Goal: Task Accomplishment & Management: Use online tool/utility

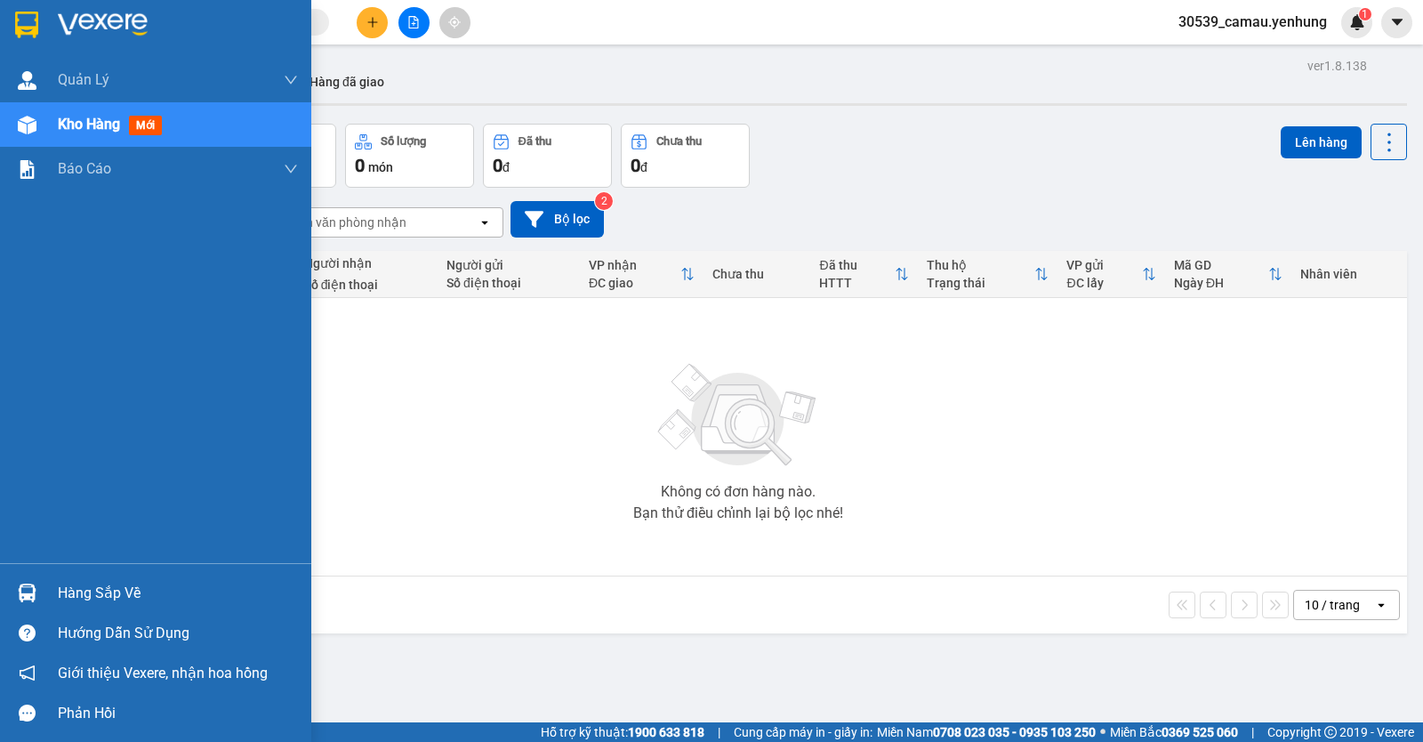
click at [61, 597] on div "Hàng sắp về" at bounding box center [178, 593] width 240 height 27
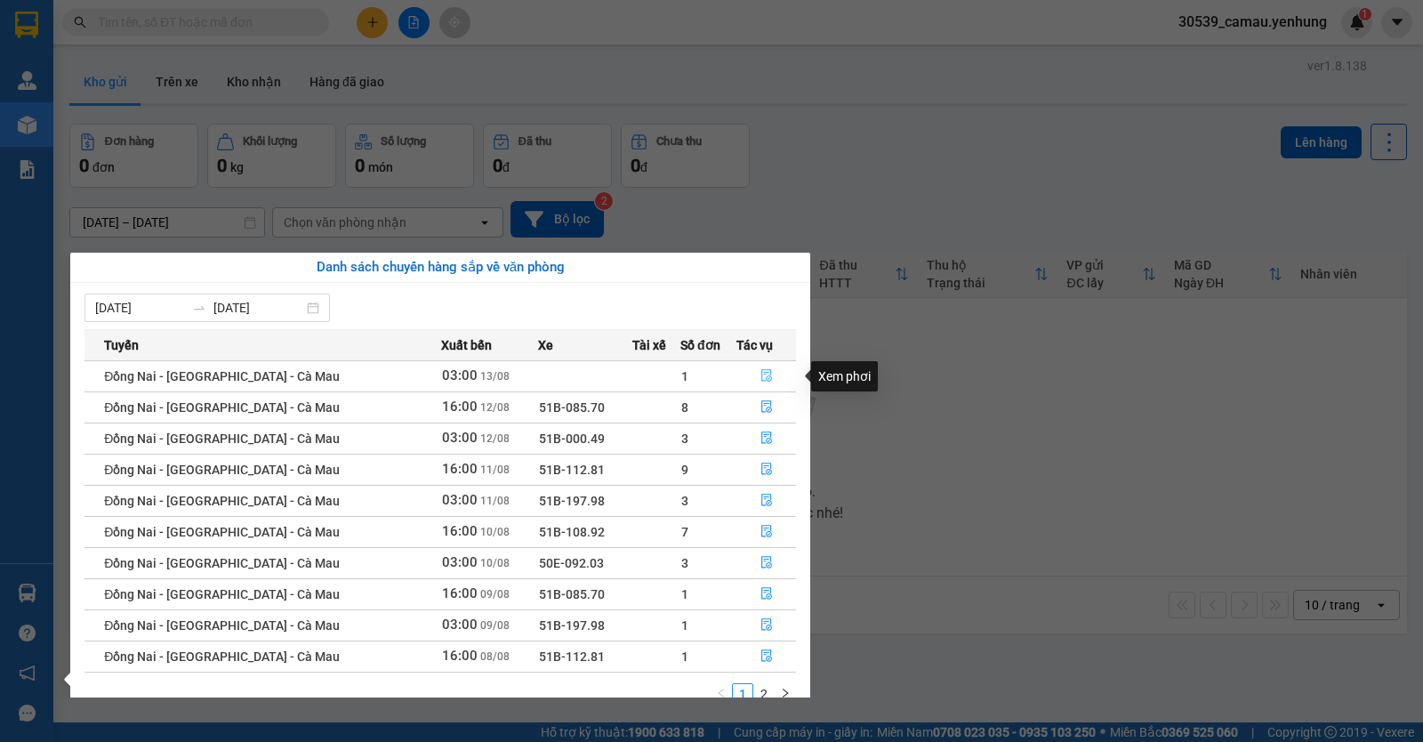
click at [763, 382] on icon "file-done" at bounding box center [766, 376] width 11 height 12
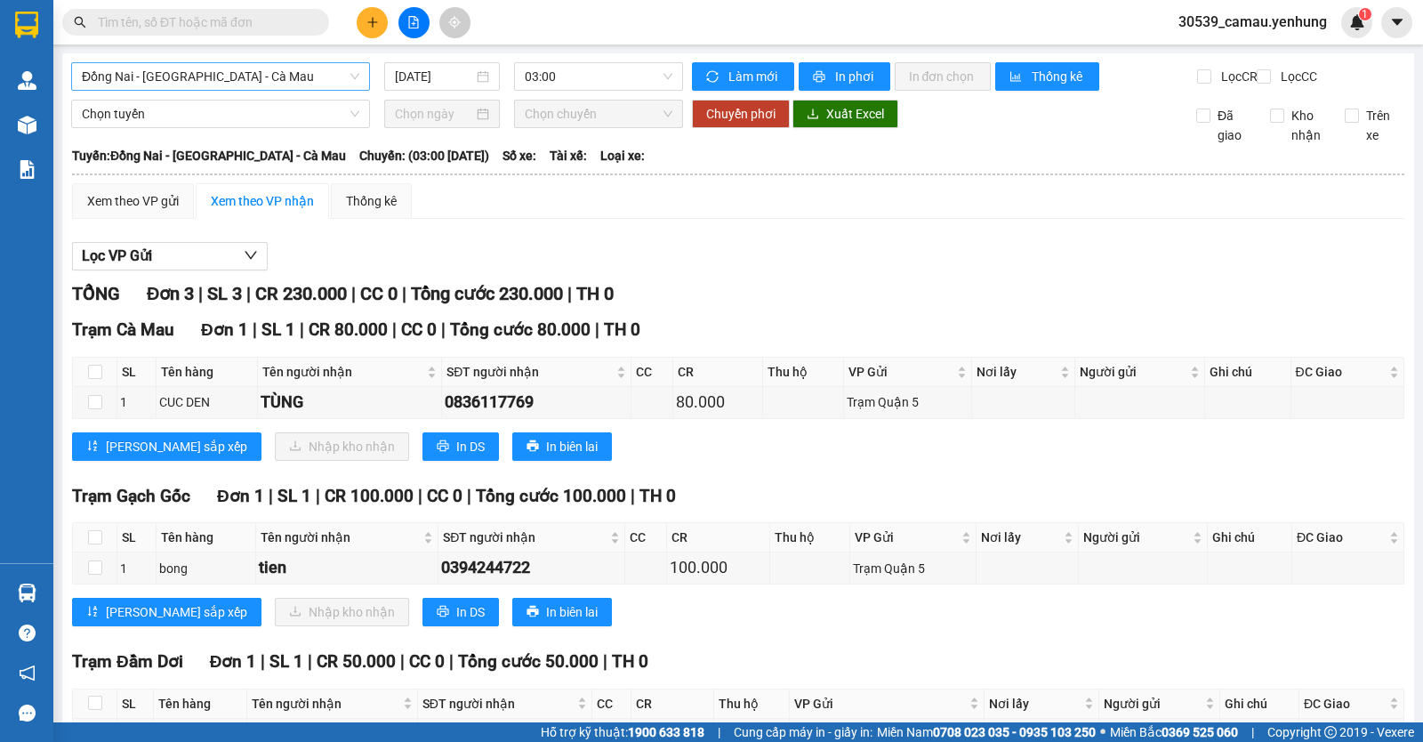
click at [268, 74] on span "Đồng Nai - [GEOGRAPHIC_DATA] - Cà Mau" at bounding box center [220, 76] width 277 height 27
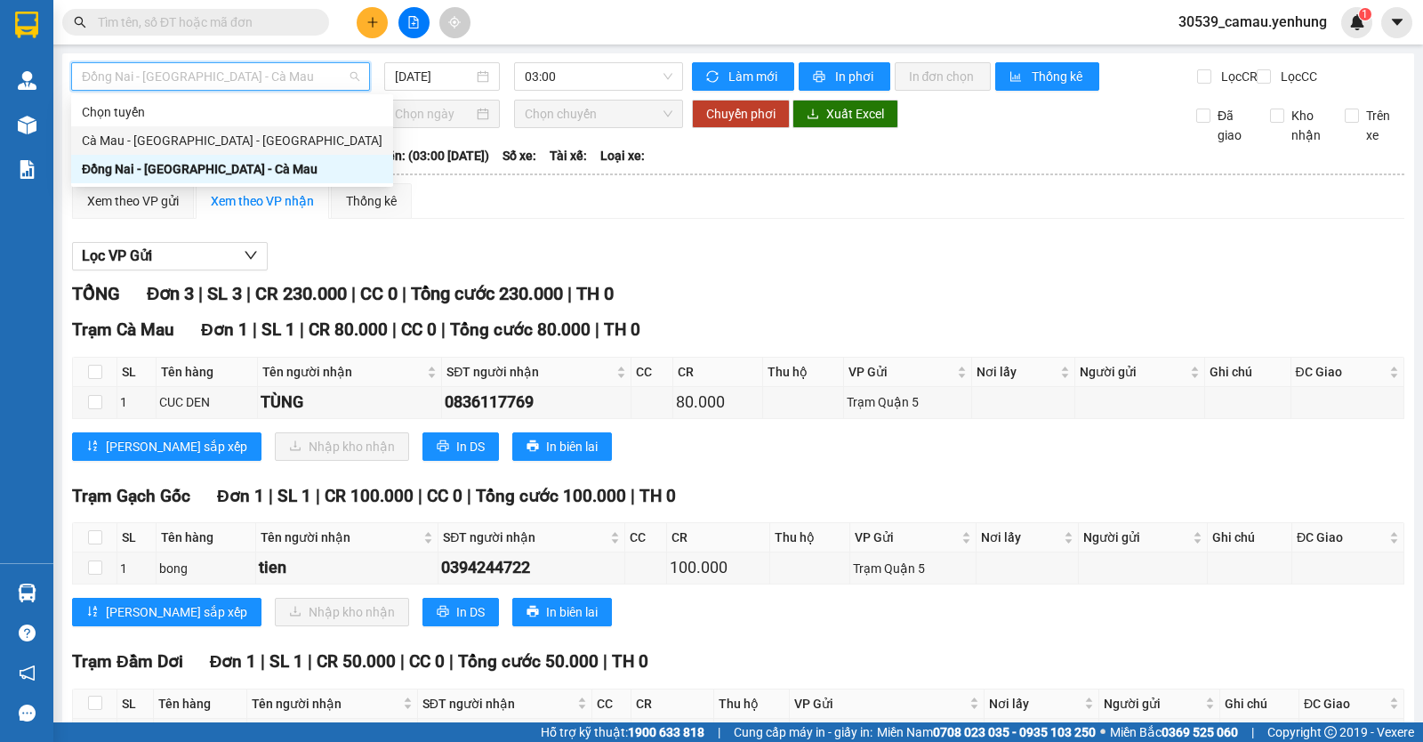
click at [208, 139] on div "Cà Mau - [GEOGRAPHIC_DATA] - [GEOGRAPHIC_DATA]" at bounding box center [232, 141] width 301 height 20
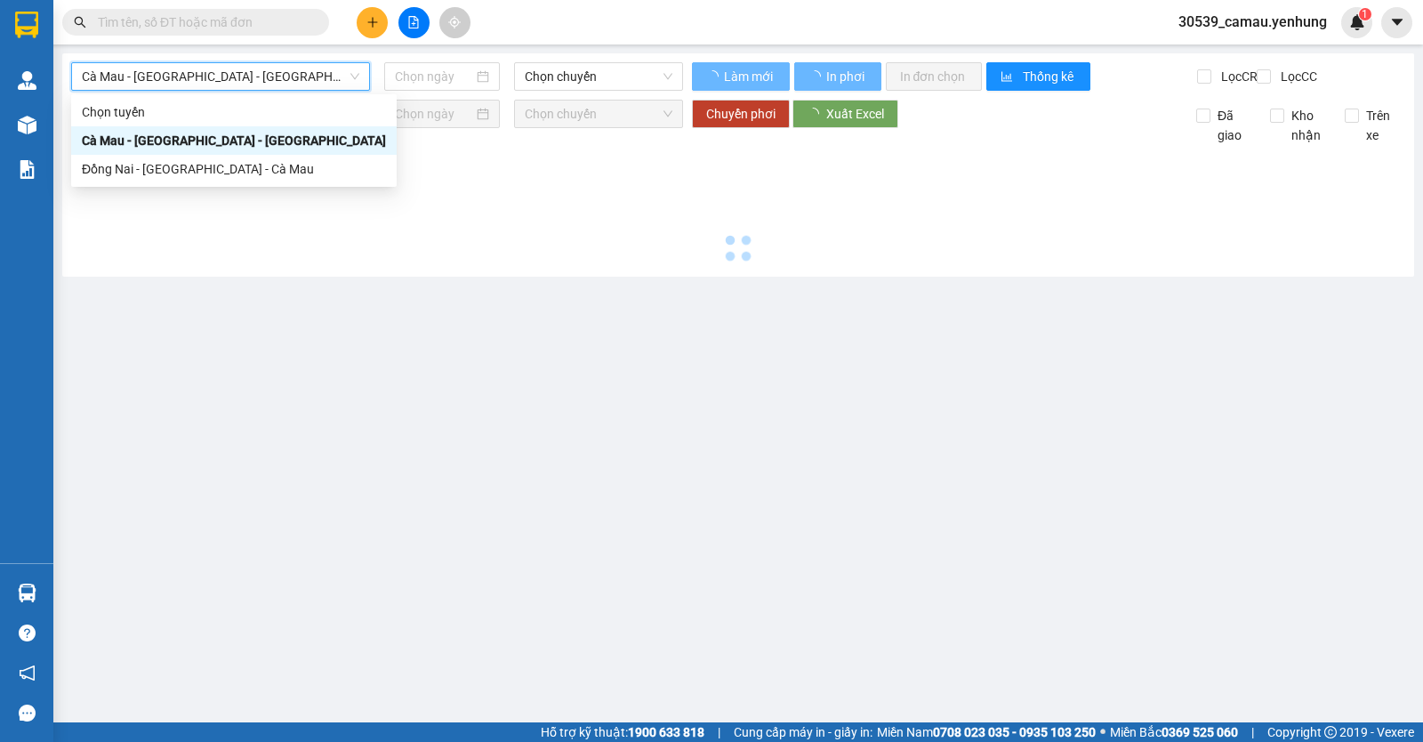
type input "[DATE]"
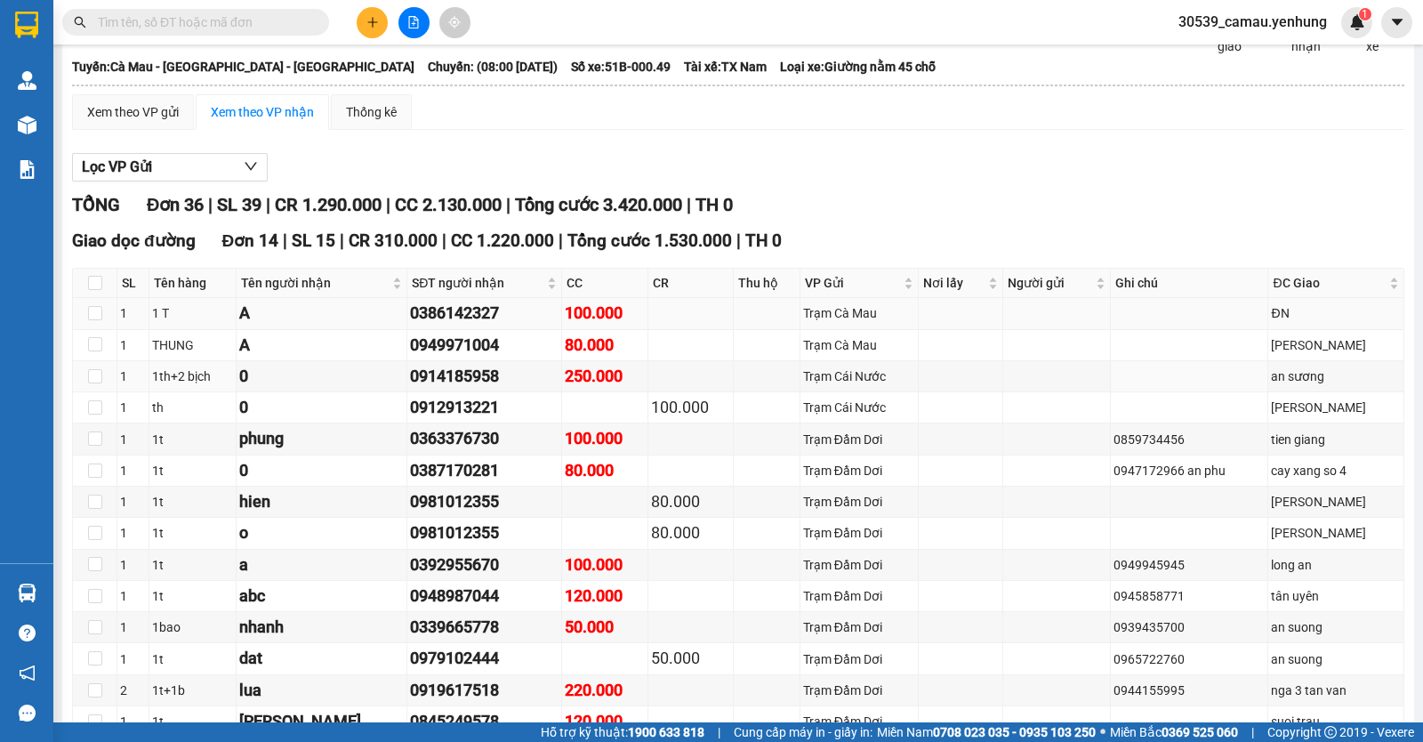
scroll to position [178, 0]
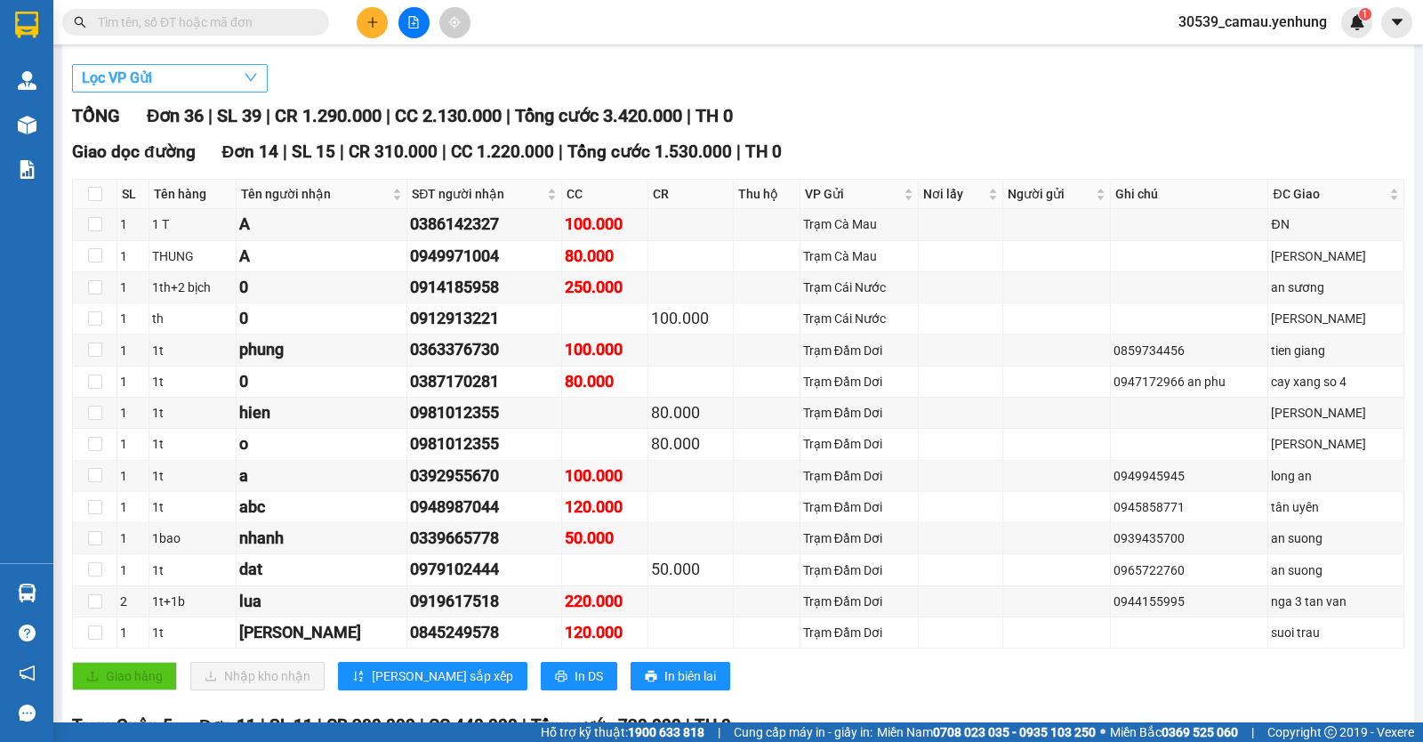
click at [177, 92] on button "Lọc VP Gửi" at bounding box center [170, 78] width 196 height 28
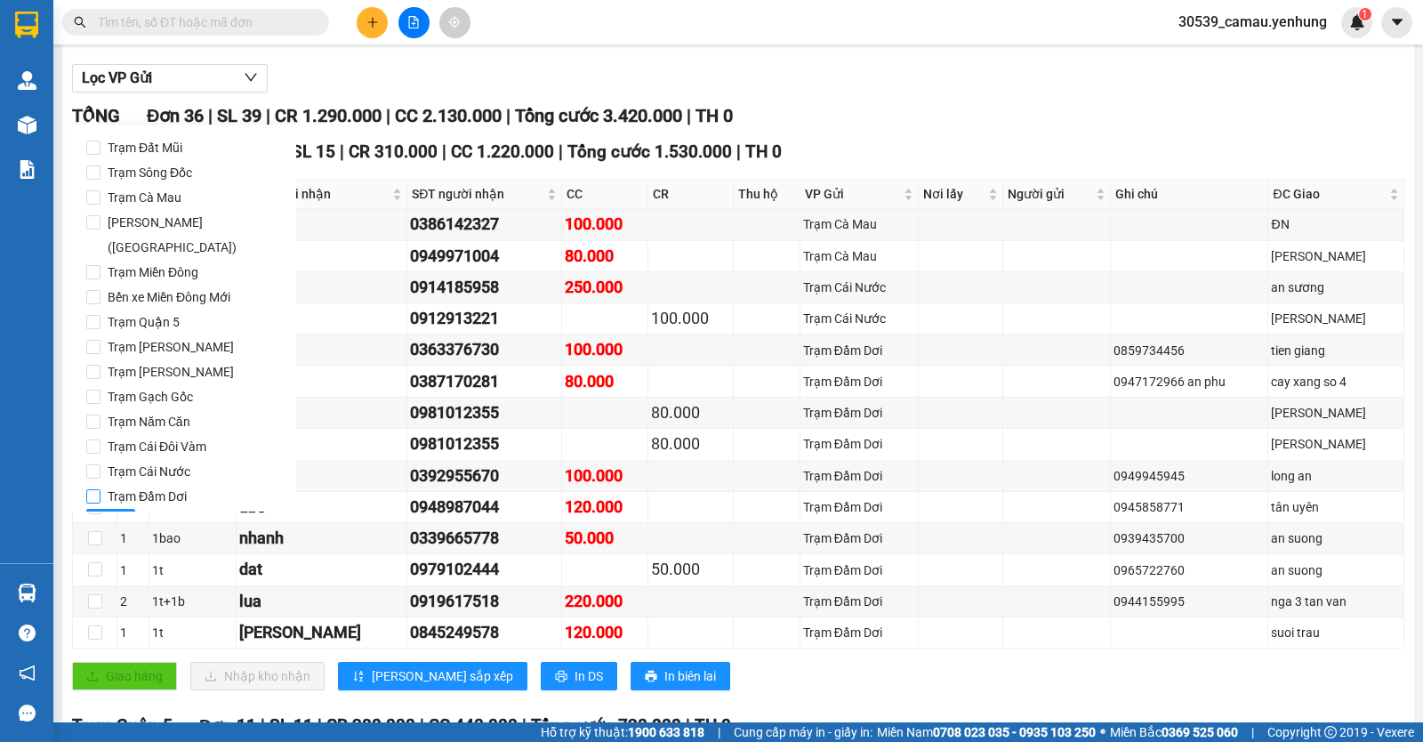
click at [94, 489] on input "Trạm Đầm Dơi" at bounding box center [93, 496] width 14 height 14
checkbox input "true"
click at [107, 513] on span "Lọc" at bounding box center [111, 523] width 20 height 20
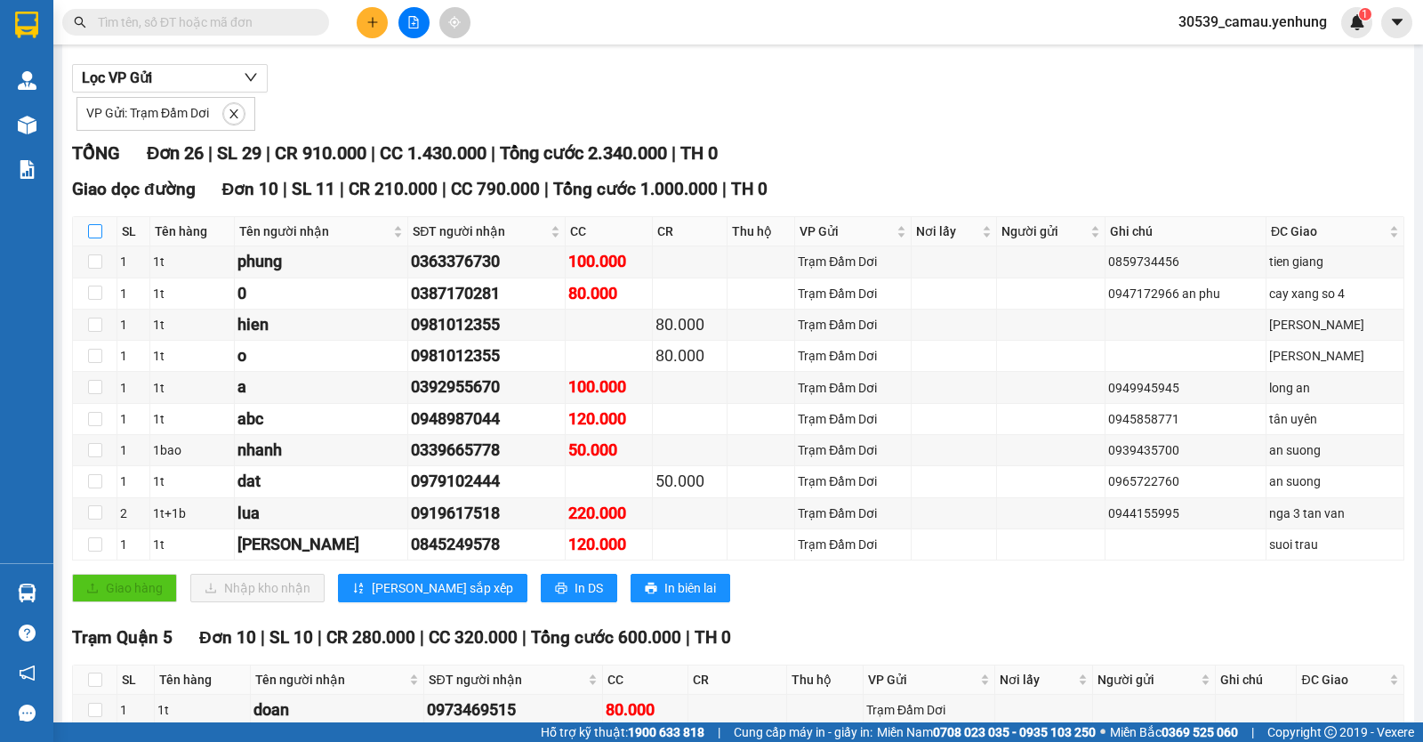
click at [91, 238] on input "checkbox" at bounding box center [95, 231] width 14 height 14
checkbox input "true"
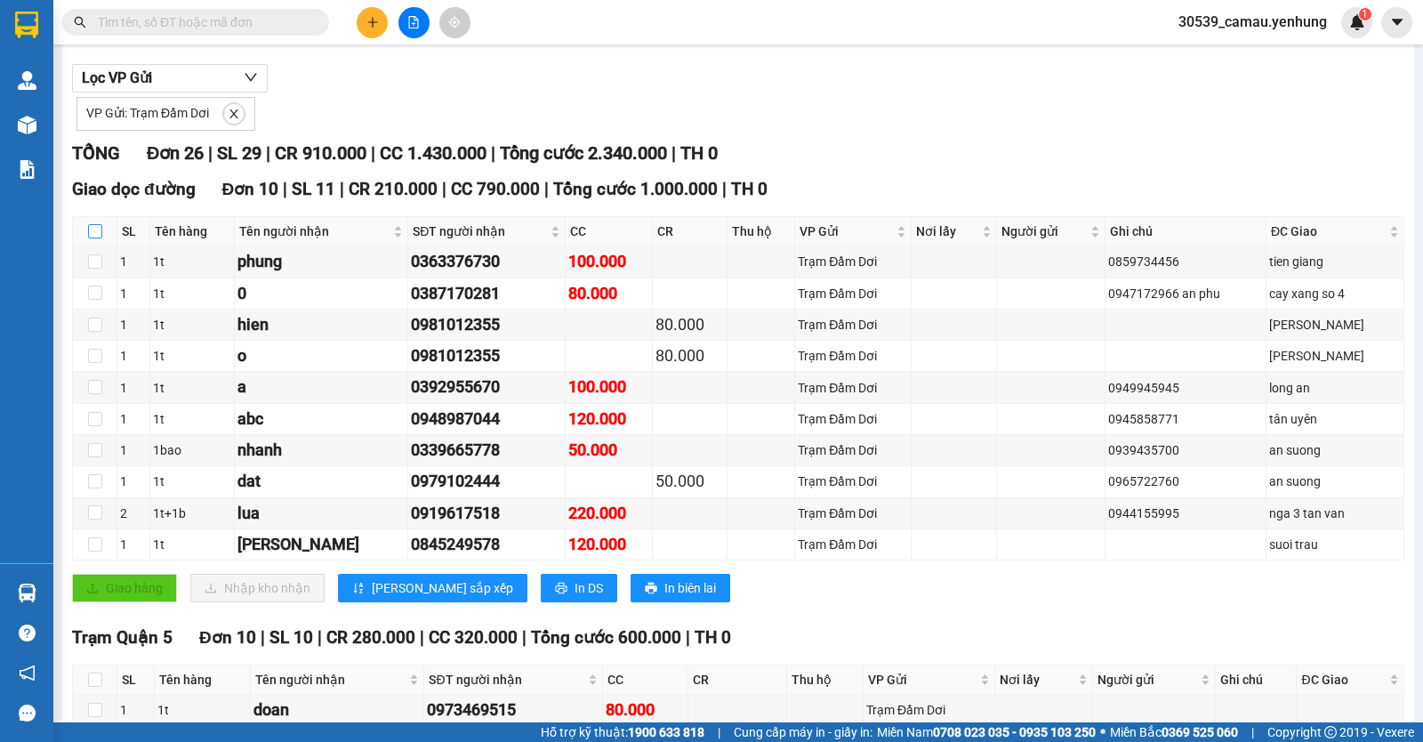
checkbox input "true"
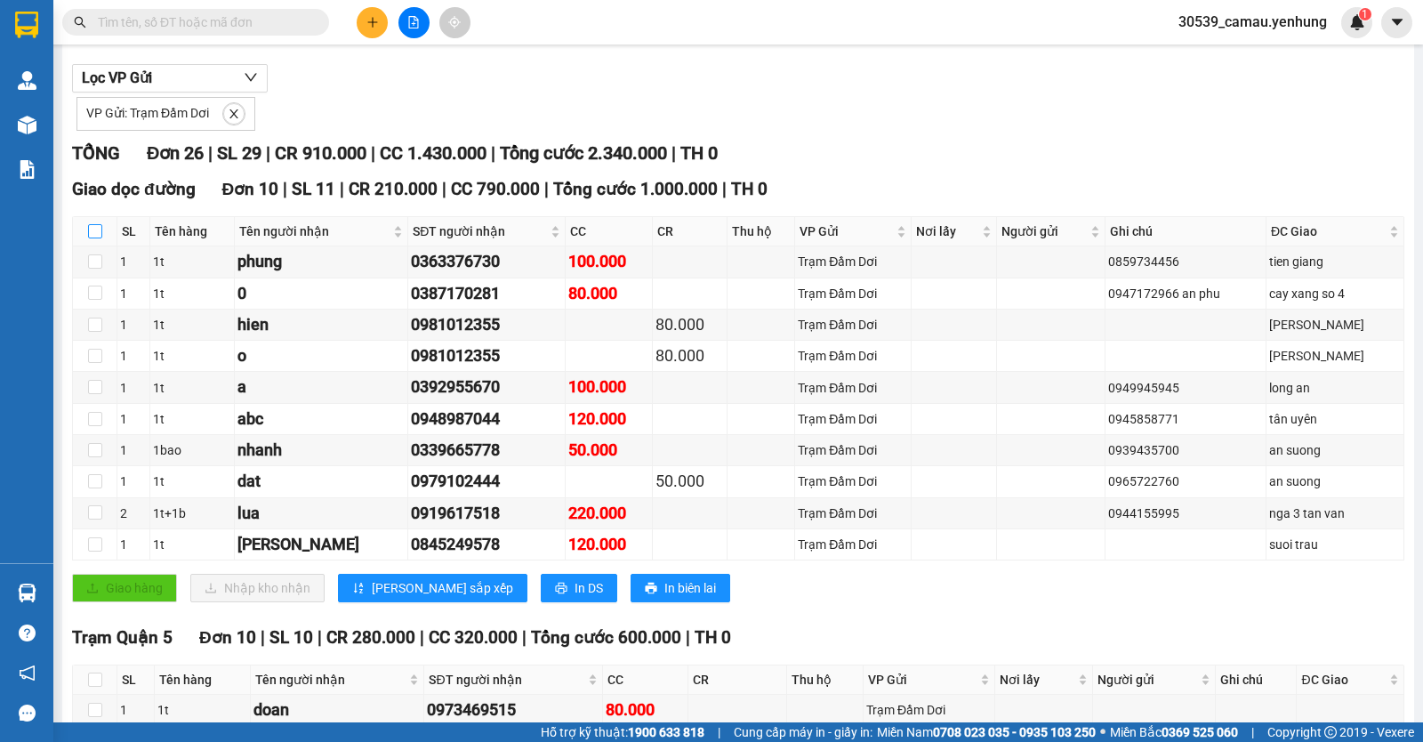
checkbox input "true"
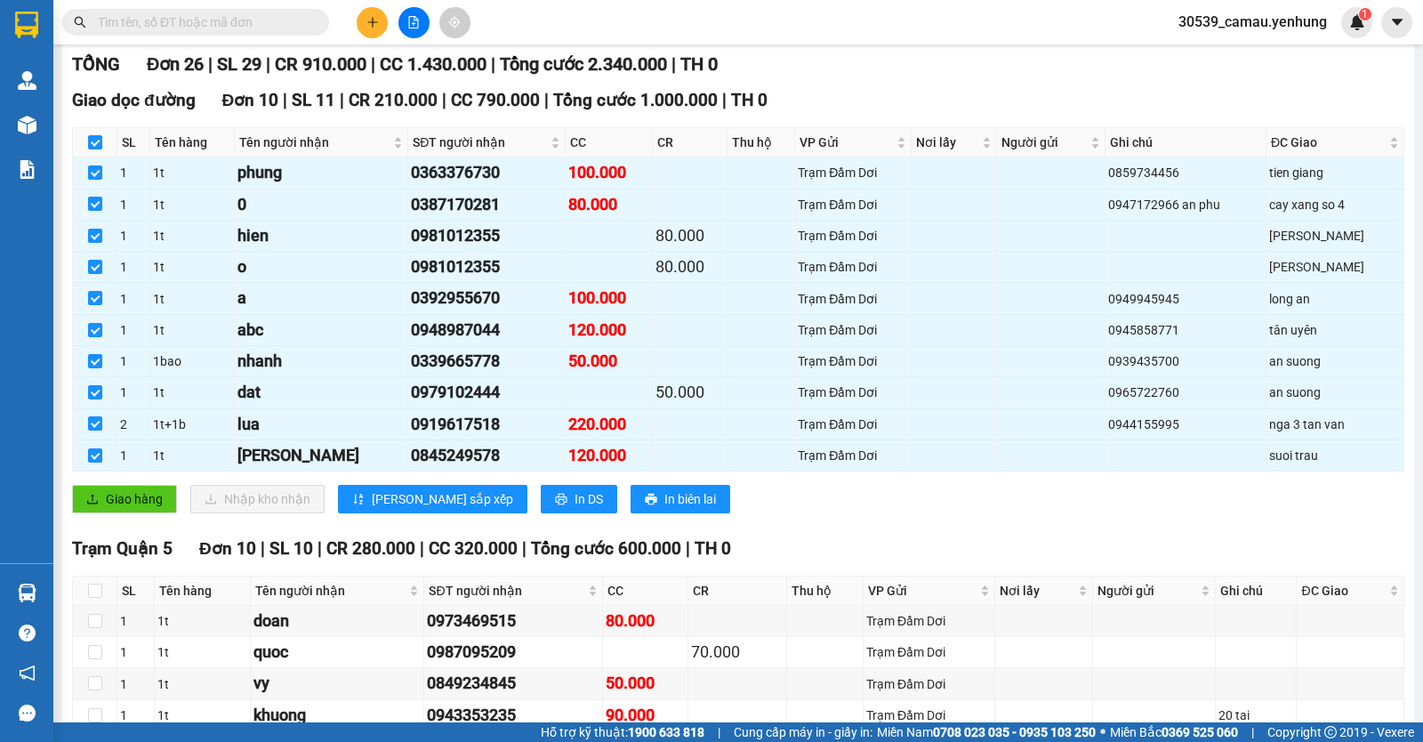
scroll to position [89, 0]
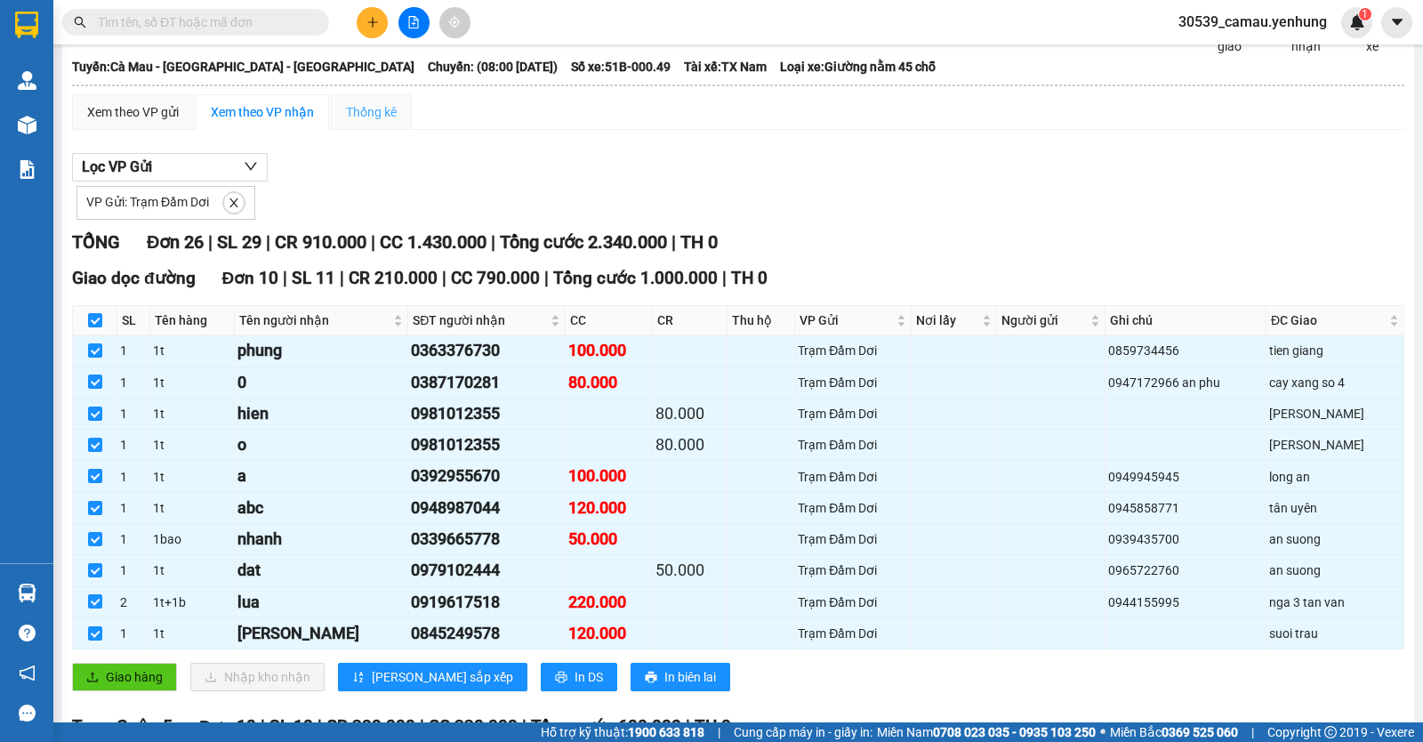
click at [392, 130] on div "Thống kê" at bounding box center [371, 112] width 81 height 36
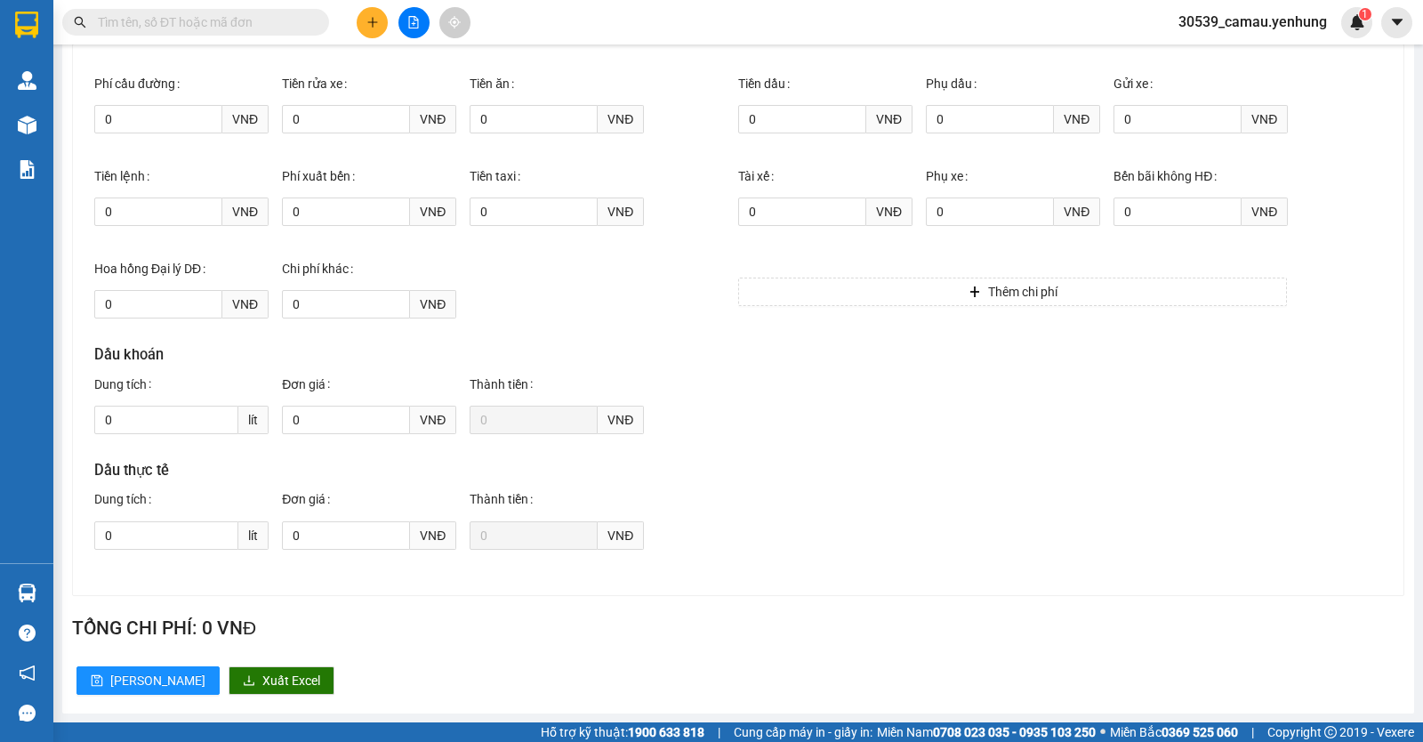
scroll to position [116, 0]
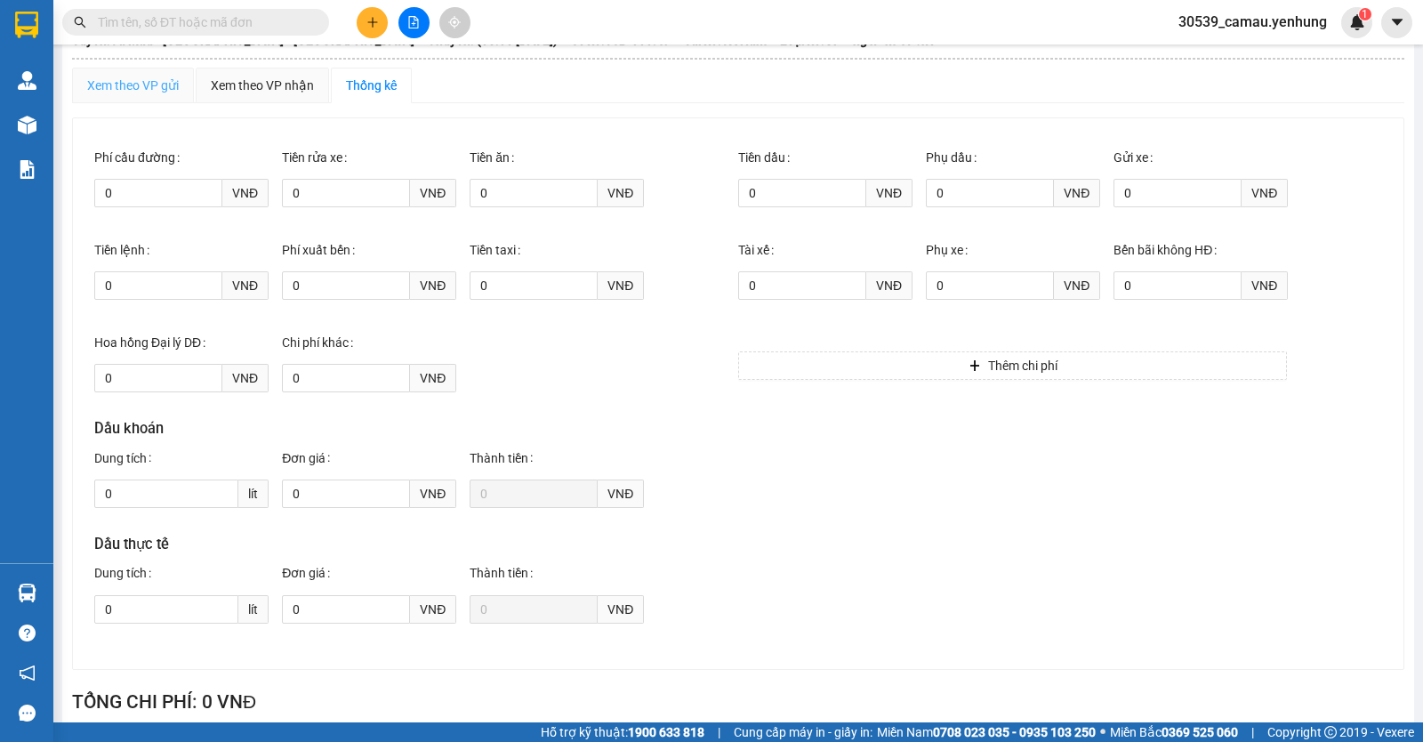
click at [145, 103] on div "Xem theo VP gửi" at bounding box center [133, 86] width 122 height 36
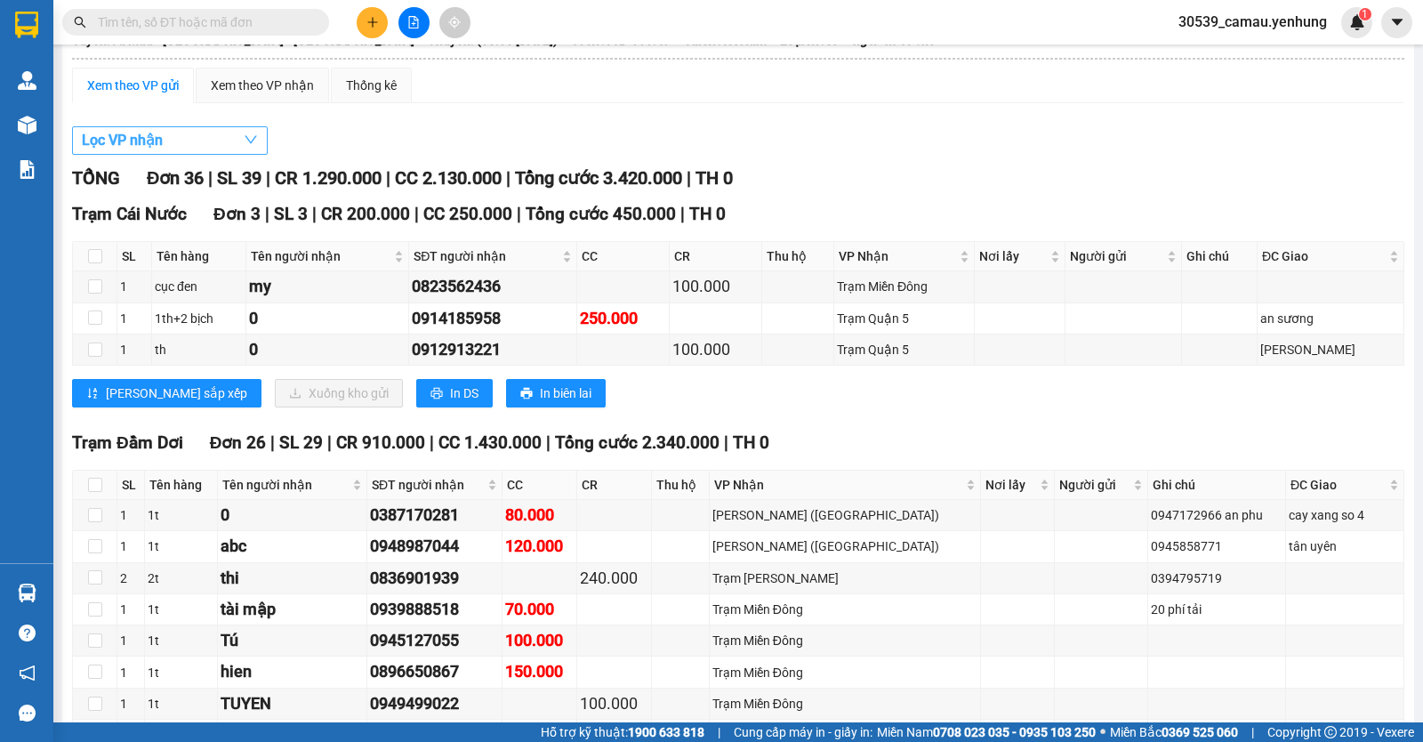
click at [116, 151] on span "Lọc VP nhận" at bounding box center [122, 140] width 81 height 22
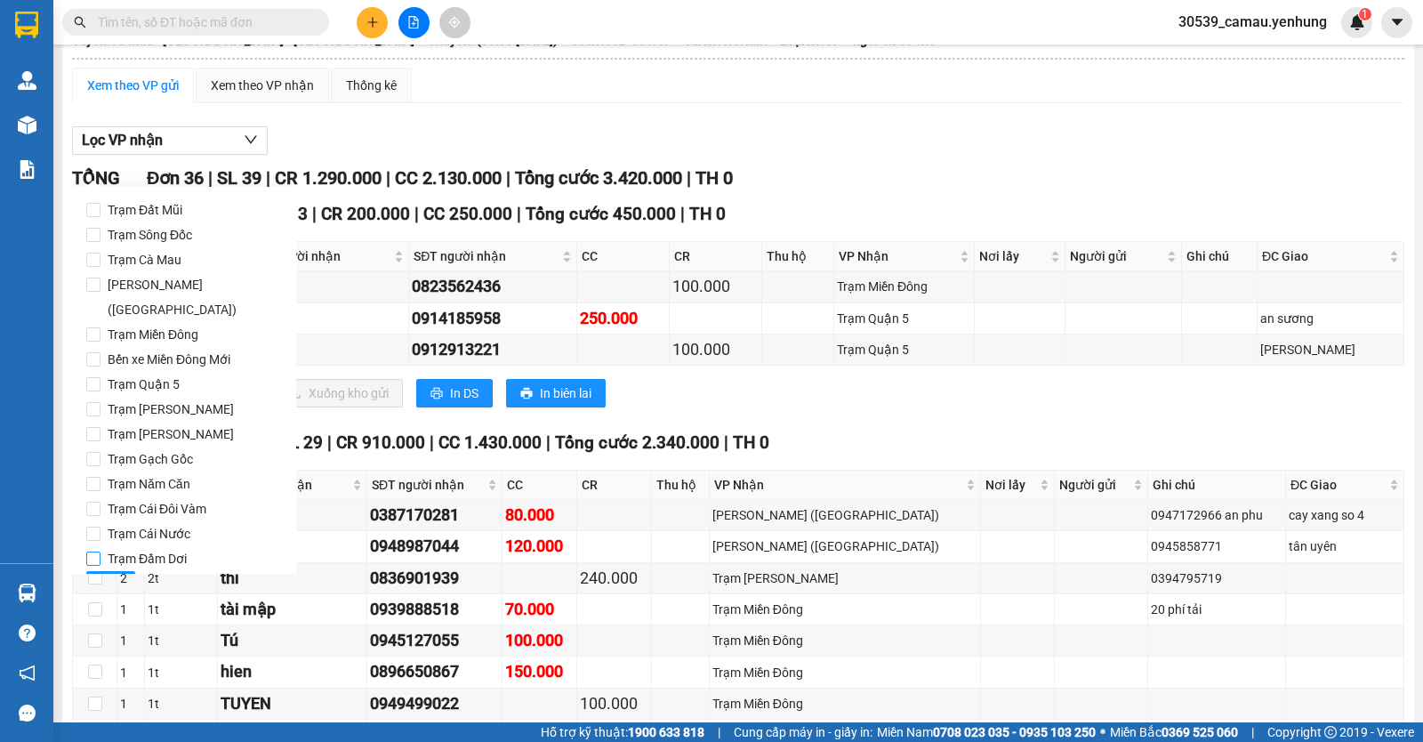
click at [96, 551] on input "Trạm Đầm Dơi" at bounding box center [93, 558] width 14 height 14
checkbox input "true"
click at [117, 575] on span "Lọc" at bounding box center [111, 585] width 20 height 20
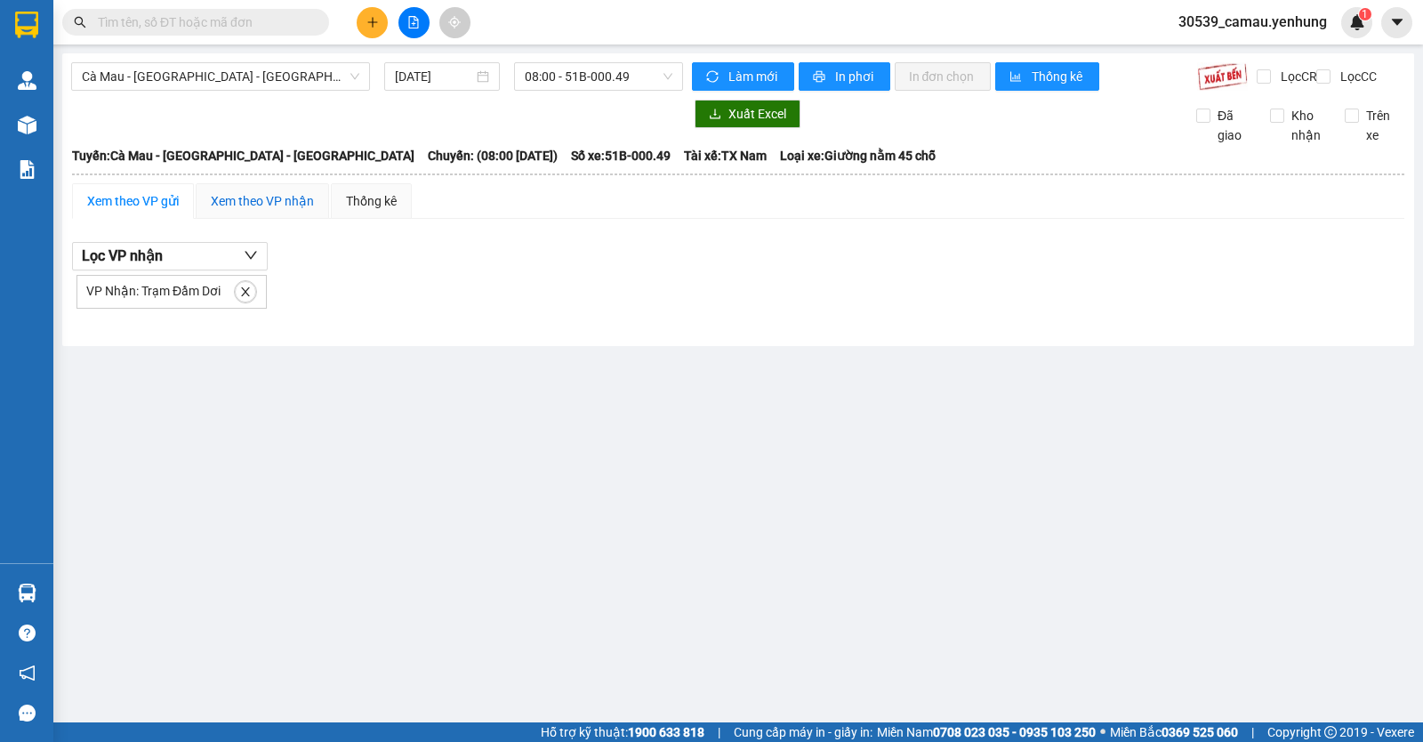
click at [258, 211] on div "Xem theo VP nhận" at bounding box center [262, 201] width 103 height 20
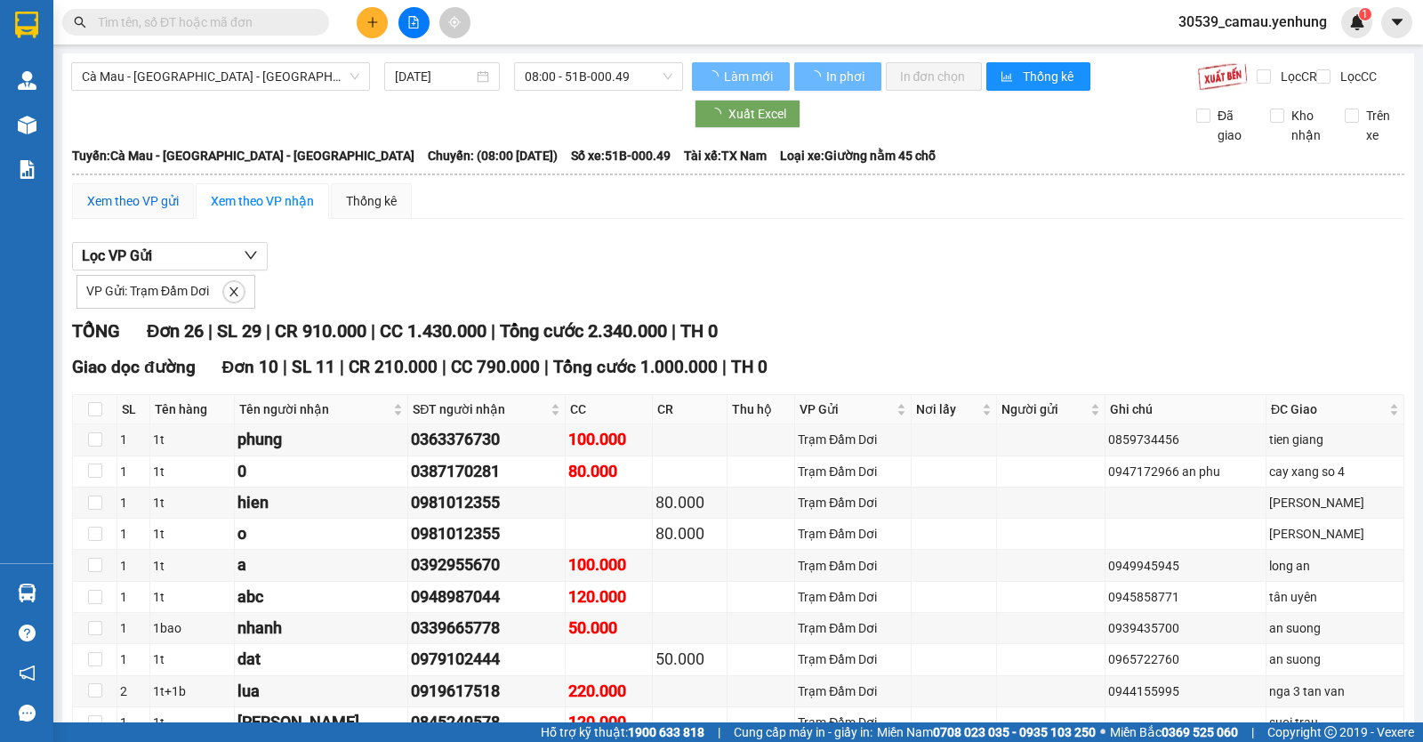
click at [155, 210] on div "Xem theo VP gửi" at bounding box center [133, 201] width 92 height 20
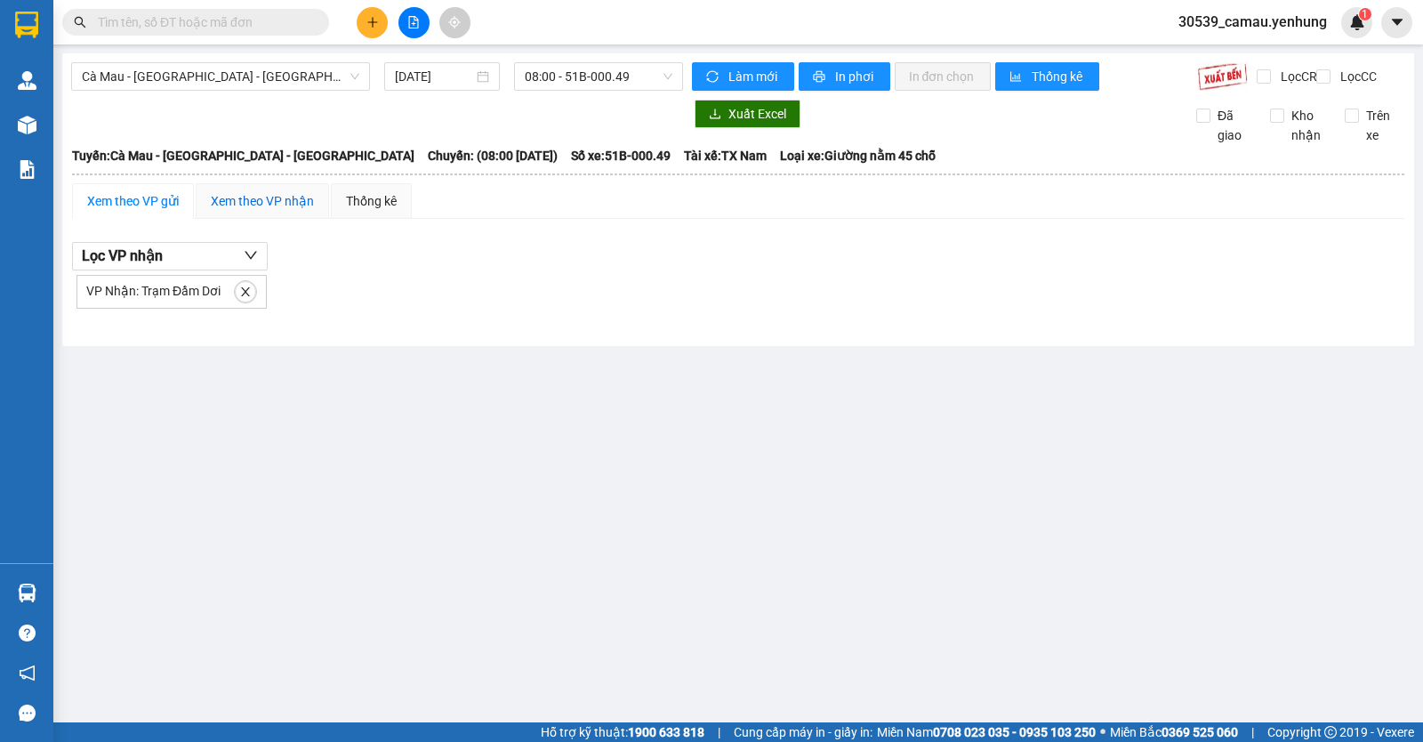
click at [286, 211] on div "Xem theo VP nhận" at bounding box center [262, 201] width 103 height 20
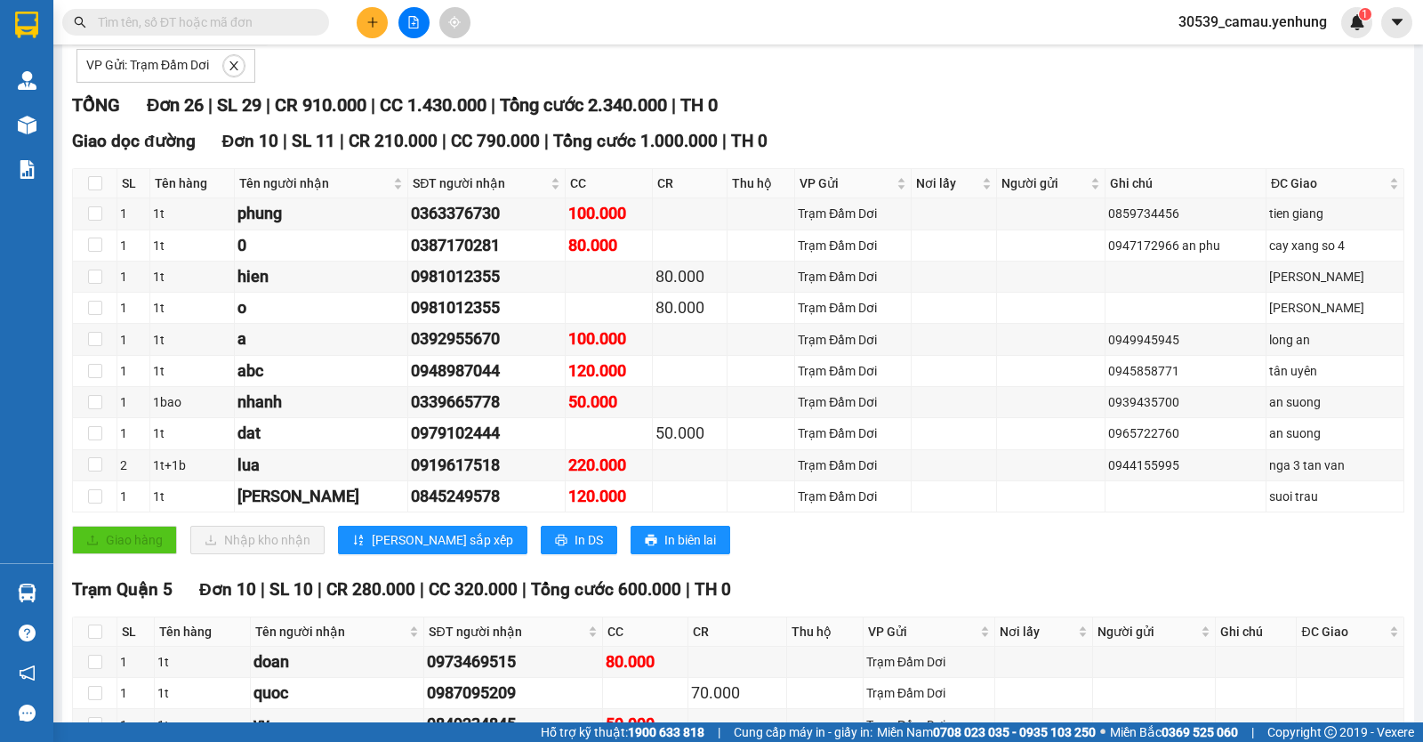
scroll to position [205, 0]
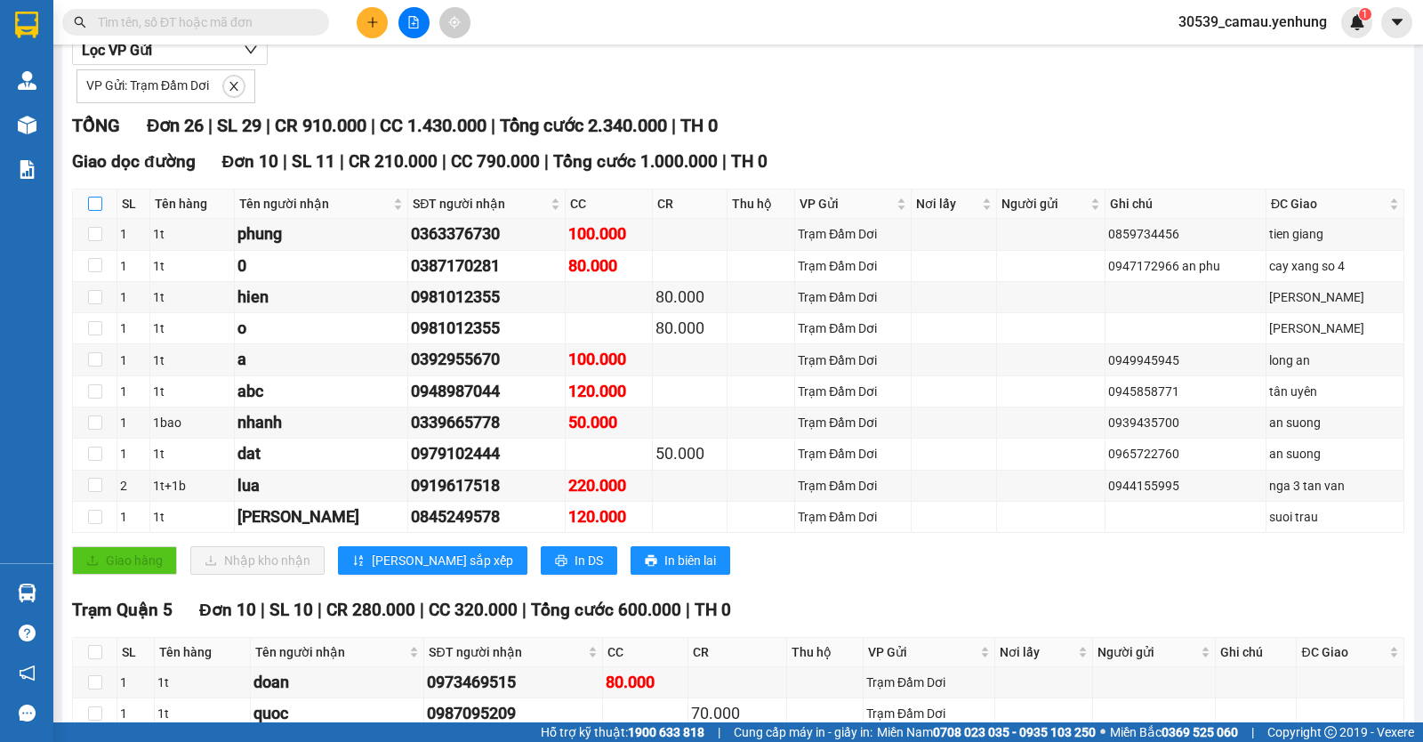
click at [97, 211] on input "checkbox" at bounding box center [95, 204] width 14 height 14
checkbox input "true"
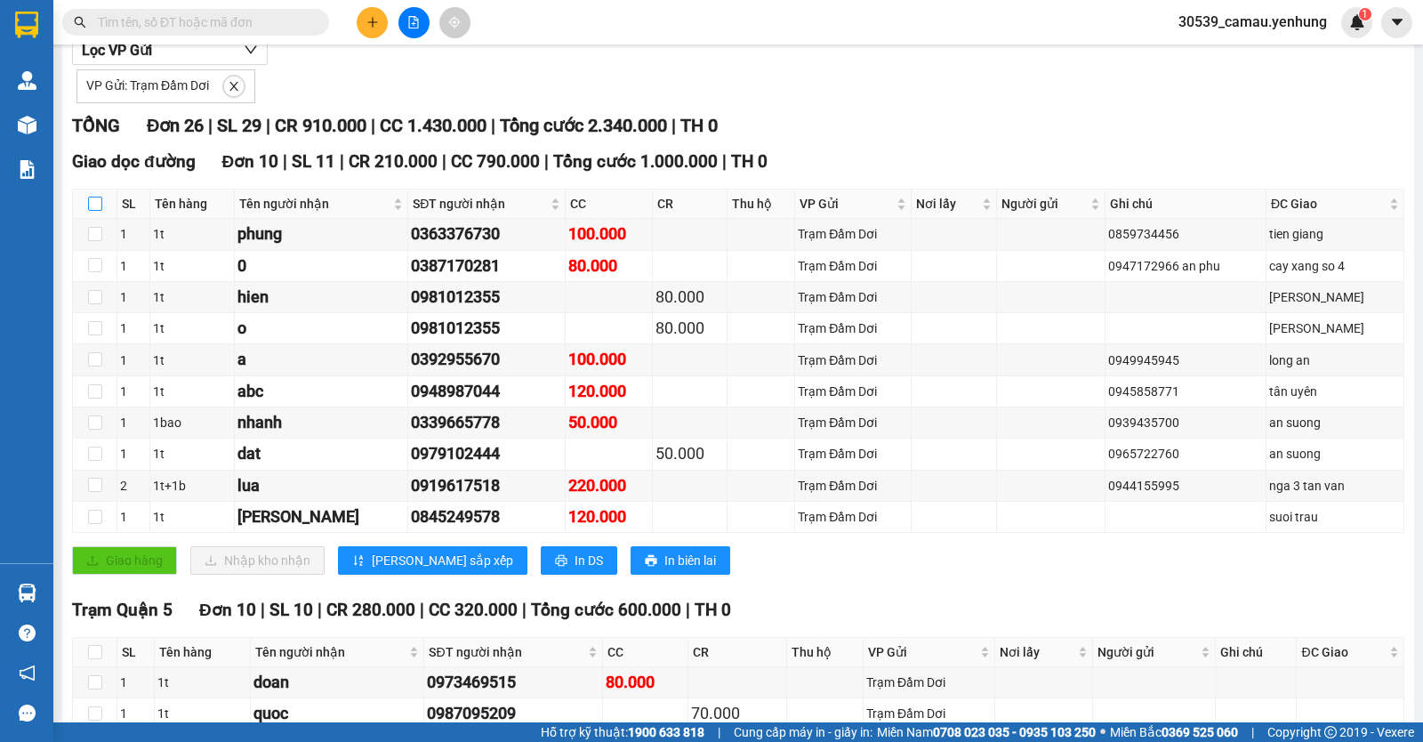
checkbox input "true"
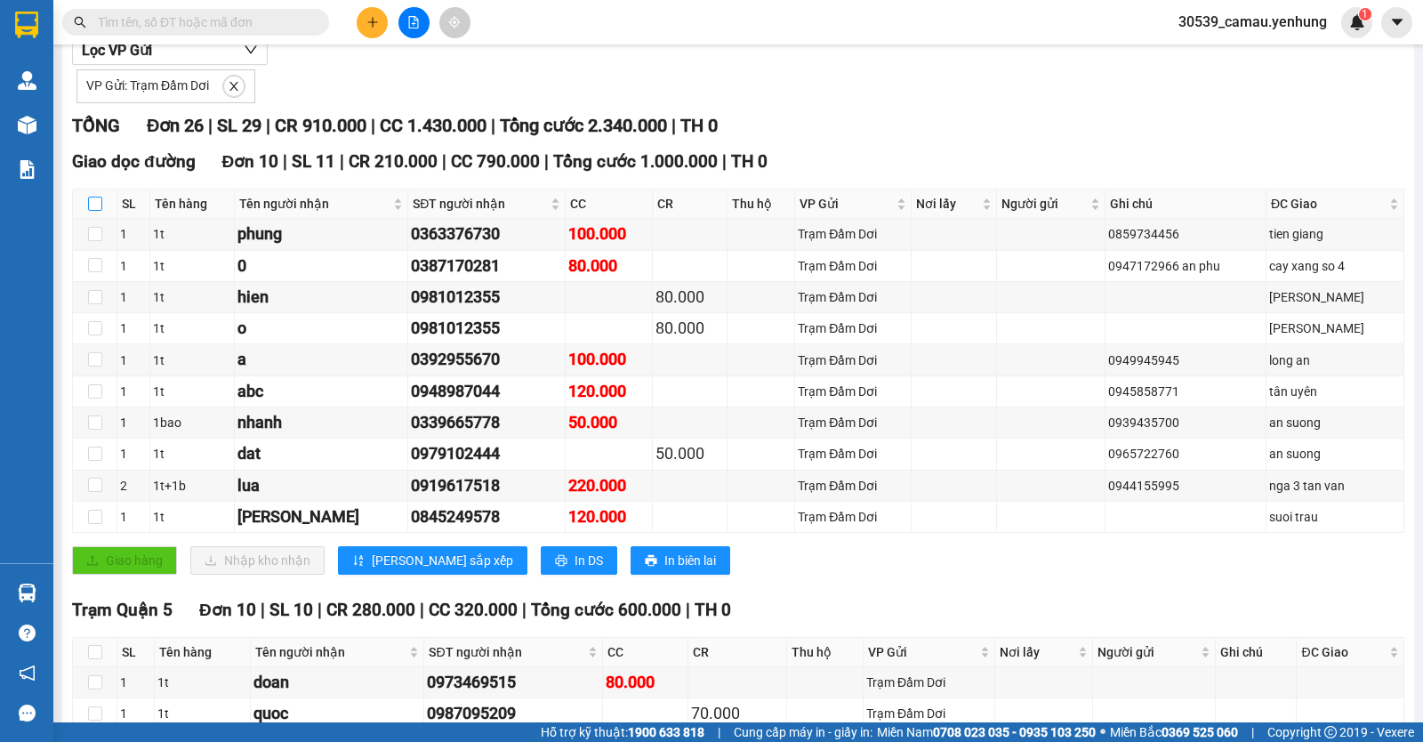
checkbox input "true"
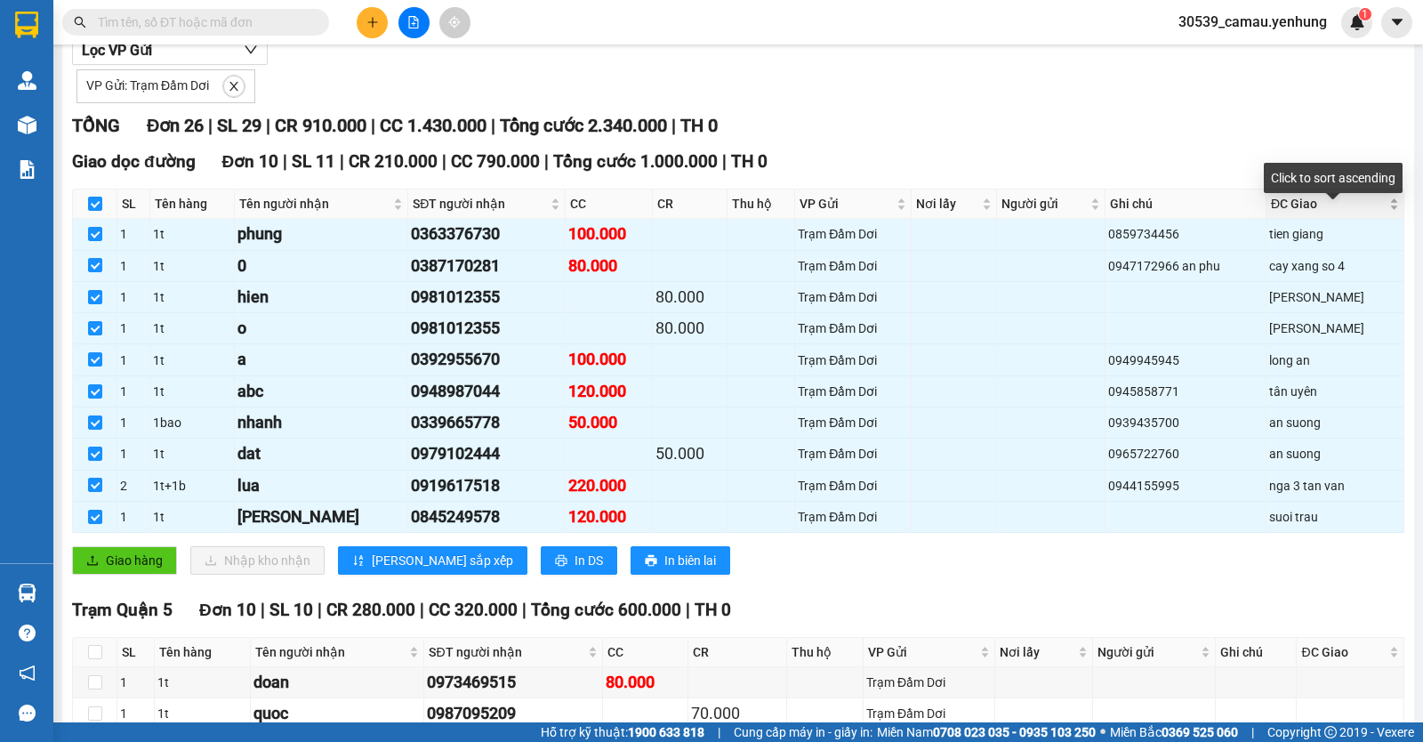
click at [1382, 213] on div "ĐC Giao" at bounding box center [1335, 204] width 128 height 20
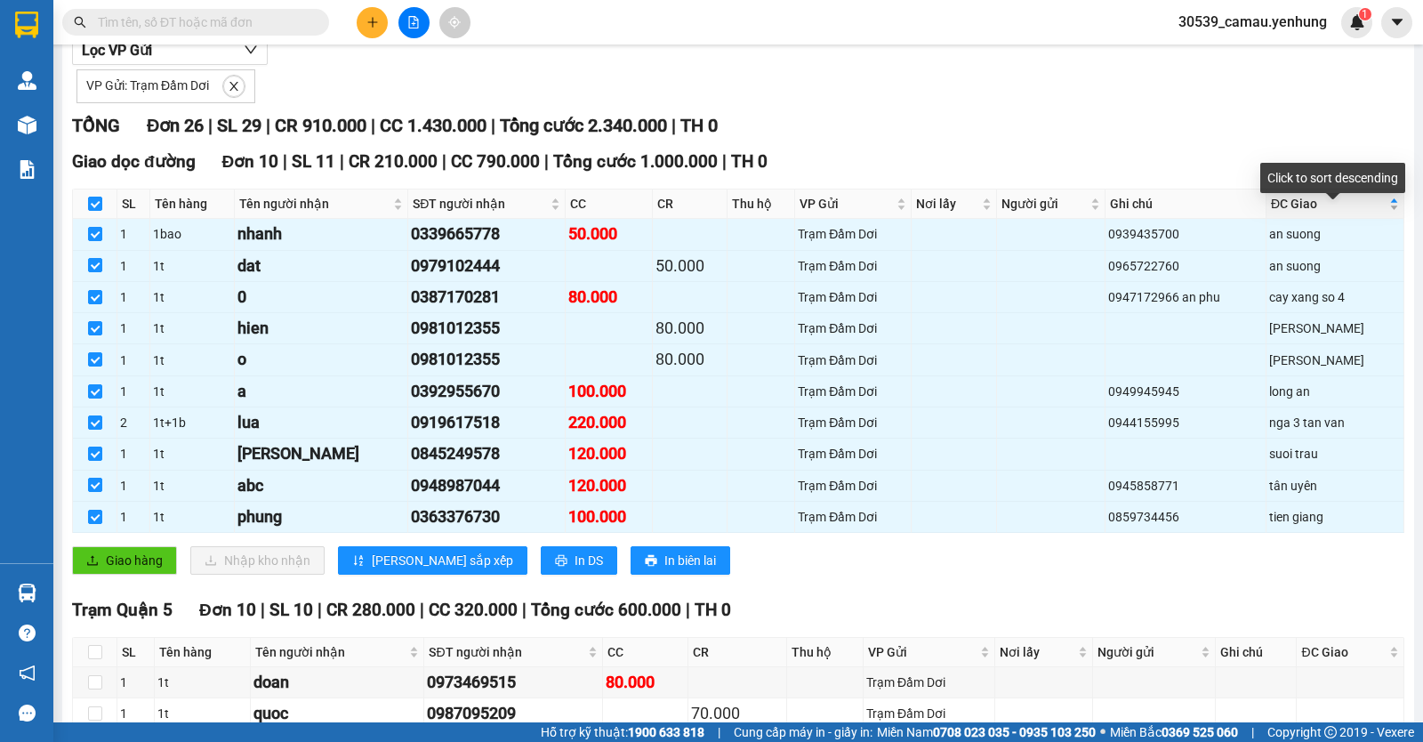
click at [1382, 213] on div "ĐC Giao" at bounding box center [1335, 204] width 128 height 20
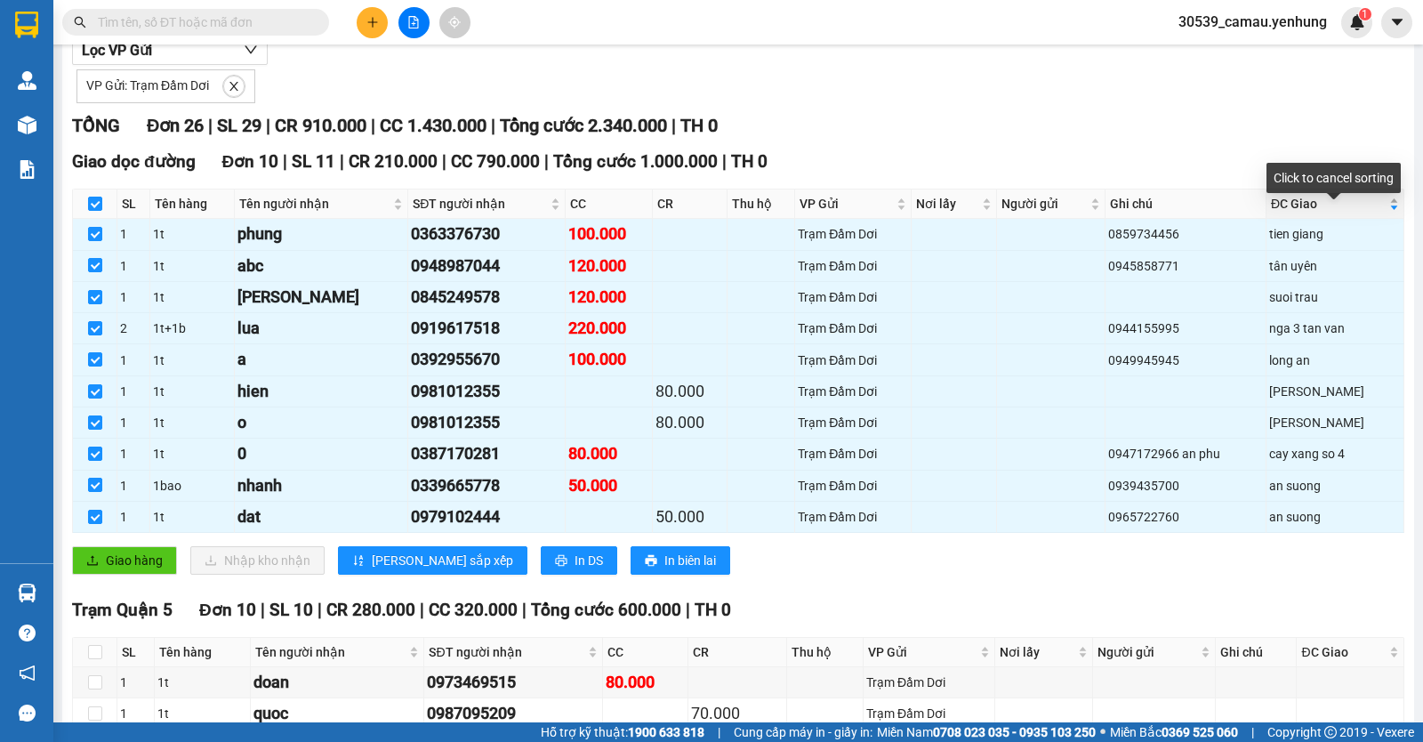
click at [1382, 213] on div "ĐC Giao" at bounding box center [1335, 204] width 128 height 20
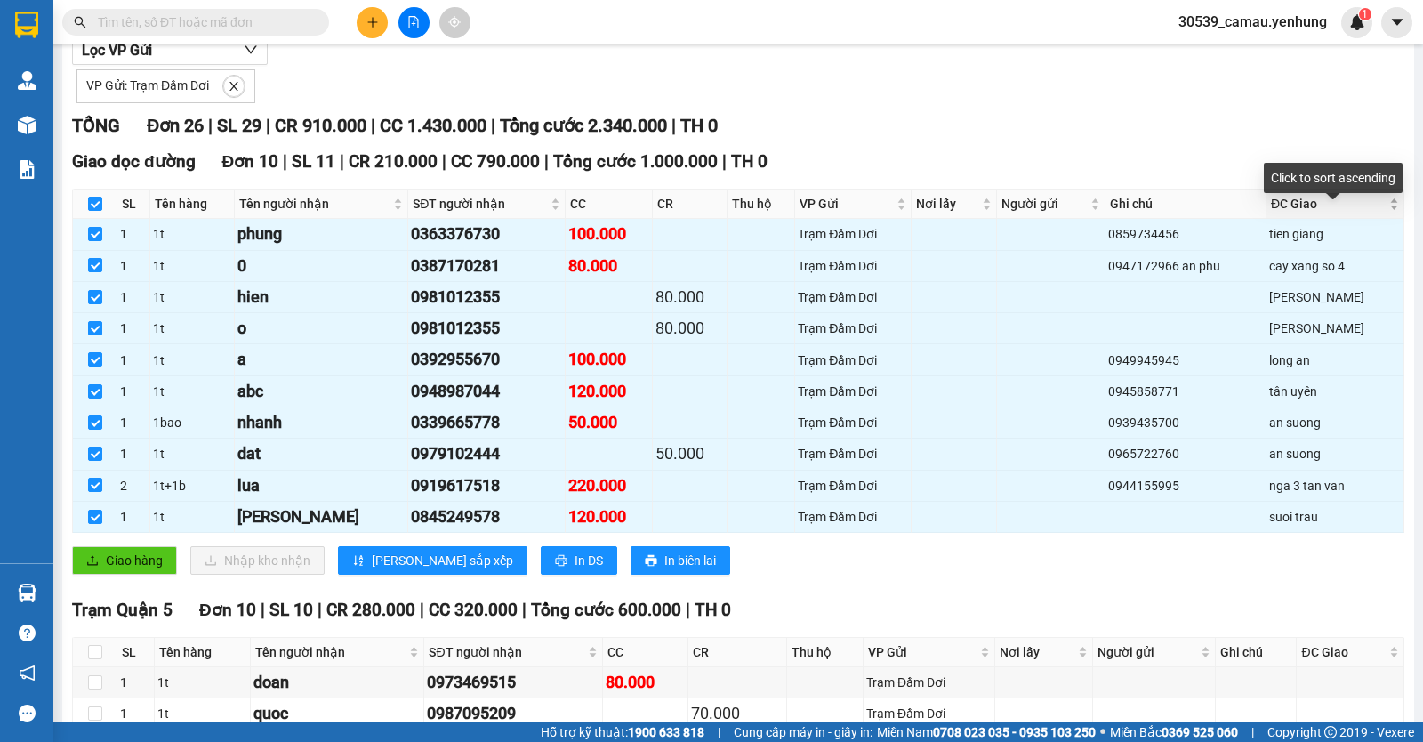
click at [1382, 213] on div "ĐC Giao" at bounding box center [1335, 204] width 128 height 20
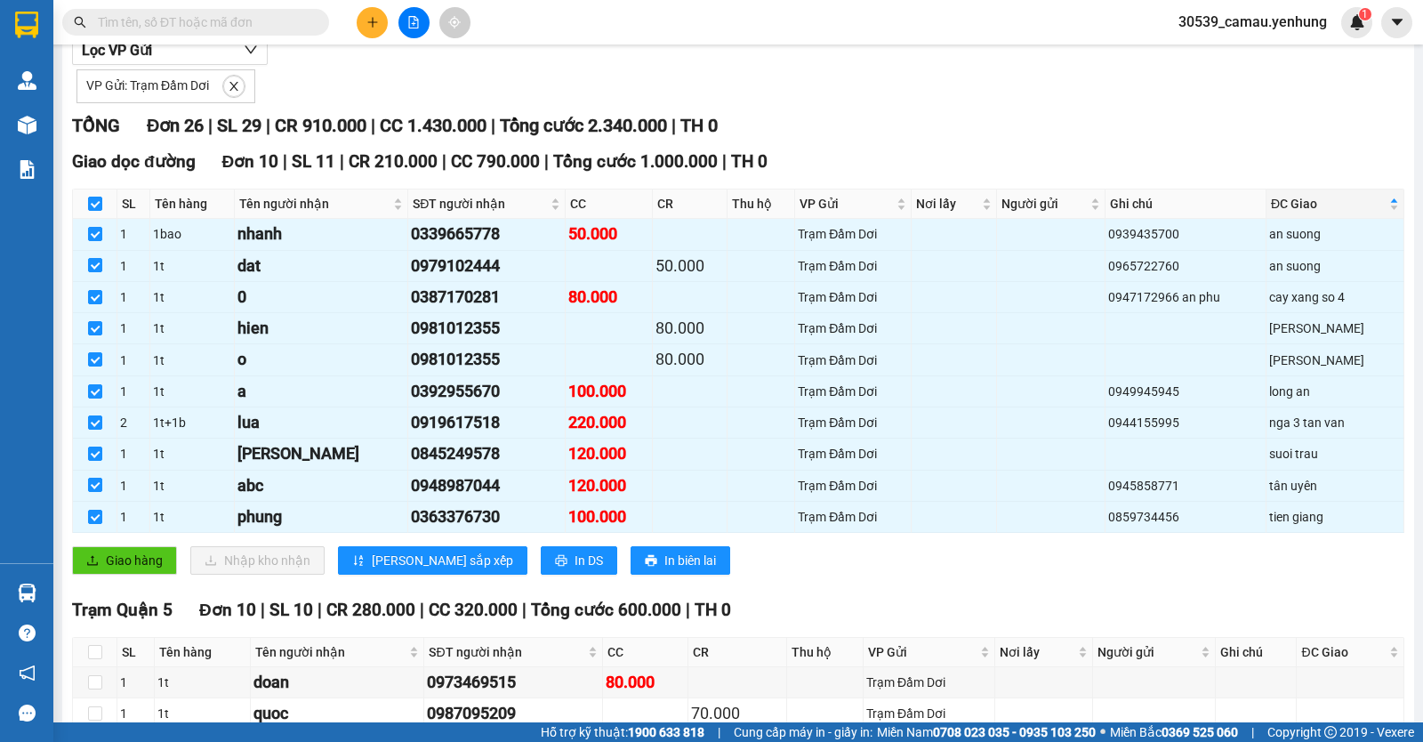
scroll to position [0, 0]
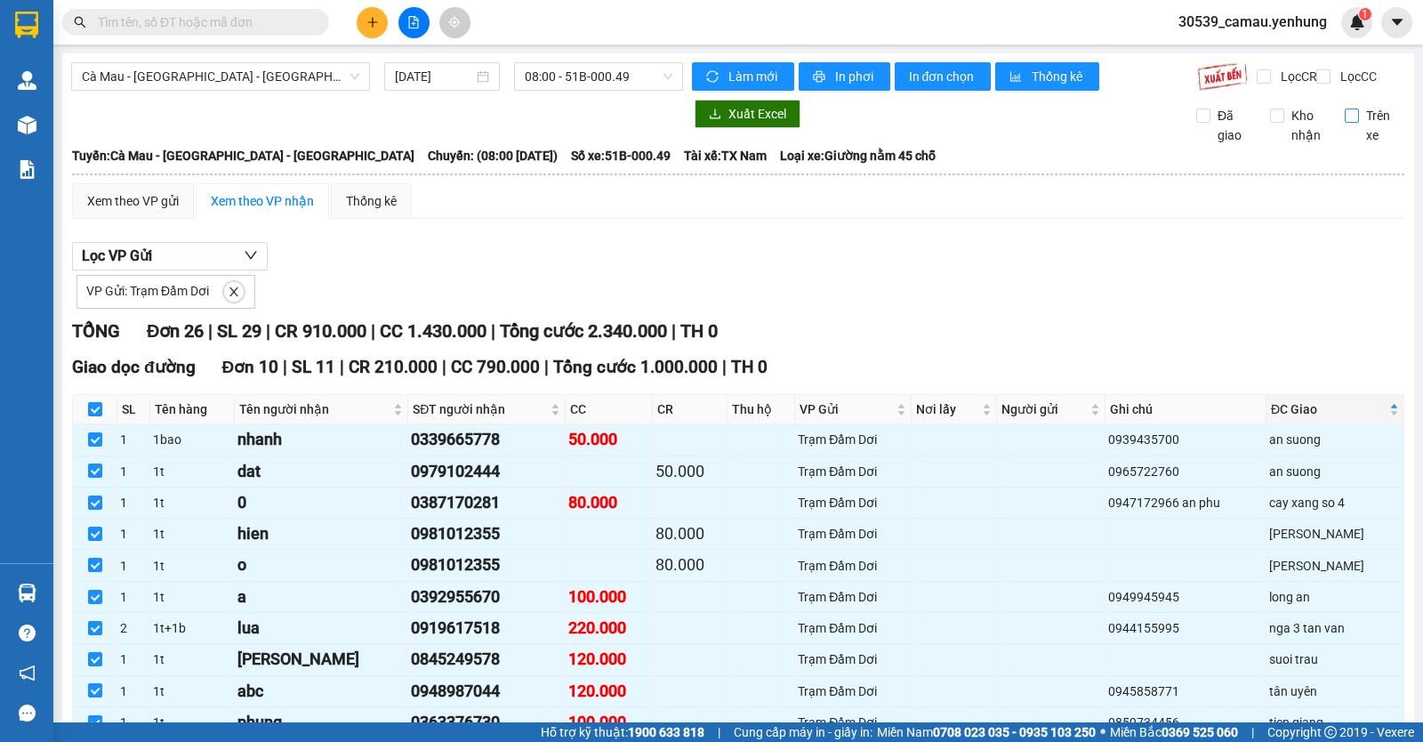
click at [1345, 123] on input "Trên xe" at bounding box center [1352, 116] width 14 height 14
checkbox input "true"
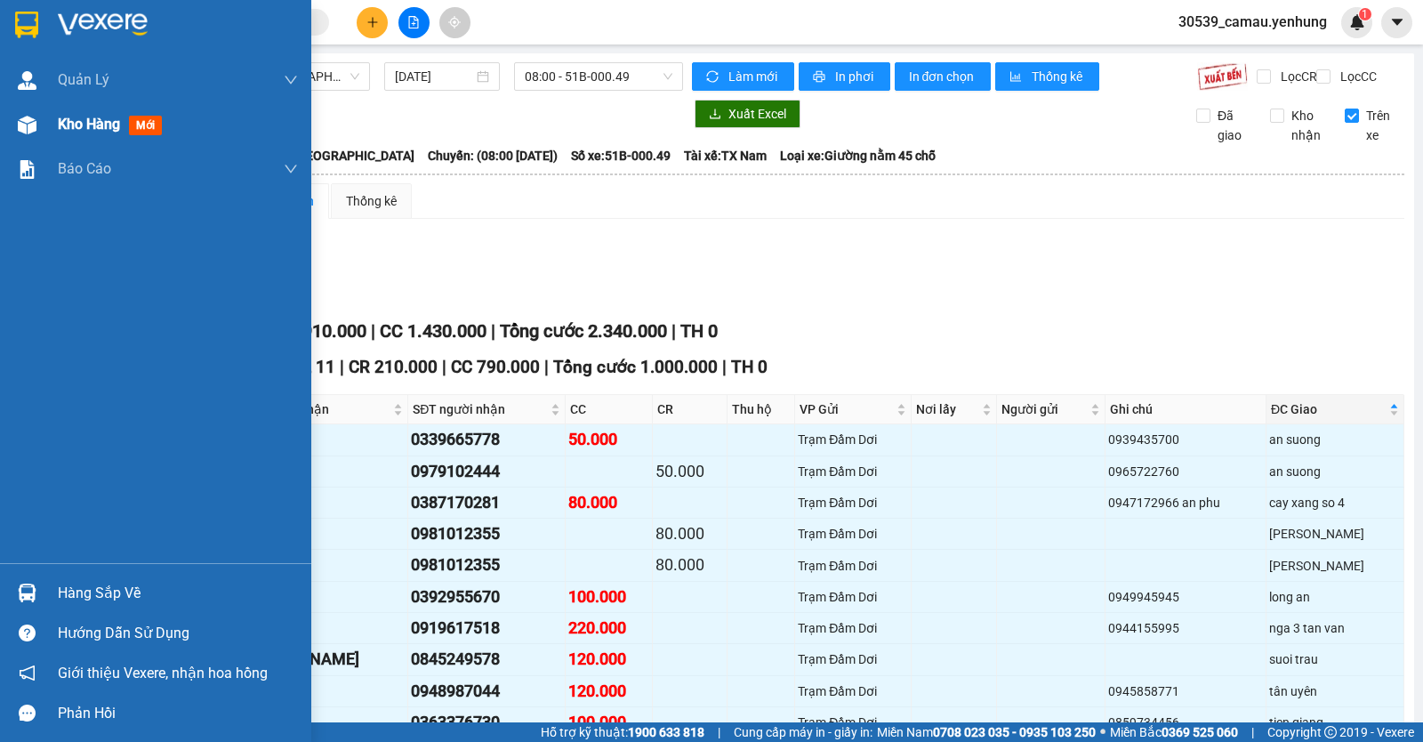
click at [72, 124] on span "Kho hàng" at bounding box center [89, 124] width 62 height 17
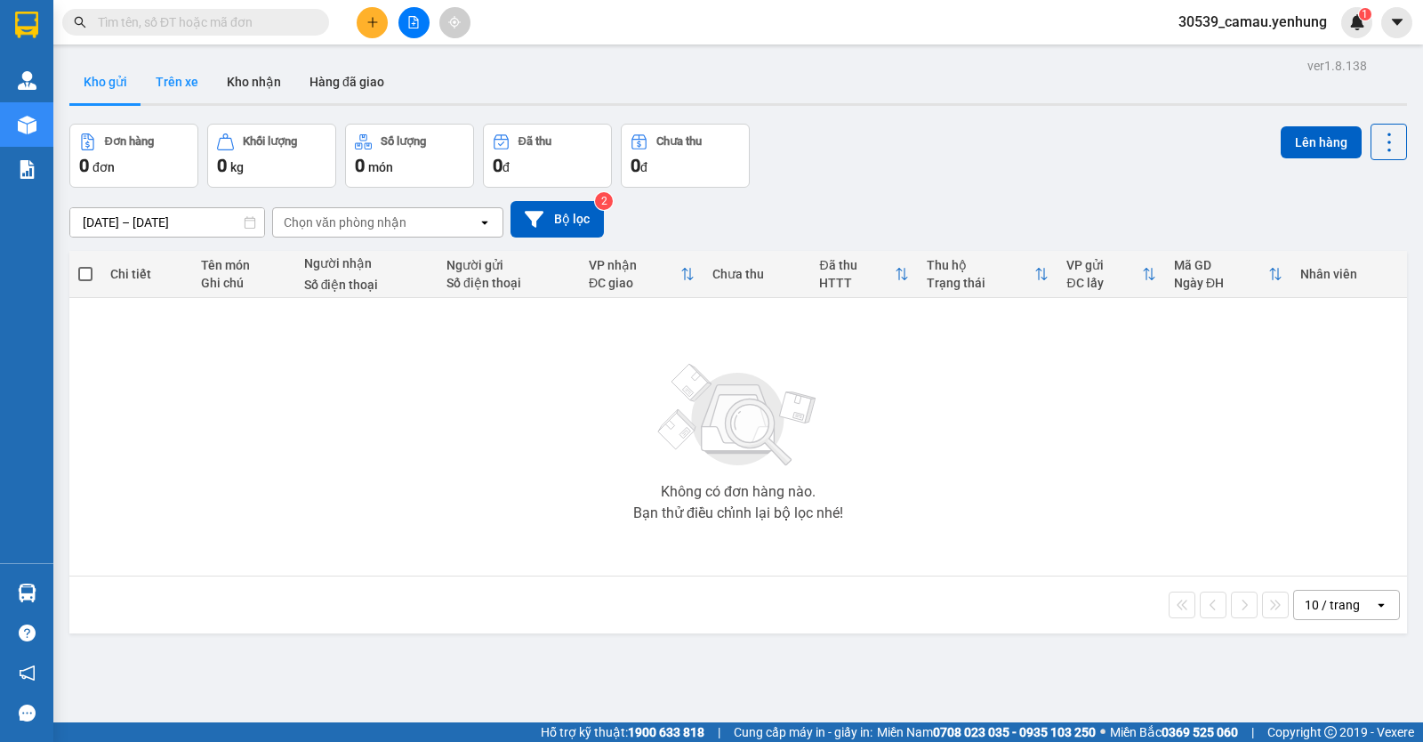
click at [193, 88] on button "Trên xe" at bounding box center [176, 81] width 71 height 43
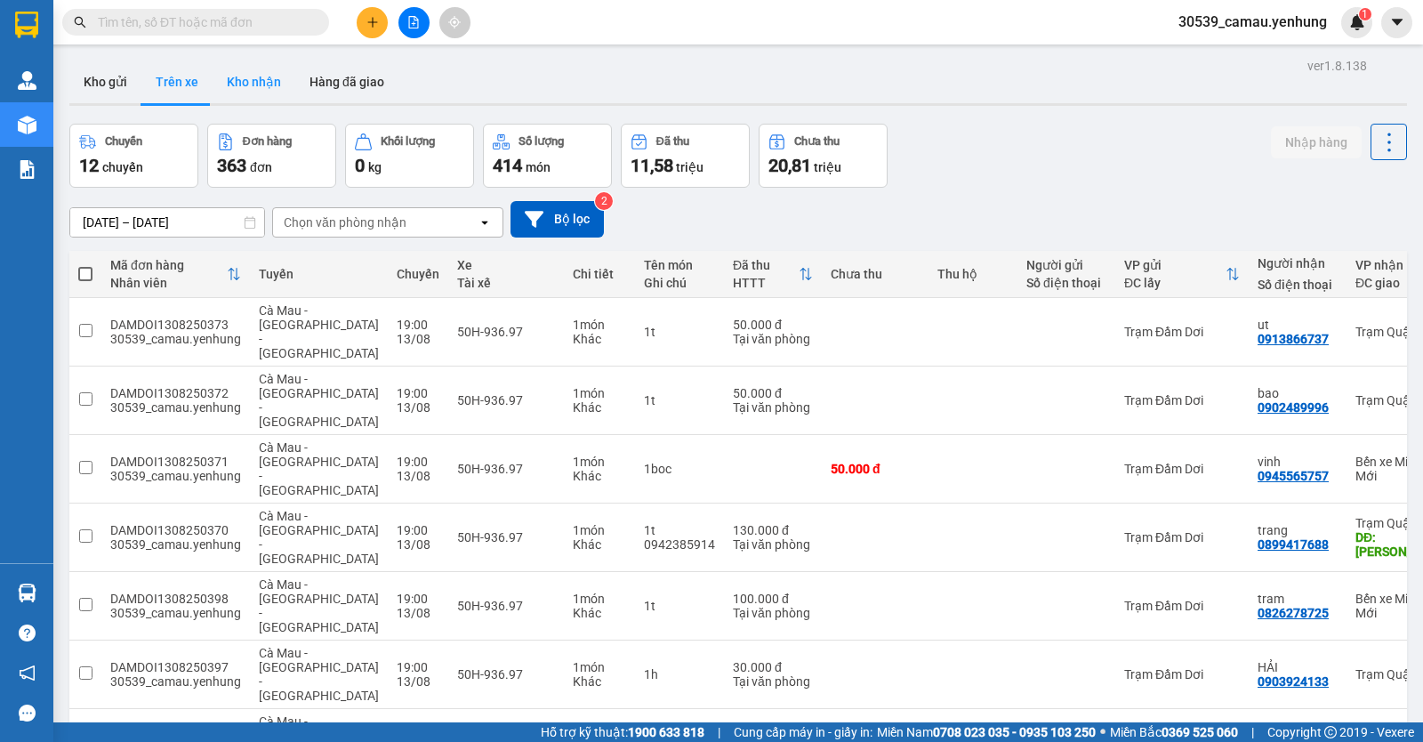
click at [256, 90] on button "Kho nhận" at bounding box center [254, 81] width 83 height 43
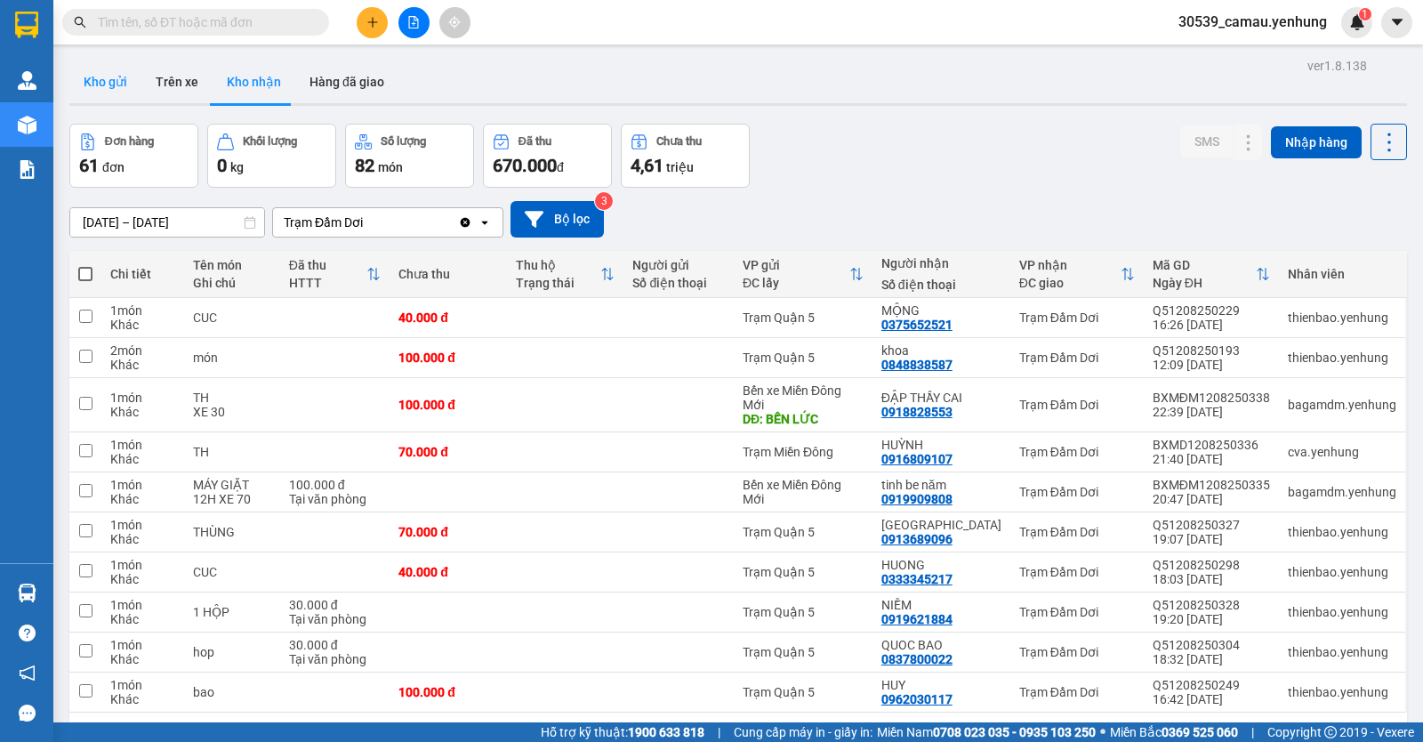
click at [105, 83] on button "Kho gửi" at bounding box center [105, 81] width 72 height 43
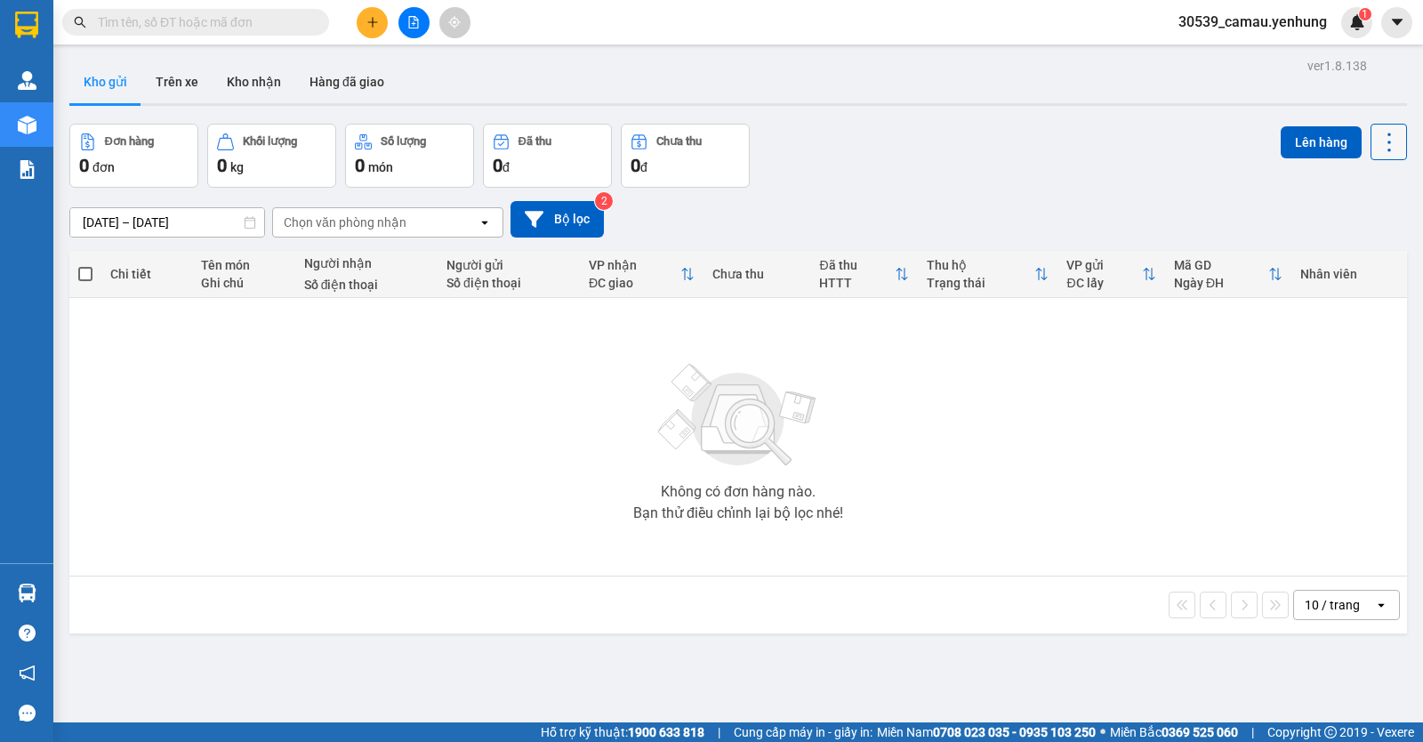
click at [1387, 134] on icon at bounding box center [1389, 142] width 4 height 19
click at [1377, 135] on icon at bounding box center [1389, 142] width 25 height 25
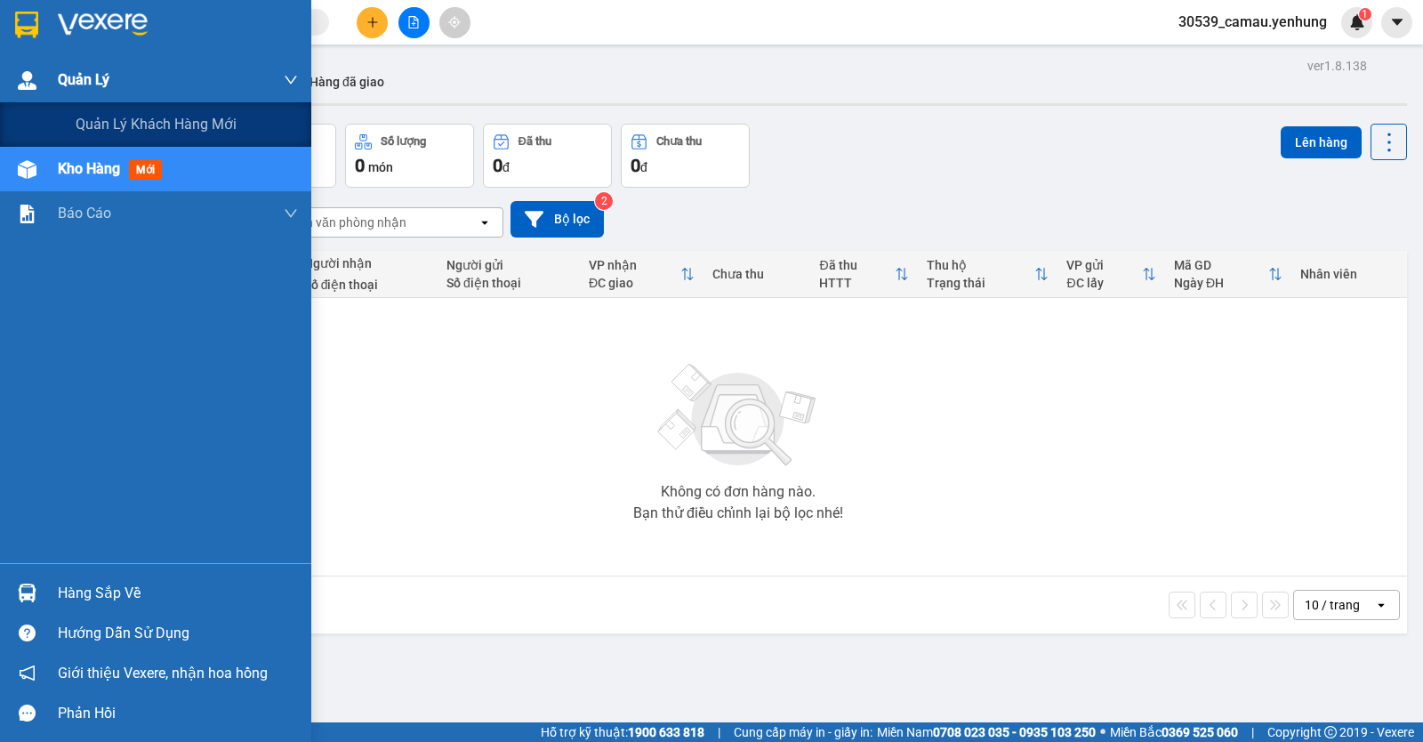
click at [130, 90] on div "Quản Lý" at bounding box center [178, 80] width 240 height 44
click at [135, 124] on span "Quản lý khách hàng mới" at bounding box center [156, 124] width 161 height 22
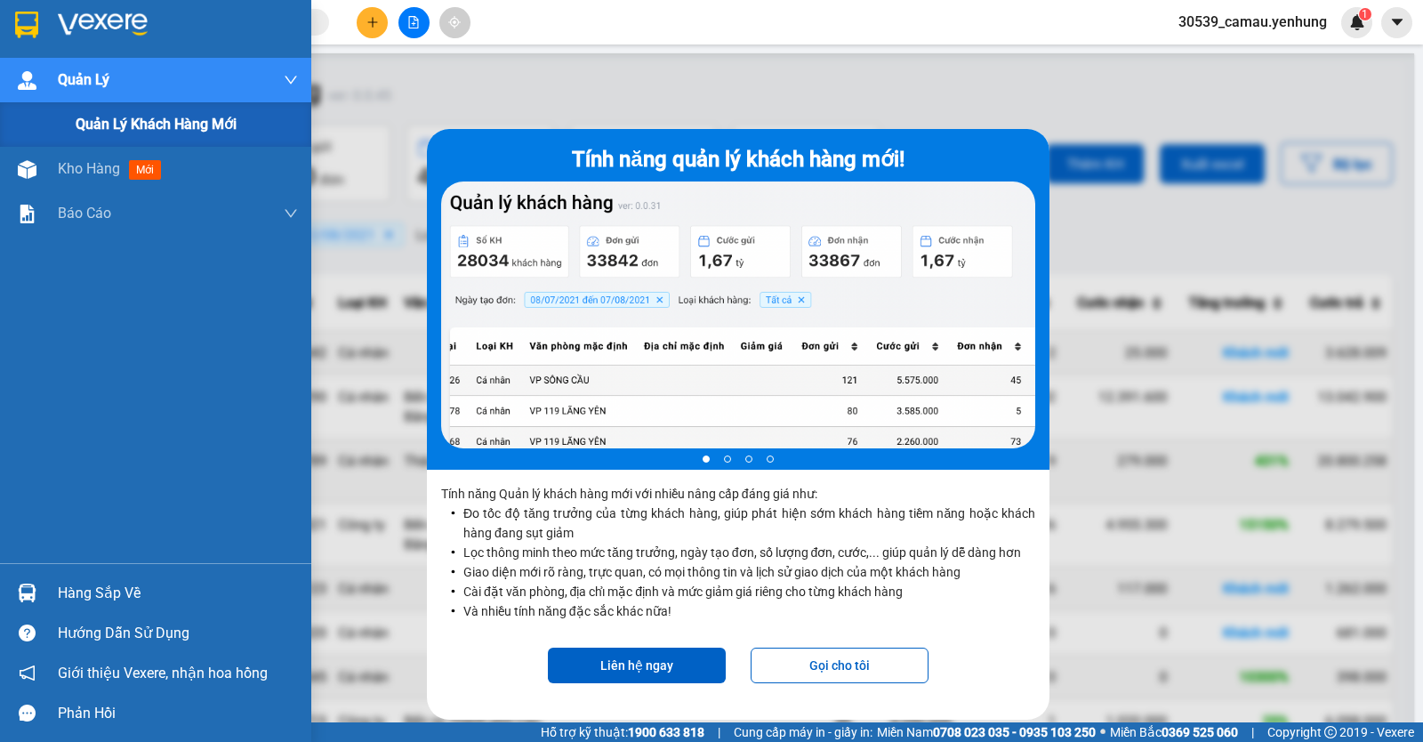
click at [96, 74] on span "Quản Lý" at bounding box center [84, 79] width 52 height 22
click at [165, 74] on div "Quản Lý" at bounding box center [178, 80] width 240 height 44
click at [243, 72] on div "Quản Lý" at bounding box center [178, 80] width 240 height 44
click at [272, 75] on div "Quản Lý" at bounding box center [178, 80] width 240 height 44
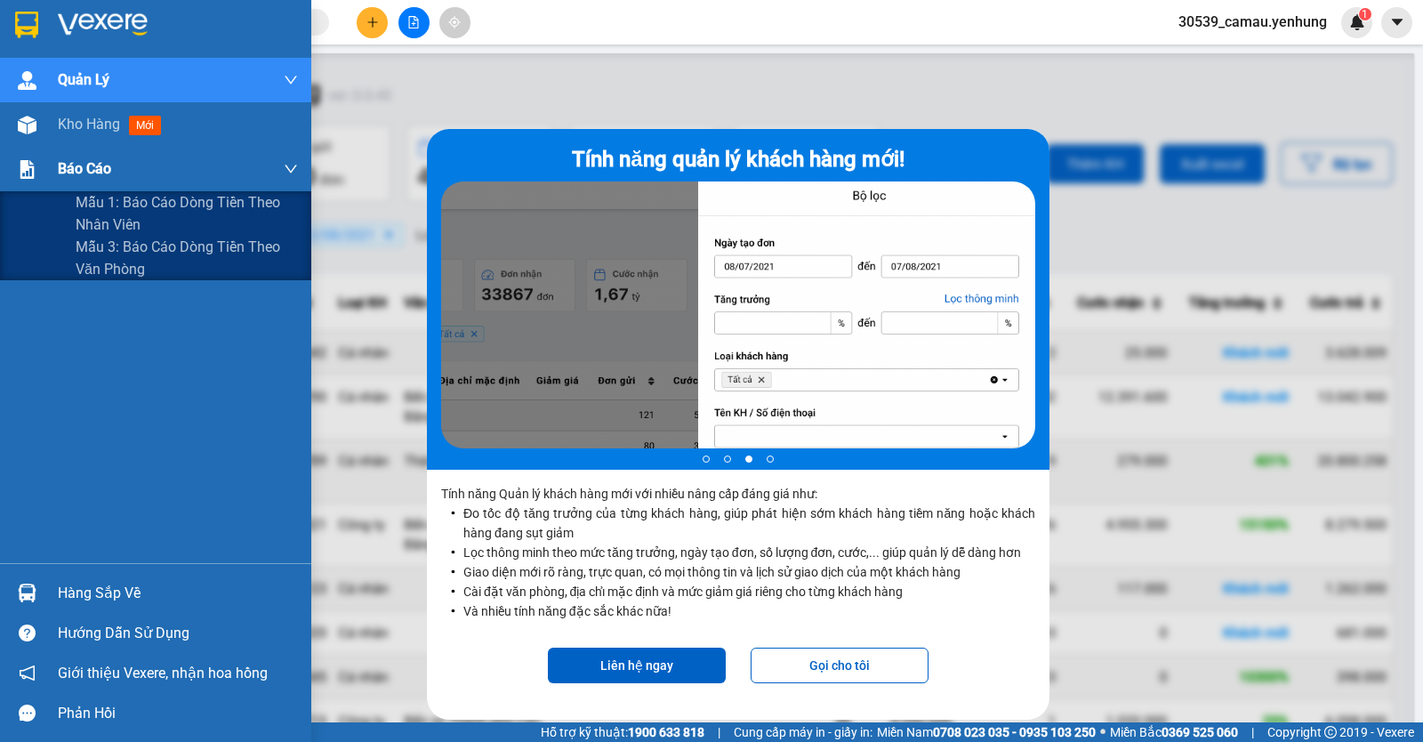
click at [149, 168] on div "Báo cáo" at bounding box center [178, 169] width 240 height 44
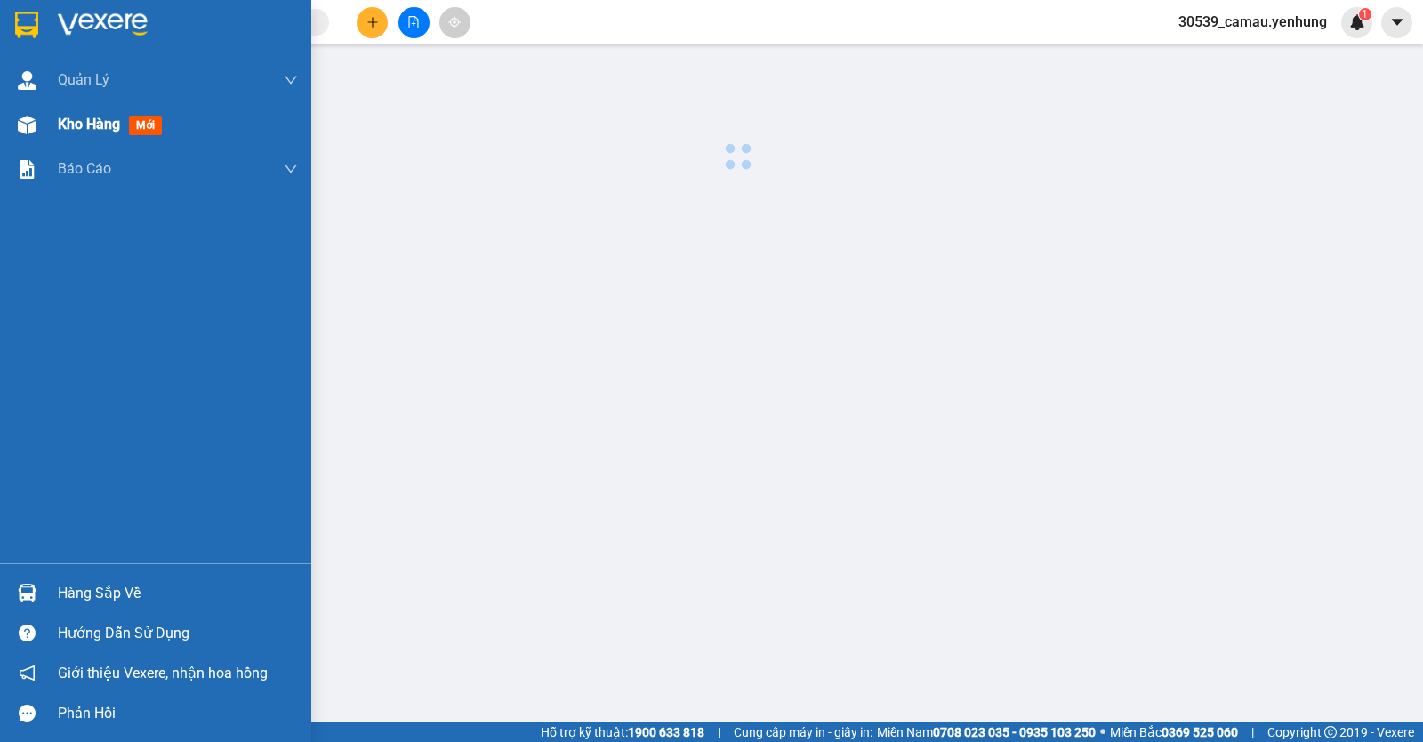
click at [145, 124] on span "mới" at bounding box center [145, 126] width 33 height 20
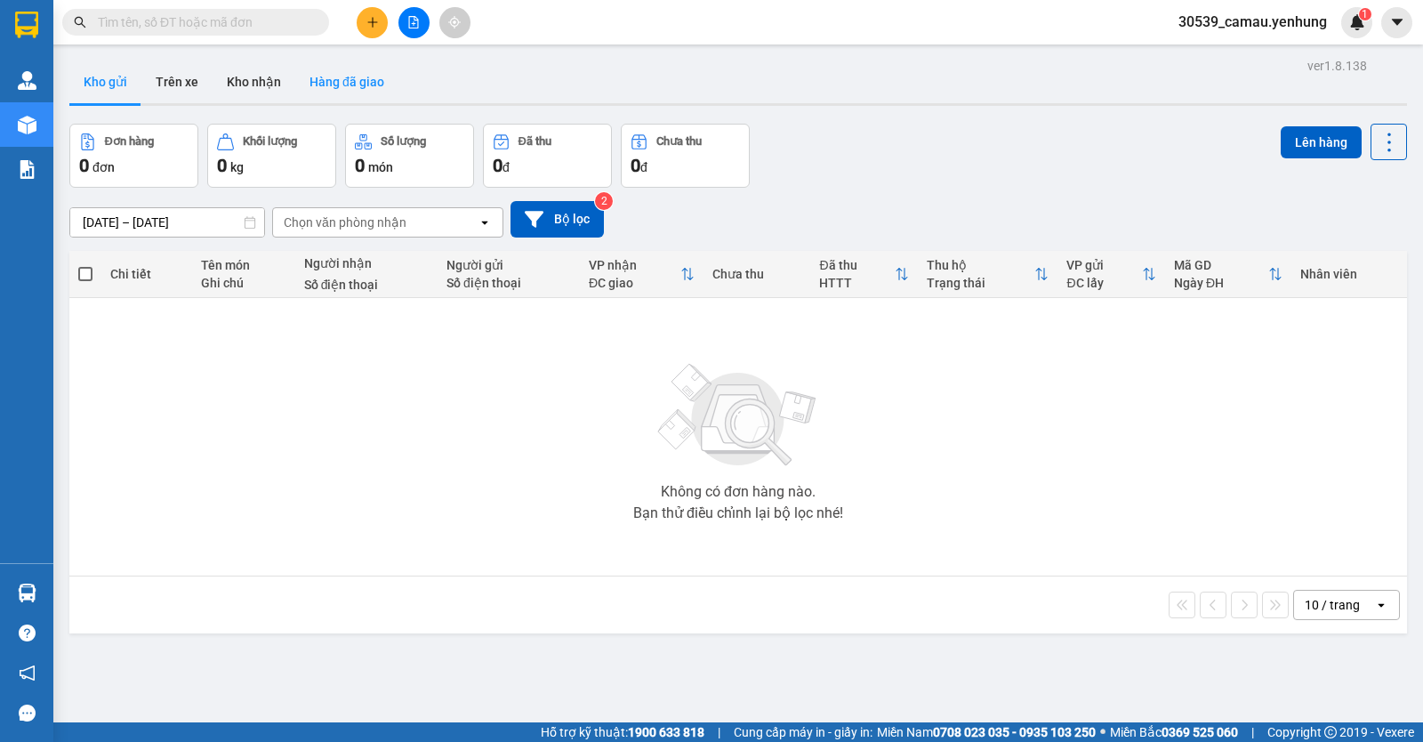
click at [337, 85] on button "Hàng đã giao" at bounding box center [346, 81] width 103 height 43
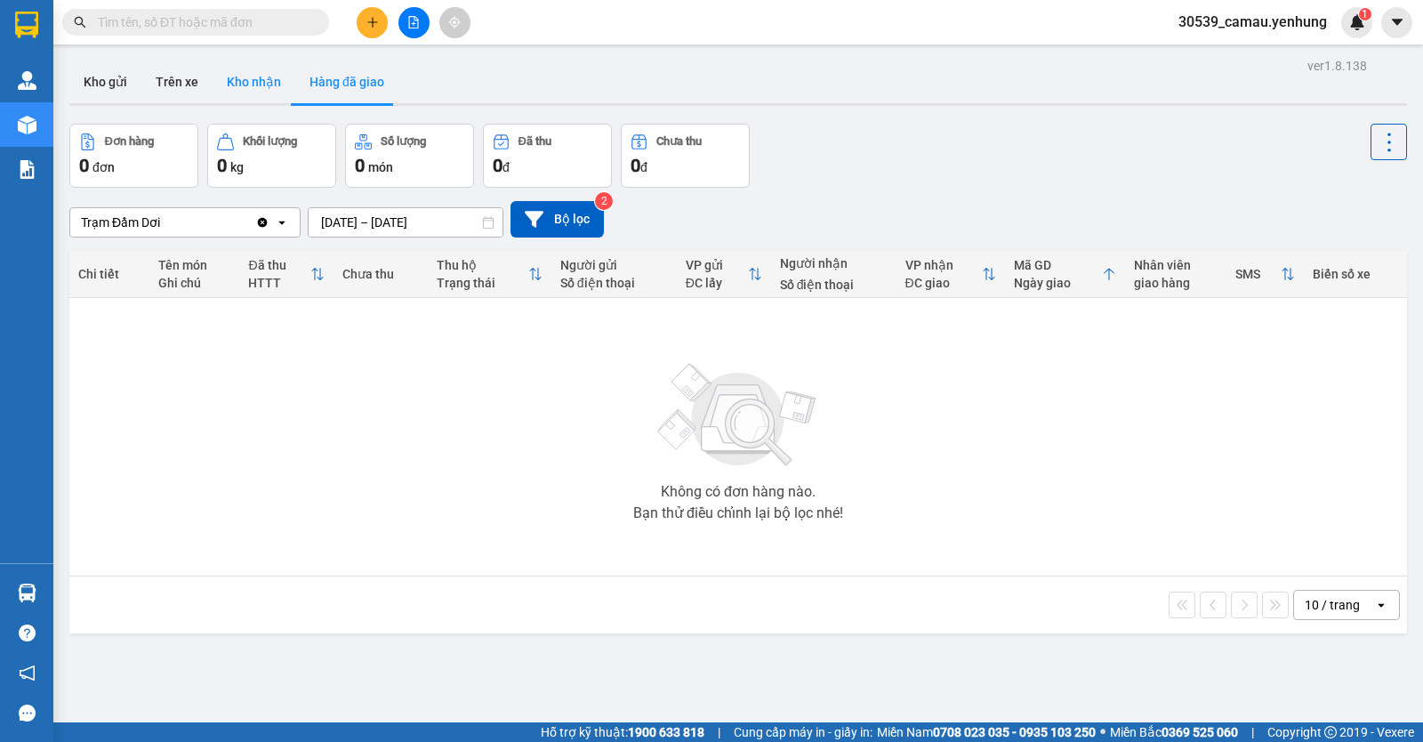
click at [253, 83] on button "Kho nhận" at bounding box center [254, 81] width 83 height 43
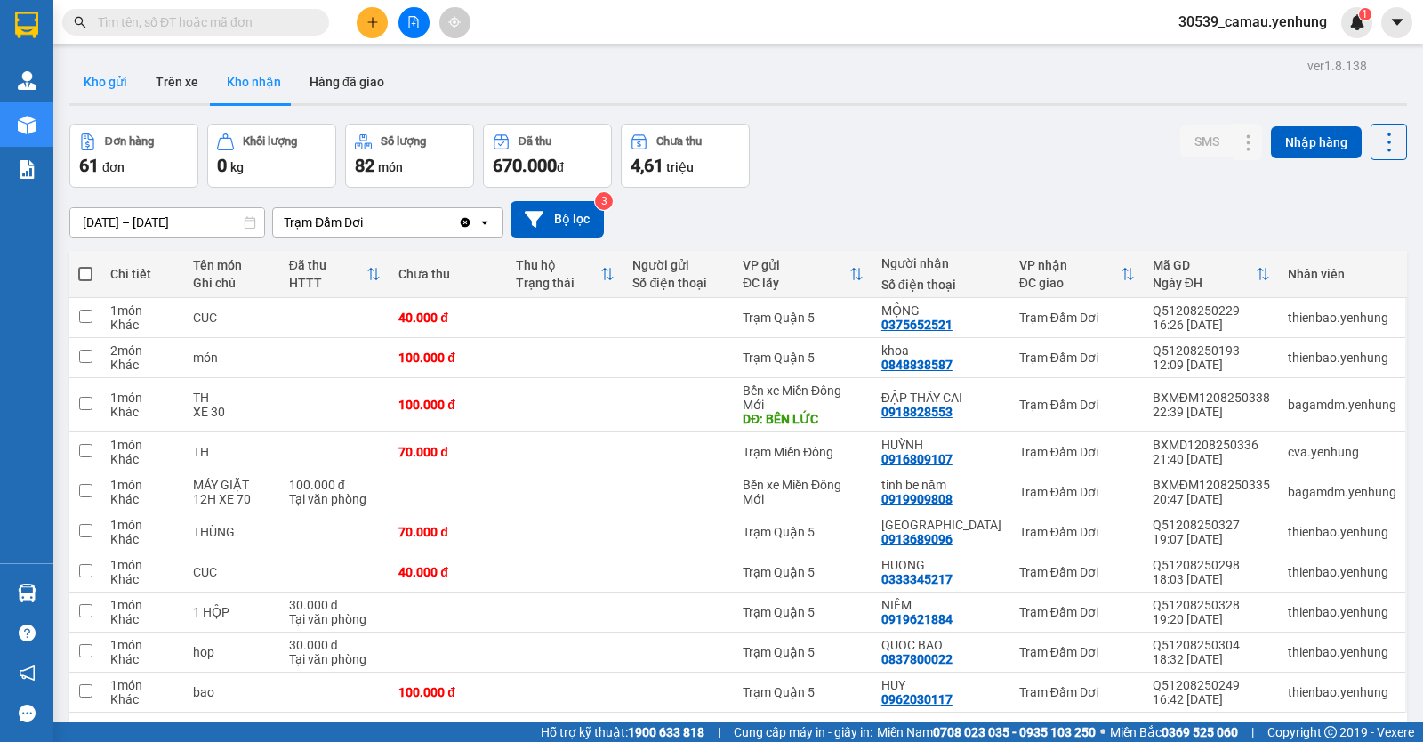
click at [84, 81] on button "Kho gửi" at bounding box center [105, 81] width 72 height 43
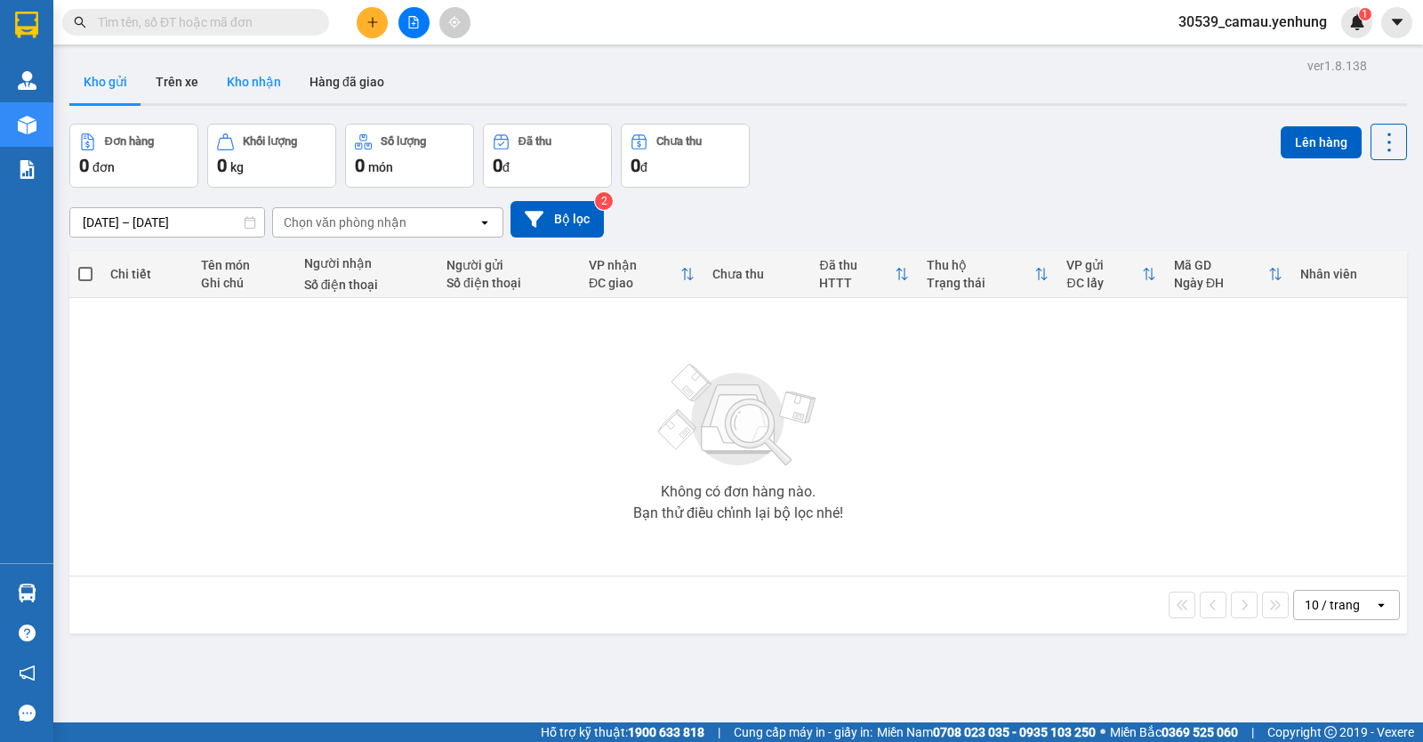
click at [241, 80] on button "Kho nhận" at bounding box center [254, 81] width 83 height 43
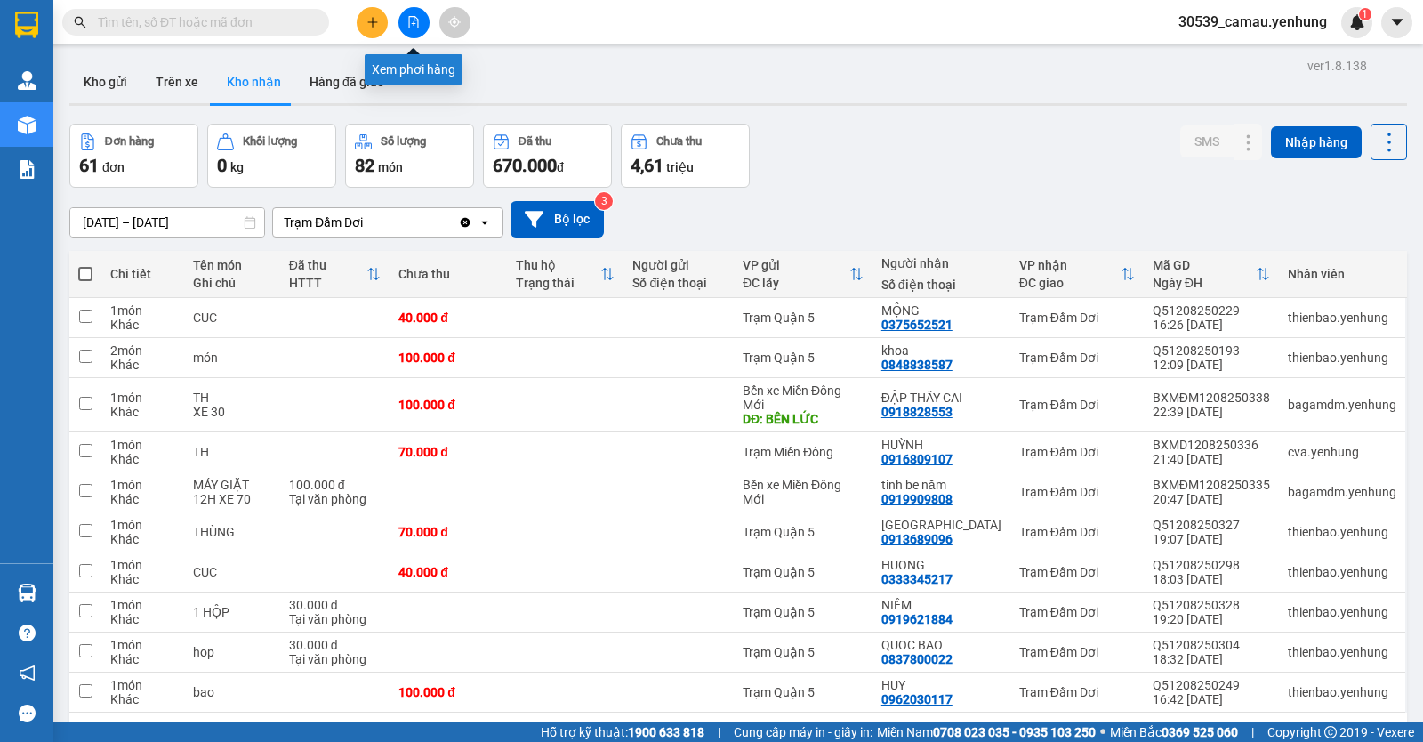
click at [413, 20] on icon "file-add" at bounding box center [413, 22] width 12 height 12
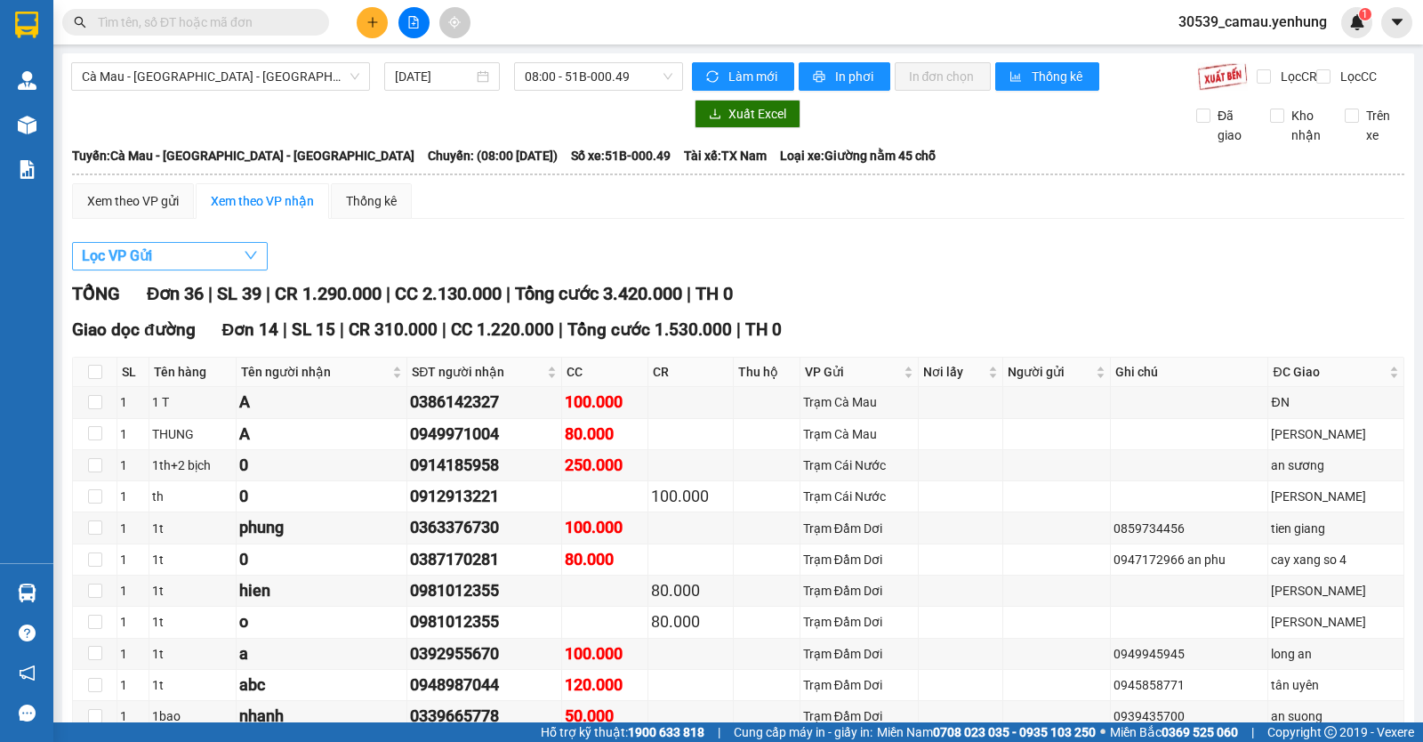
click at [180, 270] on button "Lọc VP Gửi" at bounding box center [170, 256] width 196 height 28
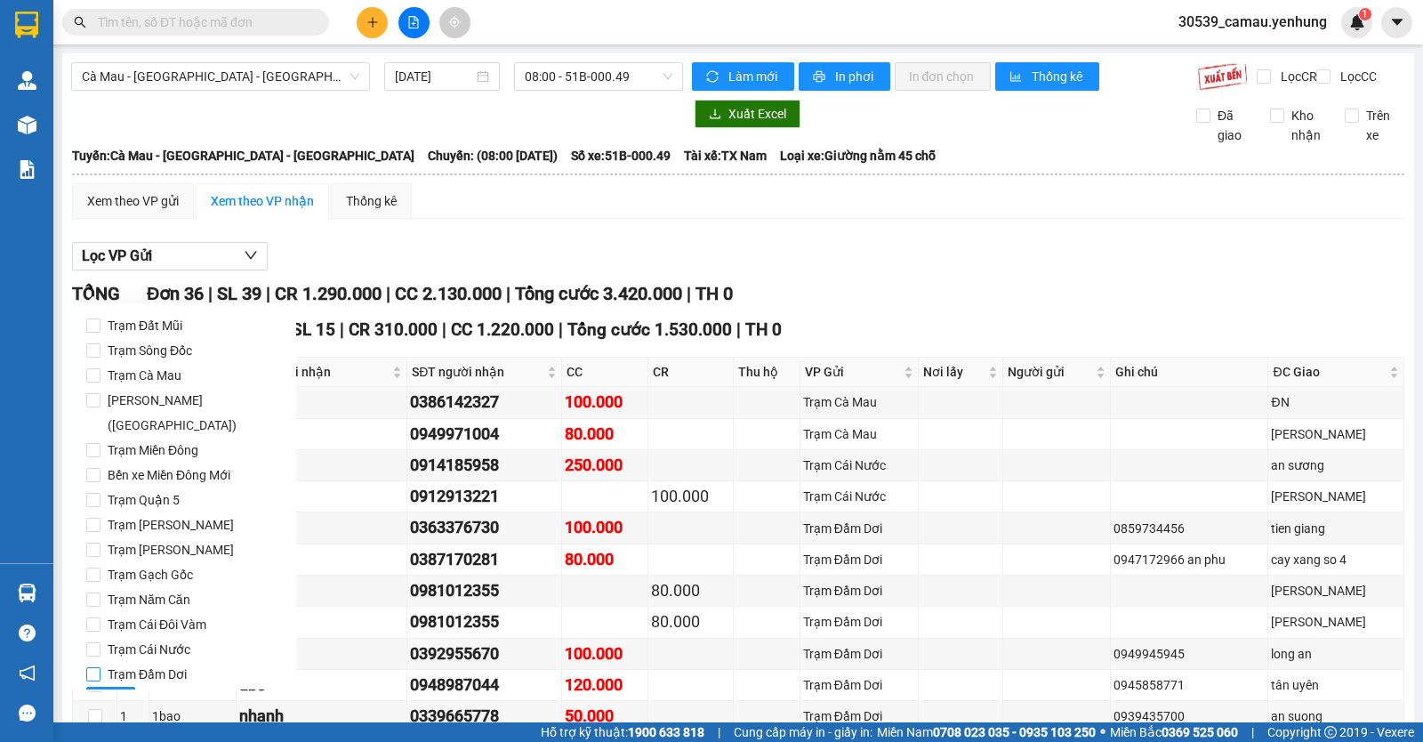
click at [99, 667] on input "Trạm Đầm Dơi" at bounding box center [93, 674] width 14 height 14
checkbox input "true"
click at [105, 691] on span "Lọc" at bounding box center [111, 701] width 20 height 20
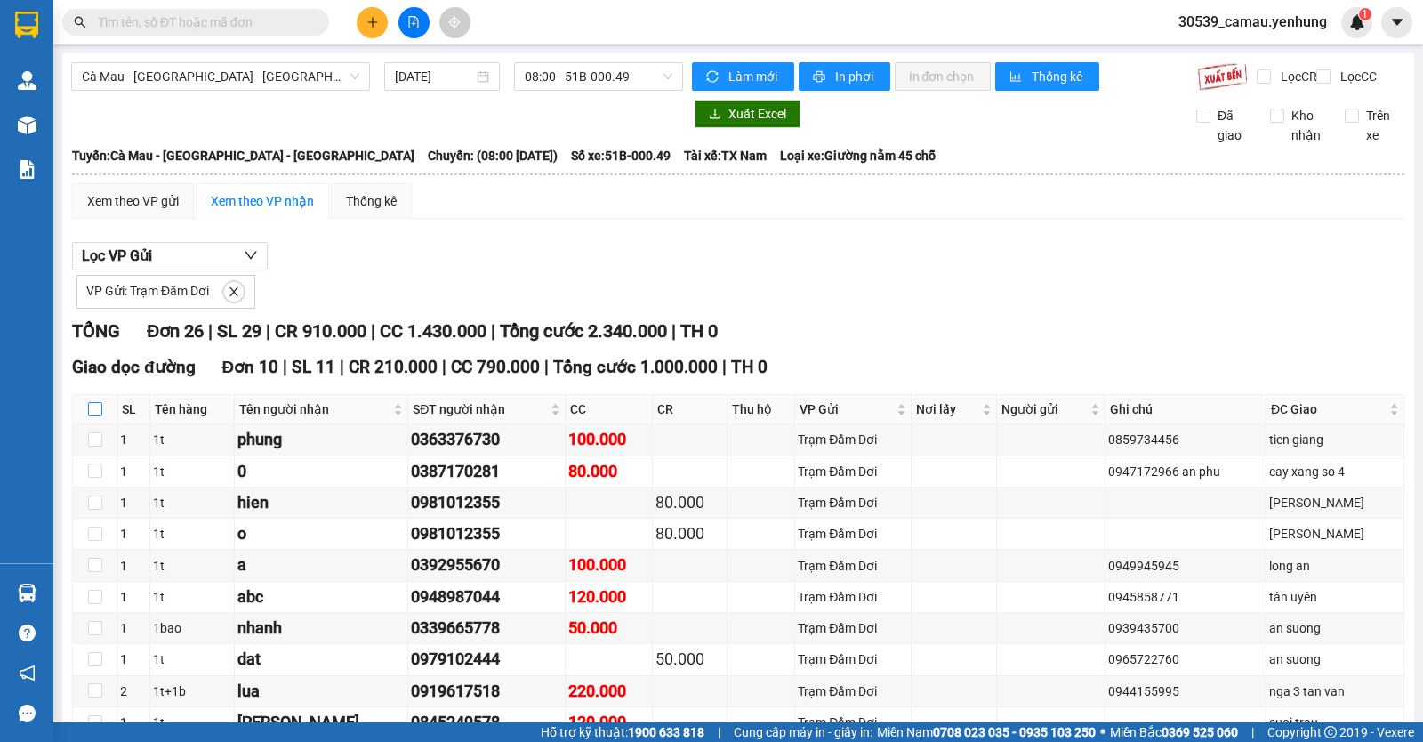
click at [95, 416] on input "checkbox" at bounding box center [95, 409] width 14 height 14
checkbox input "true"
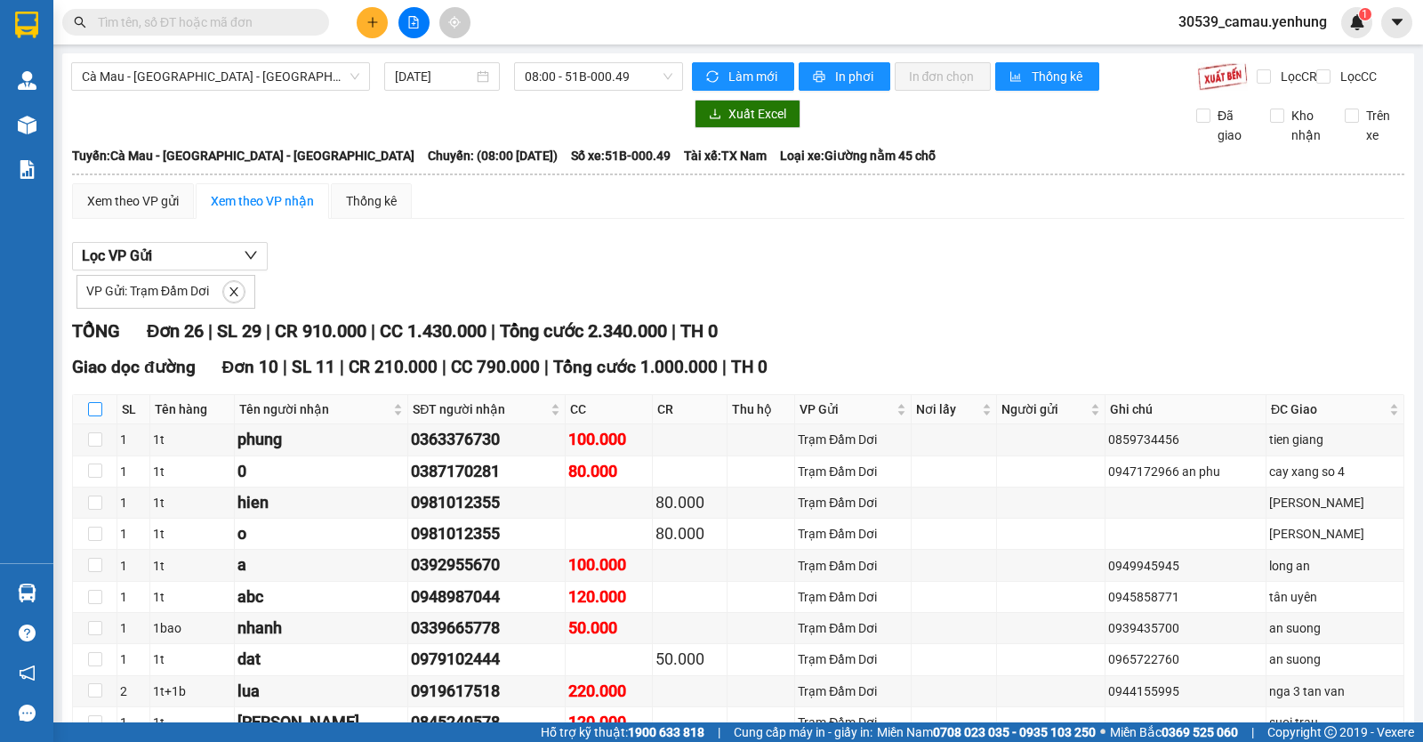
checkbox input "true"
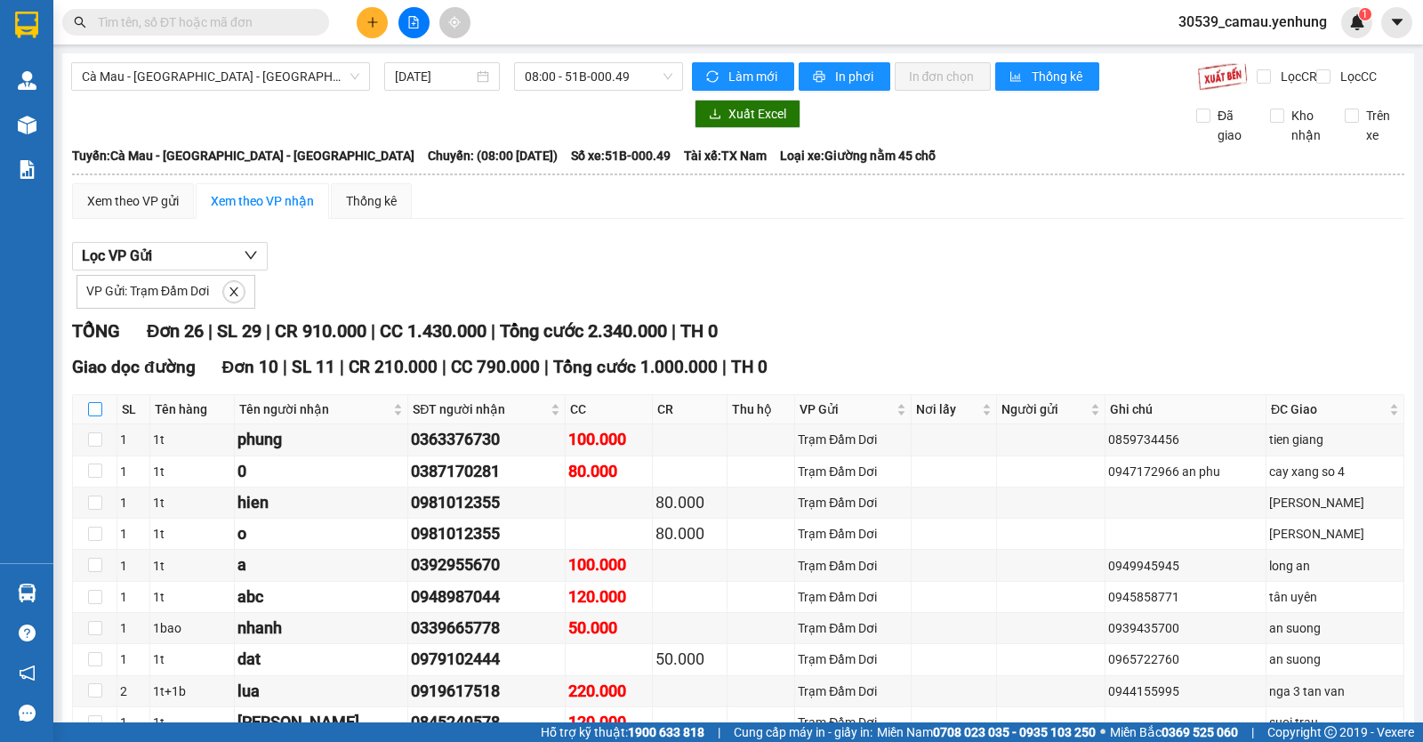
checkbox input "true"
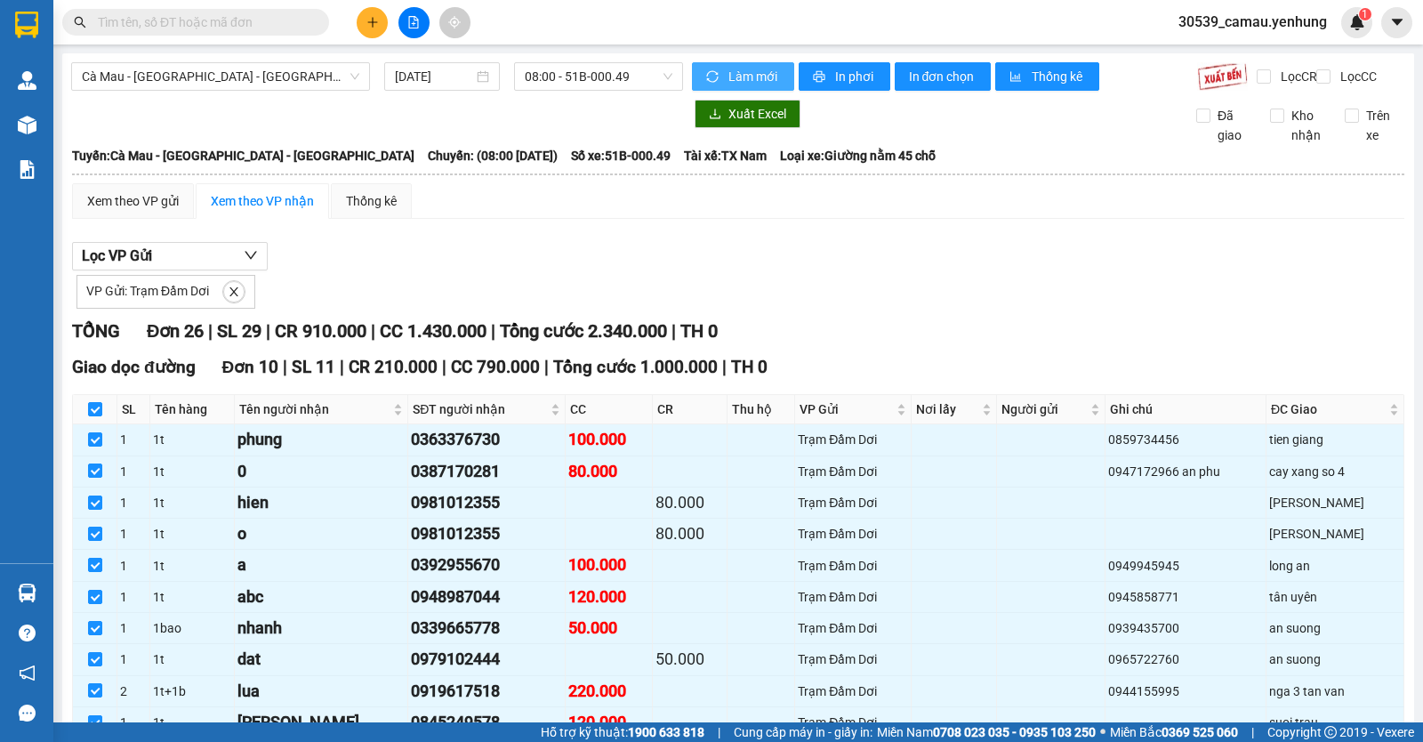
click at [729, 68] on span "Làm mới" at bounding box center [754, 77] width 52 height 20
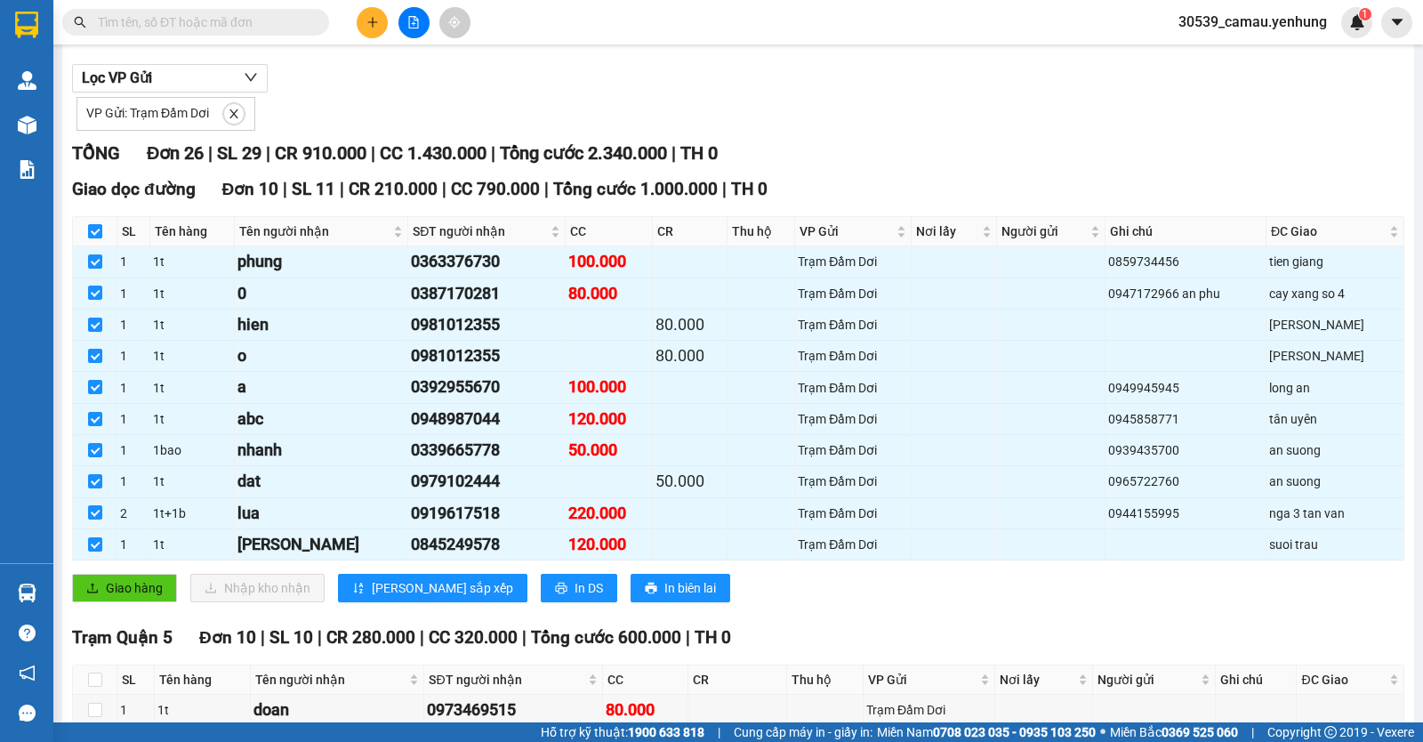
click at [92, 238] on input "checkbox" at bounding box center [95, 231] width 14 height 14
checkbox input "false"
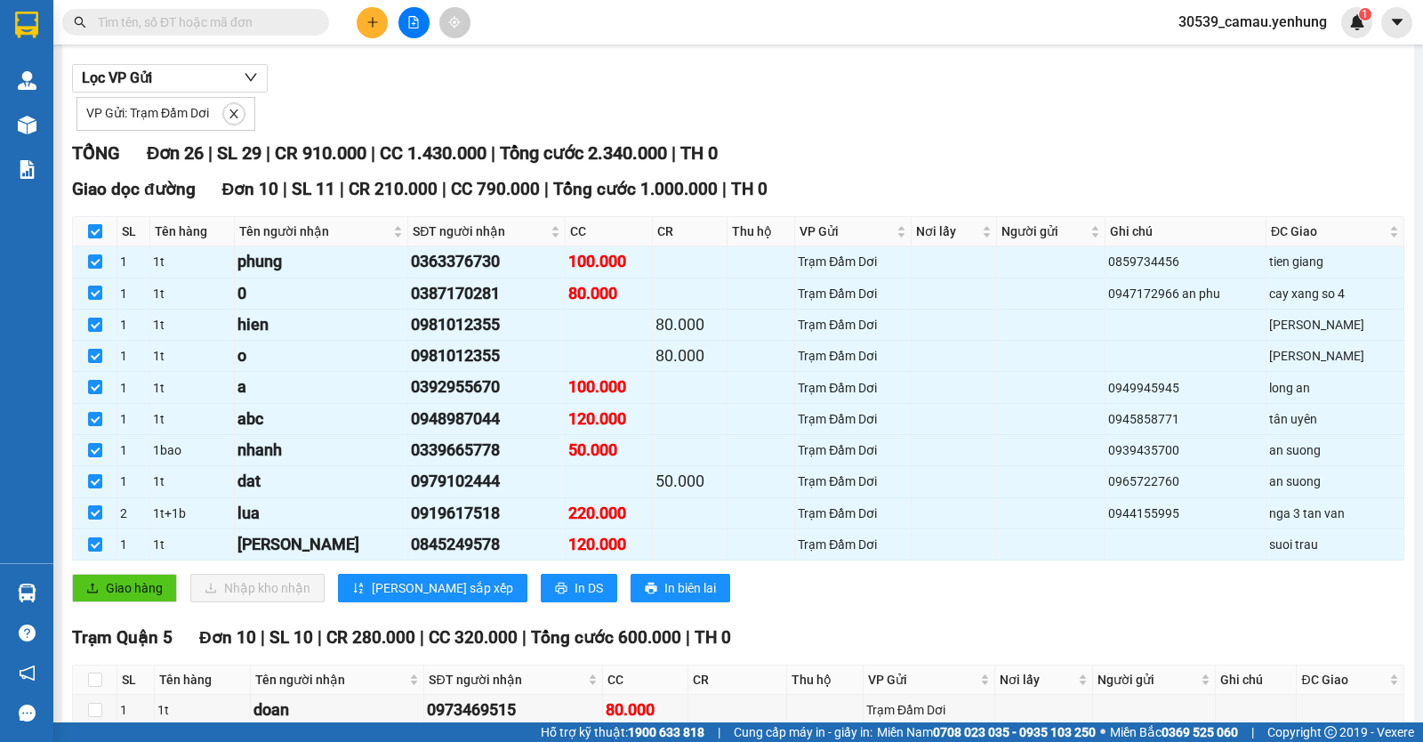
checkbox input "false"
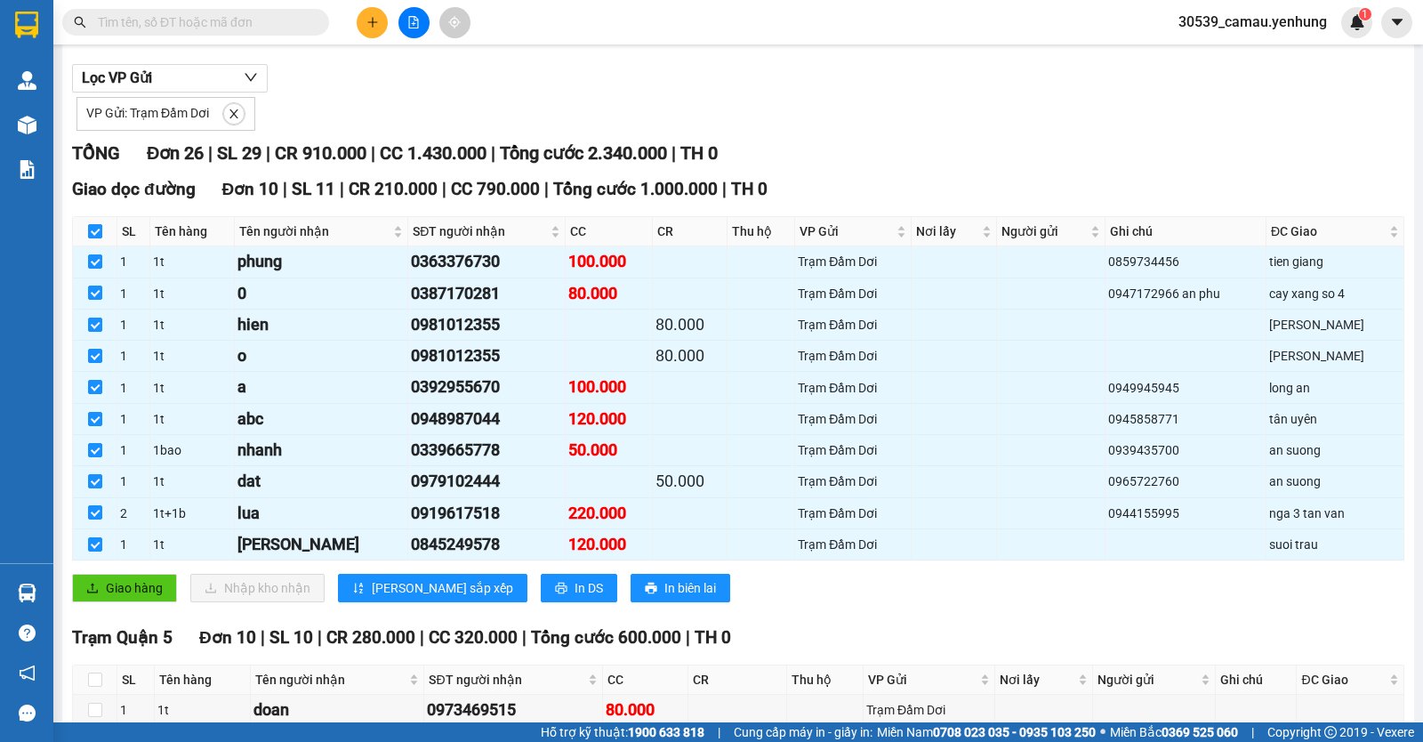
checkbox input "false"
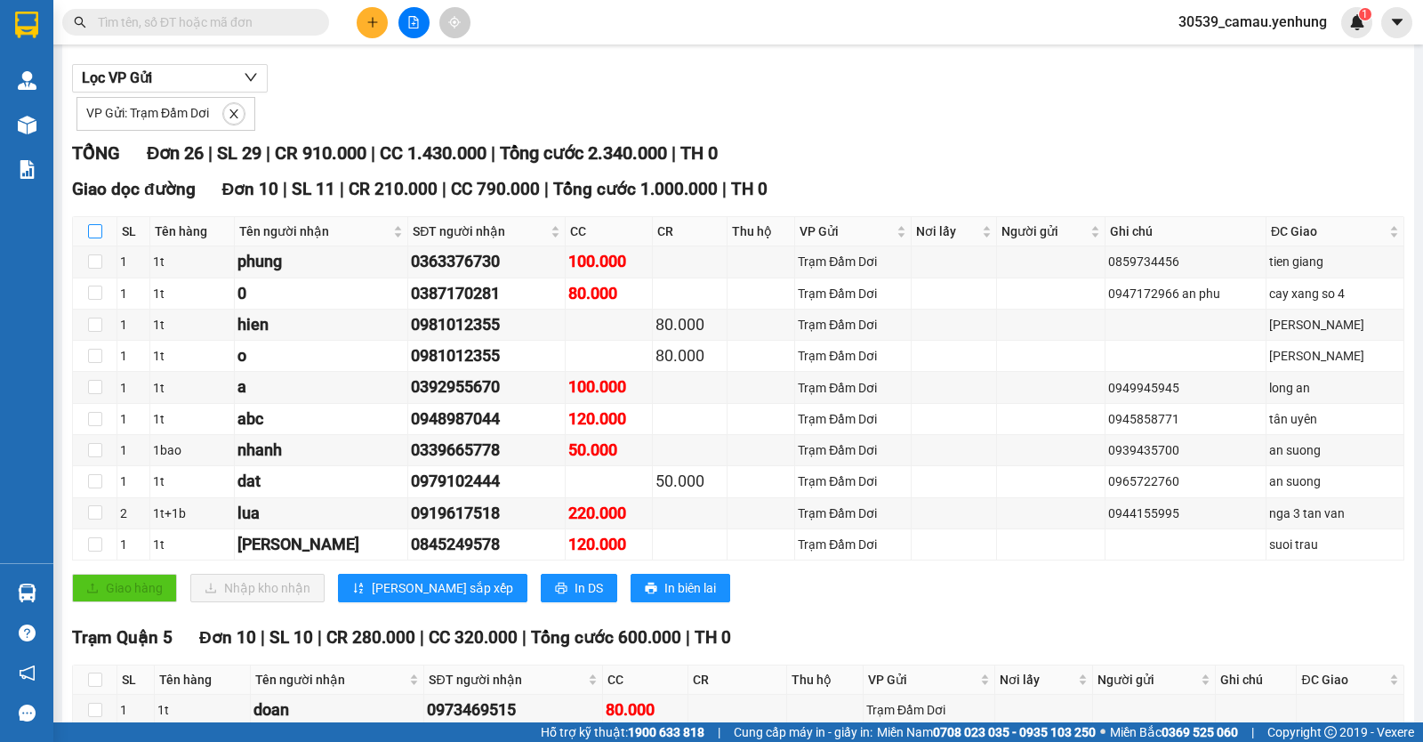
click at [92, 238] on input "checkbox" at bounding box center [95, 231] width 14 height 14
checkbox input "true"
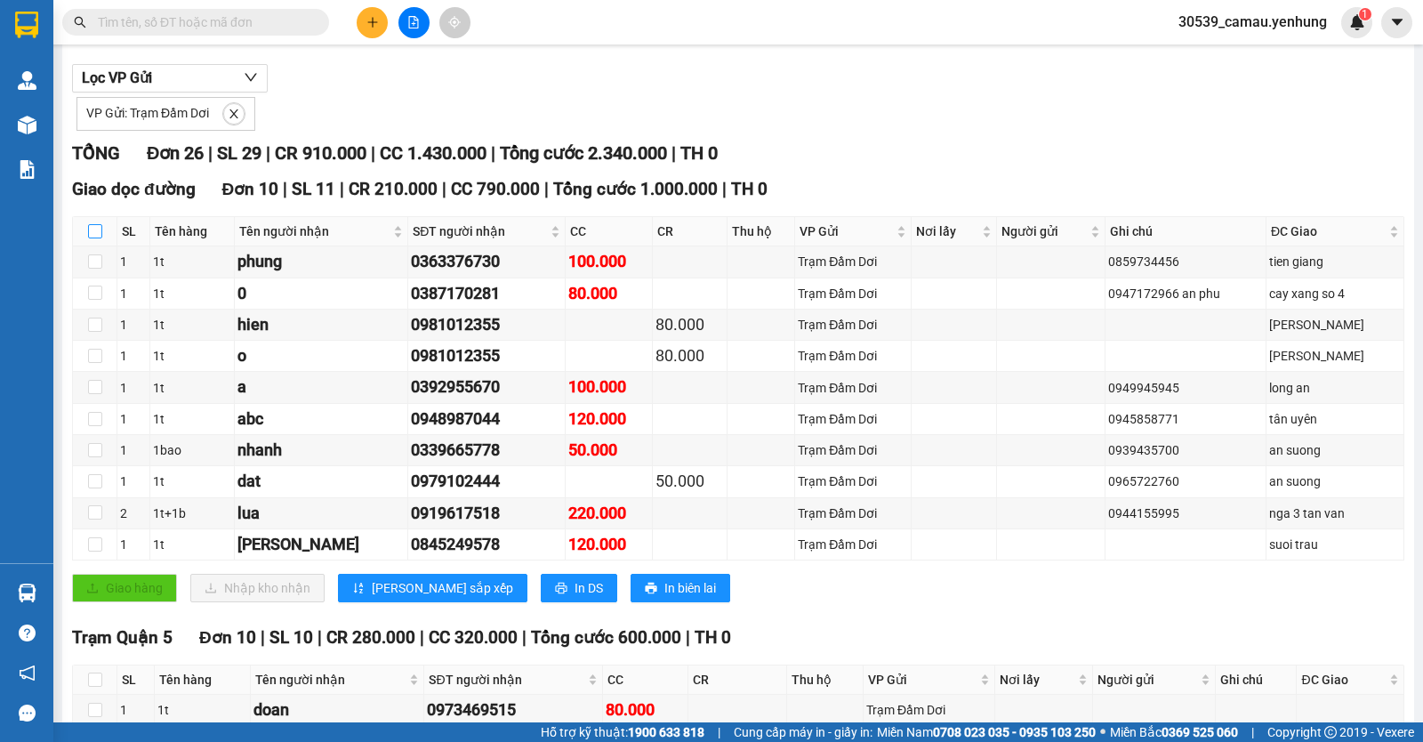
checkbox input "true"
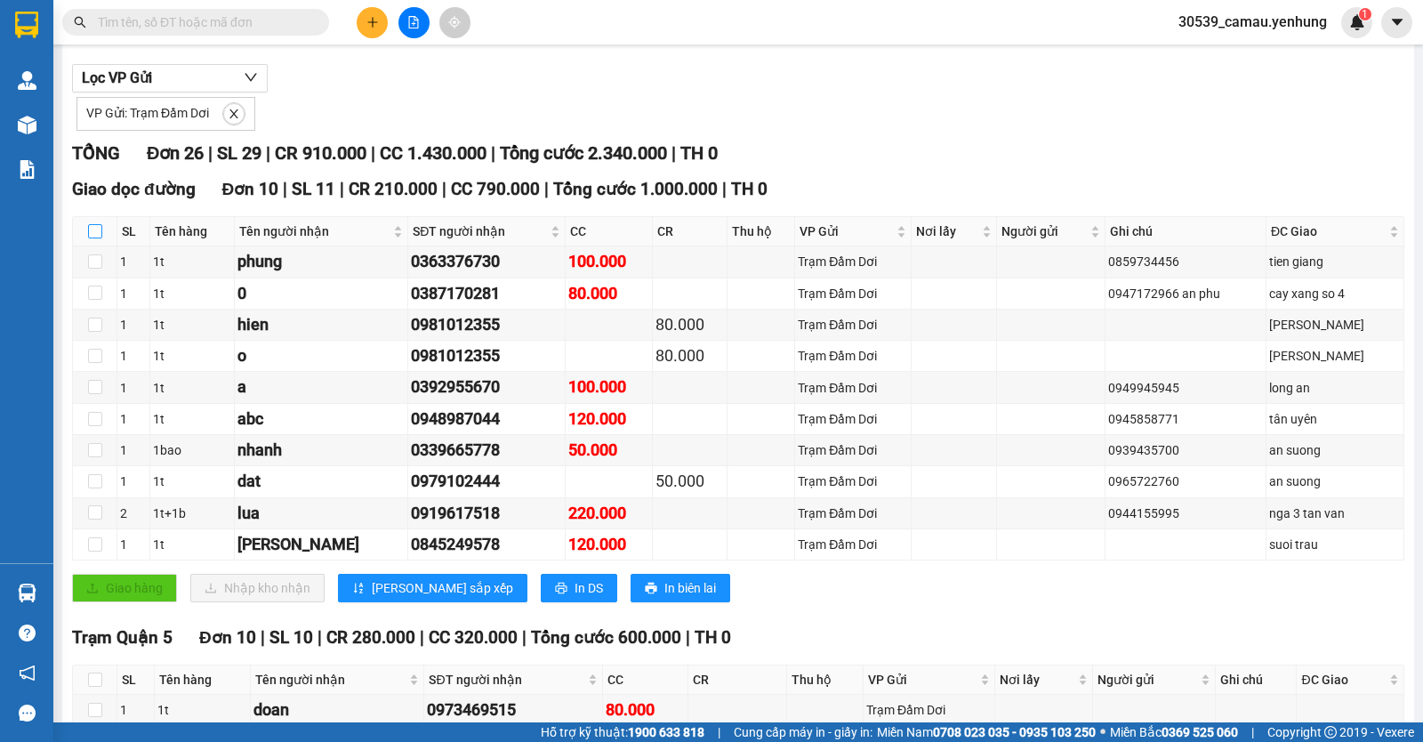
checkbox input "true"
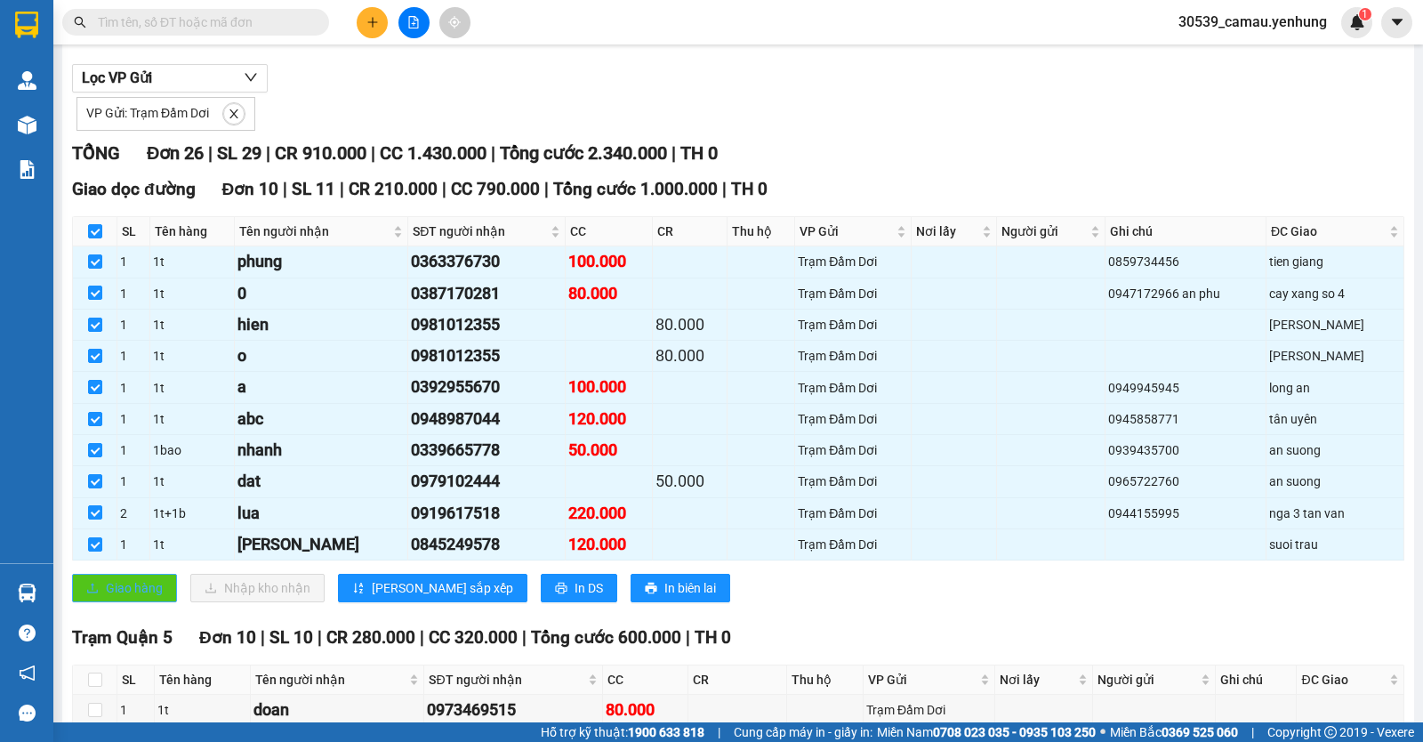
click at [134, 598] on span "Giao hàng" at bounding box center [134, 588] width 57 height 20
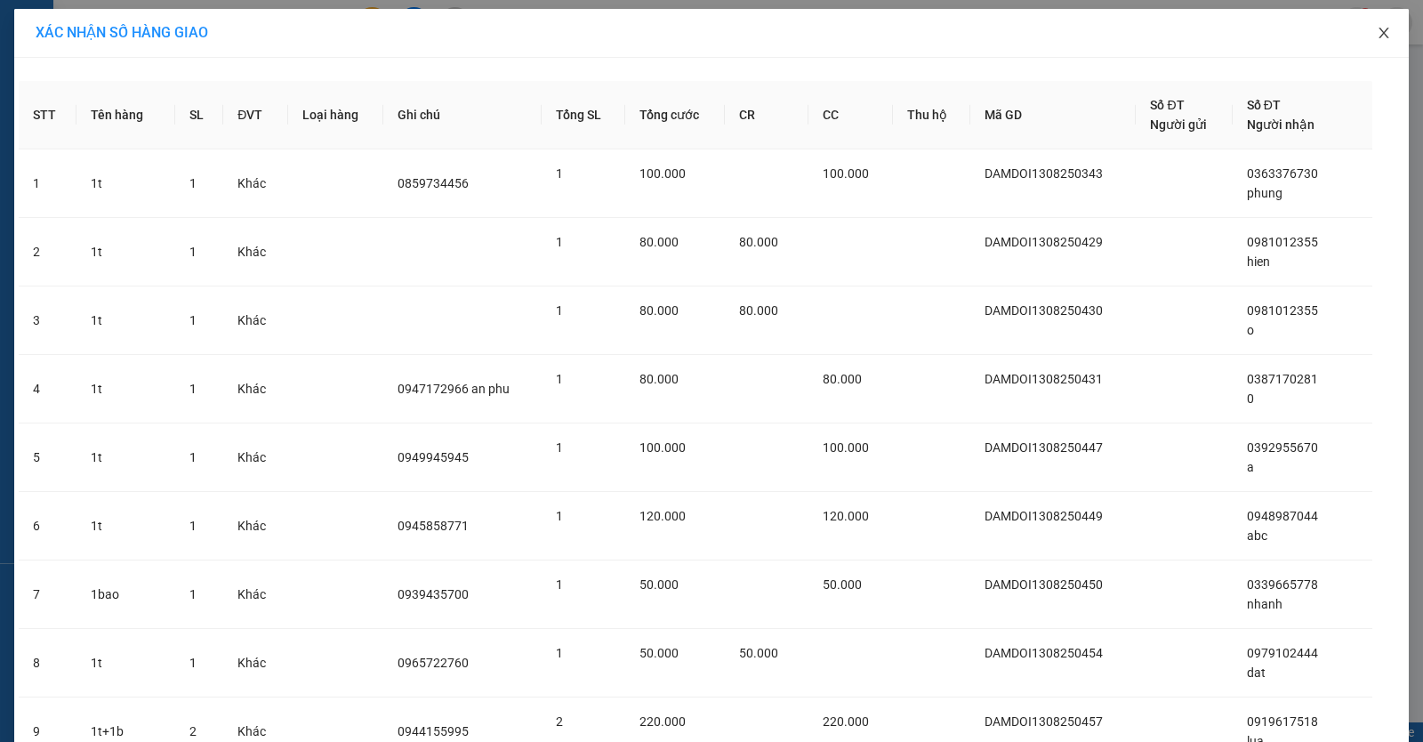
click at [1377, 35] on icon "close" at bounding box center [1384, 33] width 14 height 14
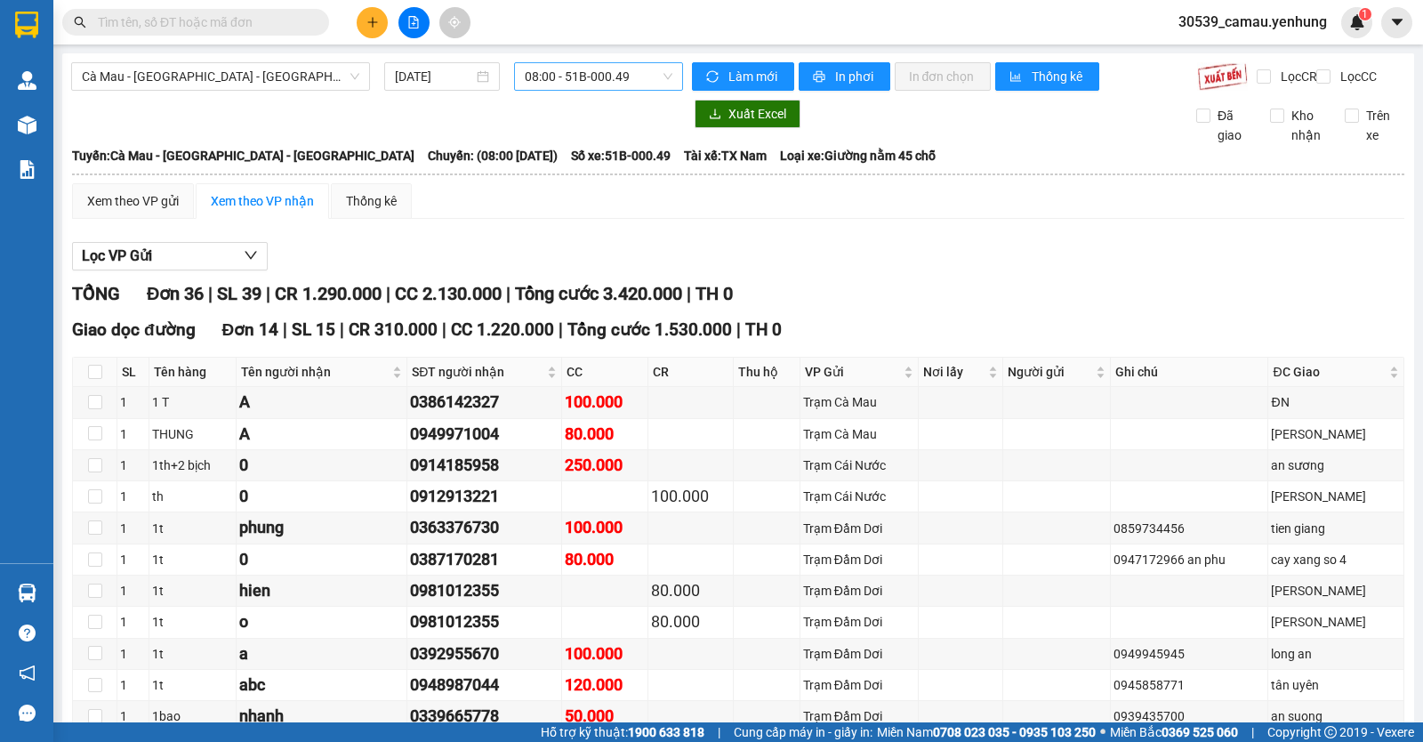
click at [625, 79] on span "08:00 - 51B-000.49" at bounding box center [598, 76] width 147 height 27
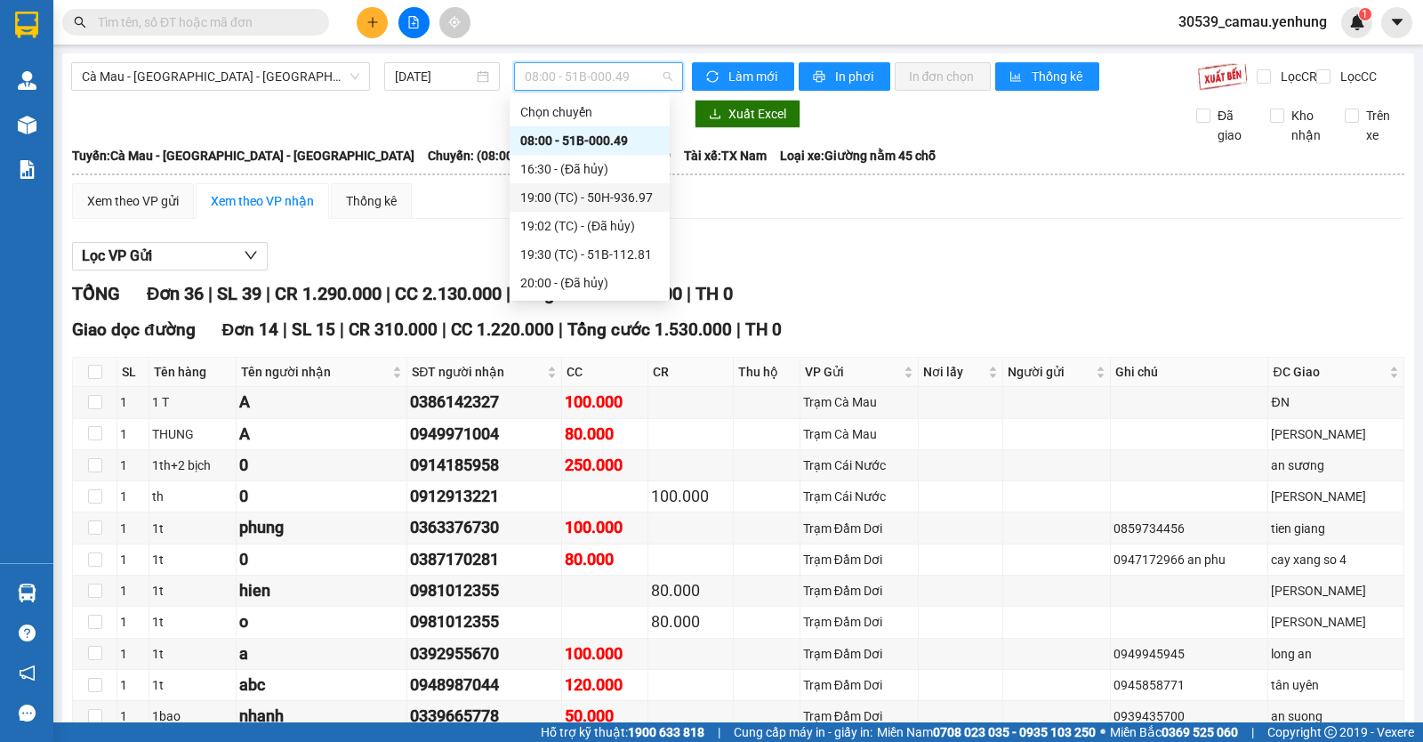
click at [602, 205] on div "19:00 (TC) - 50H-936.97" at bounding box center [589, 198] width 139 height 20
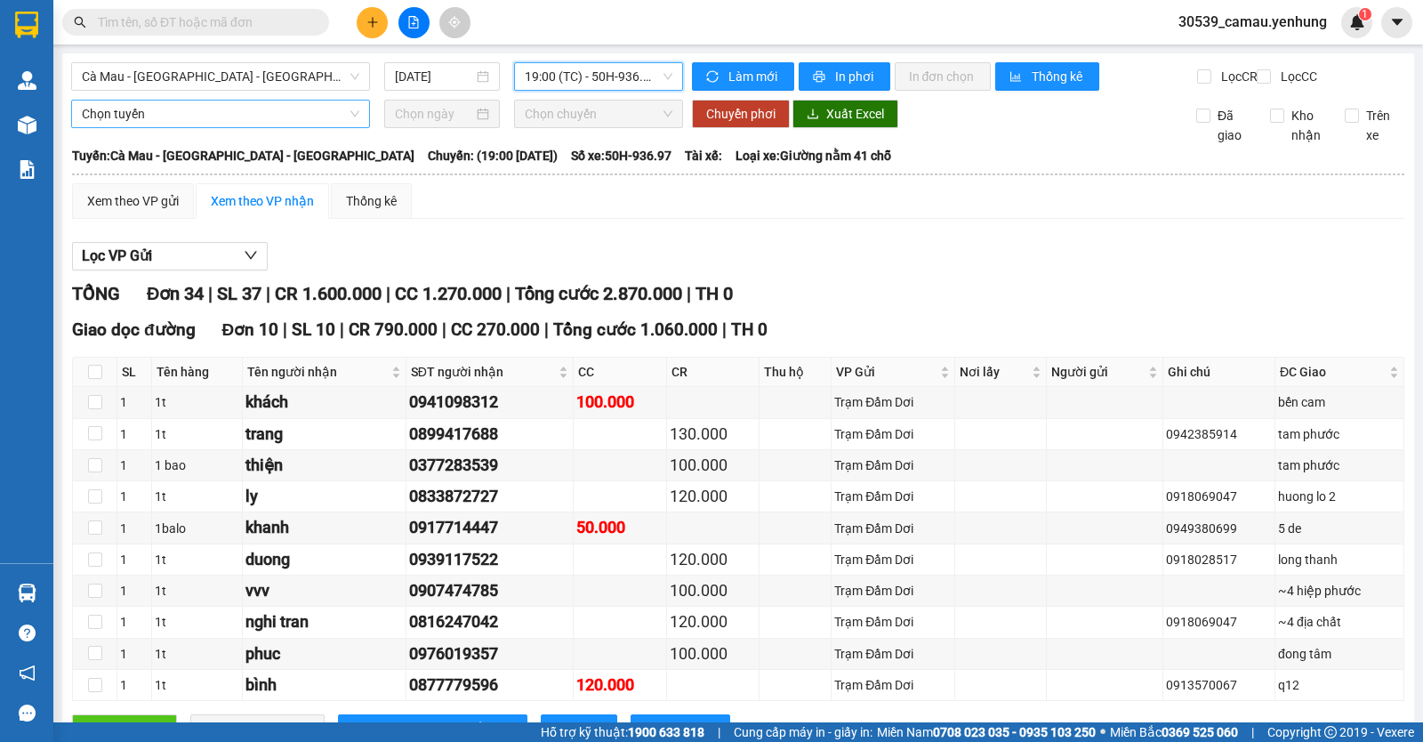
click at [334, 125] on span "Chọn tuyến" at bounding box center [220, 114] width 277 height 27
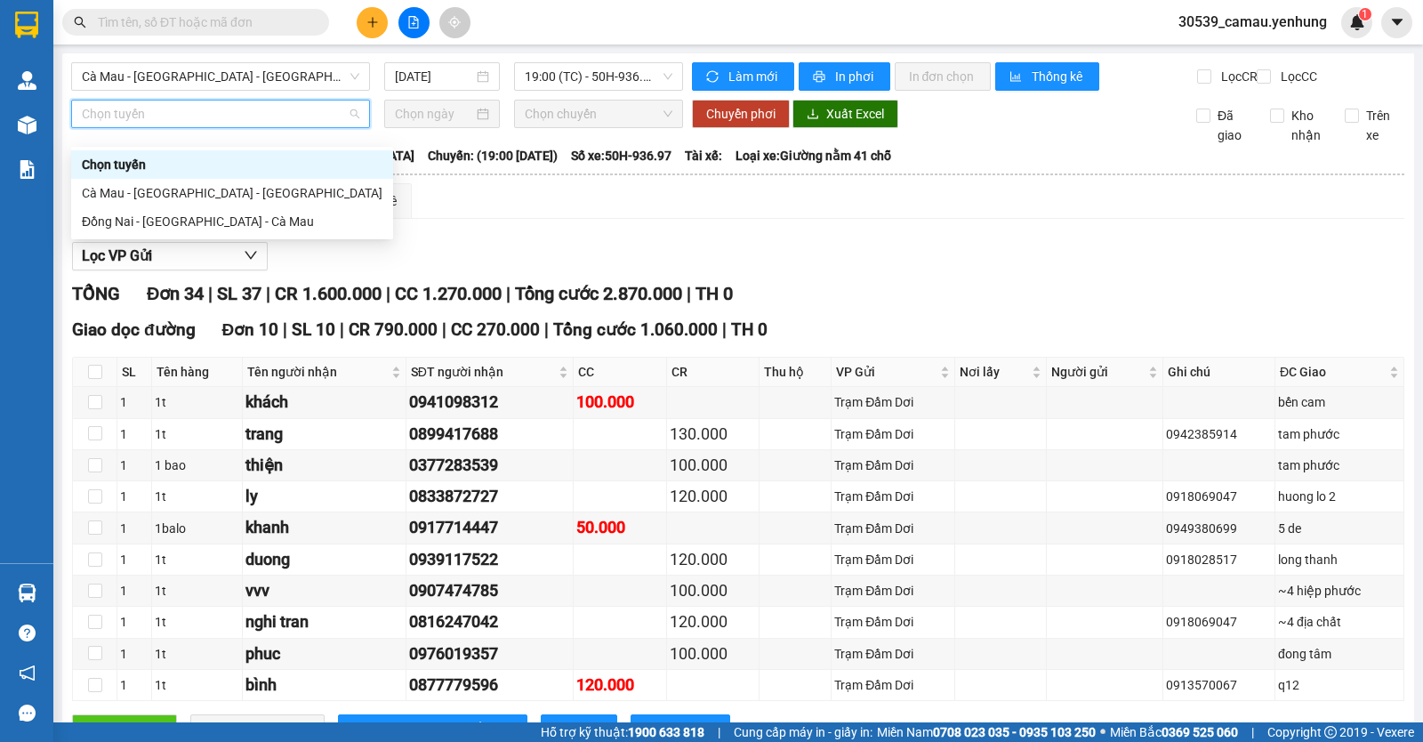
click at [337, 125] on span "Chọn tuyến" at bounding box center [220, 114] width 277 height 27
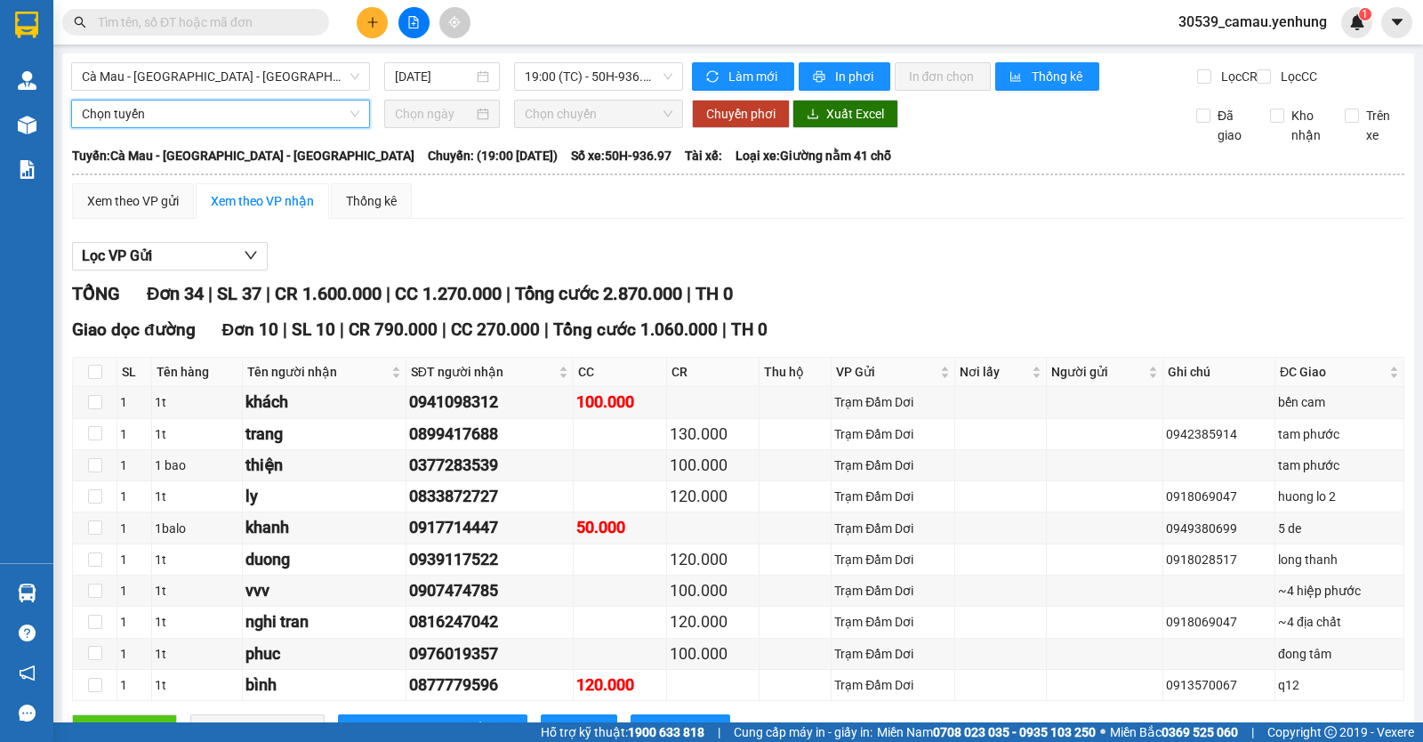
click at [337, 125] on span "Chọn tuyến" at bounding box center [220, 114] width 277 height 27
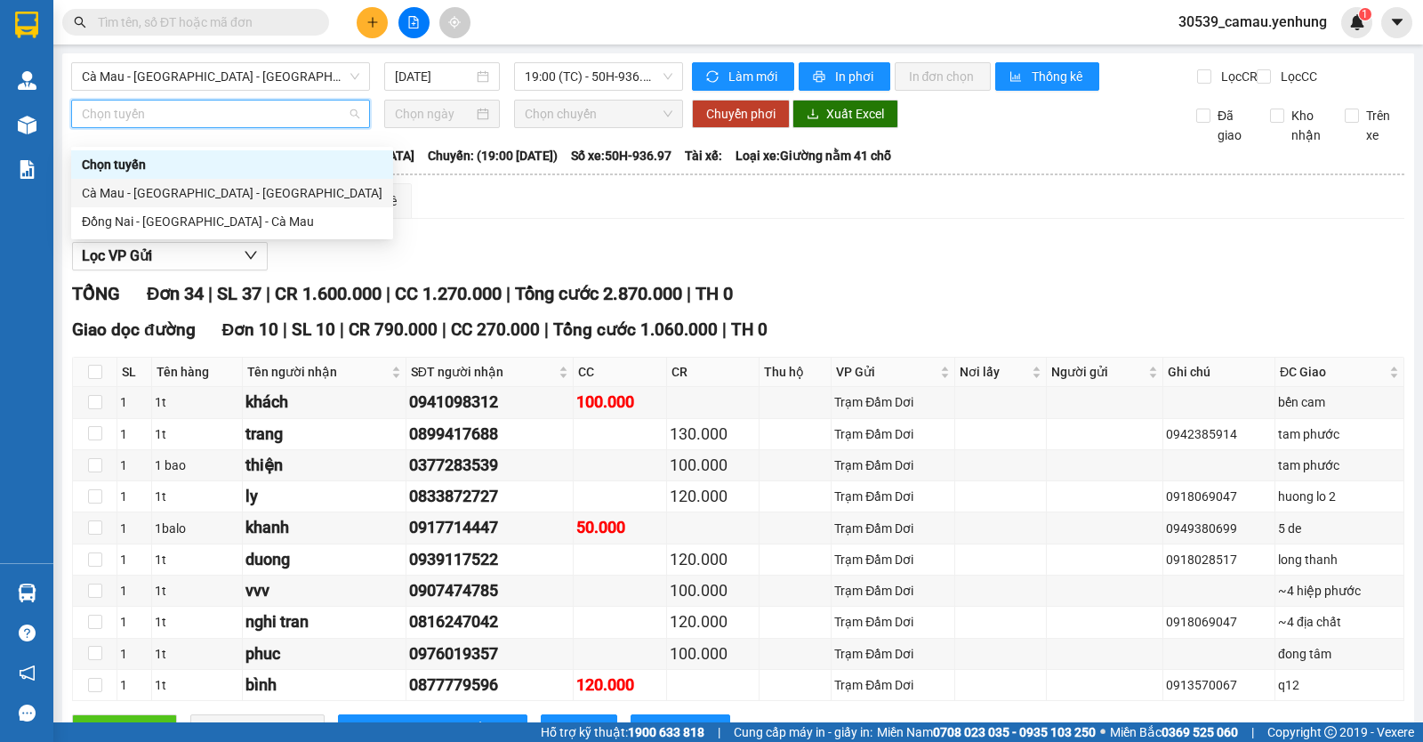
click at [224, 195] on div "Cà Mau - [GEOGRAPHIC_DATA] - [GEOGRAPHIC_DATA]" at bounding box center [232, 193] width 301 height 20
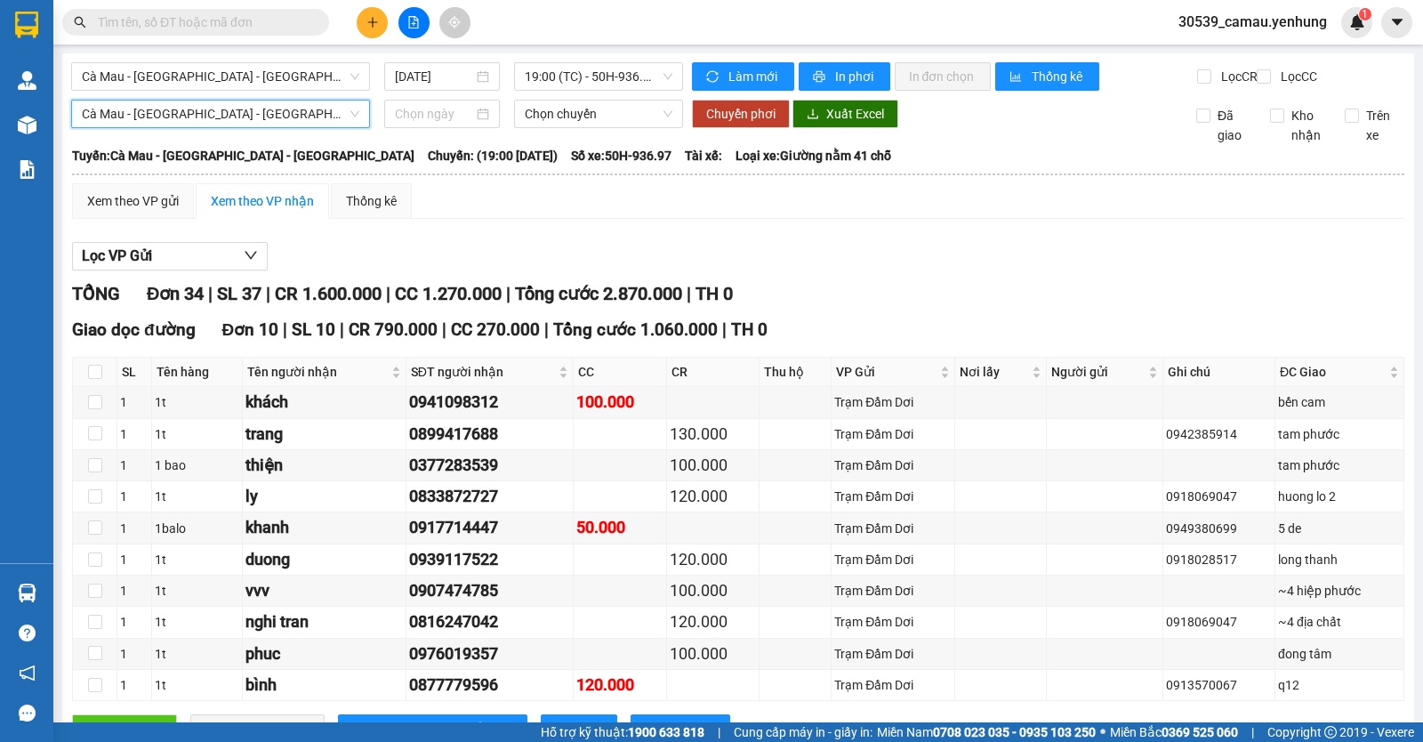
click at [355, 120] on span "Cà Mau - [GEOGRAPHIC_DATA] - [GEOGRAPHIC_DATA]" at bounding box center [220, 114] width 277 height 27
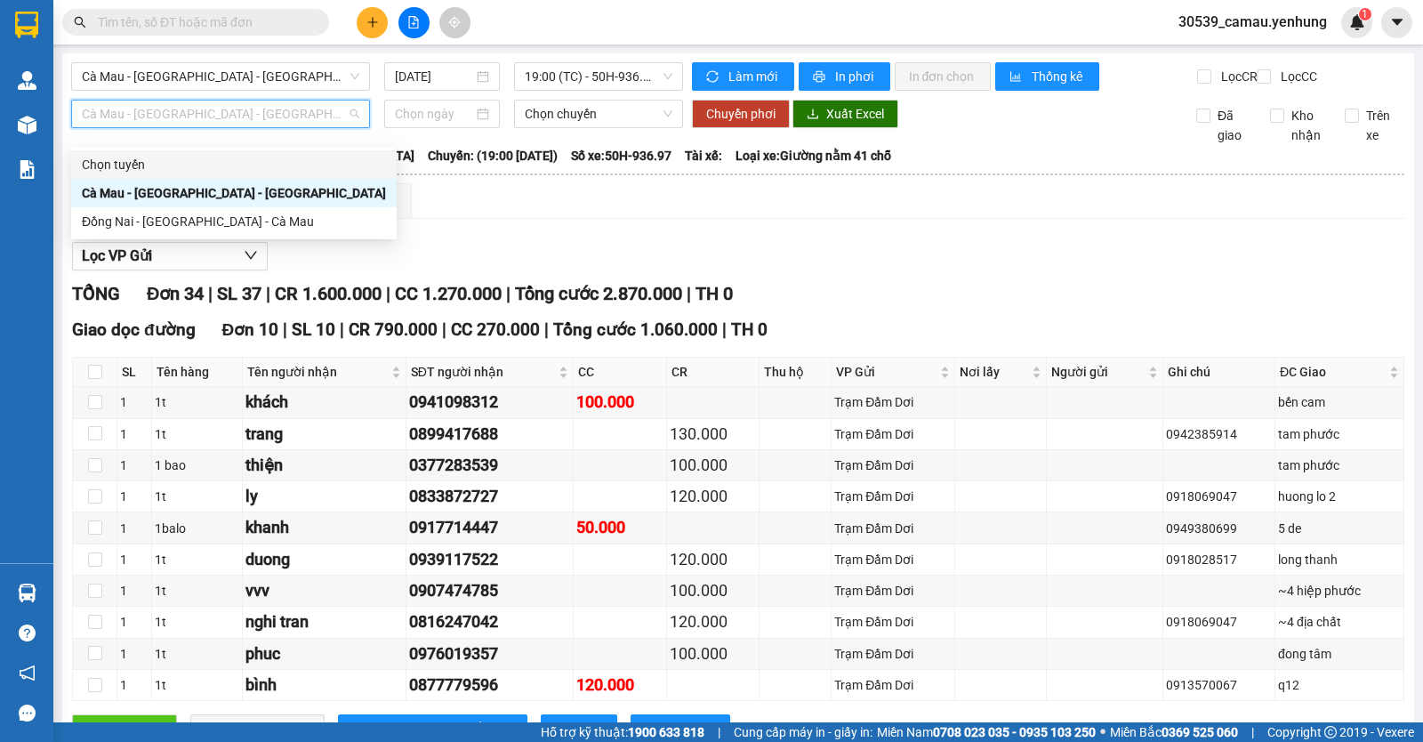
click at [136, 163] on div "Chọn tuyến" at bounding box center [234, 165] width 304 height 20
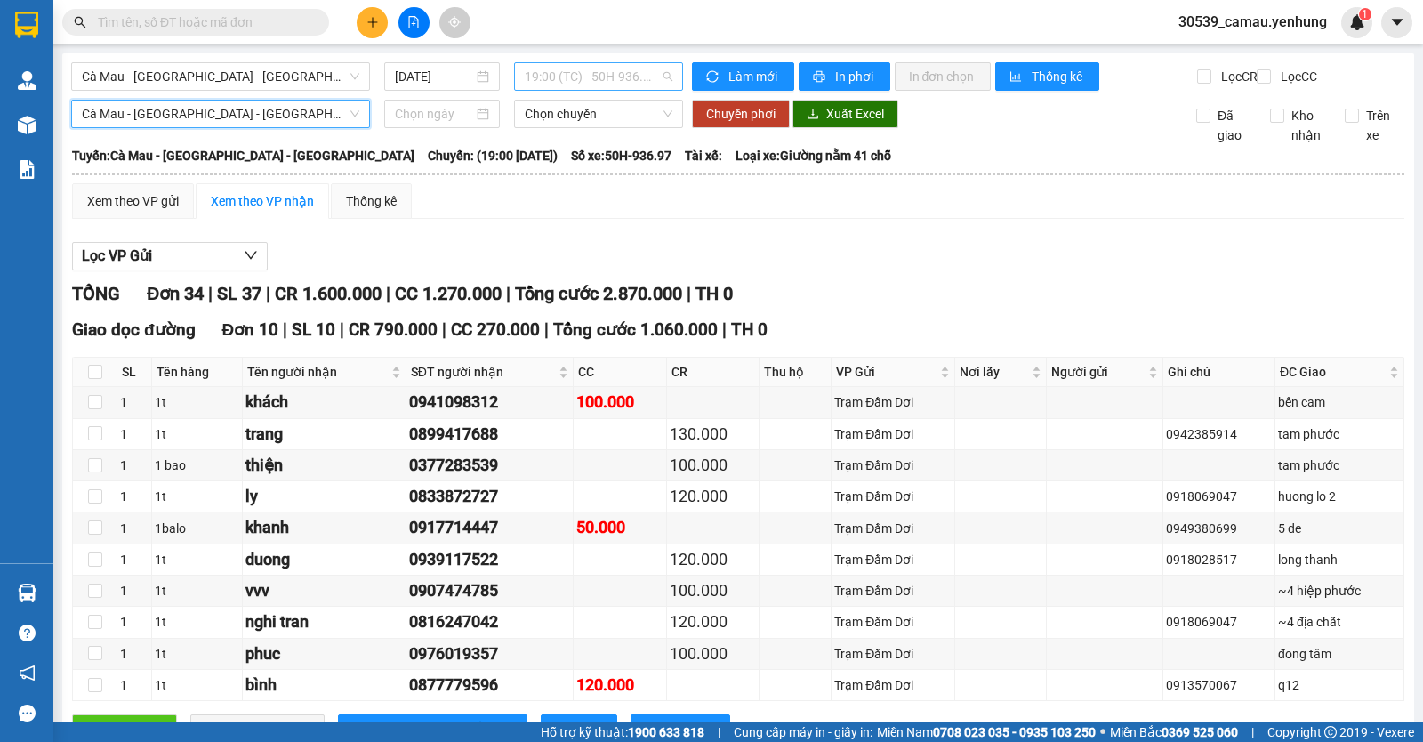
click at [611, 79] on span "19:00 (TC) - 50H-936.97" at bounding box center [598, 76] width 147 height 27
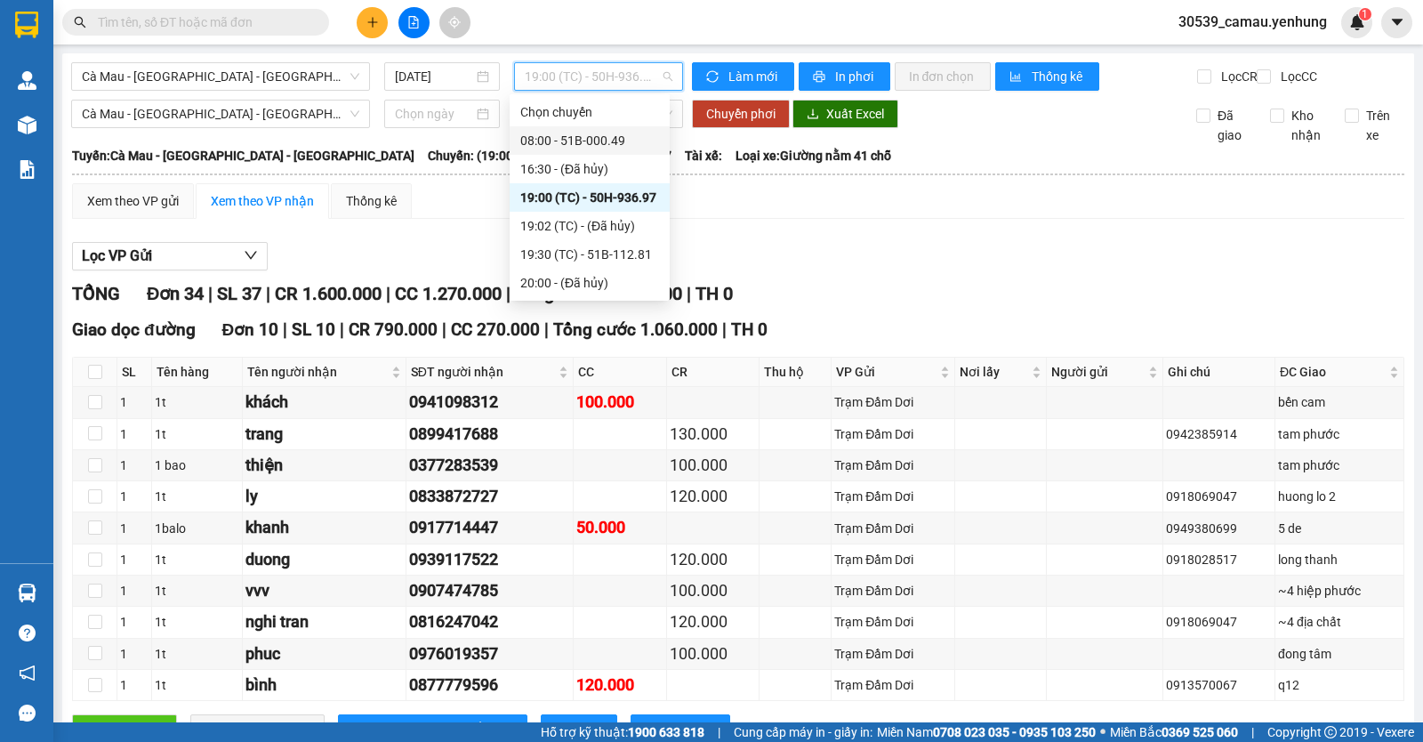
click at [562, 140] on div "08:00 - 51B-000.49" at bounding box center [589, 141] width 139 height 20
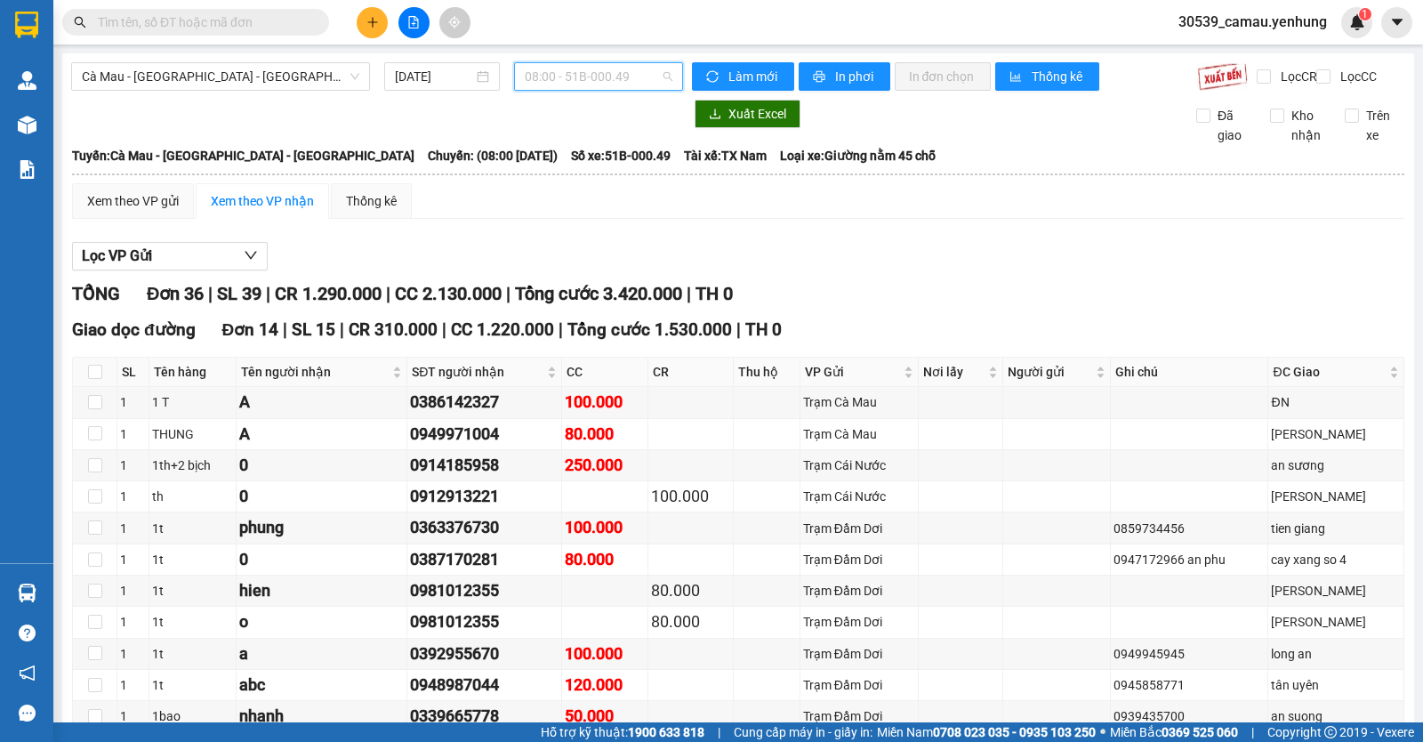
click at [640, 71] on span "08:00 - 51B-000.49" at bounding box center [598, 76] width 147 height 27
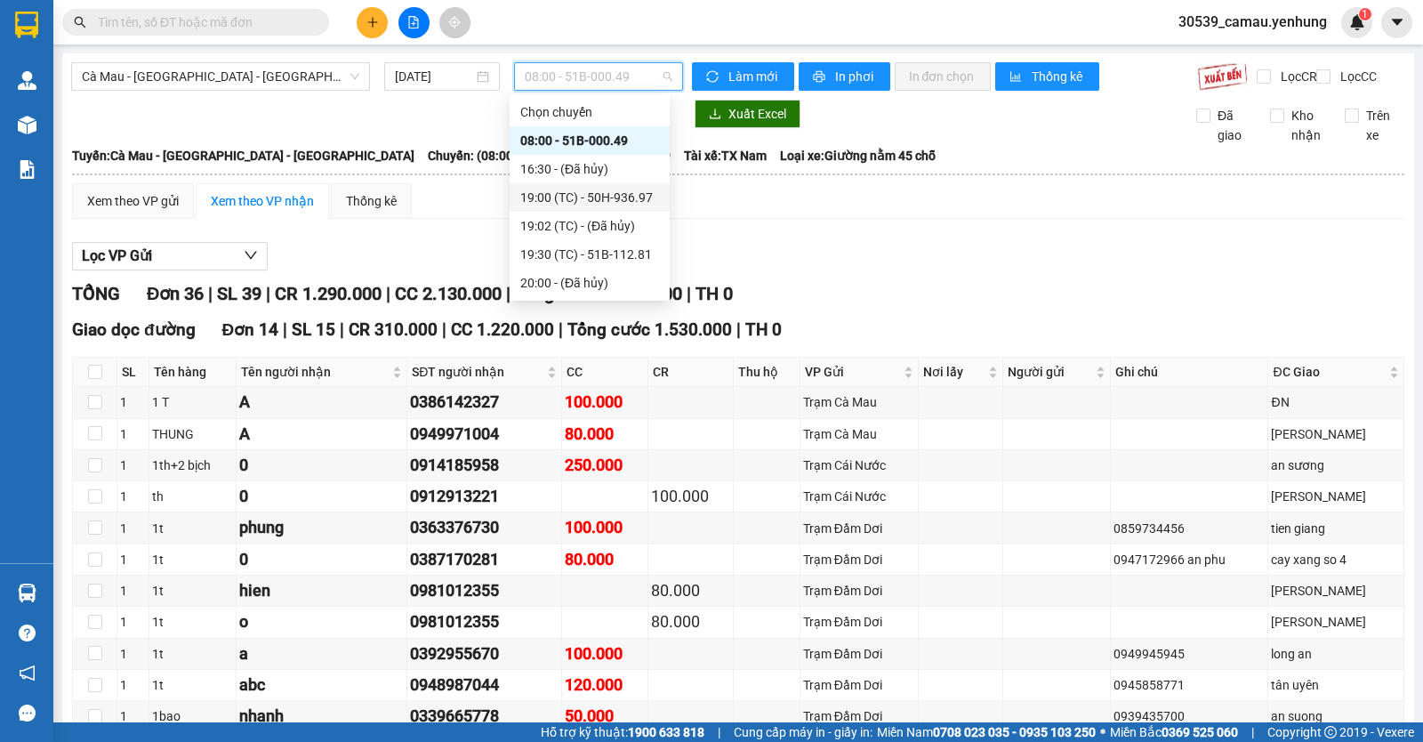
click at [553, 201] on div "19:00 (TC) - 50H-936.97" at bounding box center [589, 198] width 139 height 20
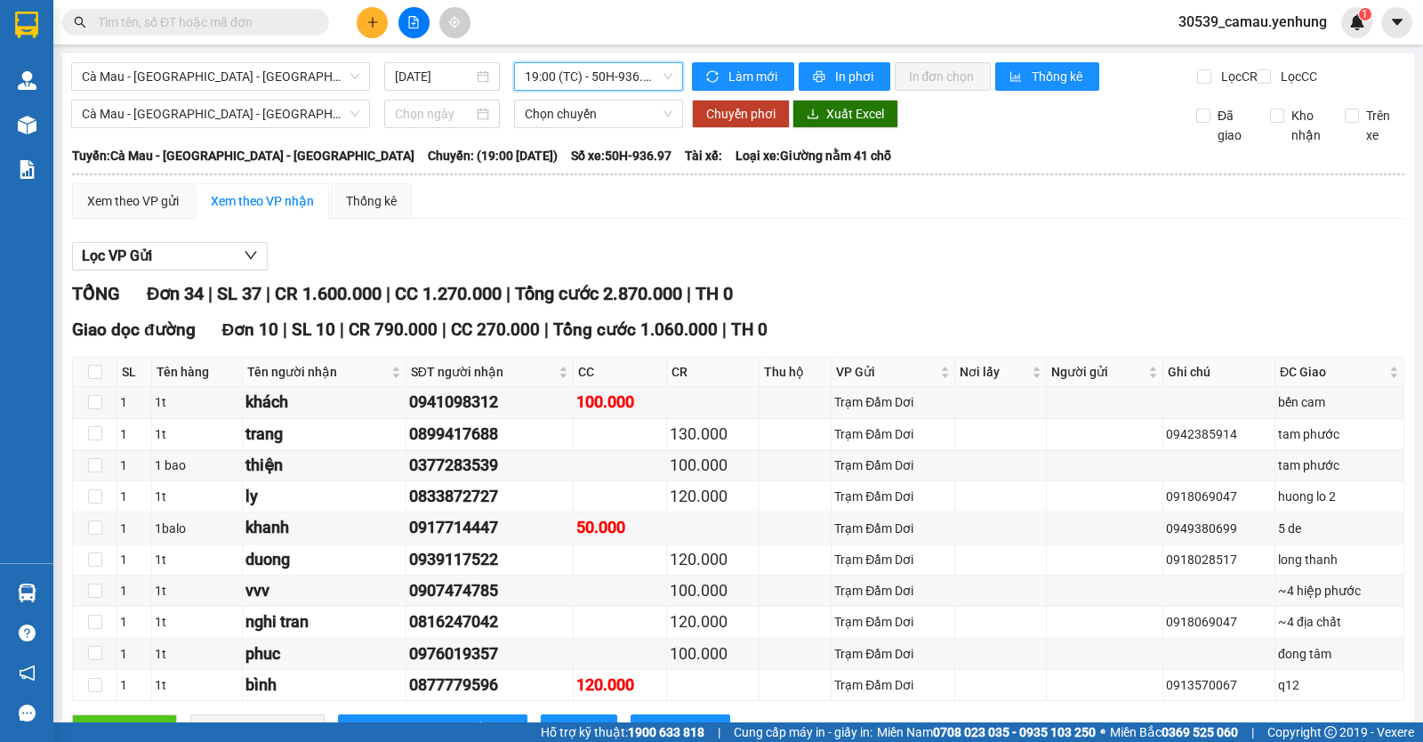
click at [620, 73] on span "19:00 (TC) - 50H-936.97" at bounding box center [598, 76] width 147 height 27
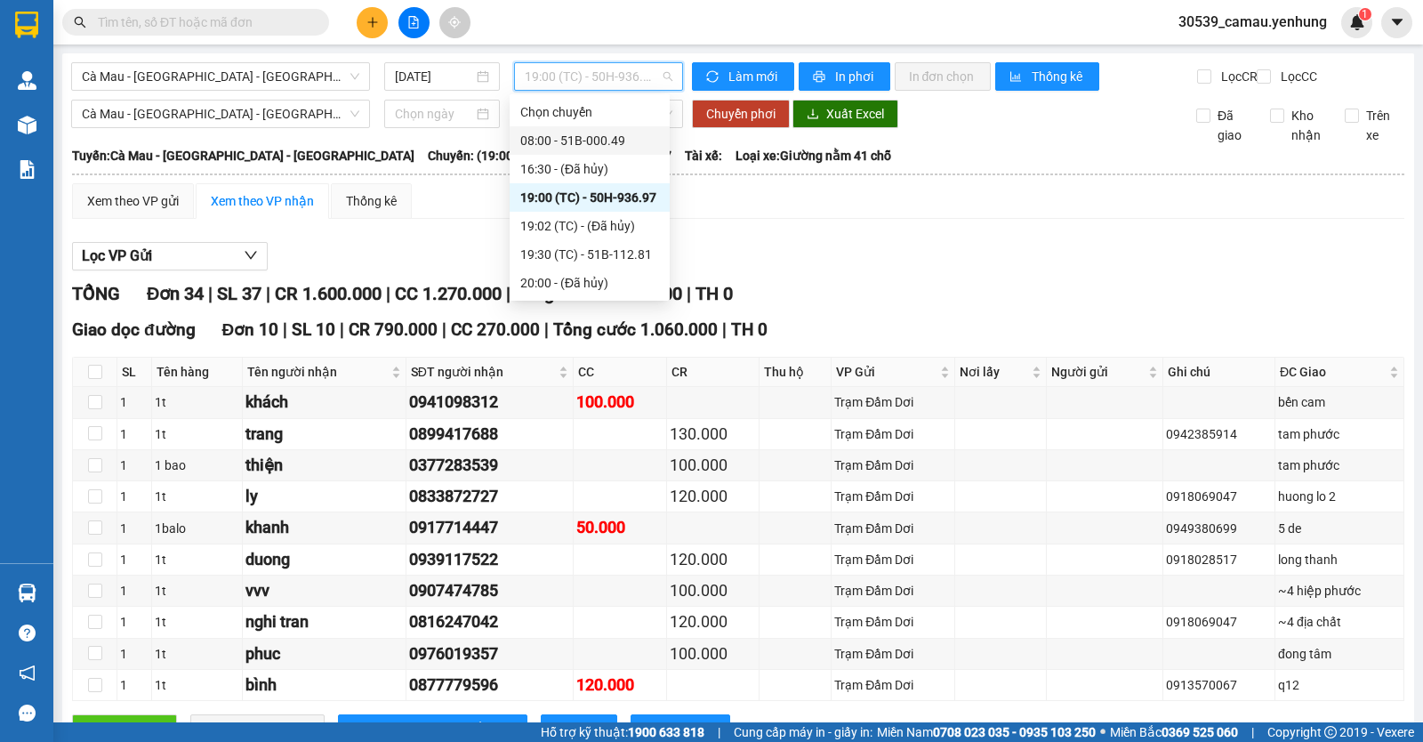
click at [579, 141] on div "08:00 - 51B-000.49" at bounding box center [589, 141] width 139 height 20
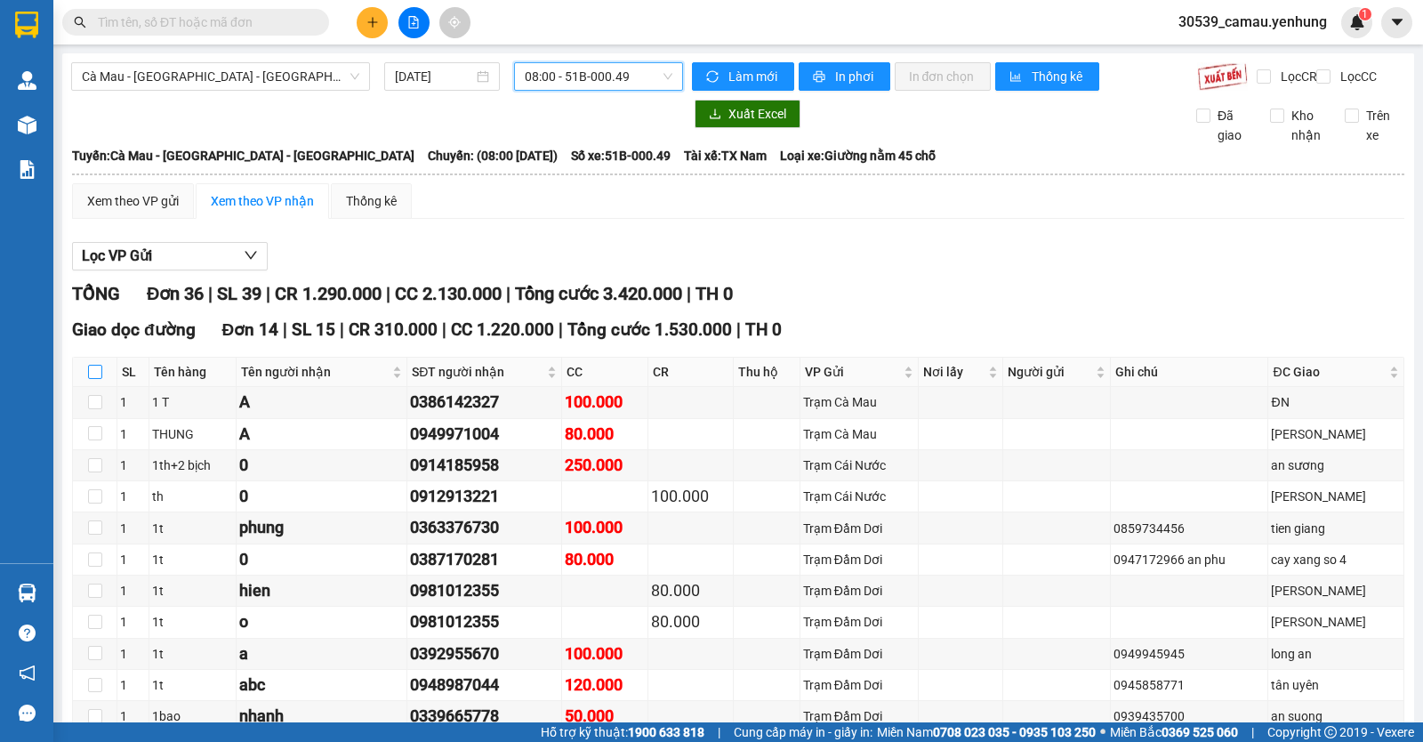
click at [97, 379] on input "checkbox" at bounding box center [95, 372] width 14 height 14
checkbox input "true"
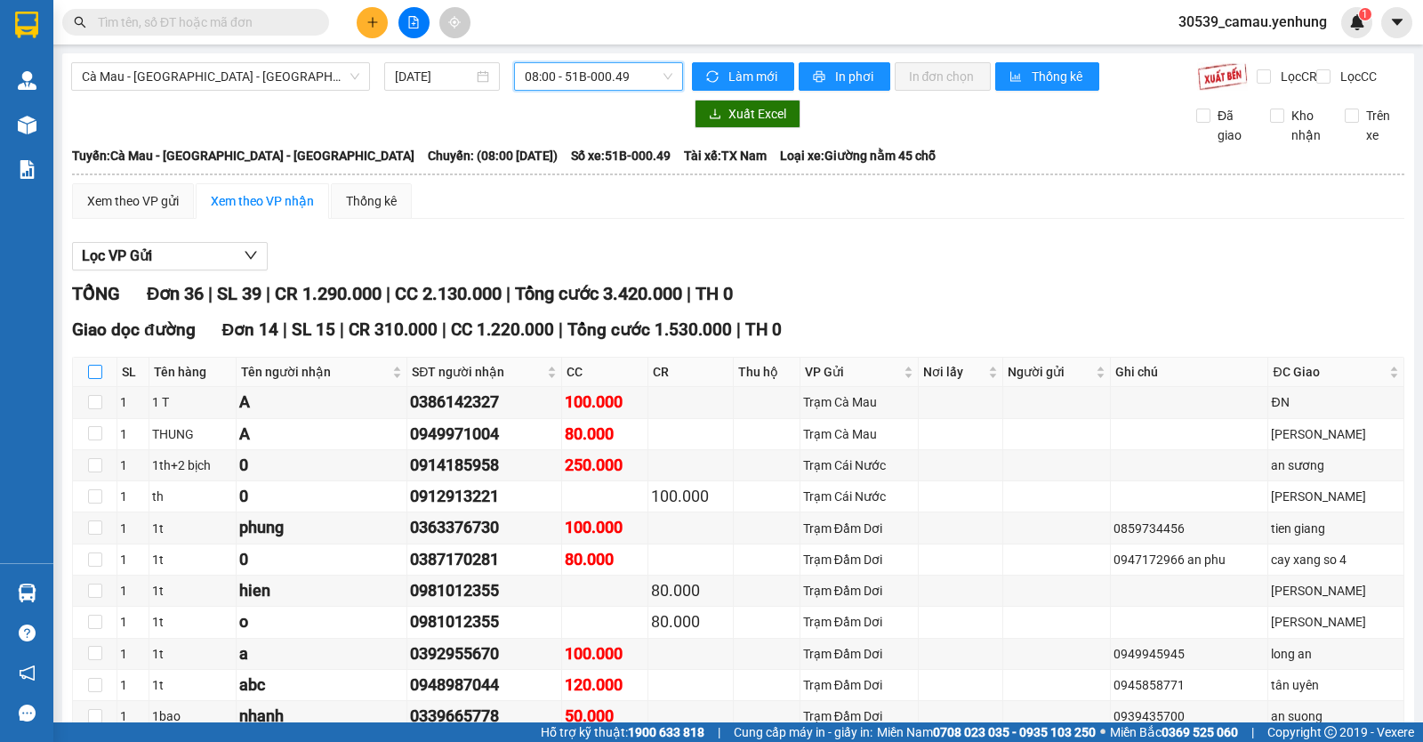
checkbox input "true"
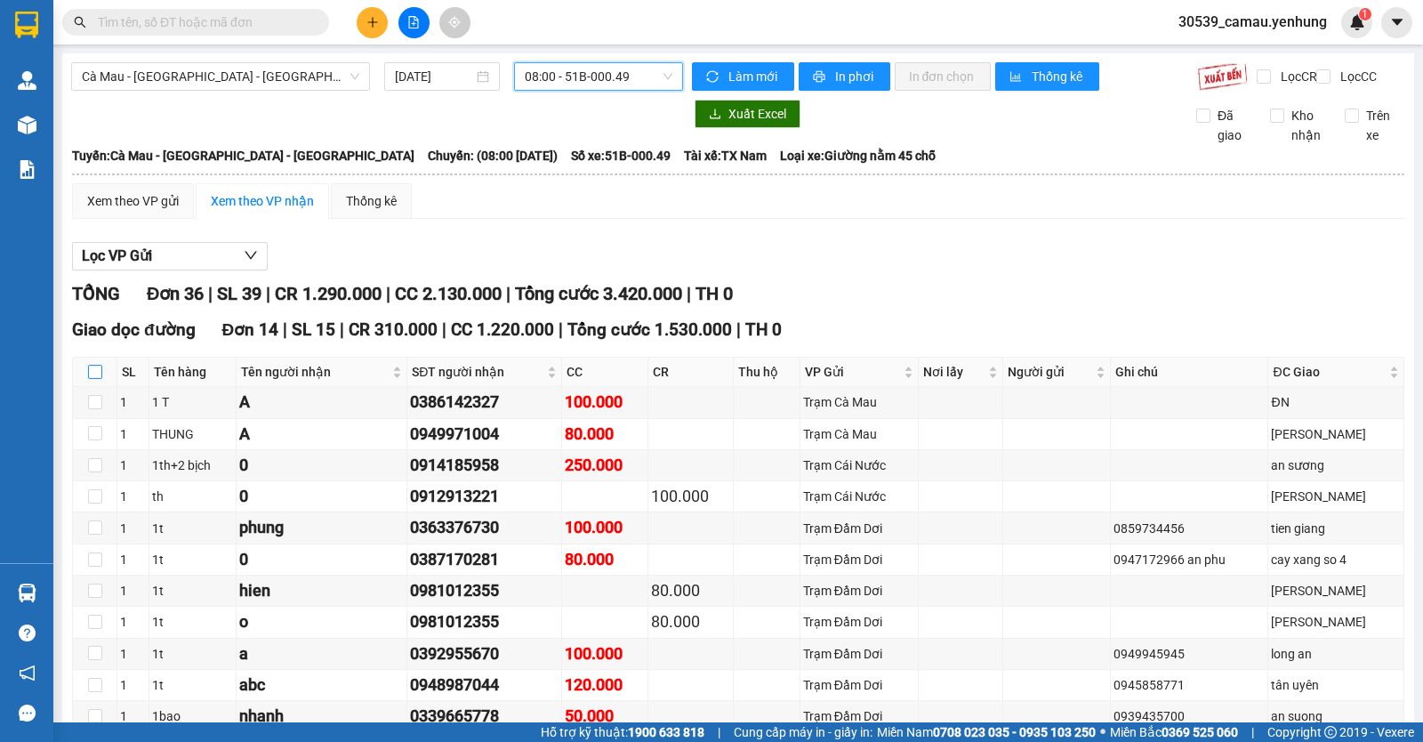
checkbox input "true"
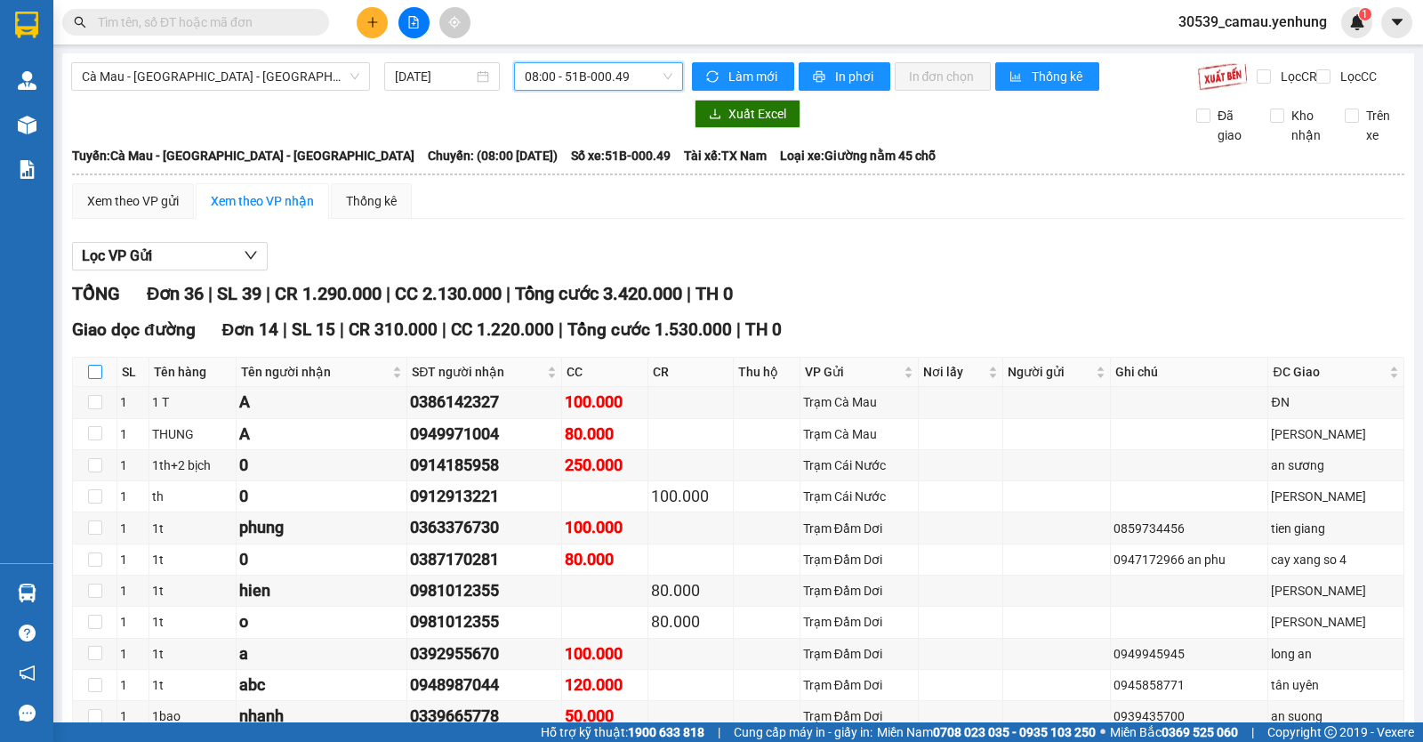
checkbox input "true"
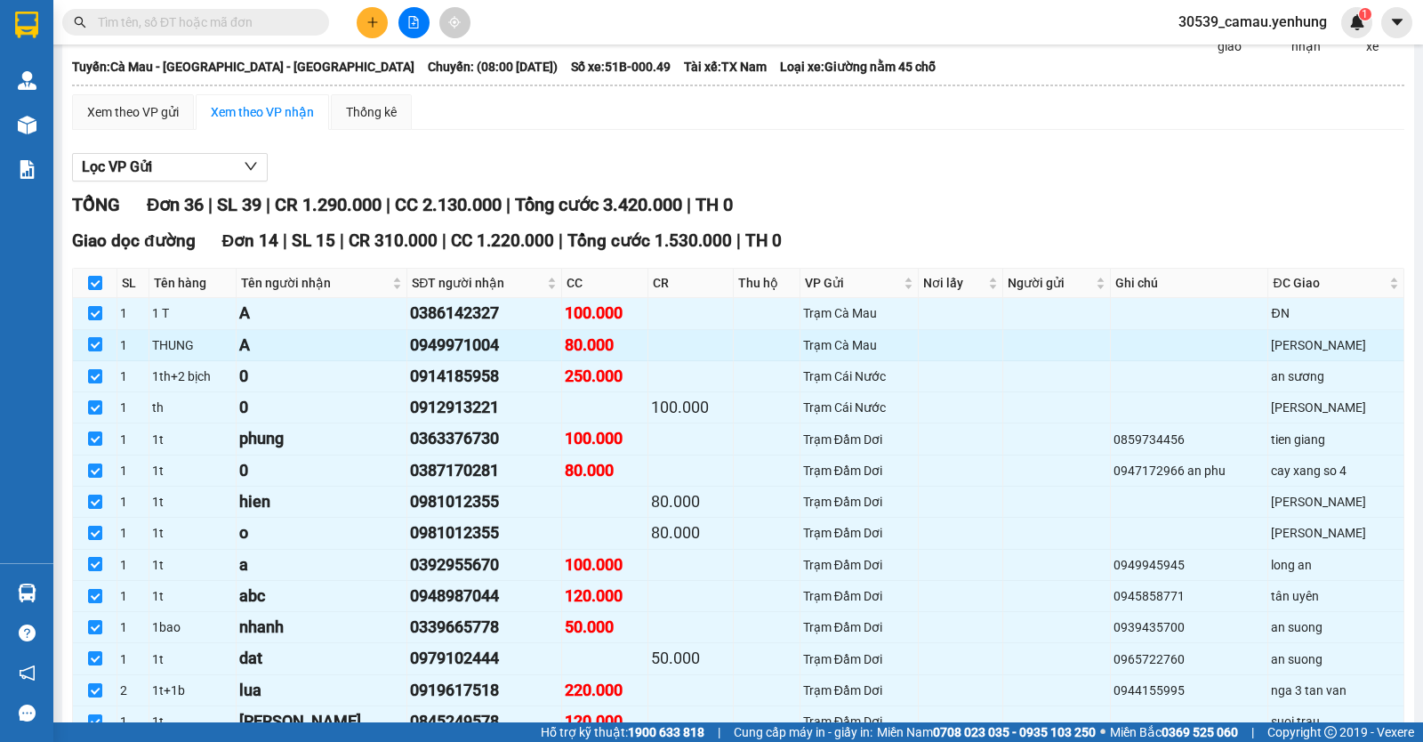
scroll to position [89, 0]
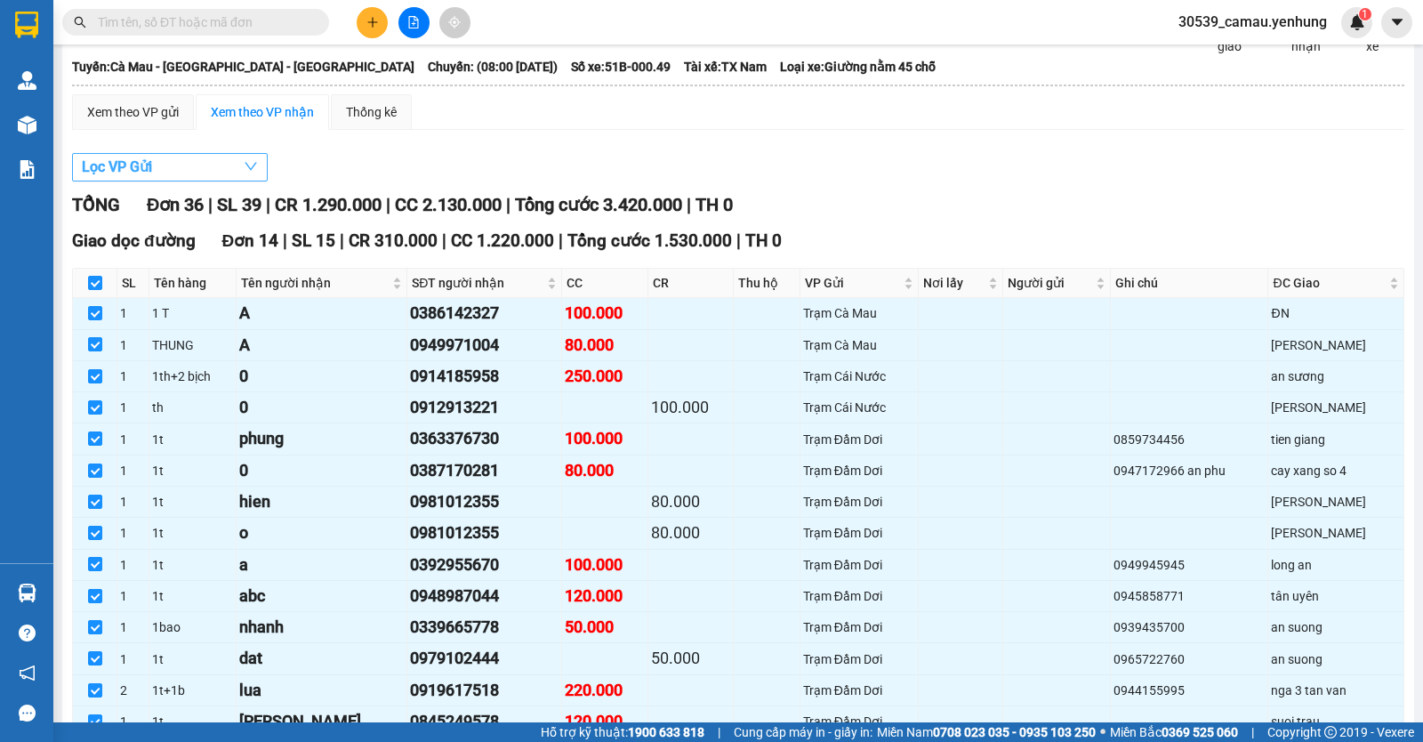
click at [221, 181] on button "Lọc VP Gửi" at bounding box center [170, 167] width 196 height 28
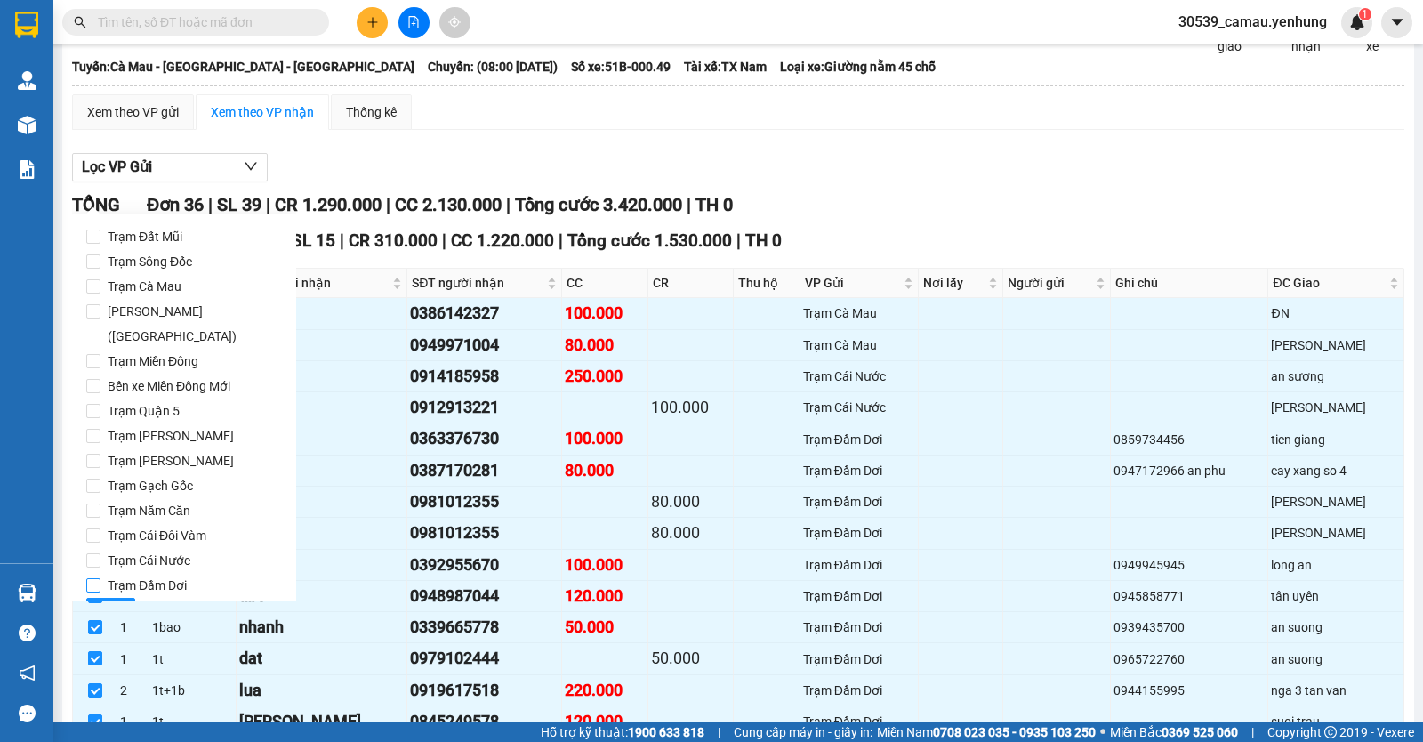
click at [86, 578] on input "Trạm Đầm Dơi" at bounding box center [93, 585] width 14 height 14
checkbox input "true"
click at [113, 602] on span "Lọc" at bounding box center [111, 612] width 20 height 20
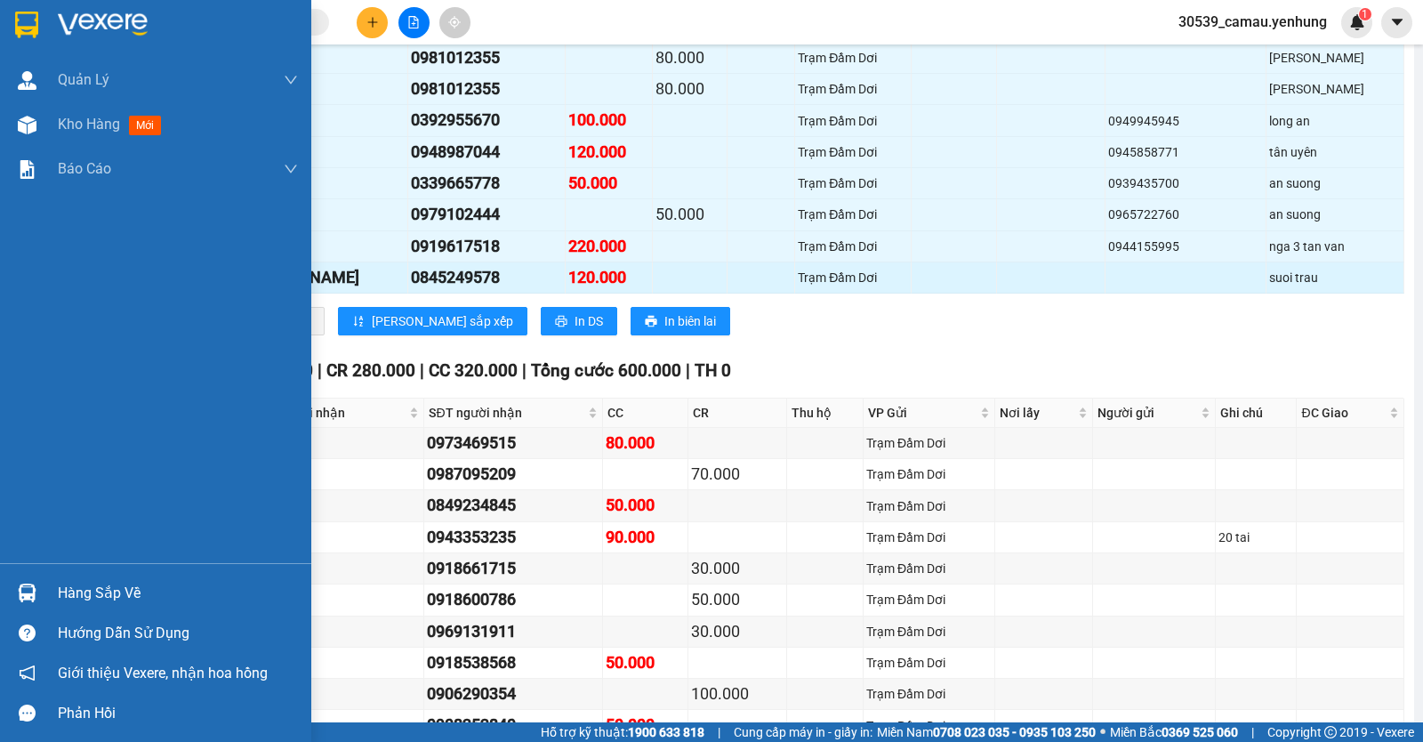
scroll to position [356, 0]
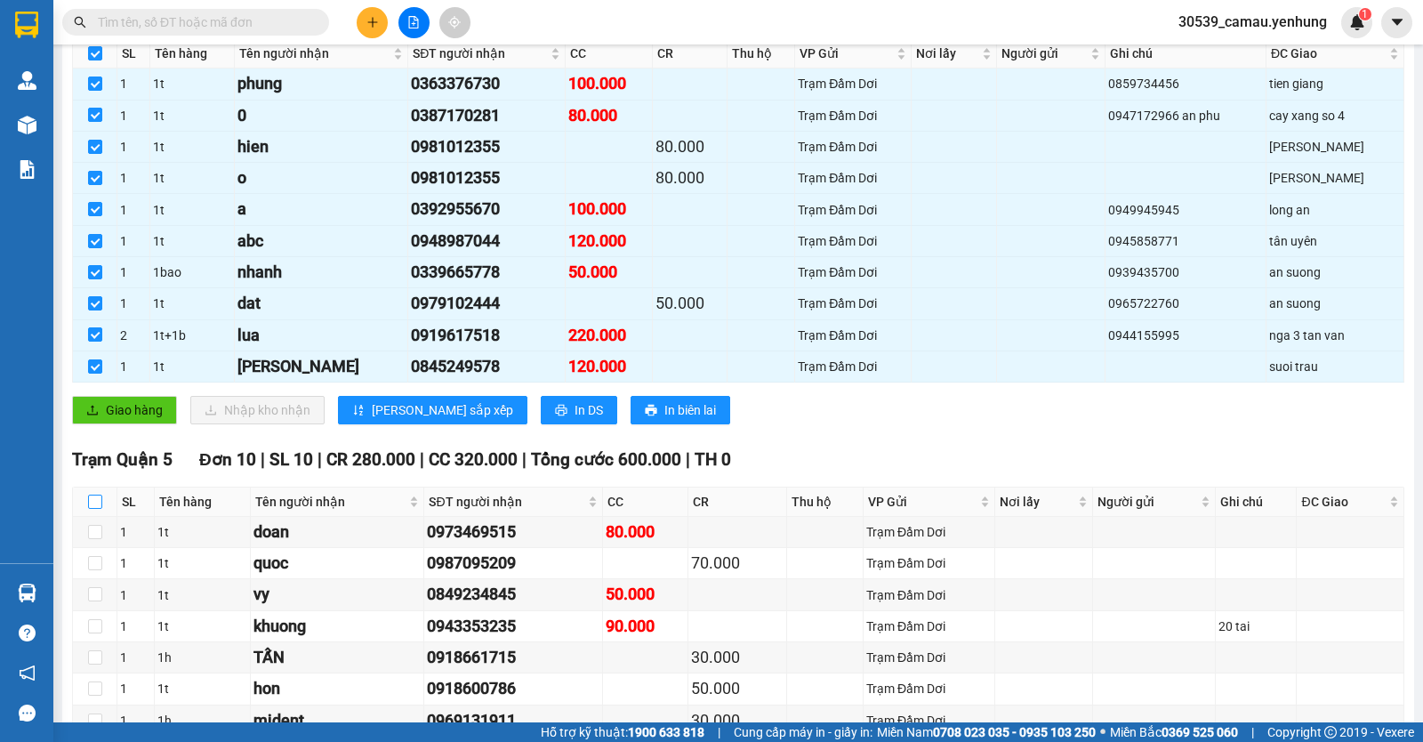
click at [92, 509] on input "checkbox" at bounding box center [95, 502] width 14 height 14
checkbox input "true"
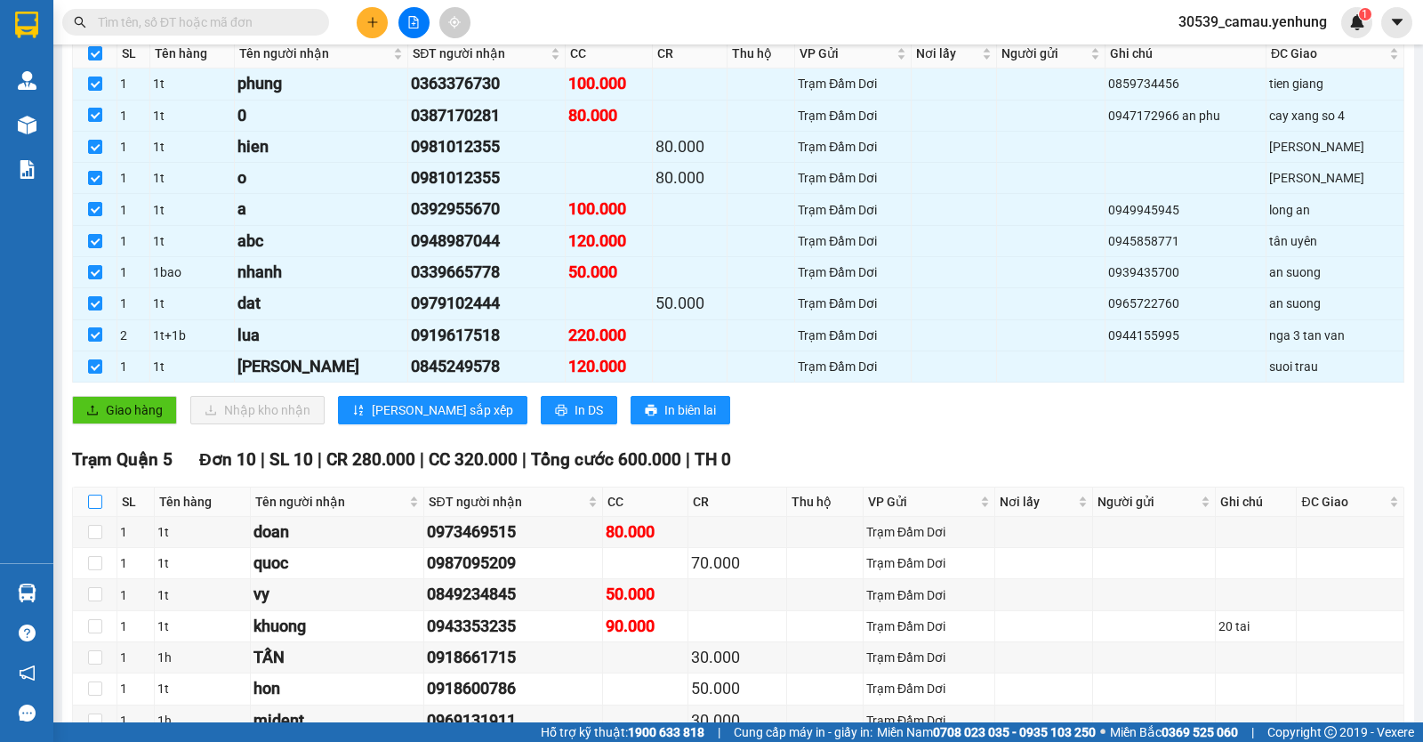
checkbox input "true"
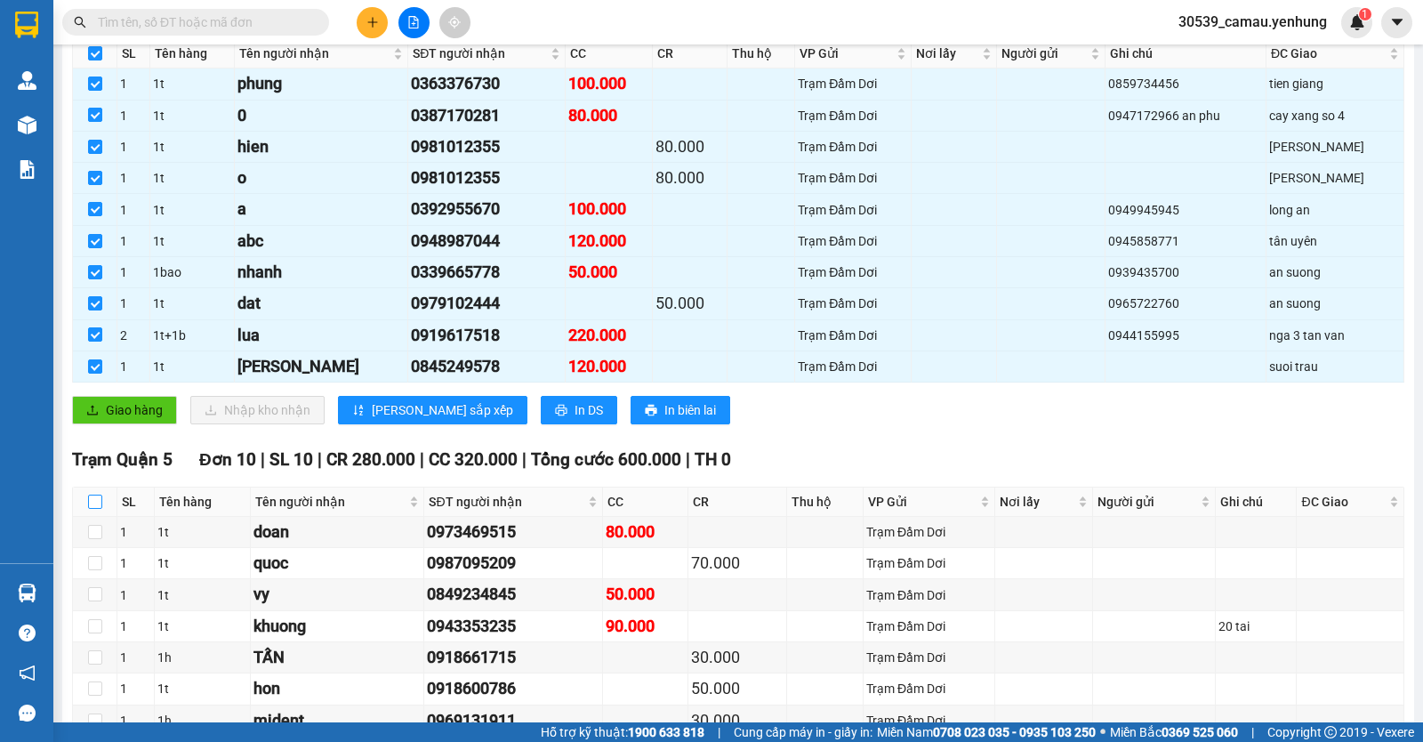
checkbox input "true"
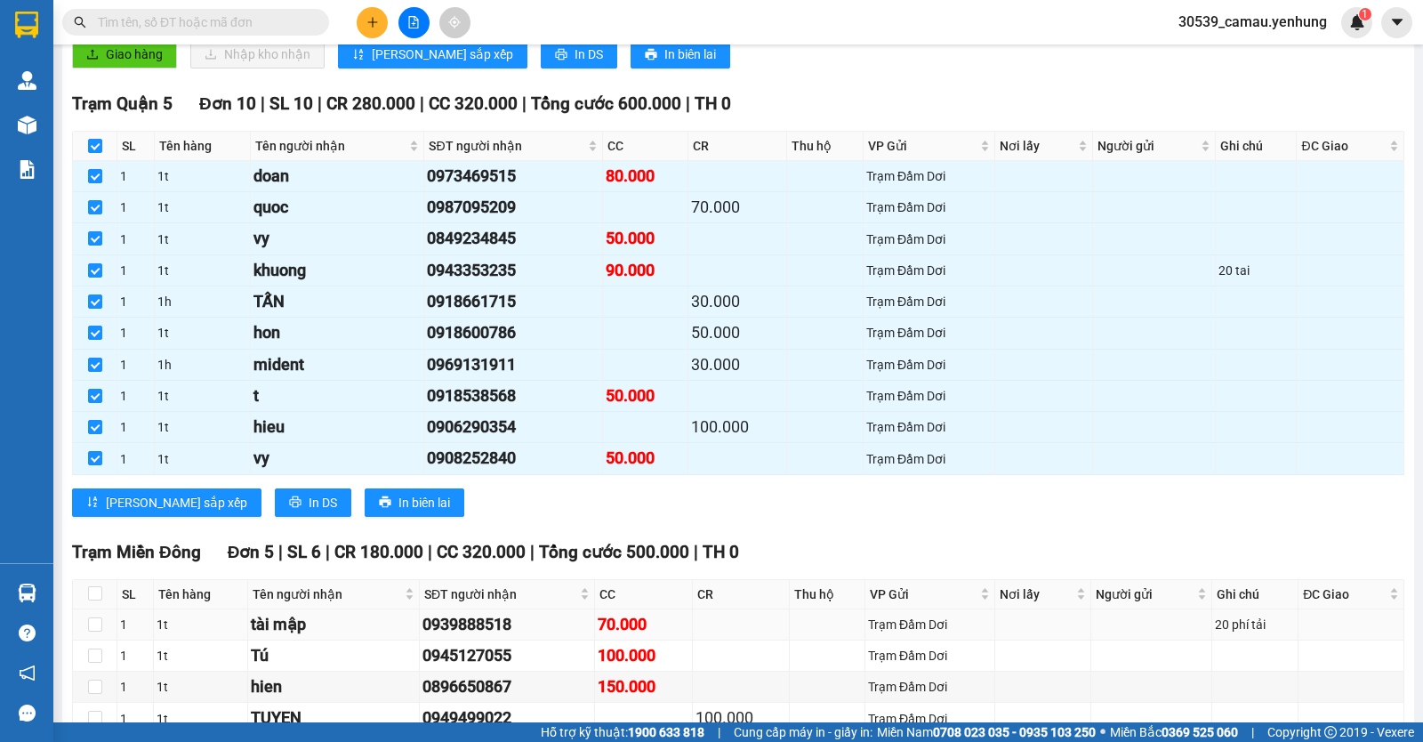
scroll to position [889, 0]
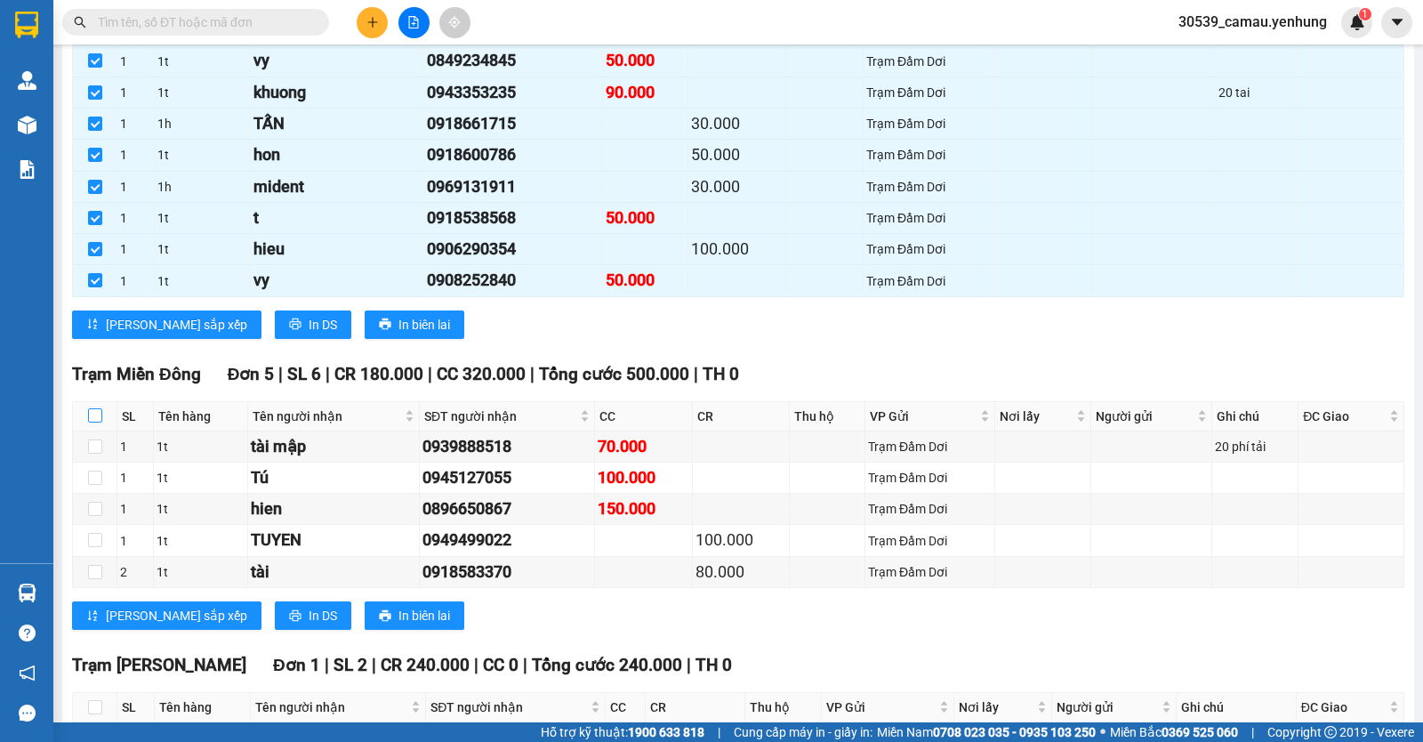
click at [92, 422] on input "checkbox" at bounding box center [95, 415] width 14 height 14
checkbox input "true"
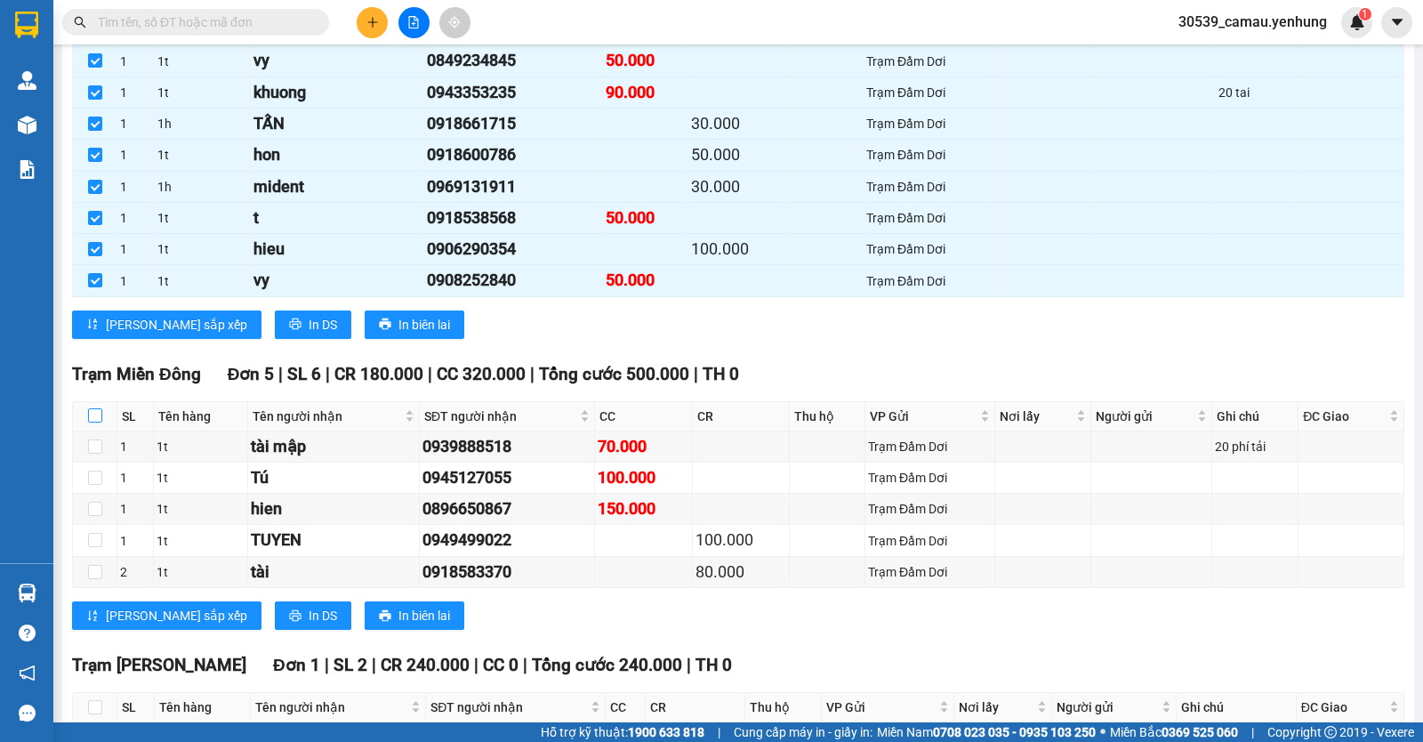
checkbox input "true"
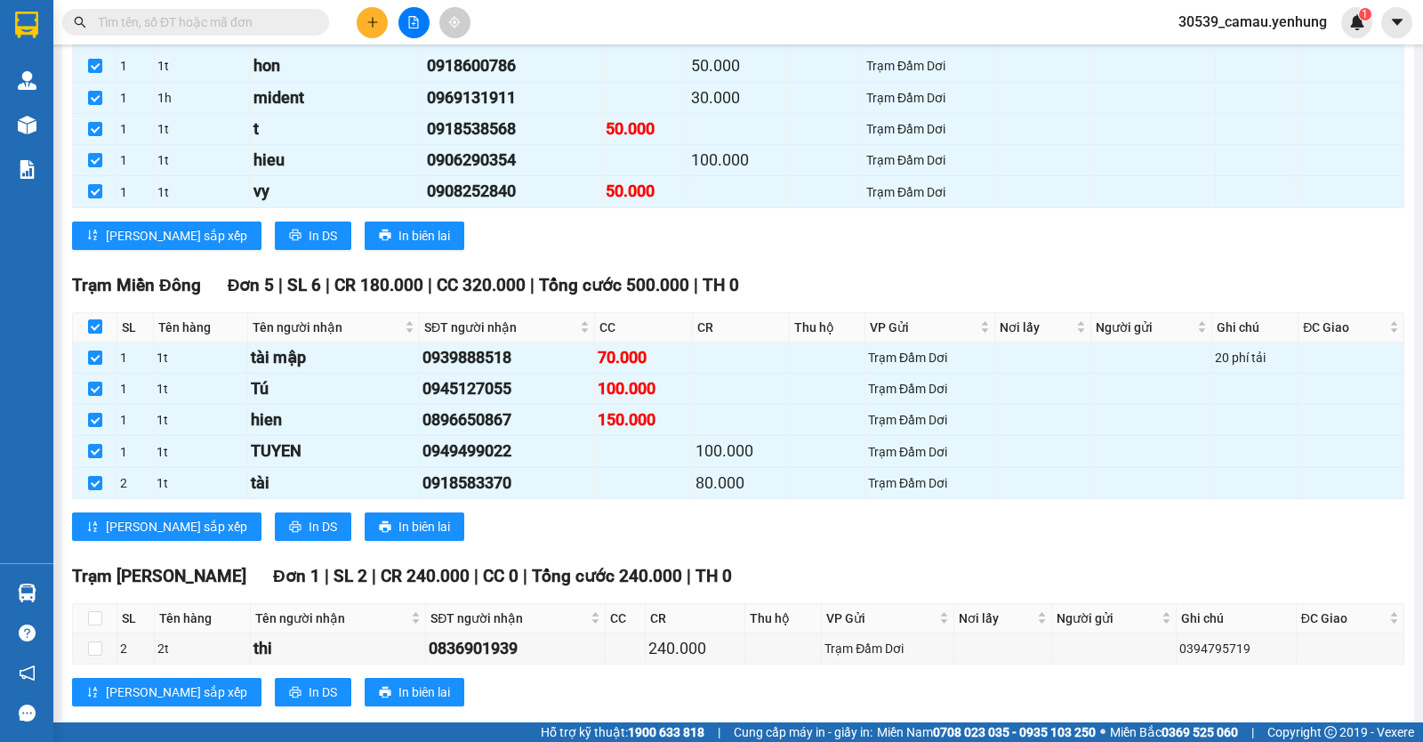
scroll to position [1027, 0]
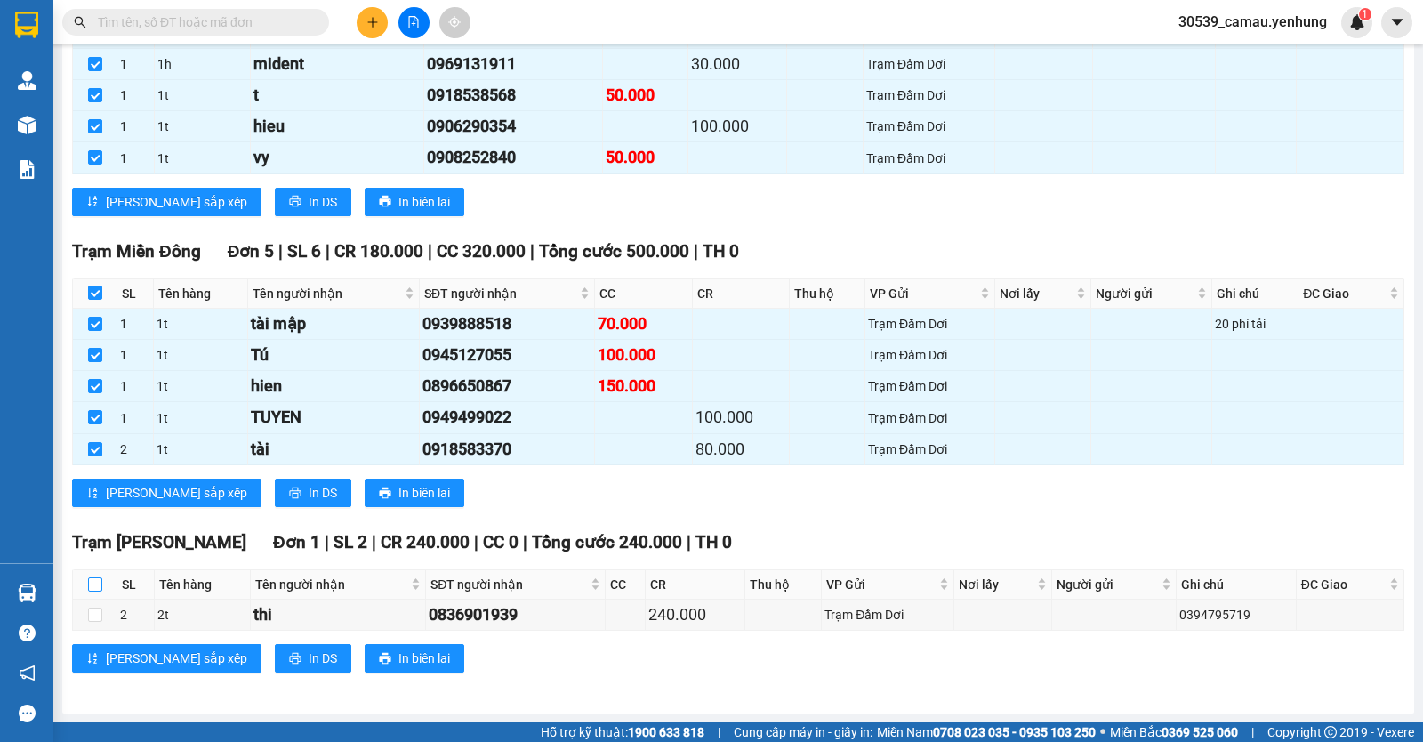
click at [94, 581] on input "checkbox" at bounding box center [95, 584] width 14 height 14
checkbox input "true"
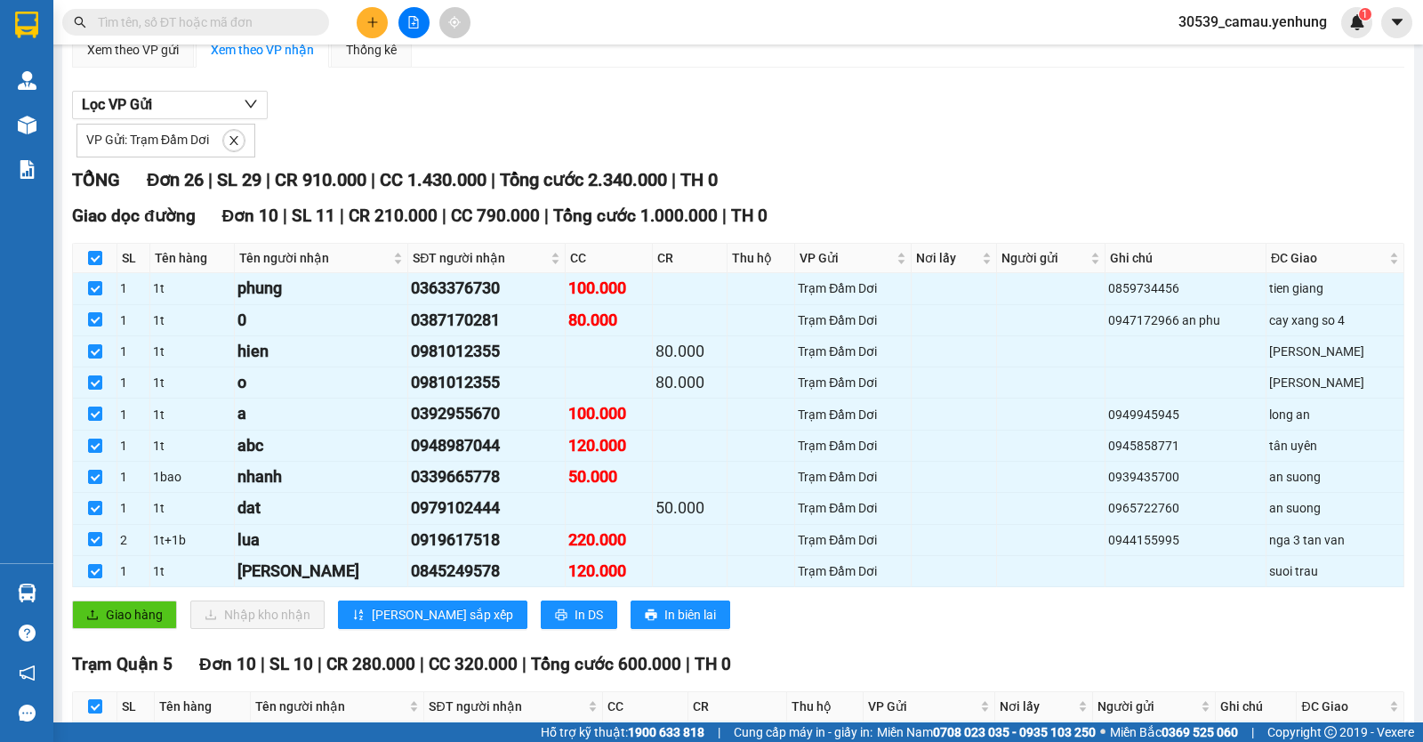
scroll to position [142, 0]
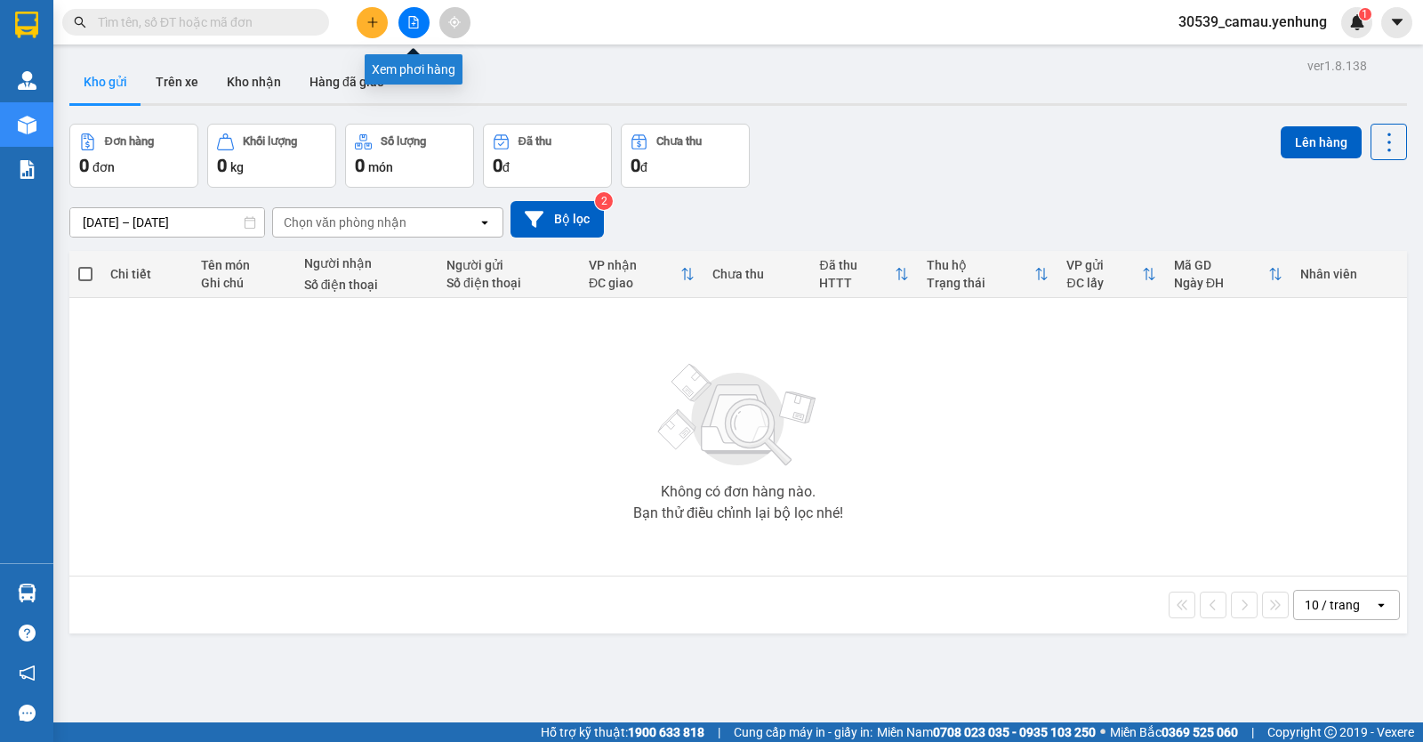
click at [421, 20] on button at bounding box center [413, 22] width 31 height 31
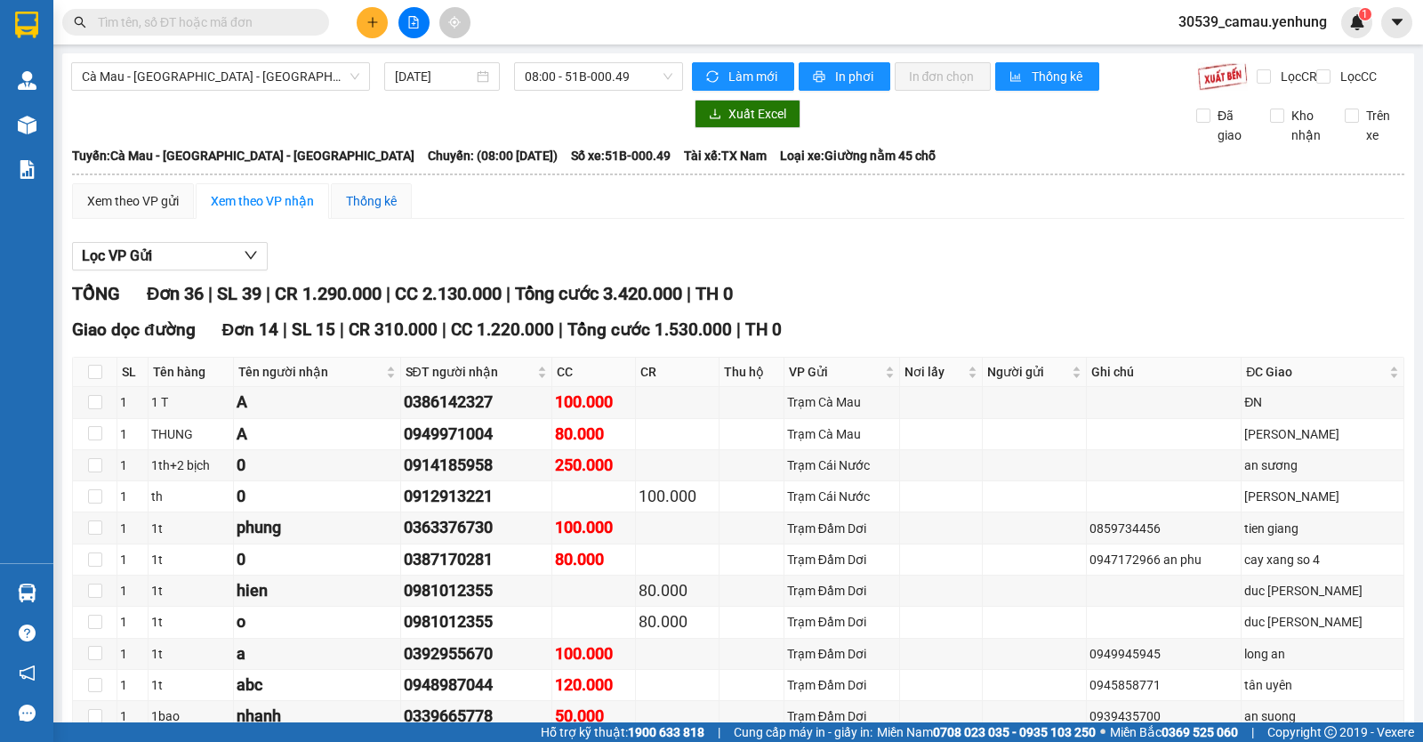
click at [382, 211] on div "Thống kê" at bounding box center [371, 201] width 51 height 20
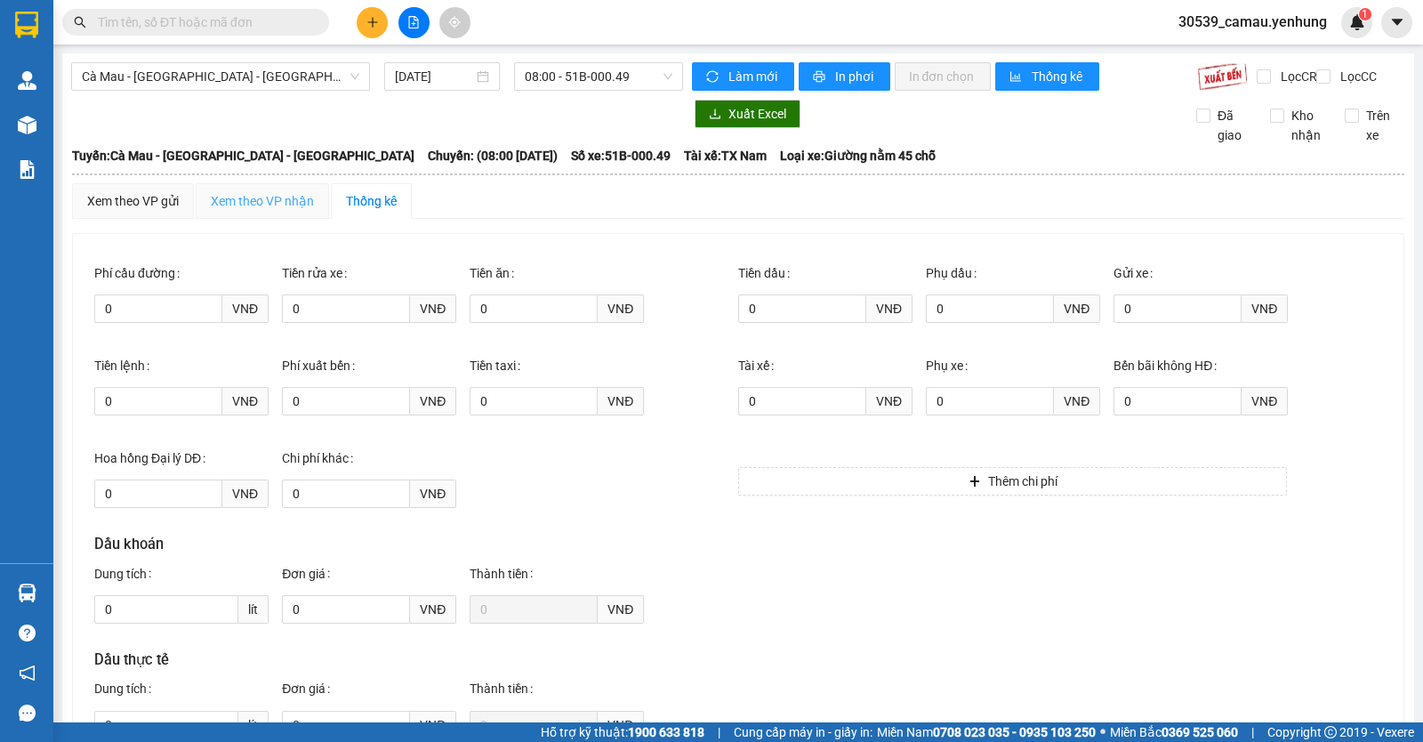
click at [239, 205] on div "Xem theo VP nhận" at bounding box center [262, 201] width 133 height 36
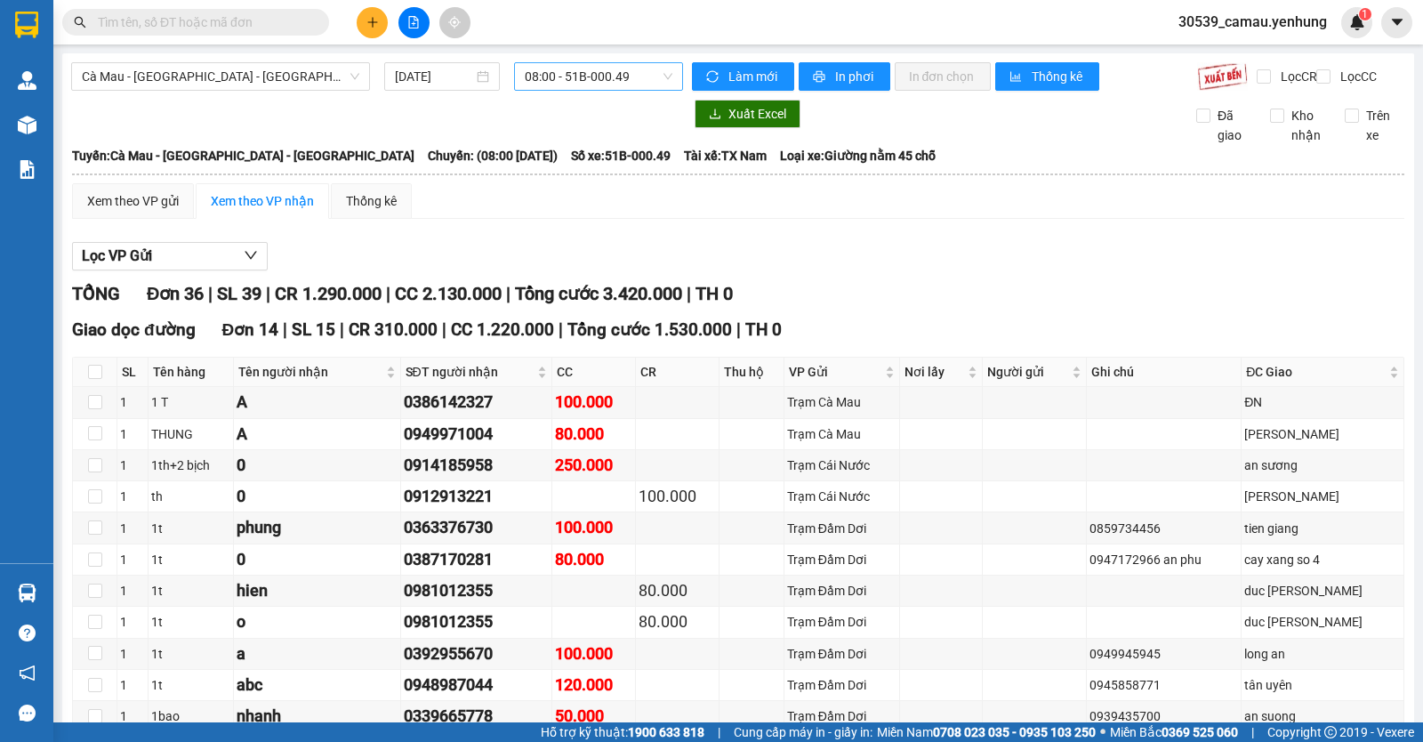
click at [625, 83] on span "08:00 - 51B-000.49" at bounding box center [598, 76] width 147 height 27
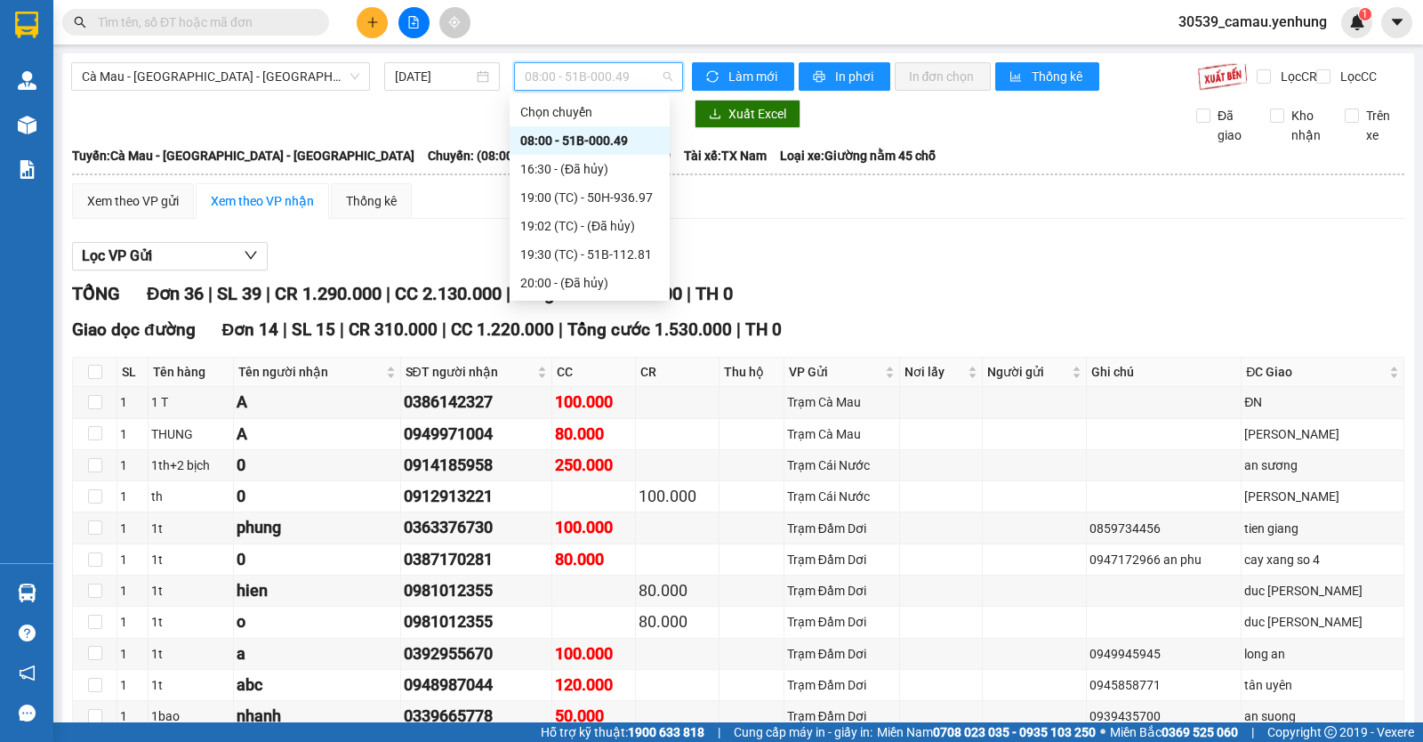
click at [625, 83] on span "08:00 - 51B-000.49" at bounding box center [598, 76] width 147 height 27
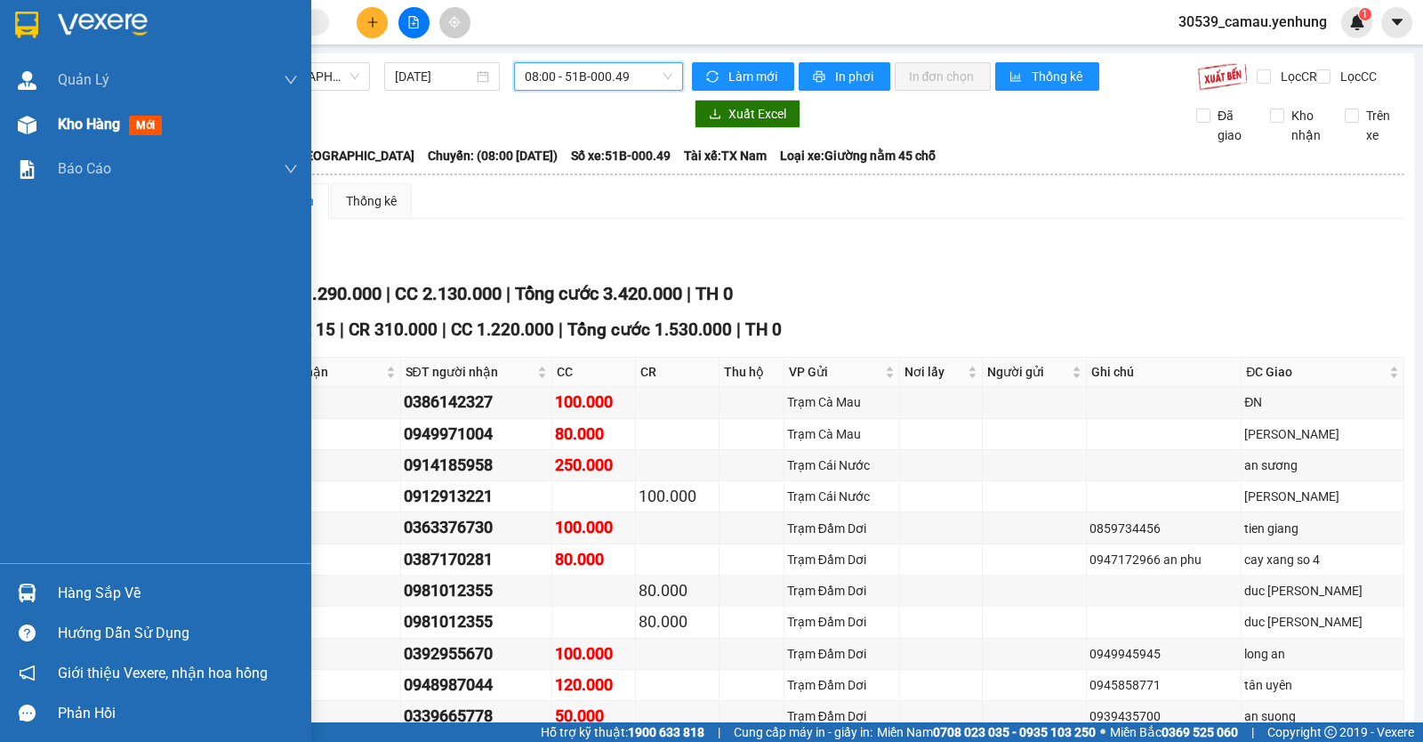
click at [100, 129] on span "Kho hàng" at bounding box center [89, 124] width 62 height 17
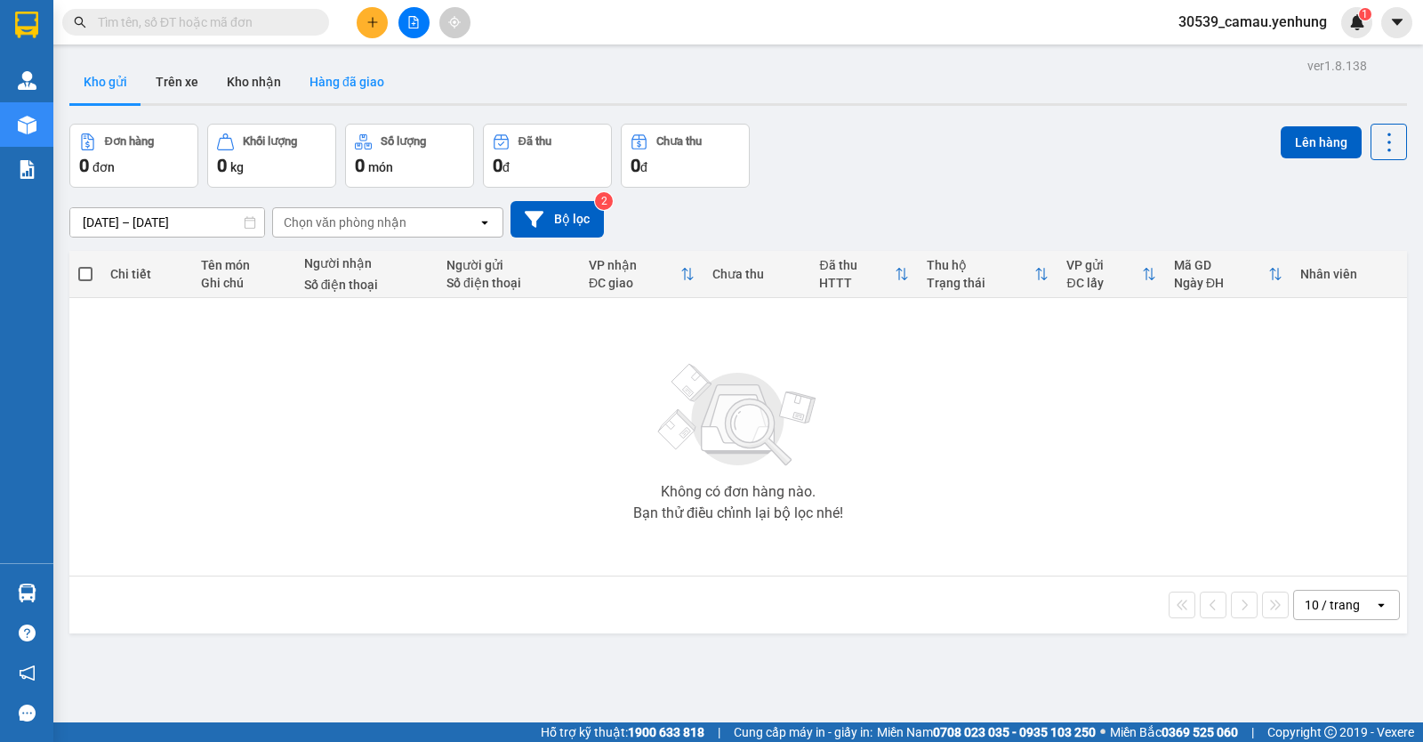
click at [339, 86] on button "Hàng đã giao" at bounding box center [346, 81] width 103 height 43
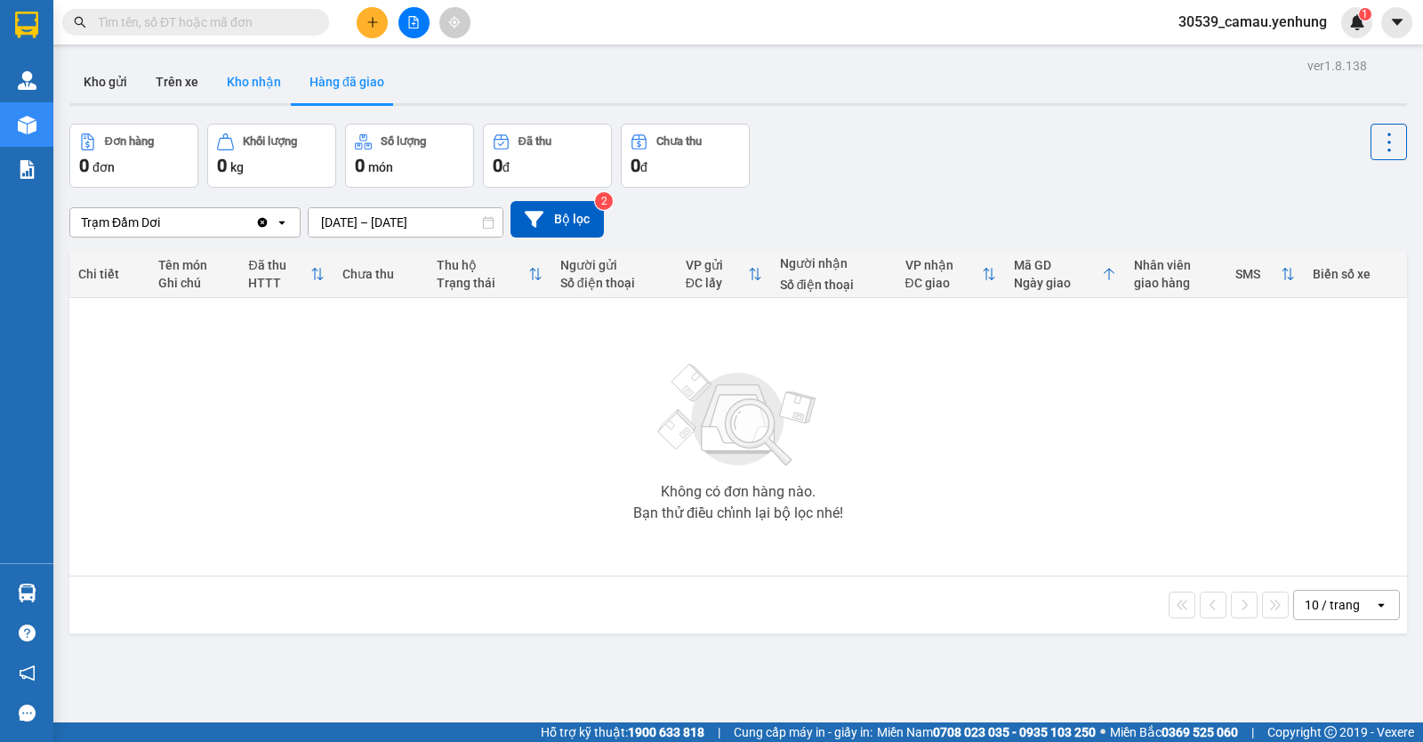
click at [255, 79] on button "Kho nhận" at bounding box center [254, 81] width 83 height 43
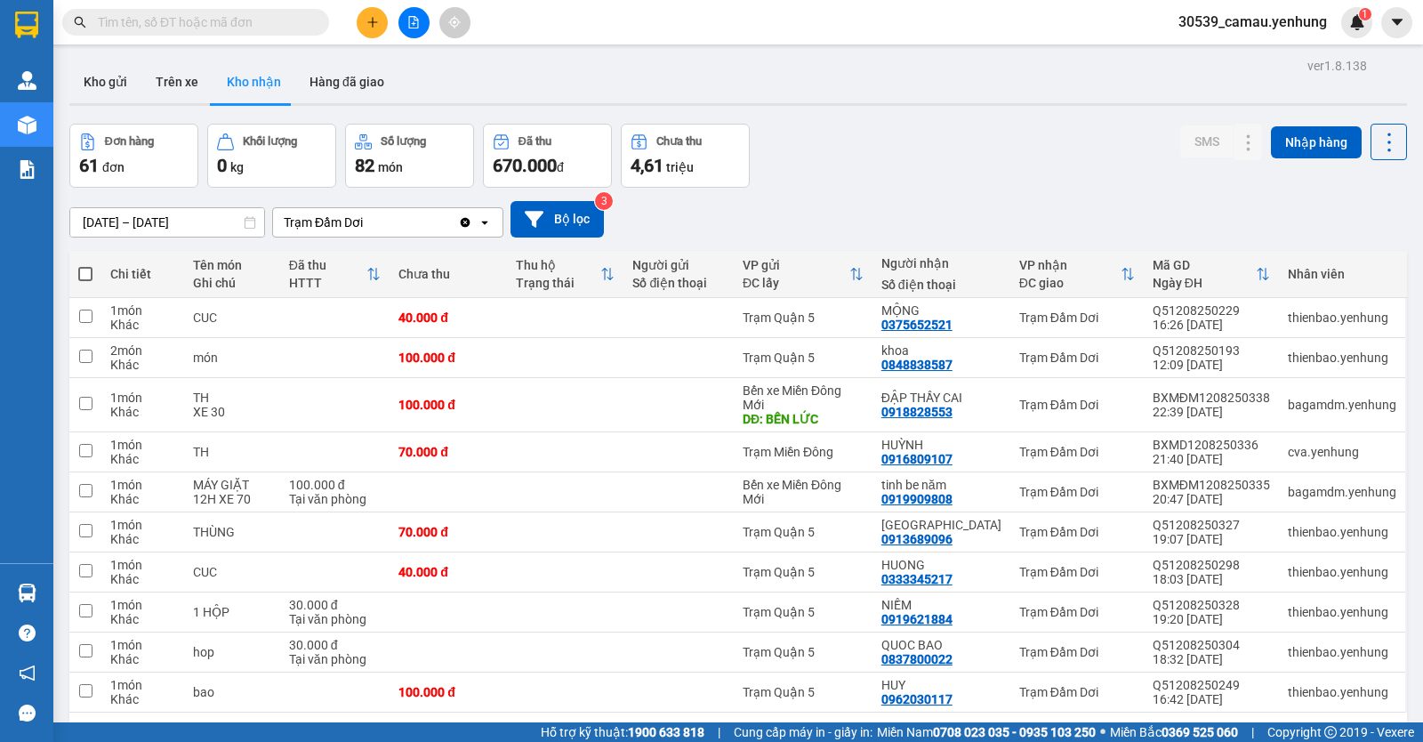
scroll to position [82, 0]
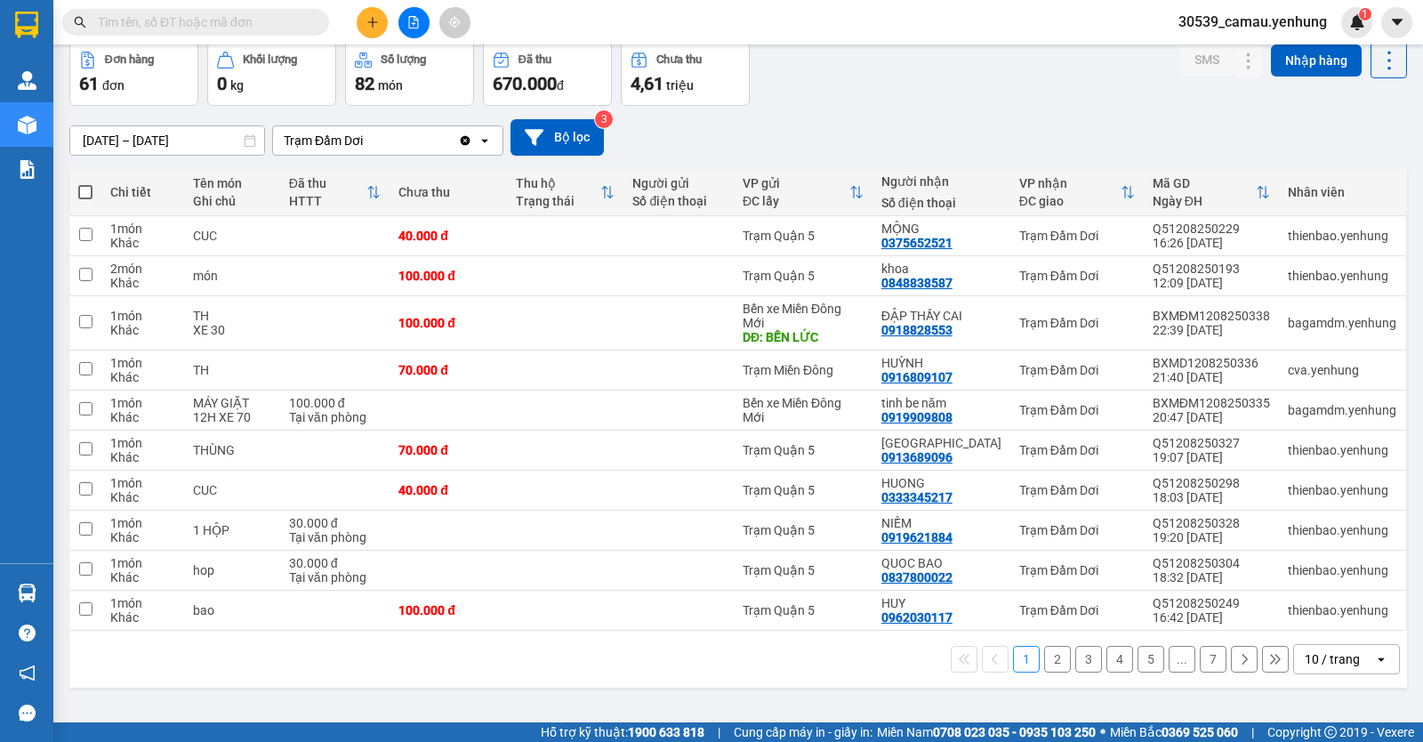
click at [1049, 660] on button "2" at bounding box center [1057, 659] width 27 height 27
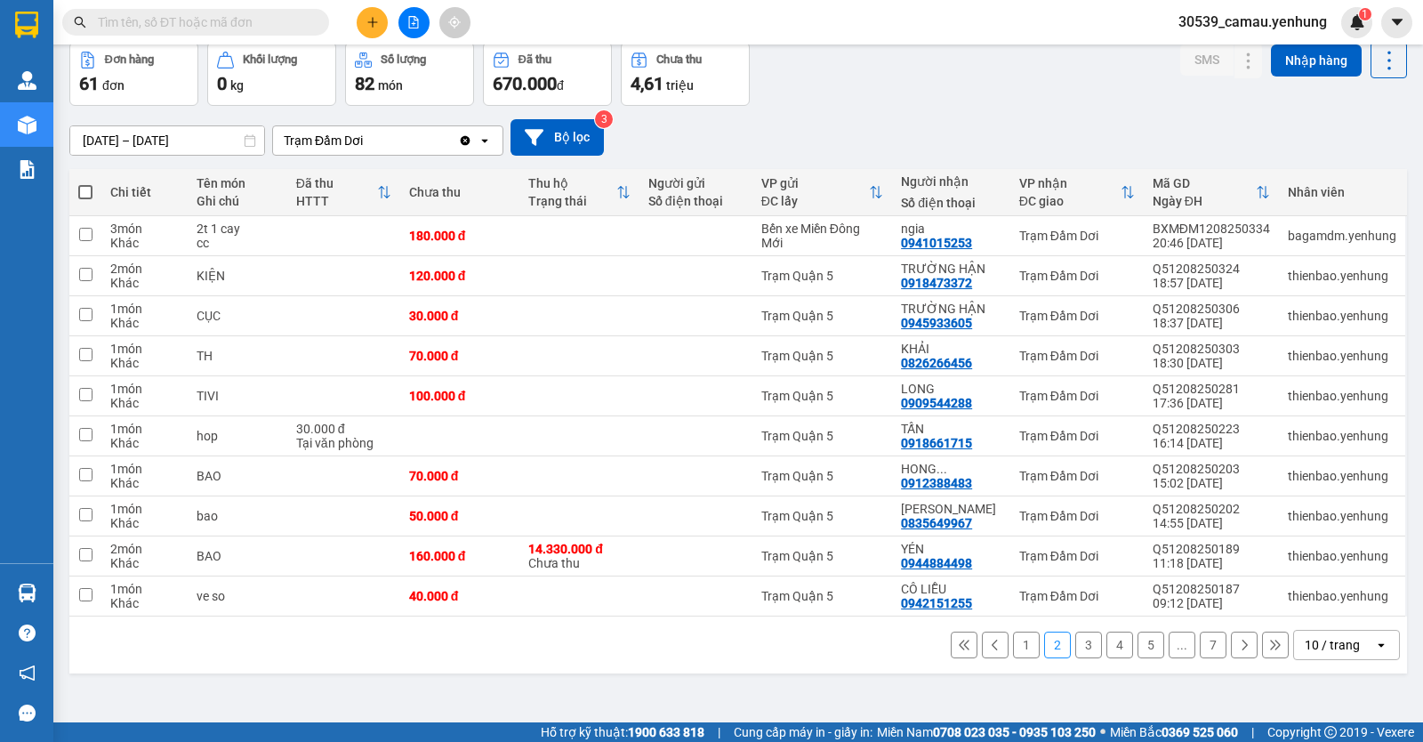
click at [1075, 650] on button "3" at bounding box center [1088, 644] width 27 height 27
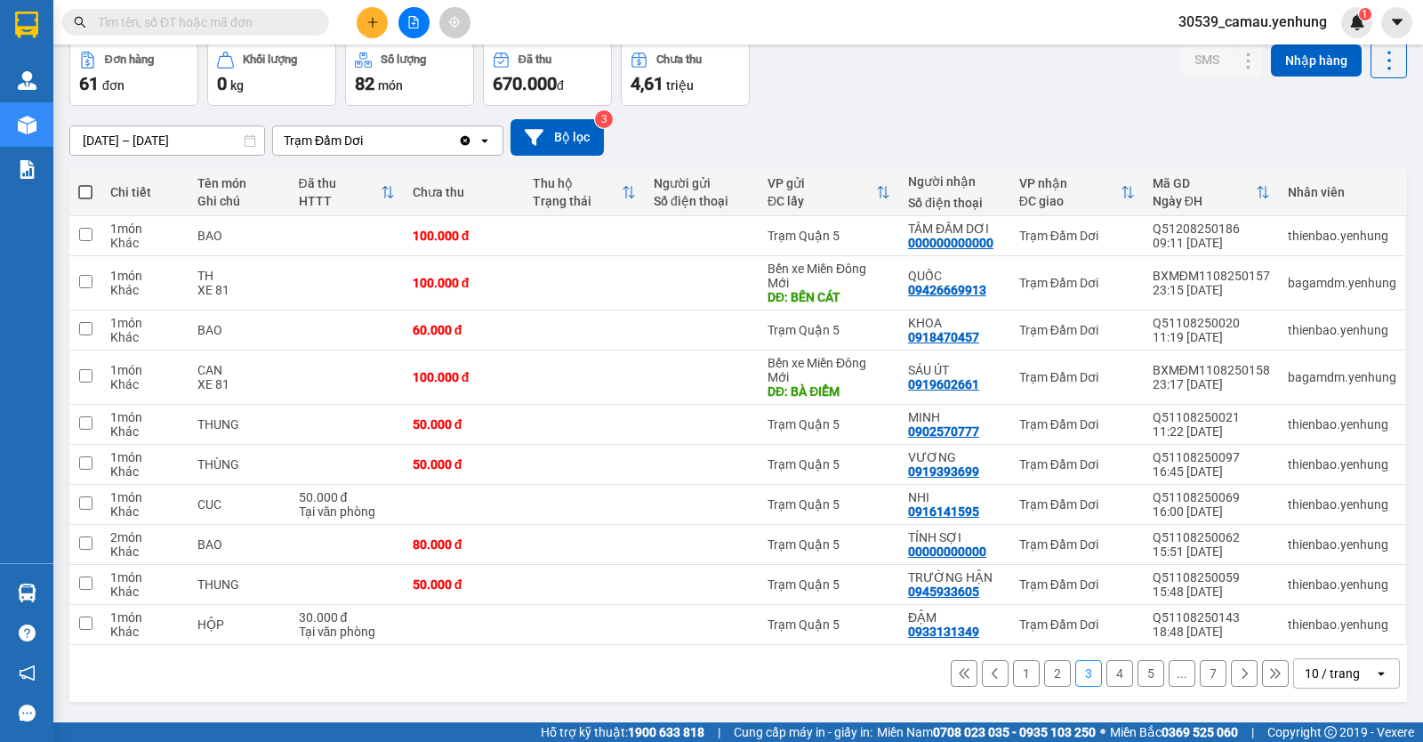
click at [1013, 674] on button "1" at bounding box center [1026, 673] width 27 height 27
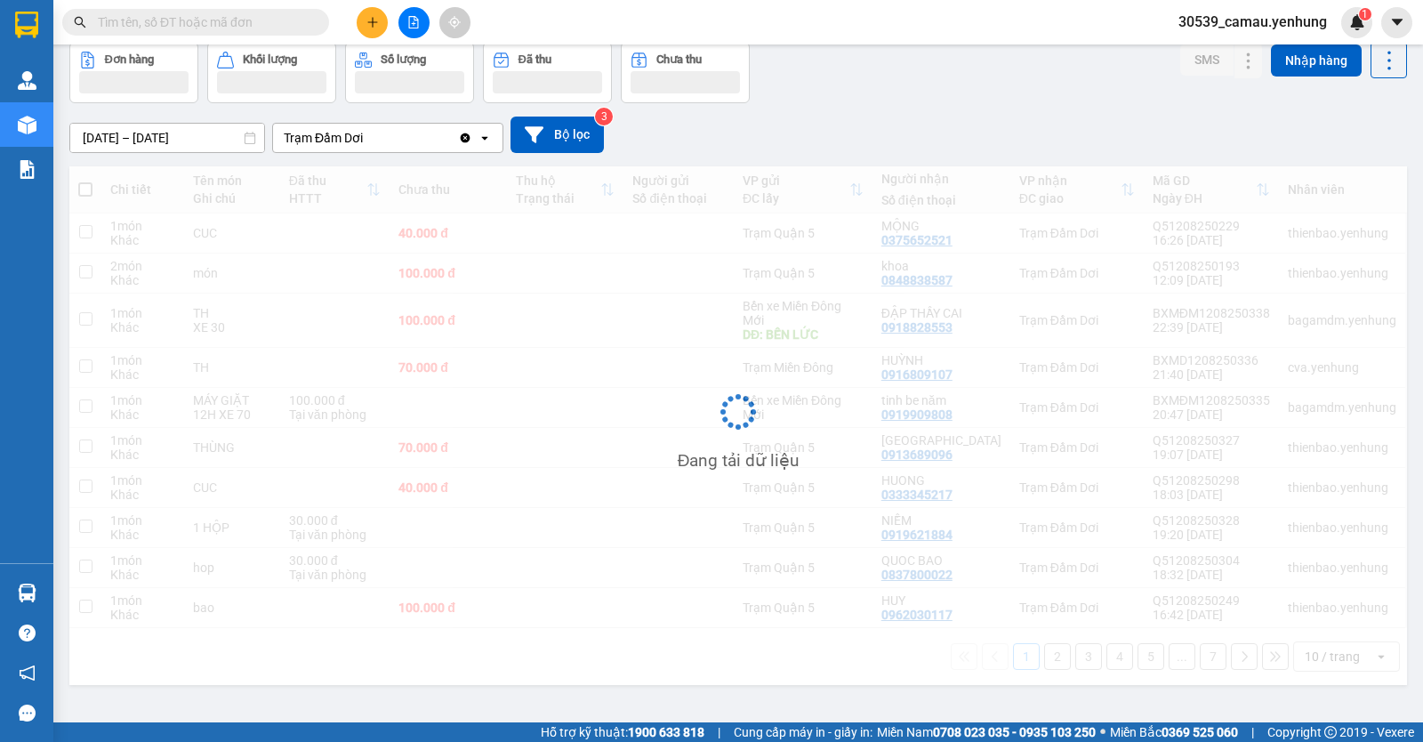
scroll to position [0, 0]
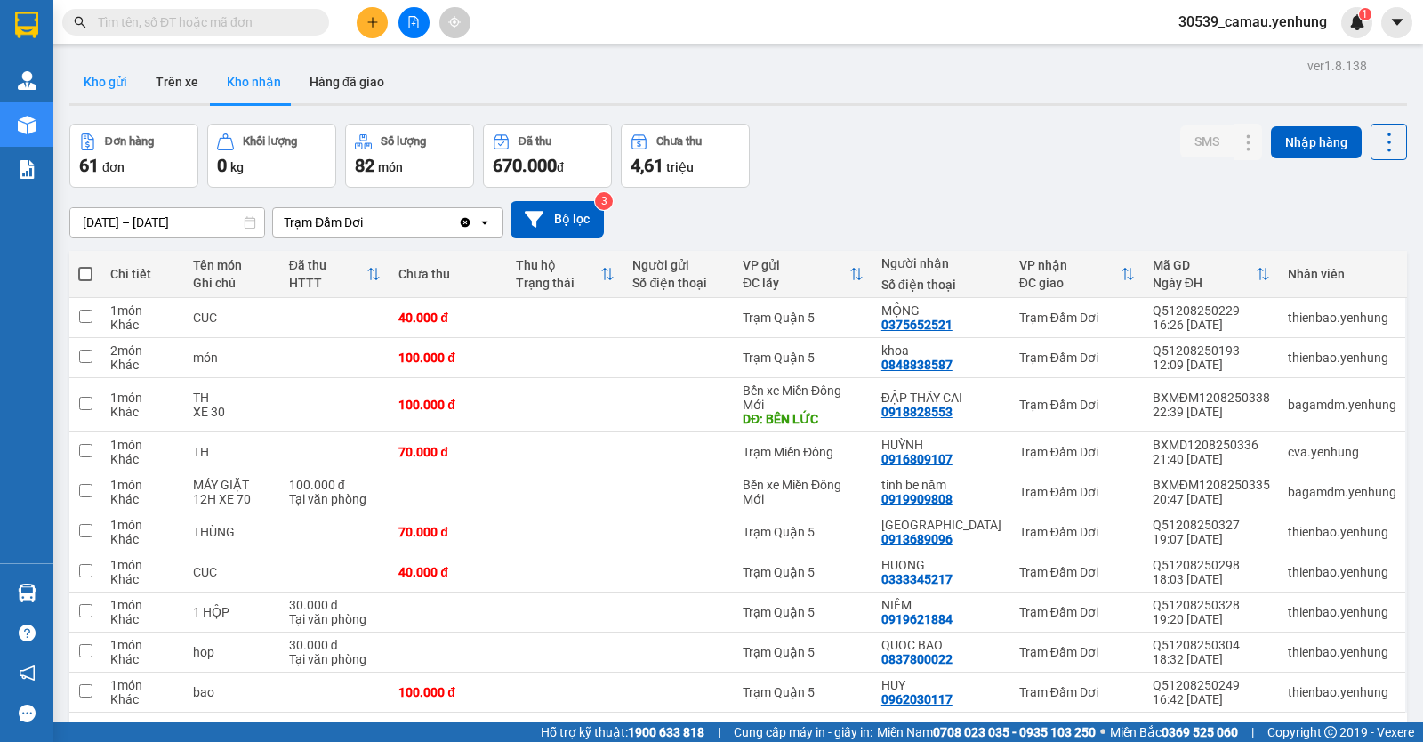
click at [124, 79] on button "Kho gửi" at bounding box center [105, 81] width 72 height 43
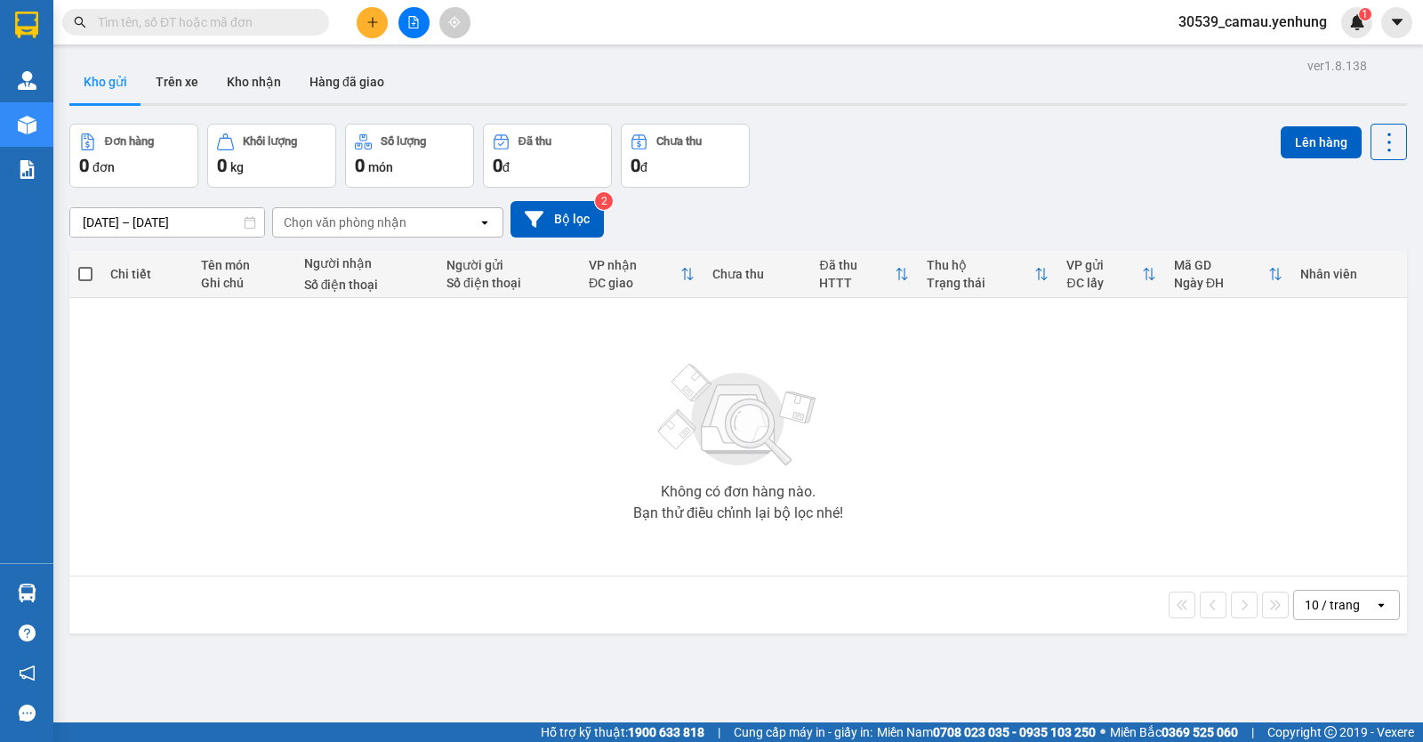
click at [364, 222] on div "Chọn văn phòng nhận" at bounding box center [345, 222] width 123 height 18
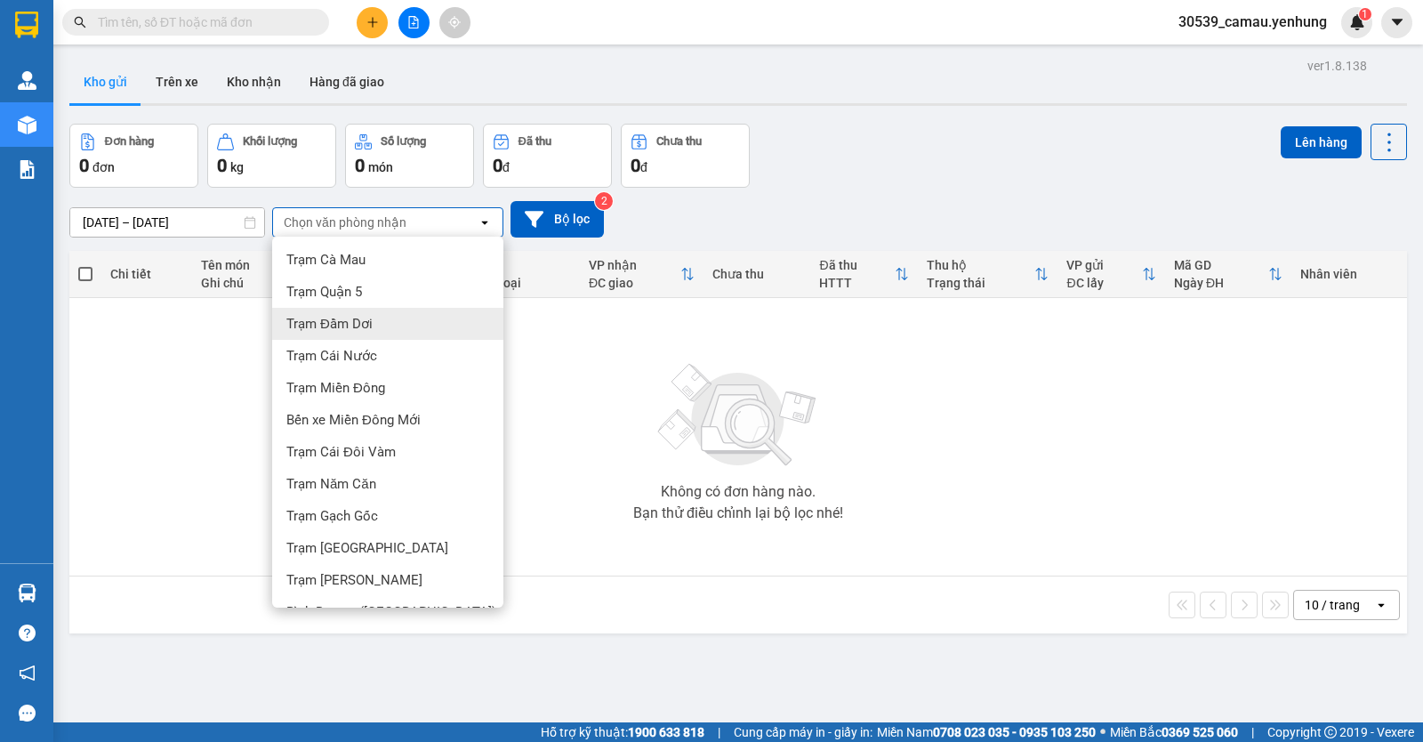
click at [367, 330] on span "Trạm Đầm Dơi" at bounding box center [329, 324] width 86 height 18
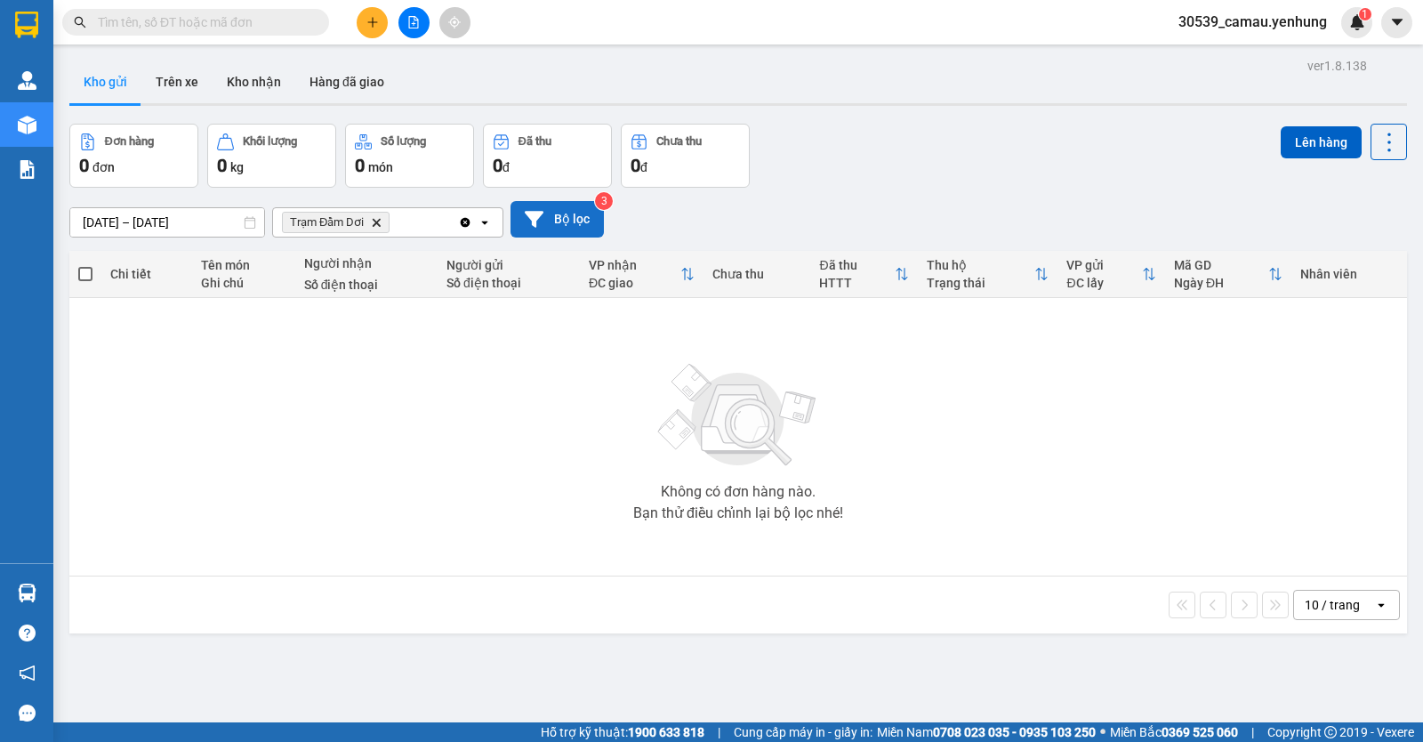
click at [537, 218] on icon at bounding box center [534, 219] width 19 height 16
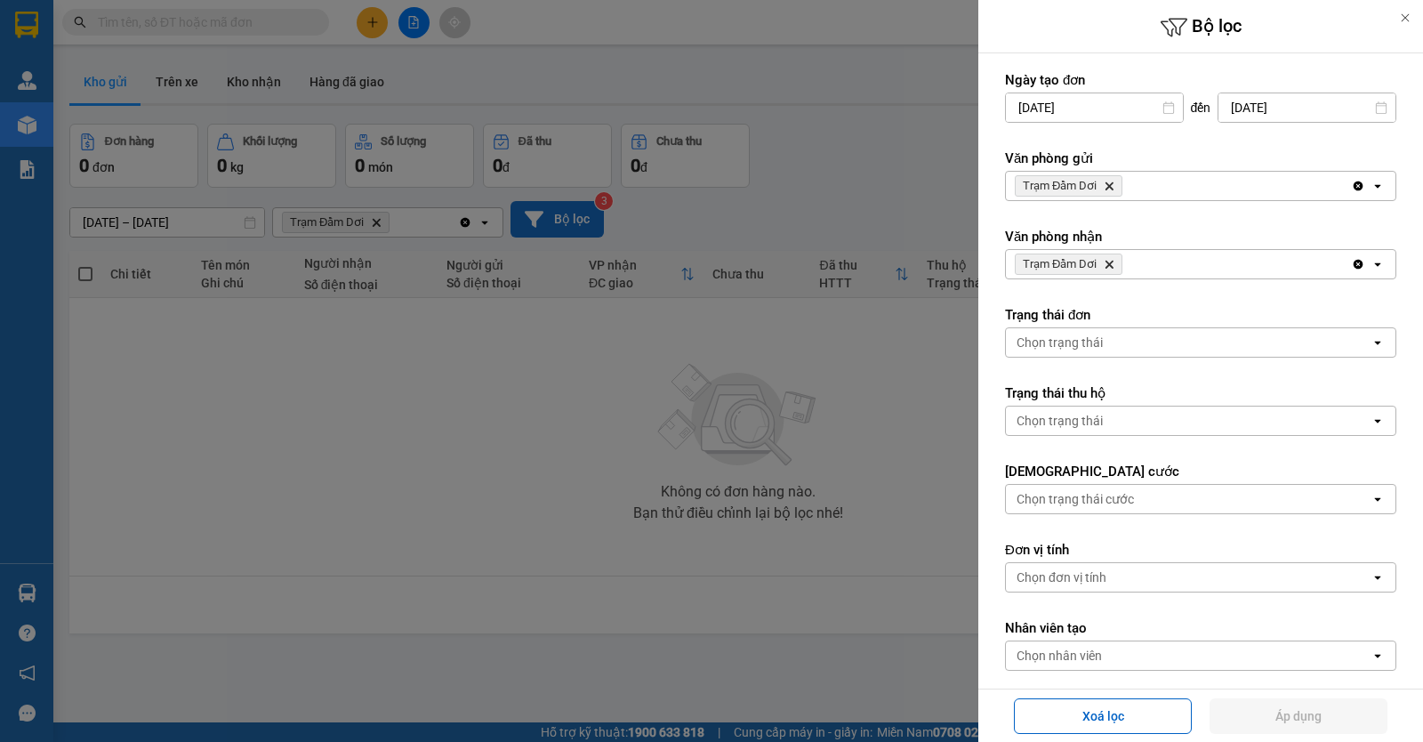
click at [553, 385] on div at bounding box center [711, 371] width 1423 height 742
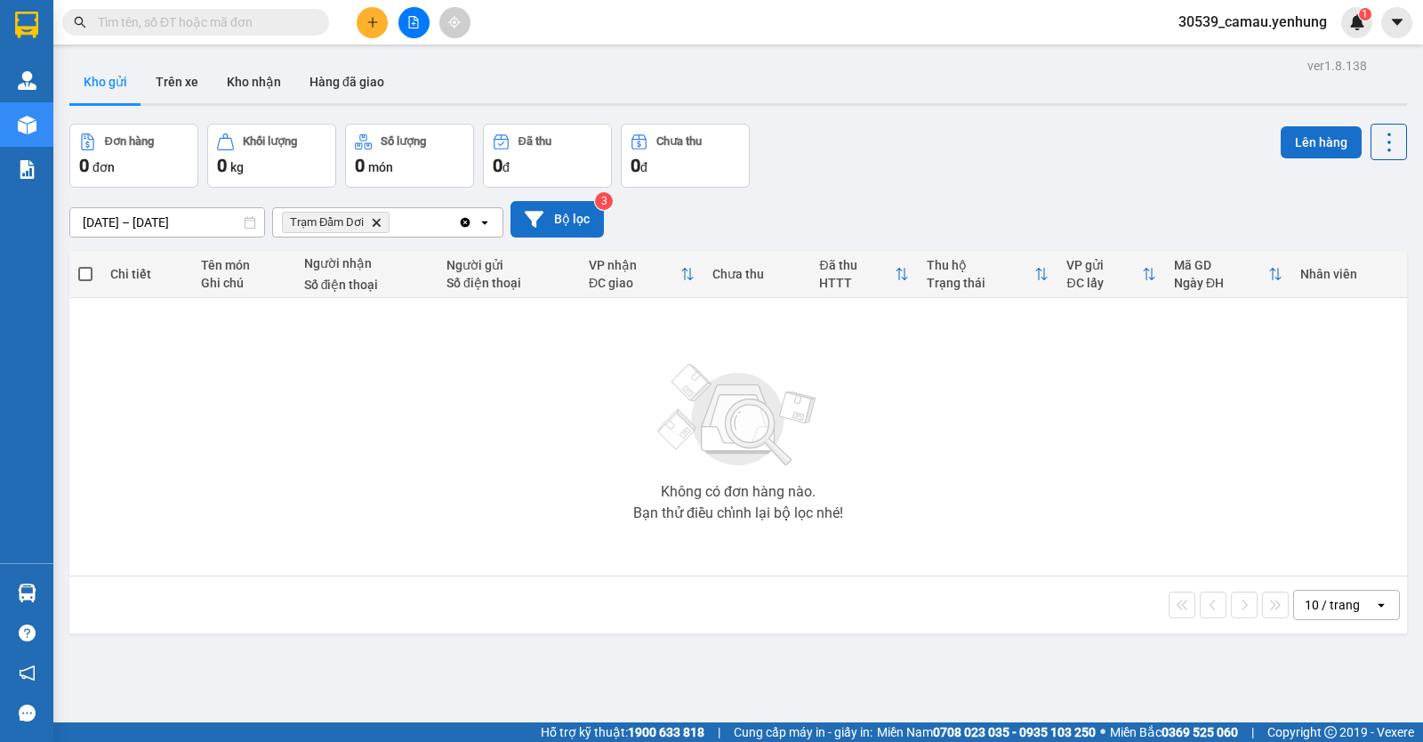
click at [1293, 148] on button "Lên hàng" at bounding box center [1321, 142] width 81 height 32
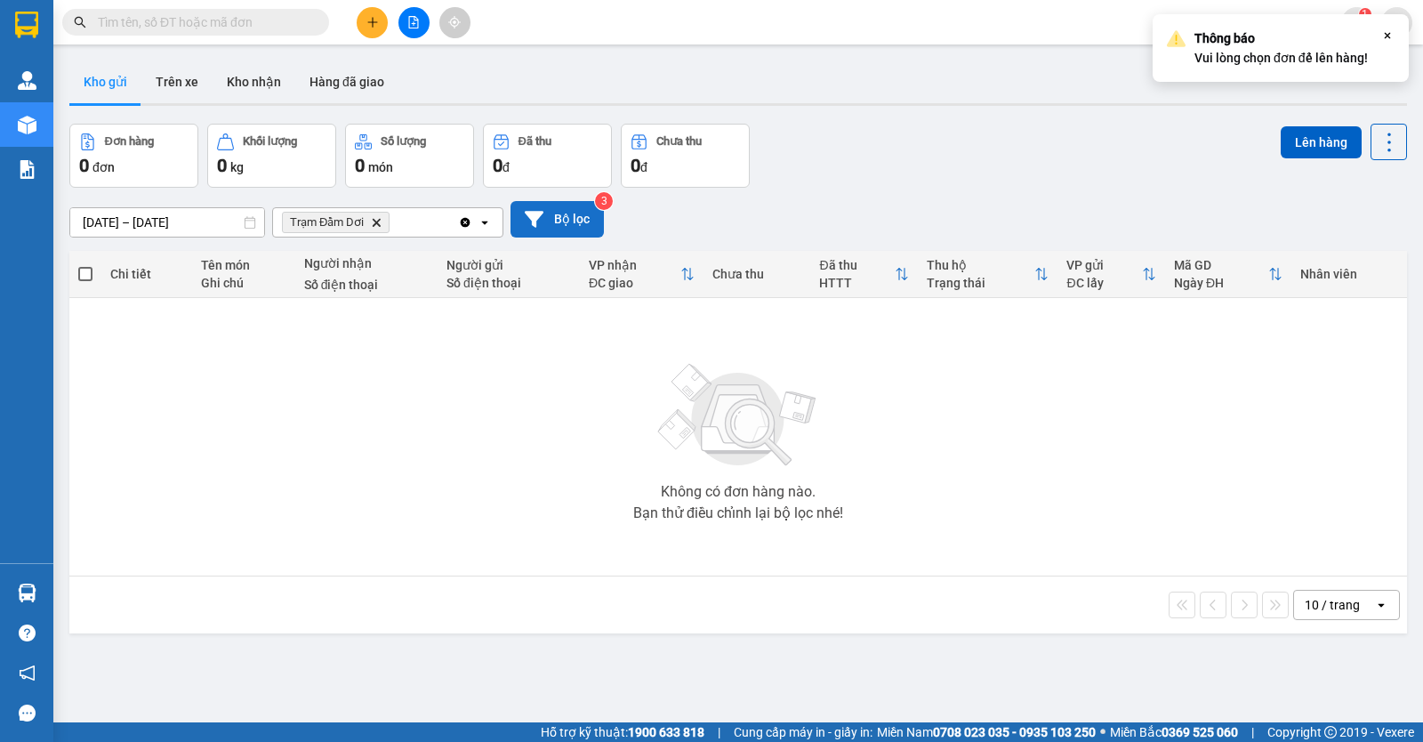
click at [1184, 154] on div "Đơn hàng 0 đơn Khối lượng 0 kg Số lượng 0 món Đã thu 0 đ Chưa thu 0 đ Lên hàng" at bounding box center [738, 156] width 1338 height 64
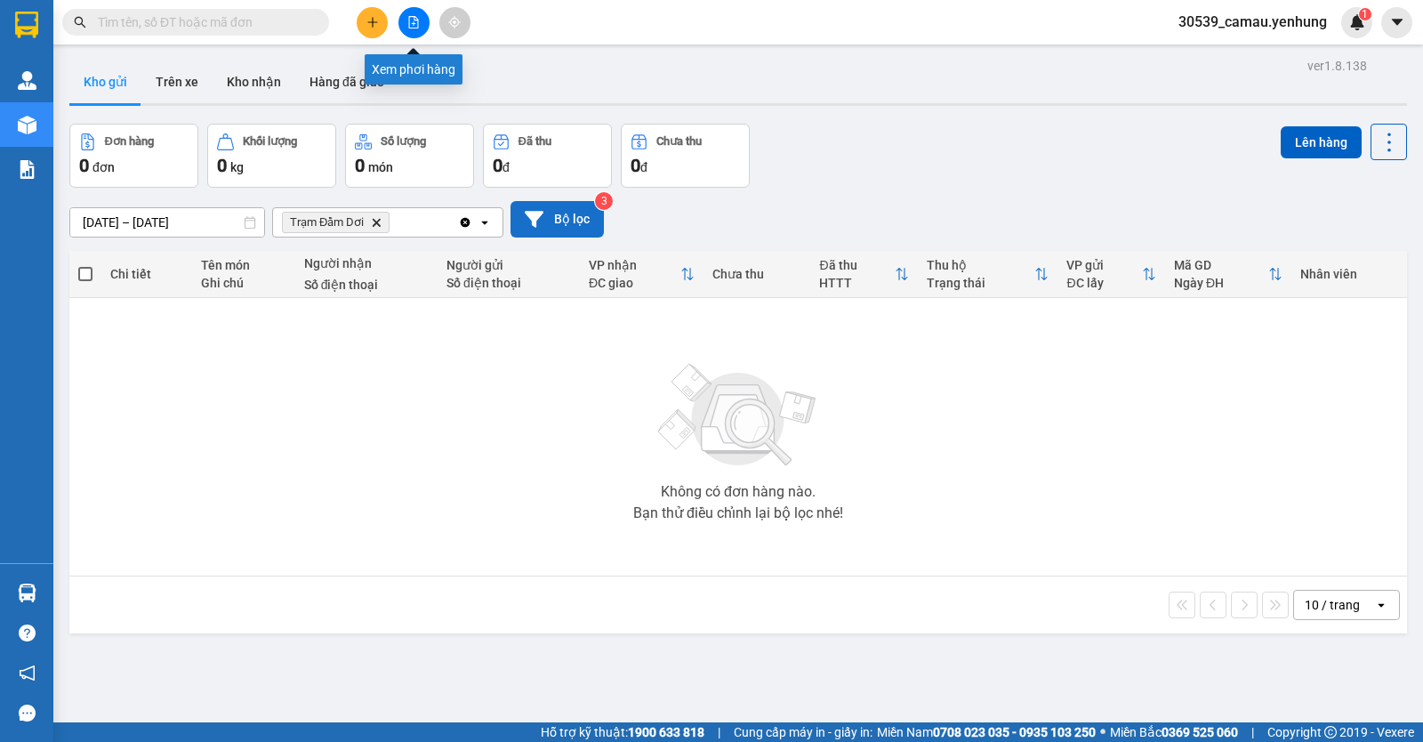
click at [414, 22] on icon "file-add" at bounding box center [413, 22] width 12 height 12
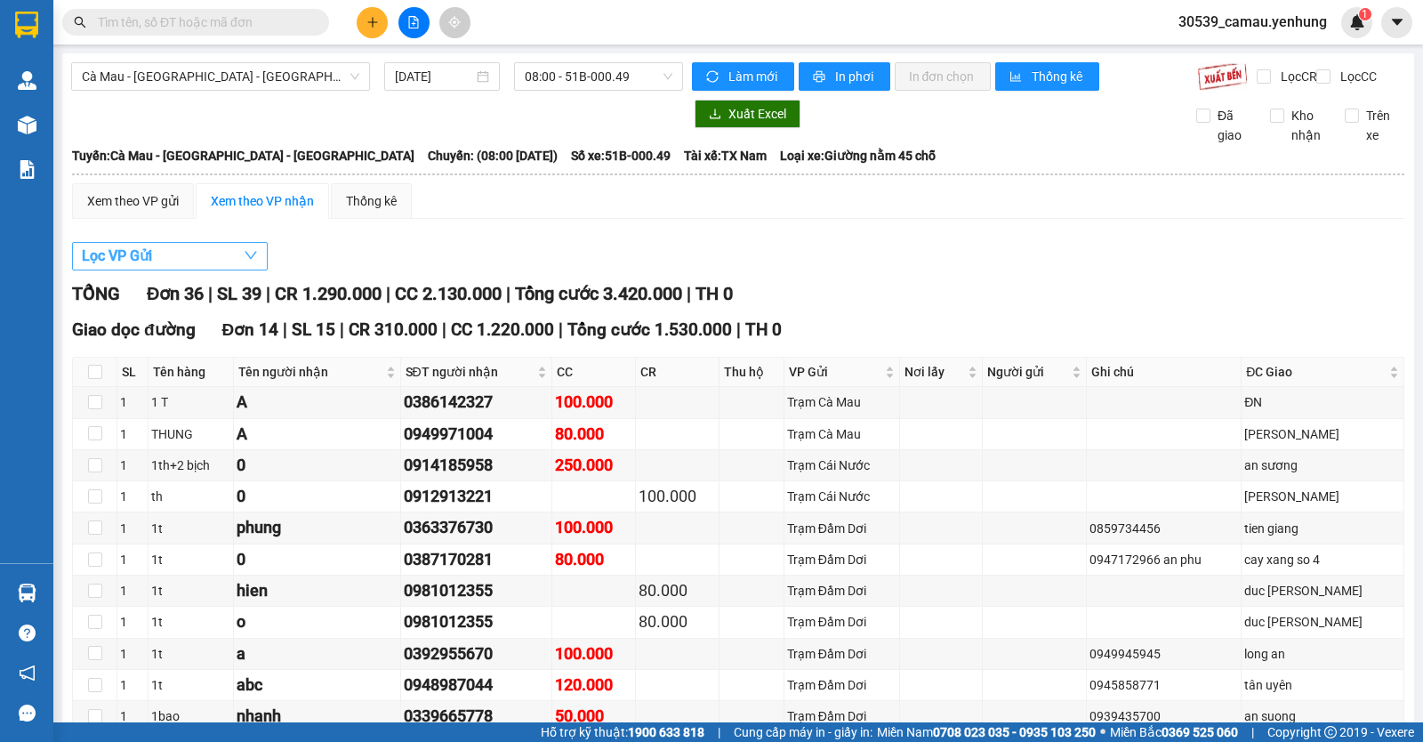
click at [235, 270] on button "Lọc VP Gửi" at bounding box center [170, 256] width 196 height 28
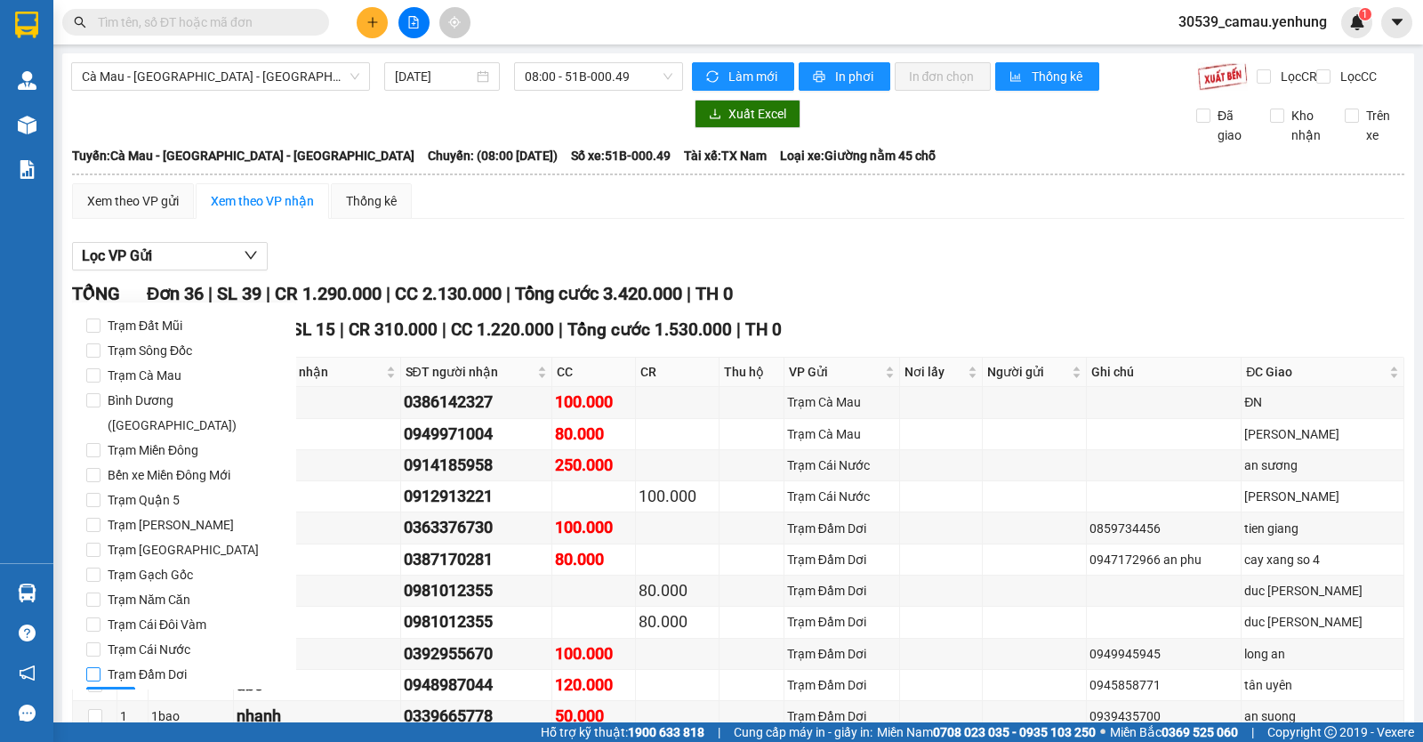
click at [136, 662] on span "Trạm Đầm Dơi" at bounding box center [147, 674] width 93 height 25
click at [101, 667] on input "Trạm Đầm Dơi" at bounding box center [93, 674] width 14 height 14
checkbox input "true"
click at [110, 691] on span "Lọc" at bounding box center [111, 701] width 20 height 20
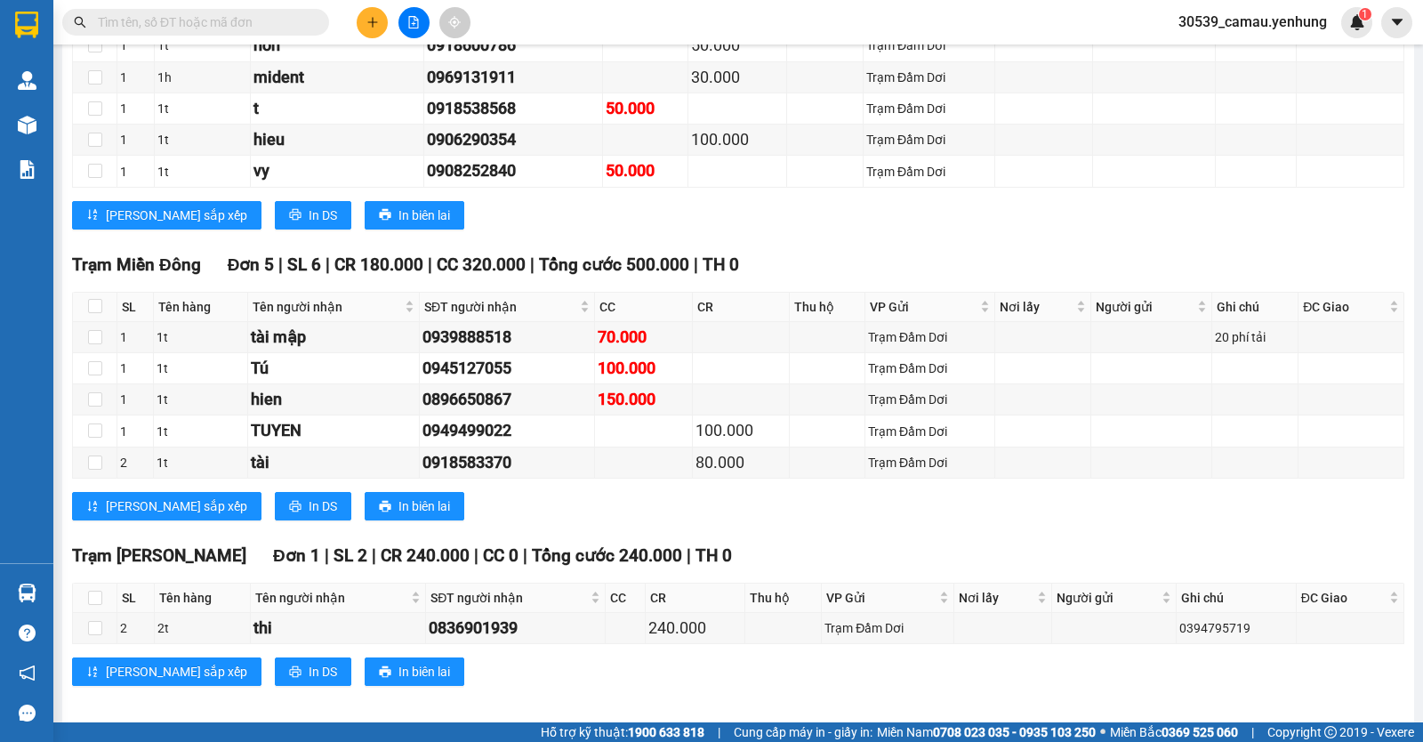
scroll to position [1027, 0]
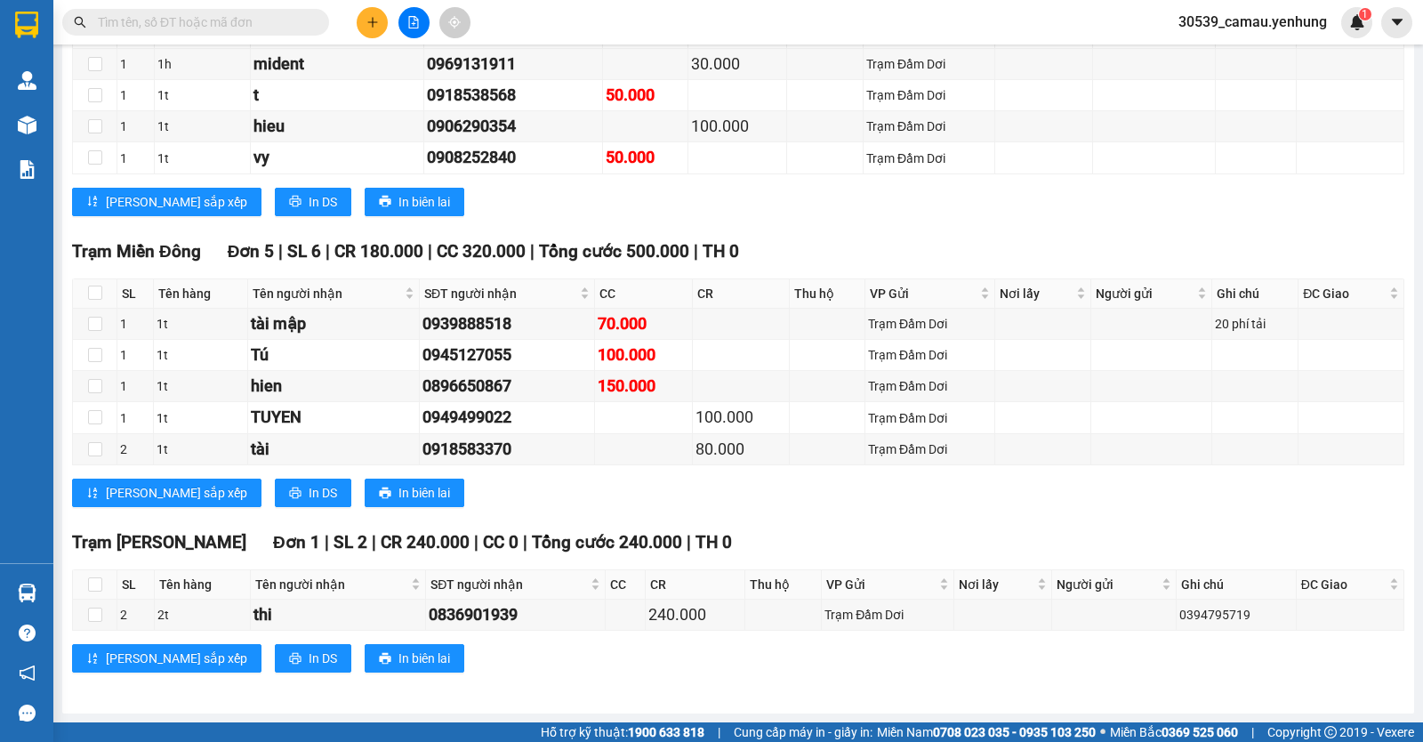
click at [364, 18] on button at bounding box center [372, 22] width 31 height 31
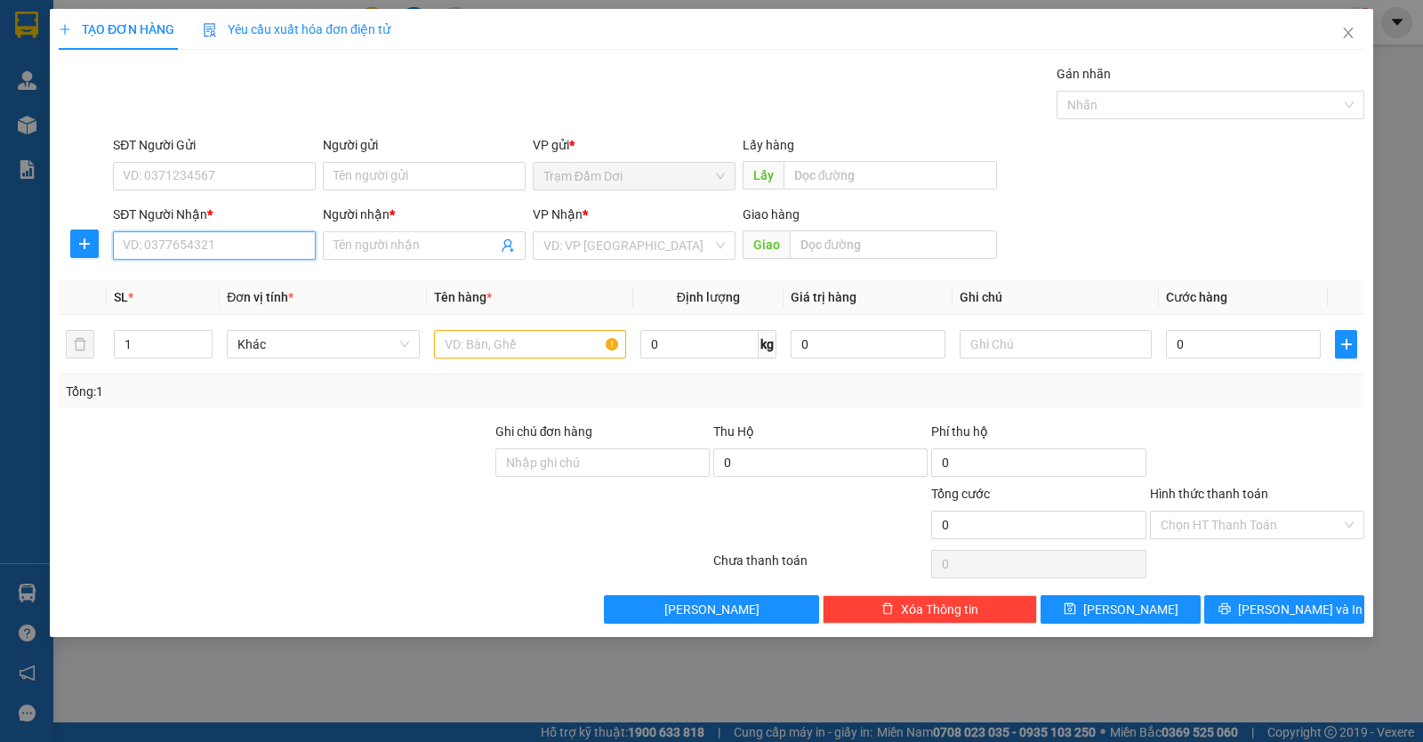
click at [211, 257] on input "SĐT Người Nhận *" at bounding box center [214, 245] width 203 height 28
click at [1361, 32] on span "Close" at bounding box center [1348, 34] width 50 height 50
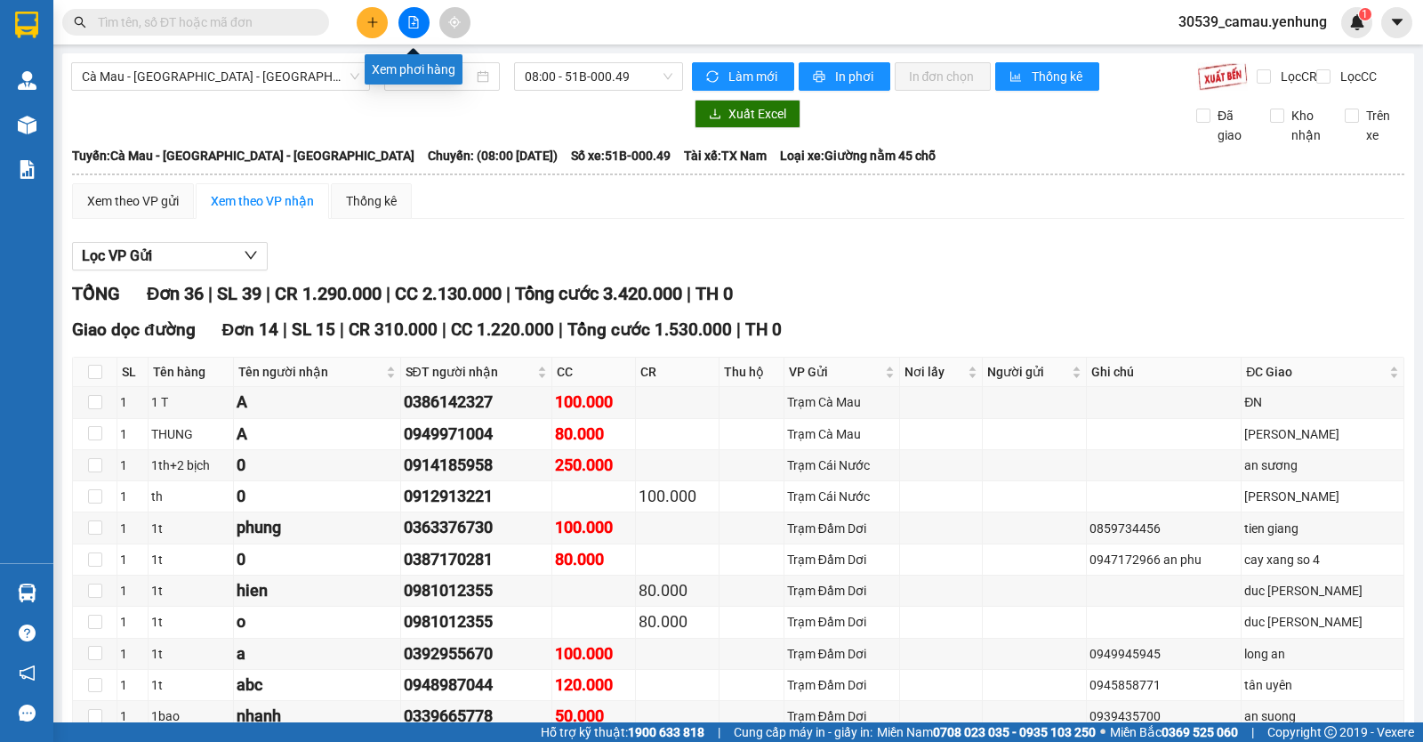
click at [402, 26] on button at bounding box center [413, 22] width 31 height 31
click at [211, 269] on button "Lọc VP Gửi" at bounding box center [170, 256] width 196 height 28
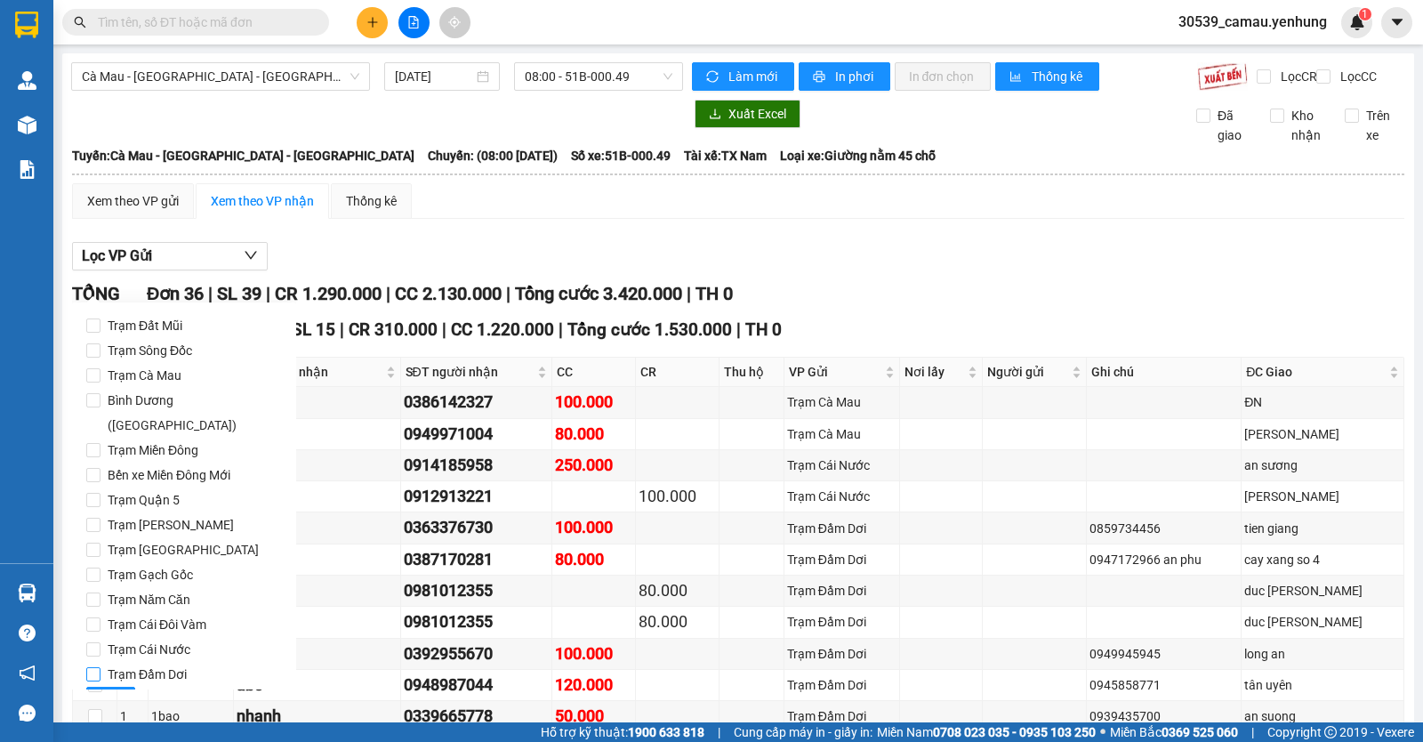
click at [165, 662] on span "Trạm Đầm Dơi" at bounding box center [147, 674] width 93 height 25
click at [101, 667] on input "Trạm Đầm Dơi" at bounding box center [93, 674] width 14 height 14
checkbox input "true"
click at [109, 691] on span "Lọc" at bounding box center [111, 701] width 20 height 20
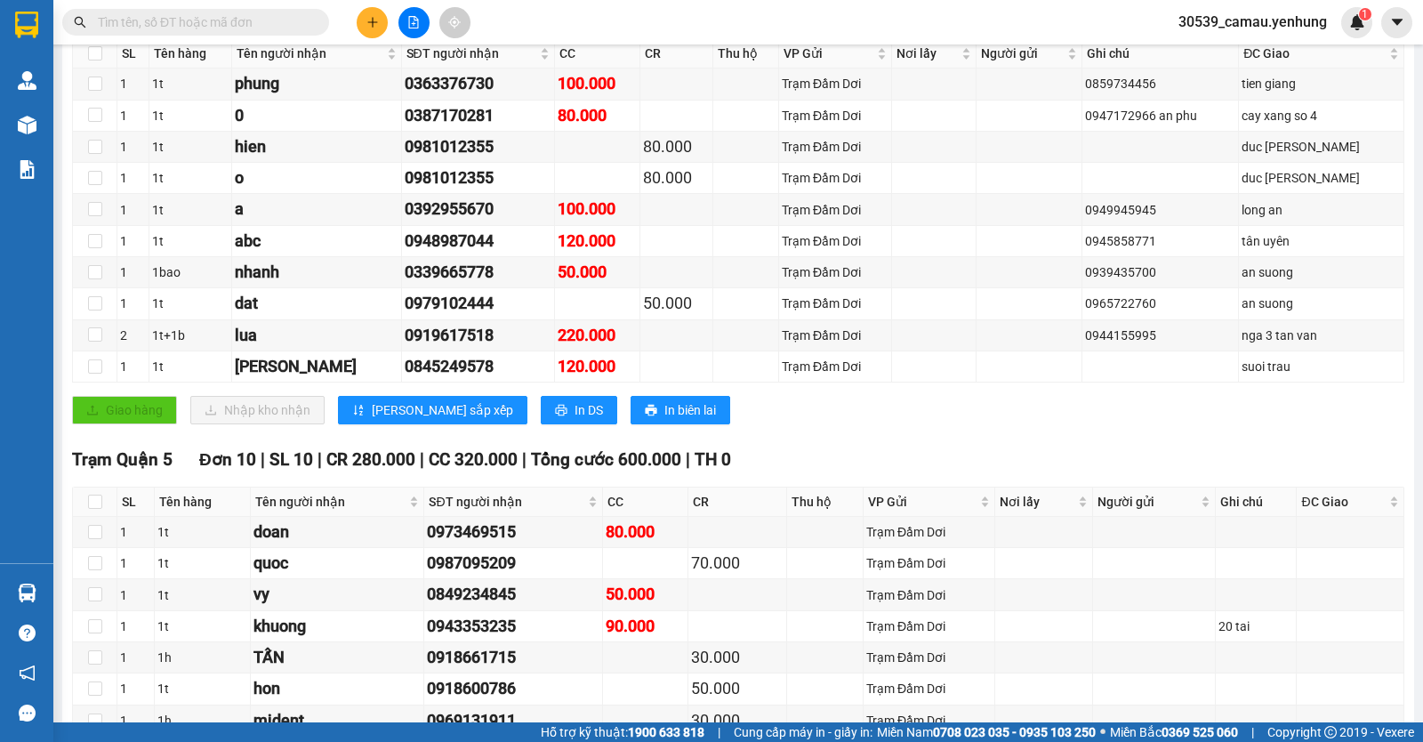
scroll to position [534, 0]
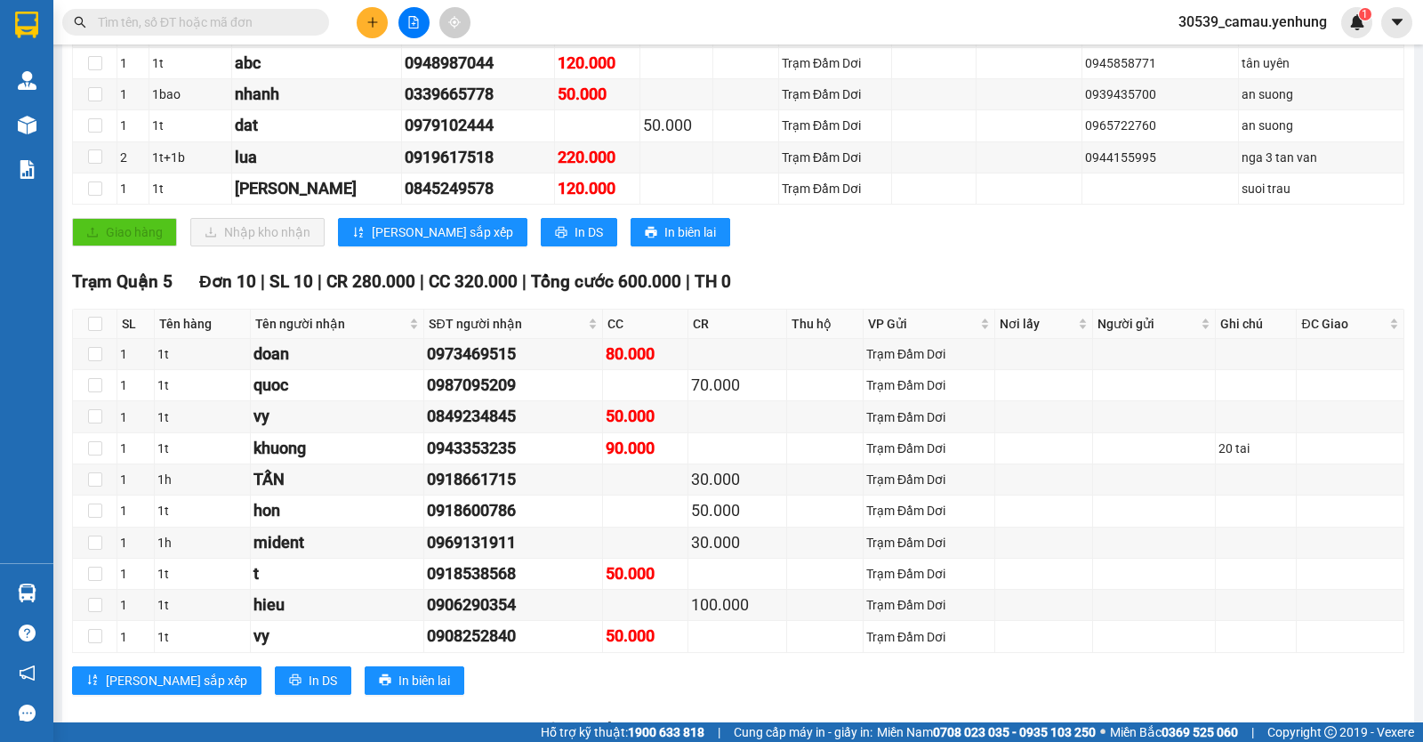
click at [374, 41] on div "Kết quả tìm kiếm ( 0 ) Bộ lọc No Data 30539_camau.yenhung 1" at bounding box center [711, 22] width 1423 height 44
click at [374, 38] on div "Kết quả tìm kiếm ( 0 ) Bộ lọc No Data 30539_camau.yenhung 1" at bounding box center [711, 22] width 1423 height 44
click at [374, 33] on button at bounding box center [372, 22] width 31 height 31
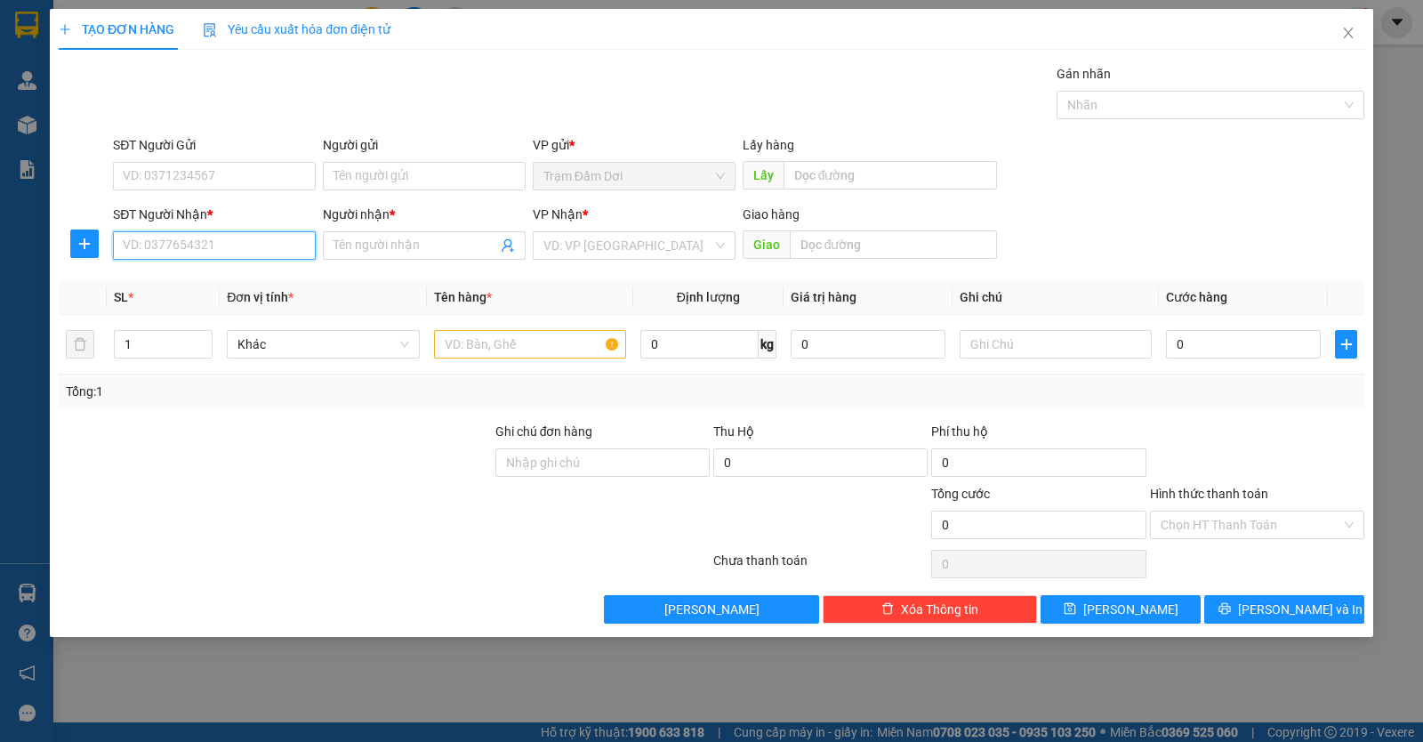
click at [185, 245] on input "SĐT Người Nhận *" at bounding box center [214, 245] width 203 height 28
click at [194, 276] on div "0363376730 - phung" at bounding box center [214, 281] width 181 height 20
type input "0363376730"
type input "phung"
type input "tien giang"
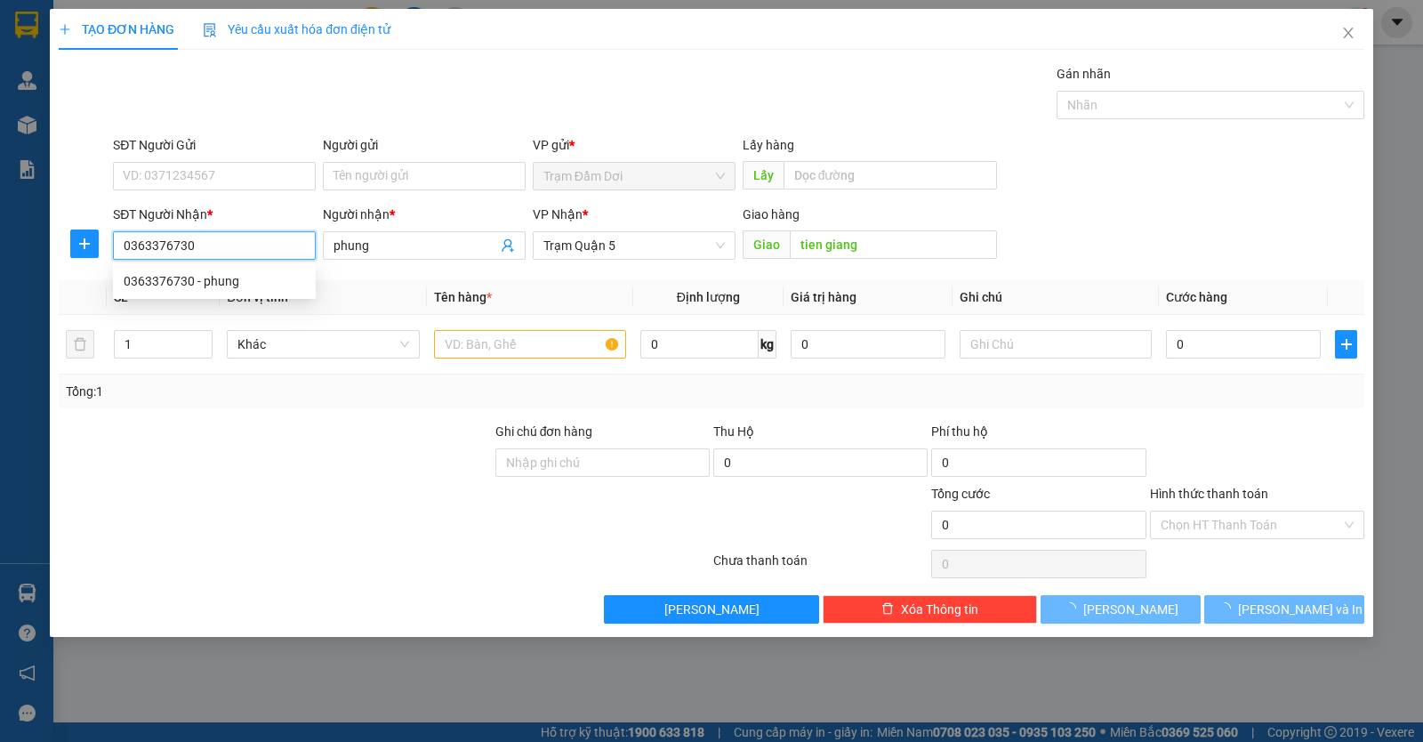
type input "100.000"
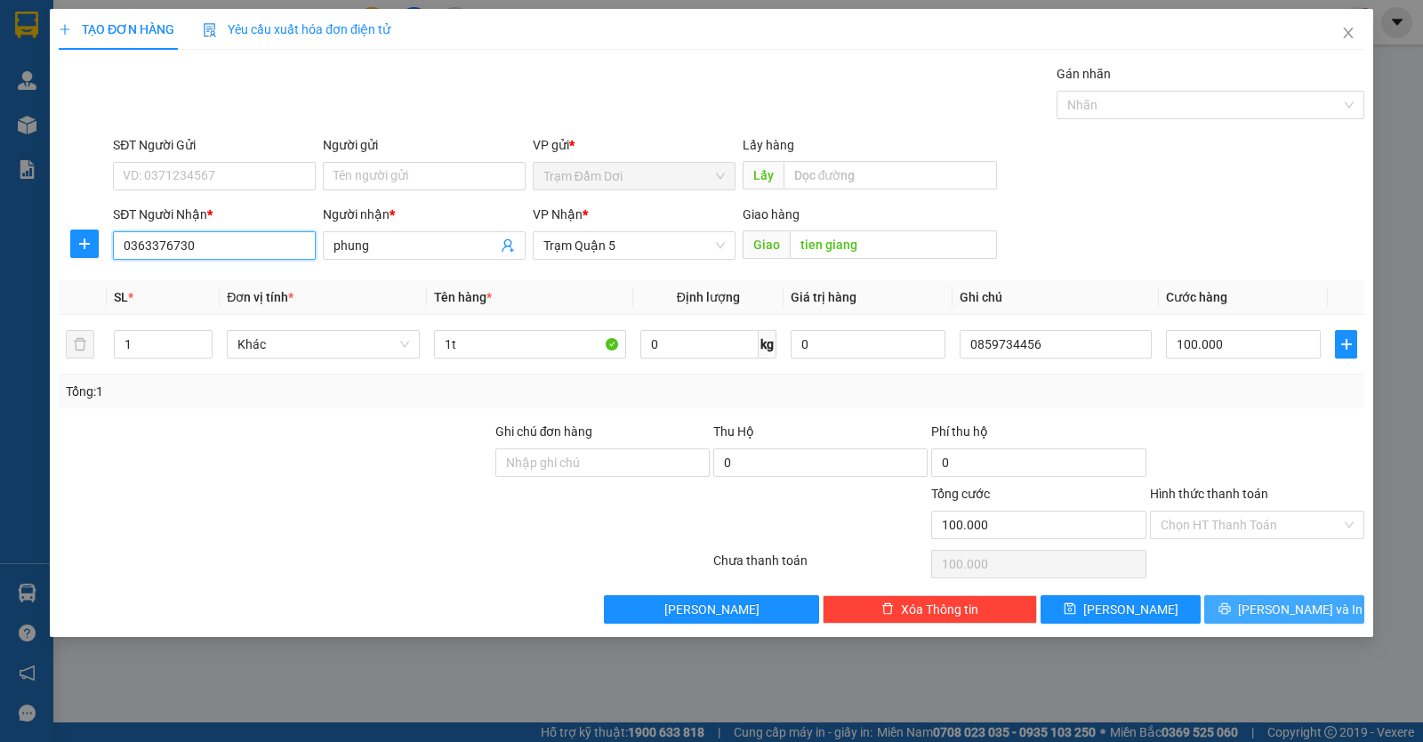
type input "0363376730"
click at [1231, 615] on icon "printer" at bounding box center [1224, 608] width 12 height 12
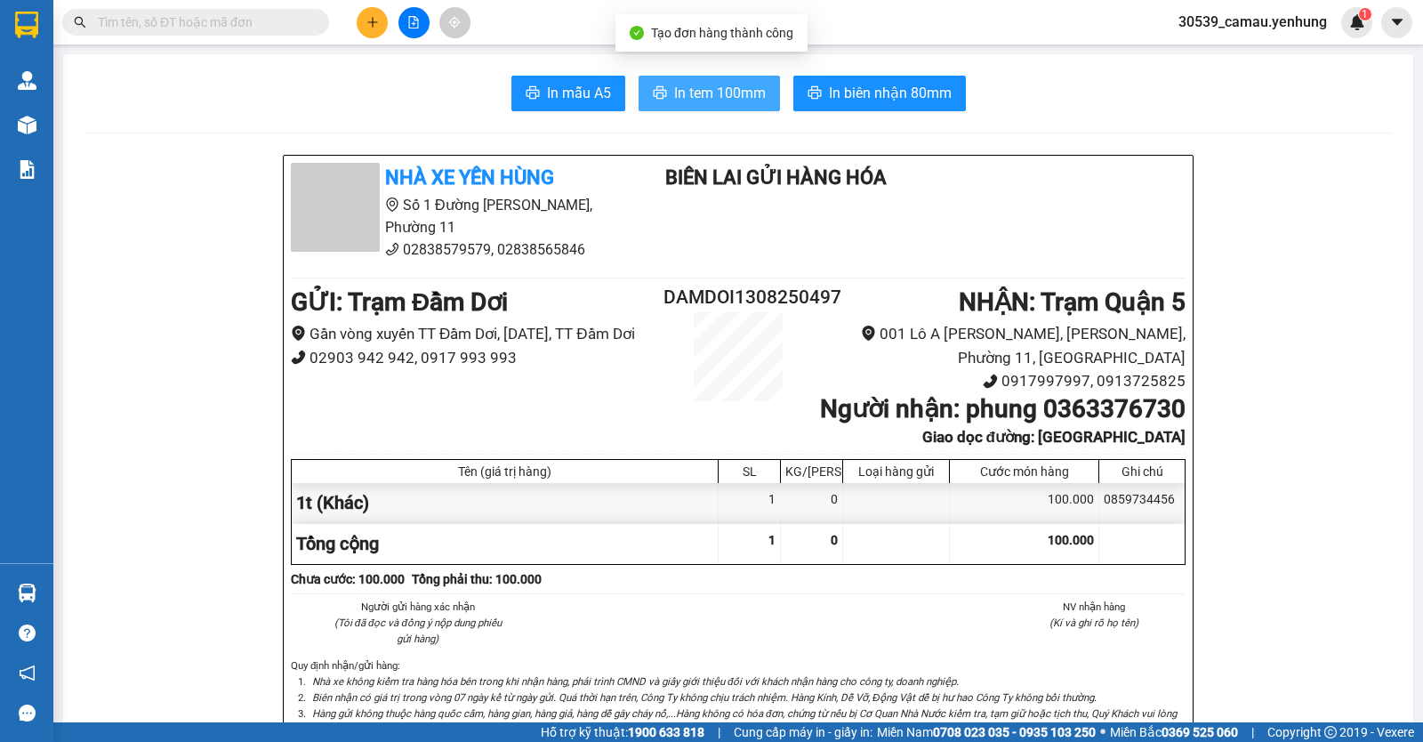
click at [679, 107] on button "In tem 100mm" at bounding box center [709, 94] width 141 height 36
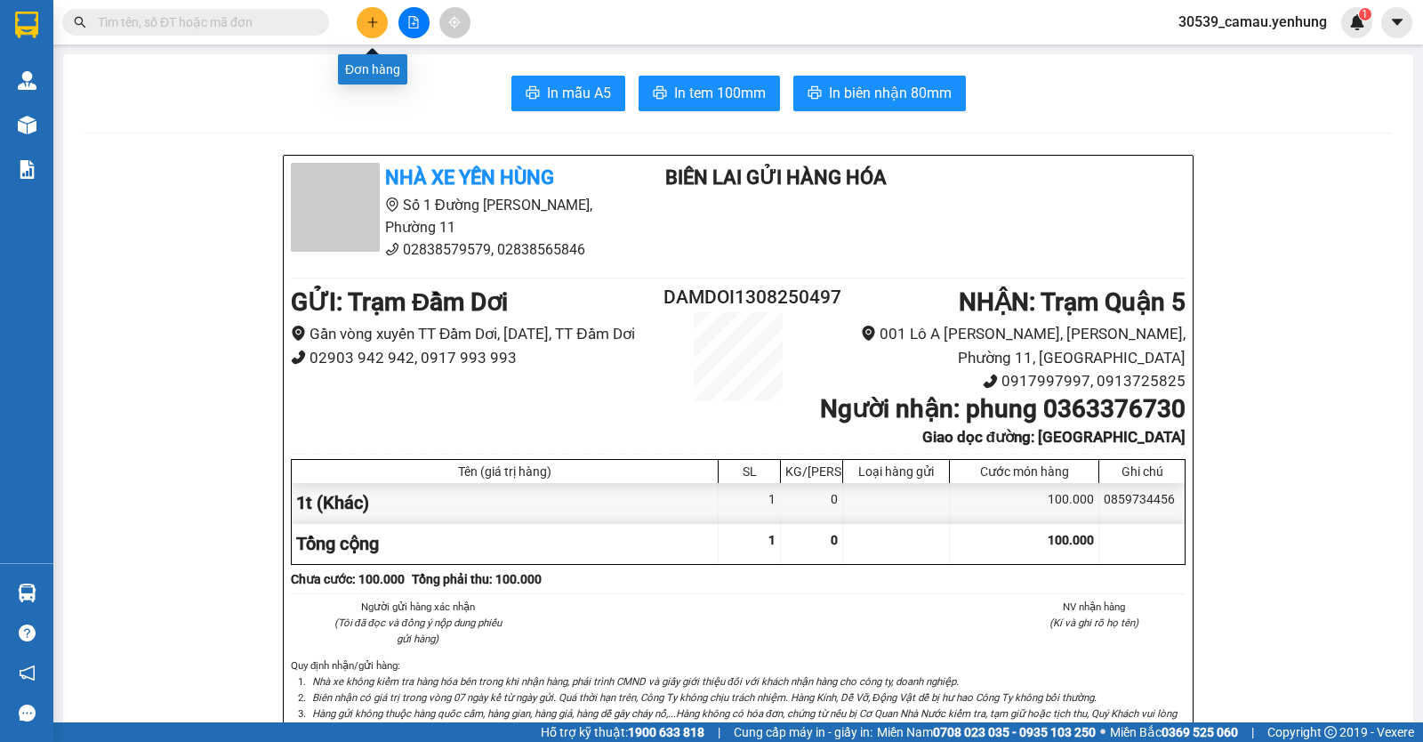
click at [374, 24] on icon "plus" at bounding box center [372, 22] width 12 height 12
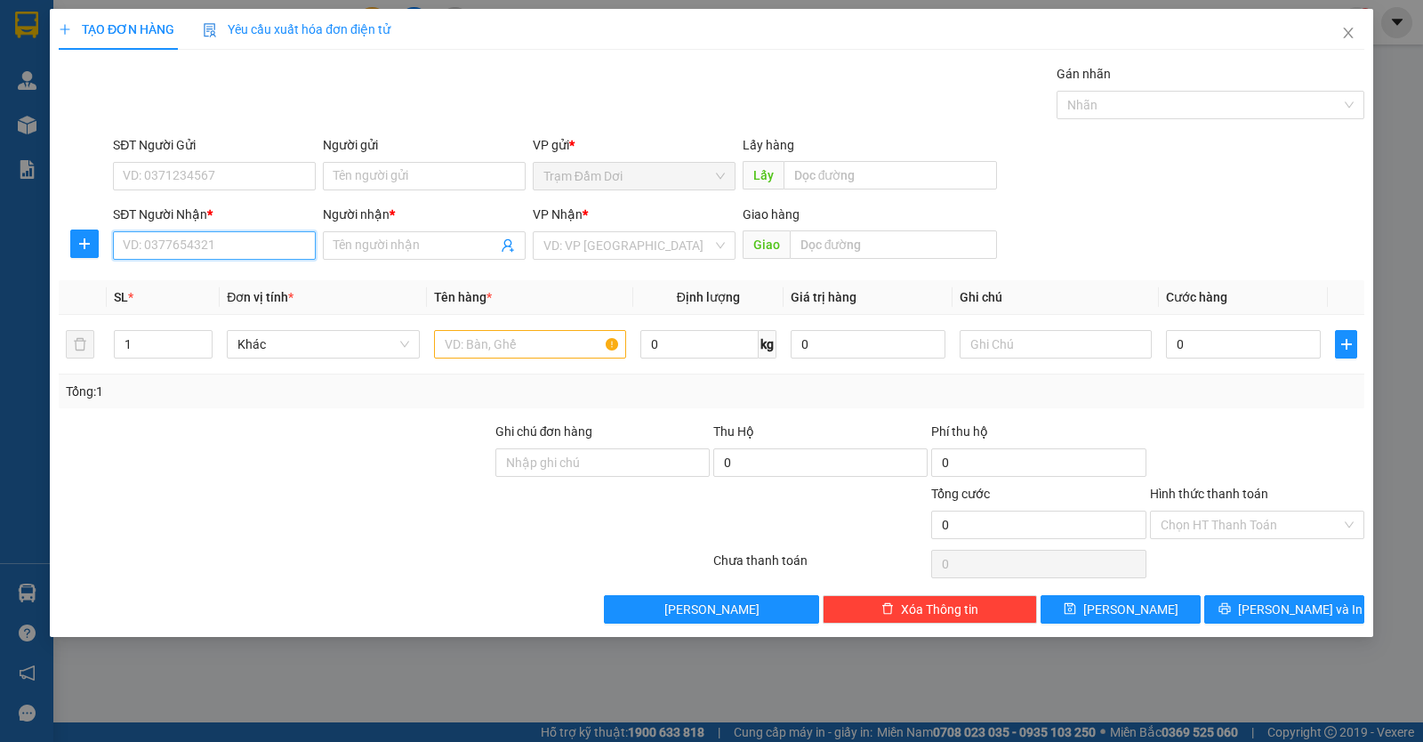
click at [220, 237] on input "SĐT Người Nhận *" at bounding box center [214, 245] width 203 height 28
click at [197, 285] on div "0387170281 - 0" at bounding box center [214, 281] width 181 height 20
type input "0387170281"
type input "0"
type input "cay xang so 4"
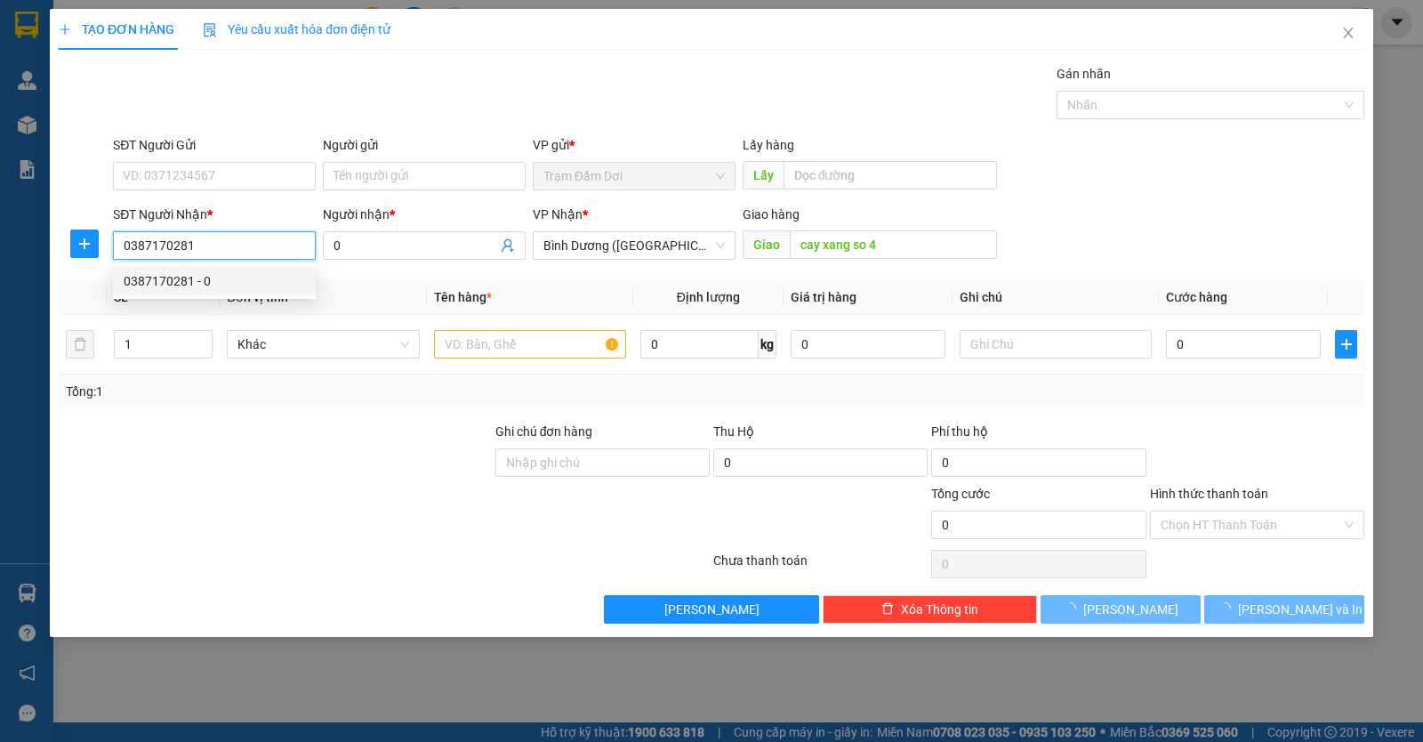
type input "80.000"
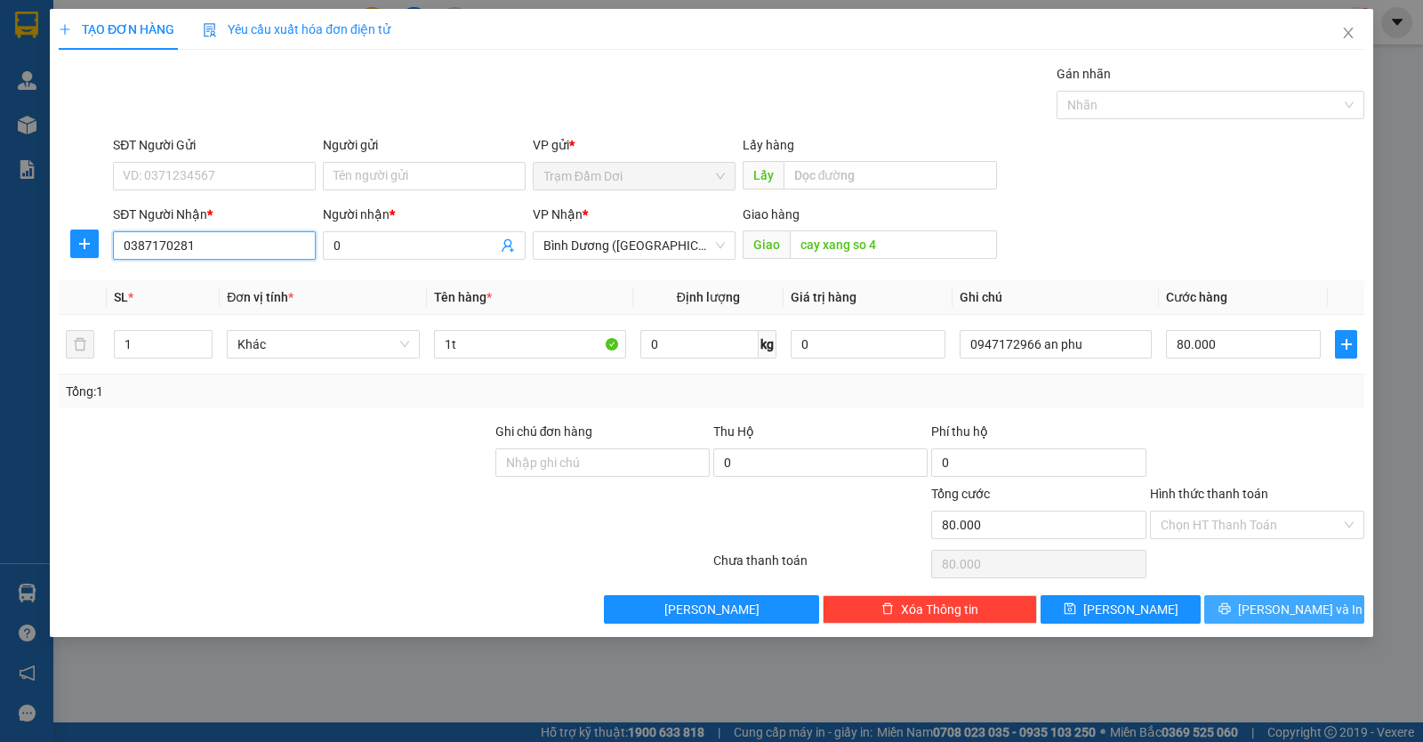
type input "0387170281"
click at [1287, 606] on span "Lưu và In" at bounding box center [1300, 609] width 125 height 20
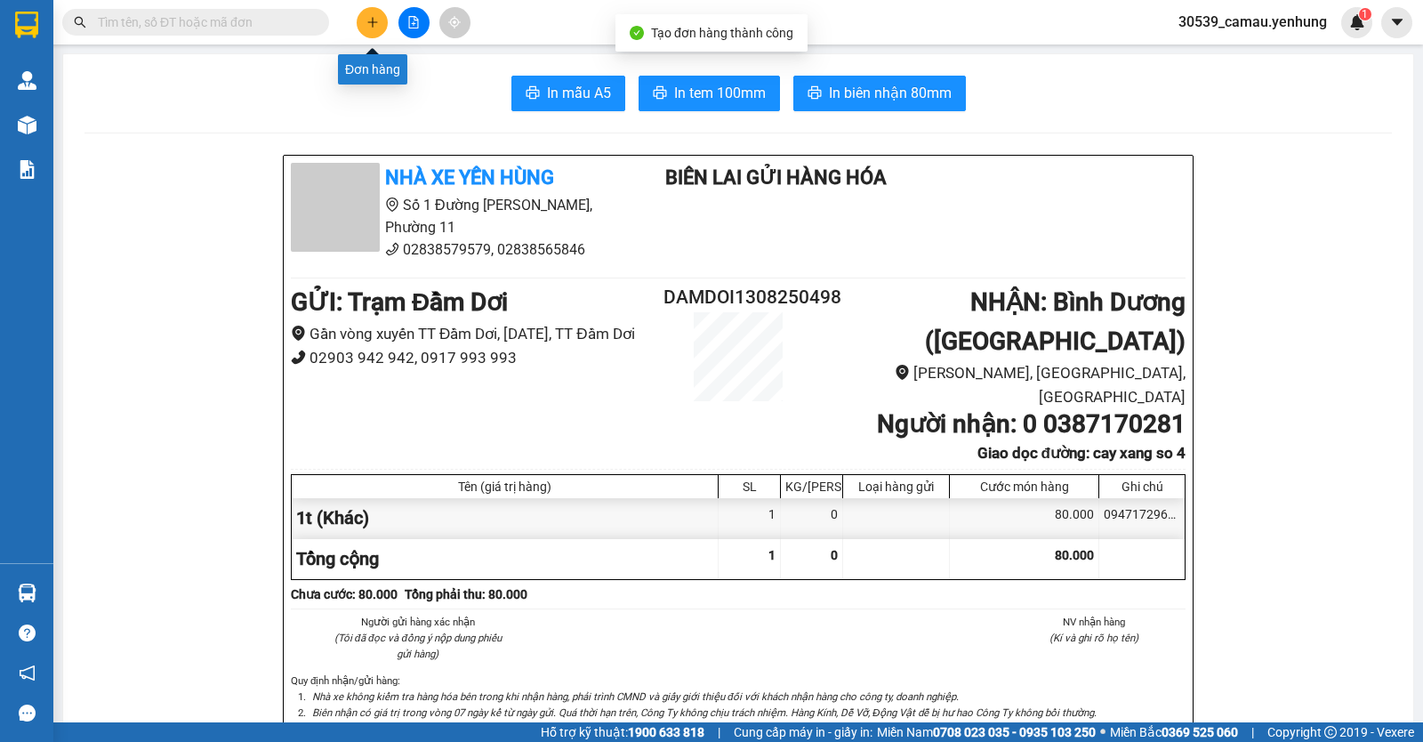
click at [369, 17] on icon "plus" at bounding box center [372, 22] width 12 height 12
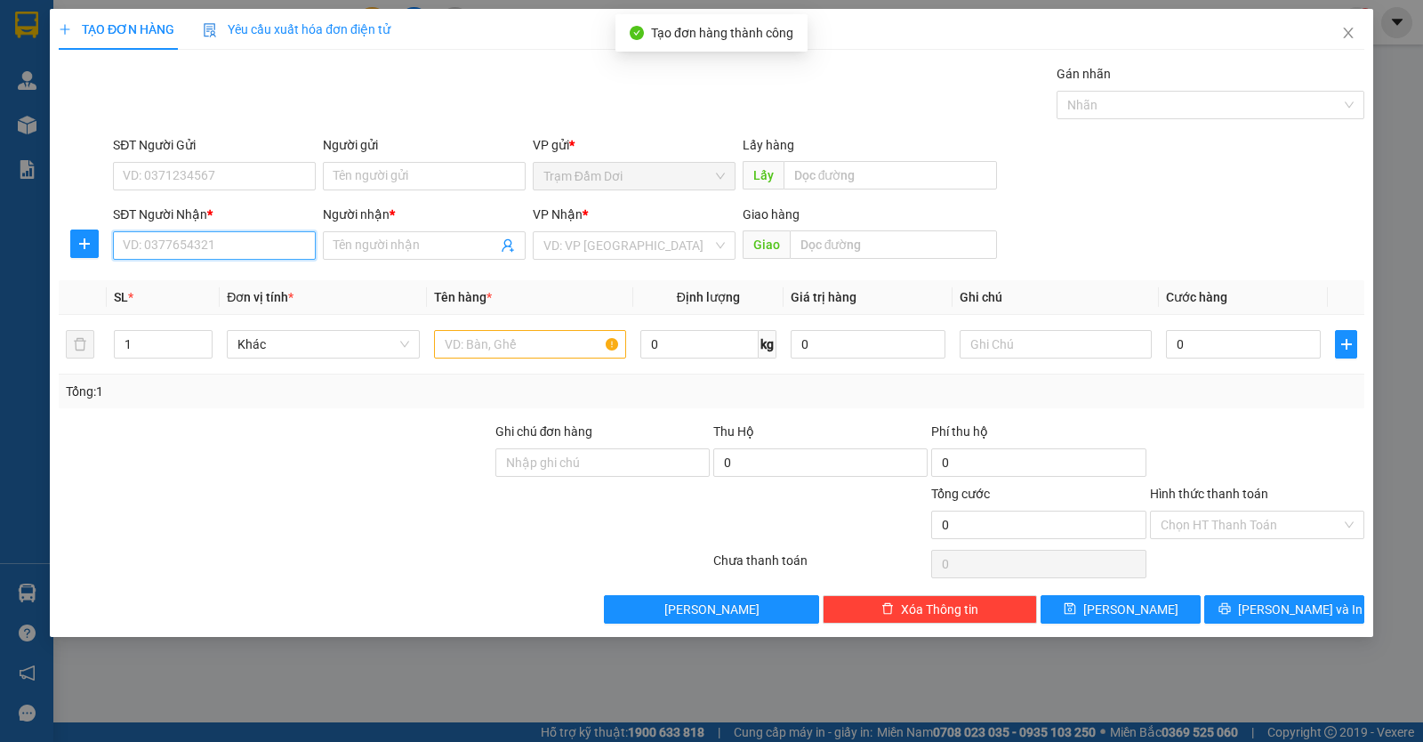
click at [230, 250] on input "SĐT Người Nhận *" at bounding box center [214, 245] width 203 height 28
click at [201, 278] on div "0981012355 - o" at bounding box center [214, 281] width 181 height 20
type input "0981012355"
type input "o"
type input "duc [PERSON_NAME]"
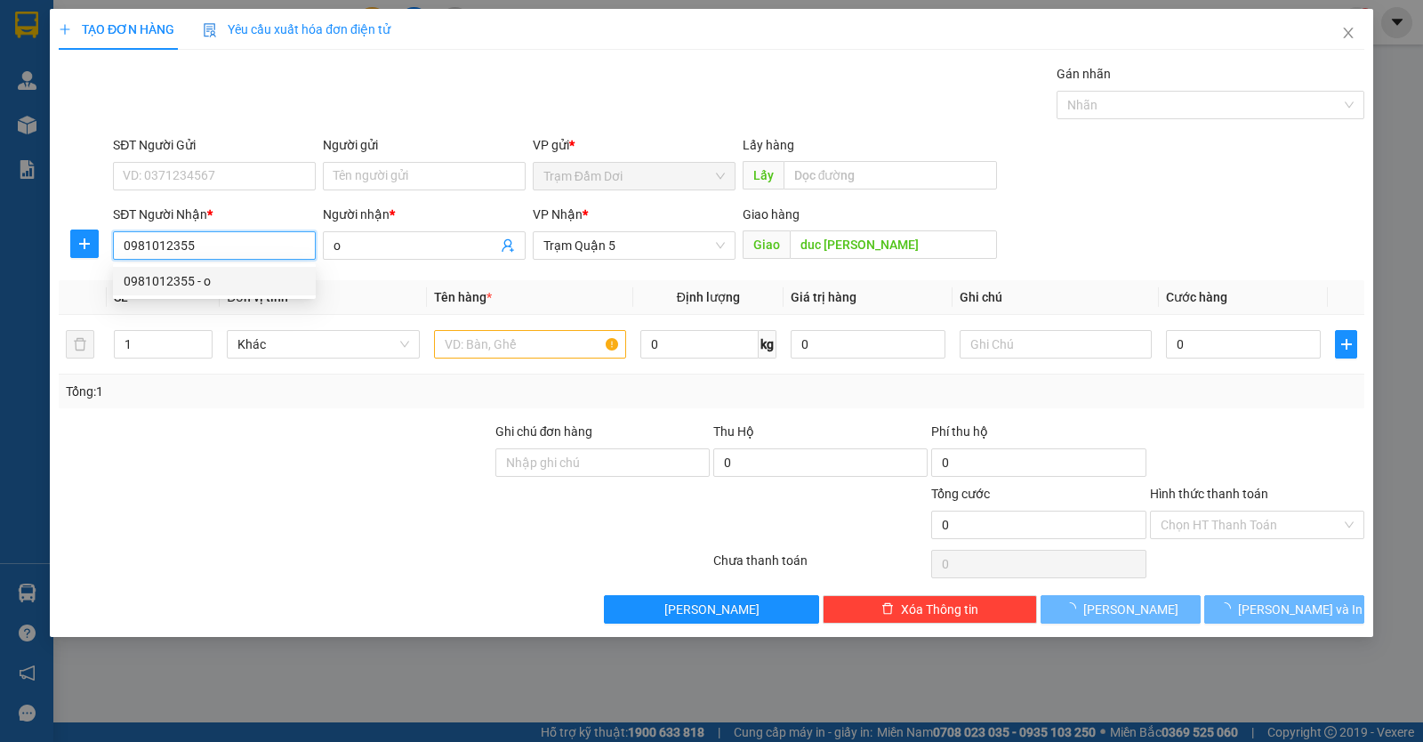
type input "80.000"
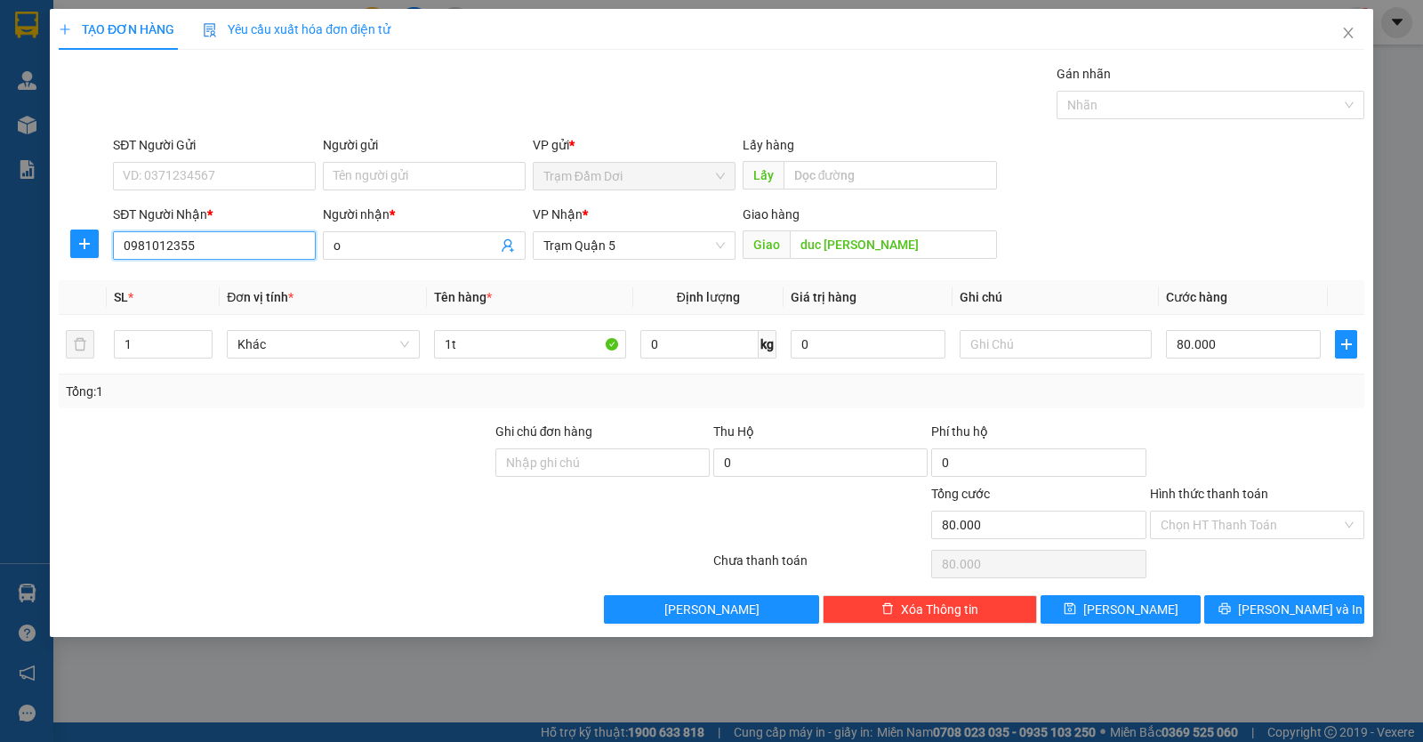
type input "0981012355"
click at [1202, 543] on div "Hình thức thanh toán Chọn HT Thanh Toán" at bounding box center [1257, 515] width 214 height 62
click at [1206, 535] on input "Hình thức thanh toán" at bounding box center [1251, 524] width 181 height 27
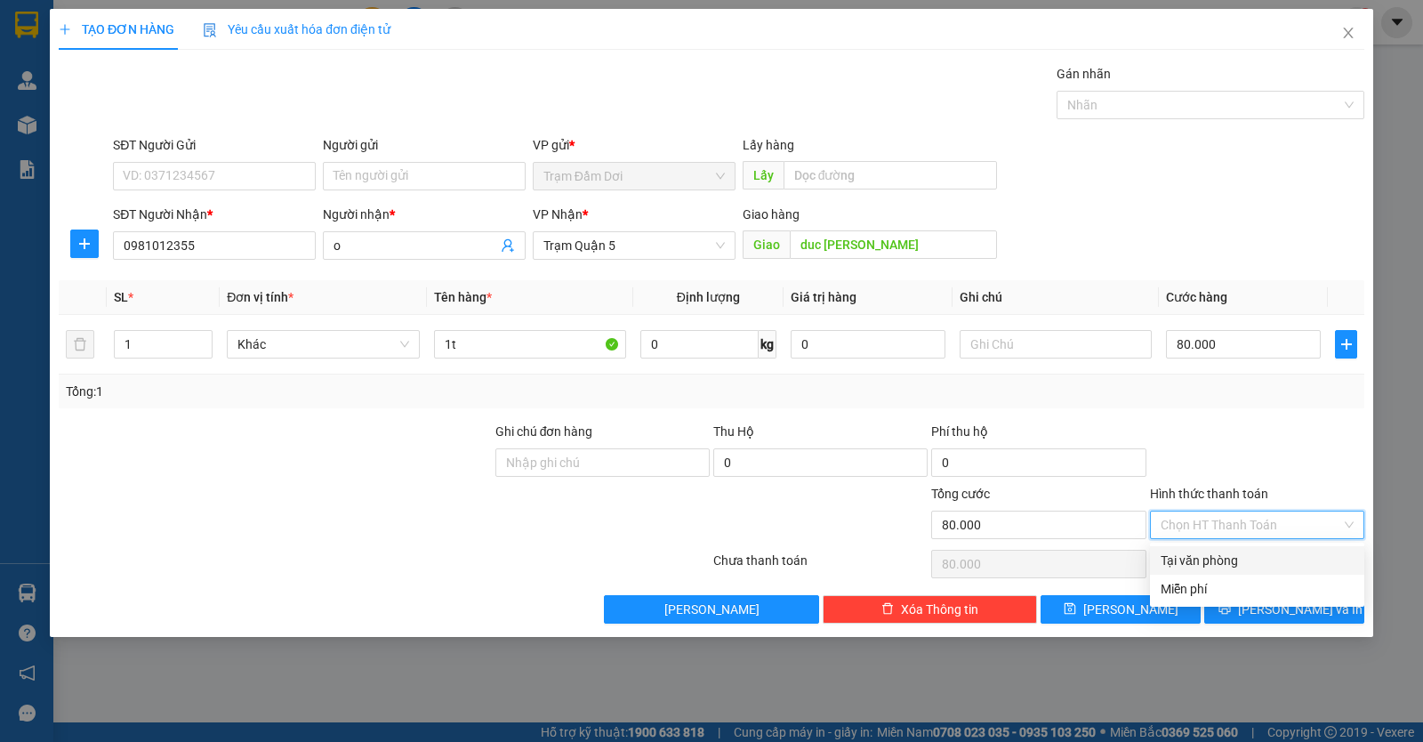
click at [1194, 570] on div "Tại văn phòng" at bounding box center [1257, 560] width 214 height 28
type input "0"
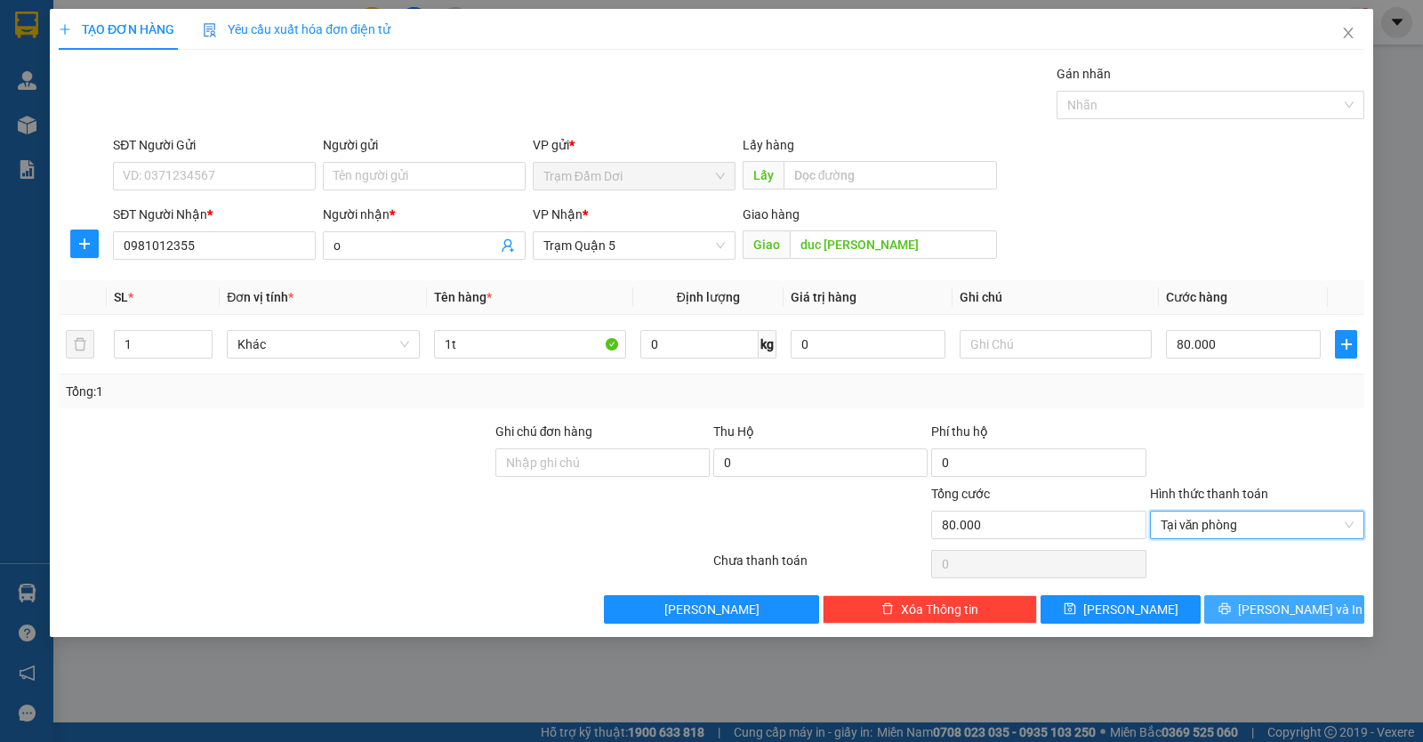
click at [1263, 613] on button "Lưu và In" at bounding box center [1284, 609] width 160 height 28
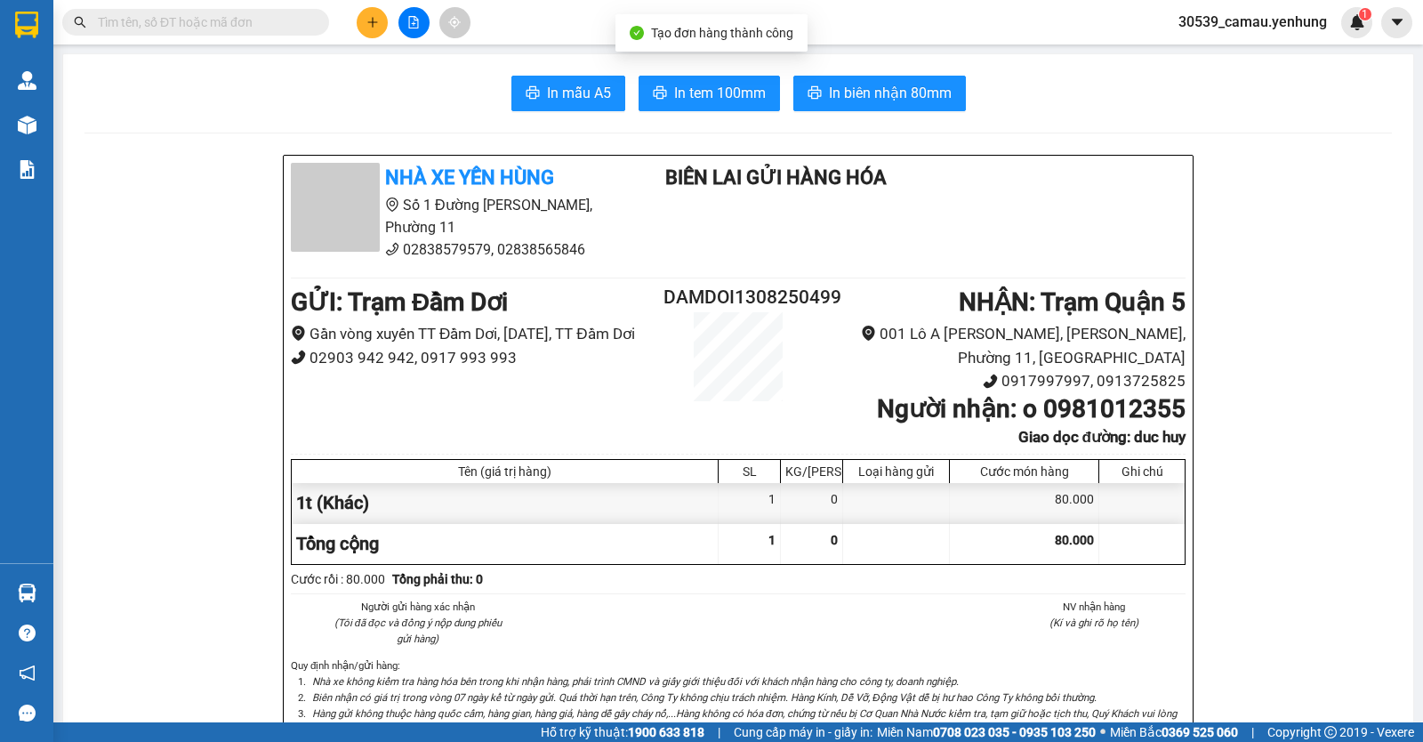
click at [378, 32] on button at bounding box center [372, 22] width 31 height 31
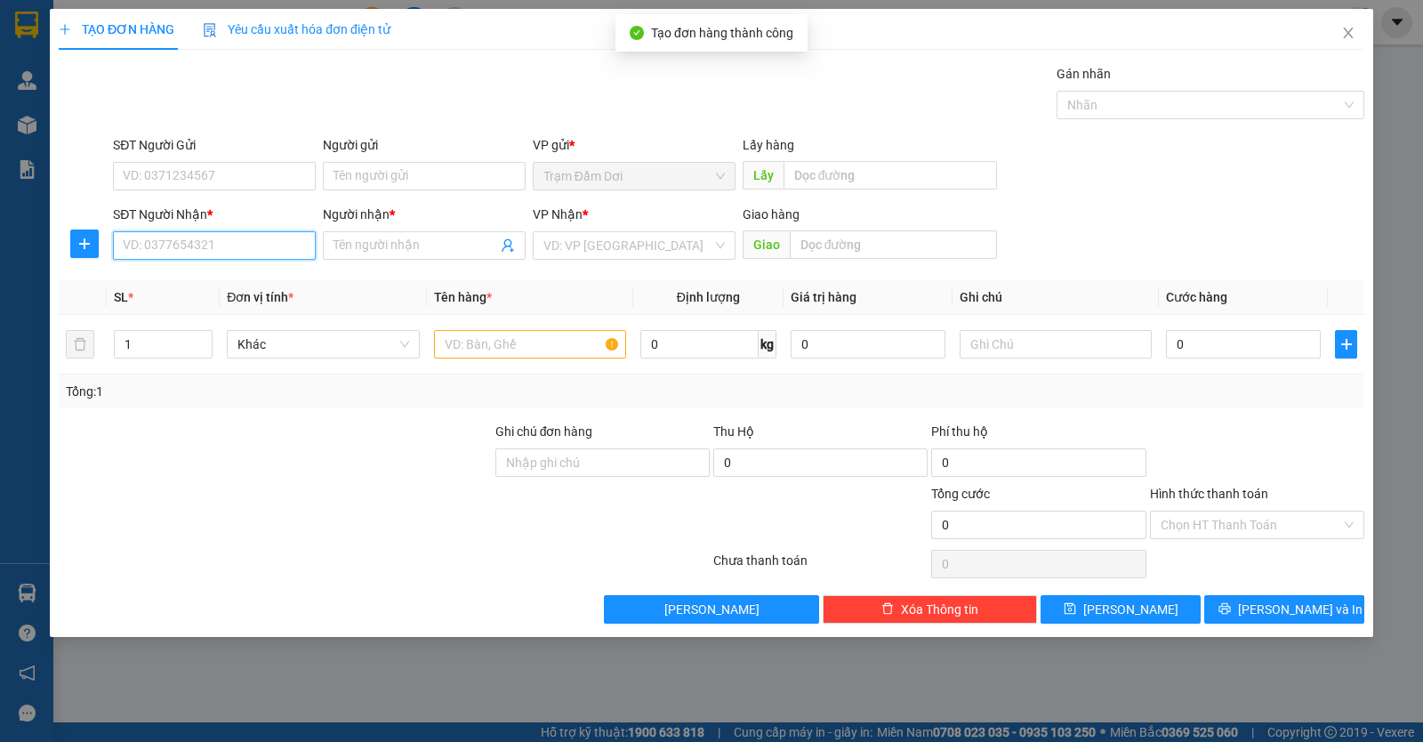
click at [236, 245] on input "SĐT Người Nhận *" at bounding box center [214, 245] width 203 height 28
click at [199, 245] on input "SĐT Người Nhận *" at bounding box center [214, 245] width 203 height 28
click at [169, 278] on div "0392955670 - a" at bounding box center [214, 281] width 181 height 20
type input "0392955670"
type input "a"
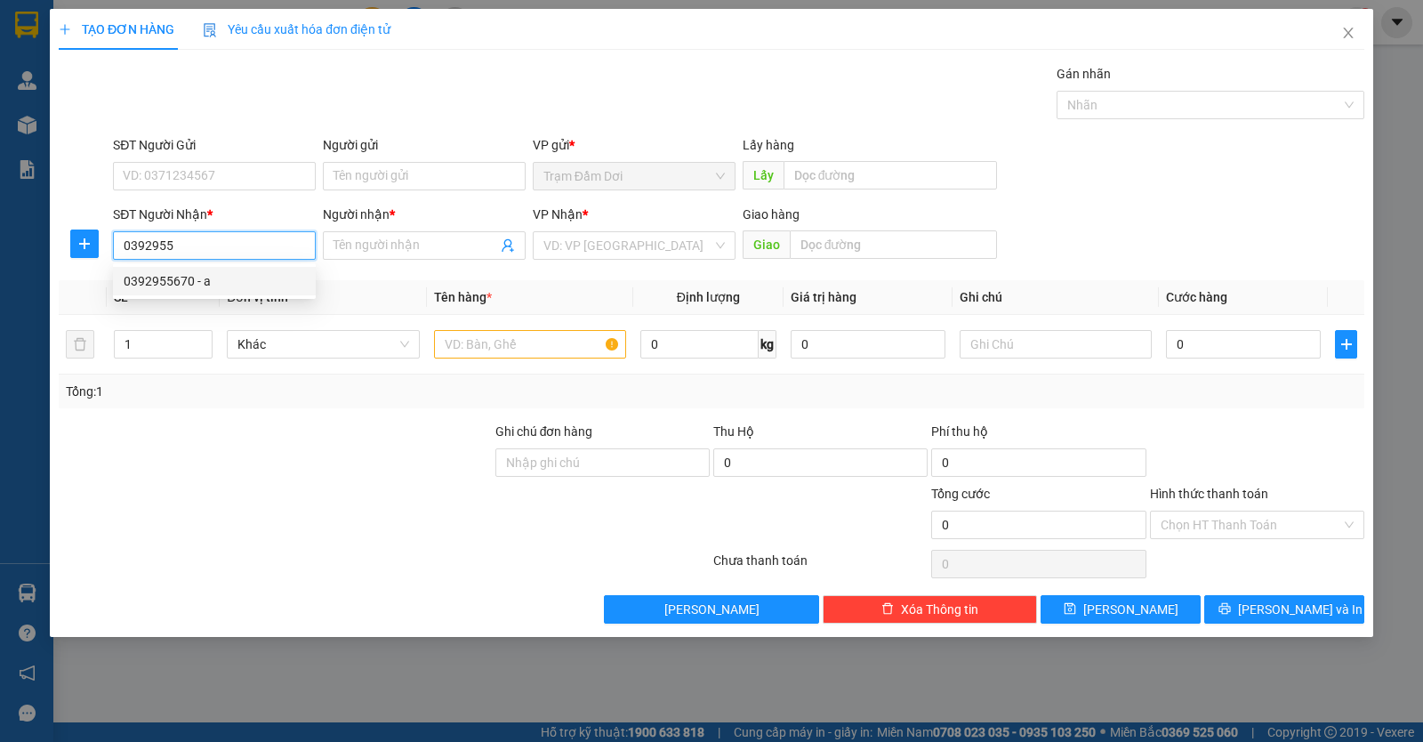
type input "long an"
type input "100.000"
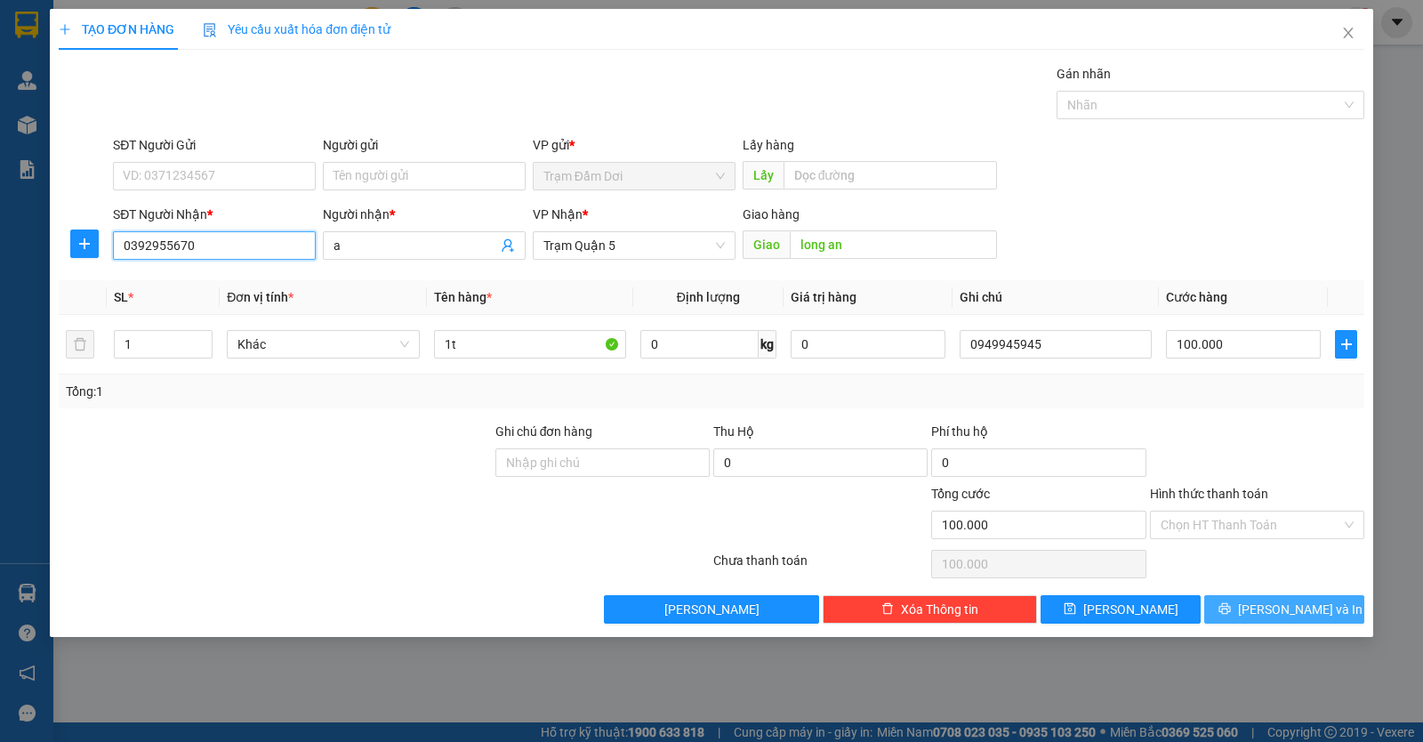
type input "0392955670"
click at [1308, 605] on span "Lưu và In" at bounding box center [1300, 609] width 125 height 20
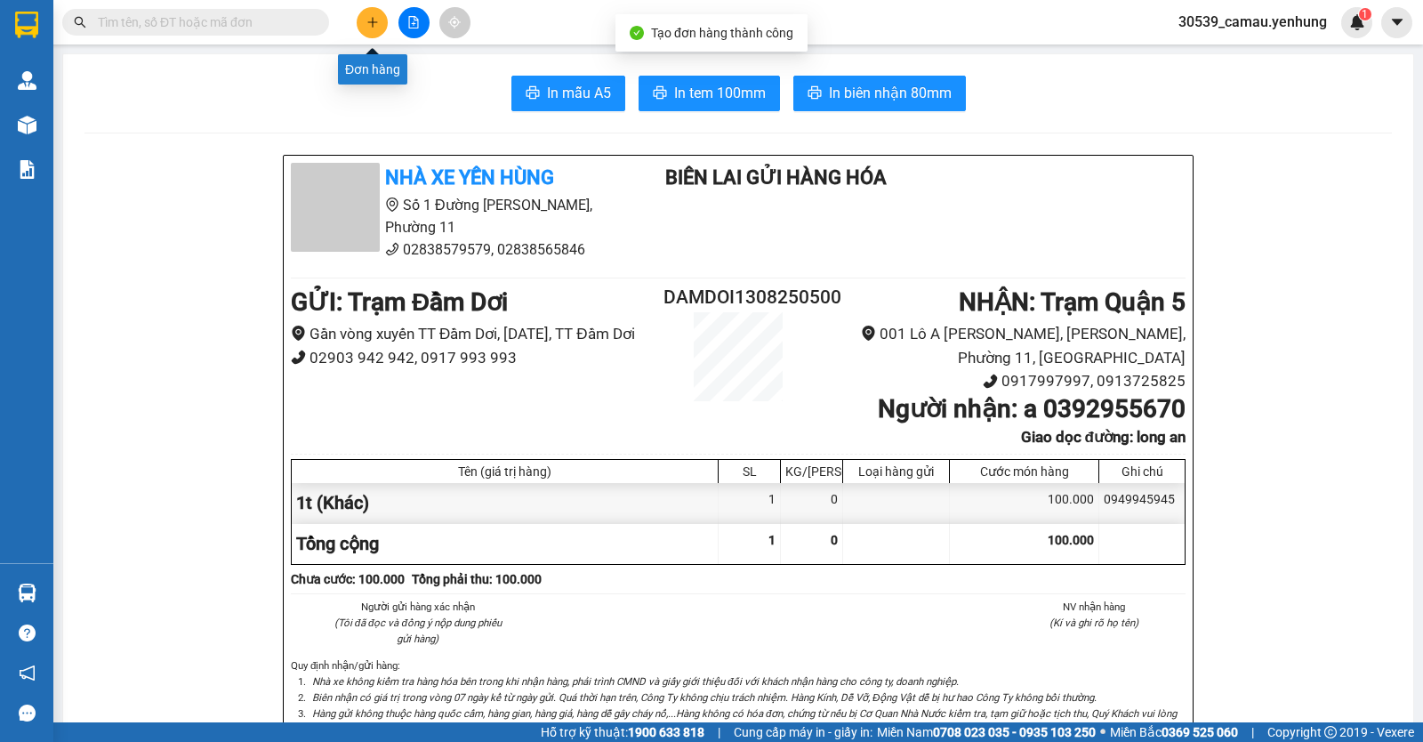
click at [371, 25] on icon "plus" at bounding box center [372, 22] width 12 height 12
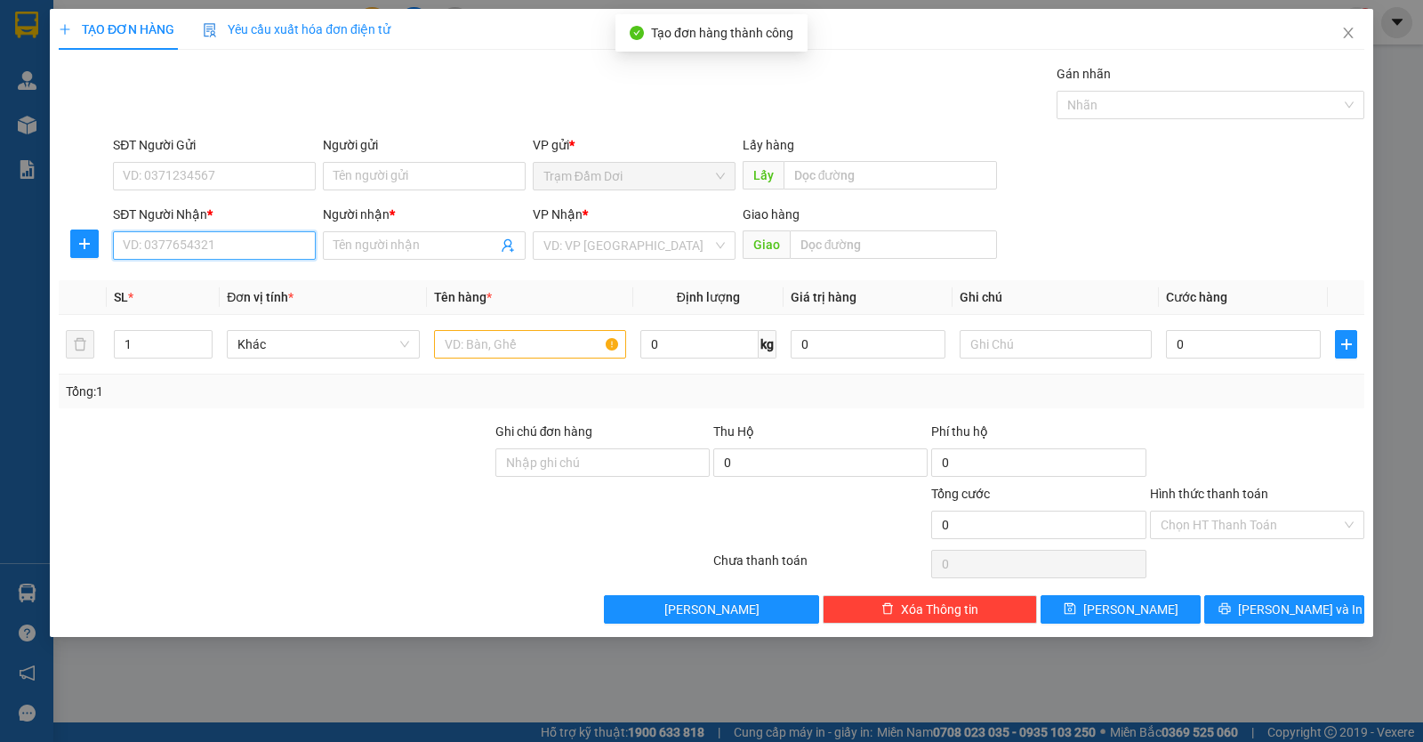
click at [235, 245] on input "SĐT Người Nhận *" at bounding box center [214, 245] width 203 height 28
click at [199, 277] on div "0948987044 - abc" at bounding box center [214, 281] width 181 height 20
type input "0948987044"
type input "abc"
type input "tân uyên"
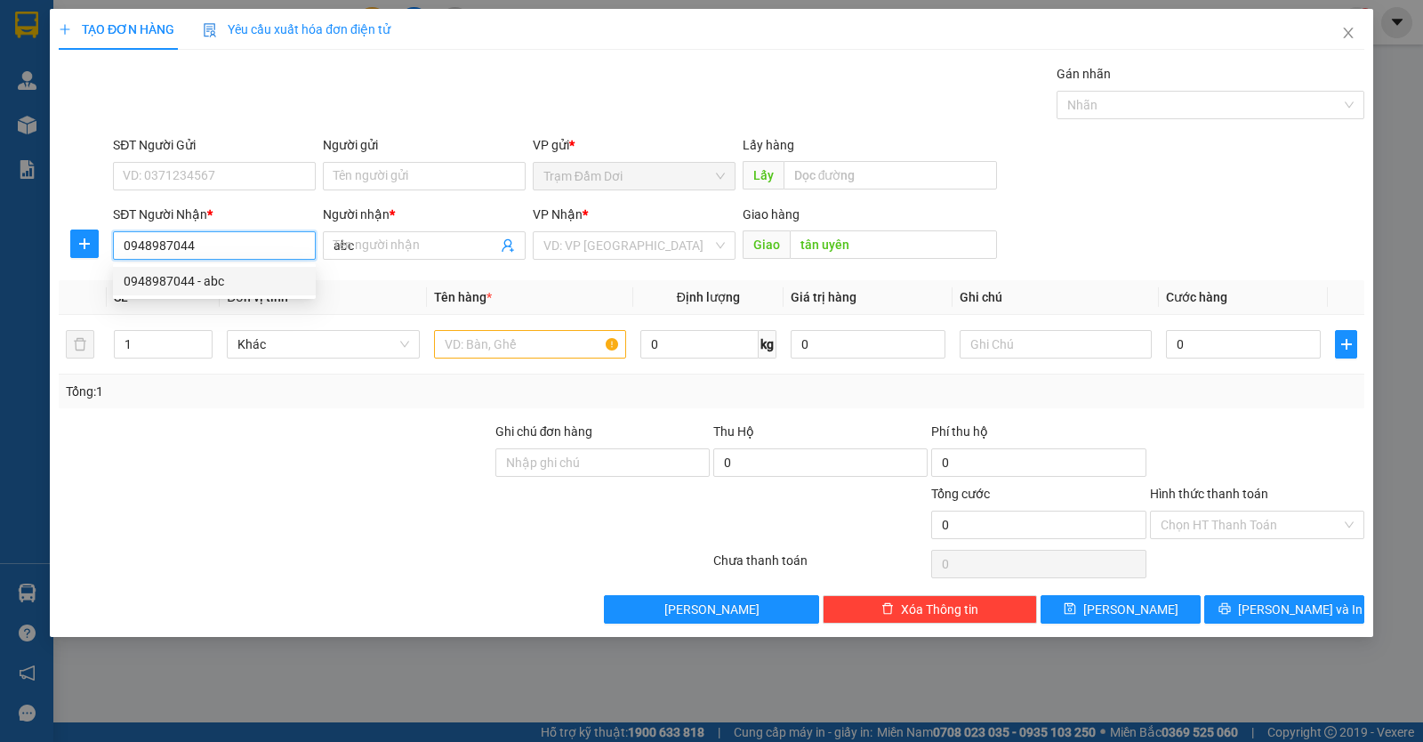
type input "120.000"
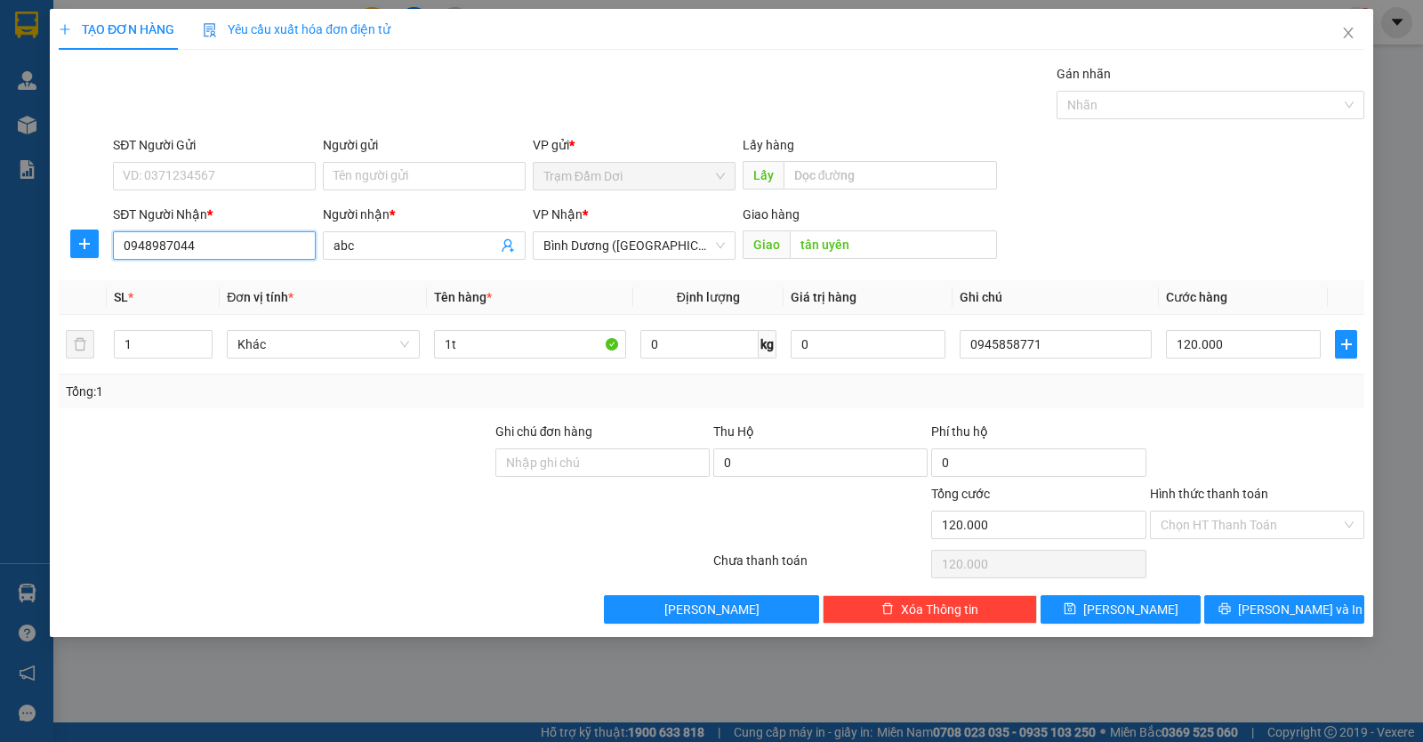
type input "0948987044"
click at [1299, 591] on div "Transit Pickup Surcharge Ids Transit Deliver Surcharge Ids Transit Deliver Surc…" at bounding box center [712, 343] width 1306 height 559
click at [1299, 609] on span "Lưu và In" at bounding box center [1300, 609] width 125 height 20
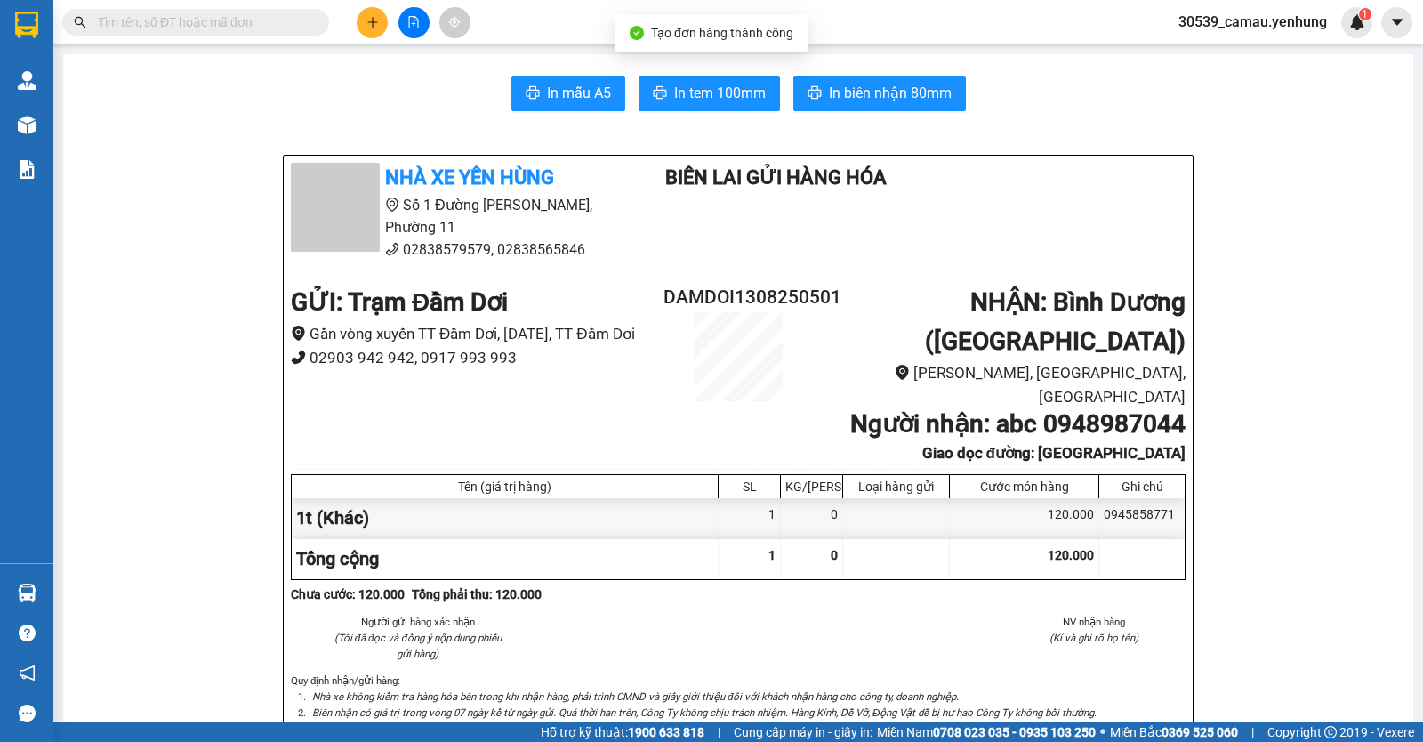
click at [371, 35] on button at bounding box center [372, 22] width 31 height 31
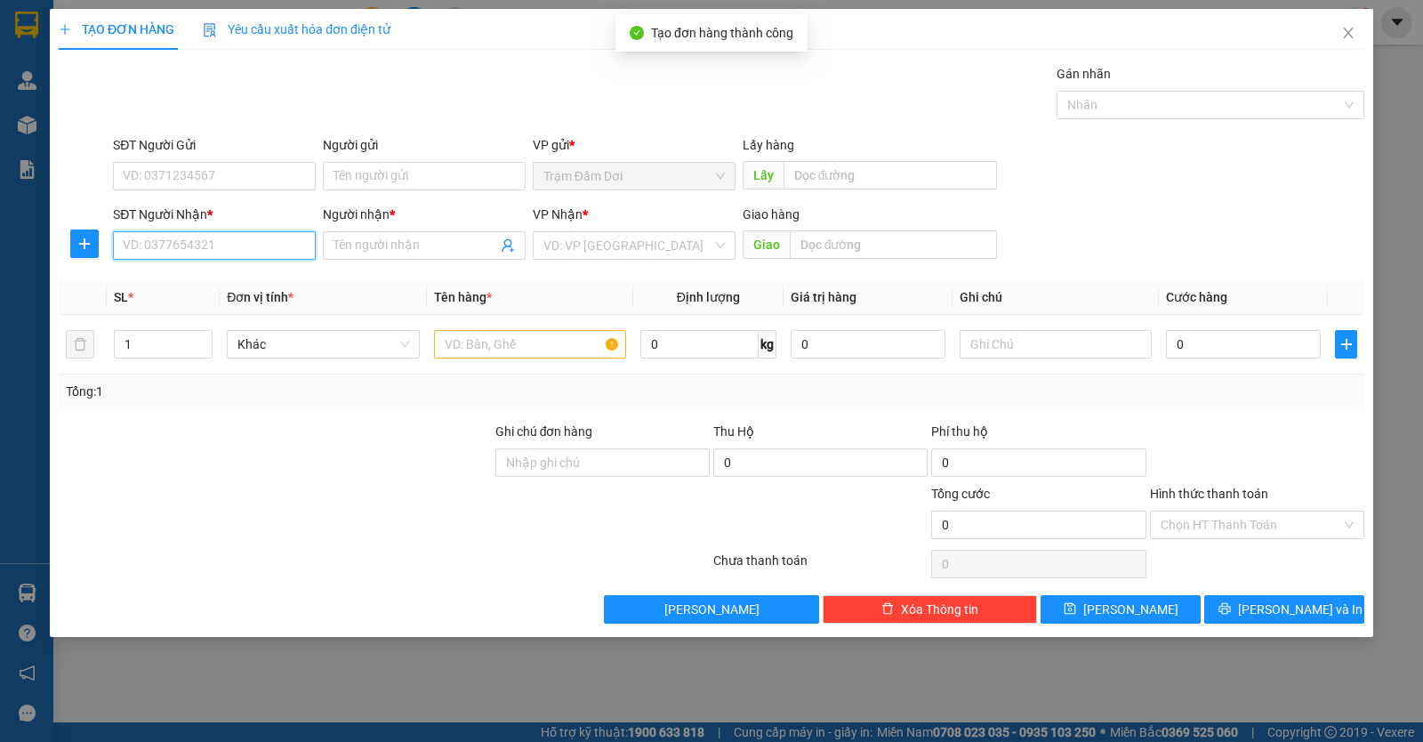
click at [255, 254] on input "SĐT Người Nhận *" at bounding box center [214, 245] width 203 height 28
click at [226, 277] on div "0339665778 - nhanh" at bounding box center [214, 281] width 181 height 20
type input "0339665778"
type input "nhanh"
type input "an suong"
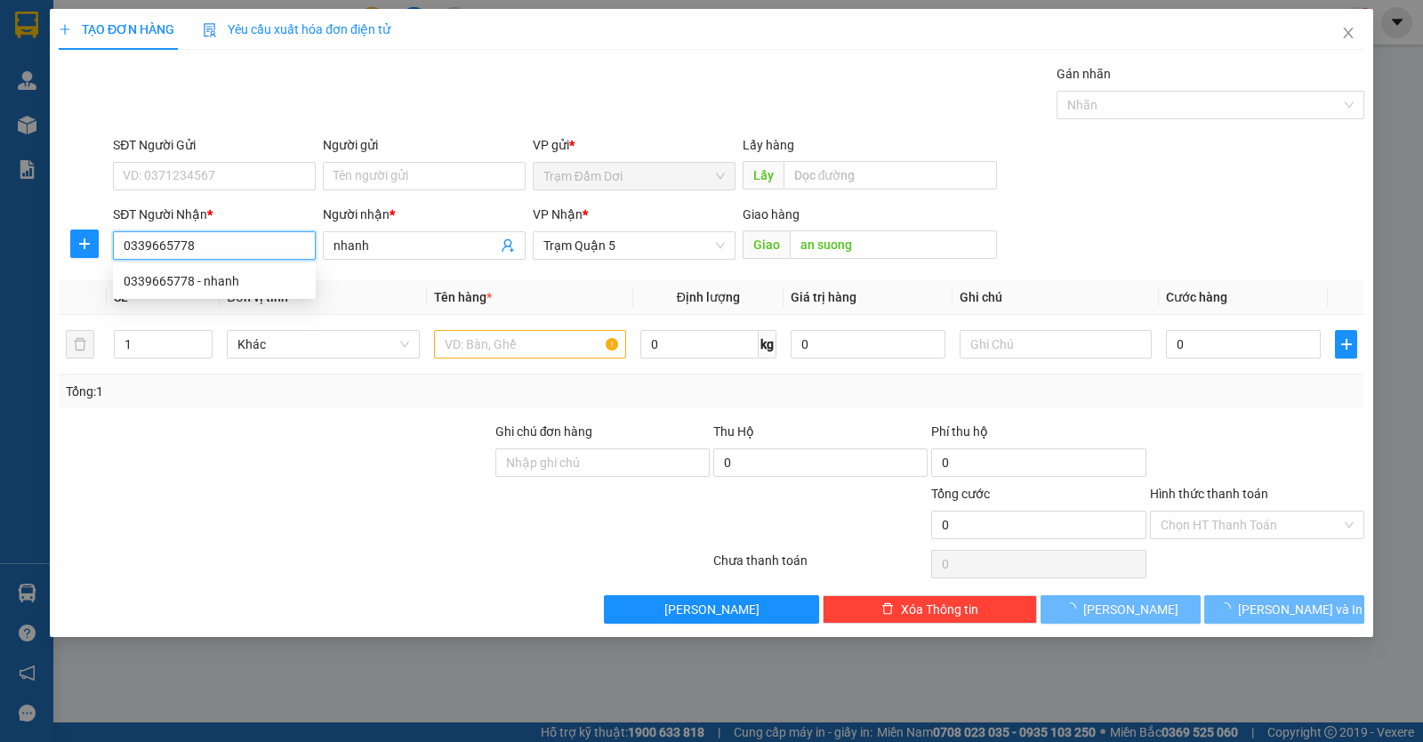
type input "50.000"
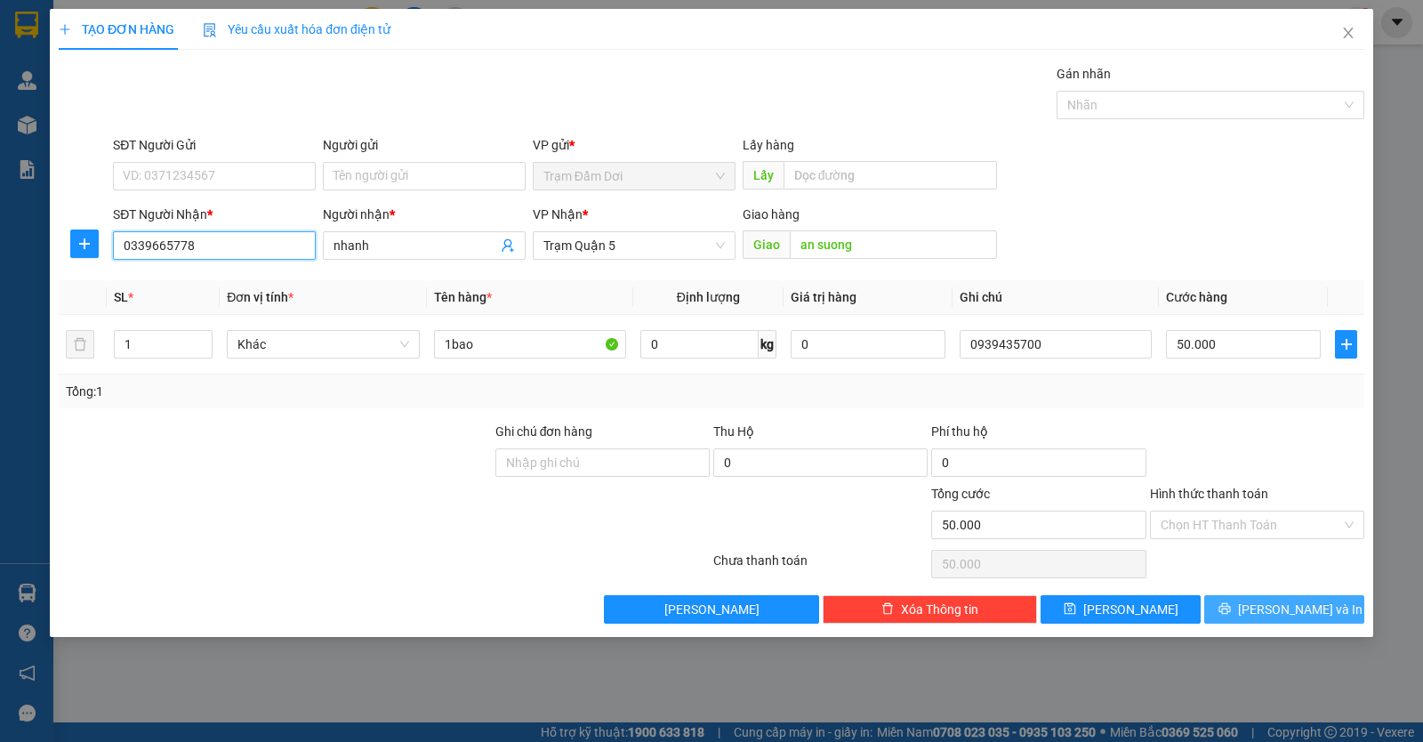
type input "0339665778"
click at [1283, 615] on span "Lưu và In" at bounding box center [1300, 609] width 125 height 20
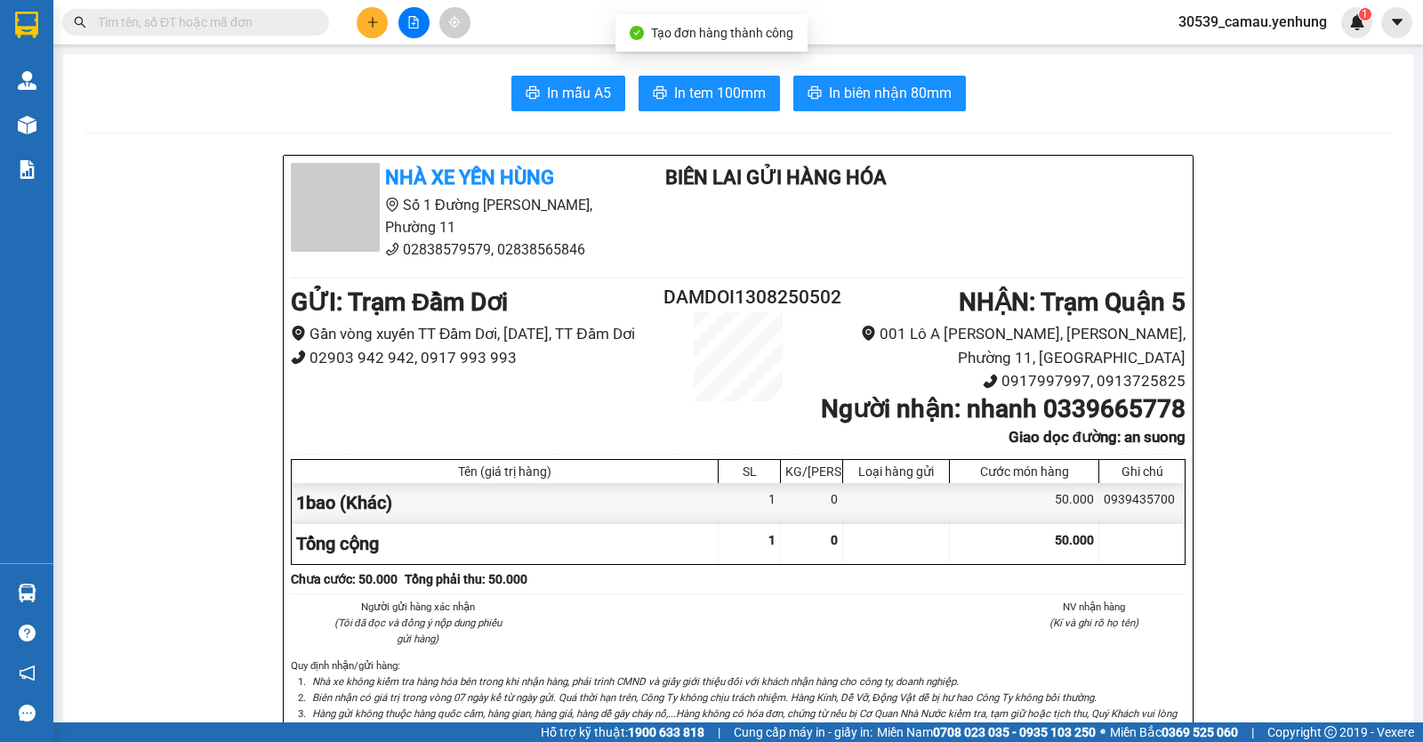
click at [363, 27] on button at bounding box center [372, 22] width 31 height 31
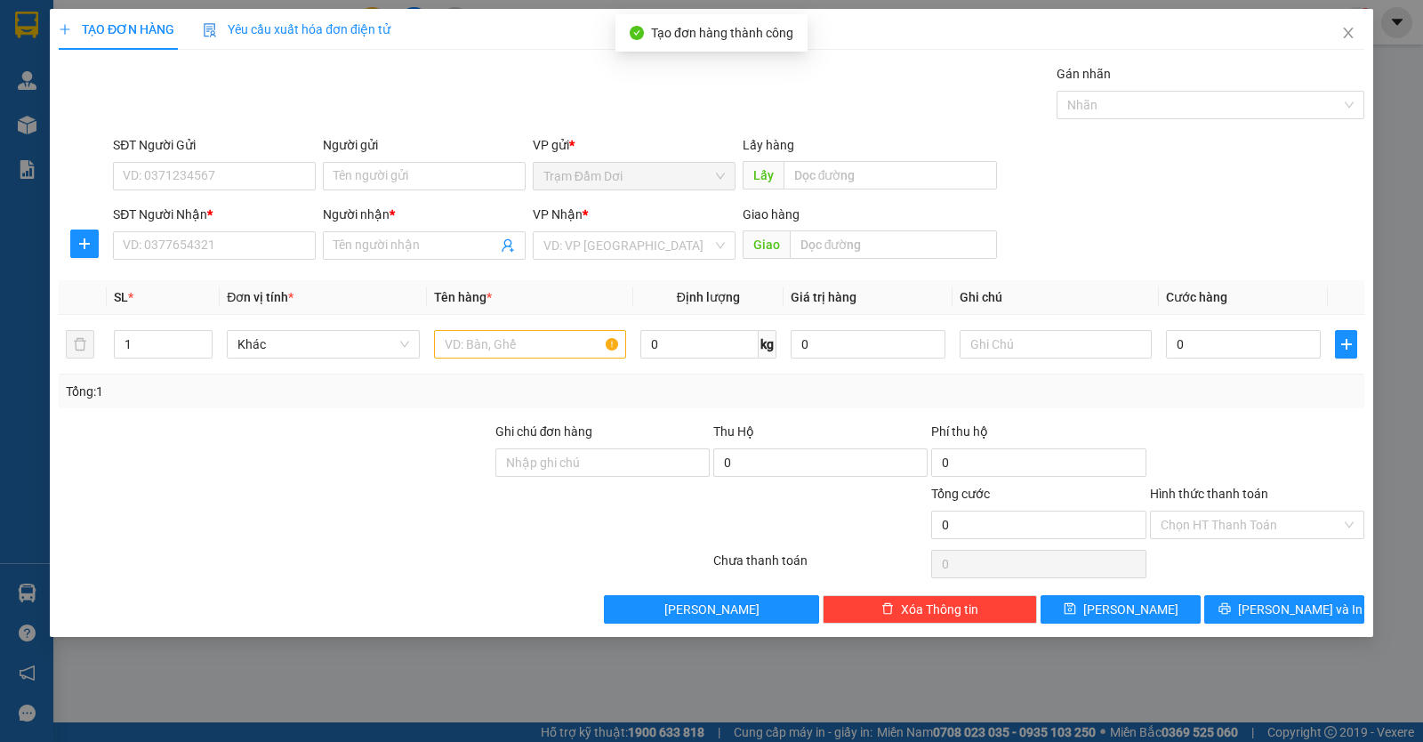
click at [224, 263] on div "SĐT Người Nhận * VD: 0377654321" at bounding box center [214, 236] width 203 height 62
click at [223, 254] on input "SĐT Người Nhận *" at bounding box center [214, 245] width 203 height 28
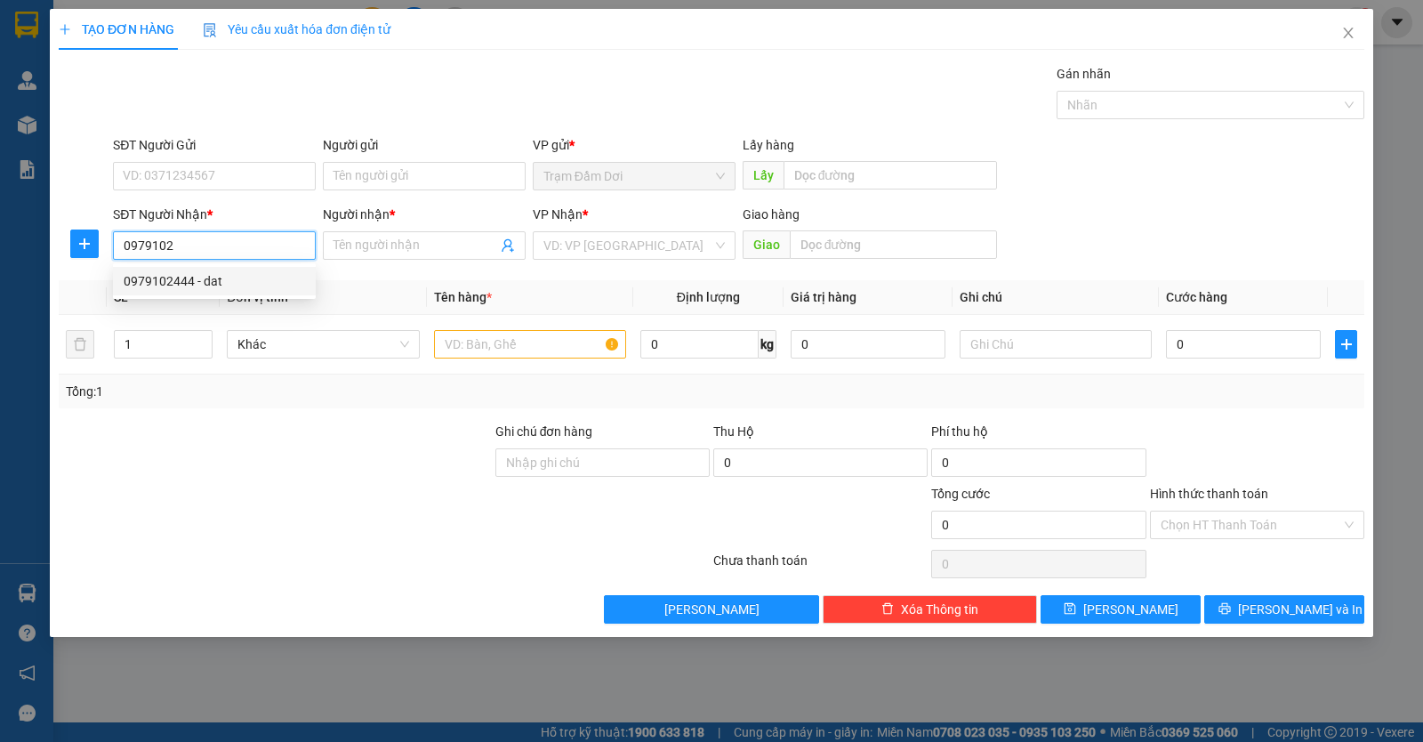
click at [202, 274] on div "0979102444 - dat" at bounding box center [214, 281] width 181 height 20
type input "0979102444"
type input "dat"
type input "an suong"
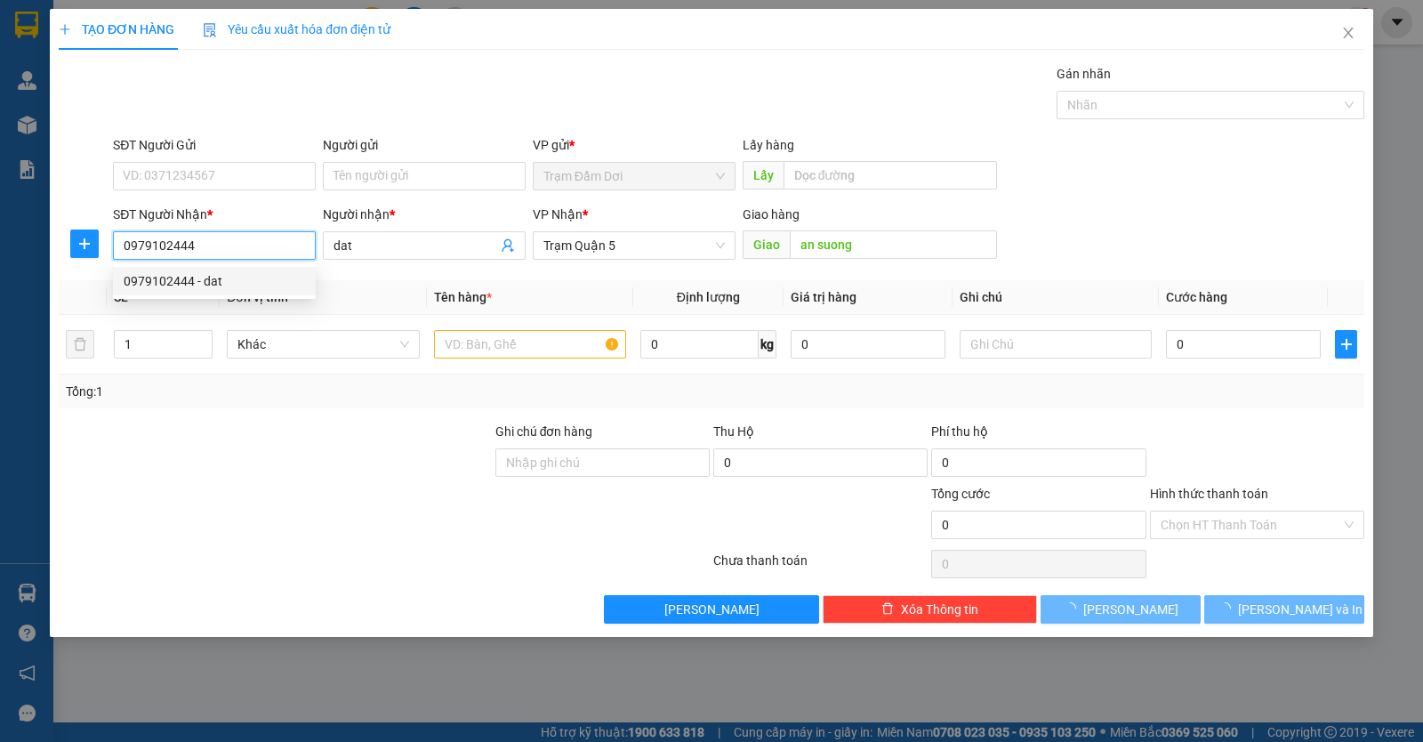
type input "50.000"
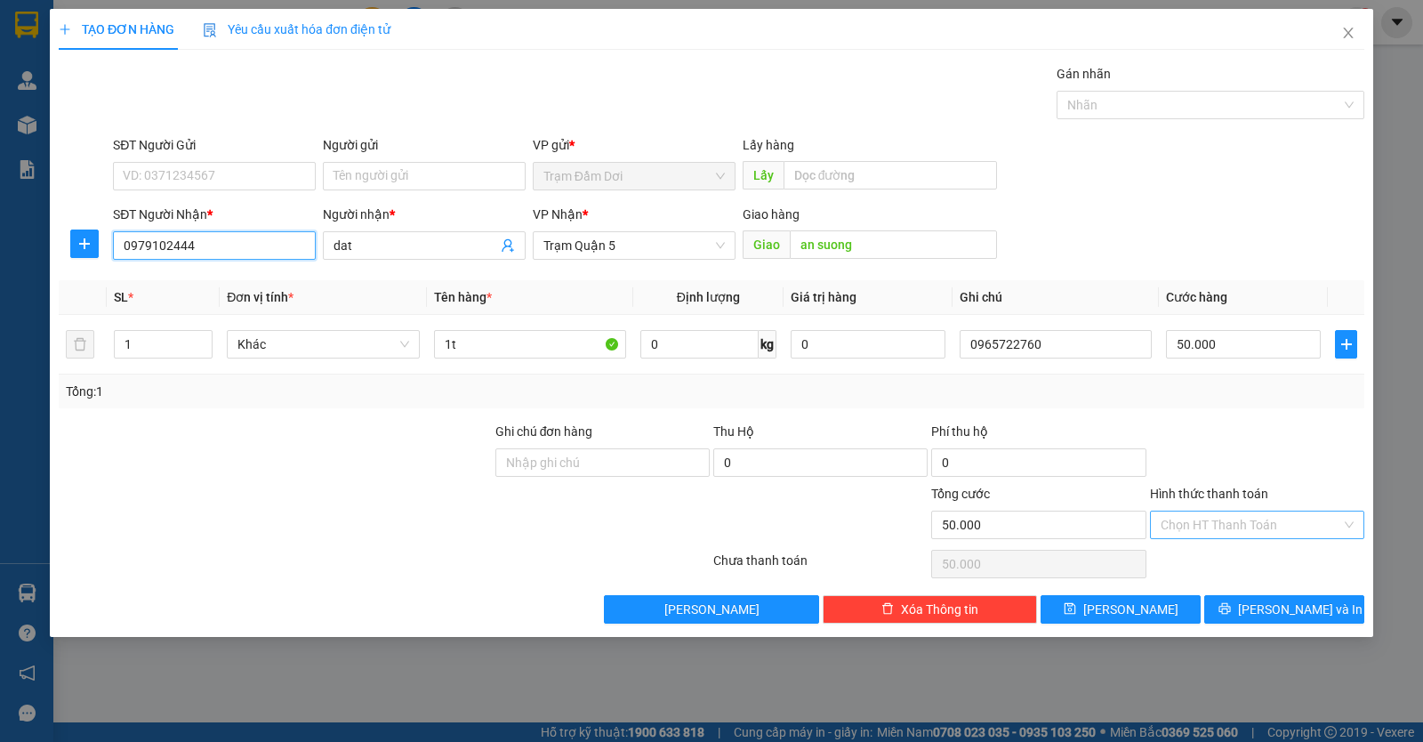
type input "0979102444"
click at [1245, 532] on input "Hình thức thanh toán" at bounding box center [1251, 524] width 181 height 27
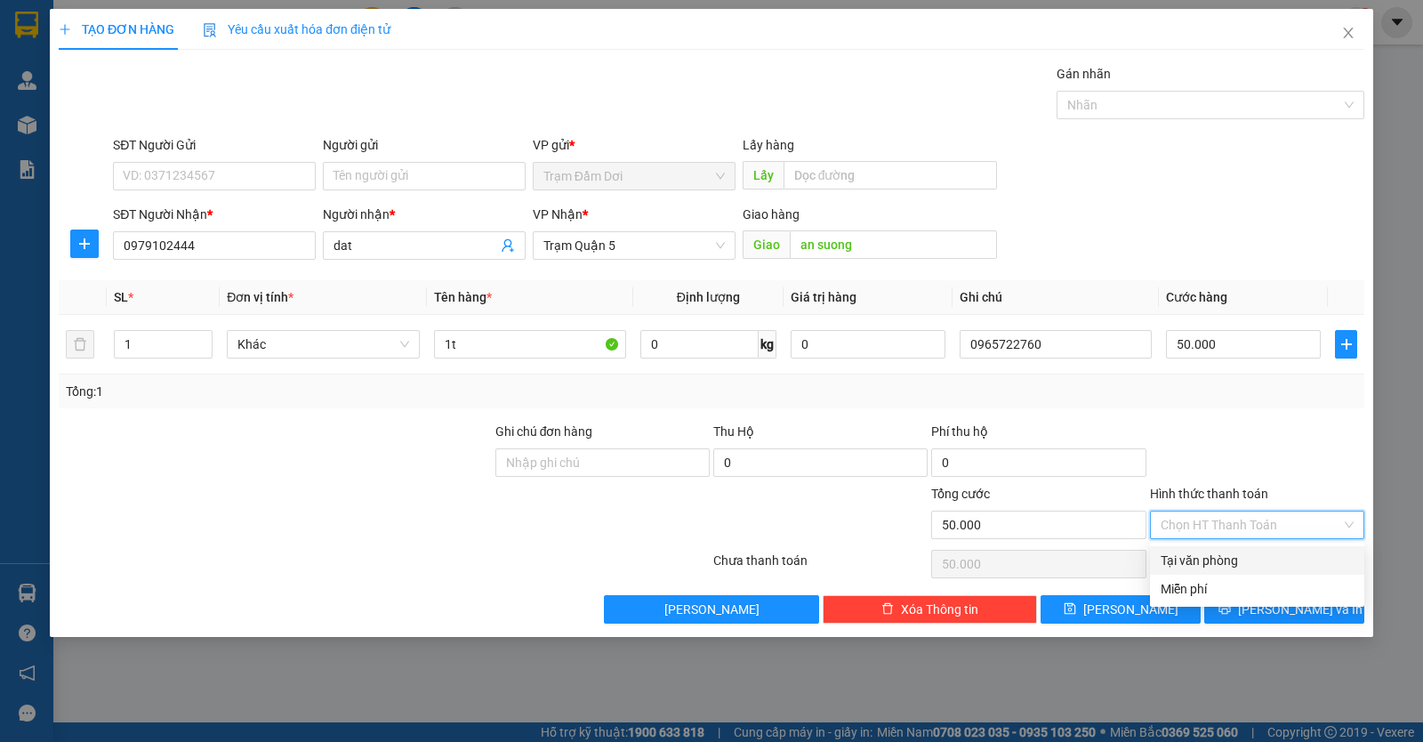
click at [1245, 565] on div "Tại văn phòng" at bounding box center [1257, 561] width 193 height 20
type input "0"
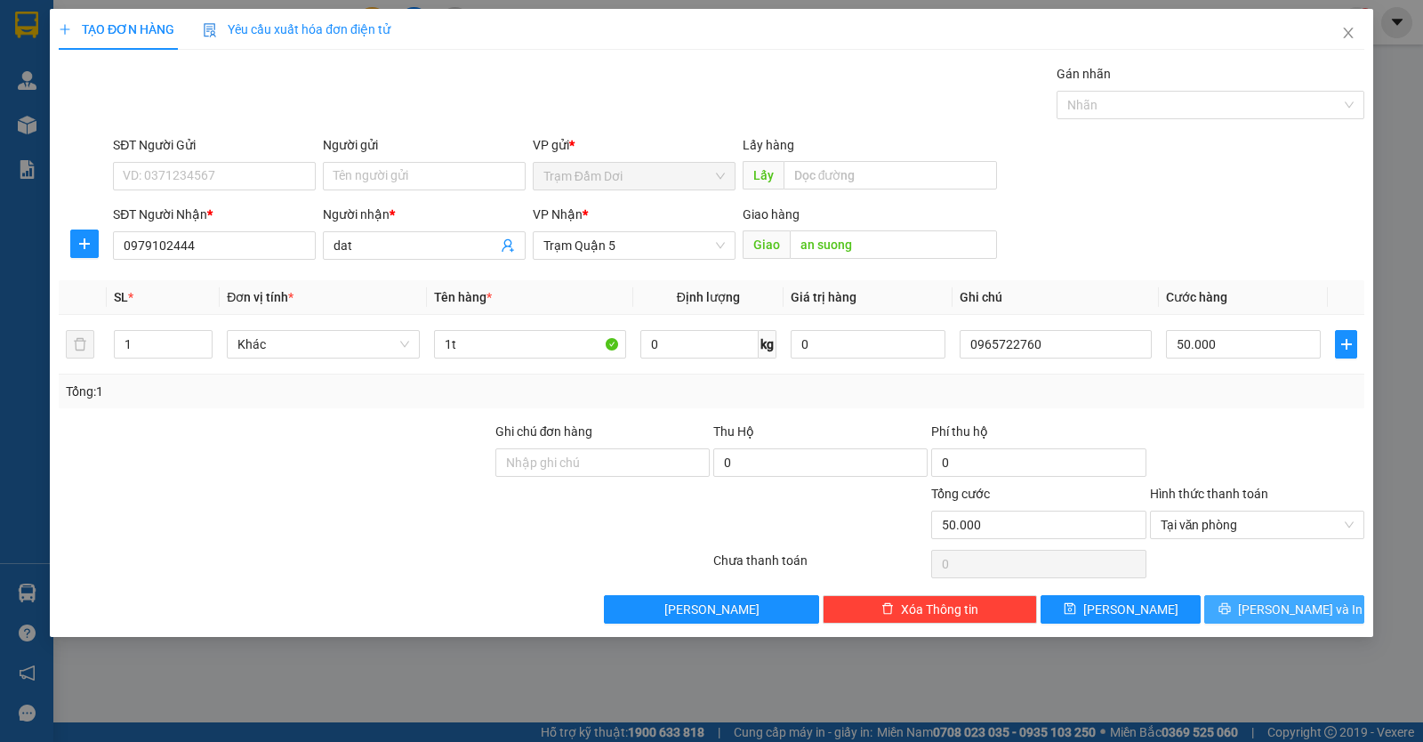
drag, startPoint x: 1258, startPoint y: 611, endPoint x: 1188, endPoint y: 559, distance: 86.4
click at [1231, 609] on icon "printer" at bounding box center [1224, 608] width 12 height 12
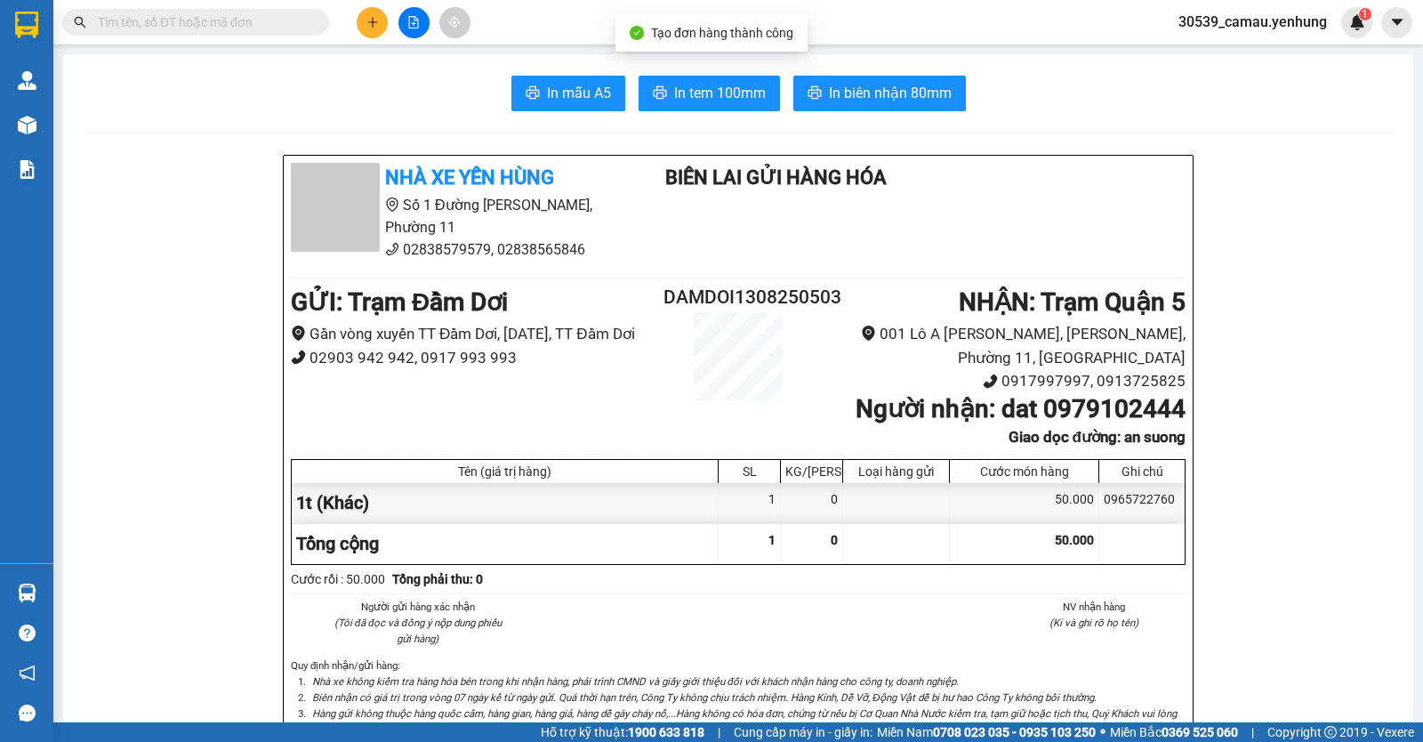
click at [365, 22] on button at bounding box center [372, 22] width 31 height 31
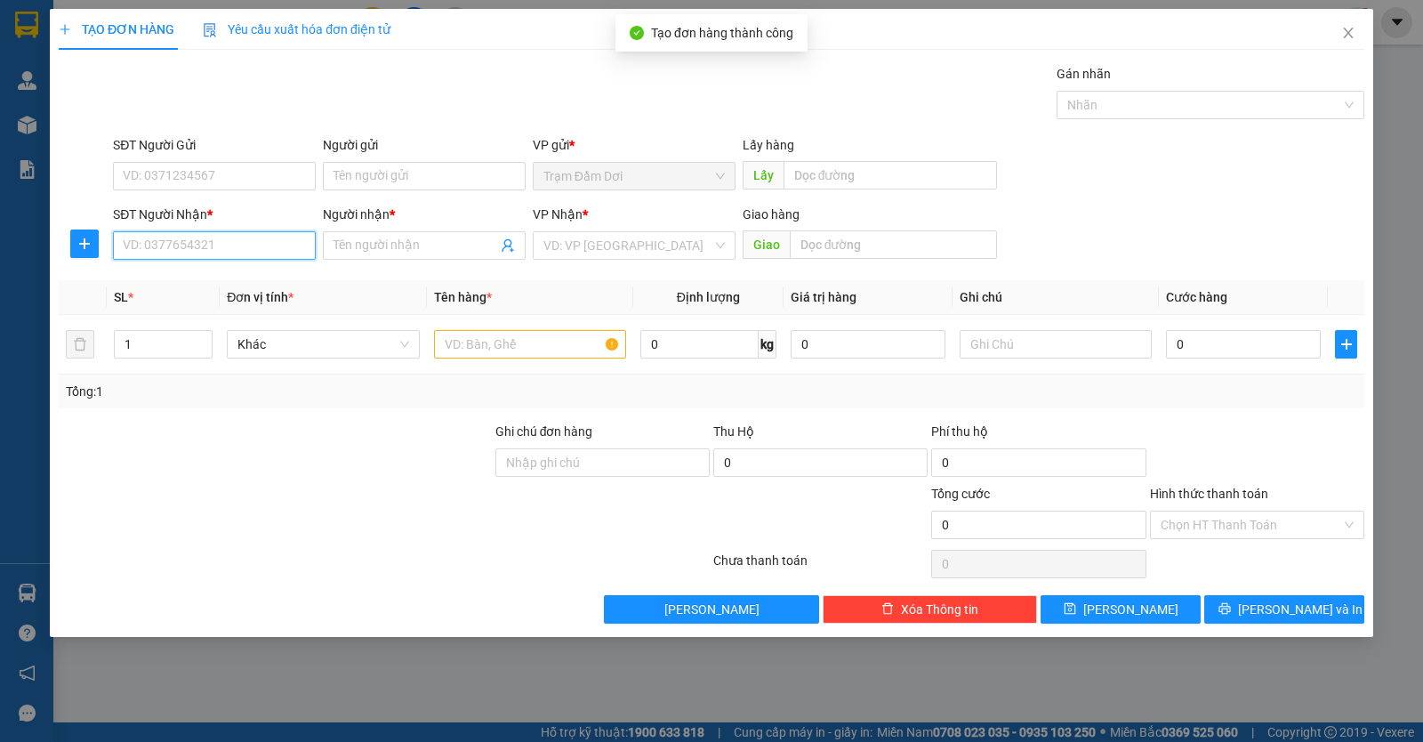
click at [207, 246] on input "SĐT Người Nhận *" at bounding box center [214, 245] width 203 height 28
click at [183, 280] on div "0919617518 - lua" at bounding box center [214, 281] width 181 height 20
type input "0919617518"
type input "lua"
type input "nga 3 tan van"
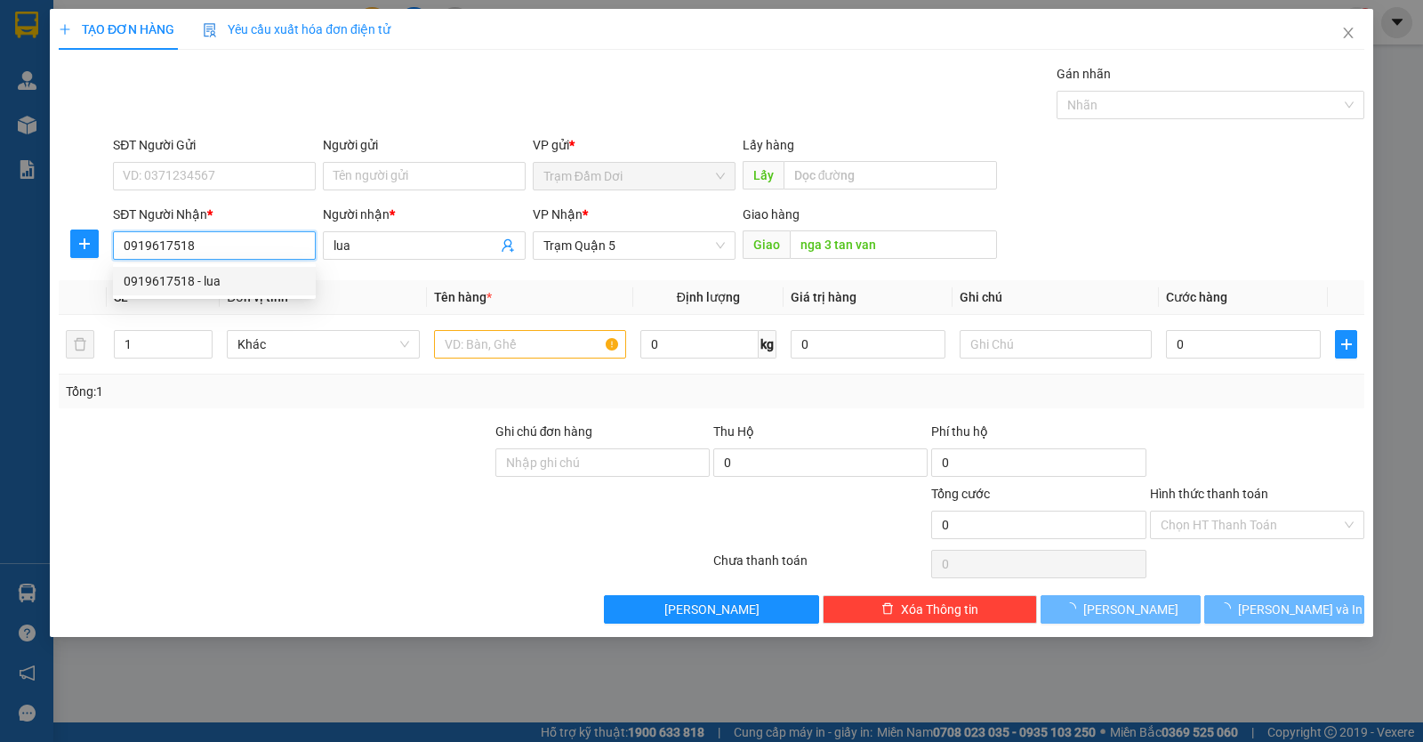
type input "220.000"
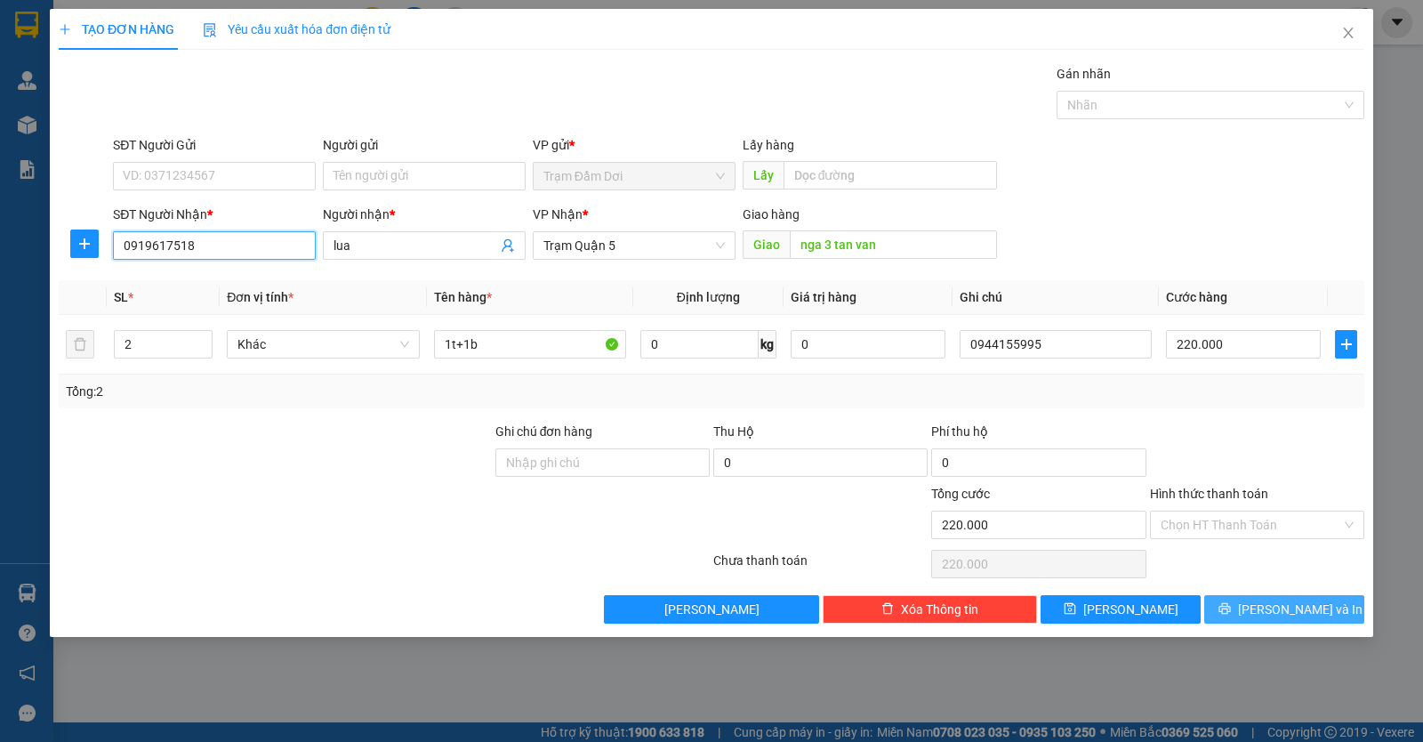
type input "0919617518"
click at [1270, 602] on span "Lưu và In" at bounding box center [1300, 609] width 125 height 20
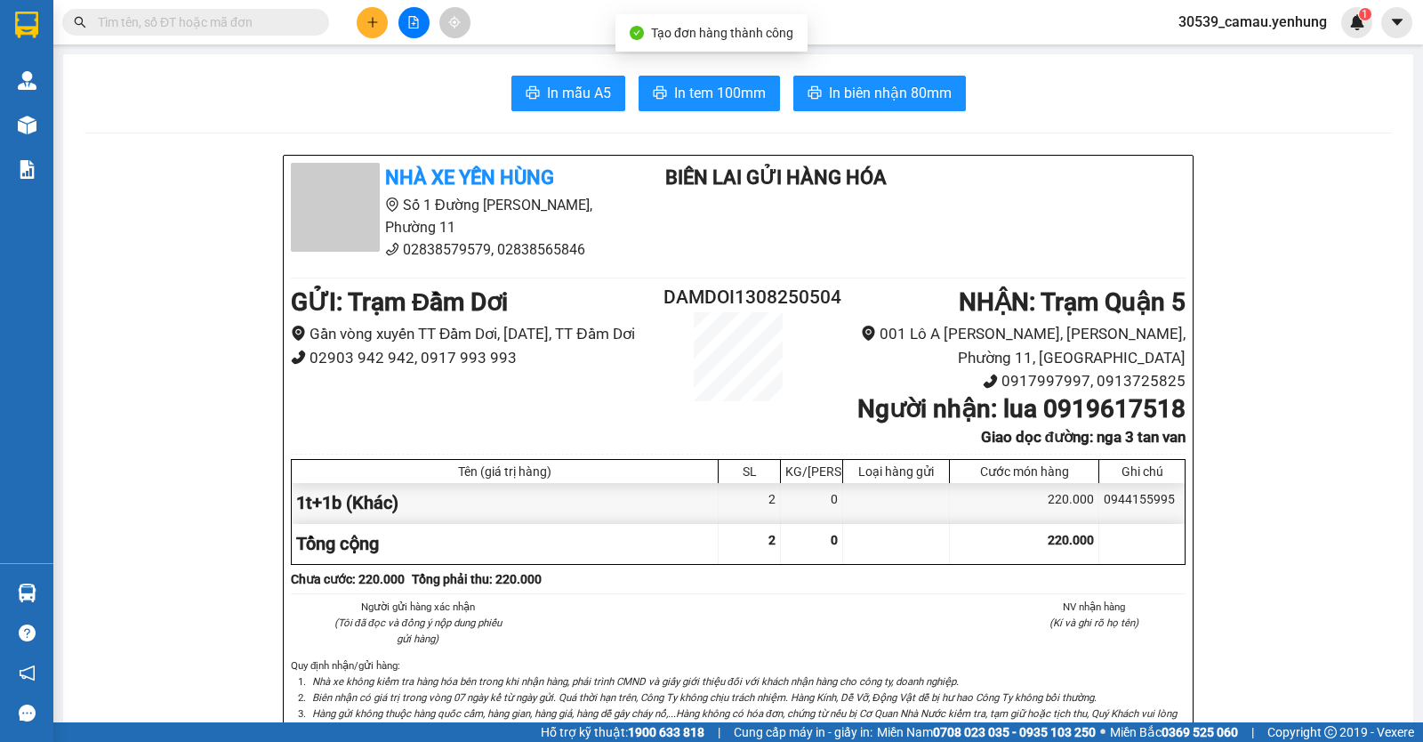
click at [366, 15] on button at bounding box center [372, 22] width 31 height 31
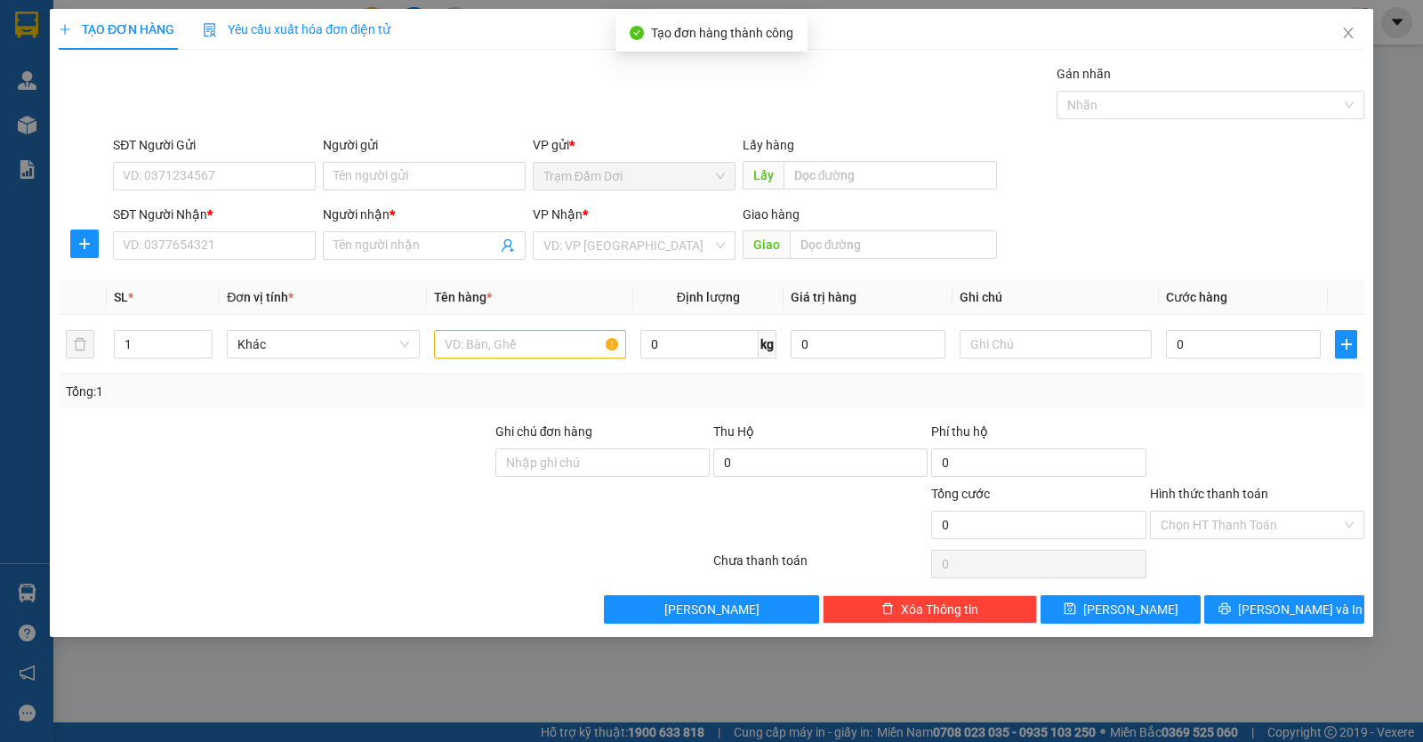
click at [258, 260] on div "SĐT Người Nhận * VD: 0377654321" at bounding box center [214, 236] width 203 height 62
click at [258, 258] on input "SĐT Người Nhận *" at bounding box center [214, 245] width 203 height 28
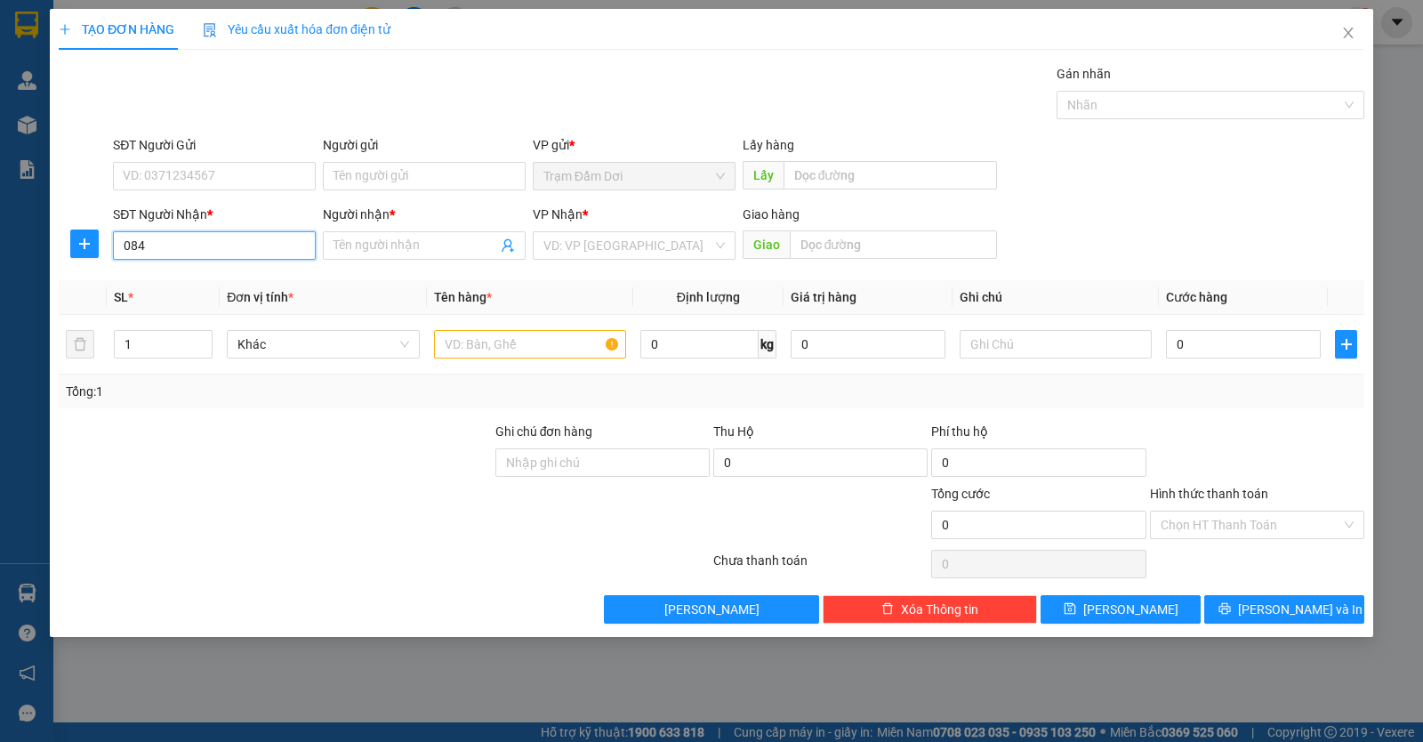
type input "0845"
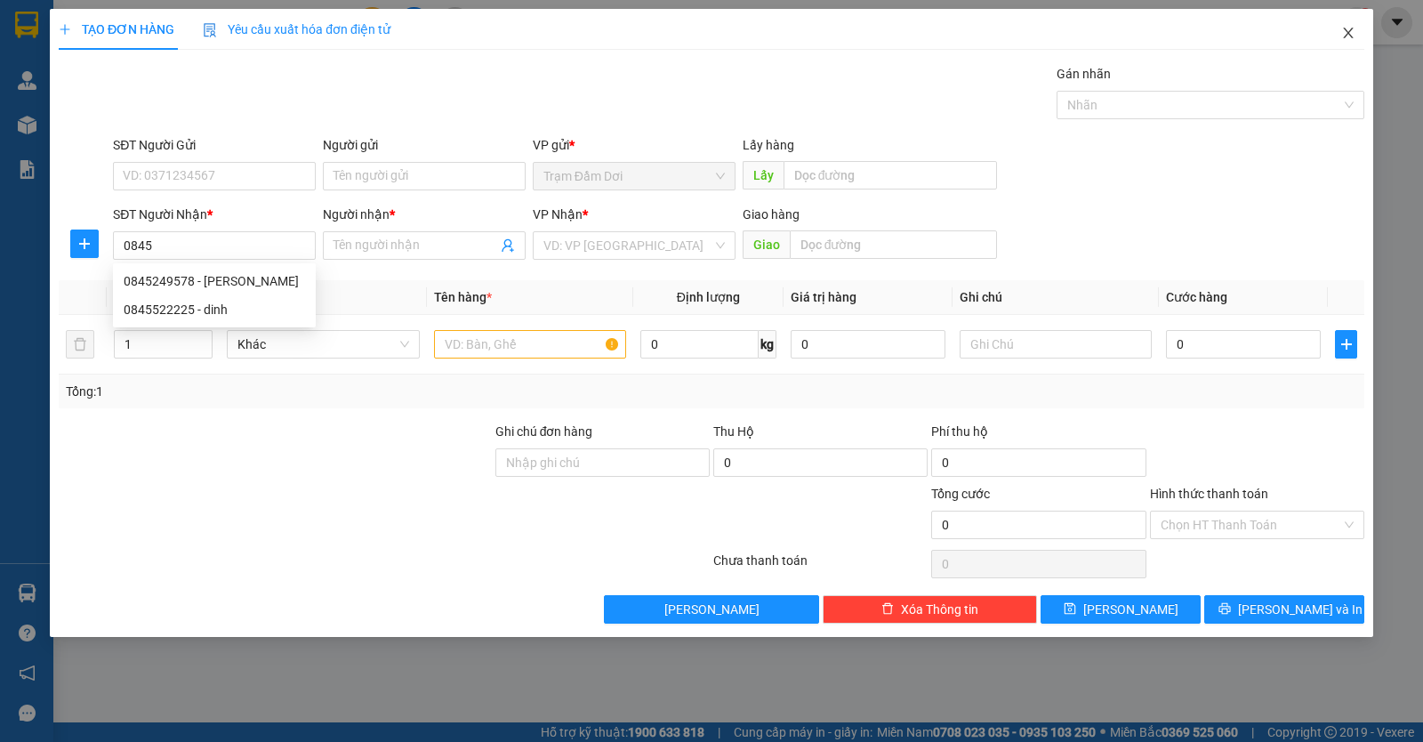
click at [1350, 30] on icon "close" at bounding box center [1348, 33] width 14 height 14
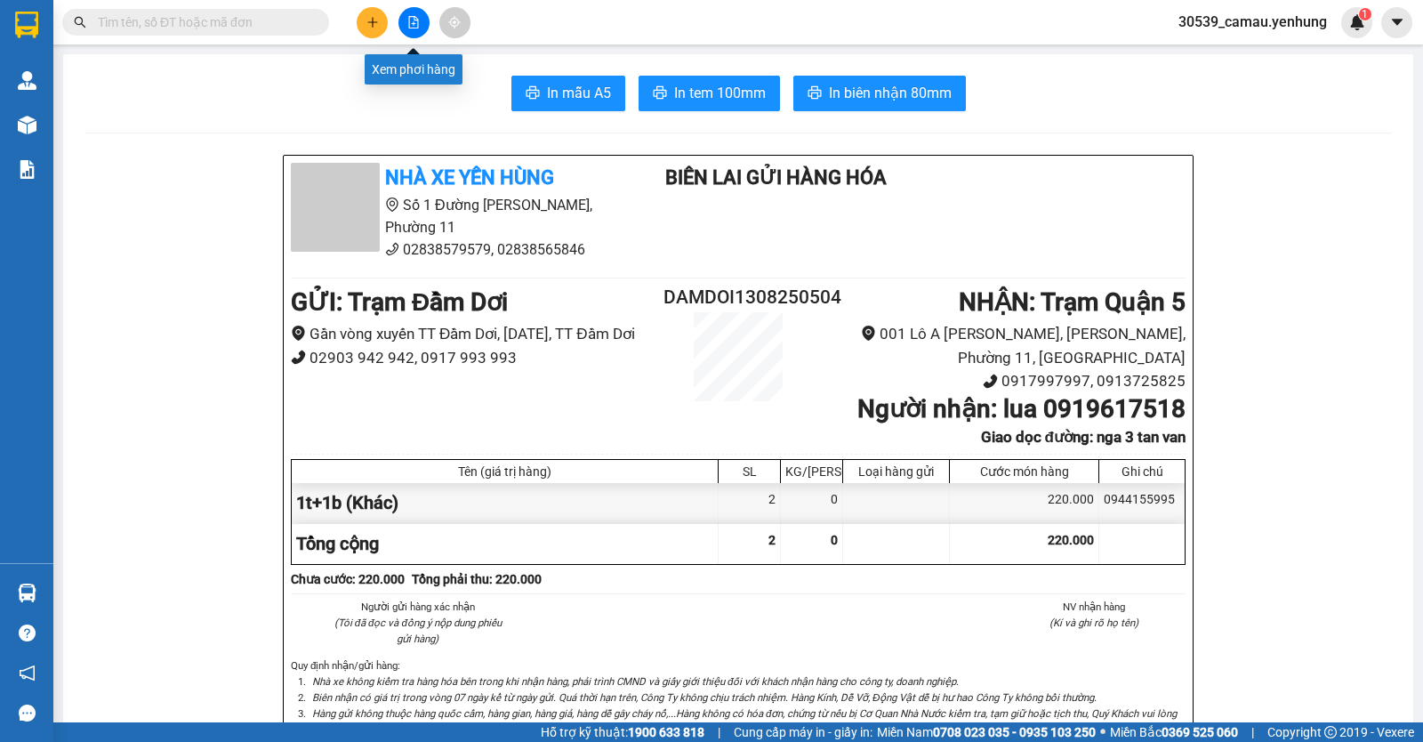
click at [418, 33] on button at bounding box center [413, 22] width 31 height 31
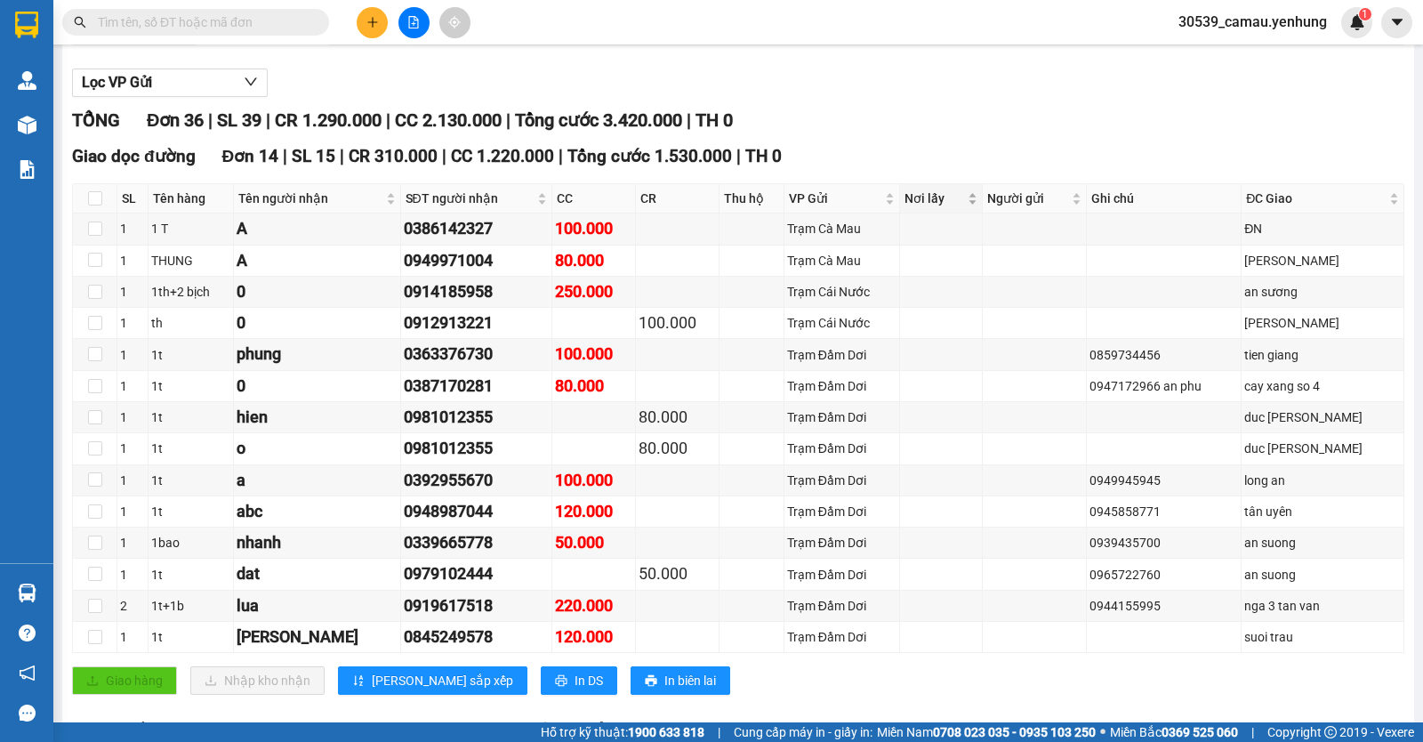
scroll to position [171, 0]
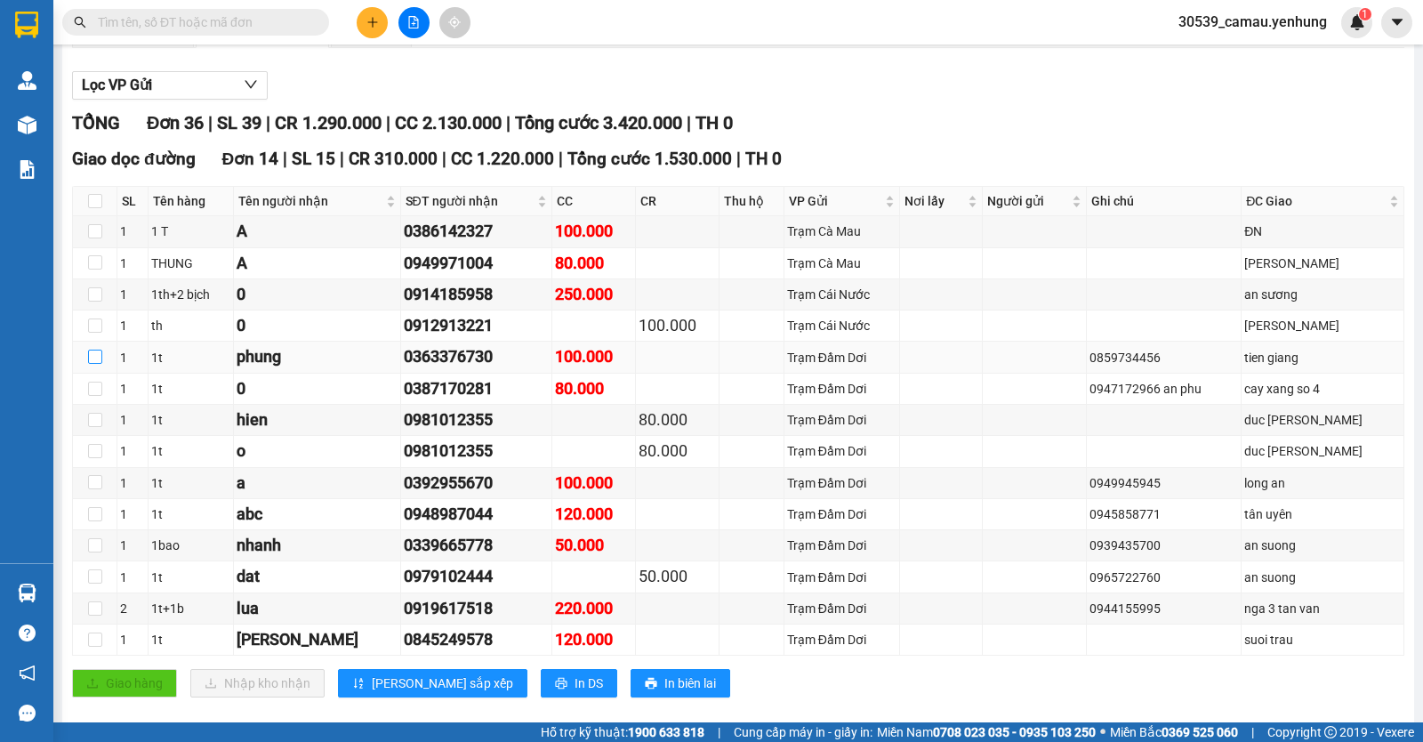
click at [95, 364] on input "checkbox" at bounding box center [95, 357] width 14 height 14
checkbox input "true"
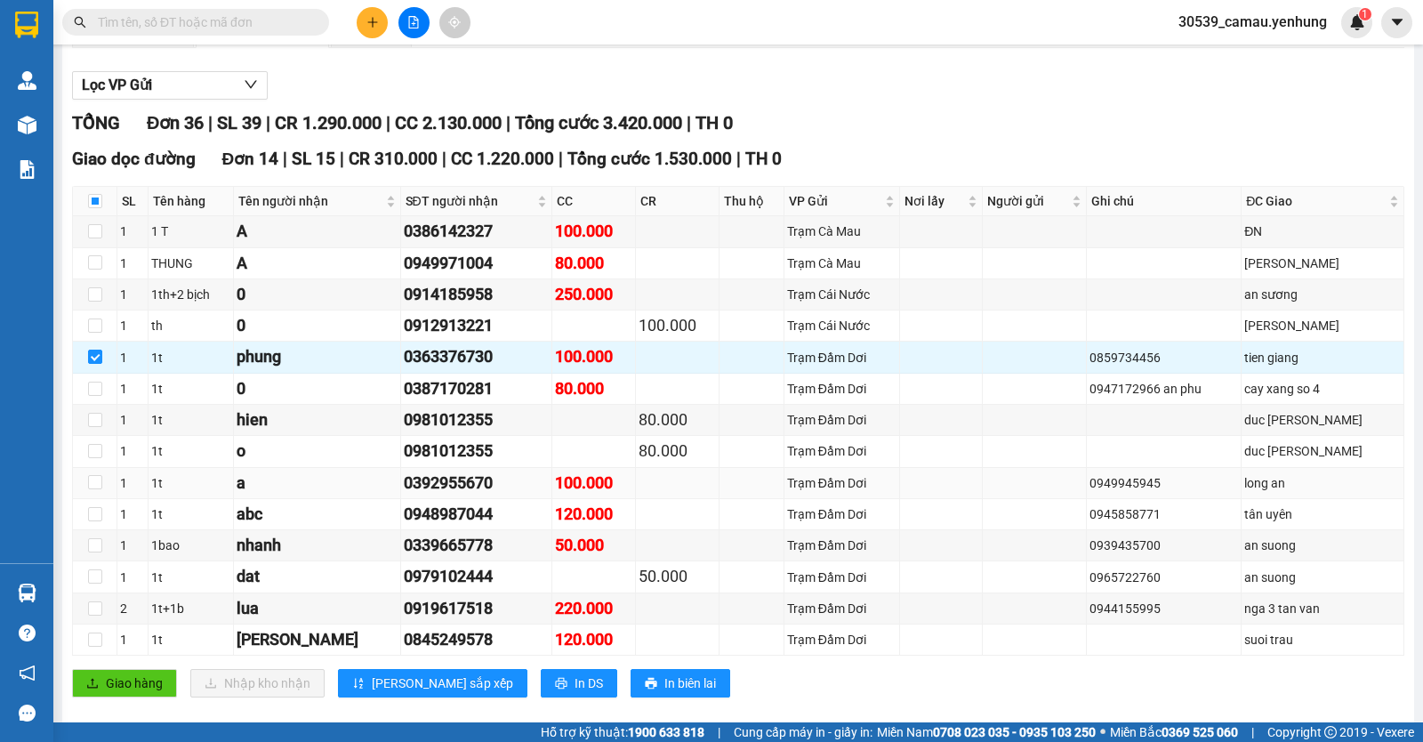
scroll to position [260, 0]
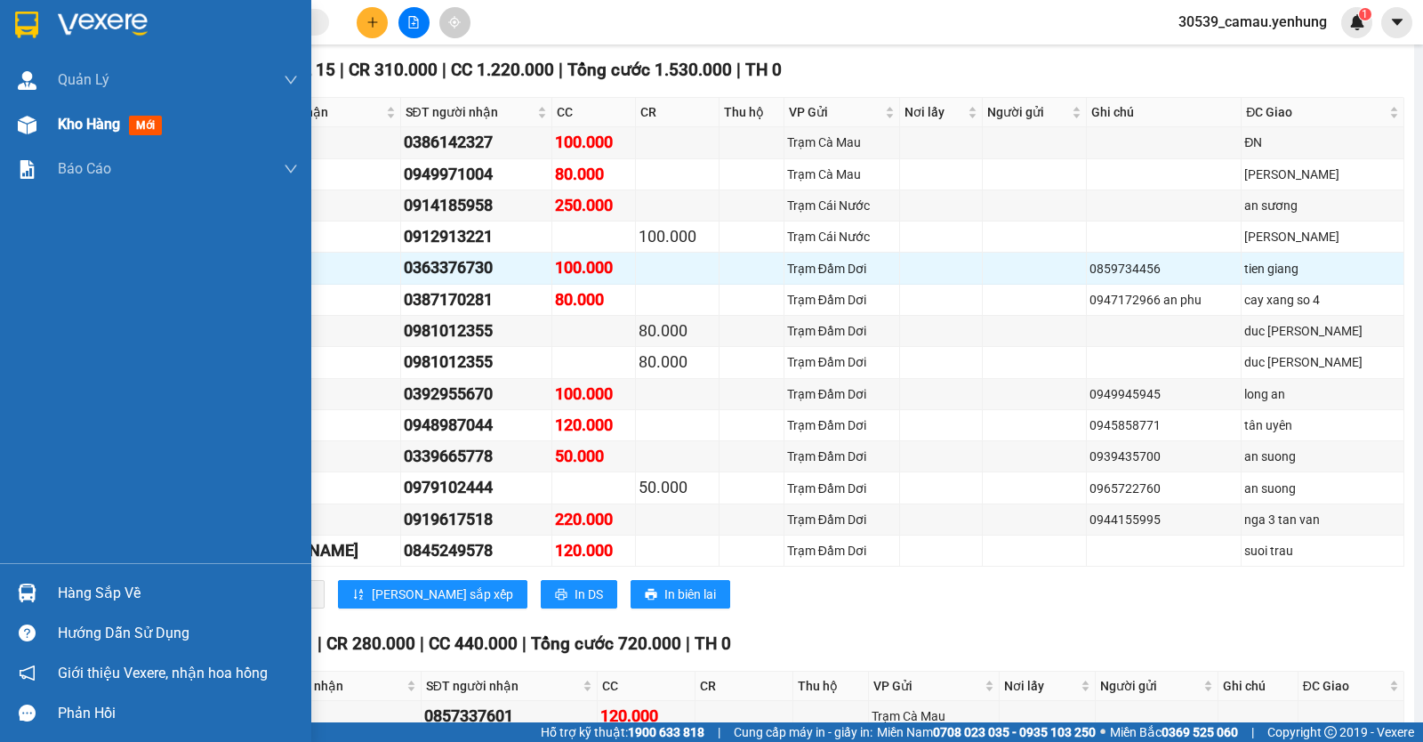
click at [92, 123] on span "Kho hàng" at bounding box center [89, 124] width 62 height 17
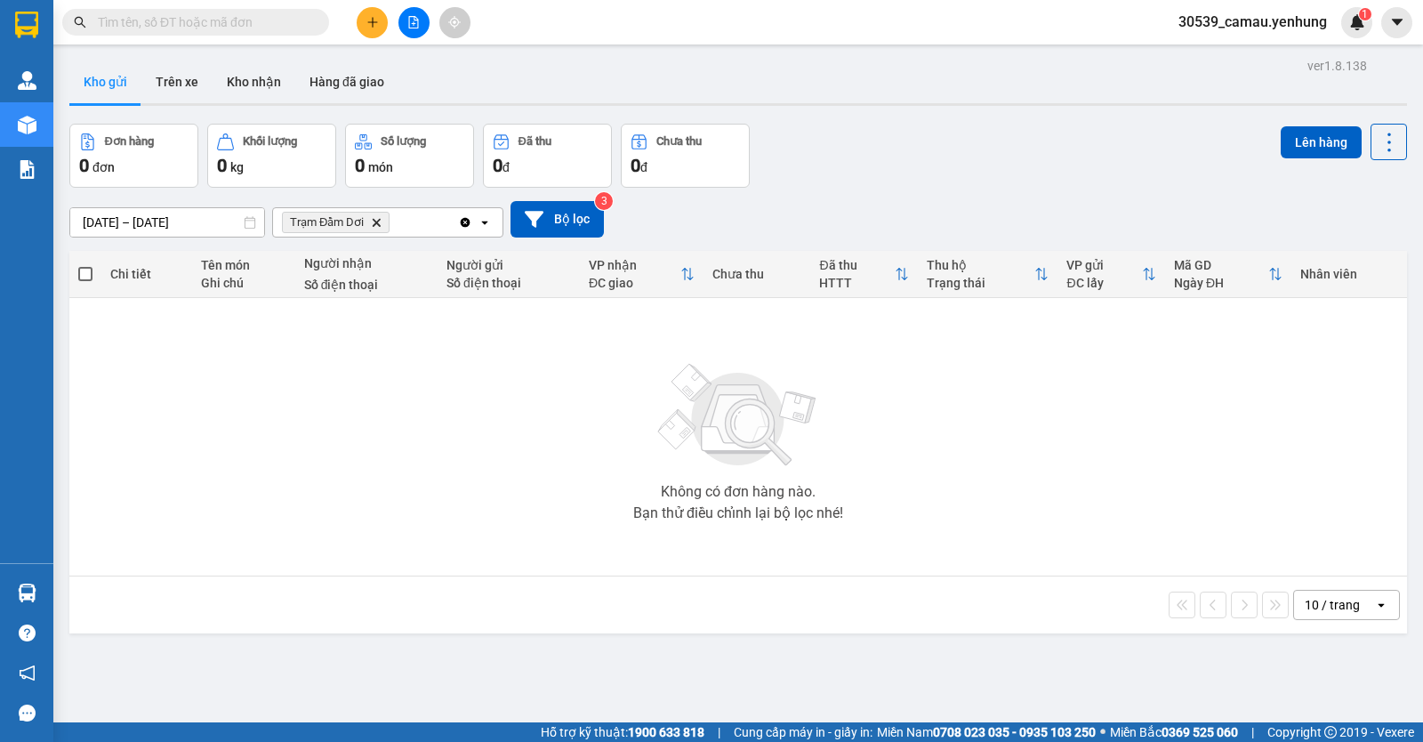
click at [458, 221] on icon "Clear all" at bounding box center [465, 222] width 14 height 14
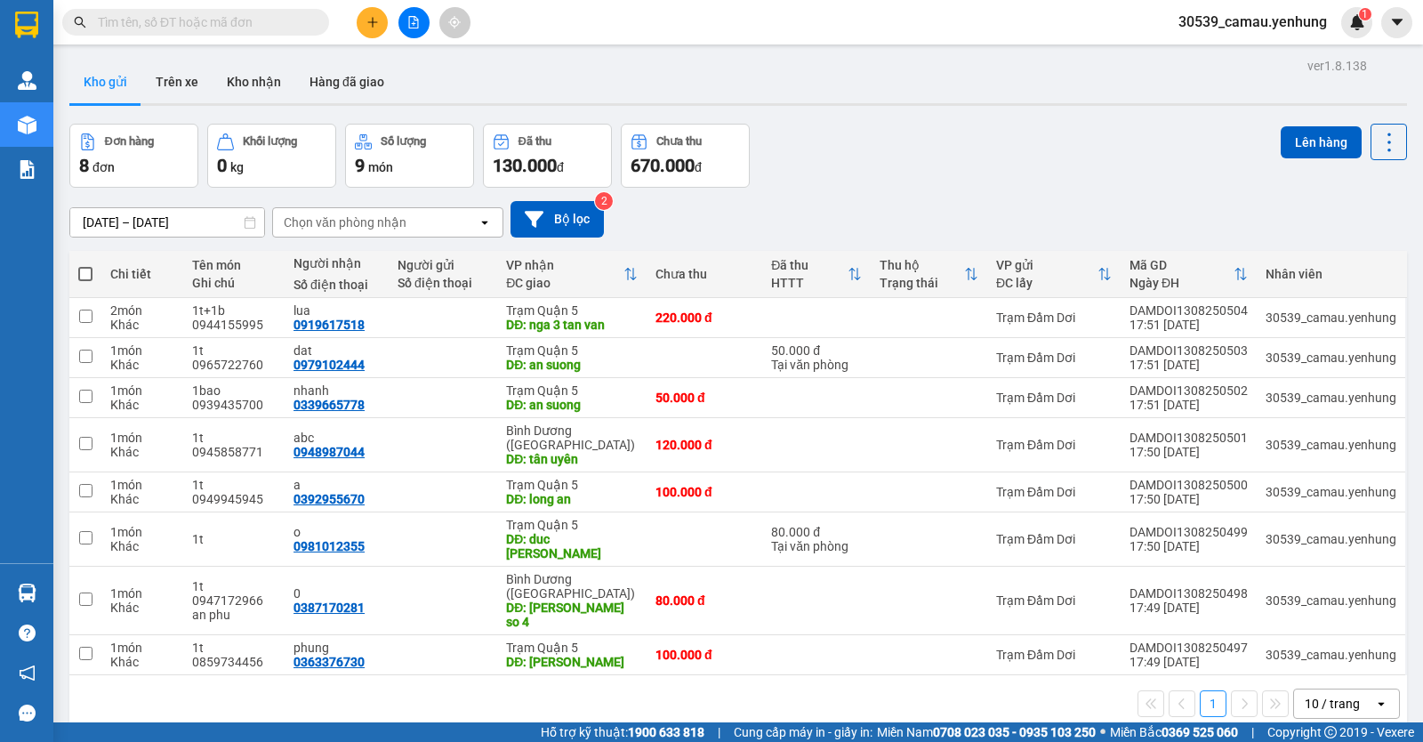
click at [360, 21] on button at bounding box center [372, 22] width 31 height 31
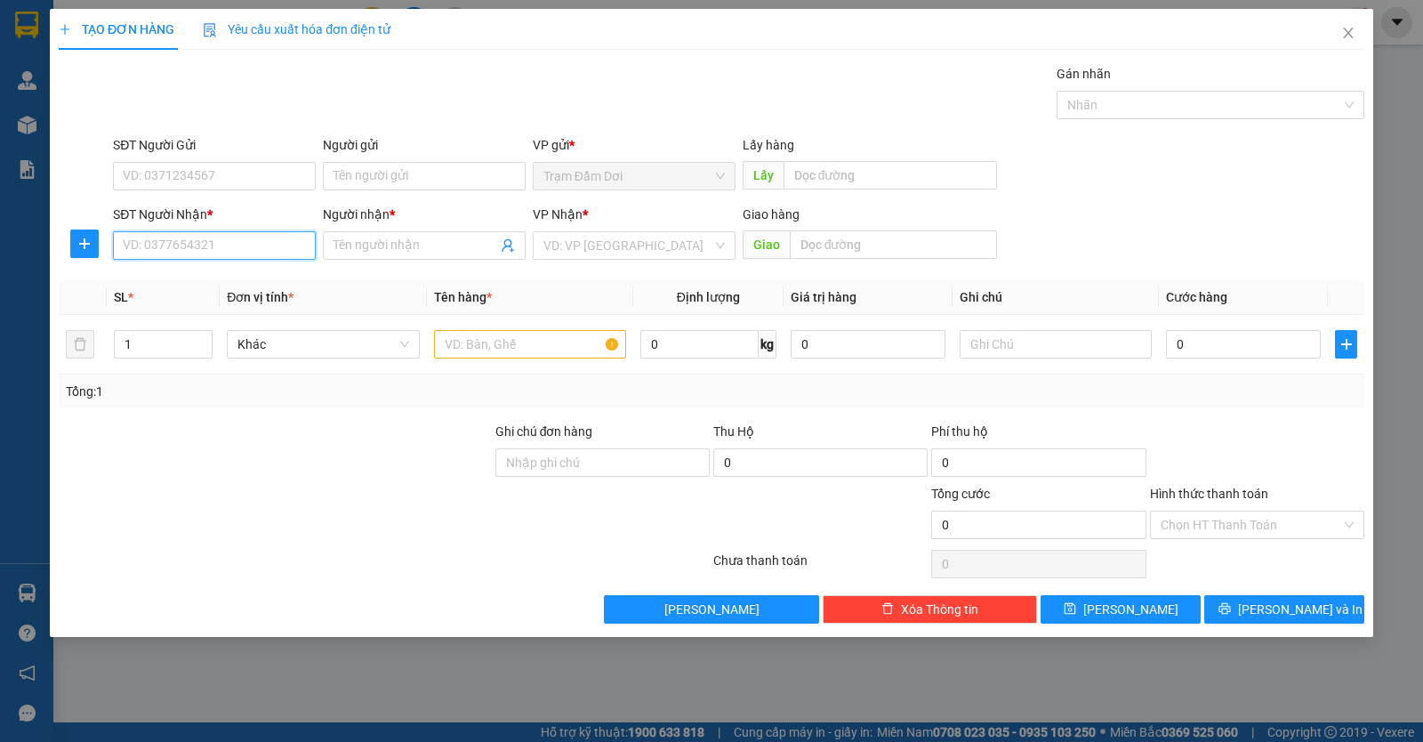
click at [147, 251] on input "SĐT Người Nhận *" at bounding box center [214, 245] width 203 height 28
type input "0"
click at [210, 287] on div "0845249578 - nguyen" at bounding box center [214, 281] width 181 height 20
type input "0845249578"
type input "[PERSON_NAME]"
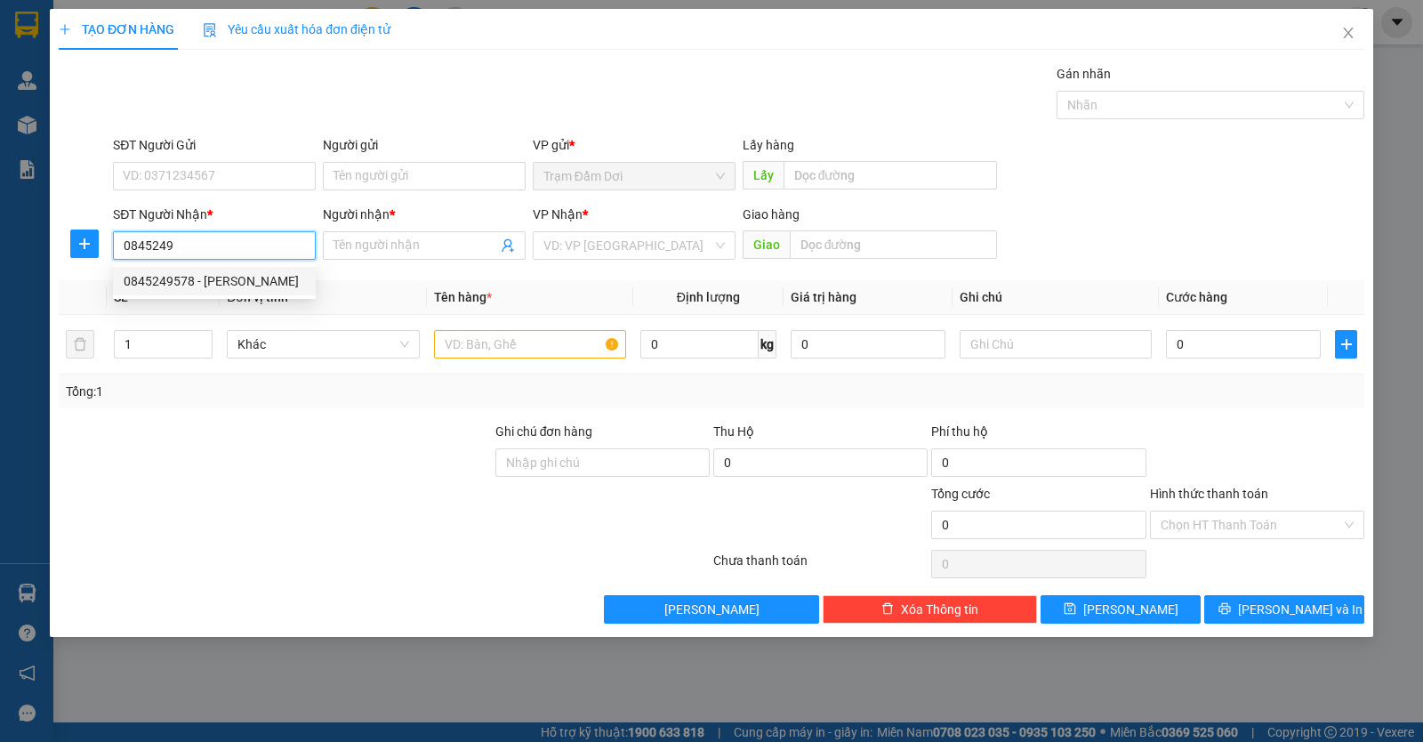
type input "suoi trau"
type input "120.000"
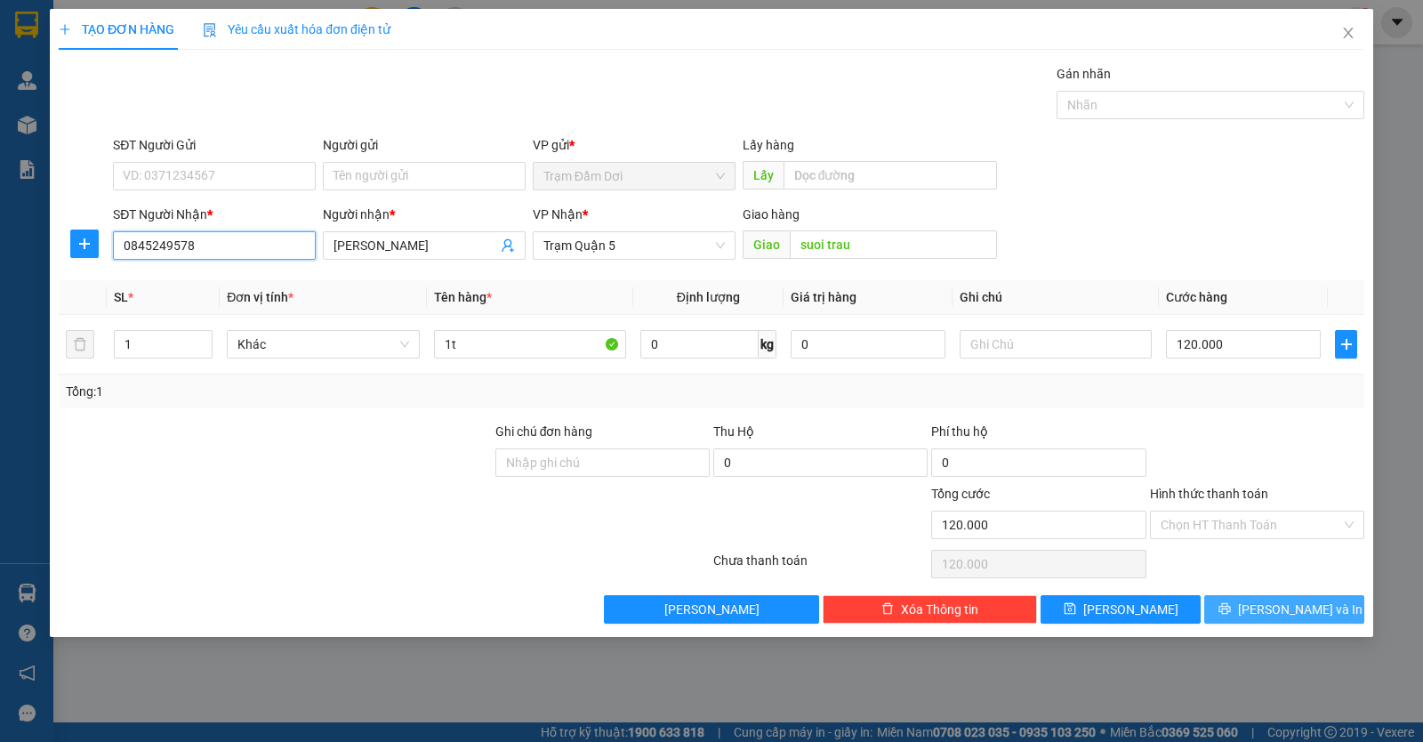
type input "0845249578"
click at [1299, 614] on span "Lưu và In" at bounding box center [1300, 609] width 125 height 20
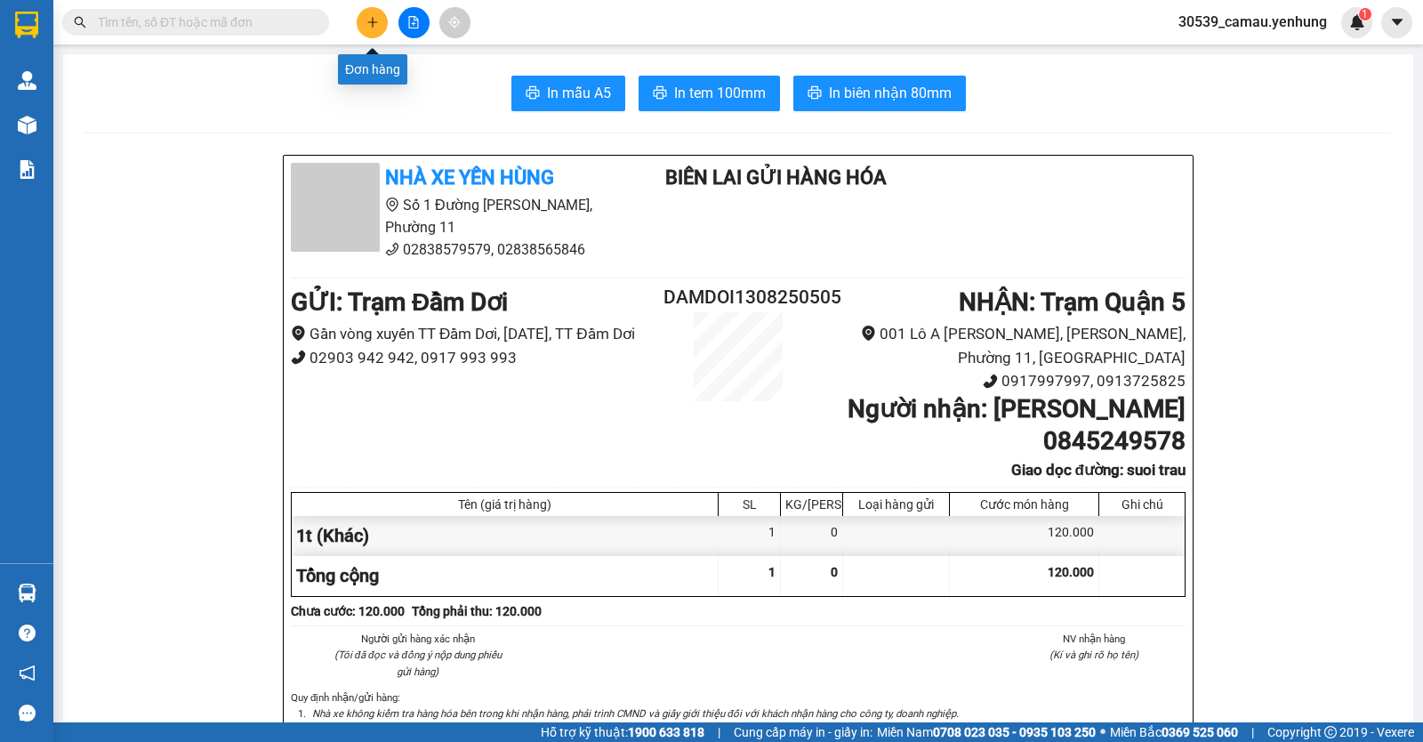
click at [362, 20] on button at bounding box center [372, 22] width 31 height 31
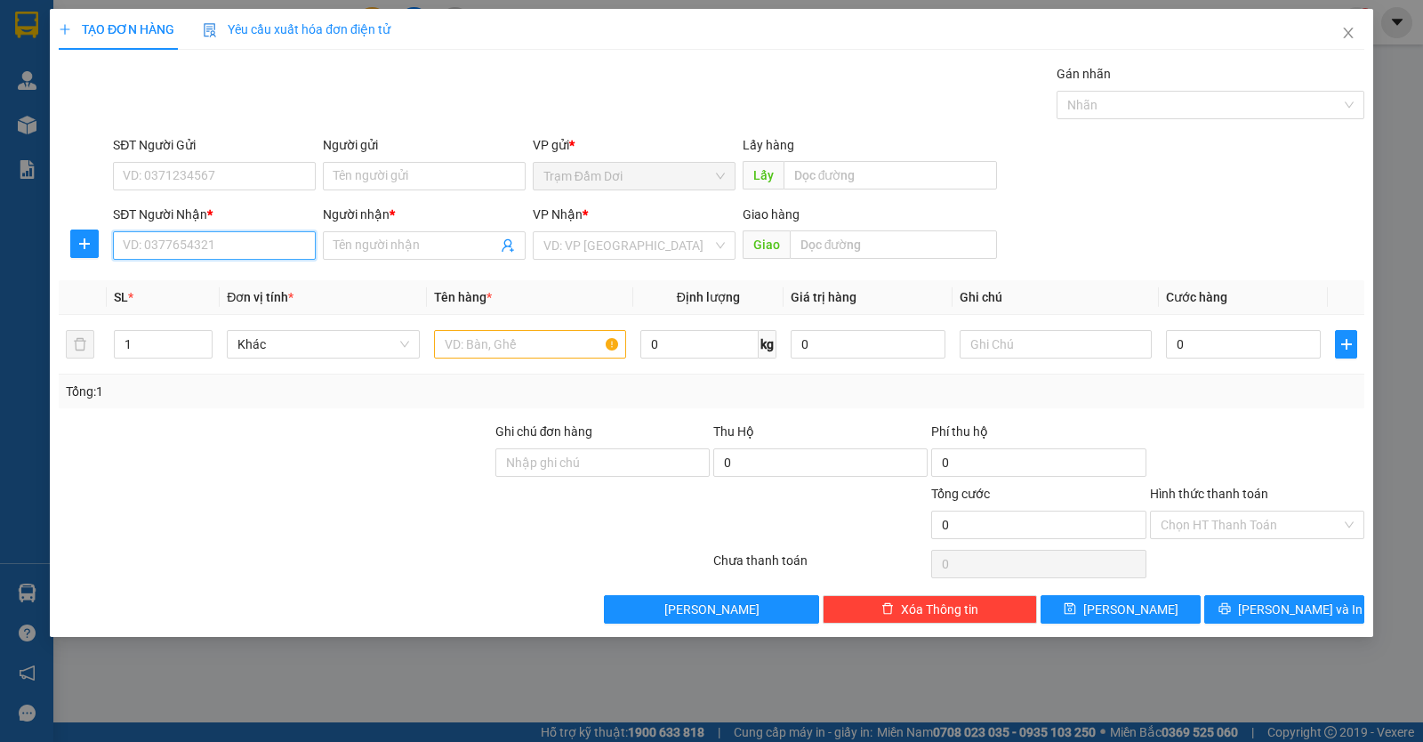
click at [212, 239] on input "SĐT Người Nhận *" at bounding box center [214, 245] width 203 height 28
click at [160, 277] on div "0973469515 - doan" at bounding box center [214, 281] width 181 height 20
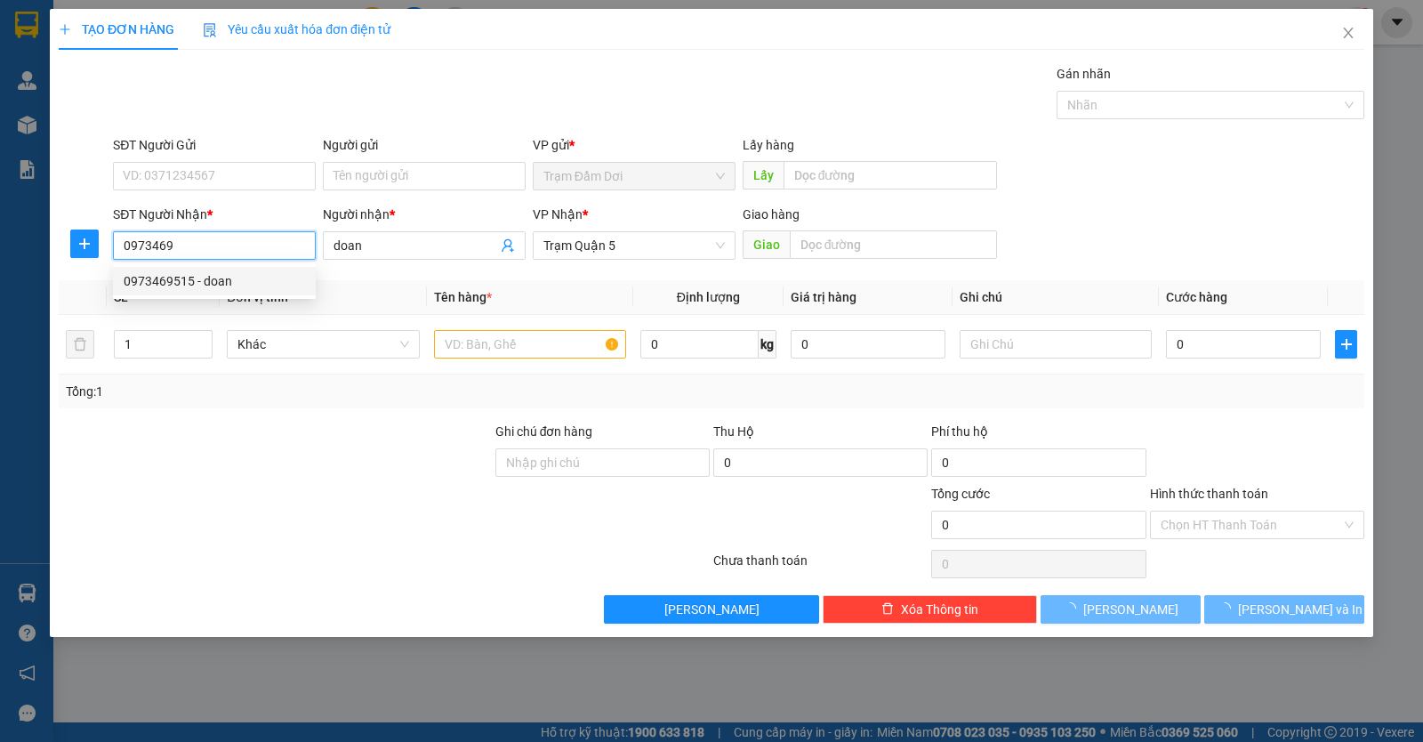
type input "0973469515"
type input "doan"
type input "80.000"
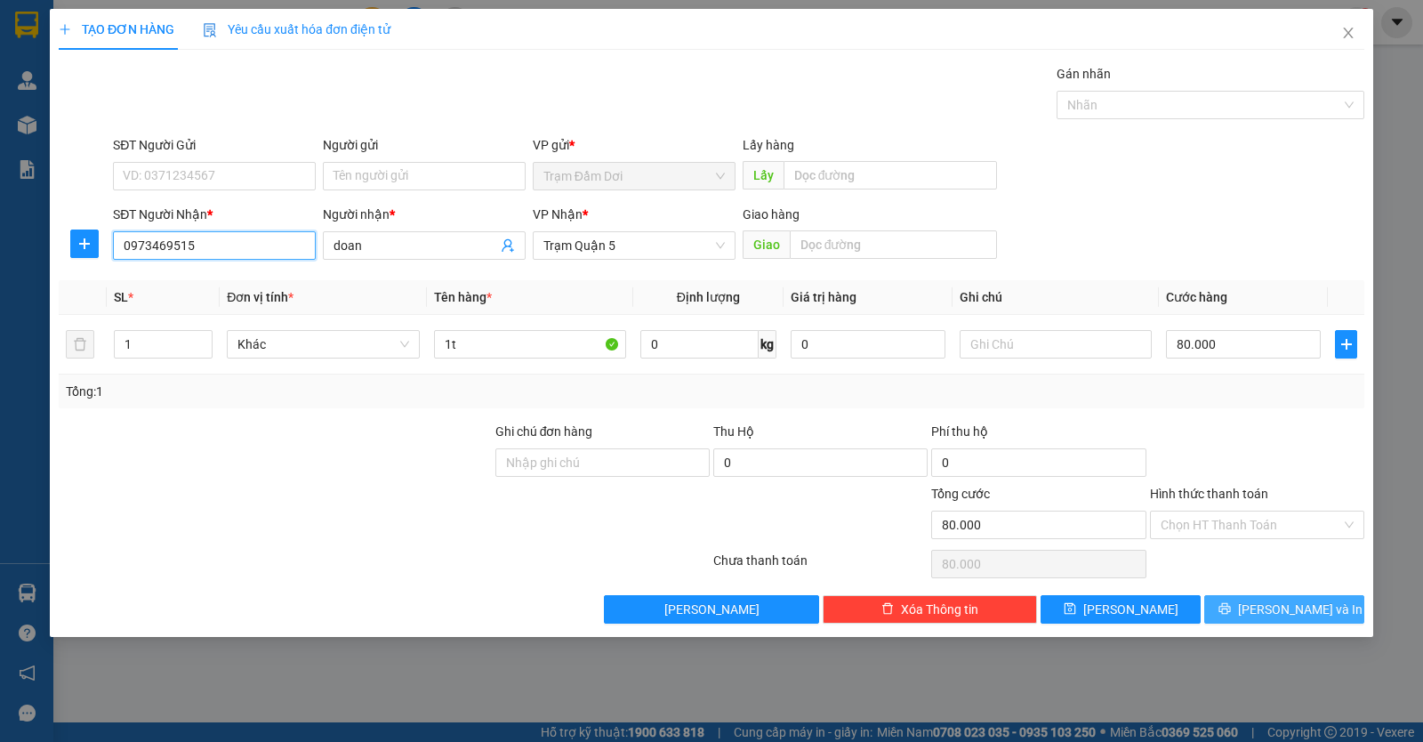
type input "0973469515"
click at [1282, 611] on span "Lưu và In" at bounding box center [1300, 609] width 125 height 20
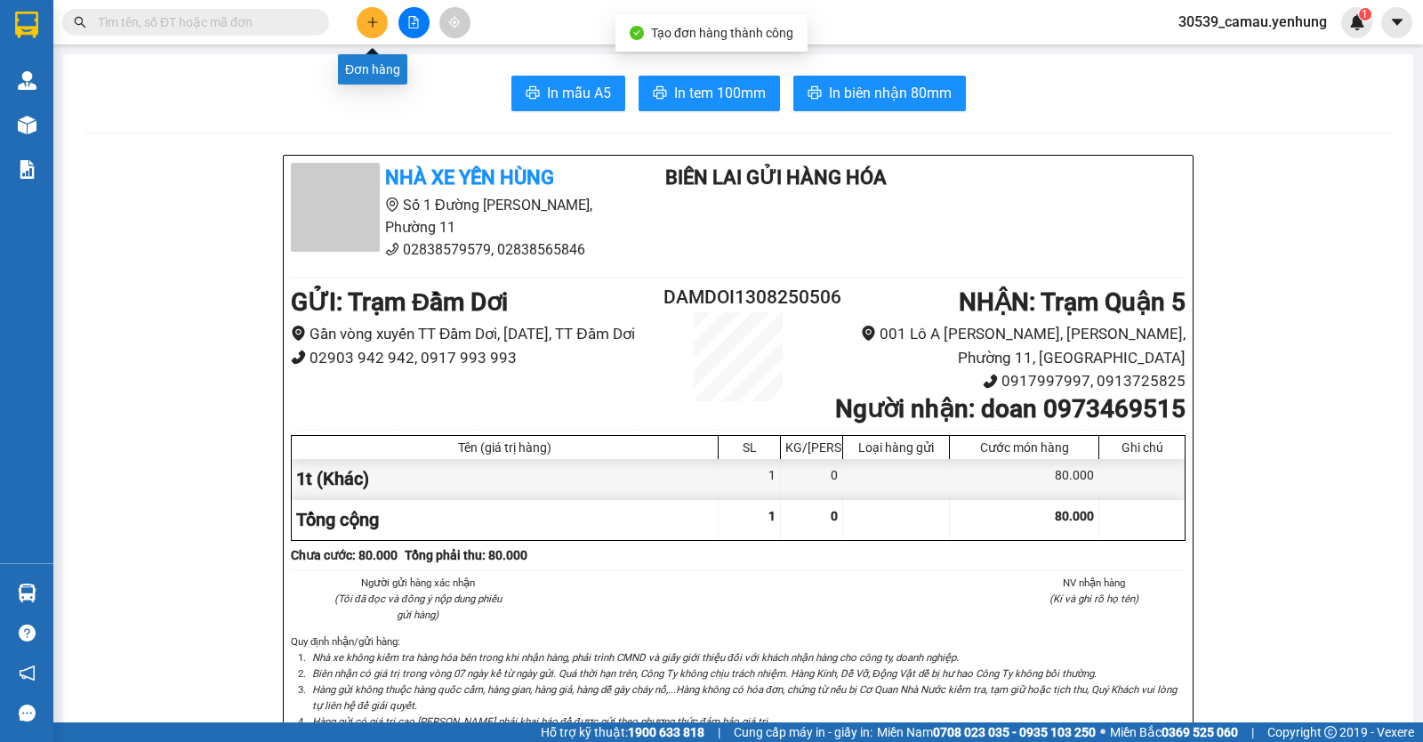
click at [363, 9] on button at bounding box center [372, 22] width 31 height 31
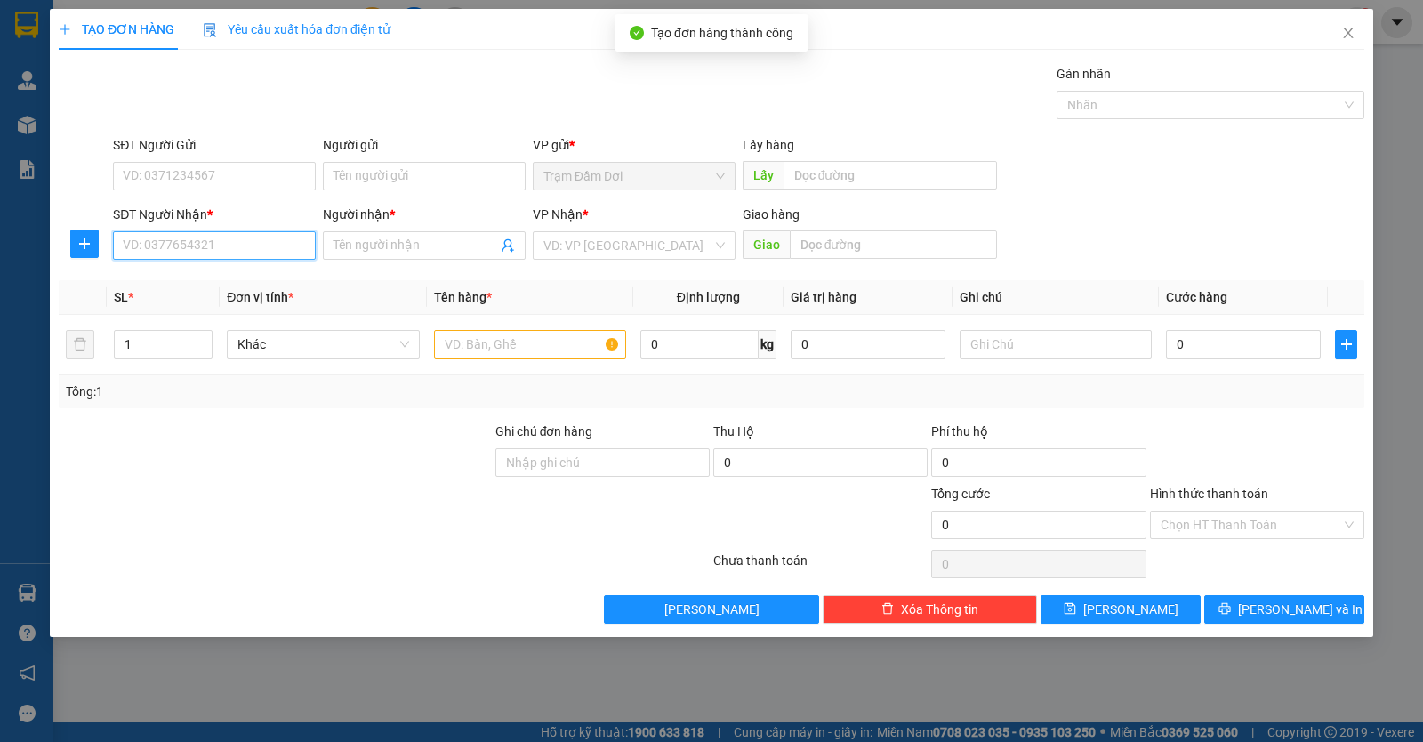
click at [232, 256] on input "SĐT Người Nhận *" at bounding box center [214, 245] width 203 height 28
click at [189, 277] on div "0987095209 - quoc" at bounding box center [214, 281] width 181 height 20
type input "0987095209"
type input "quoc"
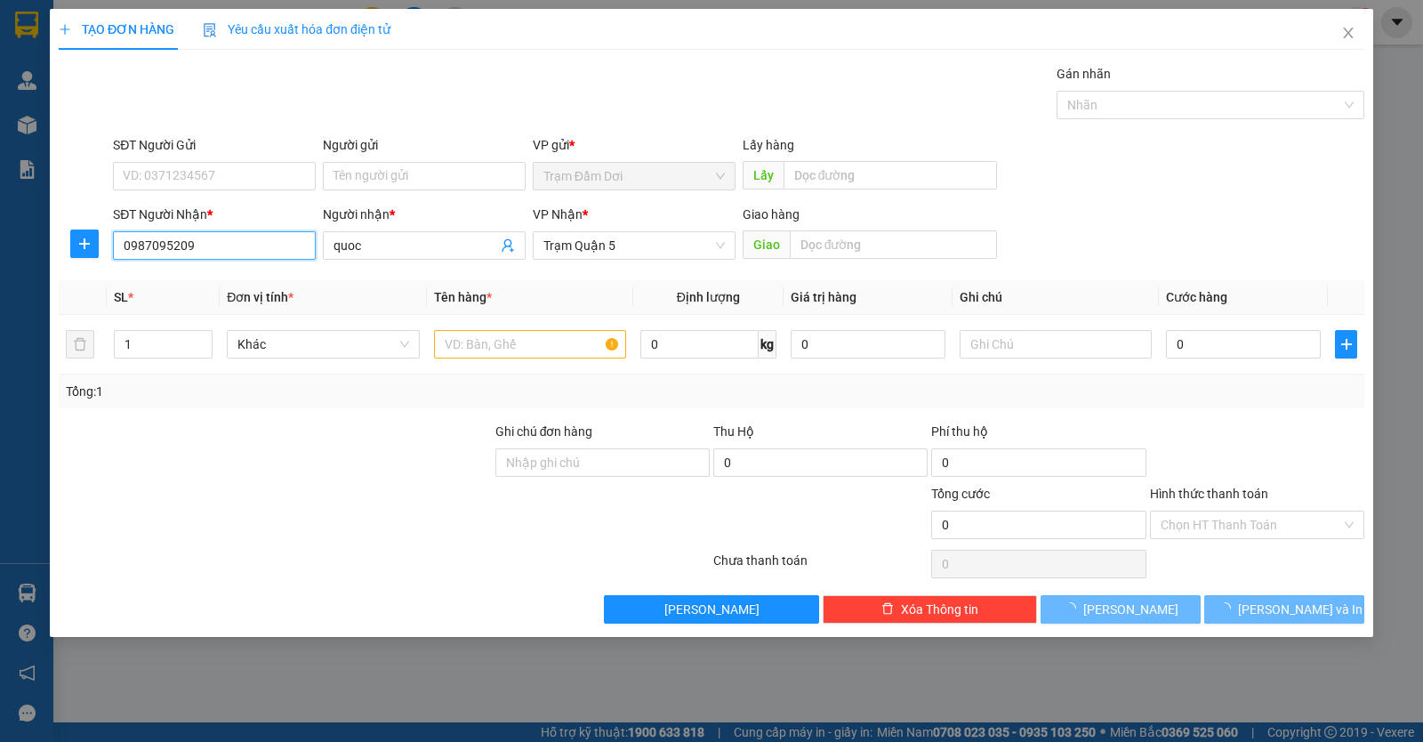
type input "70.000"
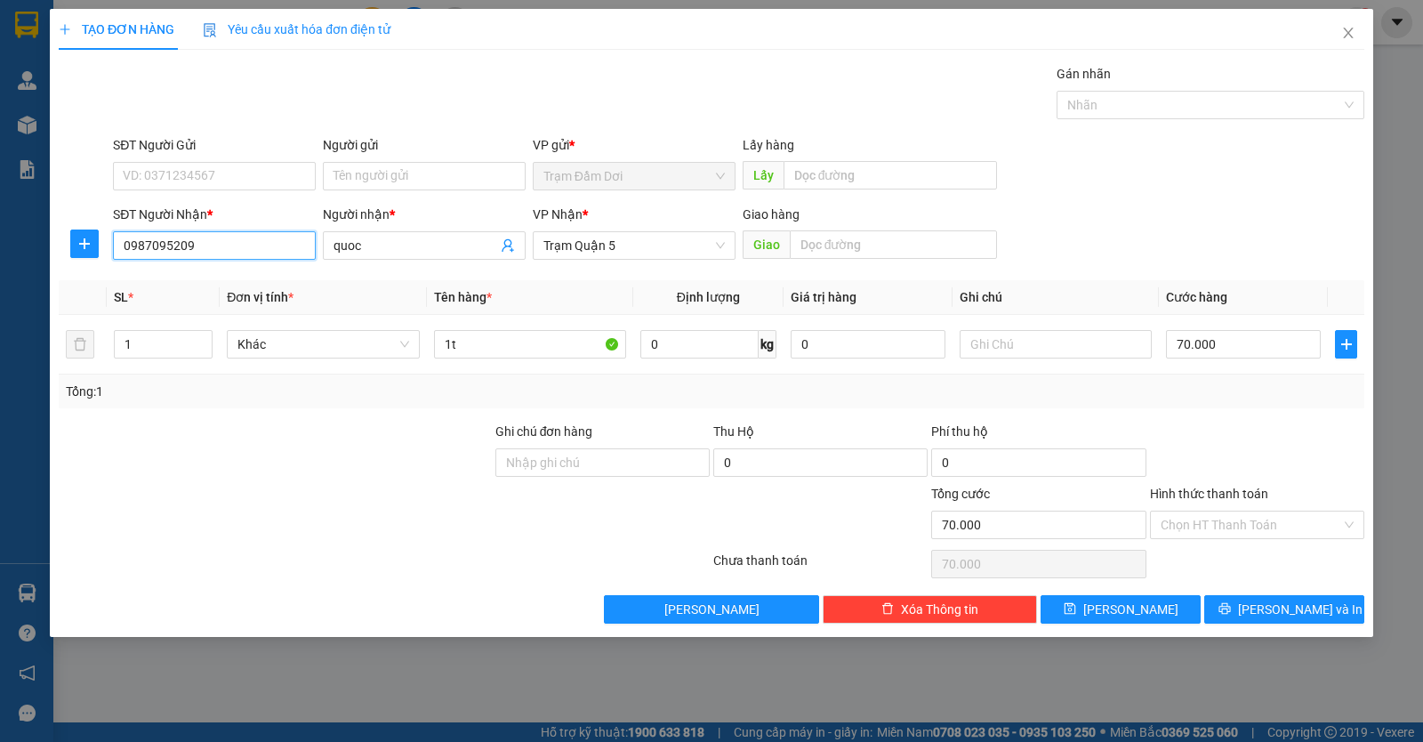
type input "0987095209"
click at [1256, 543] on div "Hình thức thanh toán Chọn HT Thanh Toán" at bounding box center [1257, 515] width 214 height 62
click at [1256, 530] on input "Hình thức thanh toán" at bounding box center [1251, 524] width 181 height 27
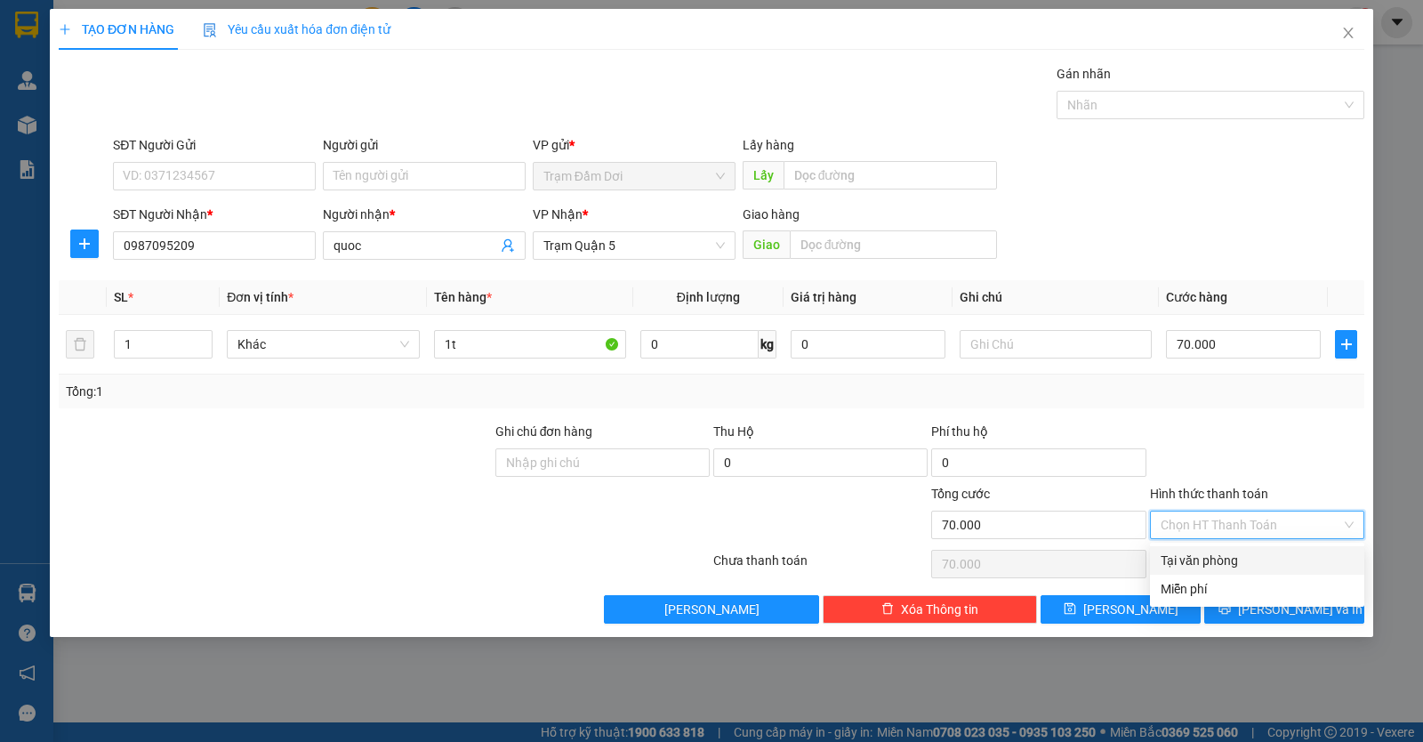
click at [1246, 563] on div "Tại văn phòng" at bounding box center [1257, 561] width 193 height 20
type input "0"
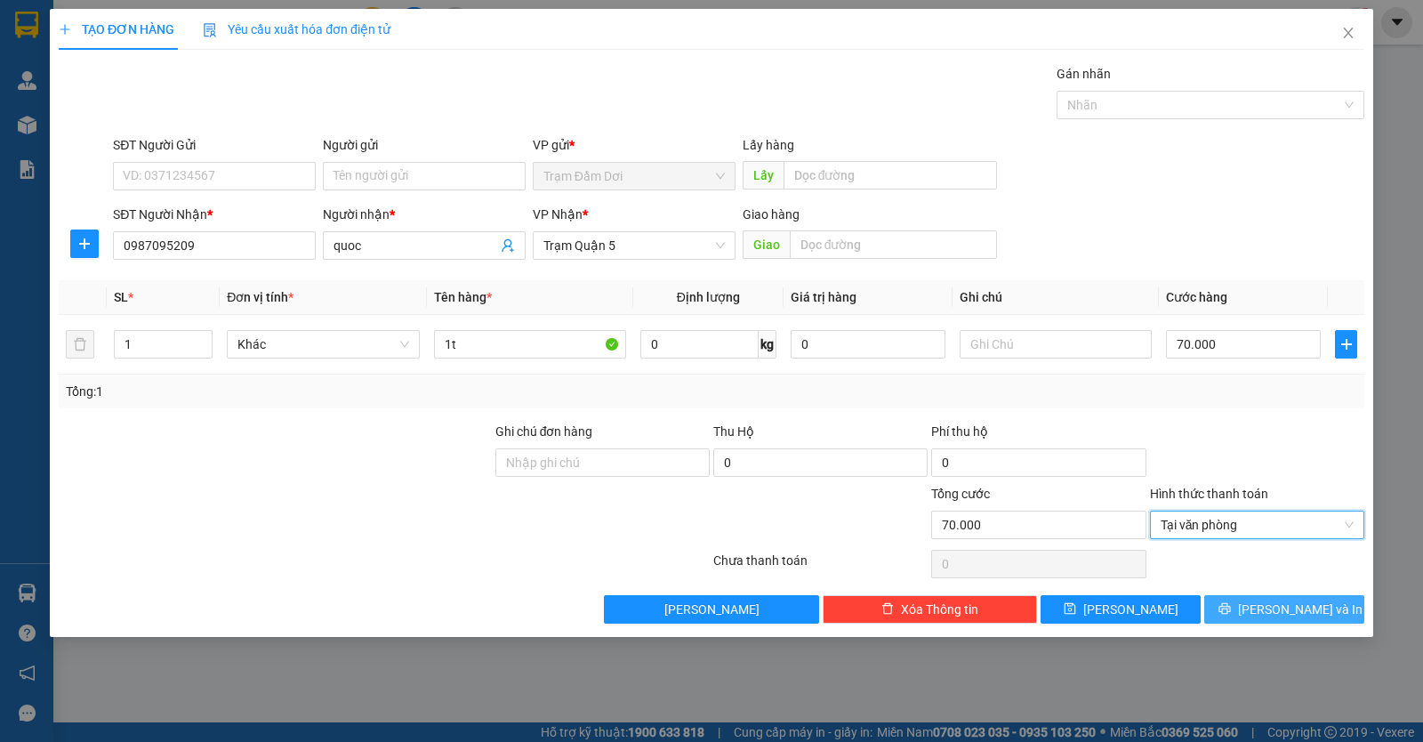
click at [1266, 604] on button "Lưu và In" at bounding box center [1284, 609] width 160 height 28
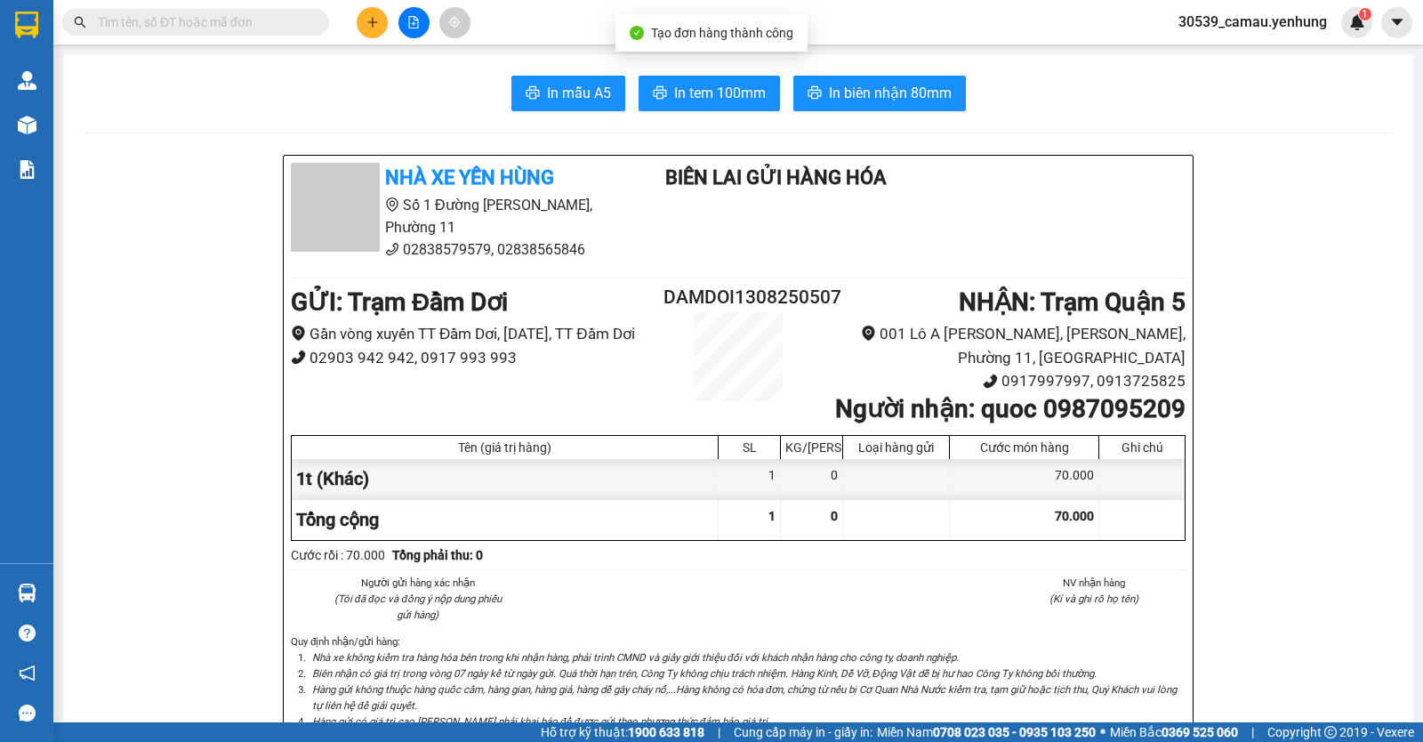
click at [374, 28] on button at bounding box center [372, 22] width 31 height 31
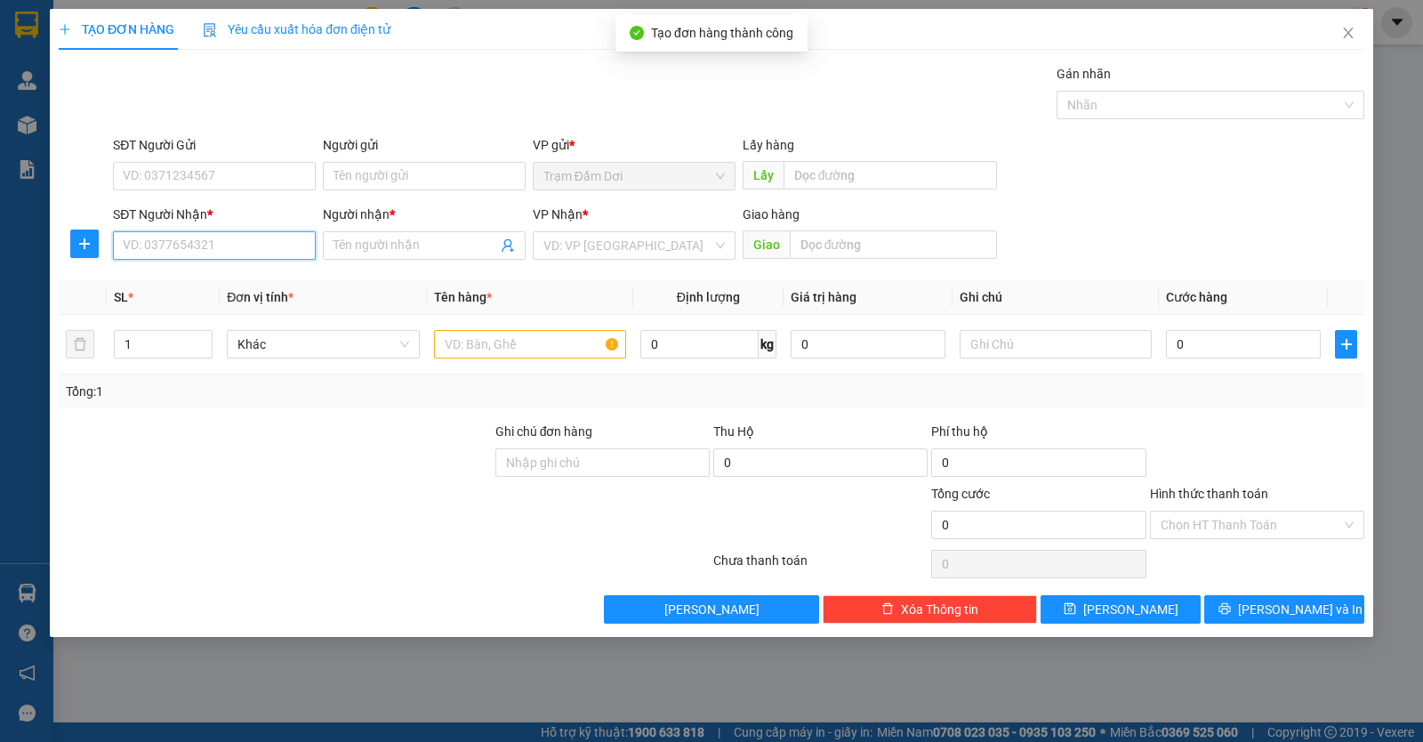
click at [221, 235] on input "SĐT Người Nhận *" at bounding box center [214, 245] width 203 height 28
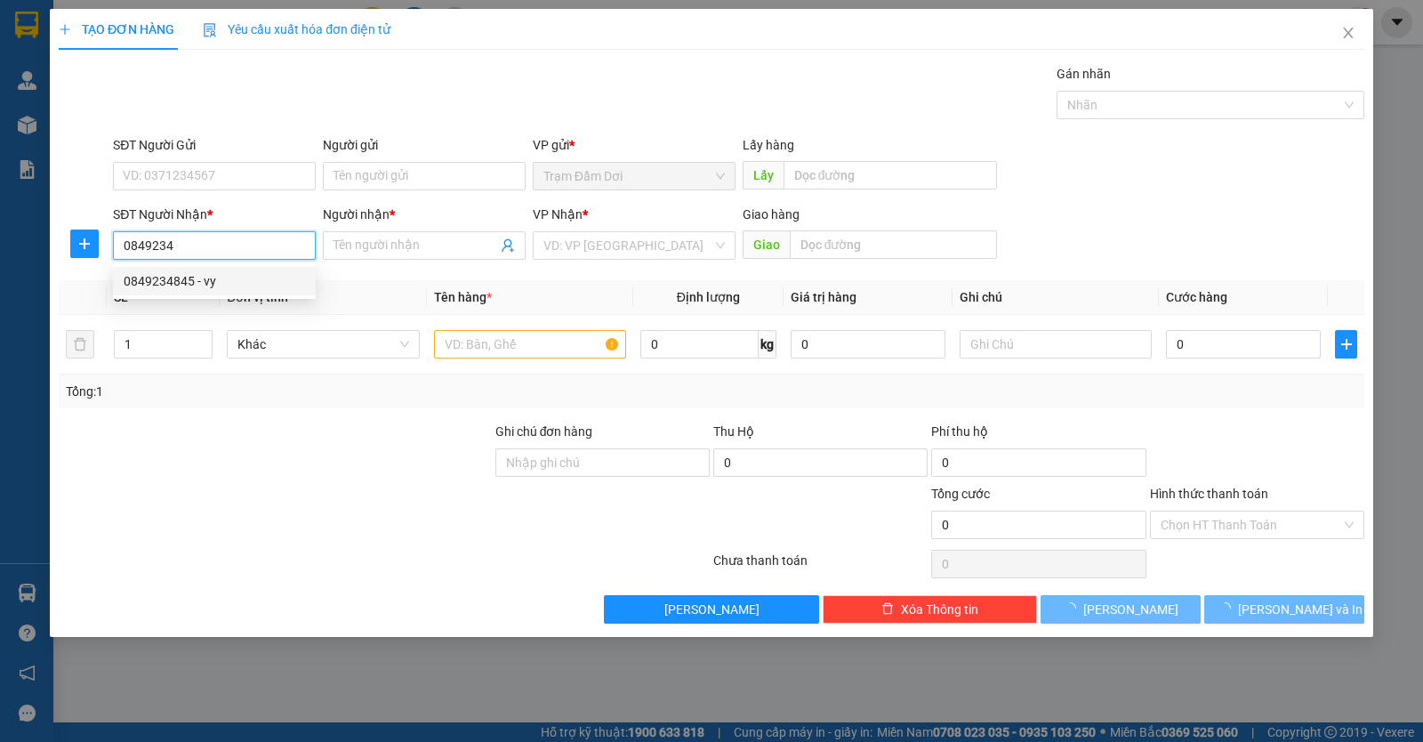
click at [181, 290] on div "0849234845 - vy" at bounding box center [214, 281] width 181 height 20
type input "0849234845"
type input "vy"
type input "50.000"
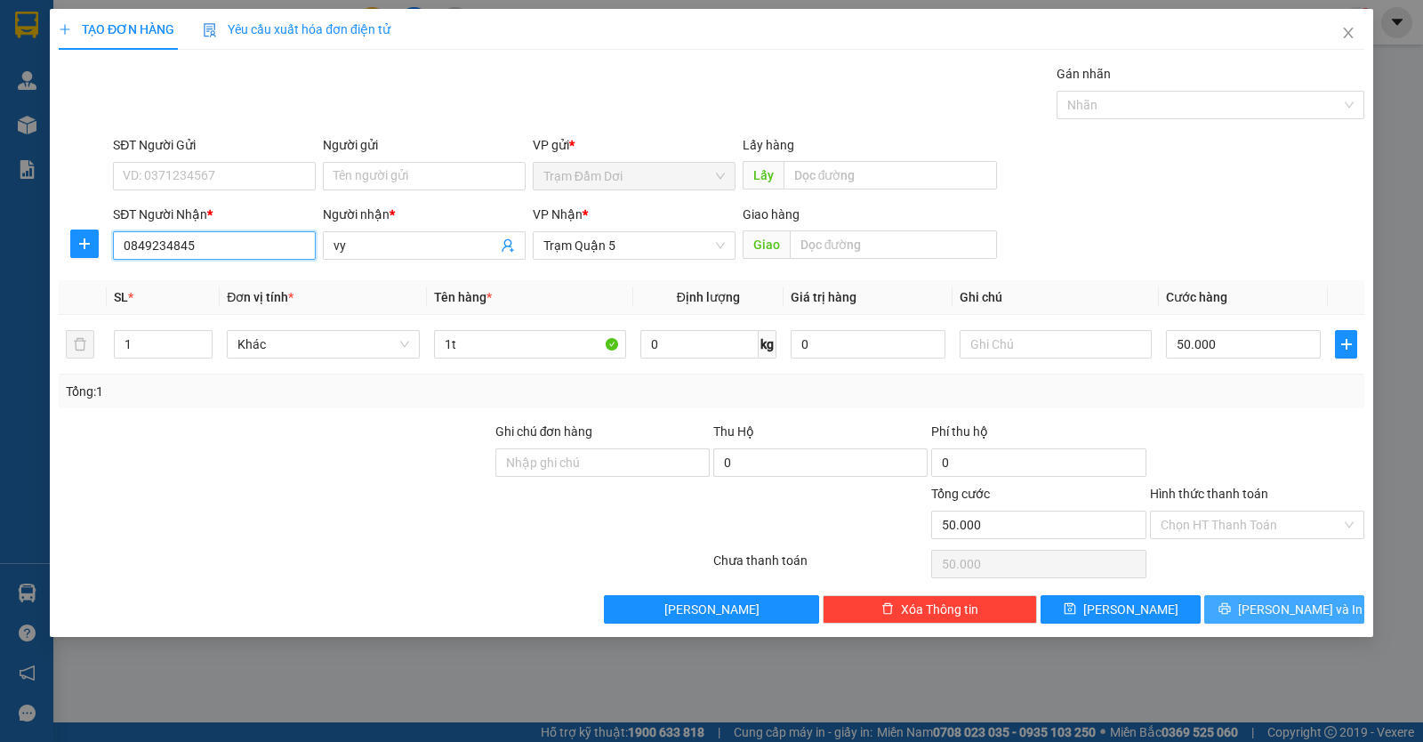
type input "0849234845"
click at [1231, 615] on icon "printer" at bounding box center [1224, 608] width 12 height 12
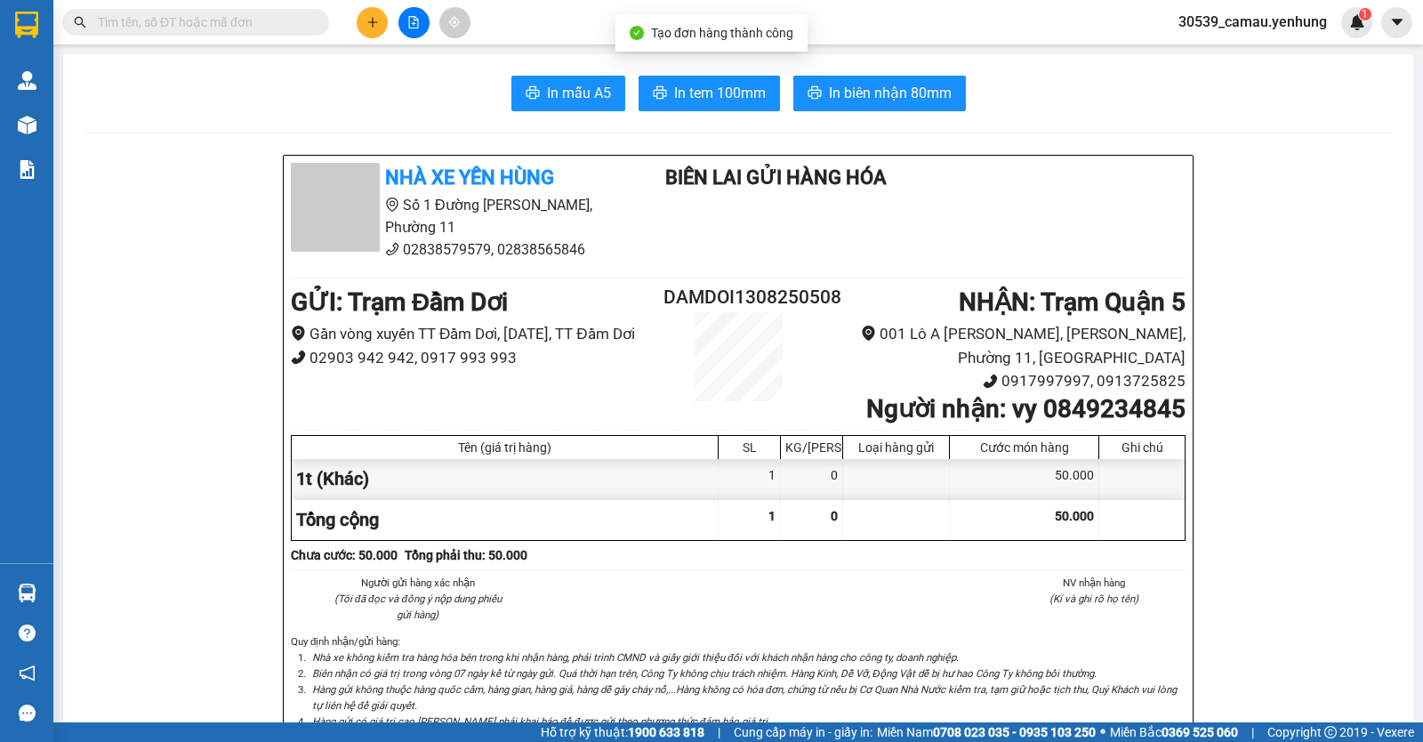
click at [371, 26] on icon "plus" at bounding box center [372, 22] width 12 height 12
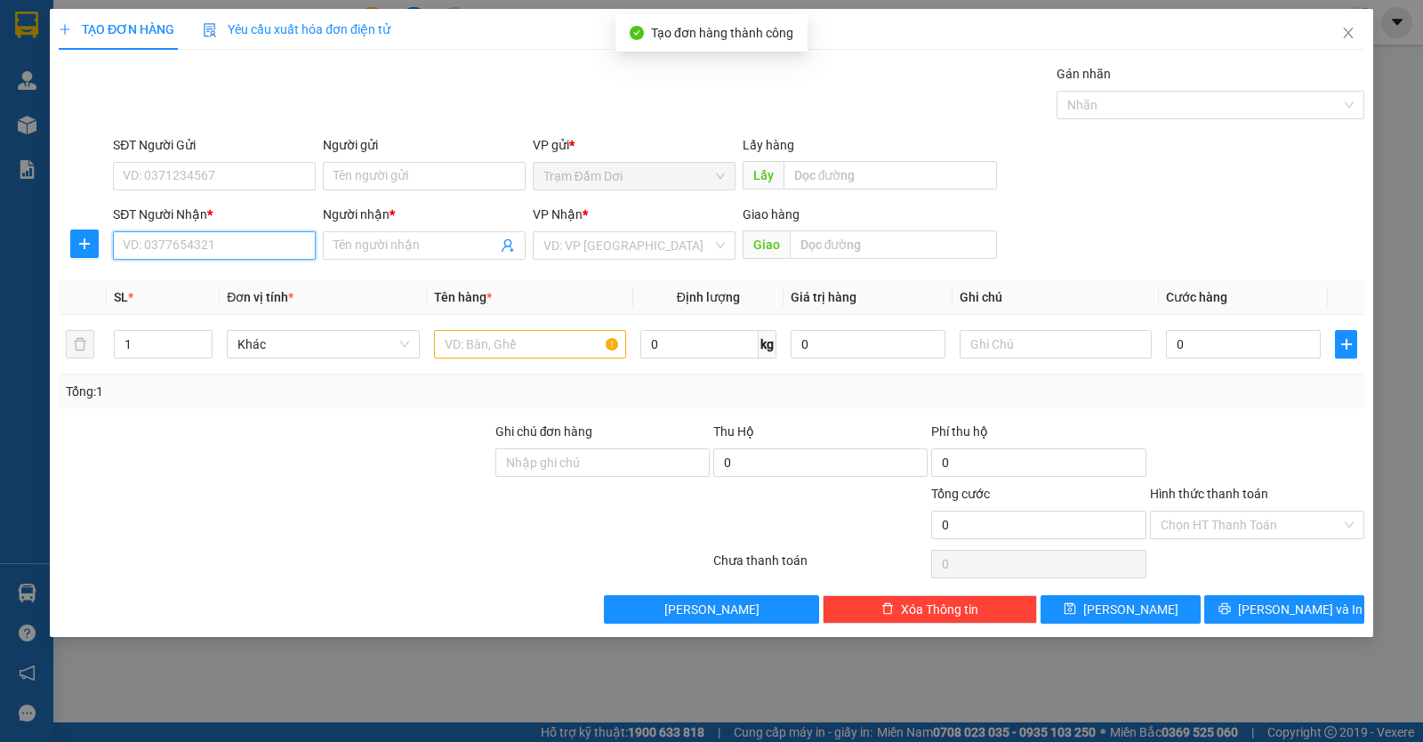
click at [262, 239] on input "SĐT Người Nhận *" at bounding box center [214, 245] width 203 height 28
click at [206, 286] on div "0943353235 - khuong" at bounding box center [214, 281] width 181 height 20
type input "0943353235"
type input "khuong"
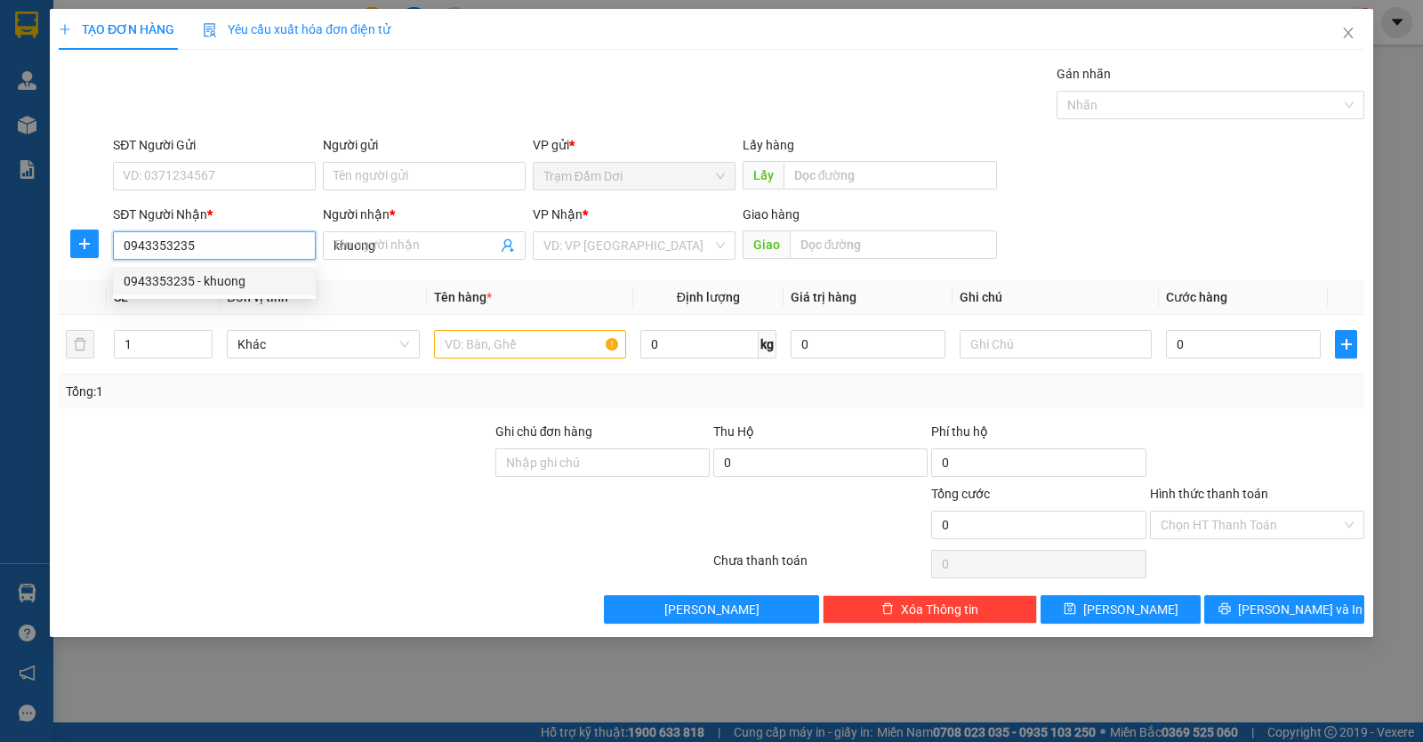
type input "90.000"
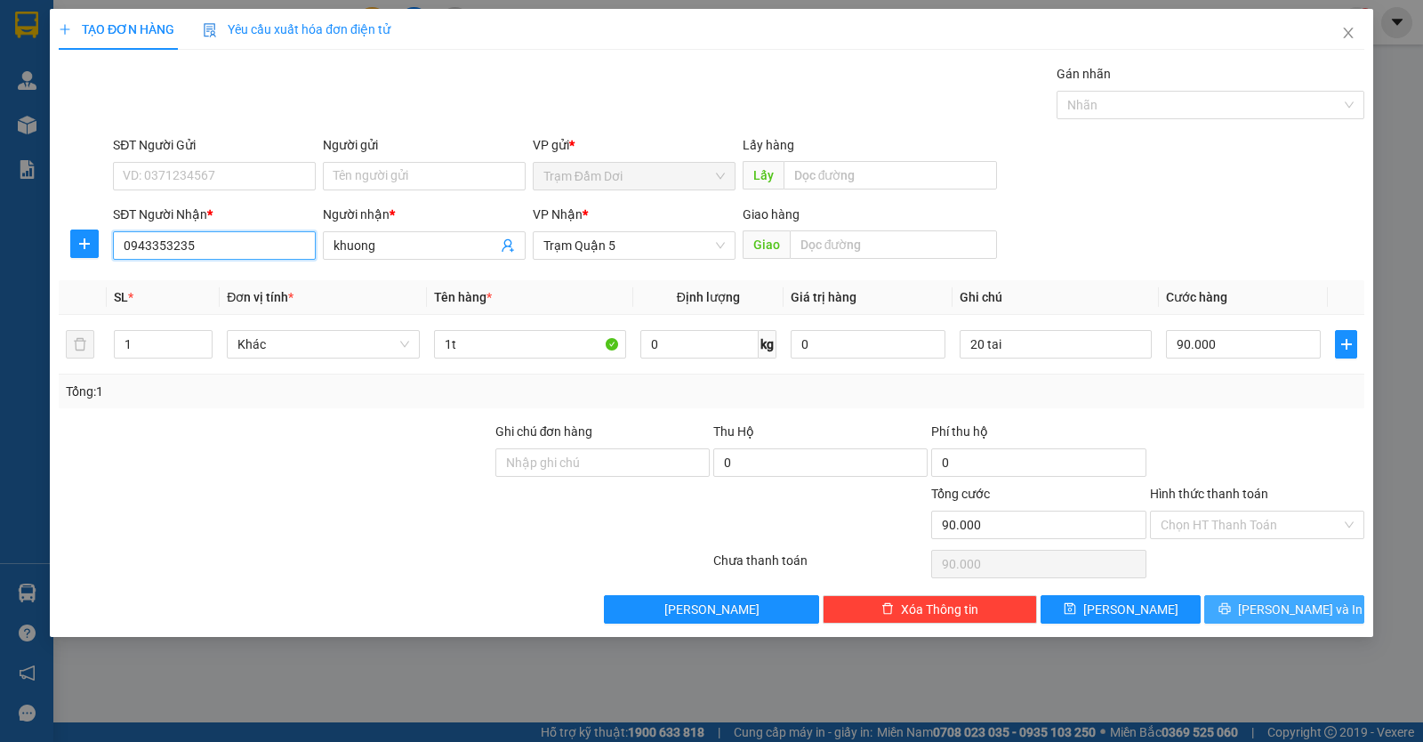
type input "0943353235"
click at [1284, 606] on span "Lưu và In" at bounding box center [1300, 609] width 125 height 20
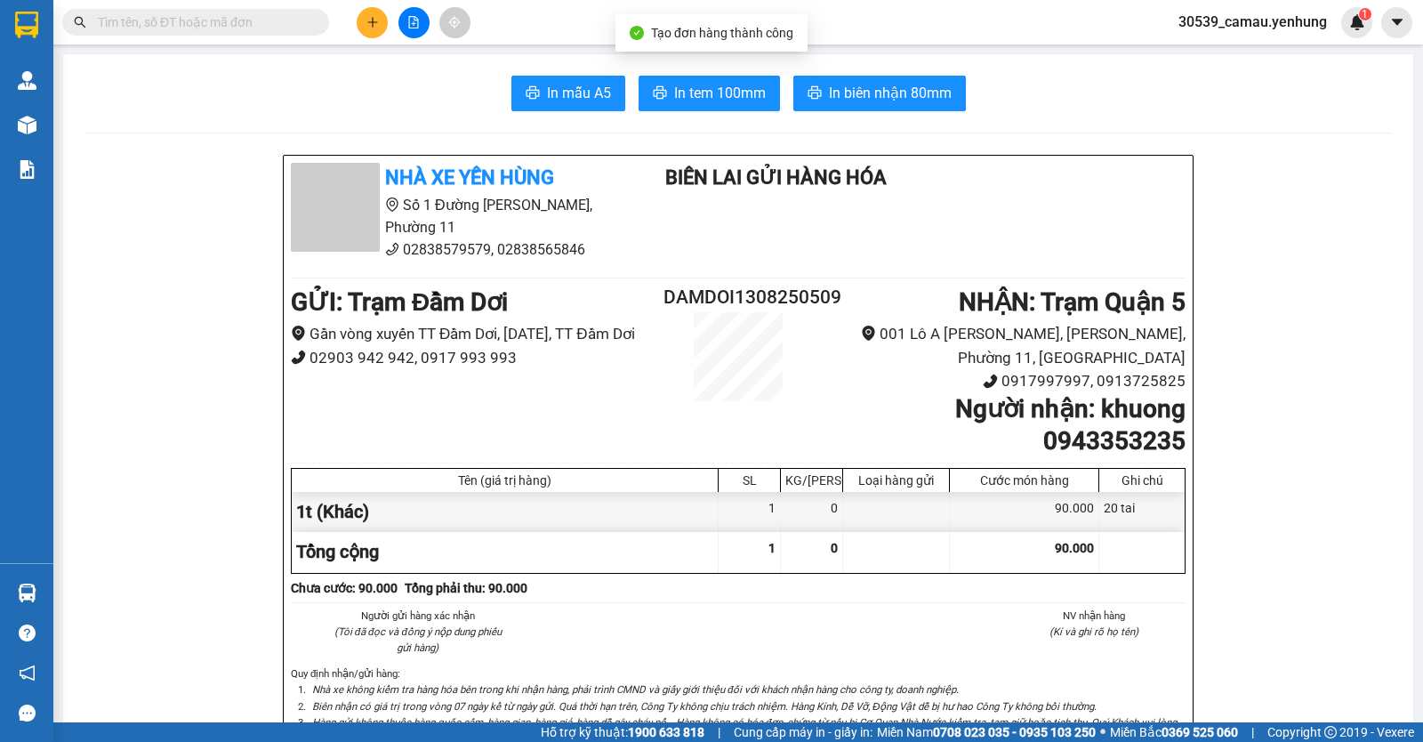
click at [372, 12] on button at bounding box center [372, 22] width 31 height 31
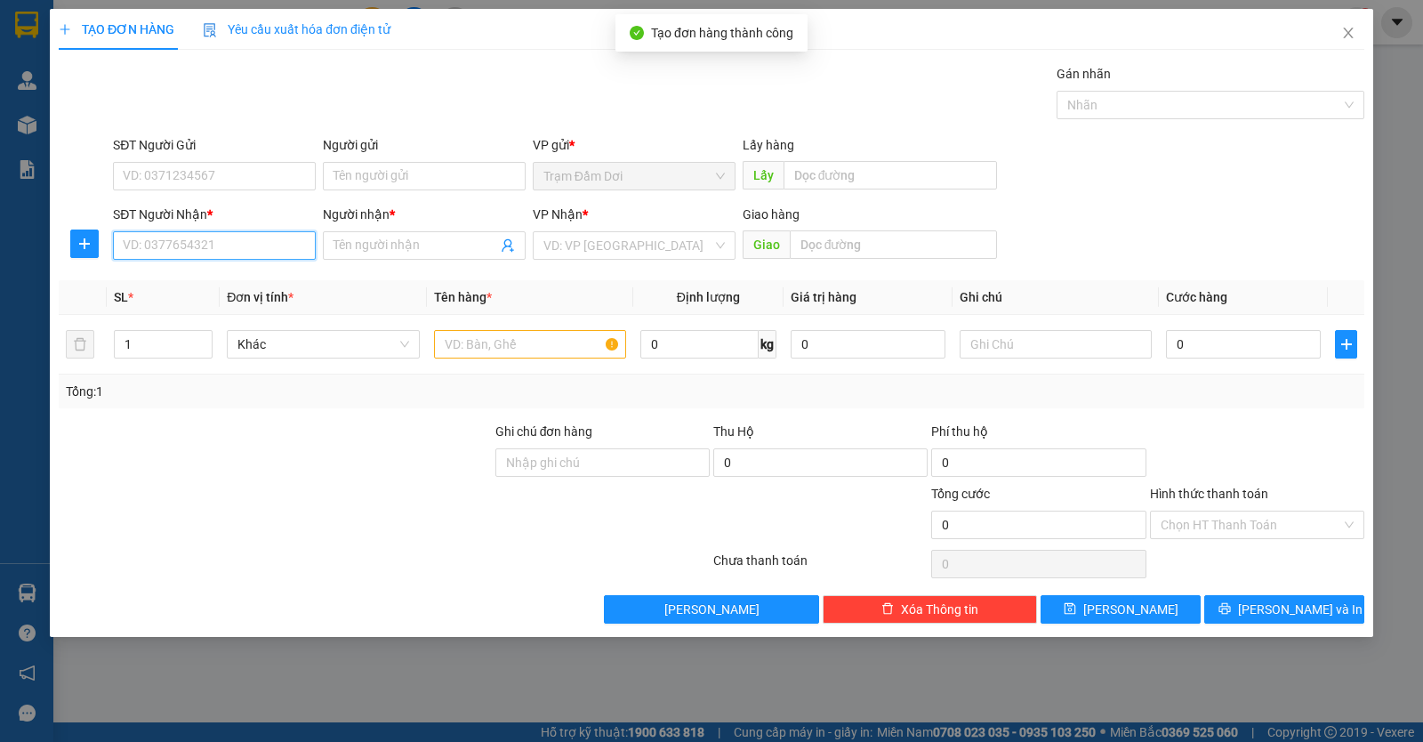
click at [163, 244] on input "SĐT Người Nhận *" at bounding box center [214, 245] width 203 height 28
click at [188, 286] on div "0918661715 - TẤN" at bounding box center [214, 281] width 181 height 20
type input "0918661715"
type input "TẤN"
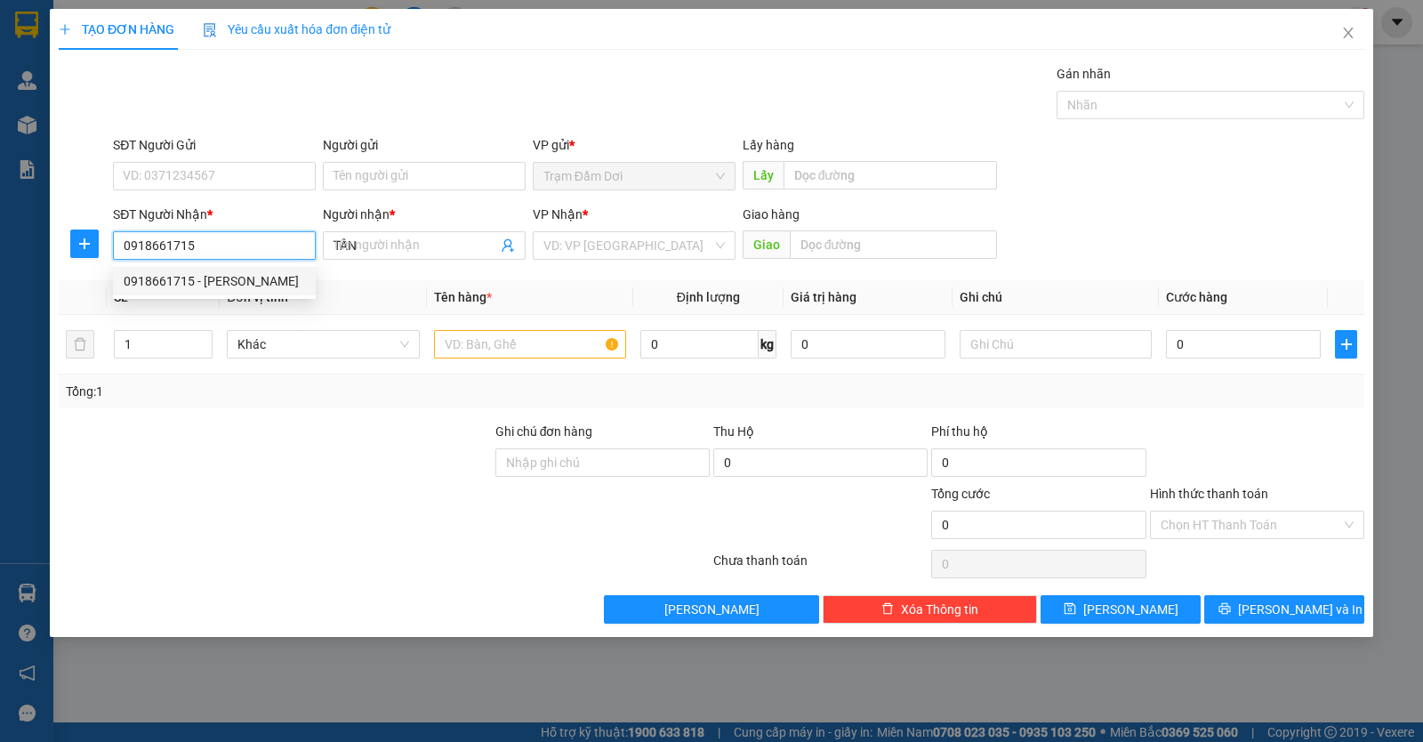
type input "30.000"
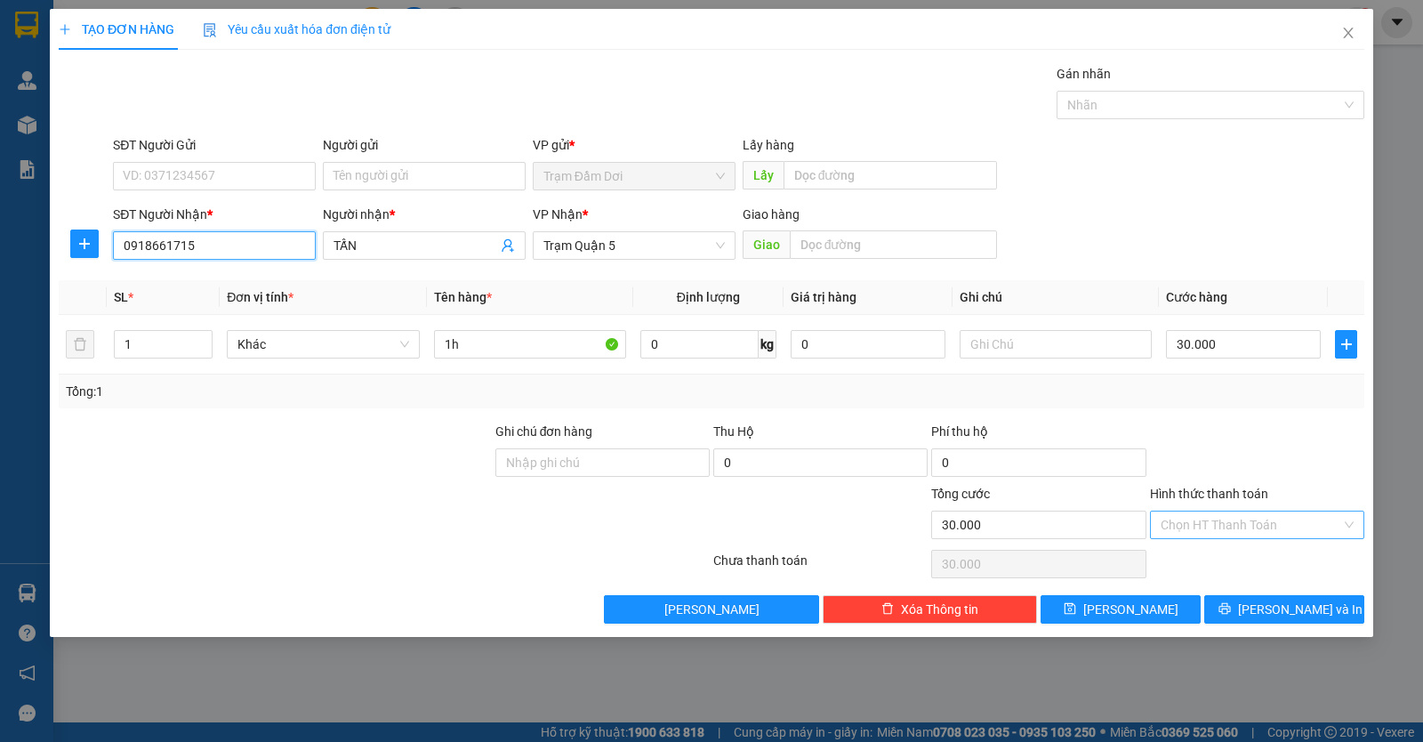
type input "0918661715"
click at [1267, 516] on input "Hình thức thanh toán" at bounding box center [1251, 524] width 181 height 27
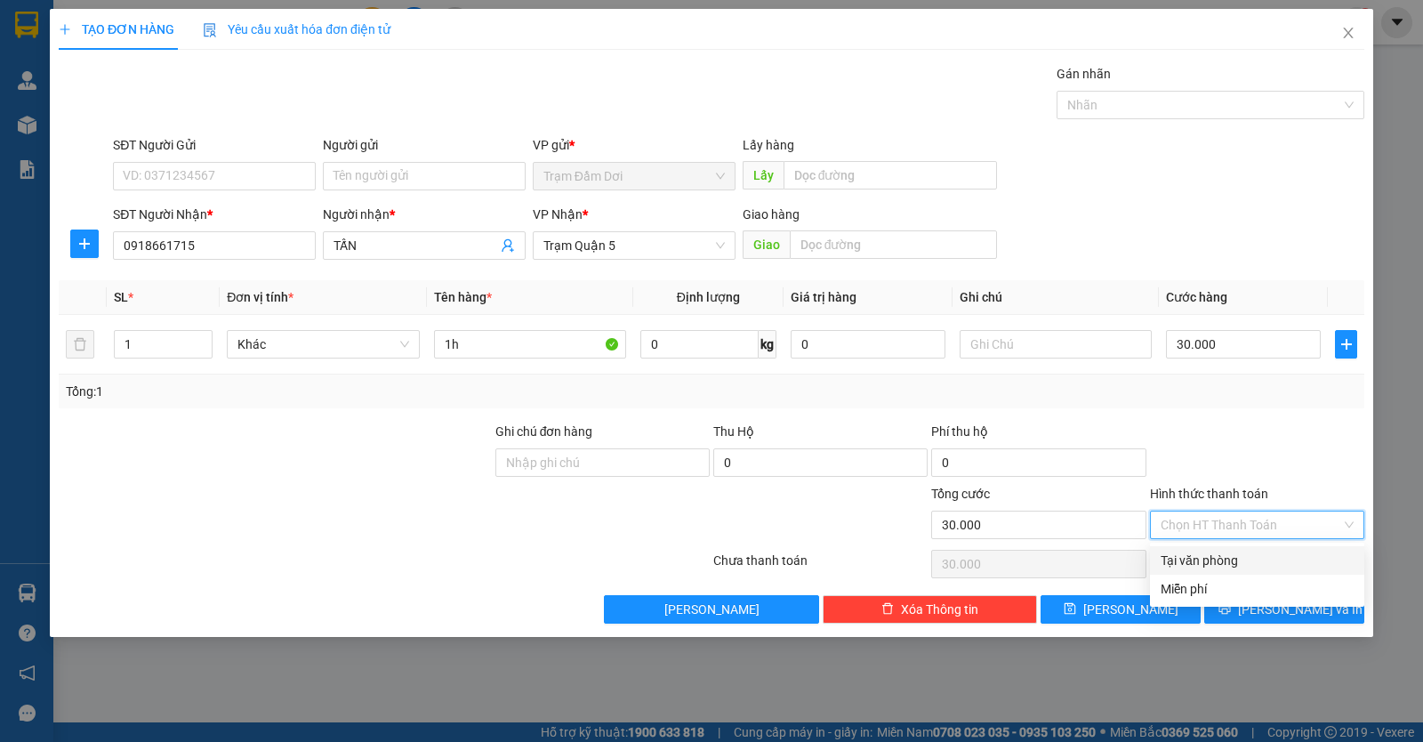
click at [1266, 557] on div "Tại văn phòng" at bounding box center [1257, 561] width 193 height 20
type input "0"
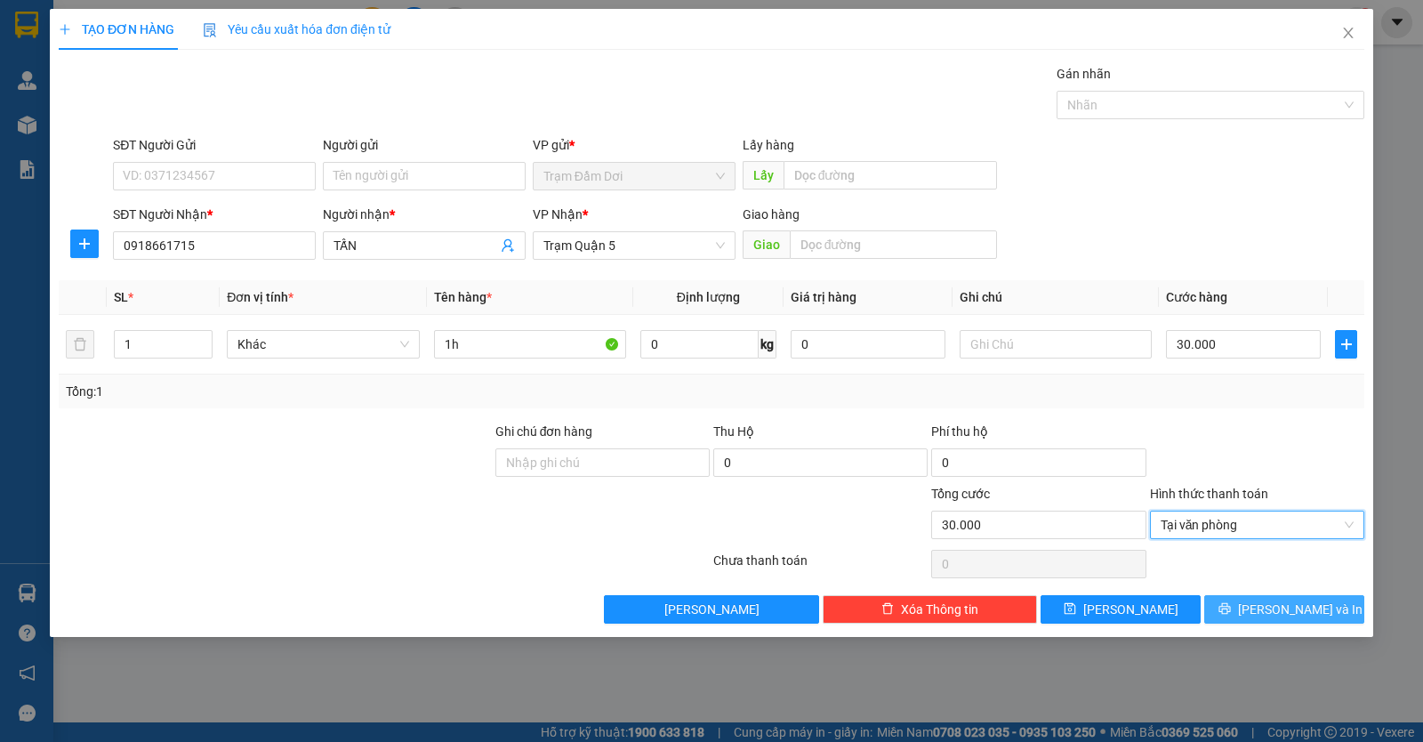
click at [1266, 609] on button "Lưu và In" at bounding box center [1284, 609] width 160 height 28
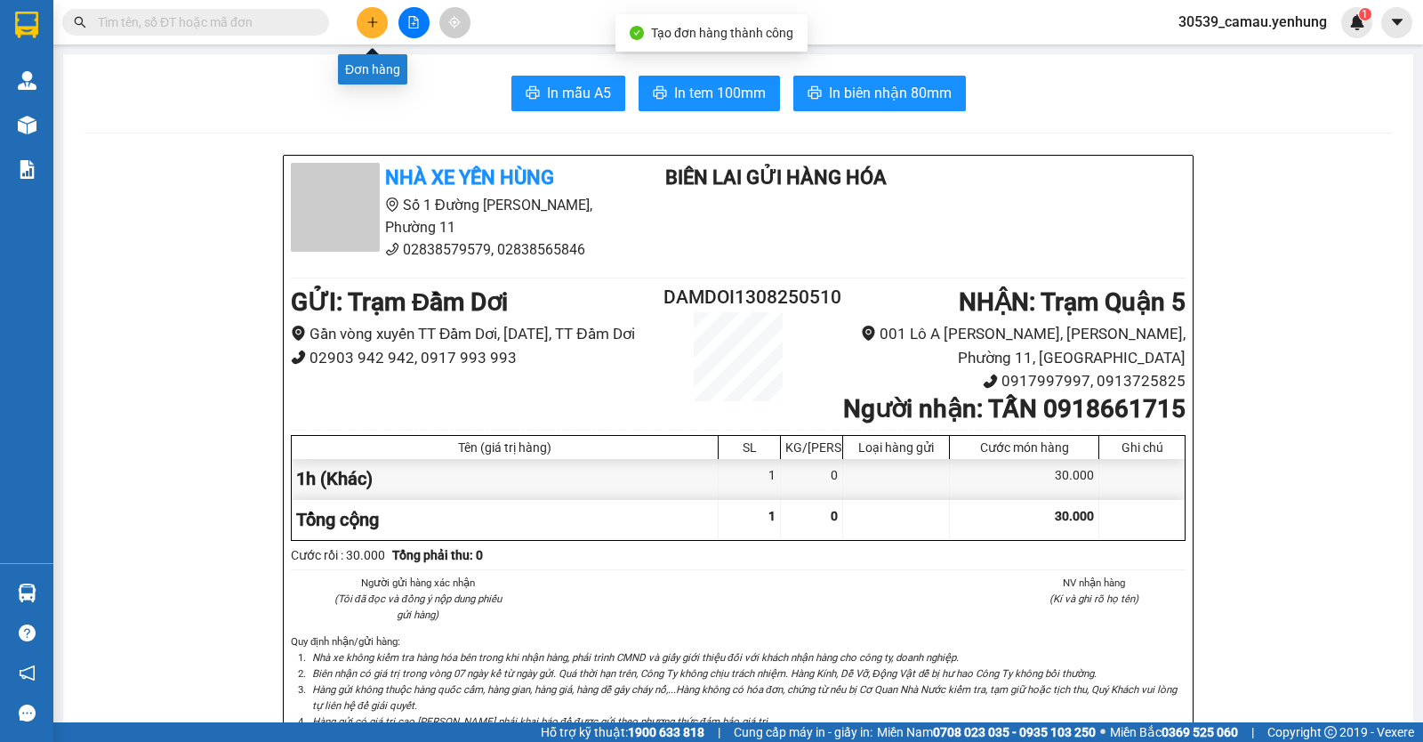
click at [380, 24] on button at bounding box center [372, 22] width 31 height 31
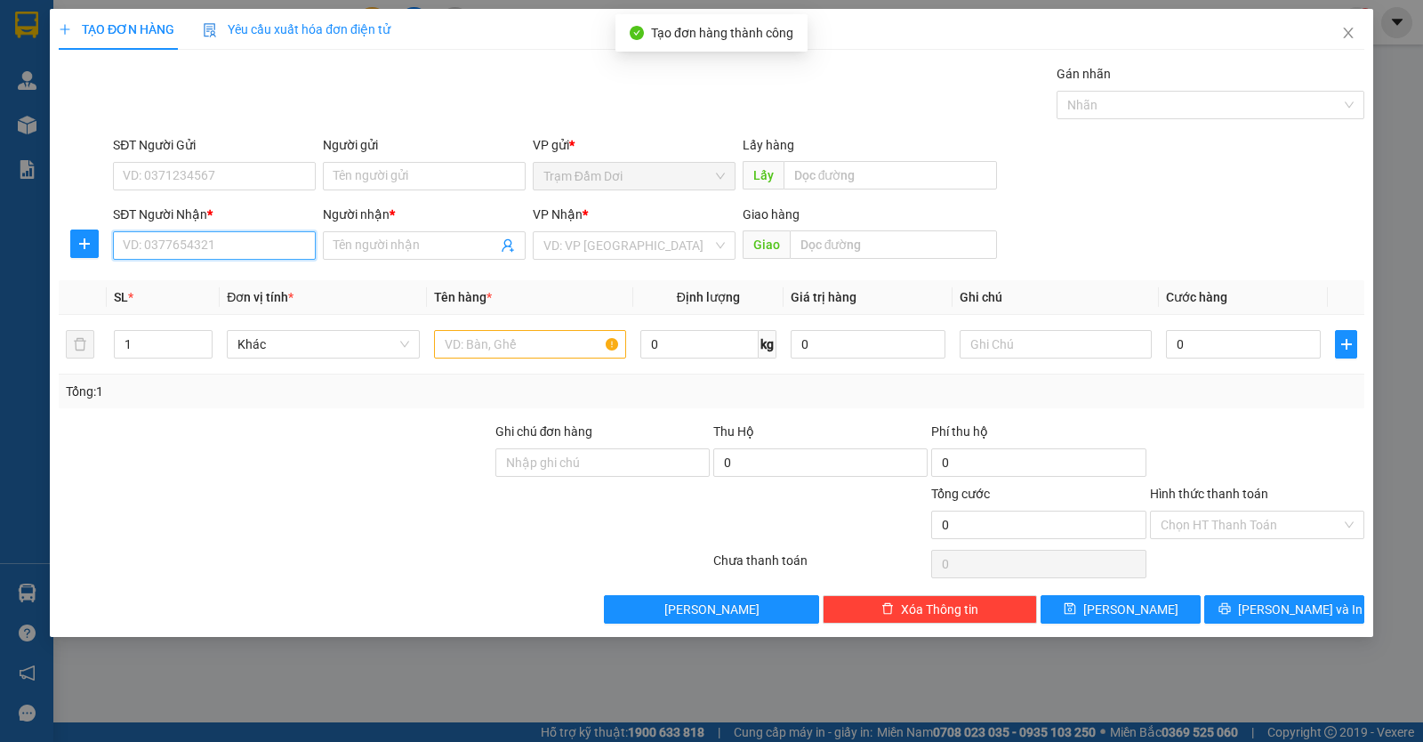
click at [259, 234] on input "SĐT Người Nhận *" at bounding box center [214, 245] width 203 height 28
click at [196, 290] on div "0918600786 - hon" at bounding box center [214, 281] width 181 height 20
type input "0918600786"
type input "hon"
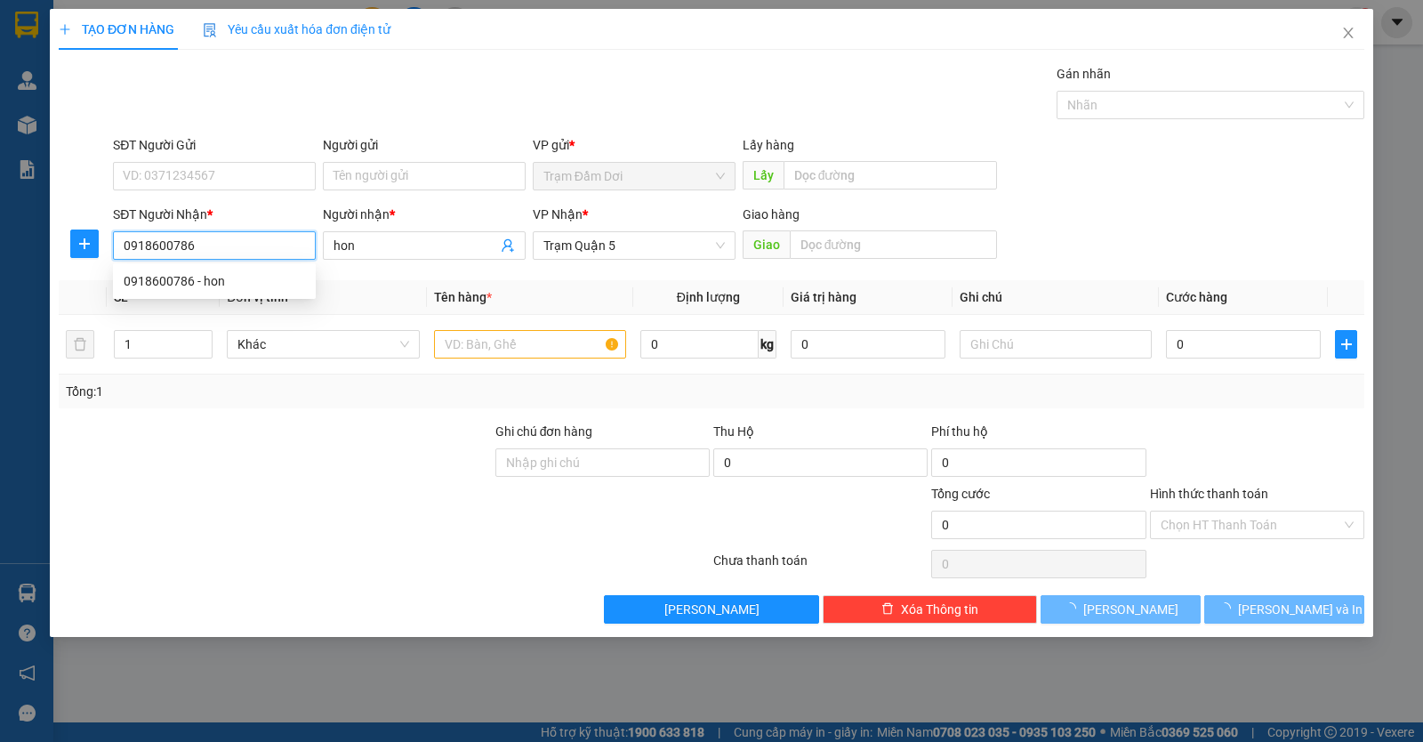
type input "50.000"
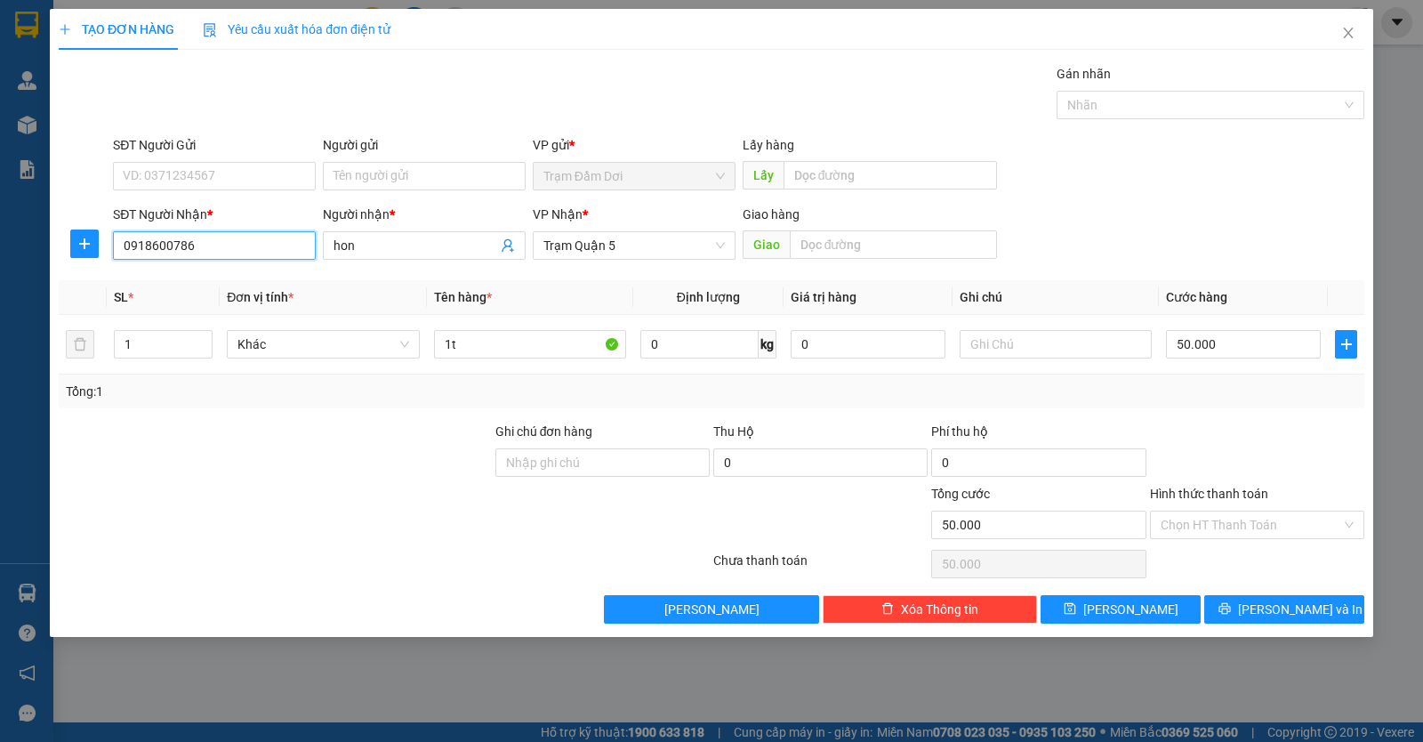
type input "0918600786"
click at [1300, 502] on div "Hình thức thanh toán" at bounding box center [1257, 497] width 214 height 27
click at [1307, 512] on input "Hình thức thanh toán" at bounding box center [1251, 524] width 181 height 27
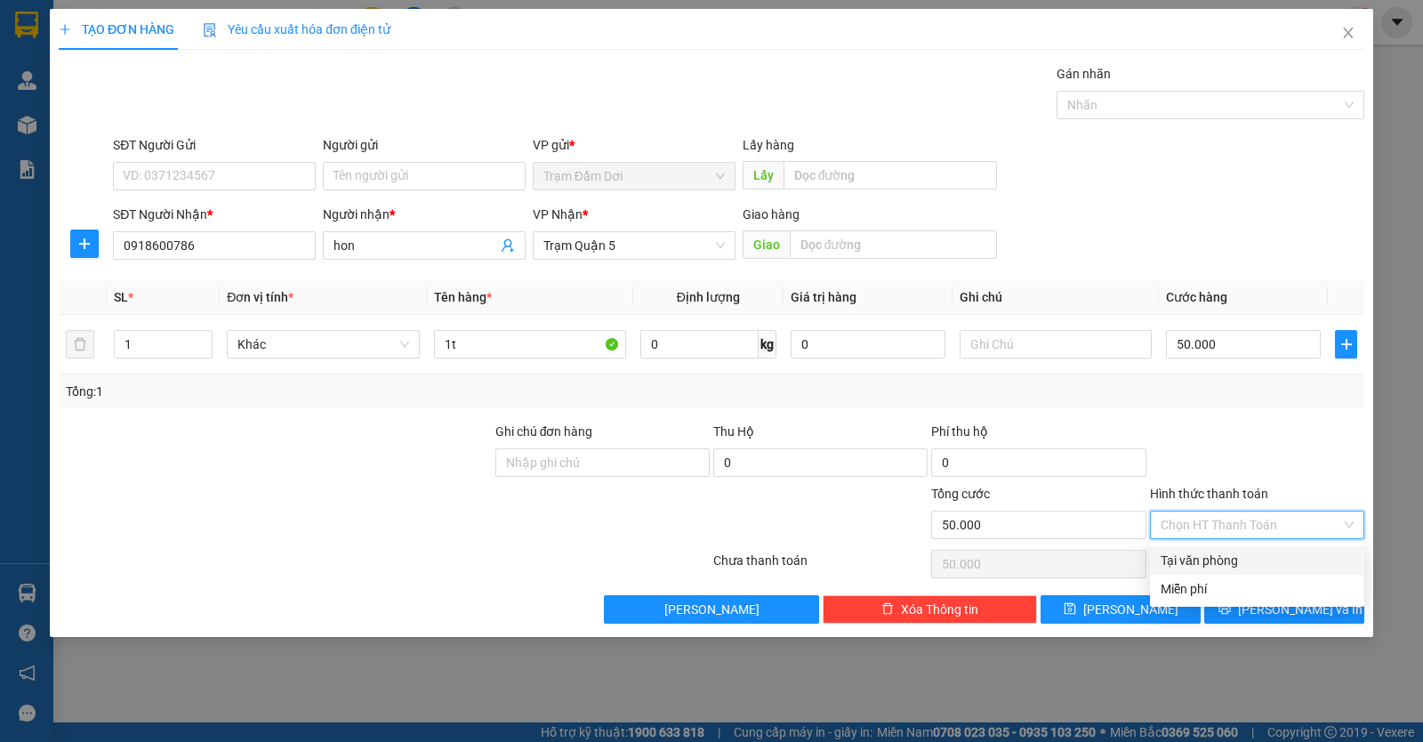
click at [1276, 570] on div "Tại văn phòng" at bounding box center [1257, 560] width 214 height 28
type input "0"
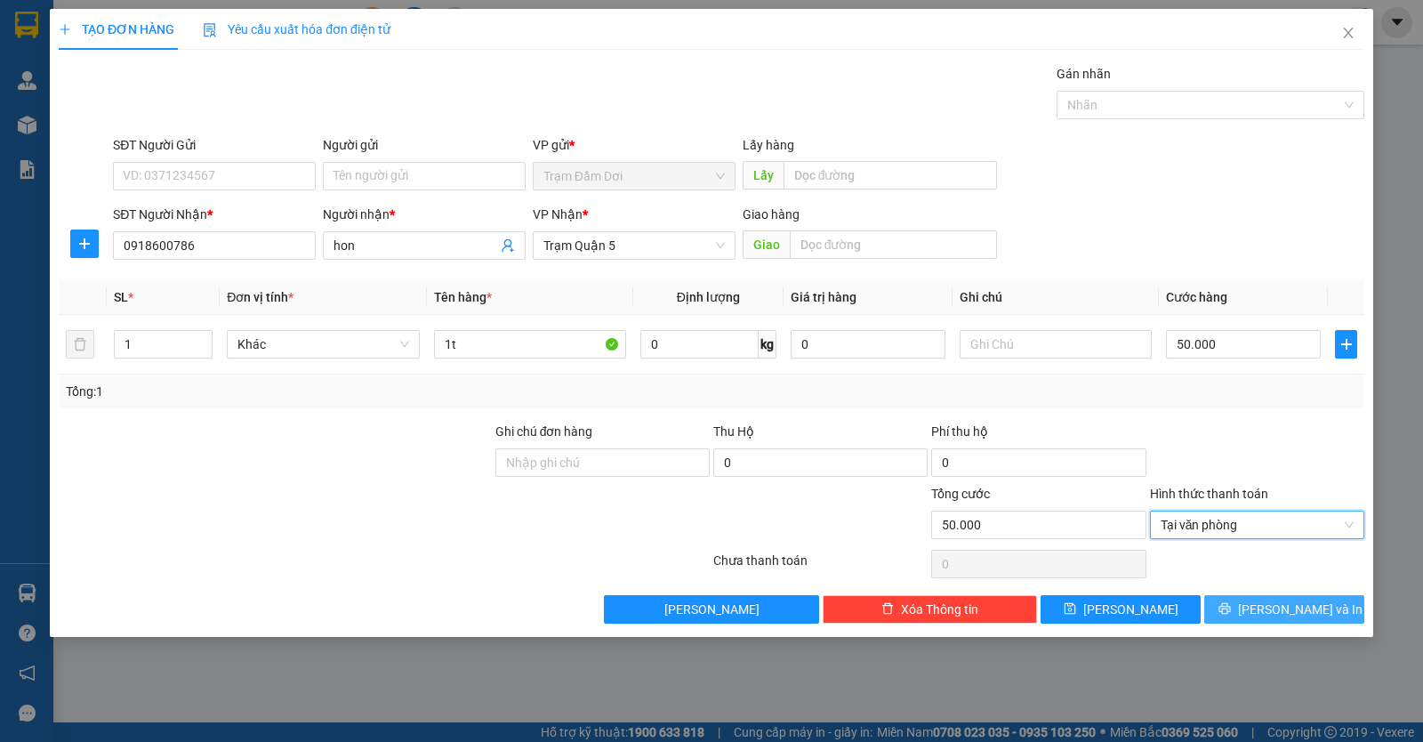
click at [1277, 611] on span "Lưu và In" at bounding box center [1300, 609] width 125 height 20
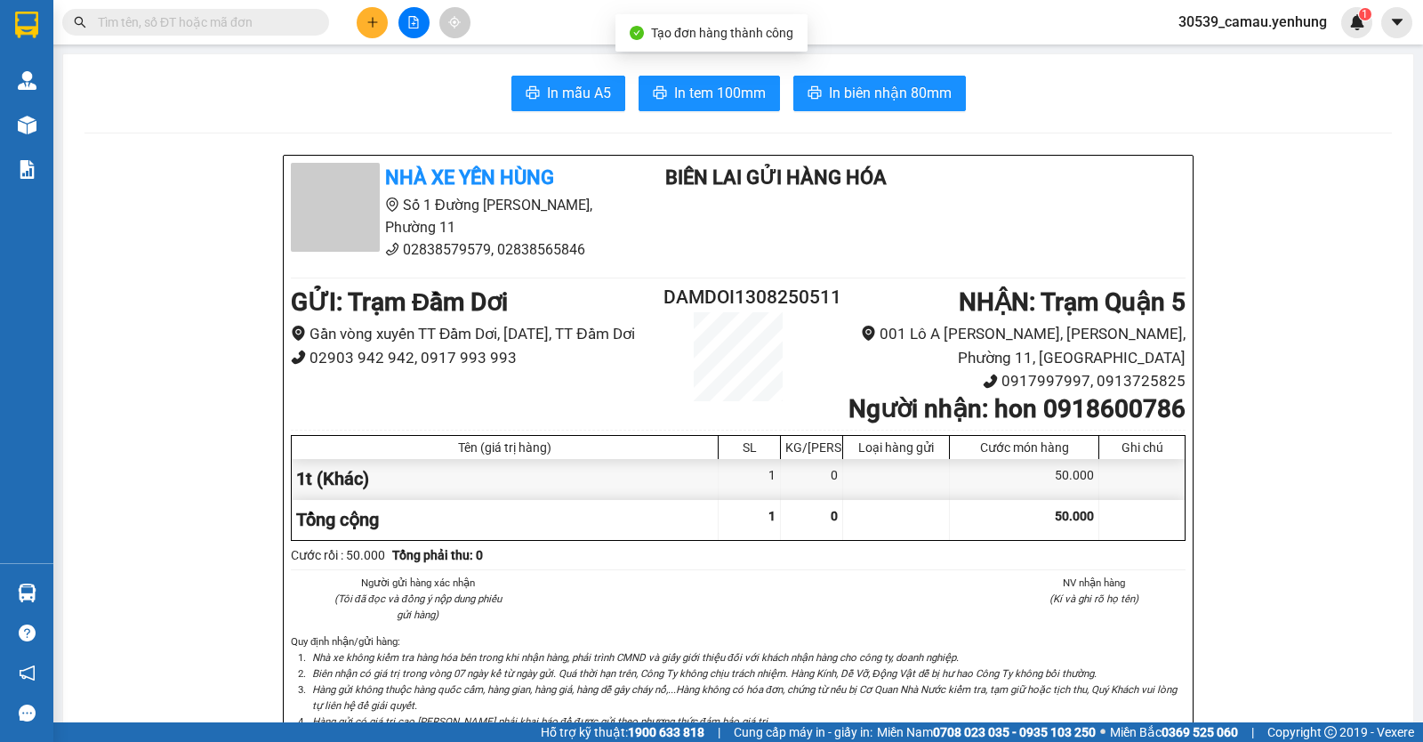
click at [373, 35] on button at bounding box center [372, 22] width 31 height 31
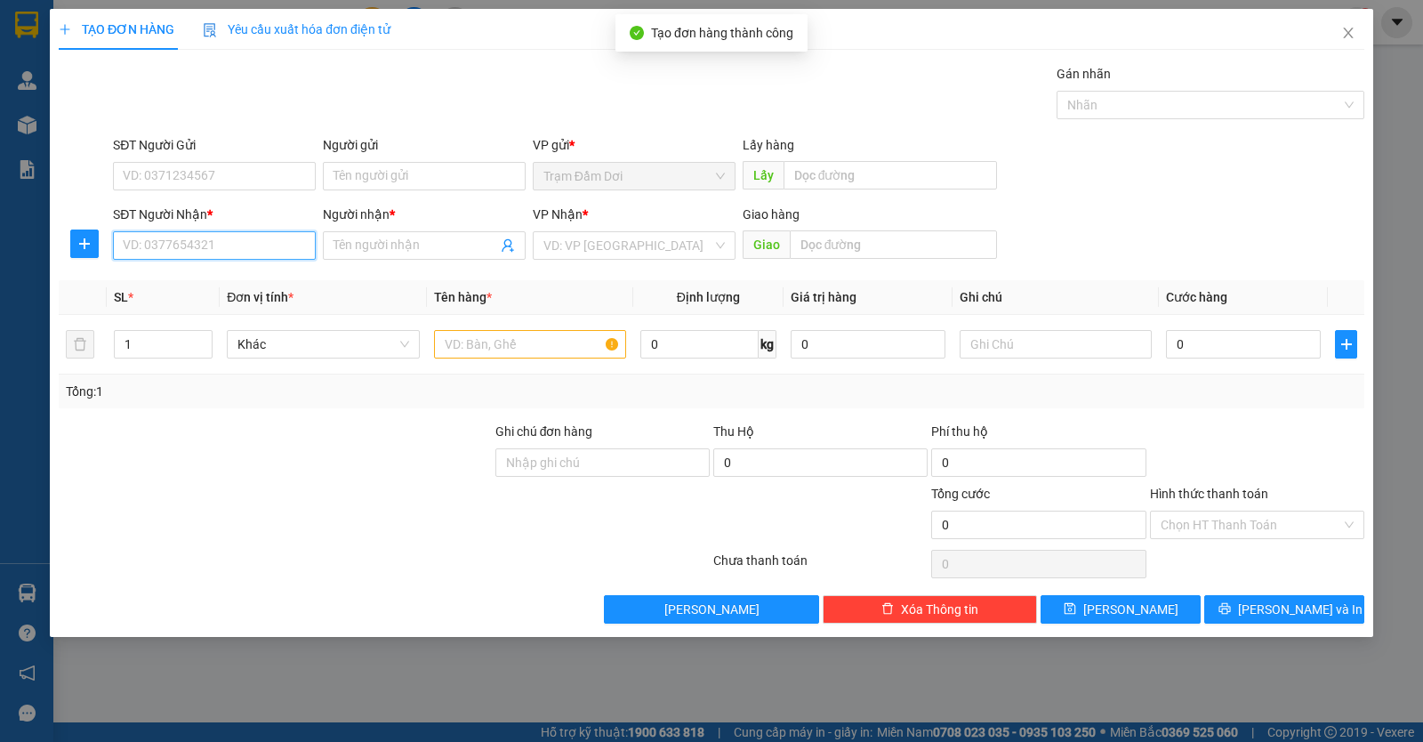
click at [263, 255] on input "SĐT Người Nhận *" at bounding box center [214, 245] width 203 height 28
click at [203, 291] on div "0969131911 - mident" at bounding box center [214, 281] width 203 height 28
type input "0969131911"
type input "mident"
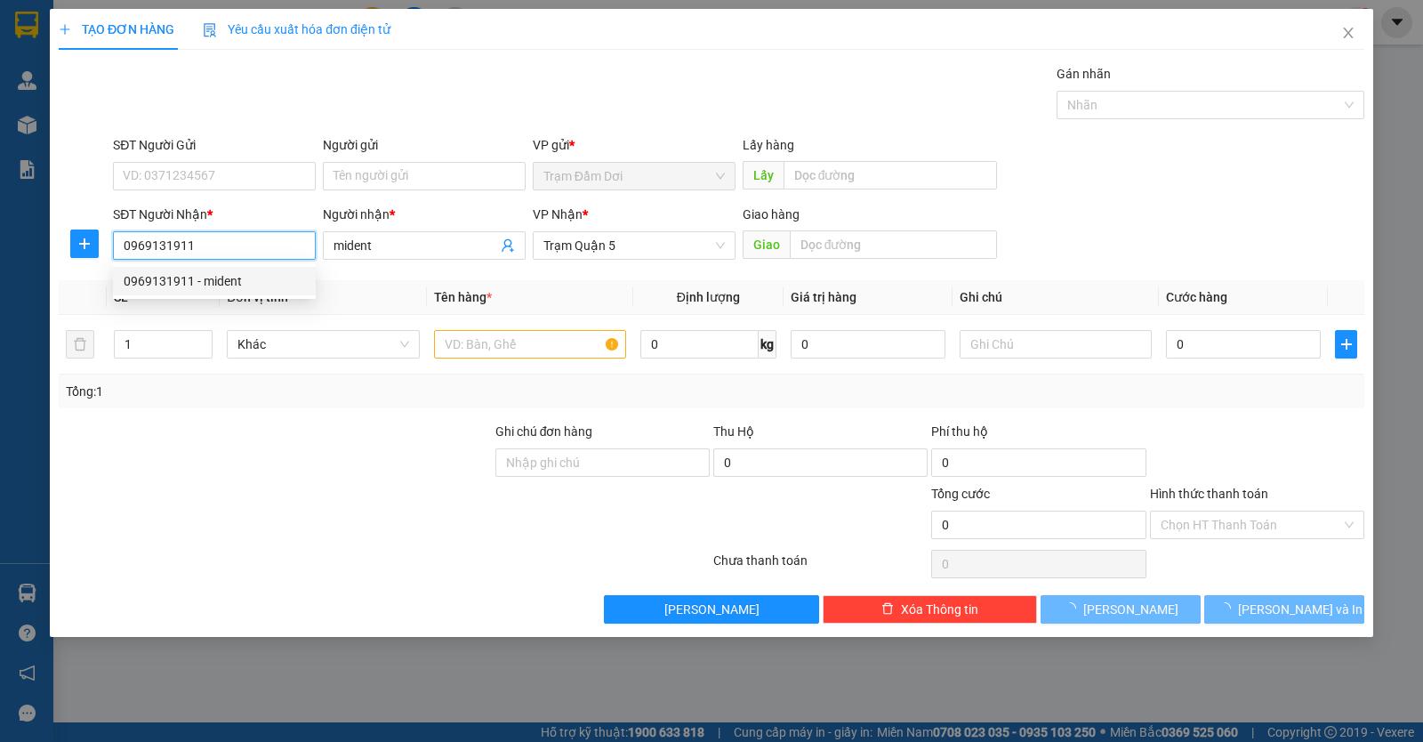
type input "30.000"
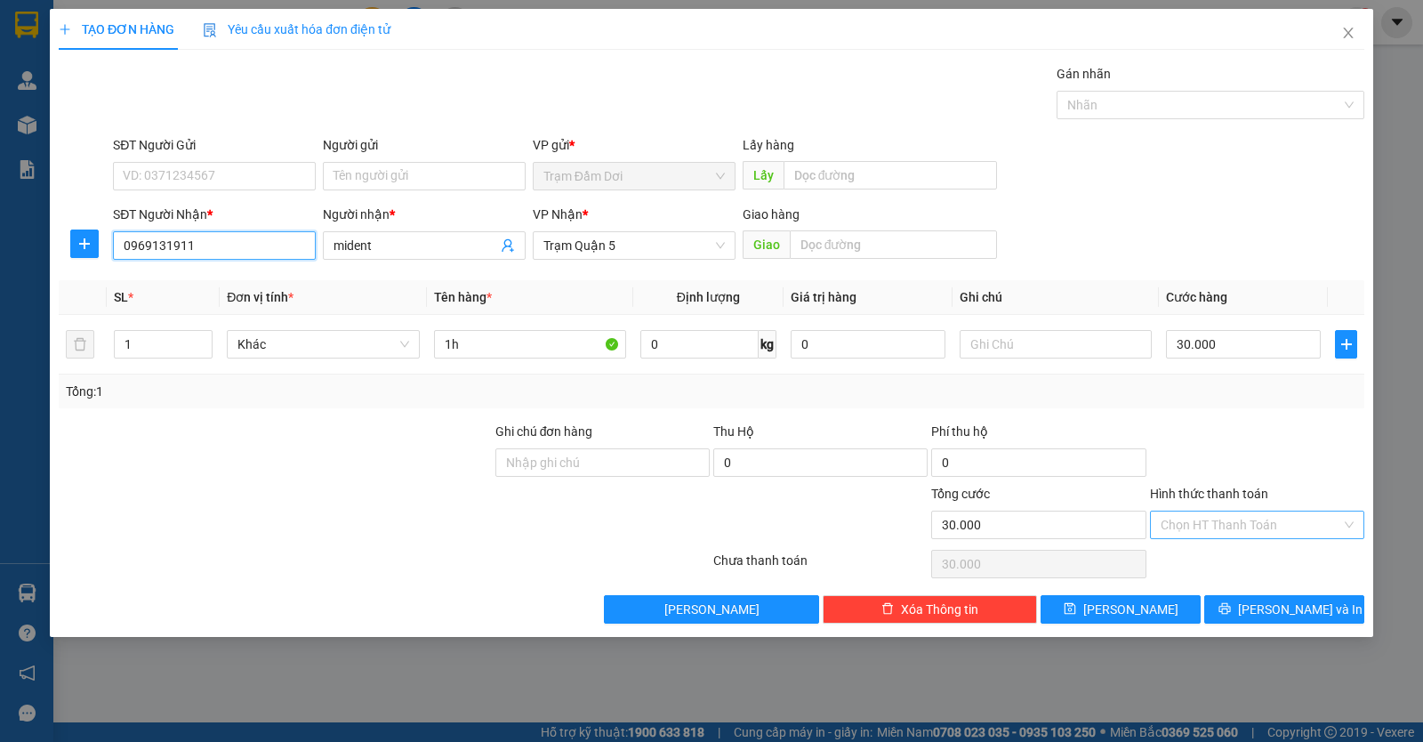
type input "0969131911"
click at [1298, 529] on input "Hình thức thanh toán" at bounding box center [1251, 524] width 181 height 27
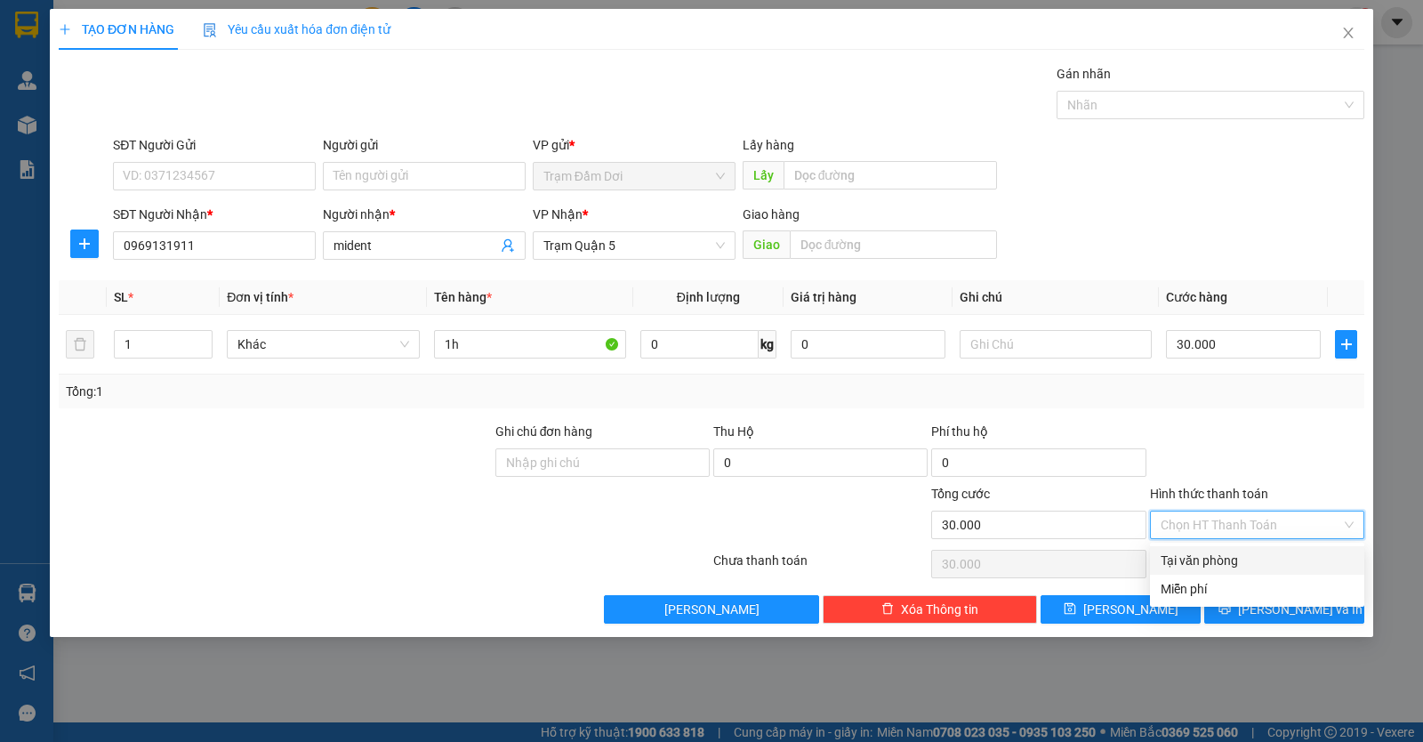
click at [1251, 564] on div "Tại văn phòng" at bounding box center [1257, 561] width 193 height 20
type input "0"
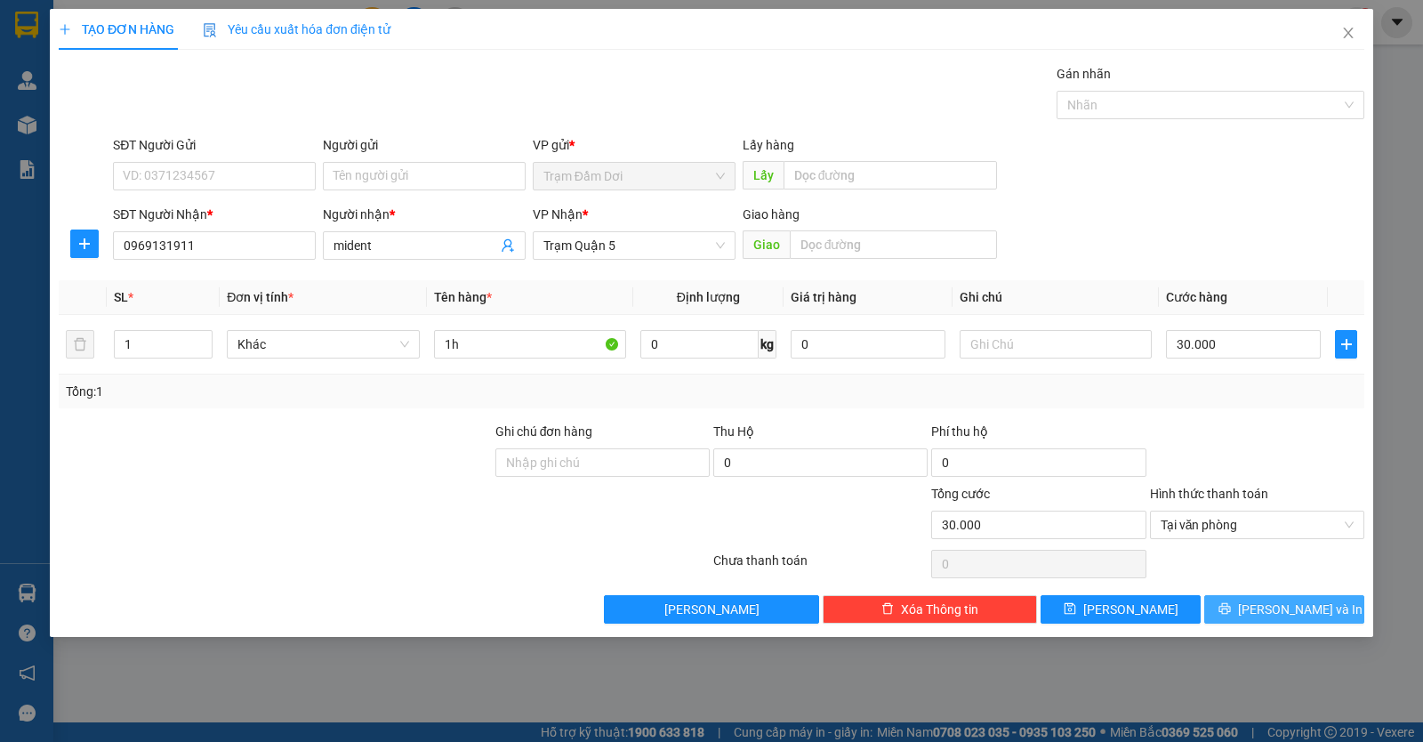
click at [1263, 601] on button "Lưu và In" at bounding box center [1284, 609] width 160 height 28
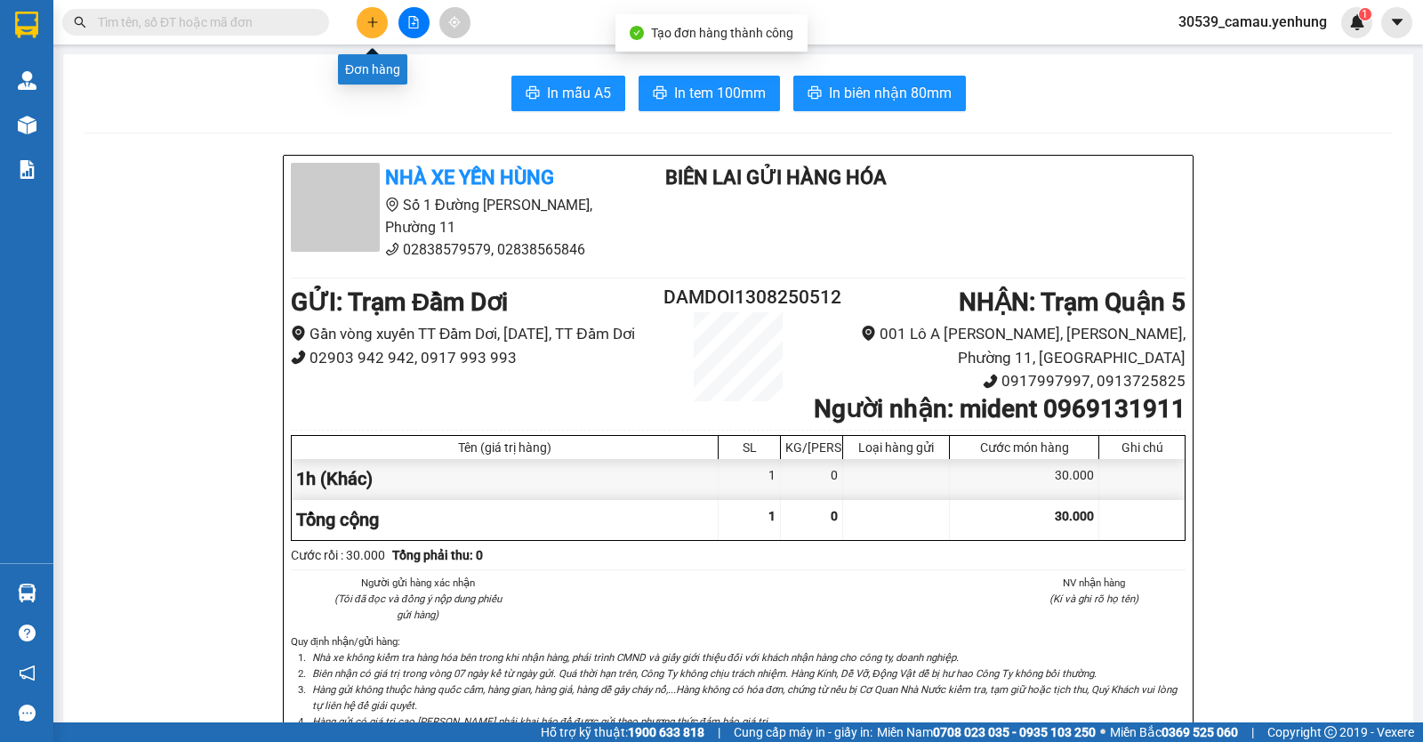
click at [381, 25] on button at bounding box center [372, 22] width 31 height 31
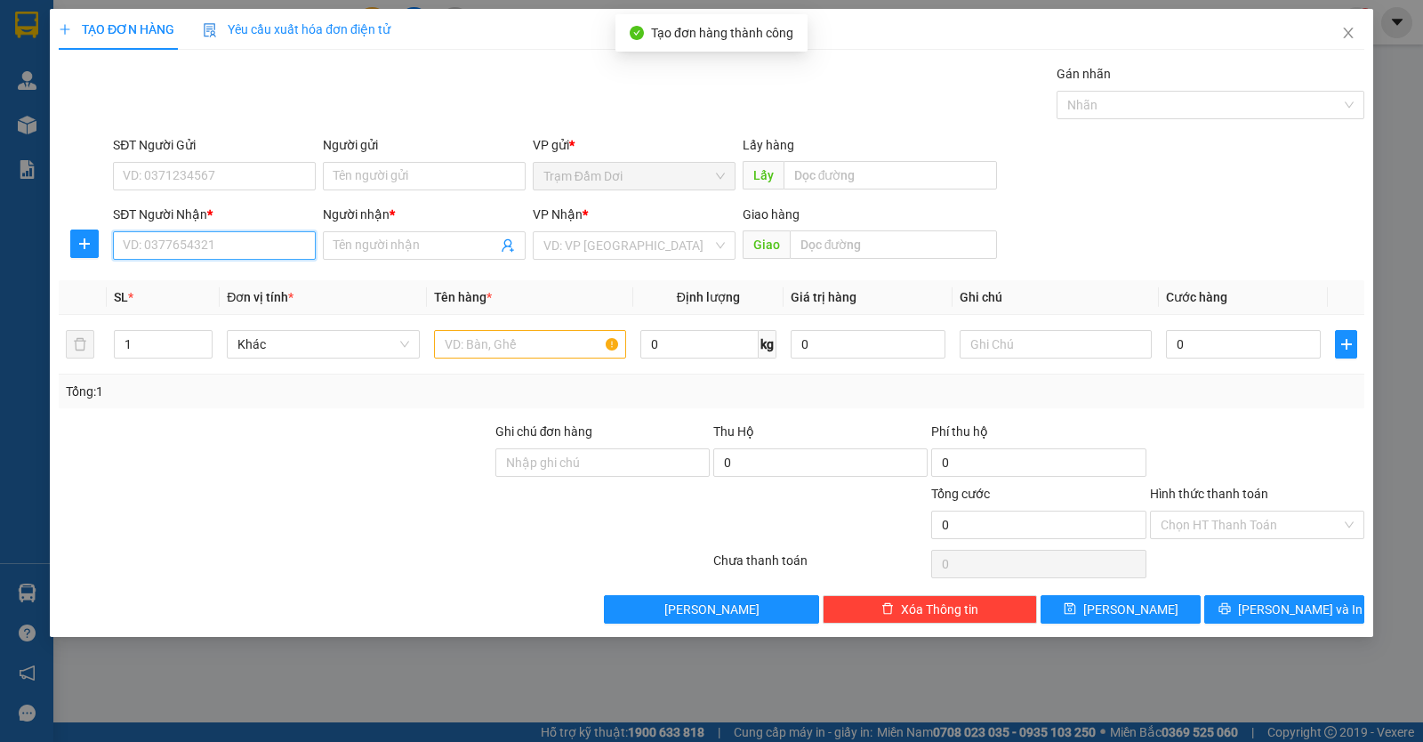
click at [215, 257] on input "SĐT Người Nhận *" at bounding box center [214, 245] width 203 height 28
click at [163, 282] on div "0918538568 - t" at bounding box center [214, 281] width 181 height 20
type input "0918538568"
type input "t"
type input "50.000"
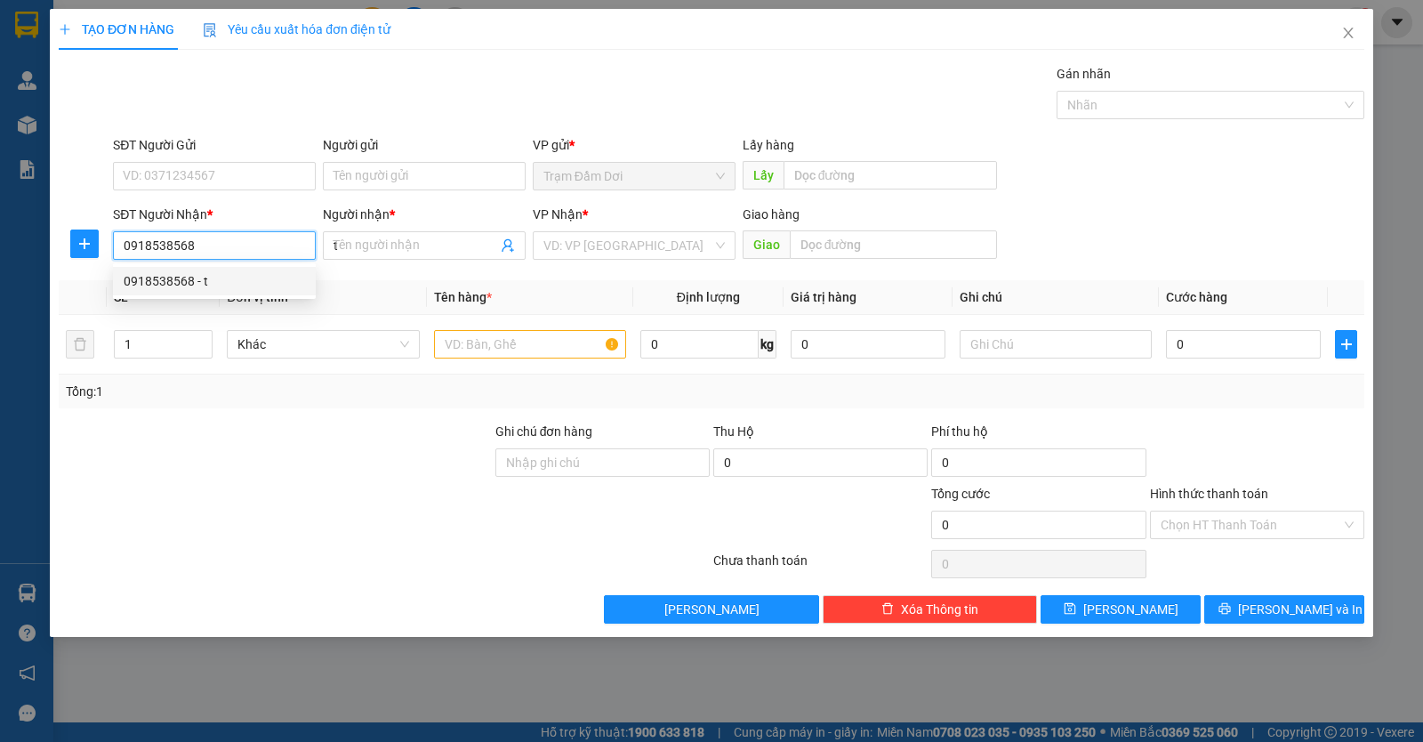
type input "50.000"
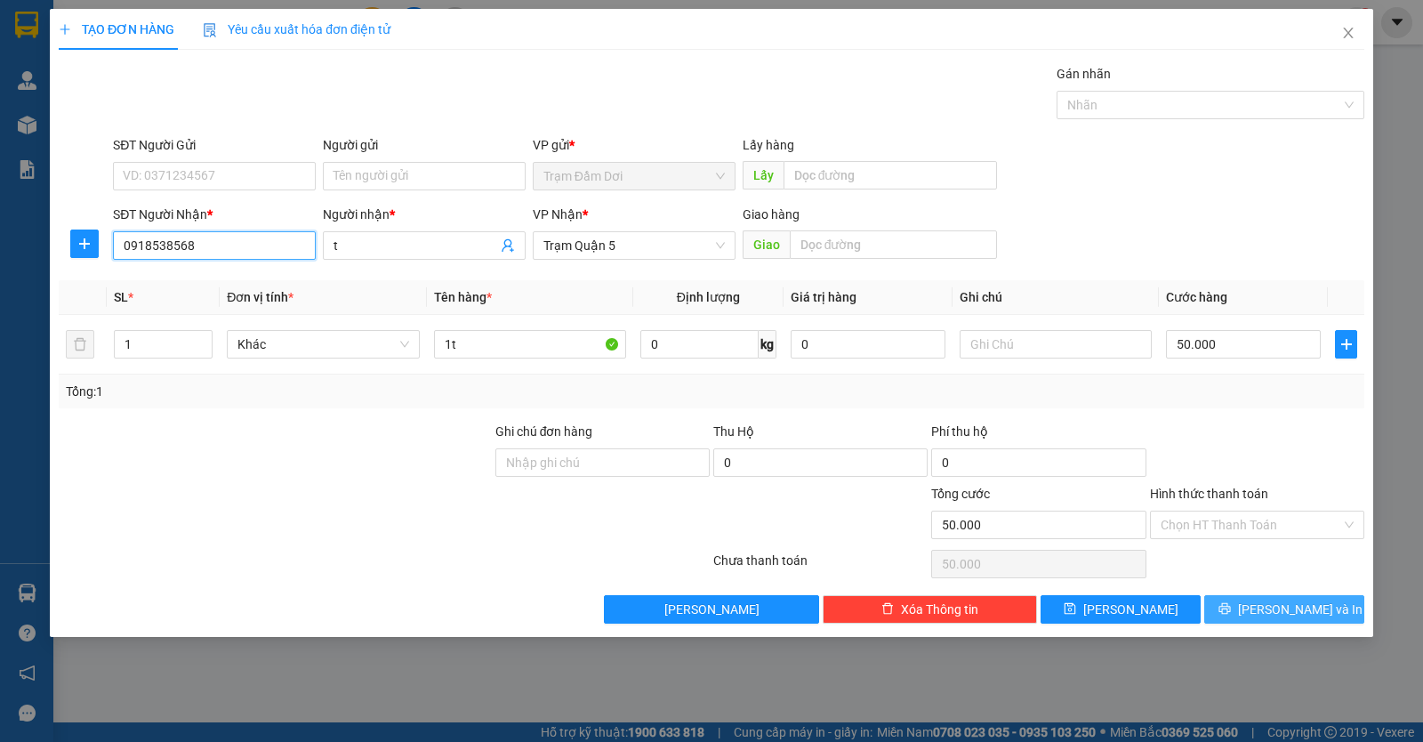
type input "0918538568"
click at [1291, 607] on span "Lưu và In" at bounding box center [1300, 609] width 125 height 20
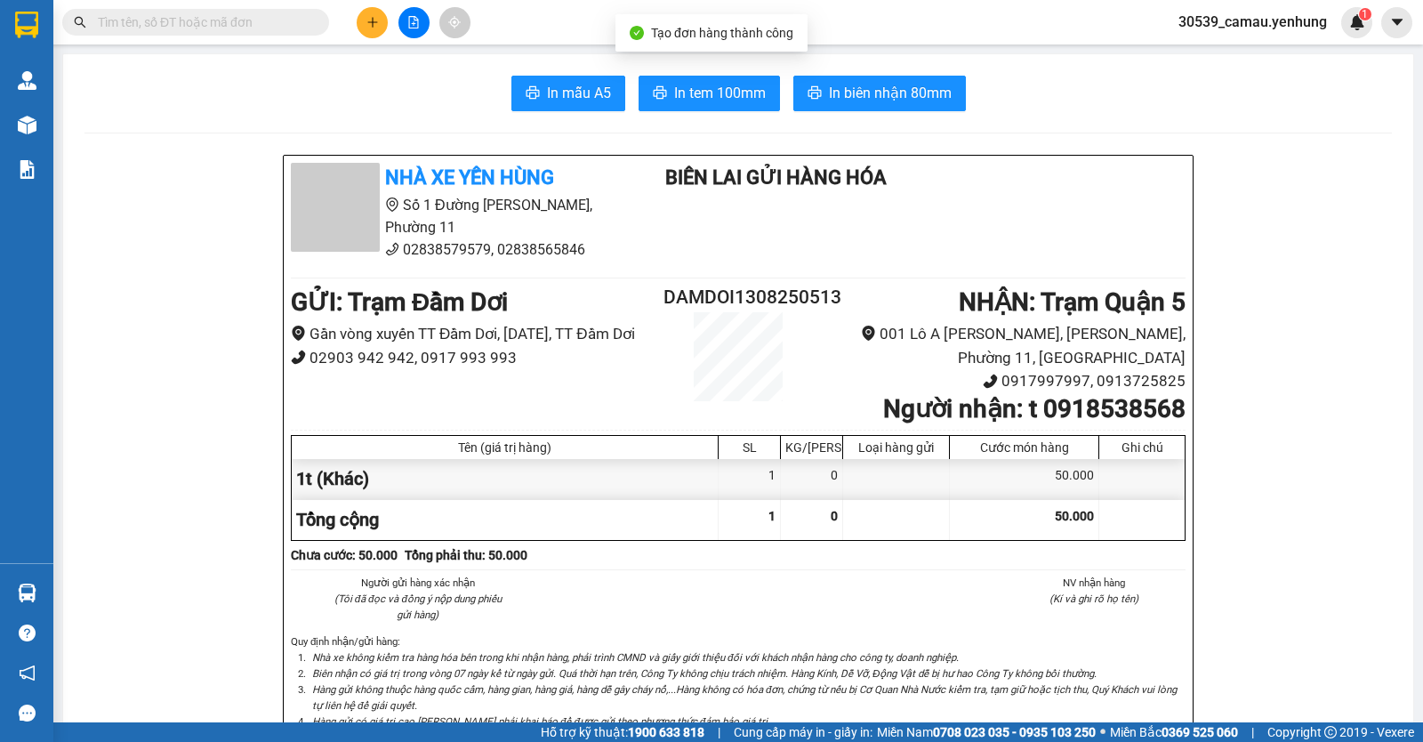
click at [361, 10] on div at bounding box center [413, 22] width 133 height 31
click at [359, 24] on button at bounding box center [372, 22] width 31 height 31
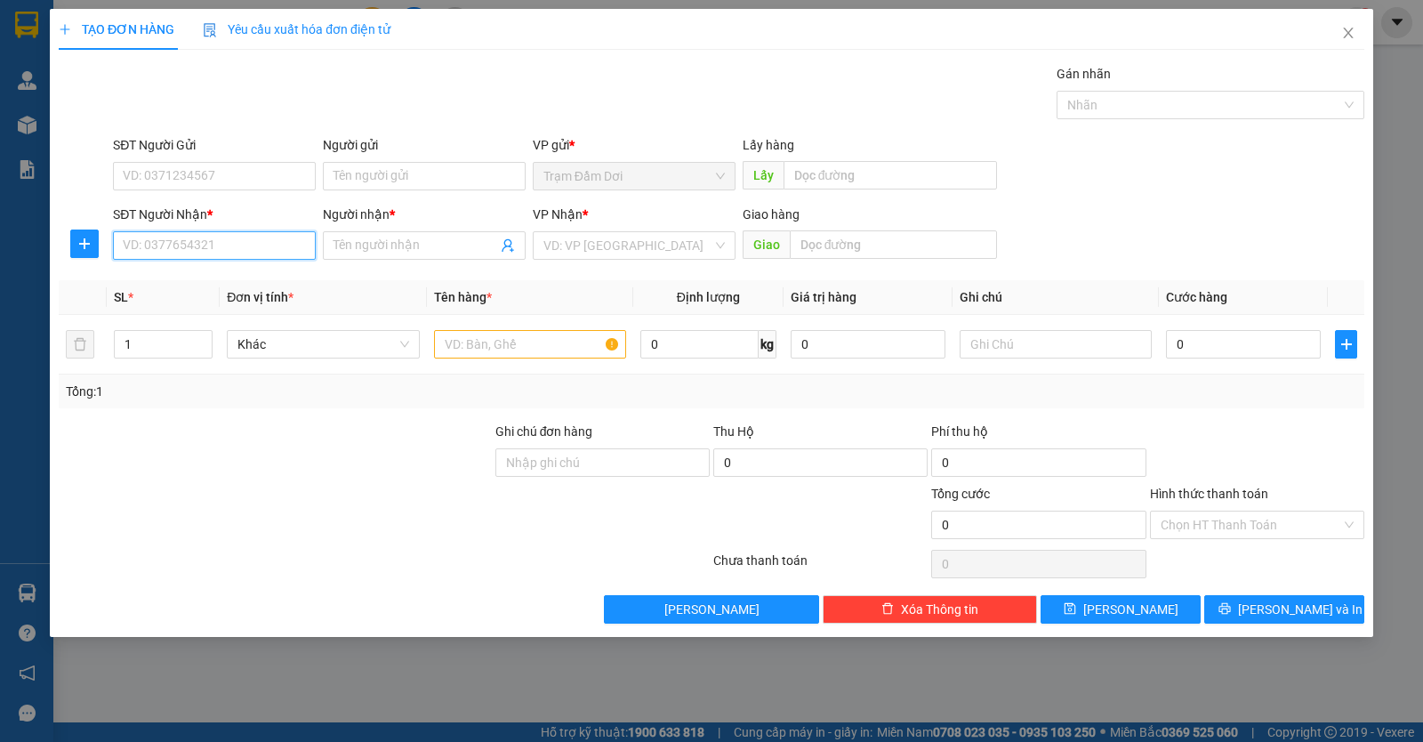
click at [167, 237] on input "SĐT Người Nhận *" at bounding box center [214, 245] width 203 height 28
click at [150, 278] on div "0906290354 - hieu" at bounding box center [214, 281] width 181 height 20
type input "0906290354"
type input "hieu"
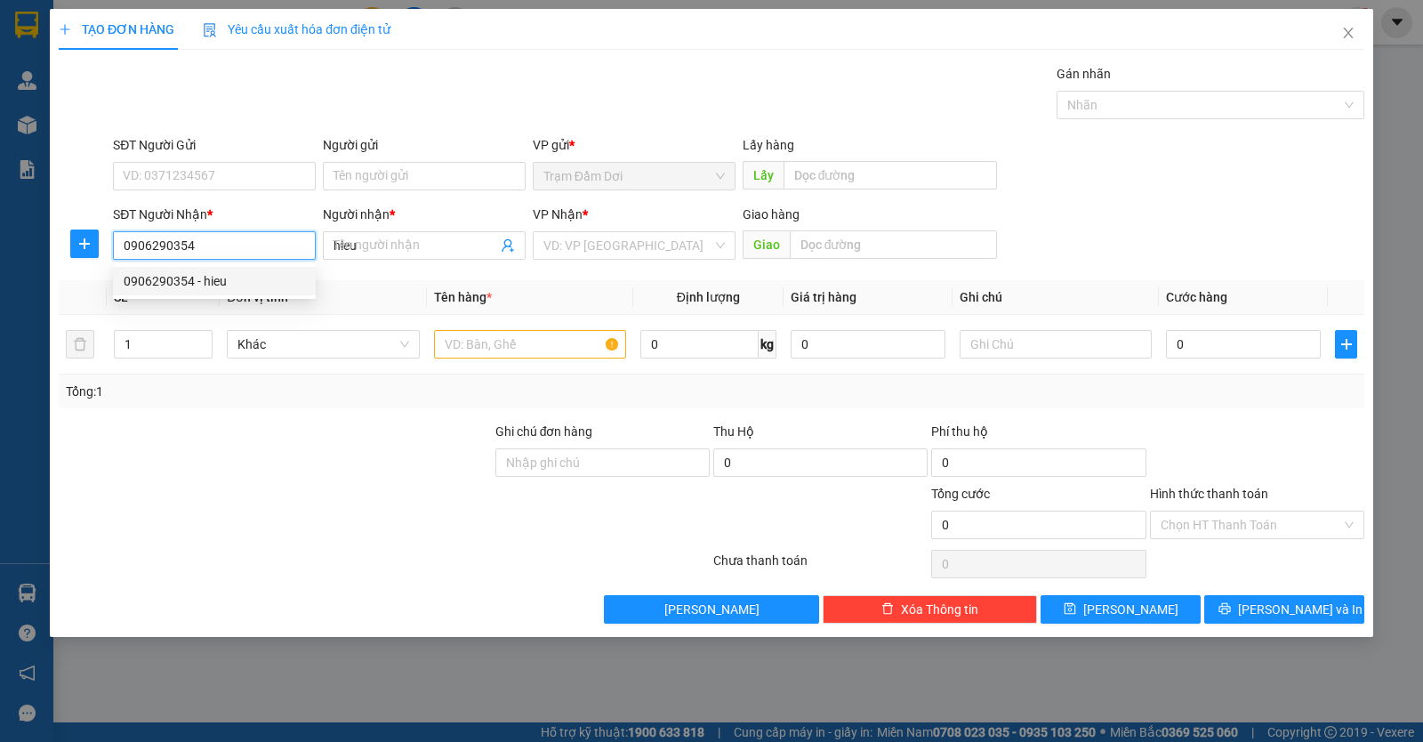
type input "100.000"
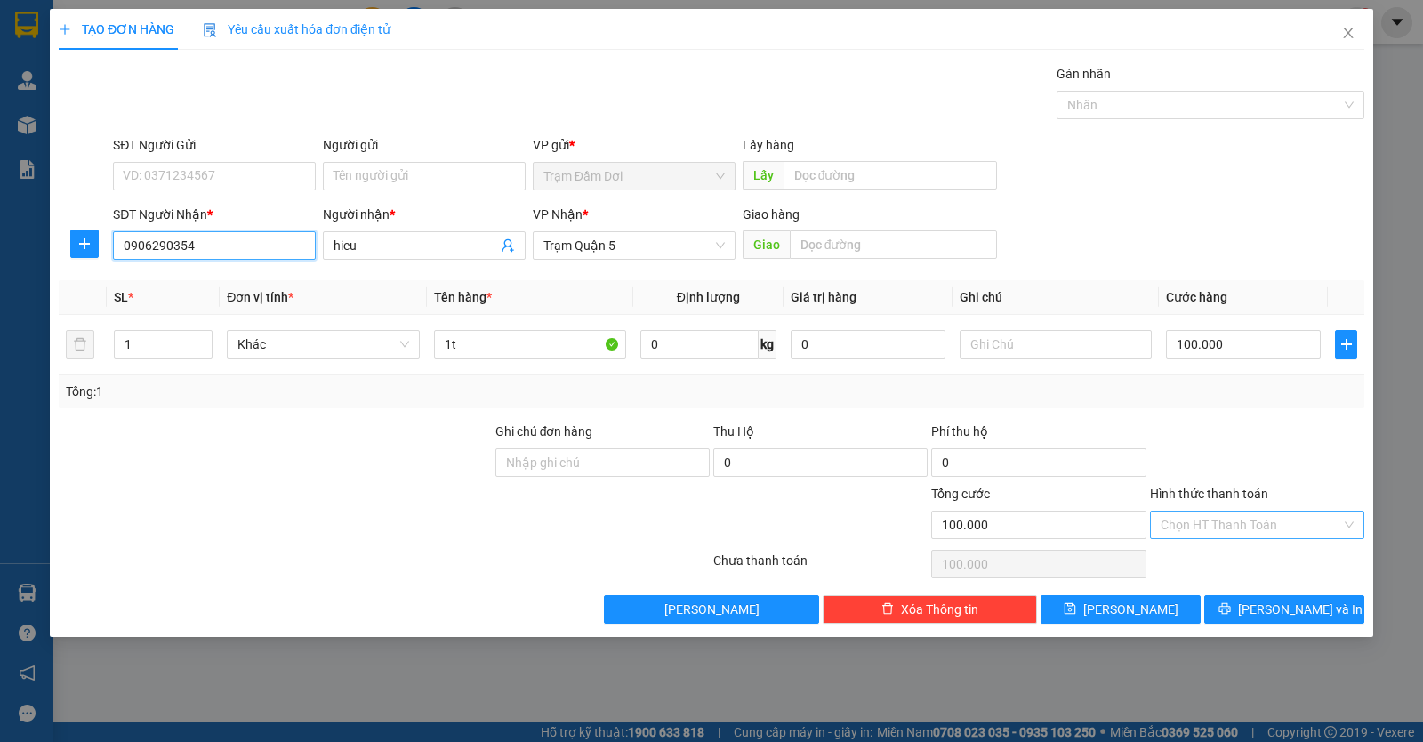
type input "0906290354"
click at [1288, 521] on input "Hình thức thanh toán" at bounding box center [1251, 524] width 181 height 27
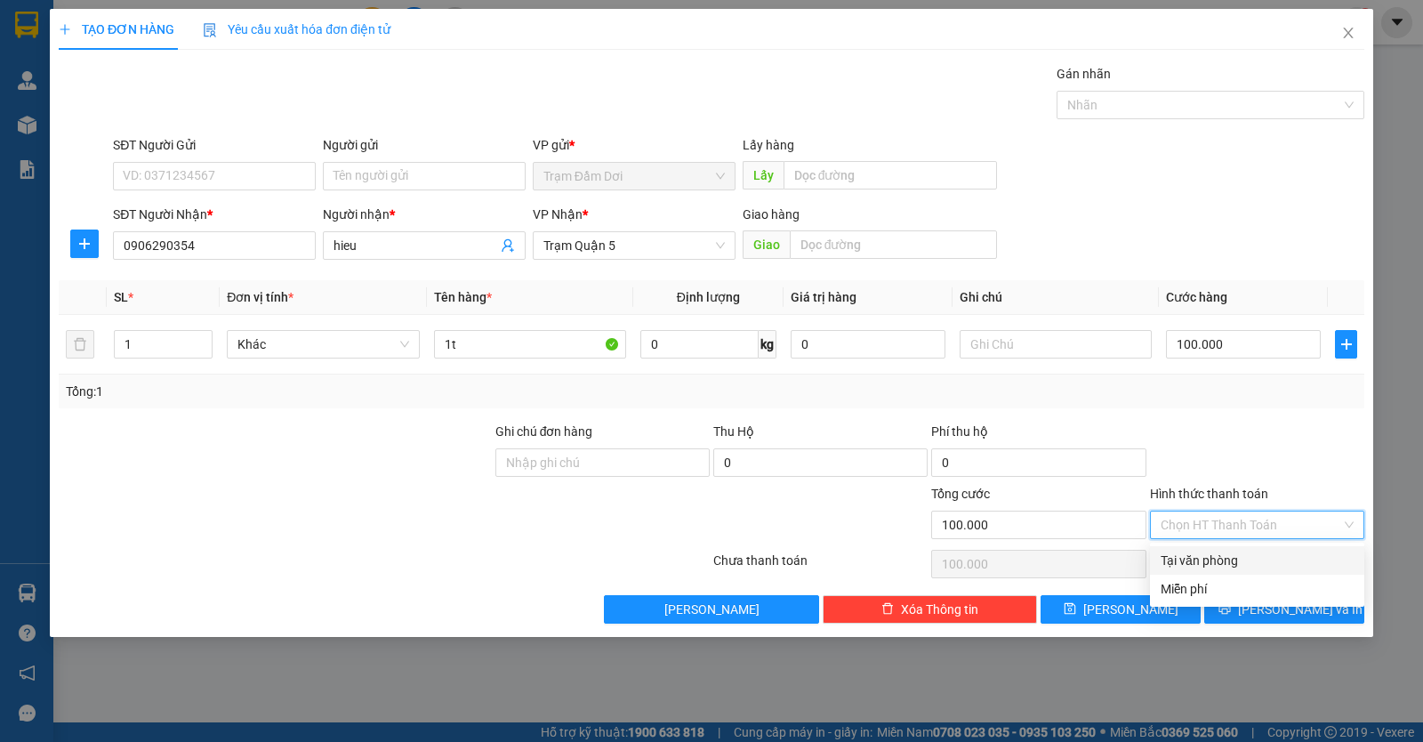
click at [1241, 559] on div "Tại văn phòng" at bounding box center [1257, 561] width 193 height 20
type input "0"
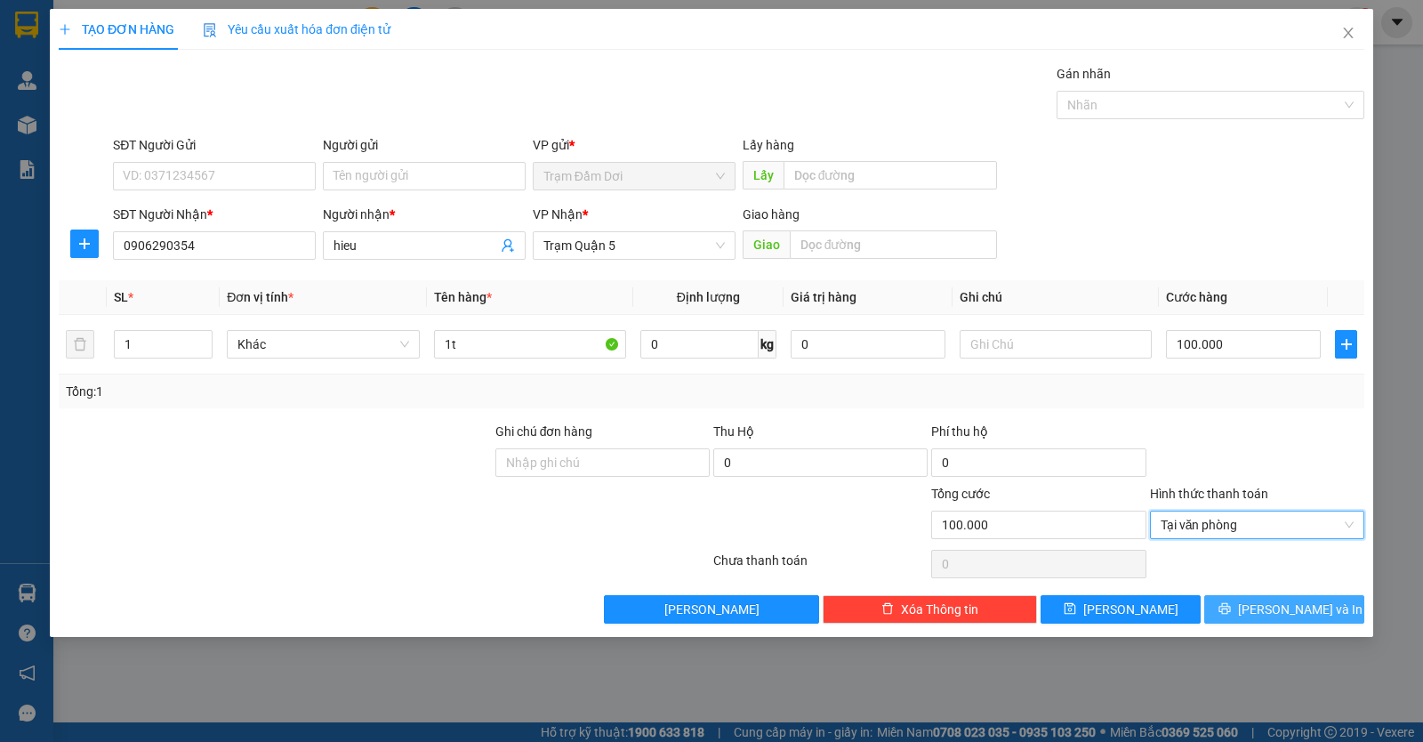
click at [1247, 614] on button "Lưu và In" at bounding box center [1284, 609] width 160 height 28
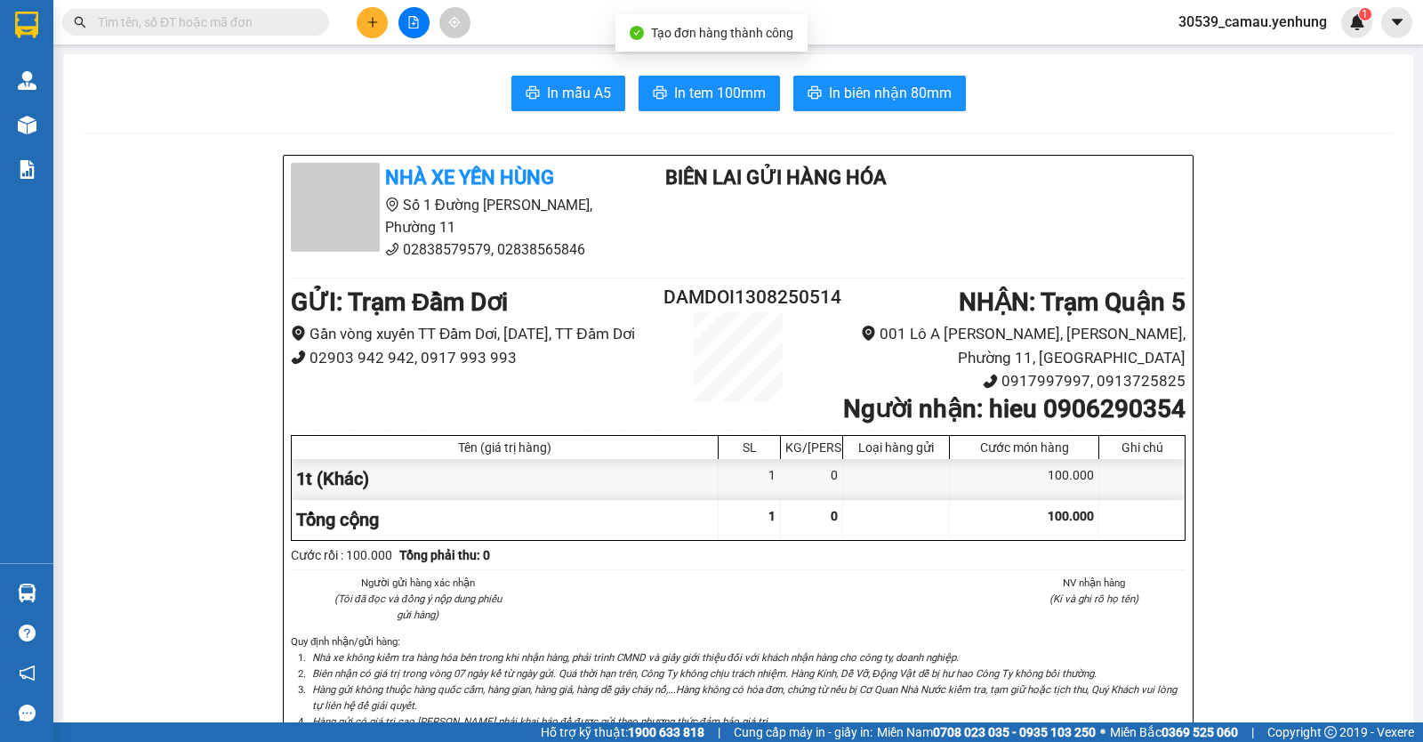
click at [369, 13] on button at bounding box center [372, 22] width 31 height 31
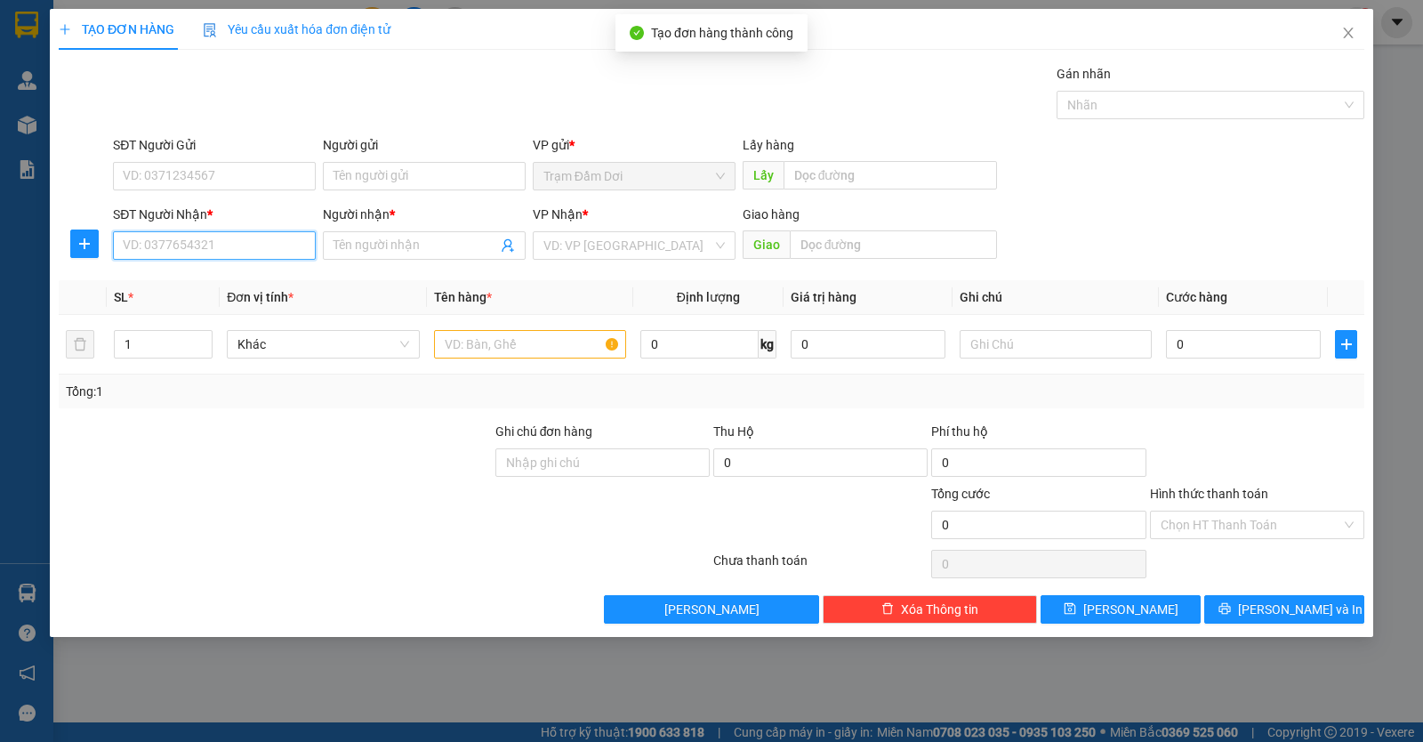
click at [174, 245] on input "SĐT Người Nhận *" at bounding box center [214, 245] width 203 height 28
click at [175, 281] on div "0908252840 - vy" at bounding box center [214, 281] width 181 height 20
type input "0908252840"
type input "vy"
type input "CK CAU 2"
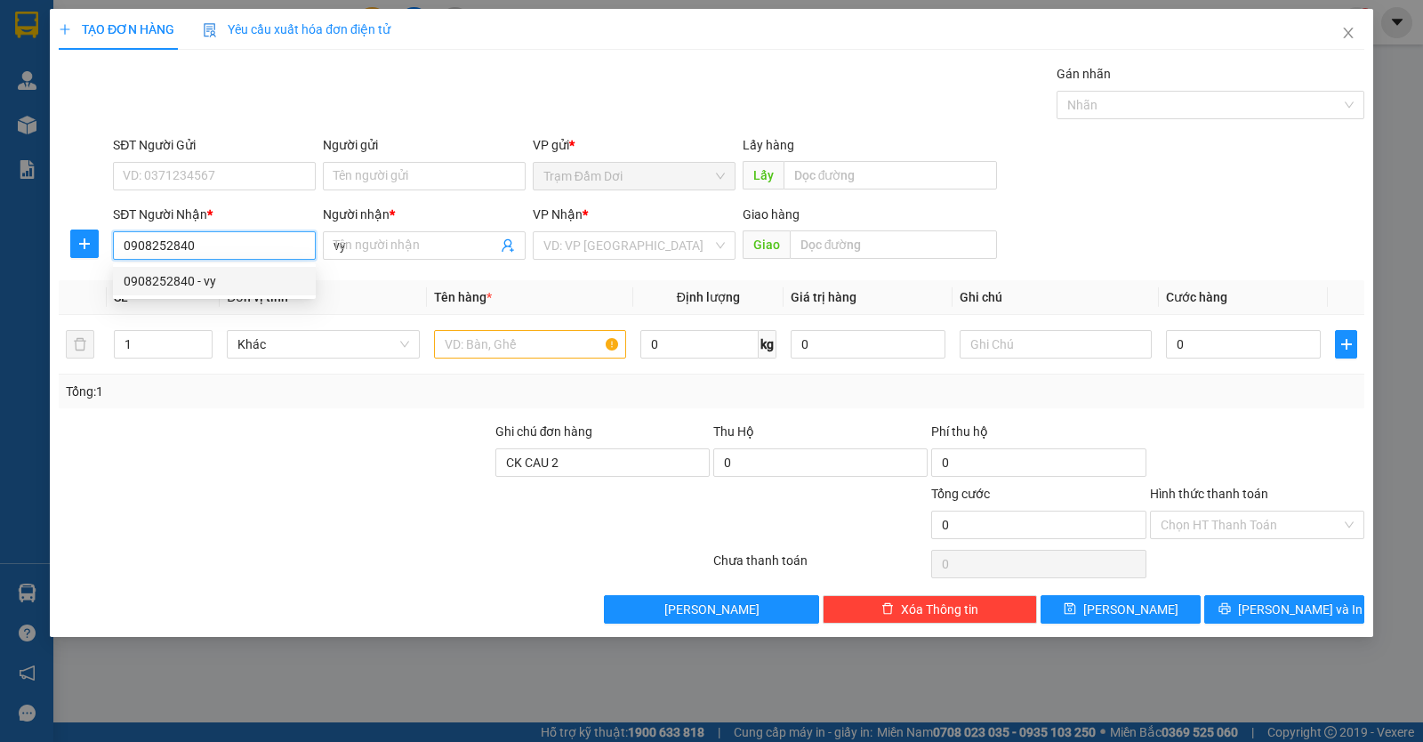
type input "50.000"
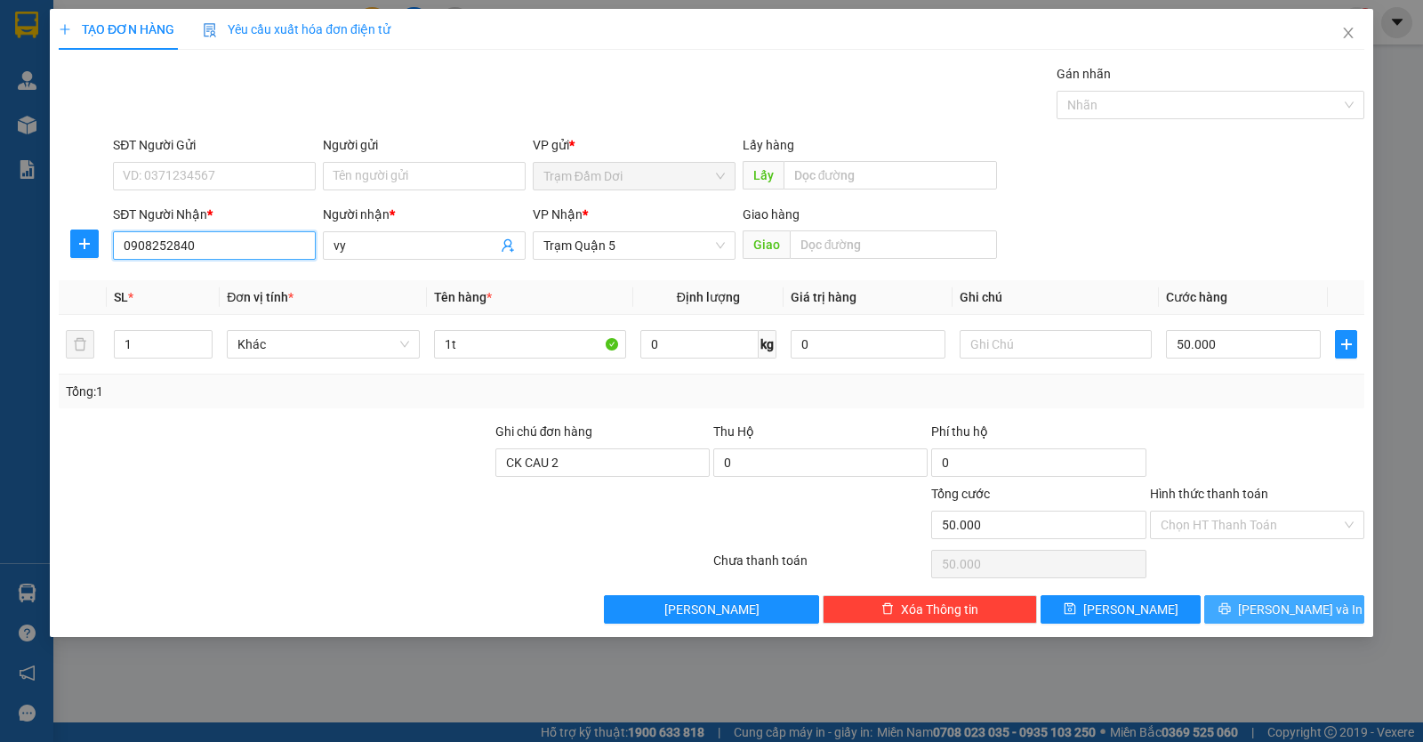
type input "0908252840"
click at [1273, 602] on span "Lưu và In" at bounding box center [1300, 609] width 125 height 20
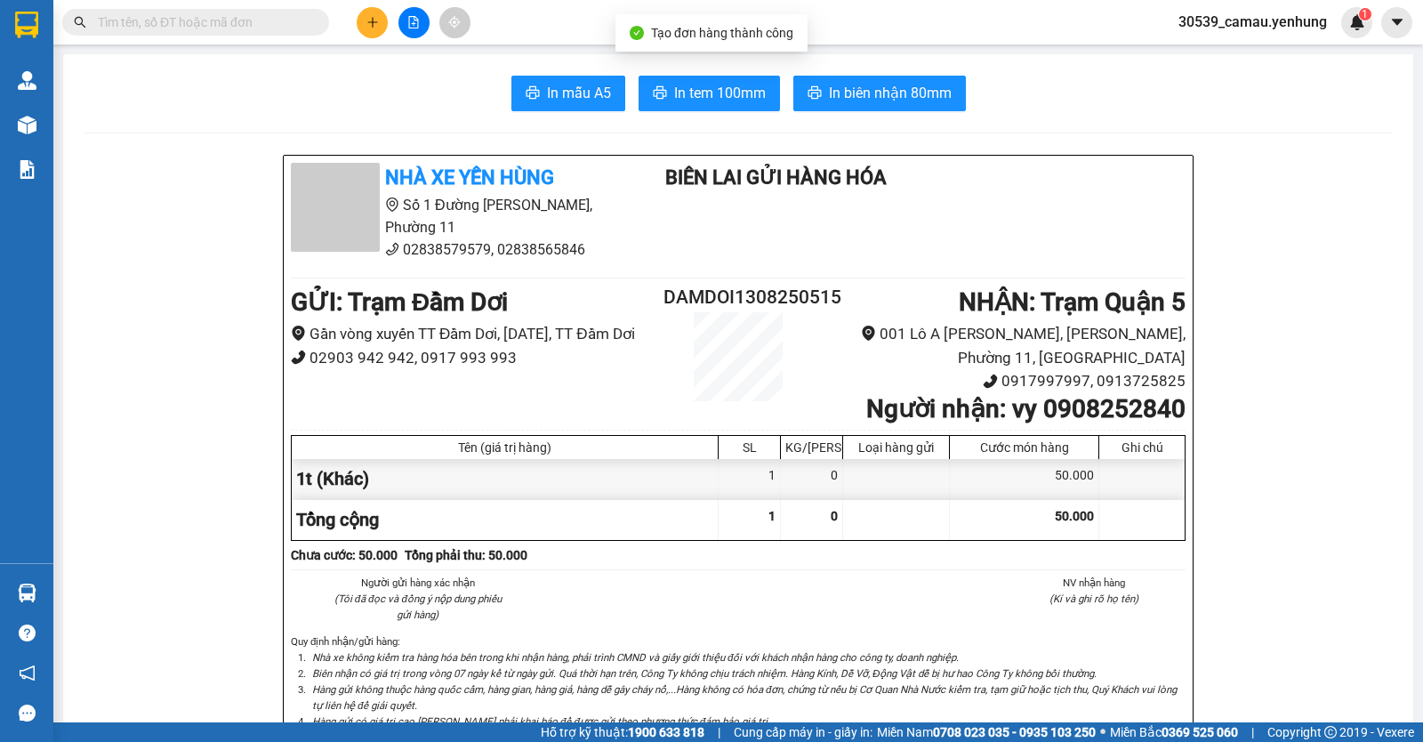
click at [380, 26] on button at bounding box center [372, 22] width 31 height 31
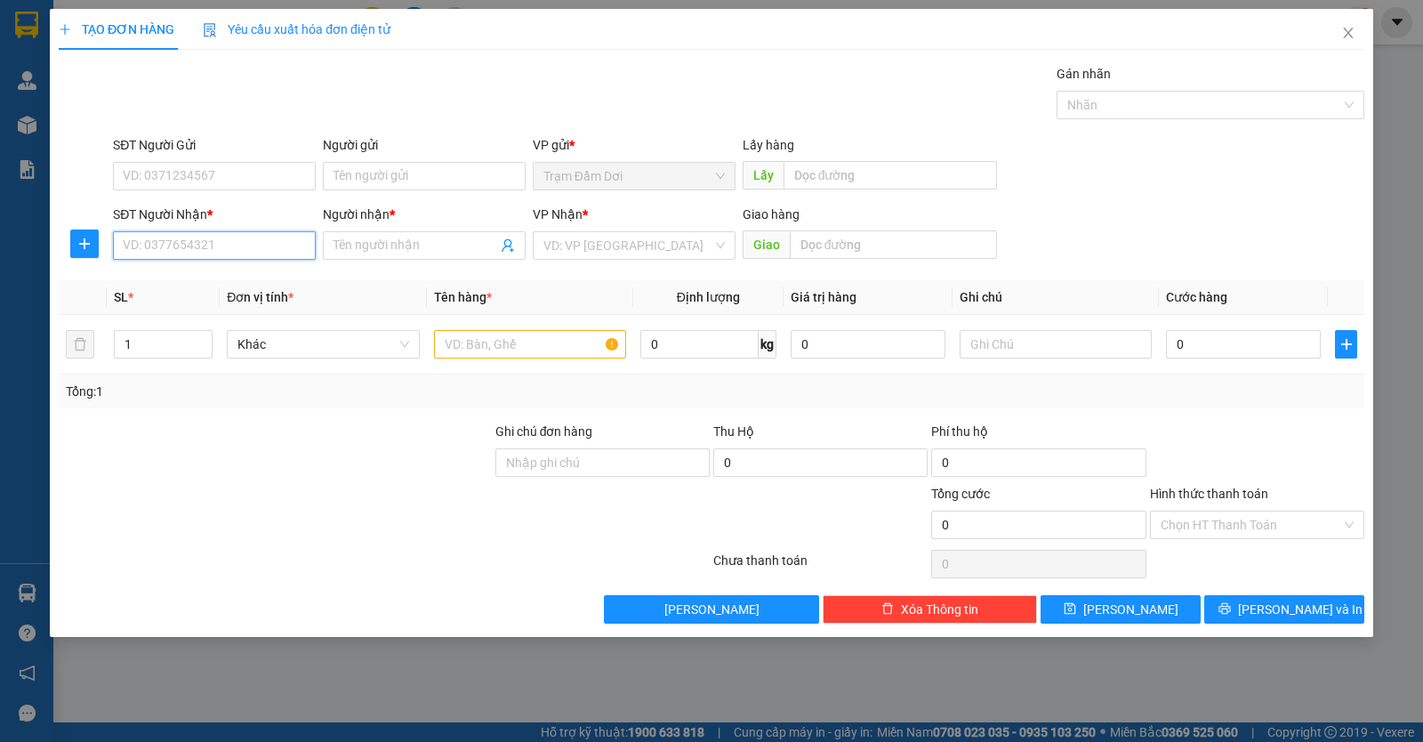
click at [221, 240] on input "SĐT Người Nhận *" at bounding box center [214, 245] width 203 height 28
click at [204, 285] on div "0939888518 - tài mập" at bounding box center [214, 281] width 181 height 20
type input "0939888518"
type input "tài mập"
type input "70.000"
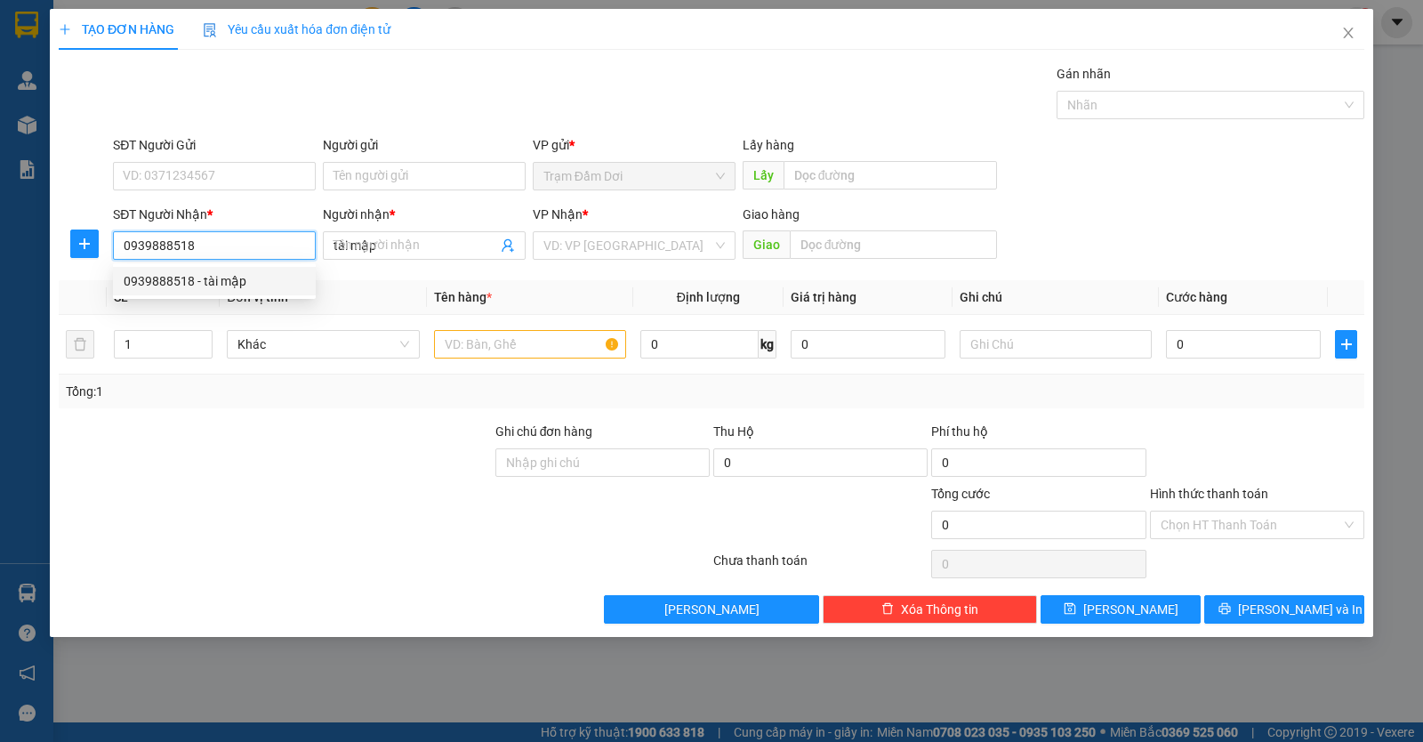
type input "70.000"
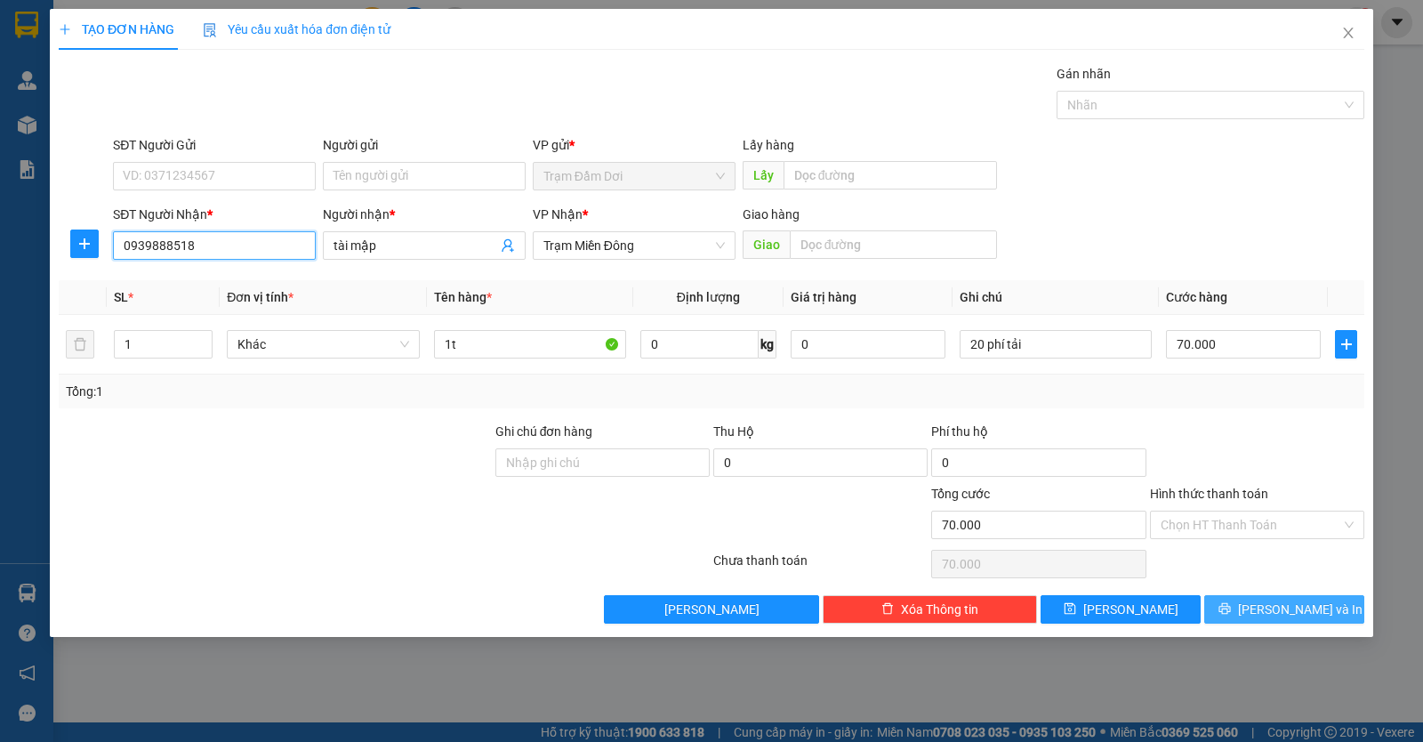
type input "0939888518"
click at [1308, 611] on span "Lưu và In" at bounding box center [1300, 609] width 125 height 20
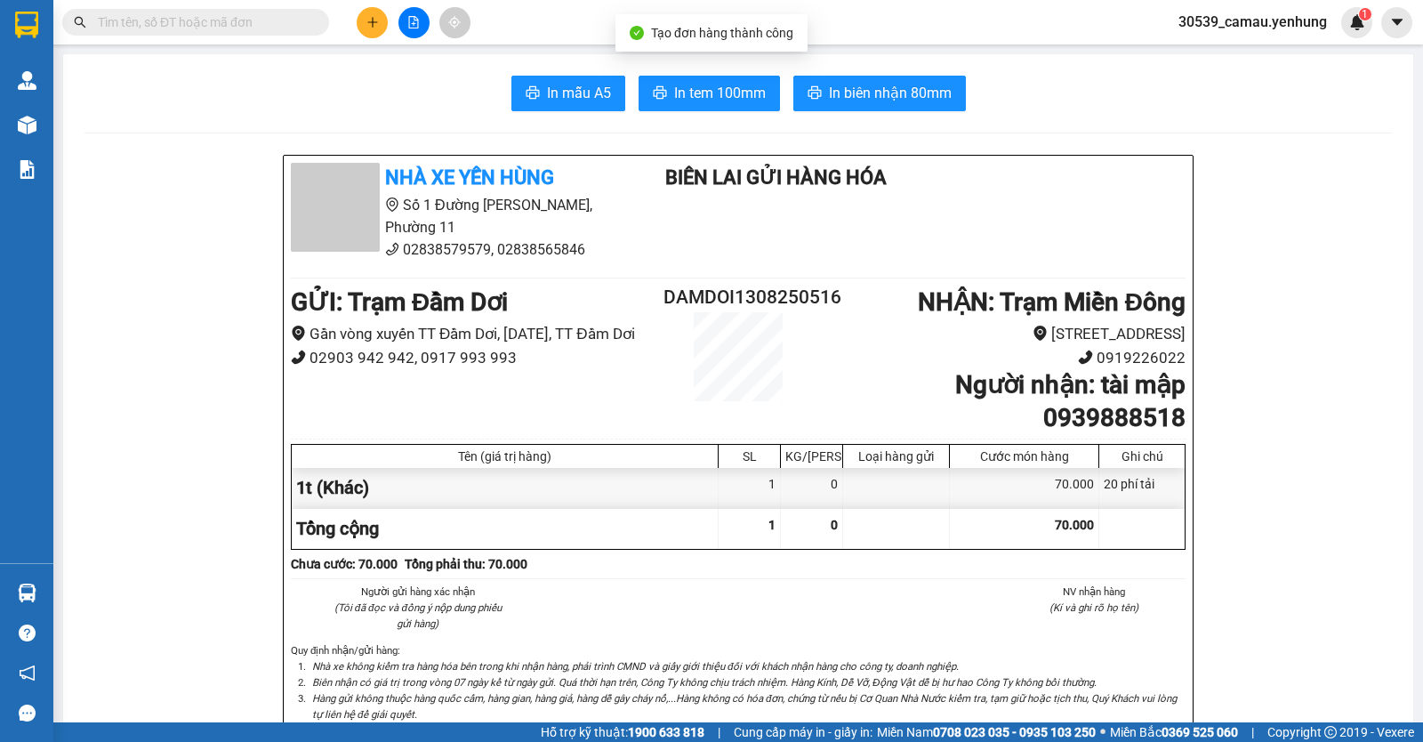
click at [372, 13] on button at bounding box center [372, 22] width 31 height 31
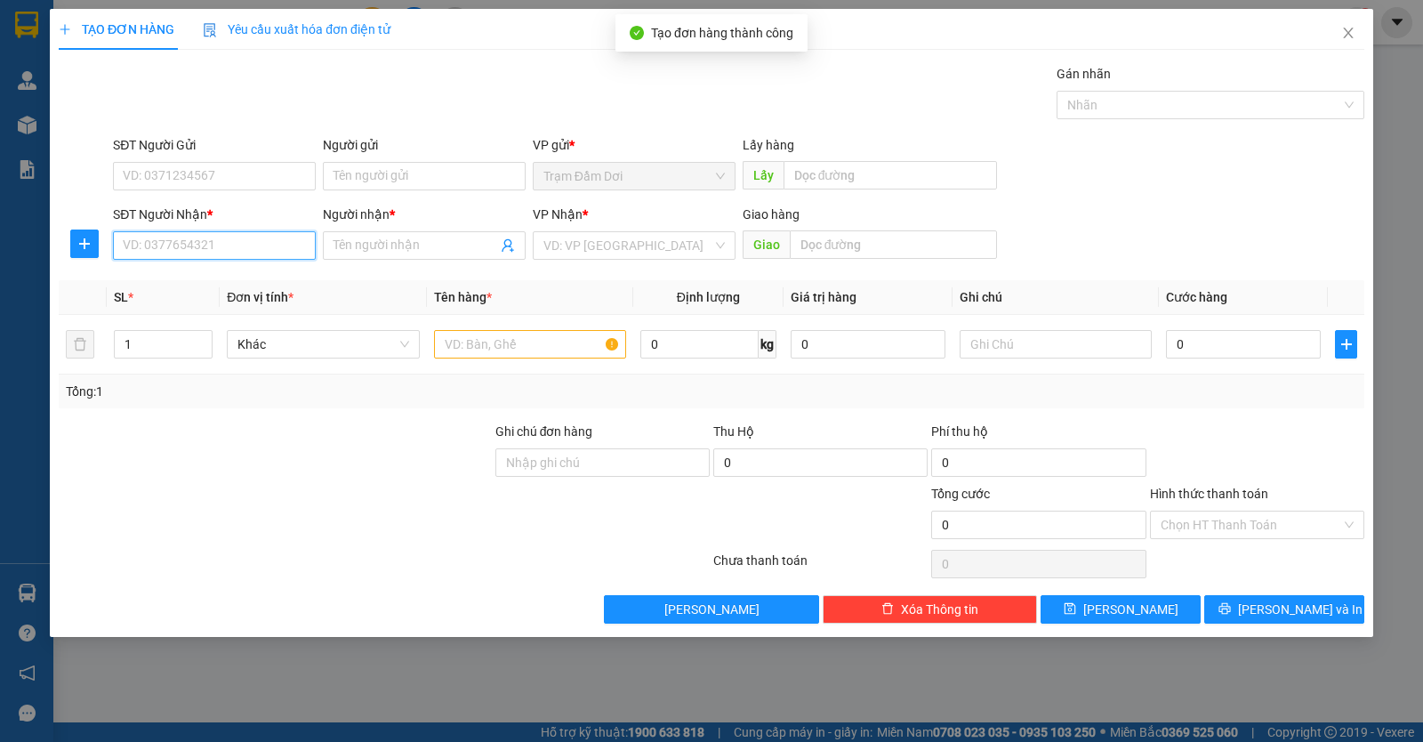
click at [250, 248] on input "SĐT Người Nhận *" at bounding box center [214, 245] width 203 height 28
click at [199, 291] on div "0945127055 - Tú" at bounding box center [214, 281] width 203 height 28
type input "0945127055"
type input "Tú"
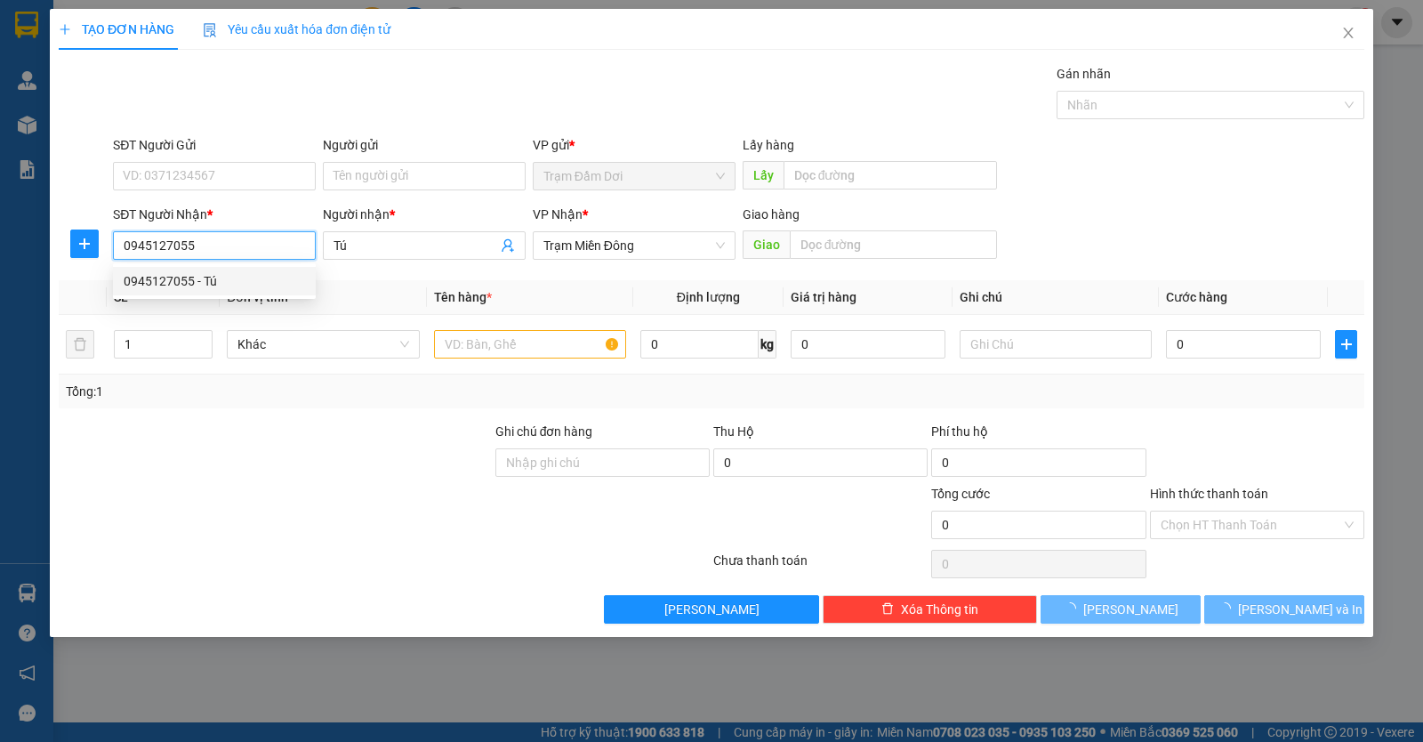
type input "100.000"
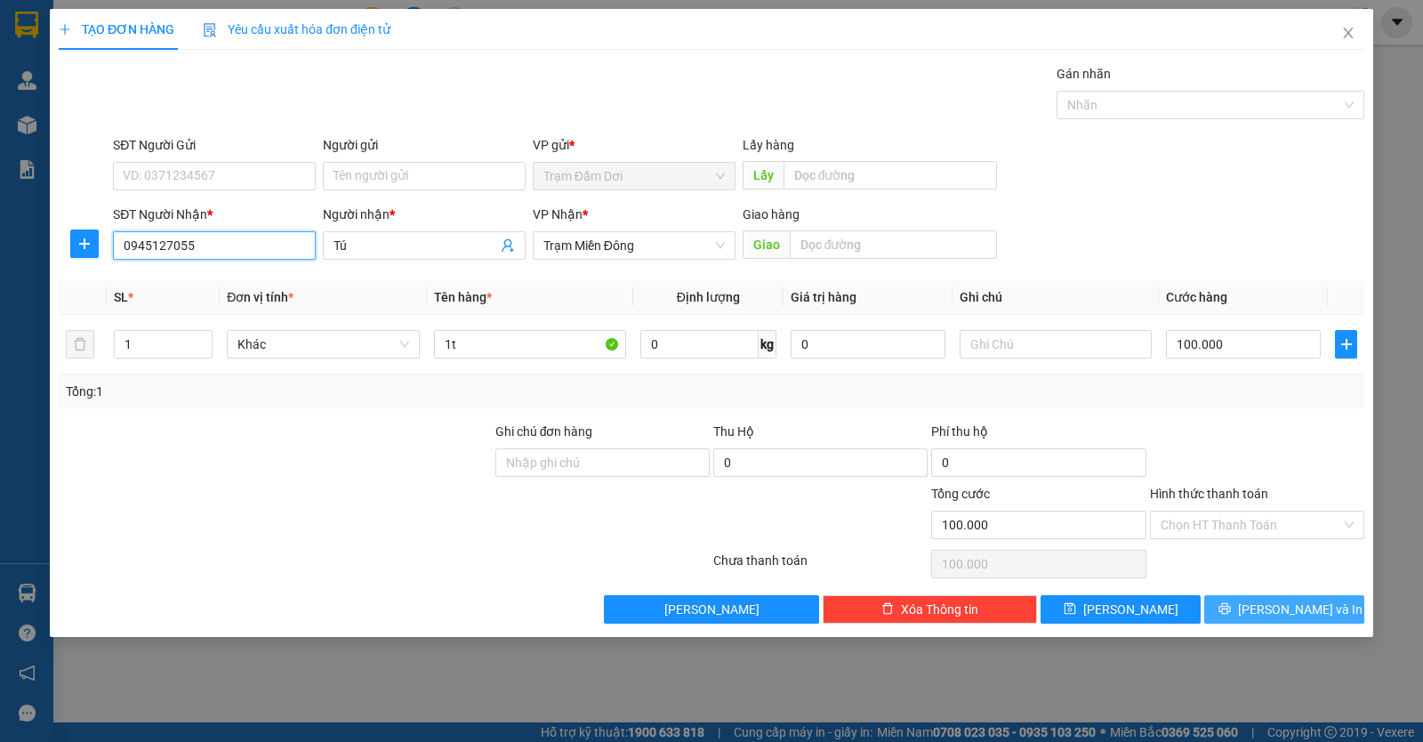
type input "0945127055"
click at [1309, 605] on span "Lưu và In" at bounding box center [1300, 609] width 125 height 20
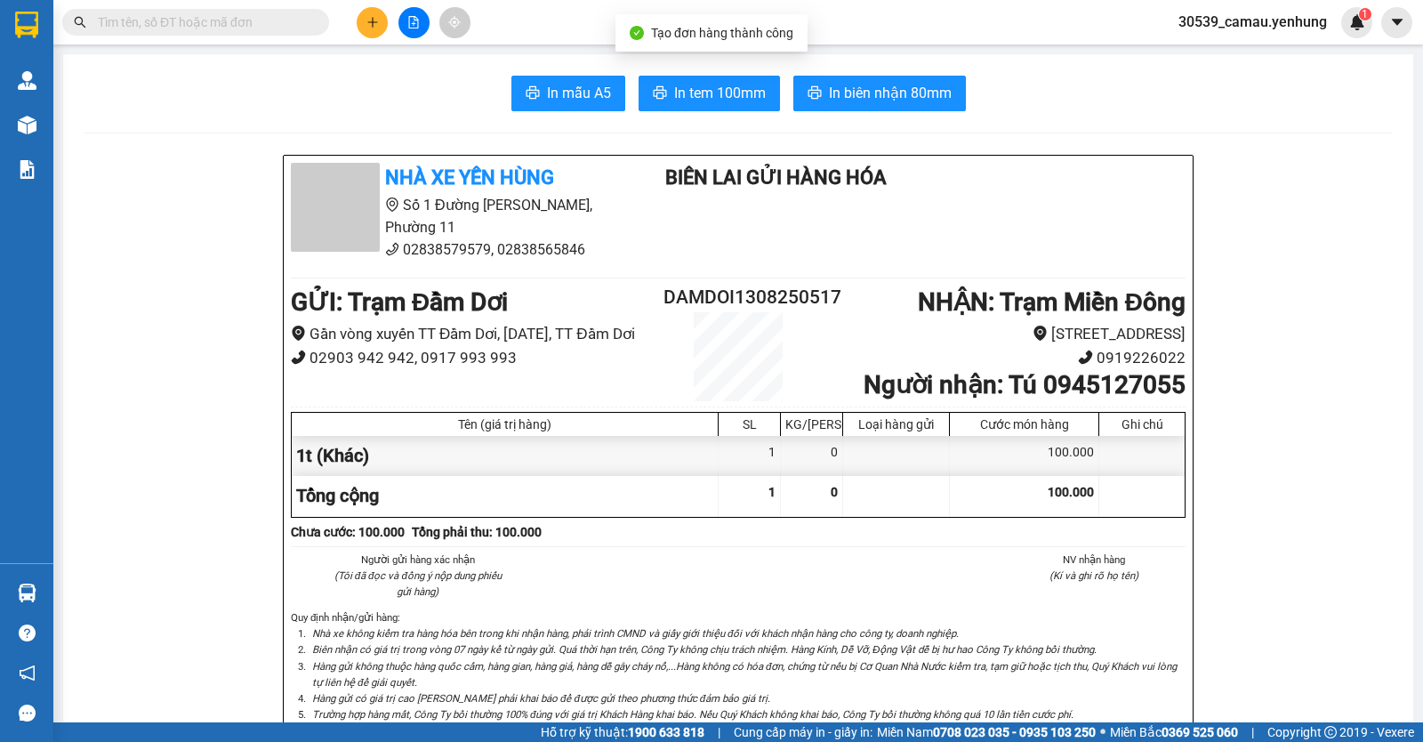
click at [378, 39] on div "Kết quả tìm kiếm ( 0 ) Bộ lọc No Data 30539_camau.yenhung 1" at bounding box center [711, 22] width 1423 height 44
click at [376, 35] on button at bounding box center [372, 22] width 31 height 31
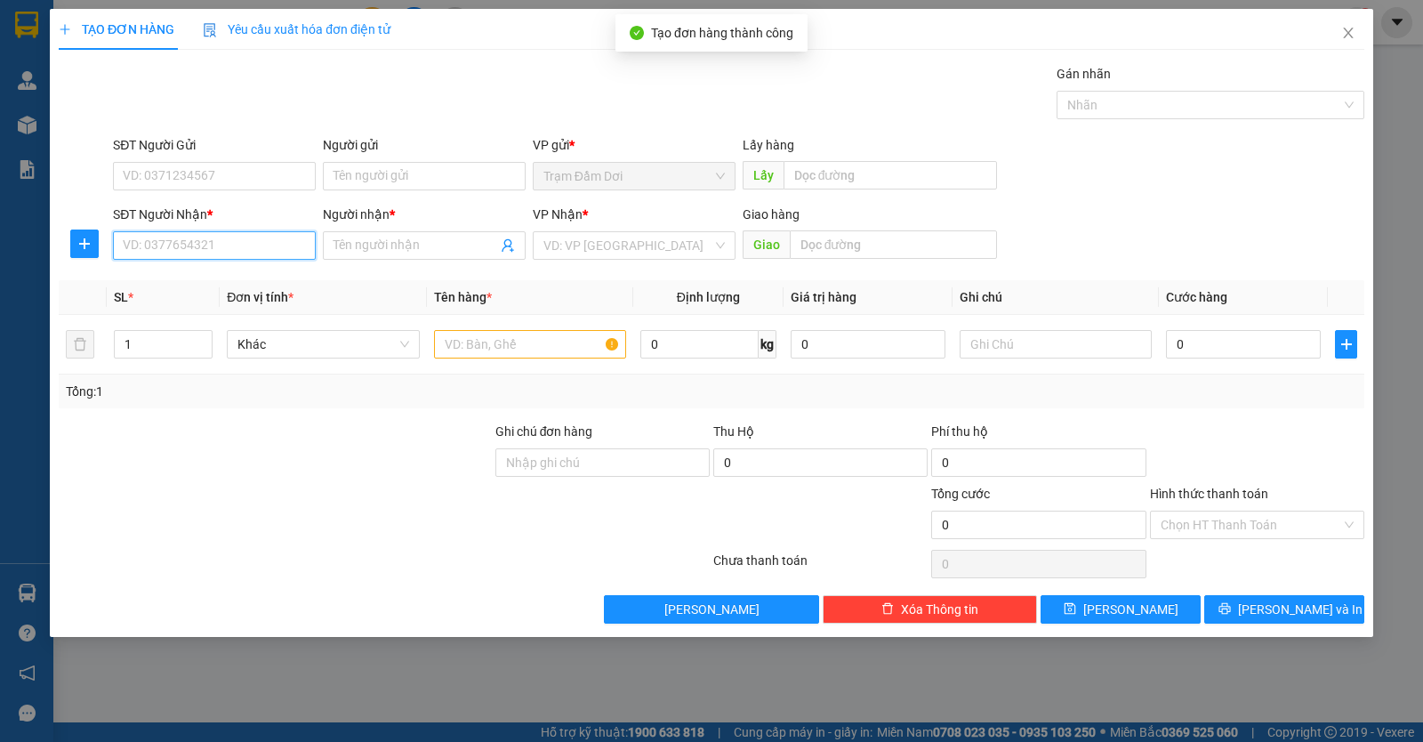
click at [238, 245] on input "SĐT Người Nhận *" at bounding box center [214, 245] width 203 height 28
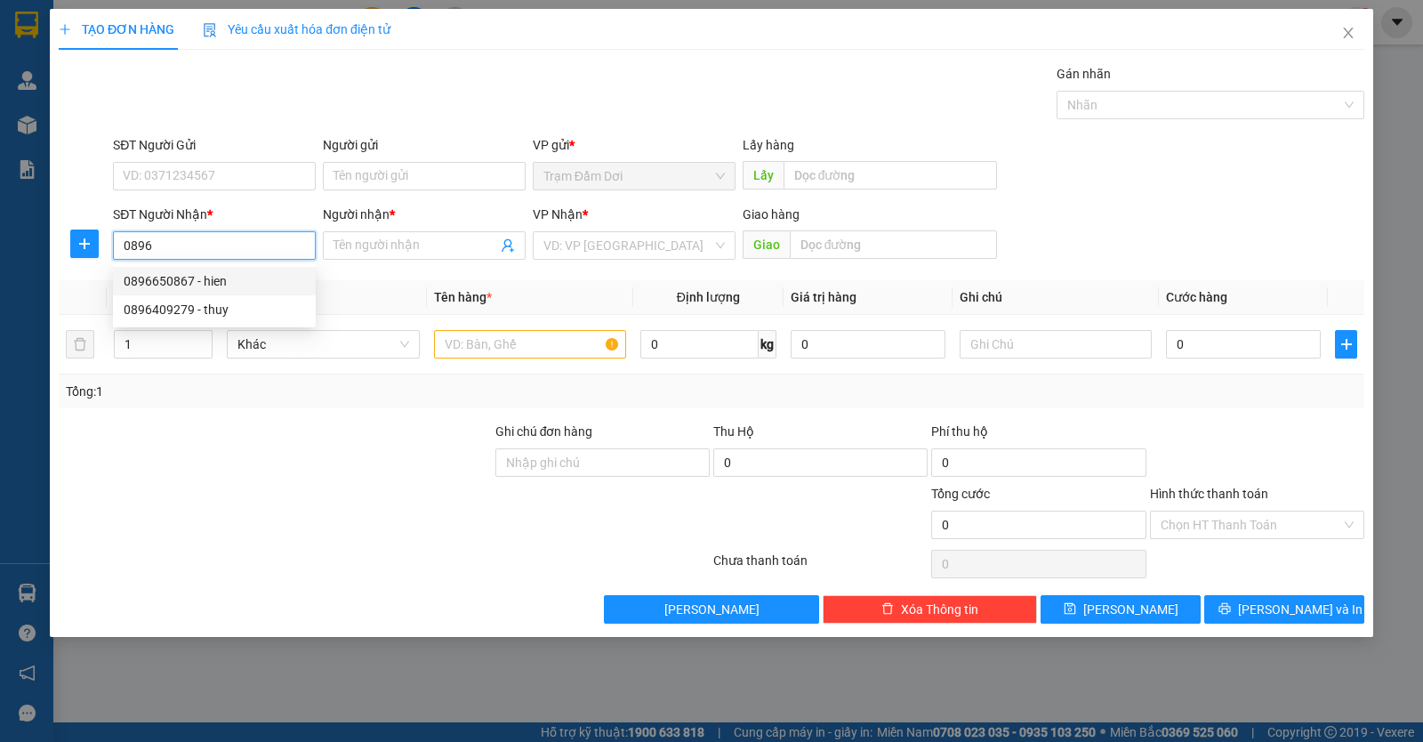
click at [186, 289] on div "0896650867 - hien" at bounding box center [214, 281] width 181 height 20
type input "0896650867"
type input "hien"
type input "150.000"
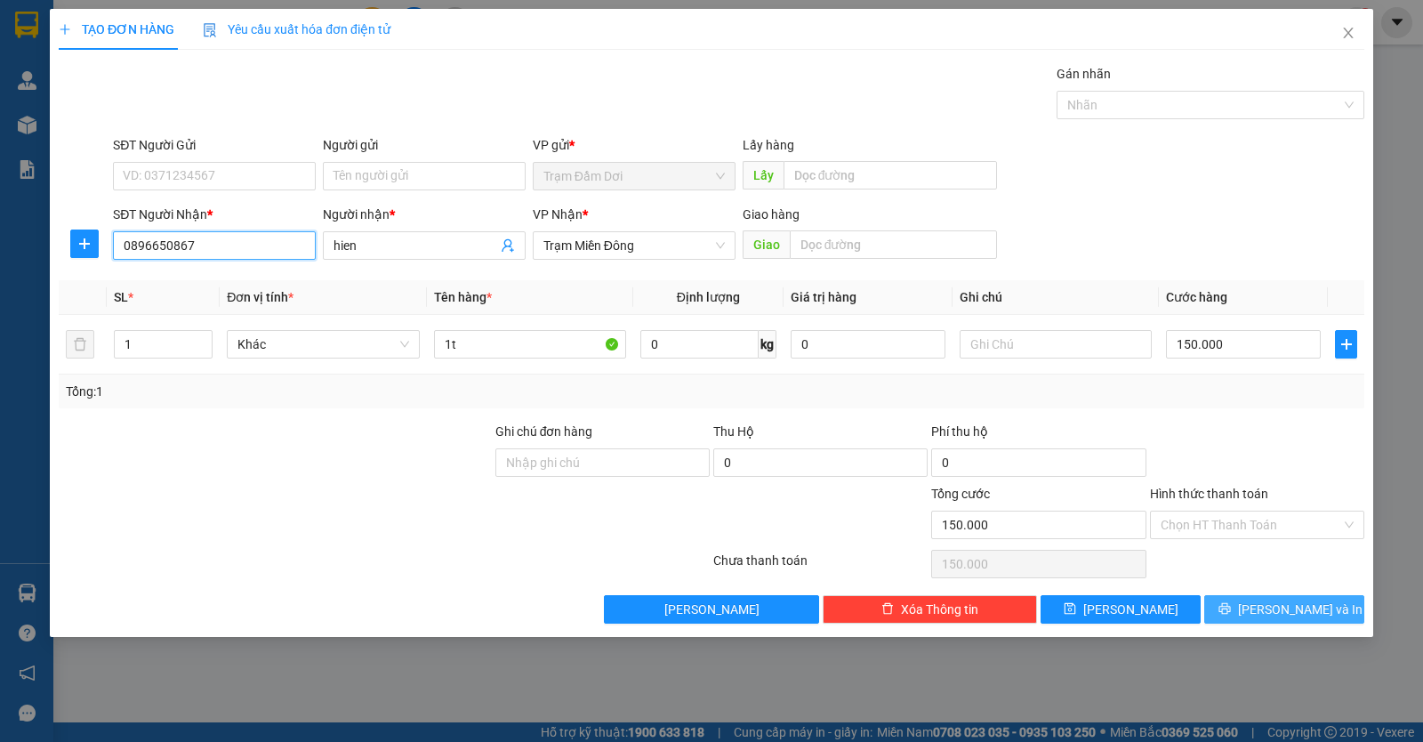
type input "0896650867"
click at [1230, 604] on icon "printer" at bounding box center [1224, 609] width 12 height 12
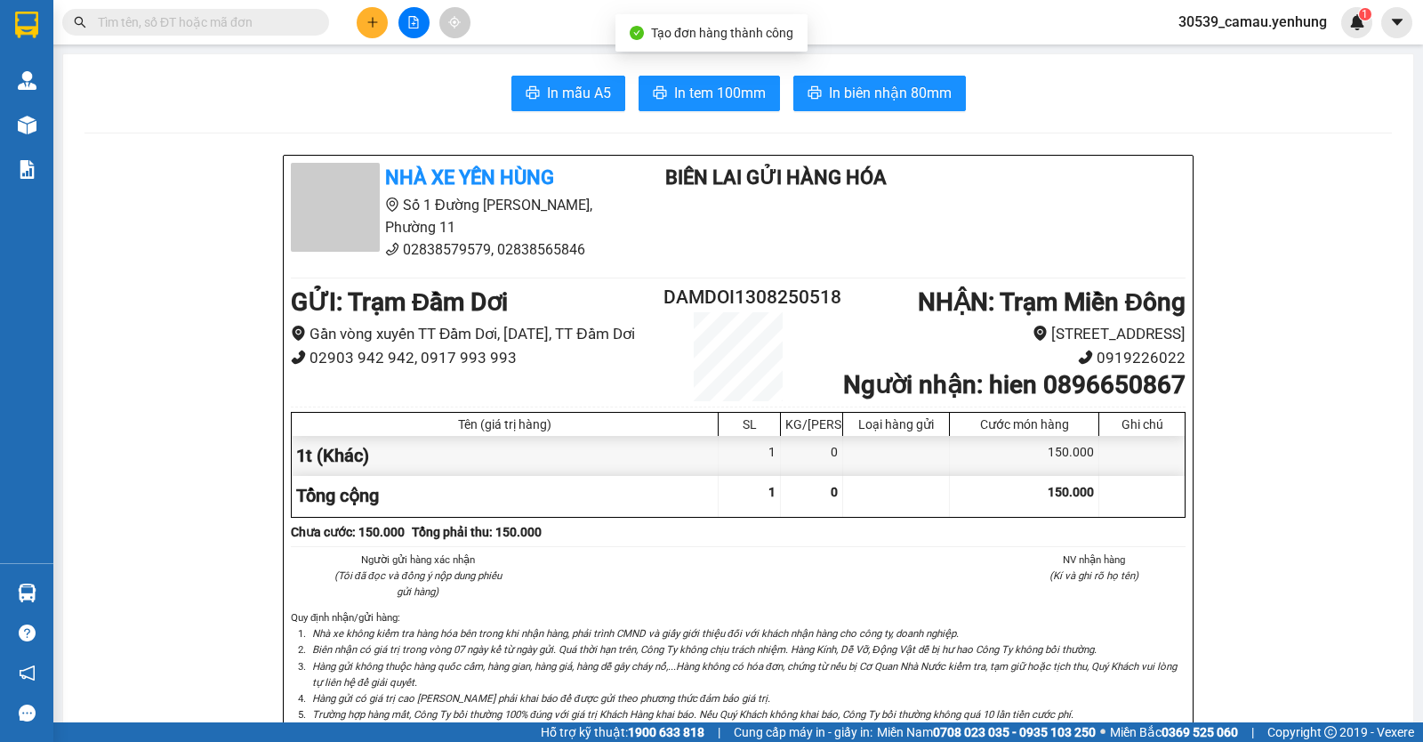
click at [378, 11] on button at bounding box center [372, 22] width 31 height 31
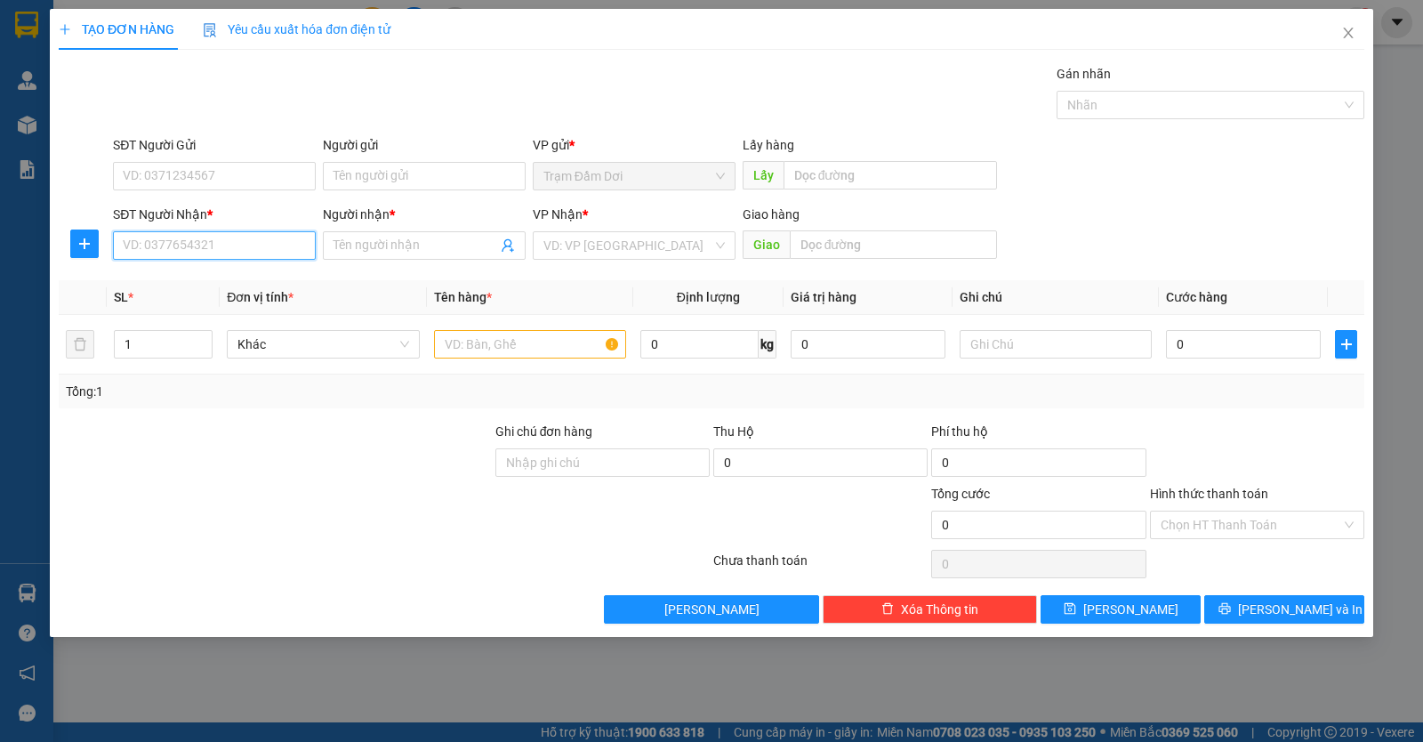
click at [140, 257] on input "SĐT Người Nhận *" at bounding box center [214, 245] width 203 height 28
click at [166, 275] on div "0949499022 - TUYEN" at bounding box center [214, 281] width 181 height 20
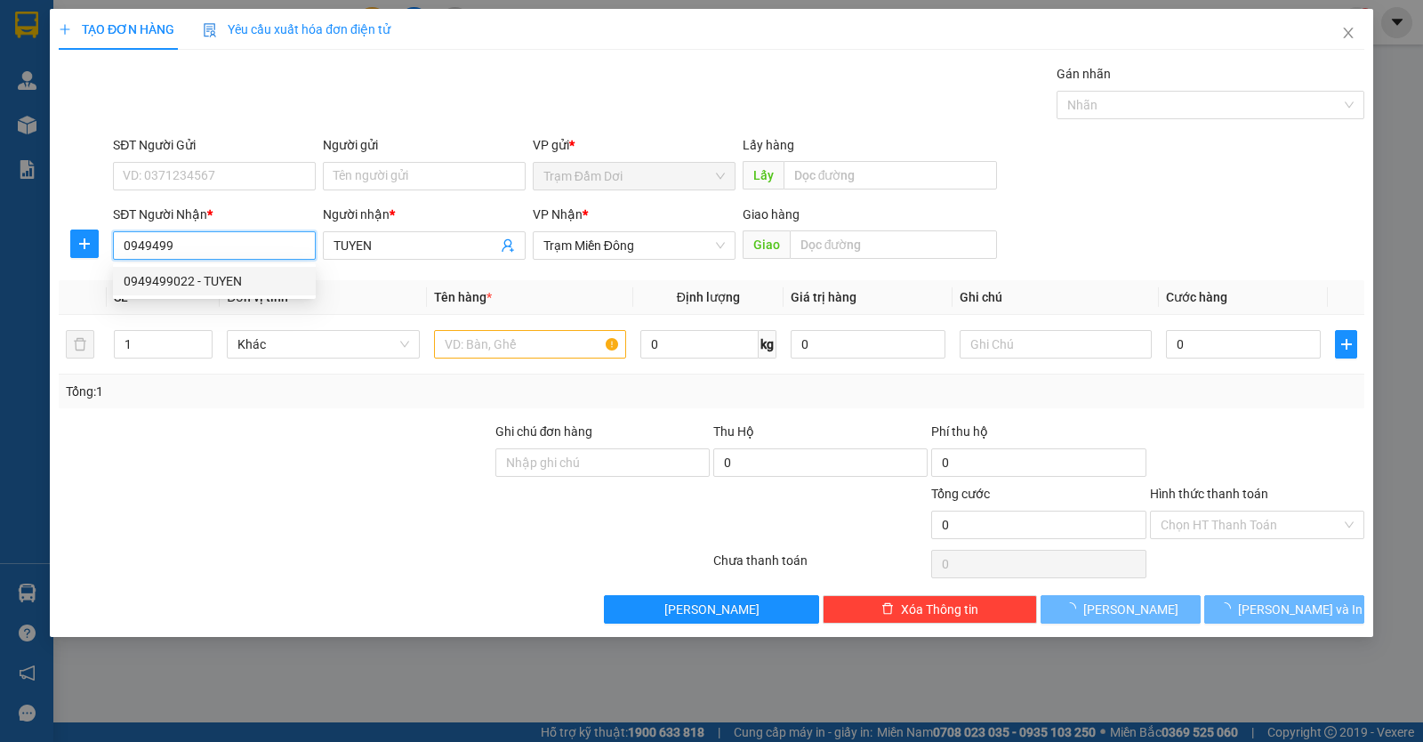
type input "0949499022"
type input "TUYEN"
type input "100.000"
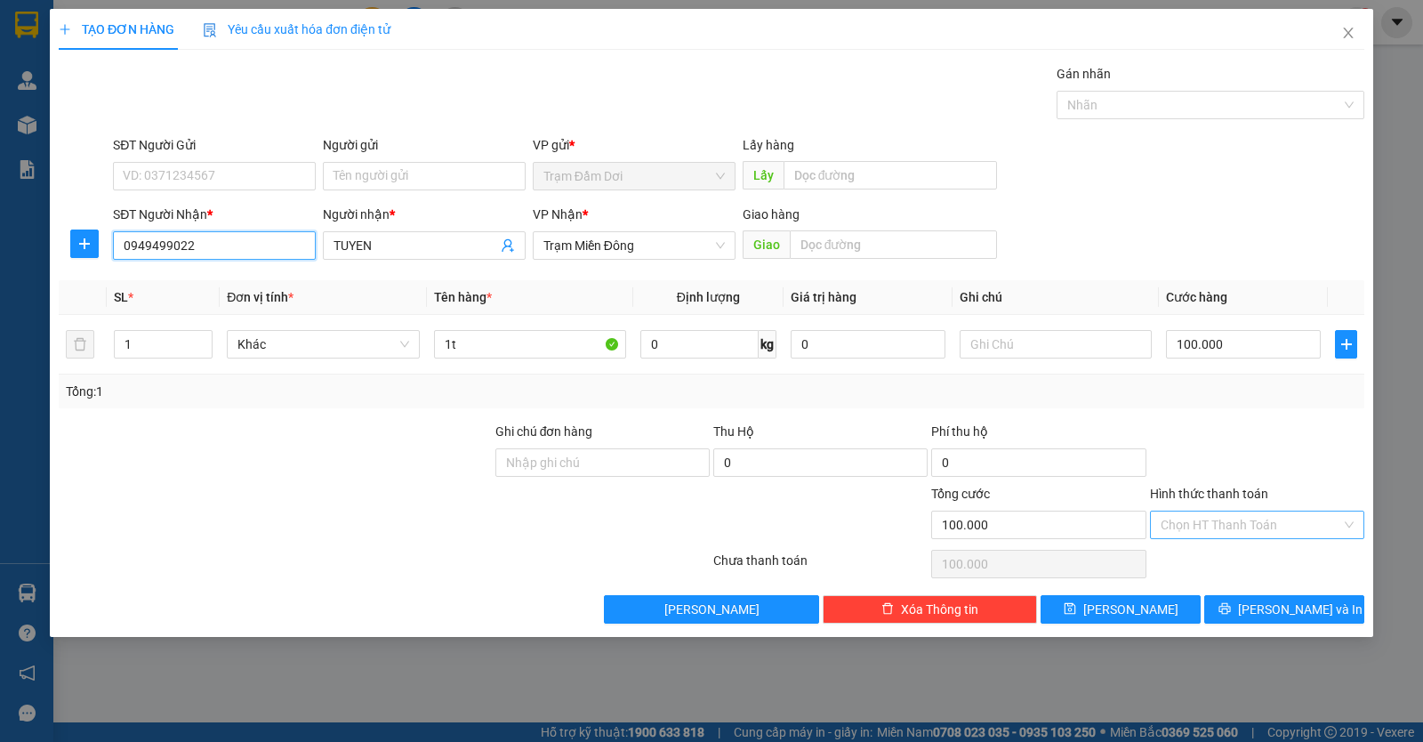
type input "0949499022"
drag, startPoint x: 1318, startPoint y: 522, endPoint x: 1309, endPoint y: 540, distance: 19.9
click at [1317, 522] on input "Hình thức thanh toán" at bounding box center [1251, 524] width 181 height 27
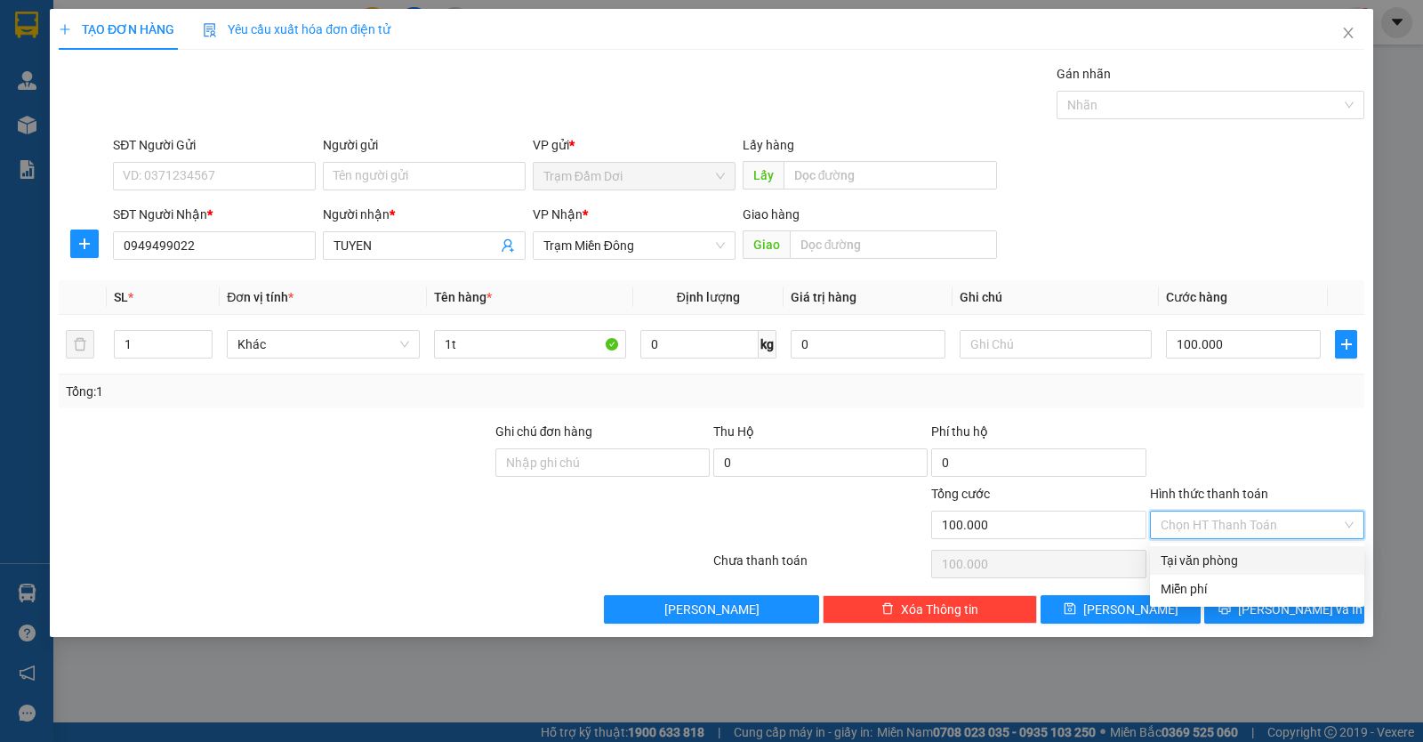
click at [1274, 574] on div "Tại văn phòng" at bounding box center [1257, 560] width 214 height 28
type input "0"
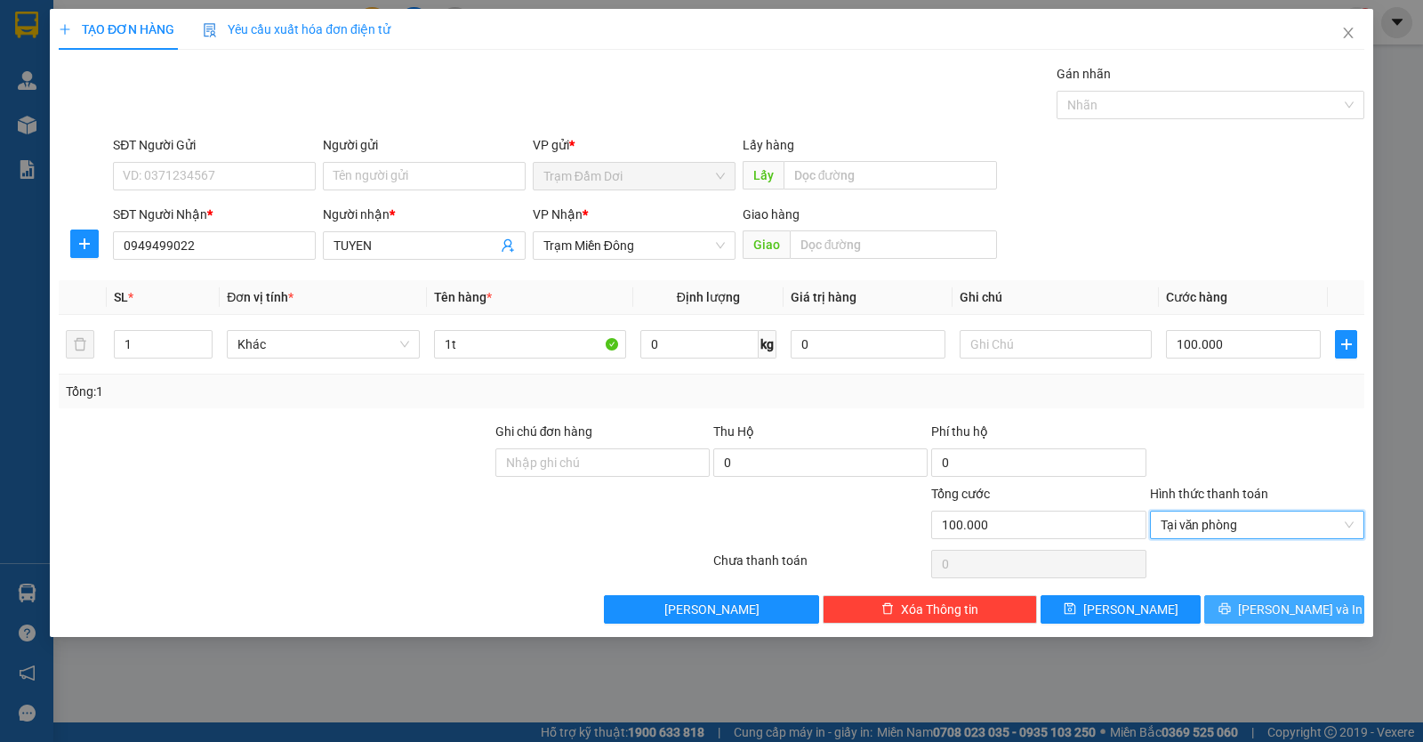
click at [1284, 607] on span "Lưu và In" at bounding box center [1300, 609] width 125 height 20
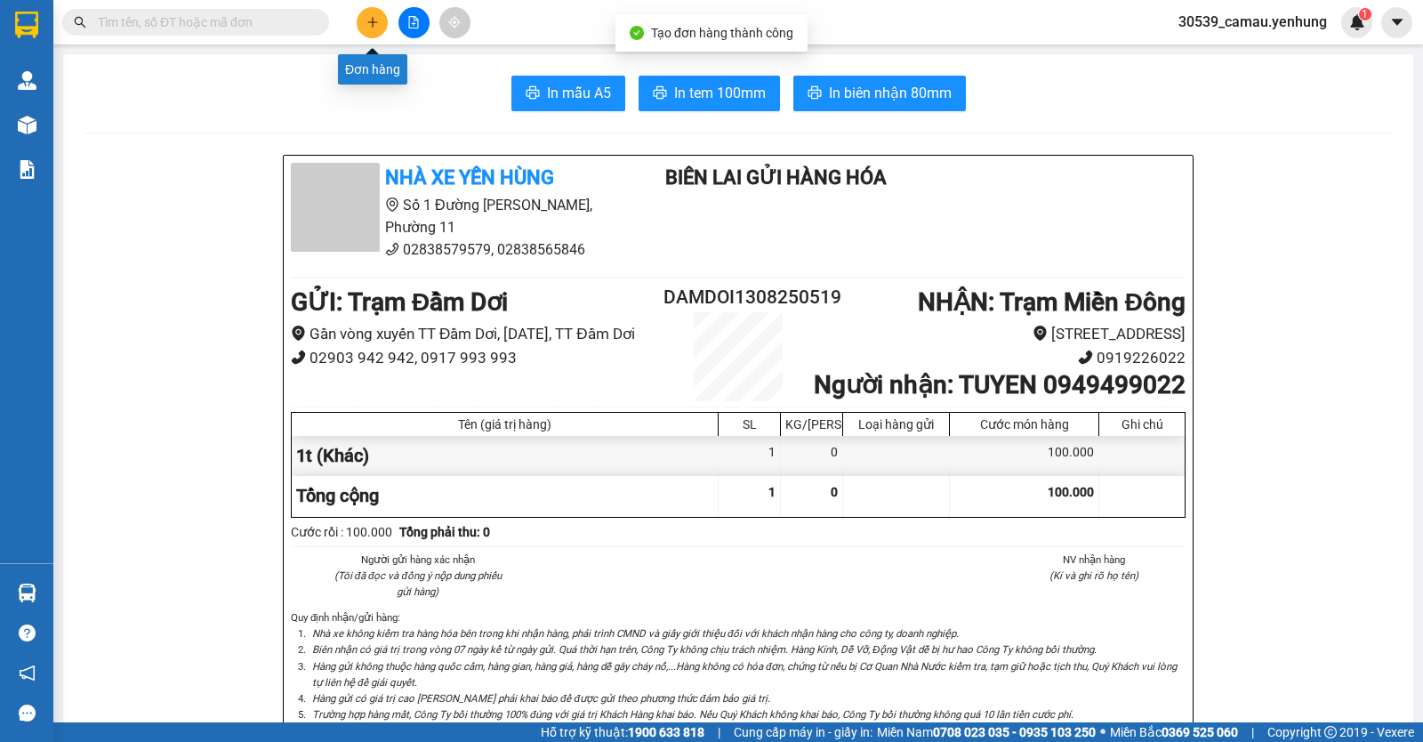
click at [362, 20] on button at bounding box center [372, 22] width 31 height 31
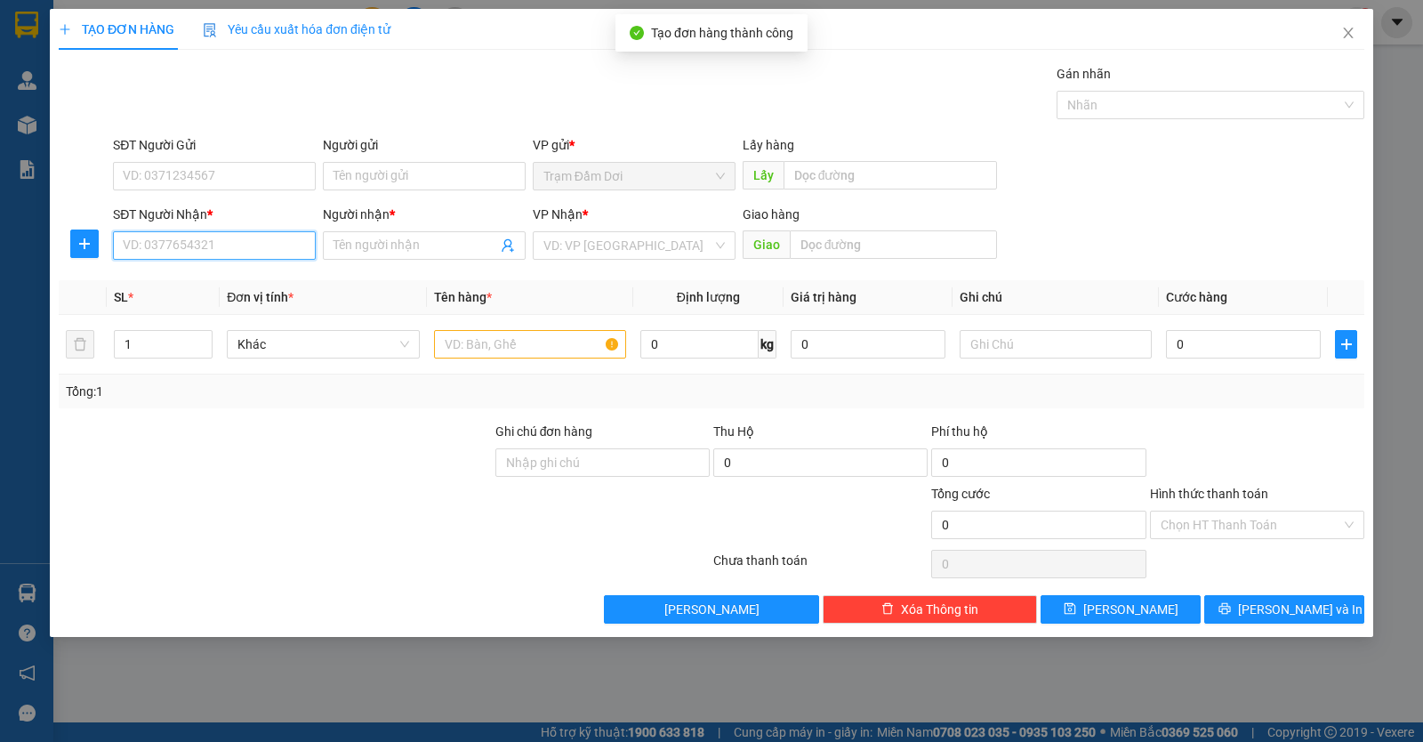
click at [195, 248] on input "SĐT Người Nhận *" at bounding box center [214, 245] width 203 height 28
click at [197, 270] on div "0918583370 - tài" at bounding box center [214, 281] width 203 height 28
type input "0918583370"
type input "tài"
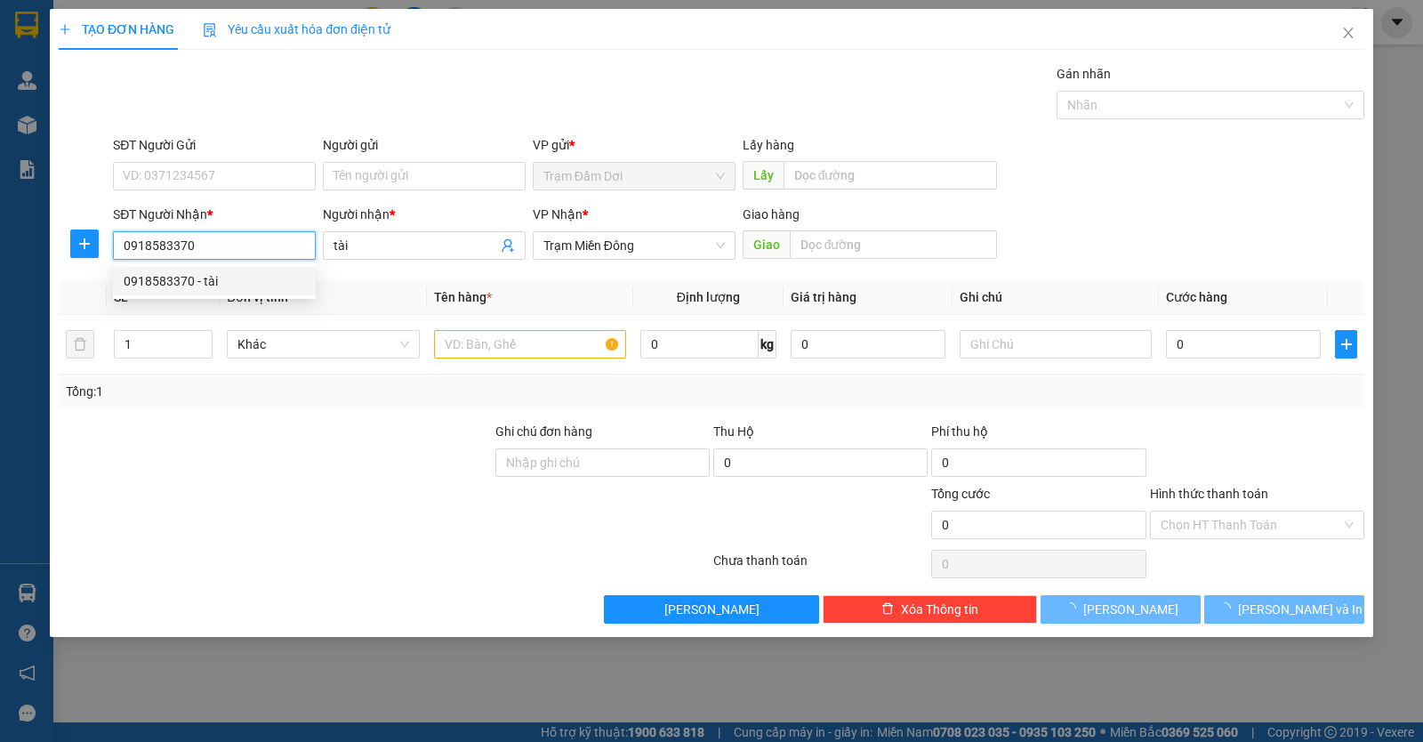
type input "80.000"
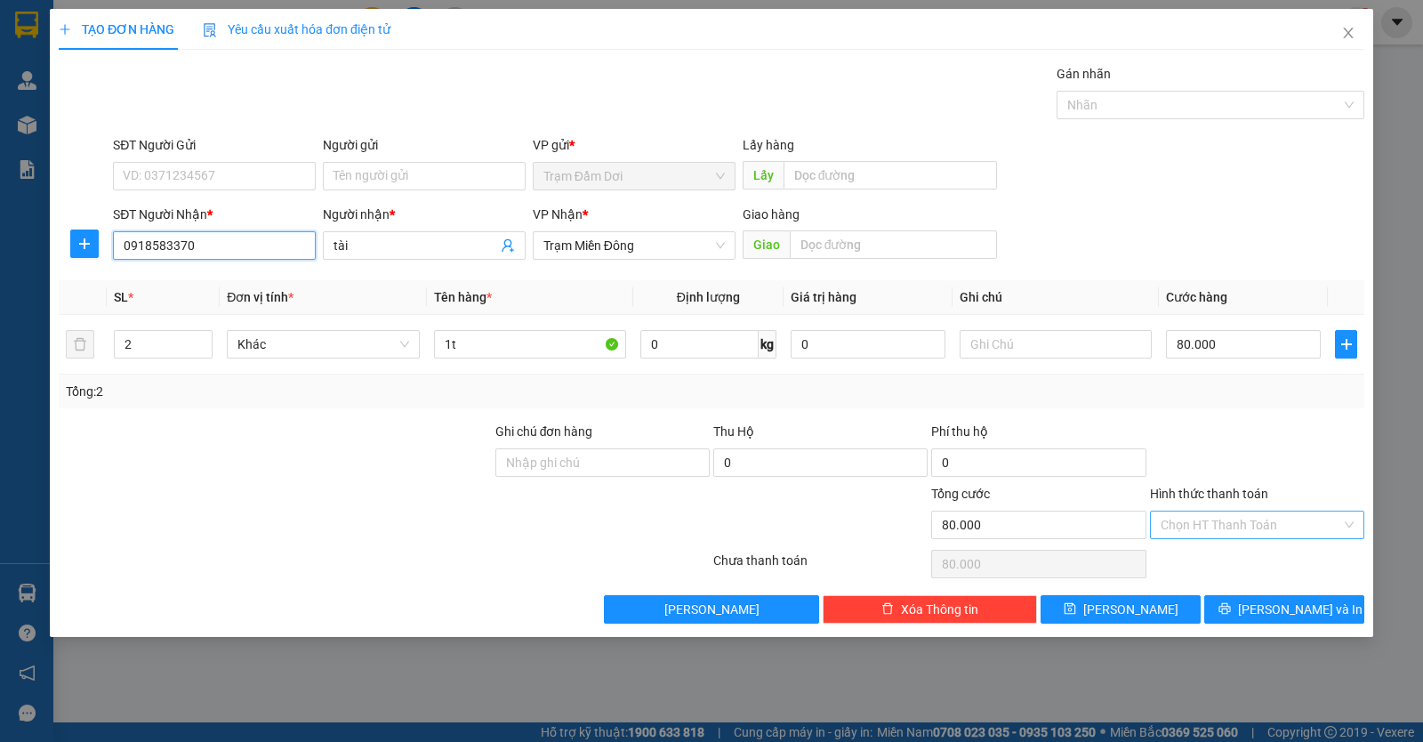
type input "0918583370"
click at [1263, 531] on input "Hình thức thanh toán" at bounding box center [1251, 524] width 181 height 27
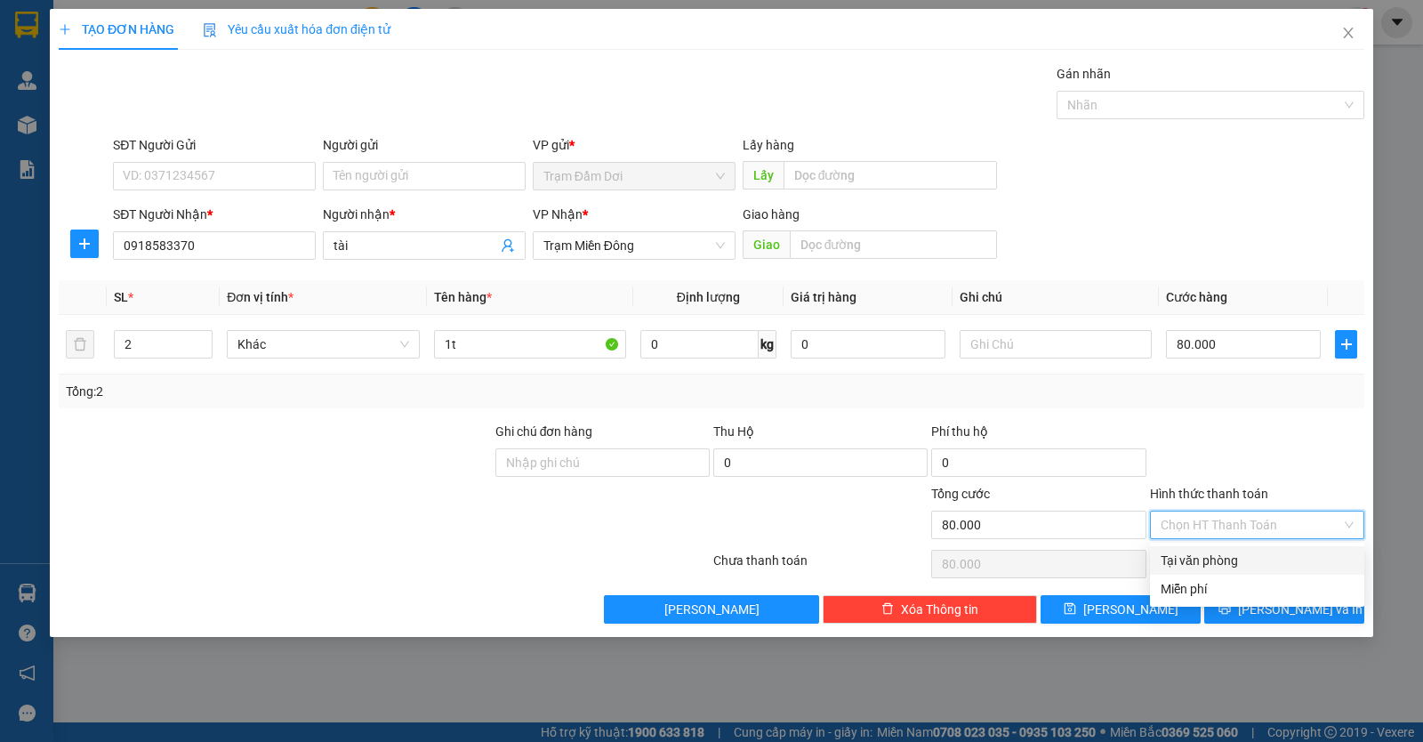
click at [1261, 555] on div "Tại văn phòng" at bounding box center [1257, 561] width 193 height 20
type input "0"
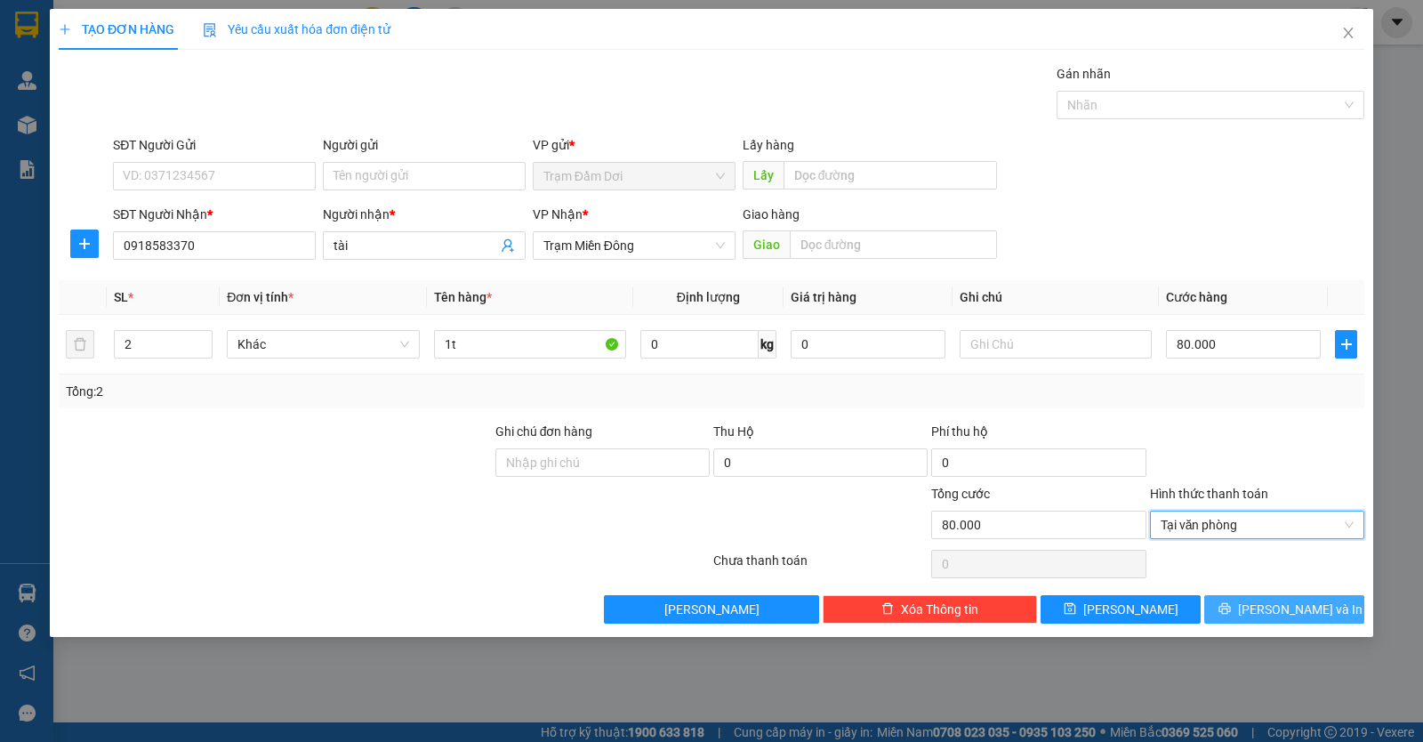
click at [1276, 614] on span "Lưu và In" at bounding box center [1300, 609] width 125 height 20
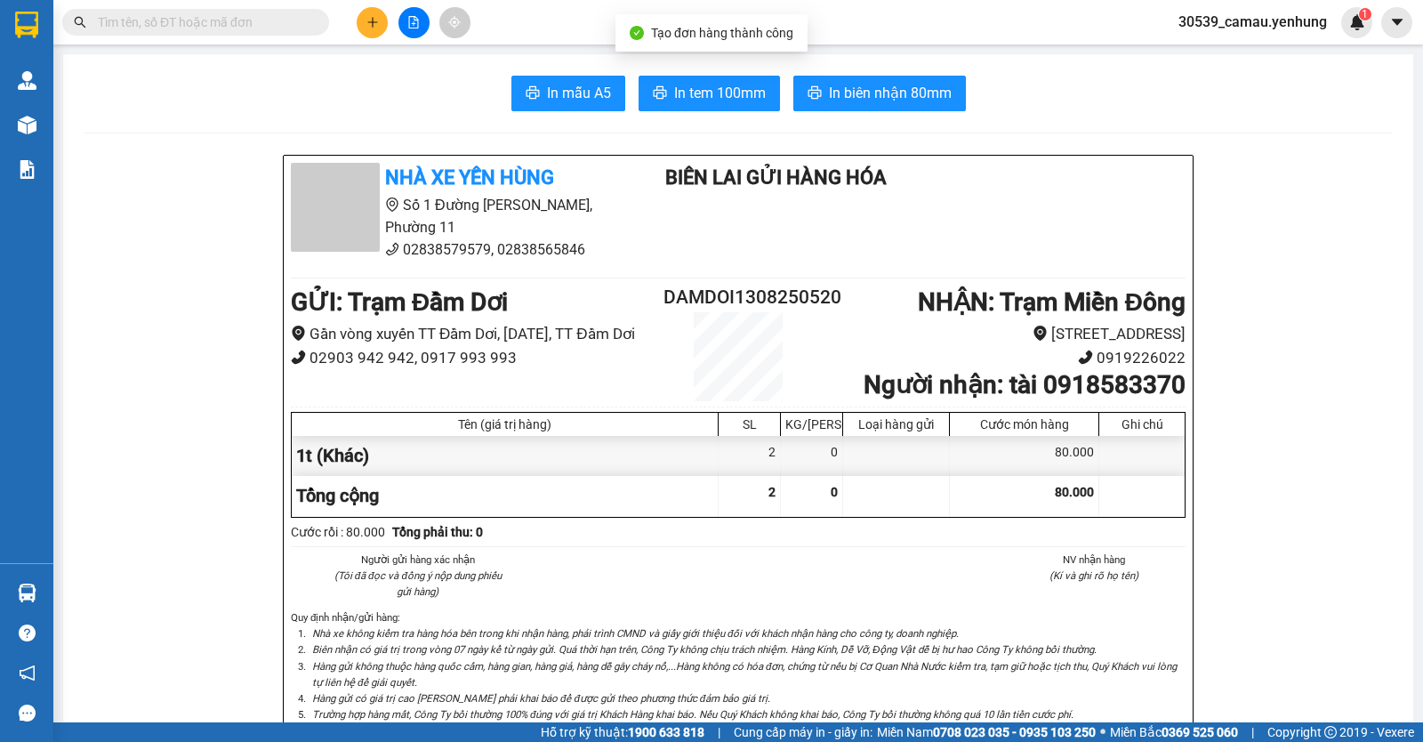
click at [358, 9] on div at bounding box center [413, 22] width 133 height 31
click at [361, 20] on button at bounding box center [372, 22] width 31 height 31
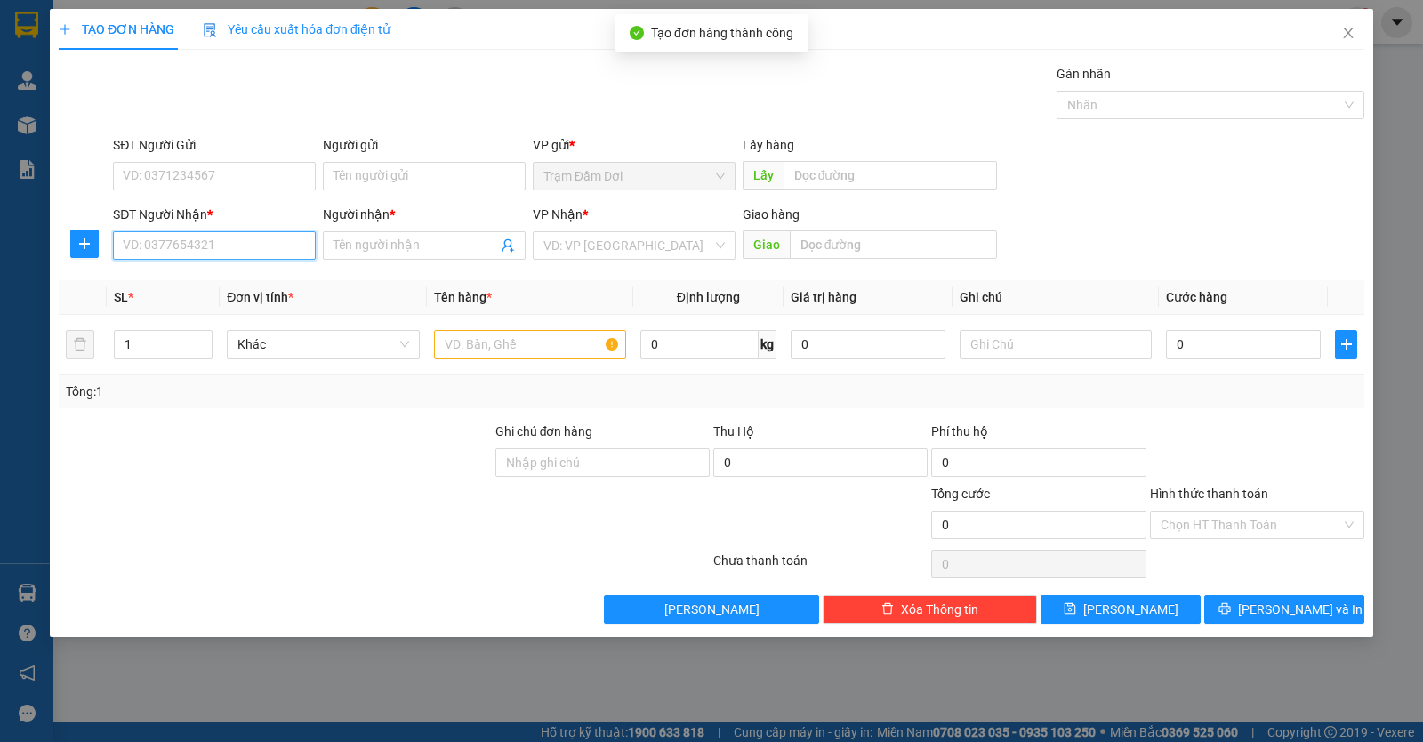
click at [222, 258] on input "SĐT Người Nhận *" at bounding box center [214, 245] width 203 height 28
click at [187, 284] on div "0836901939 - thi" at bounding box center [214, 281] width 181 height 20
type input "0836901939"
type input "thi"
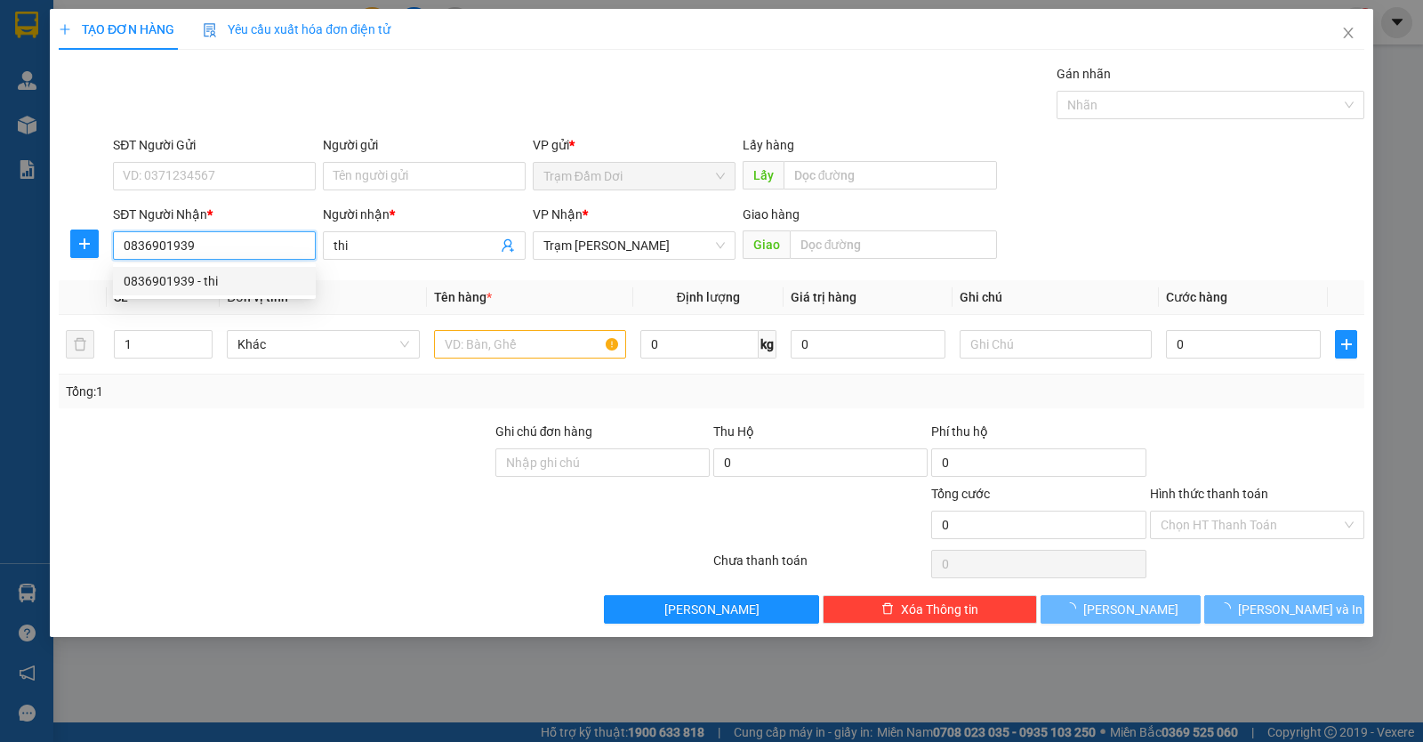
type input "240.000"
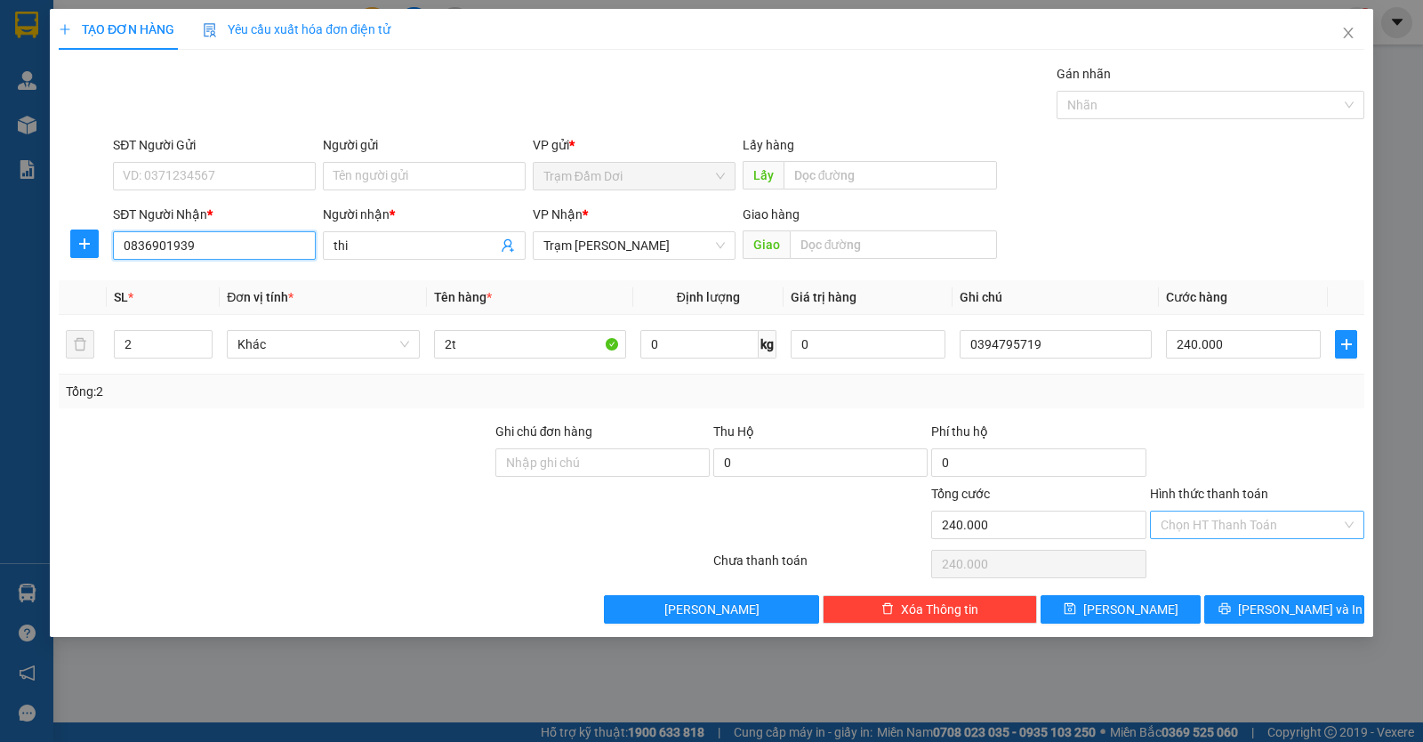
type input "0836901939"
click at [1282, 526] on input "Hình thức thanh toán" at bounding box center [1251, 524] width 181 height 27
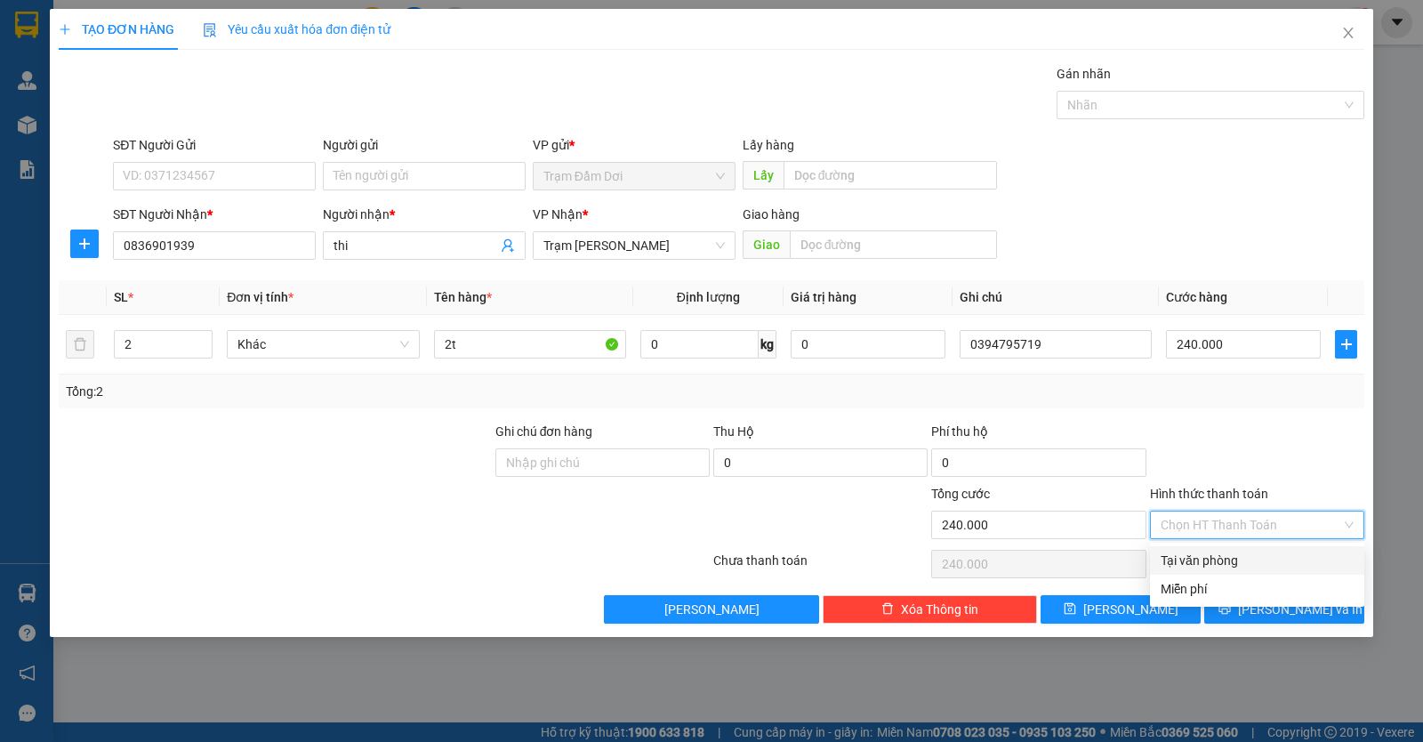
click at [1274, 559] on div "Tại văn phòng" at bounding box center [1257, 561] width 193 height 20
type input "0"
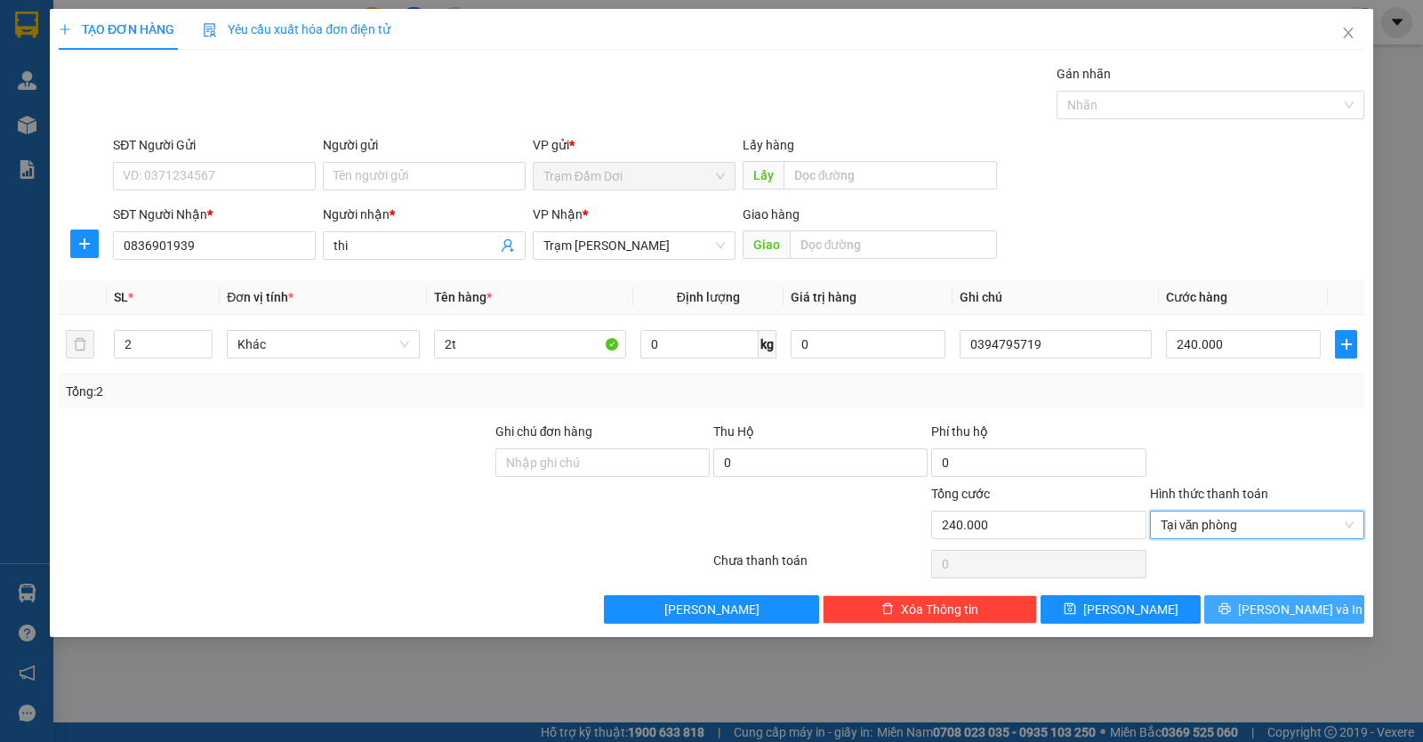
click at [1284, 615] on span "Lưu và In" at bounding box center [1300, 609] width 125 height 20
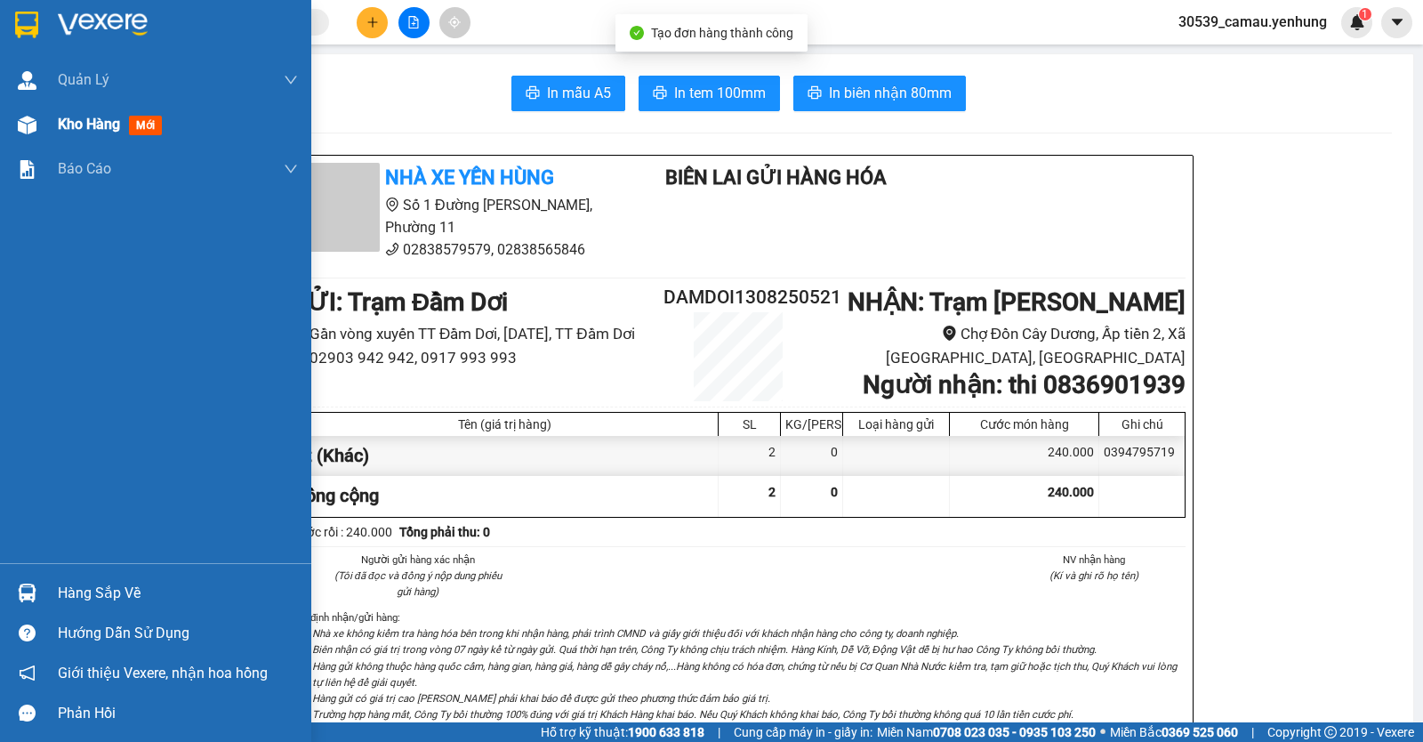
click at [77, 118] on span "Kho hàng" at bounding box center [89, 124] width 62 height 17
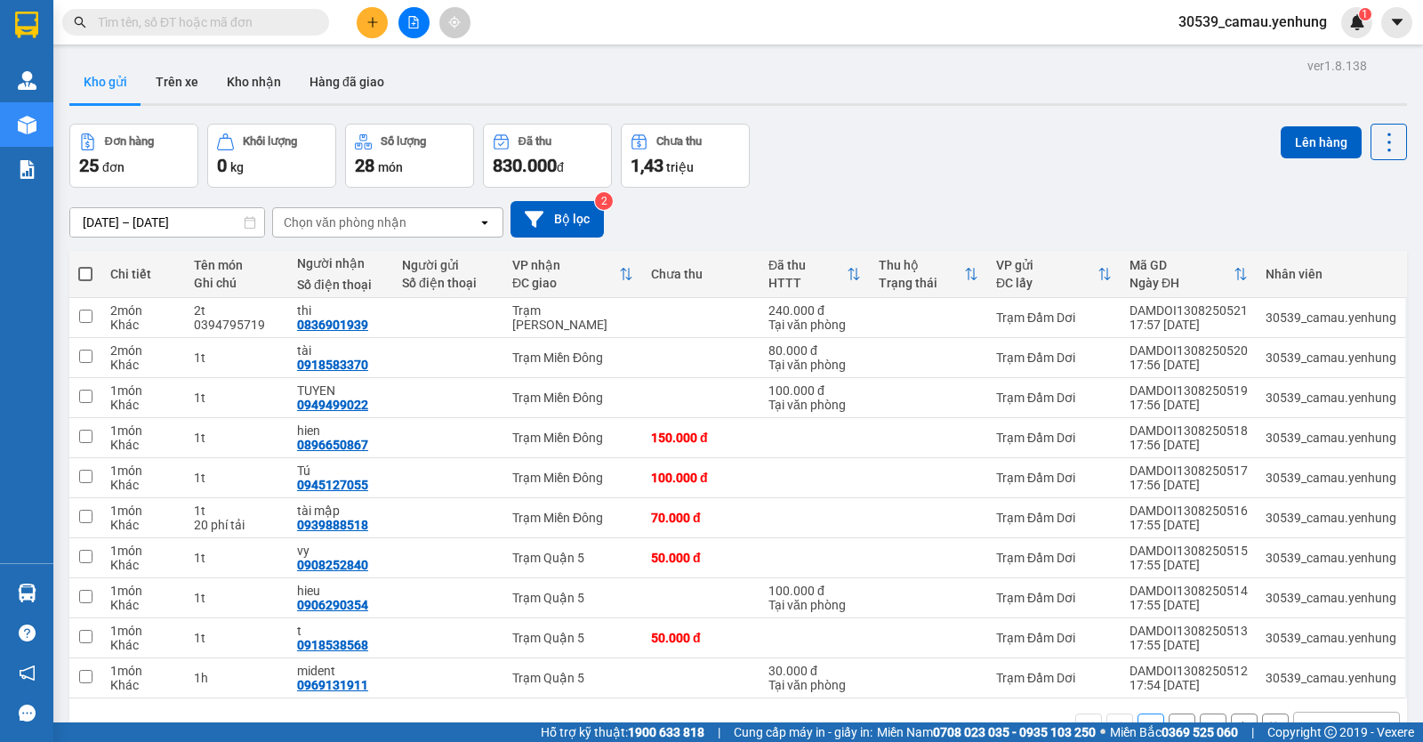
click at [86, 267] on span at bounding box center [85, 274] width 14 height 14
click at [85, 265] on input "checkbox" at bounding box center [85, 265] width 0 height 0
checkbox input "true"
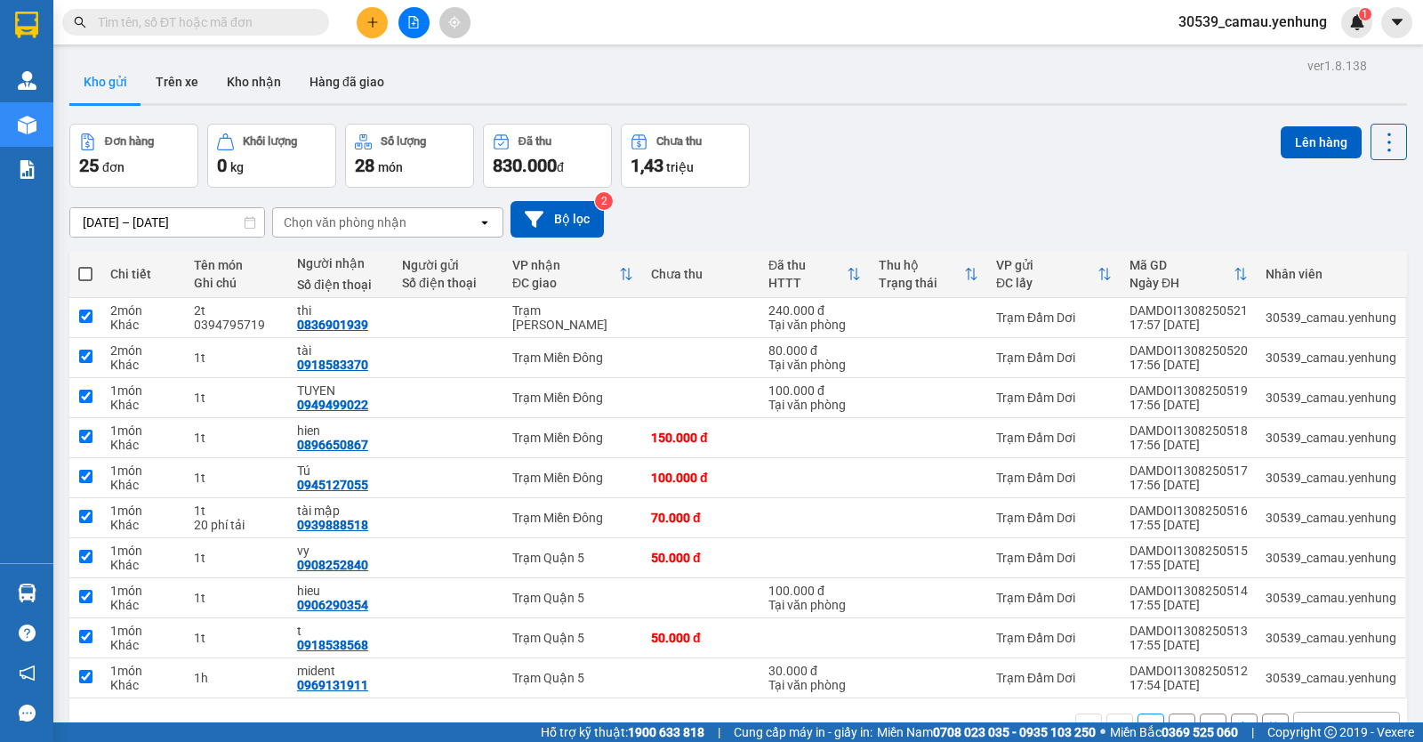
checkbox input "true"
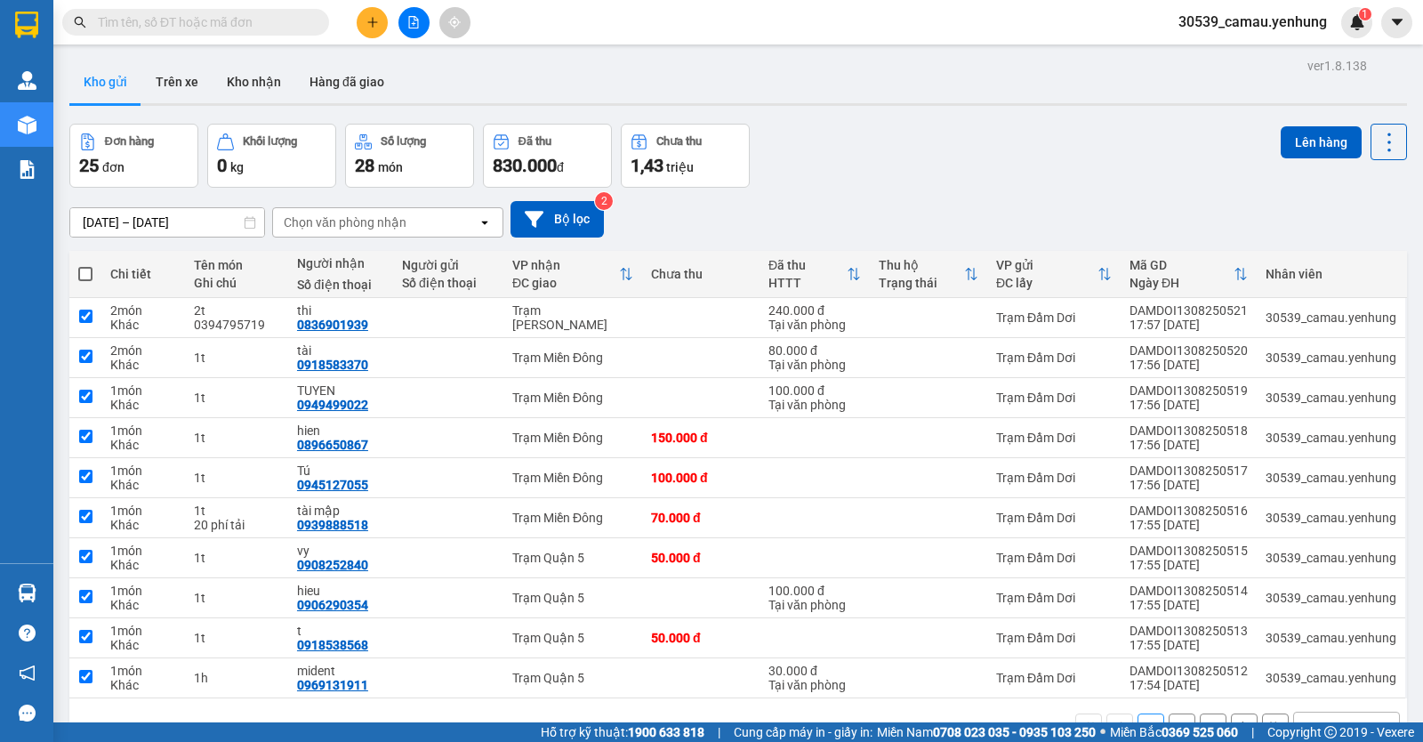
checkbox input "true"
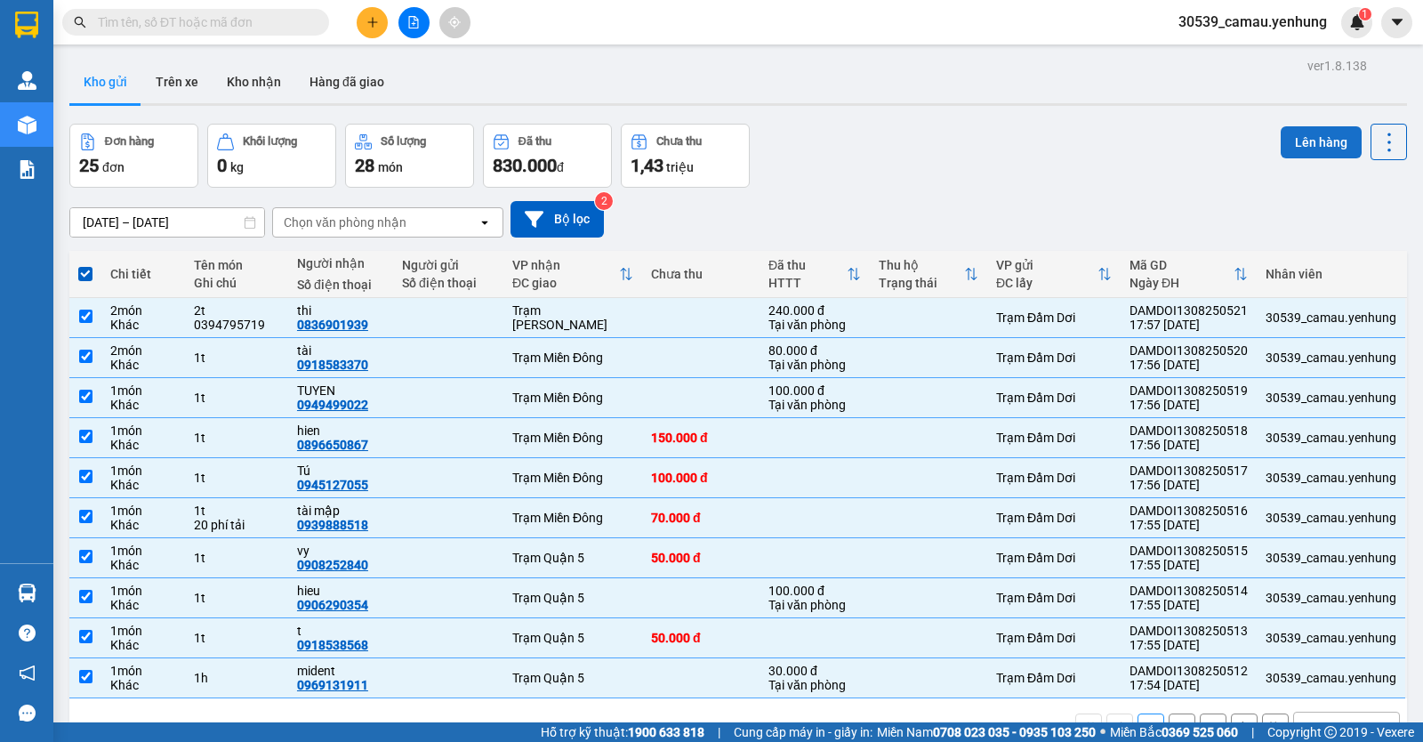
click at [1295, 133] on button "Lên hàng" at bounding box center [1321, 142] width 81 height 32
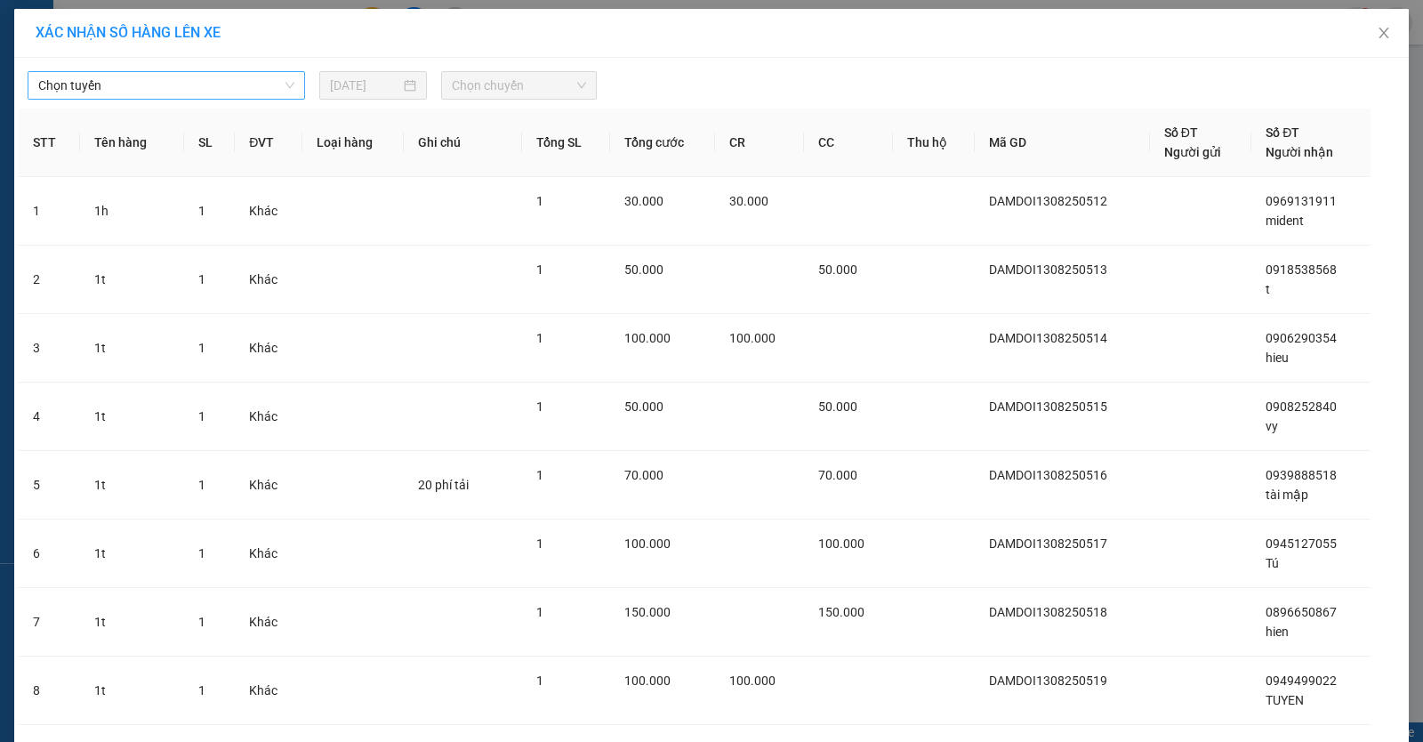
click at [262, 84] on span "Chọn tuyến" at bounding box center [166, 85] width 256 height 27
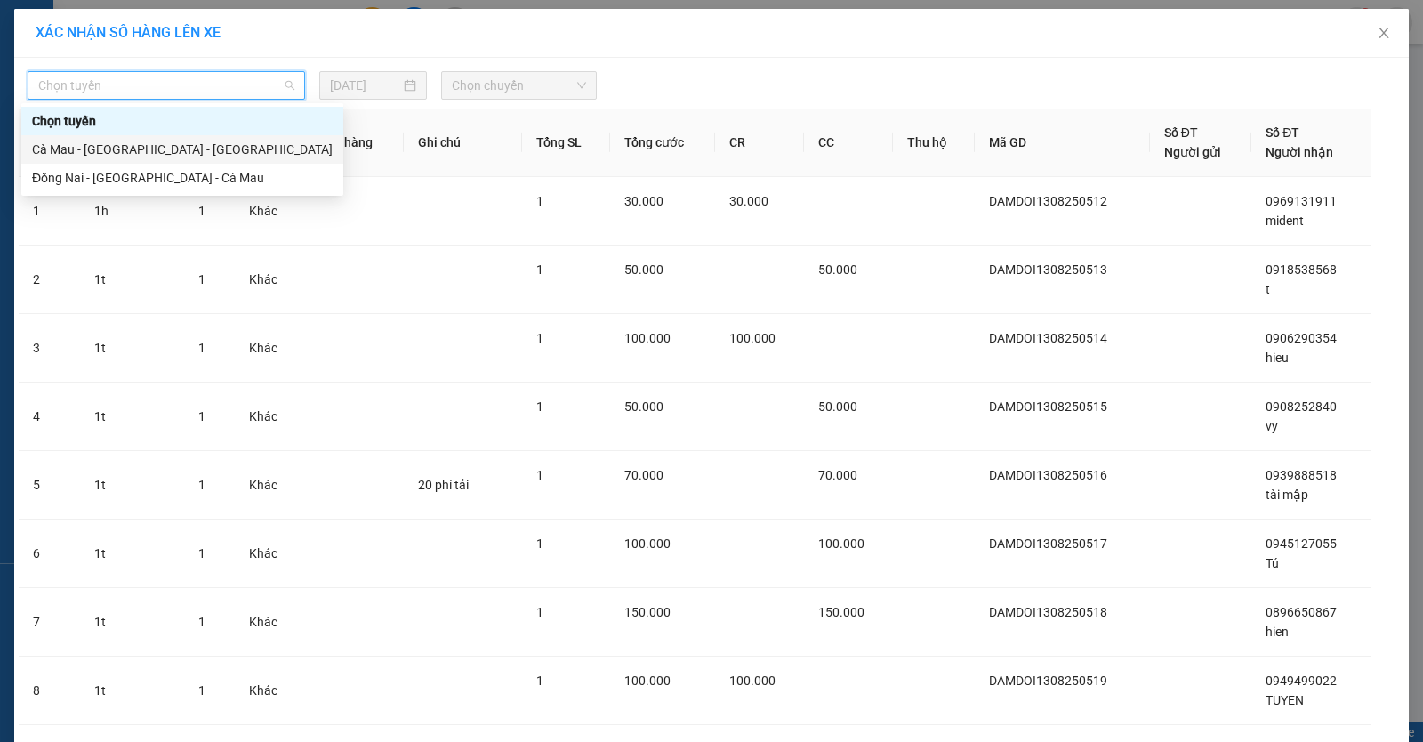
click at [173, 144] on div "Cà Mau - [GEOGRAPHIC_DATA] - [GEOGRAPHIC_DATA]" at bounding box center [182, 150] width 301 height 20
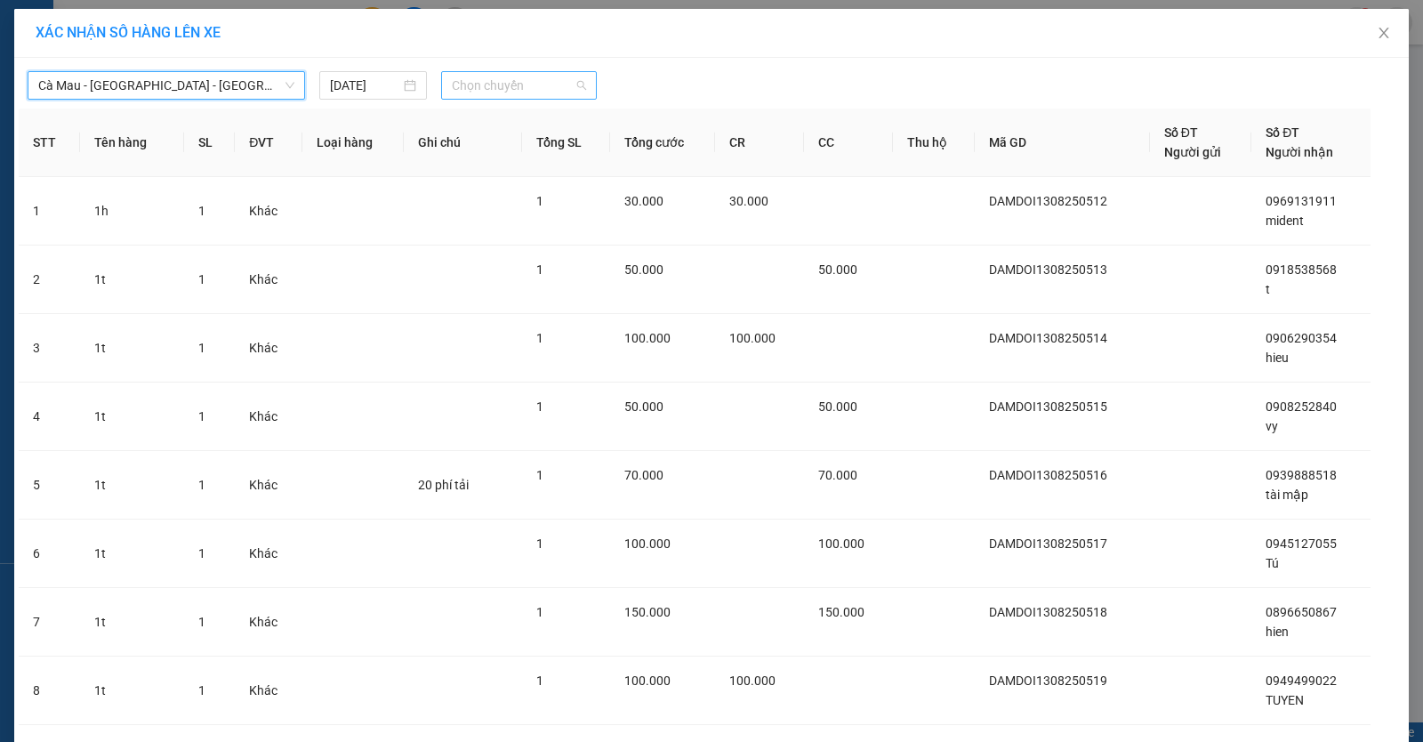
click at [581, 90] on div "Chọn chuyến" at bounding box center [519, 85] width 156 height 28
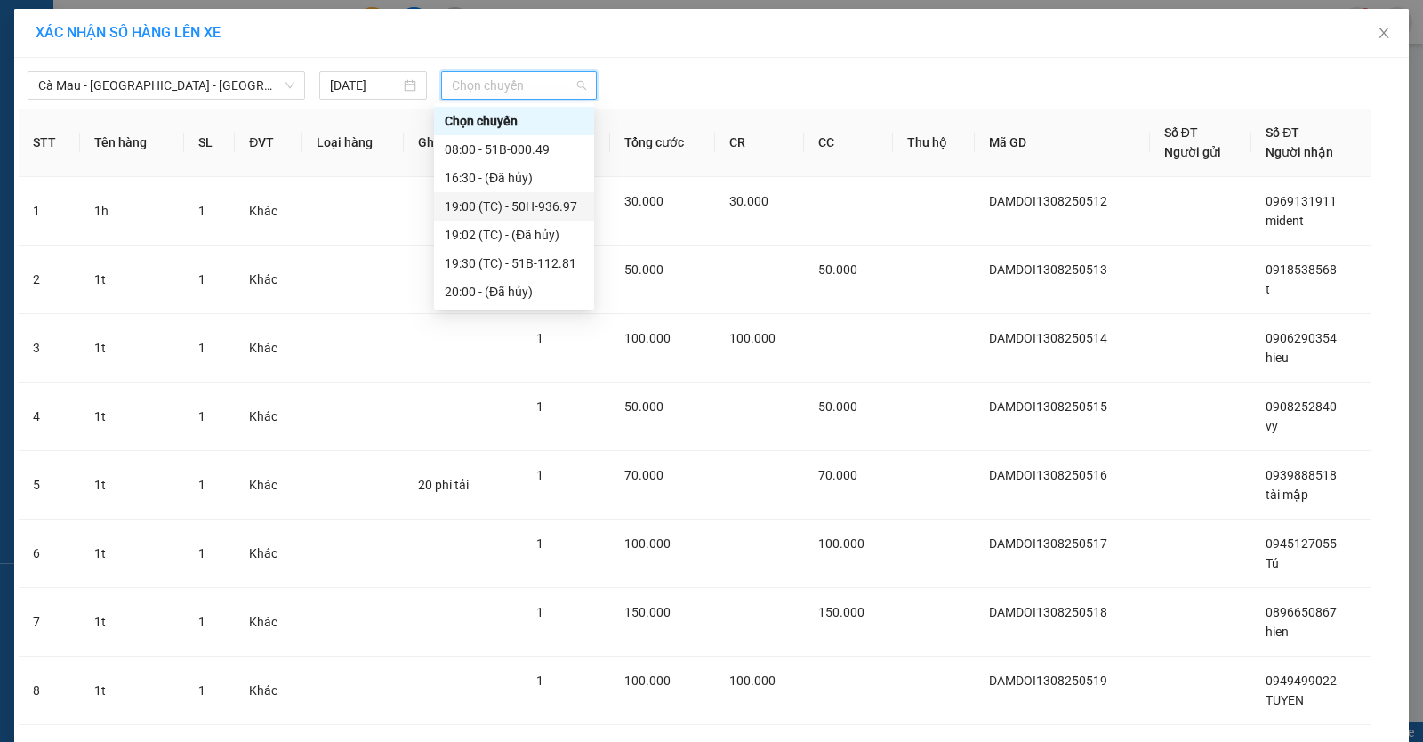
click at [498, 205] on div "19:00 (TC) - 50H-936.97" at bounding box center [514, 207] width 139 height 20
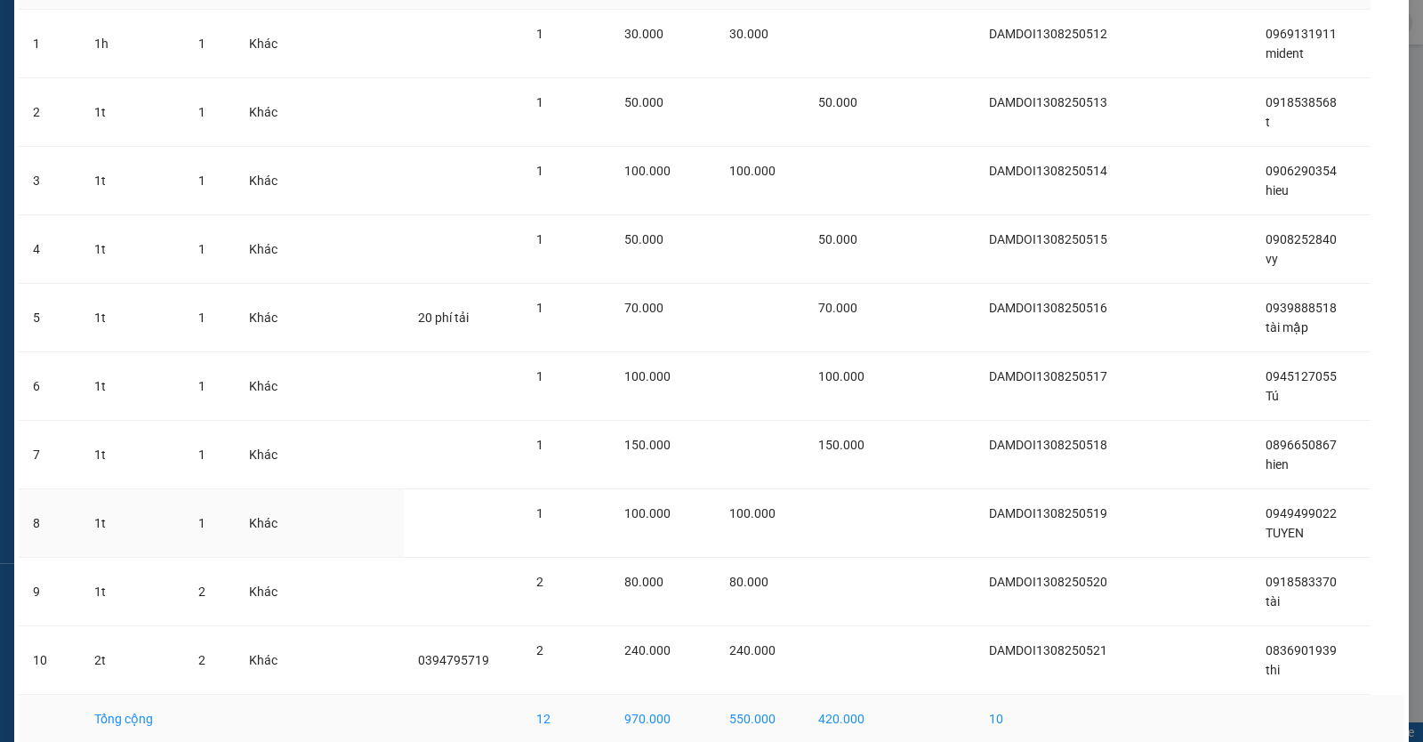
scroll to position [261, 0]
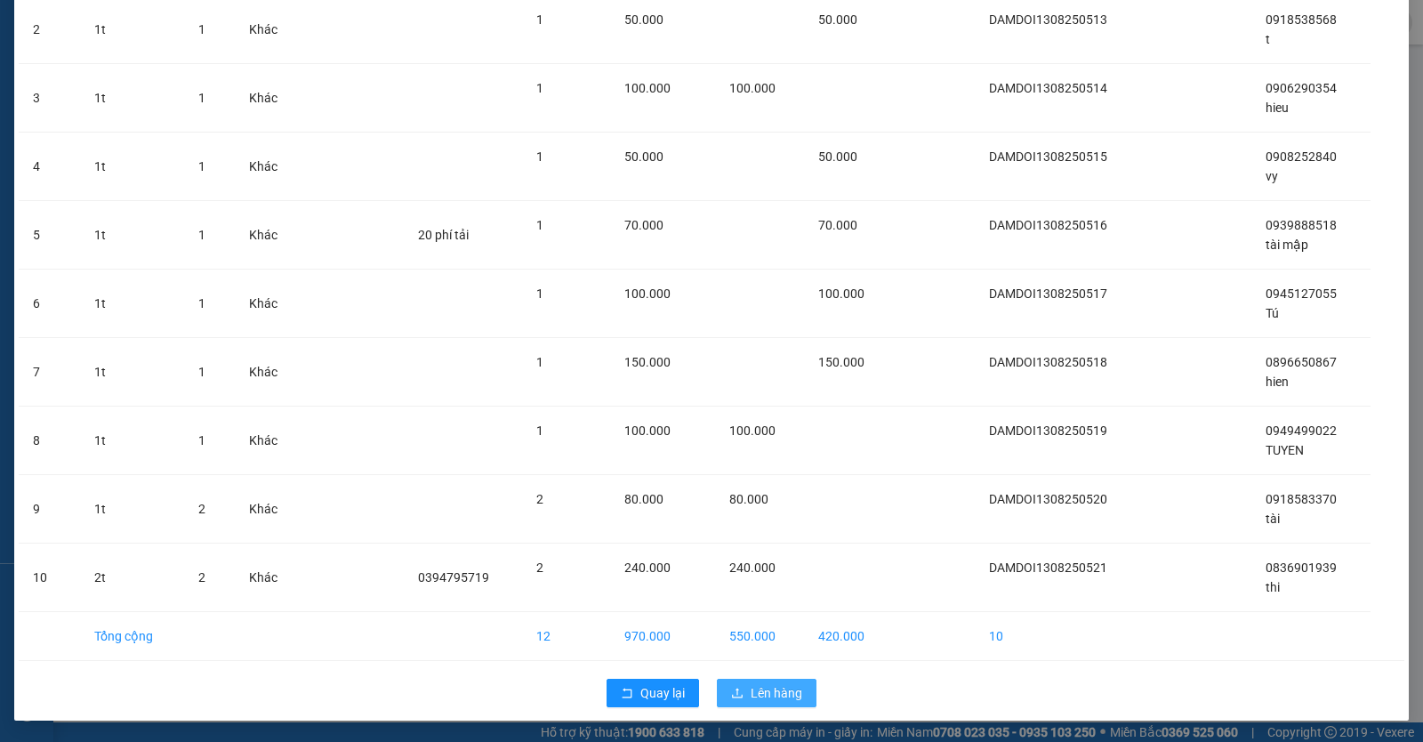
click at [775, 694] on span "Lên hàng" at bounding box center [777, 693] width 52 height 20
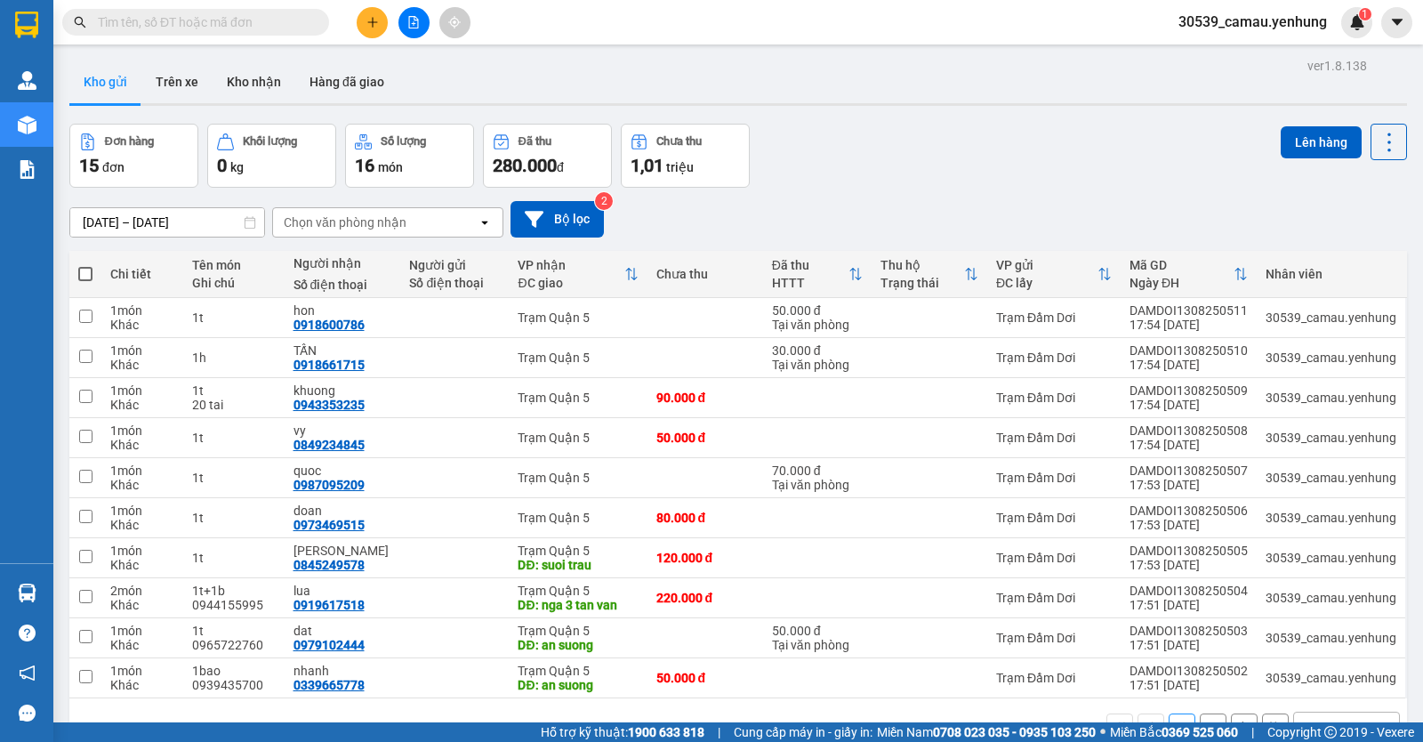
click at [87, 277] on span at bounding box center [85, 274] width 14 height 14
click at [85, 265] on input "checkbox" at bounding box center [85, 265] width 0 height 0
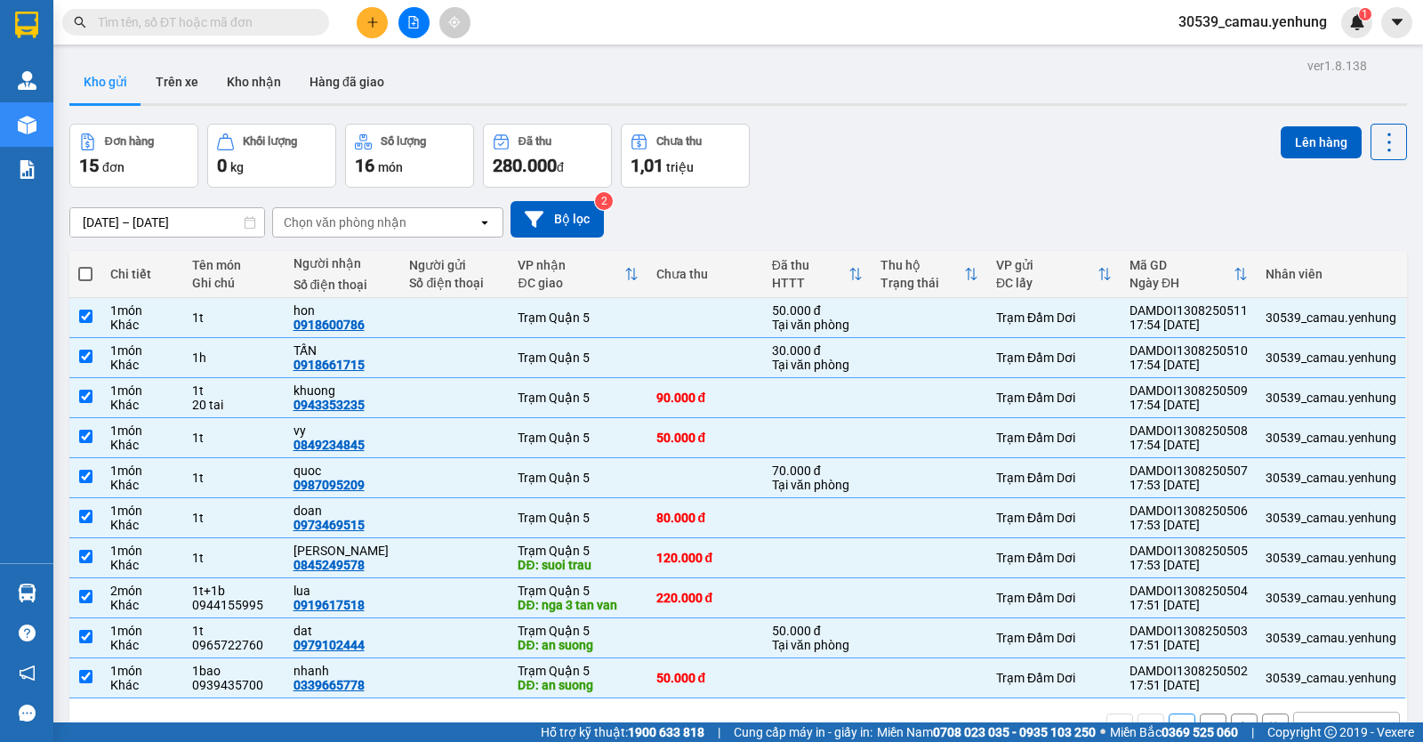
checkbox input "true"
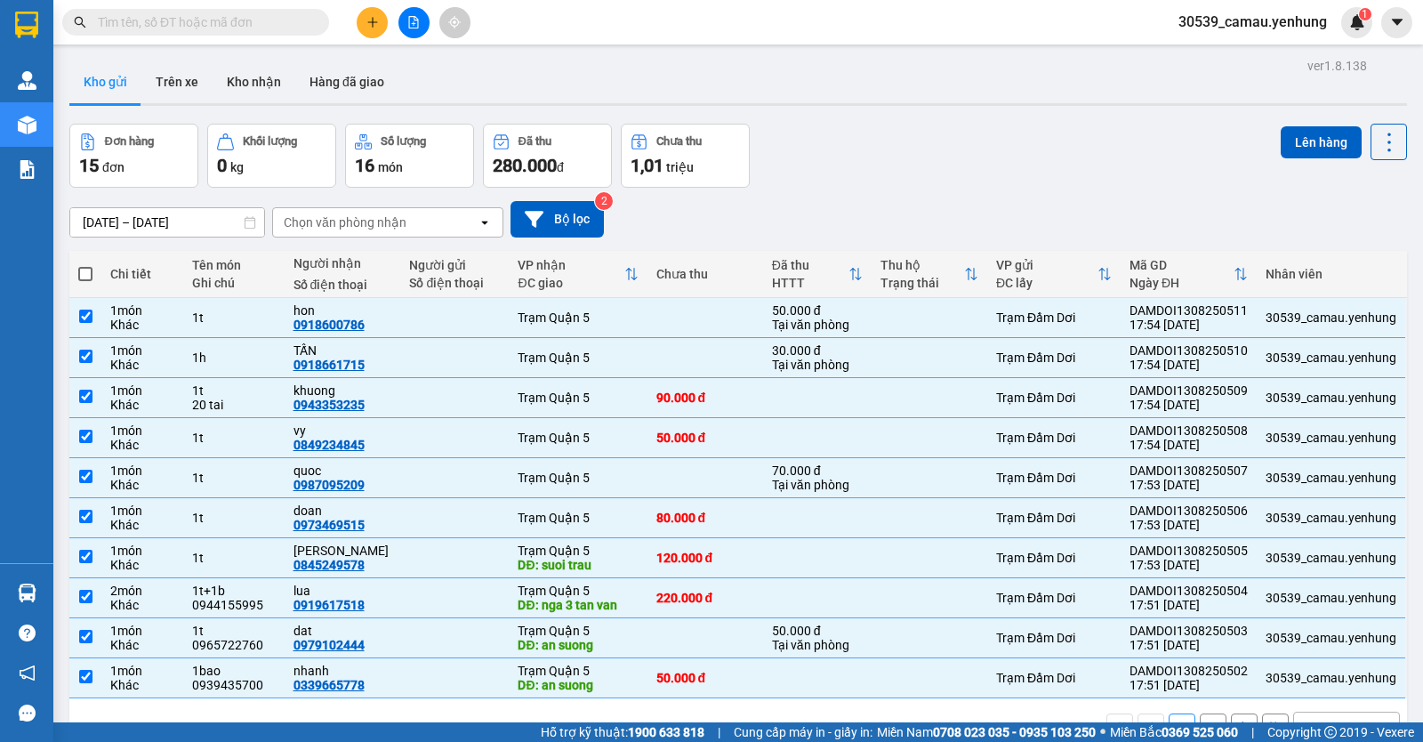
checkbox input "true"
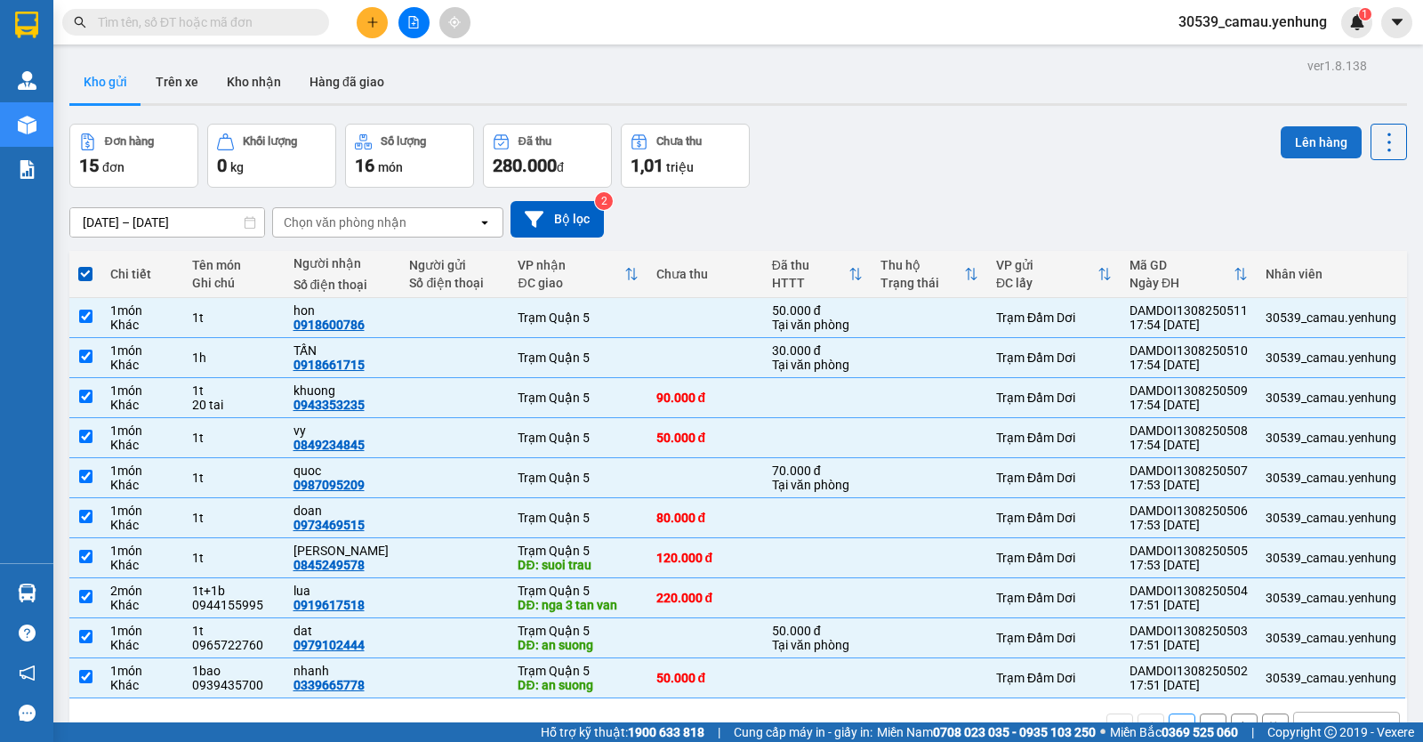
click at [1291, 129] on button "Lên hàng" at bounding box center [1321, 142] width 81 height 32
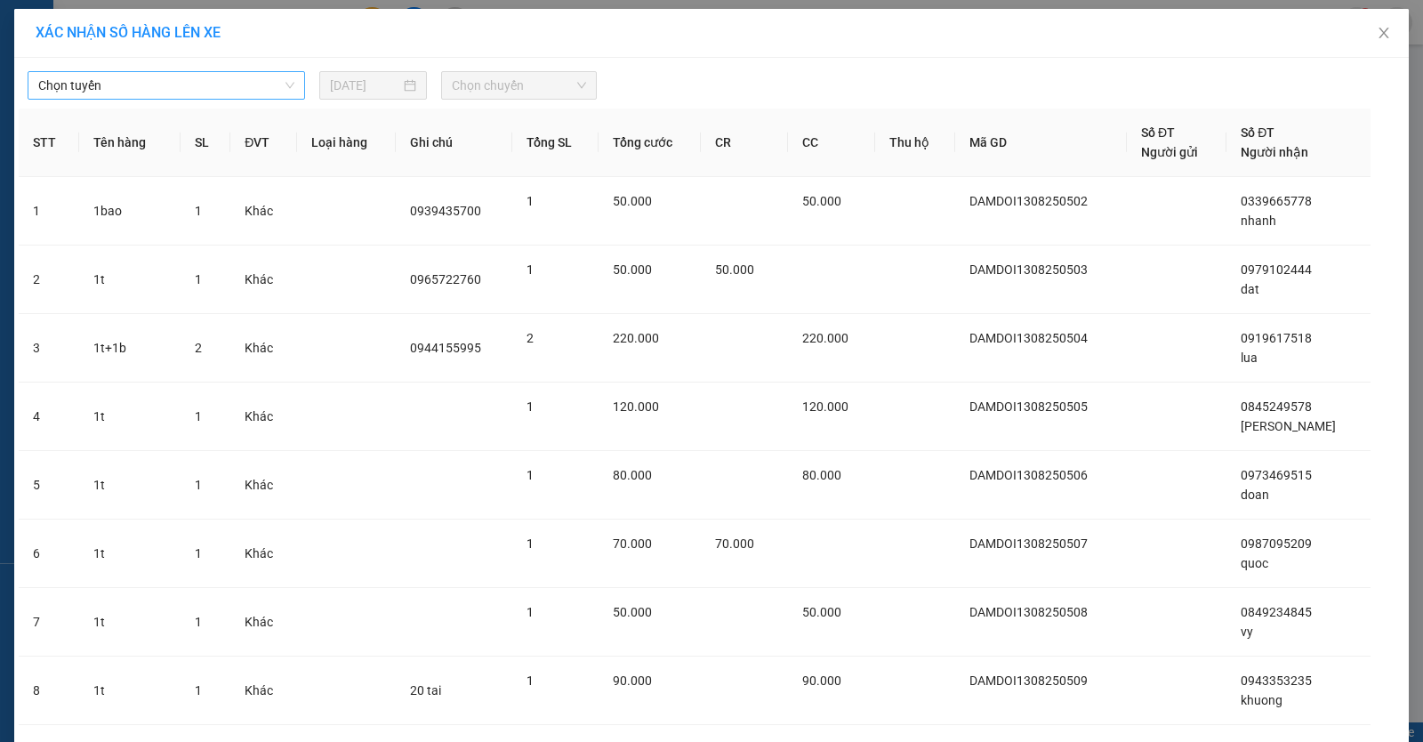
click at [258, 84] on span "Chọn tuyến" at bounding box center [166, 85] width 256 height 27
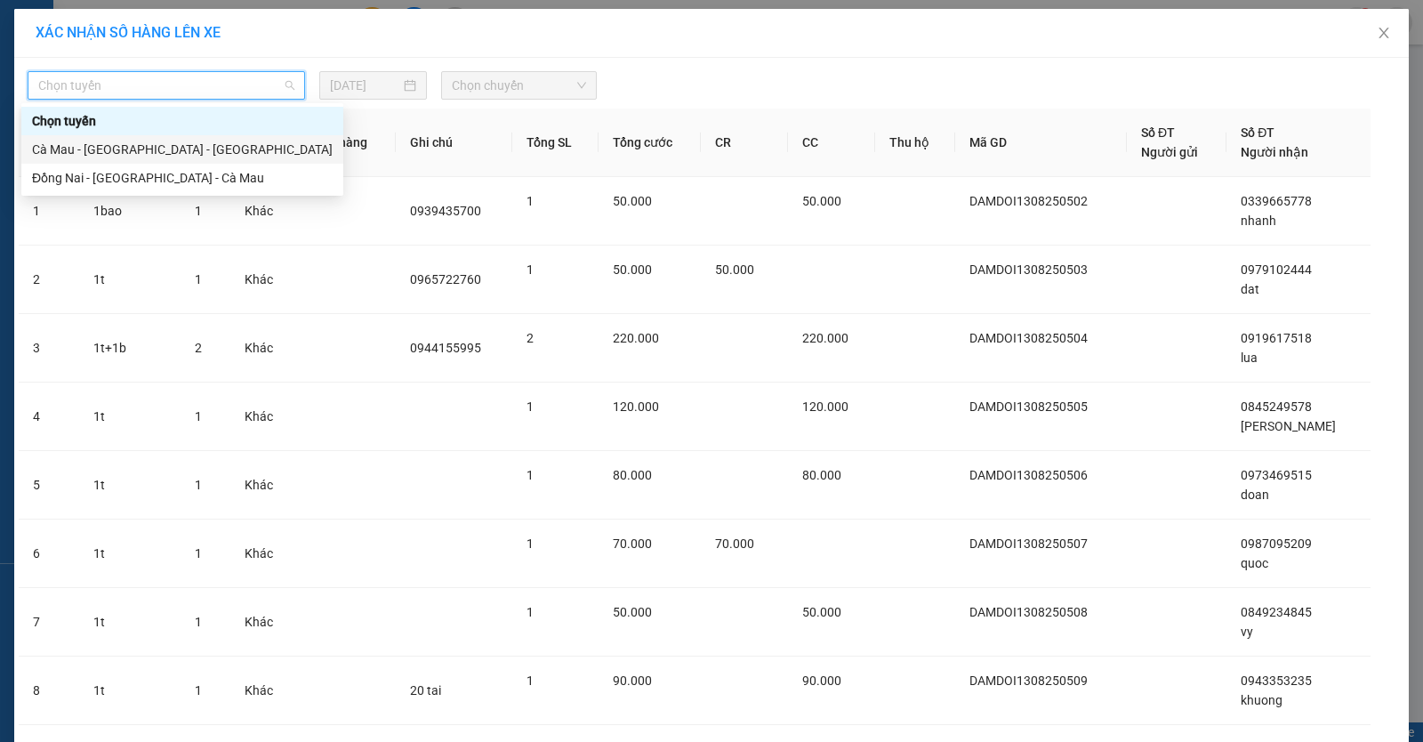
click at [189, 149] on div "Cà Mau - [GEOGRAPHIC_DATA] - [GEOGRAPHIC_DATA]" at bounding box center [182, 150] width 301 height 20
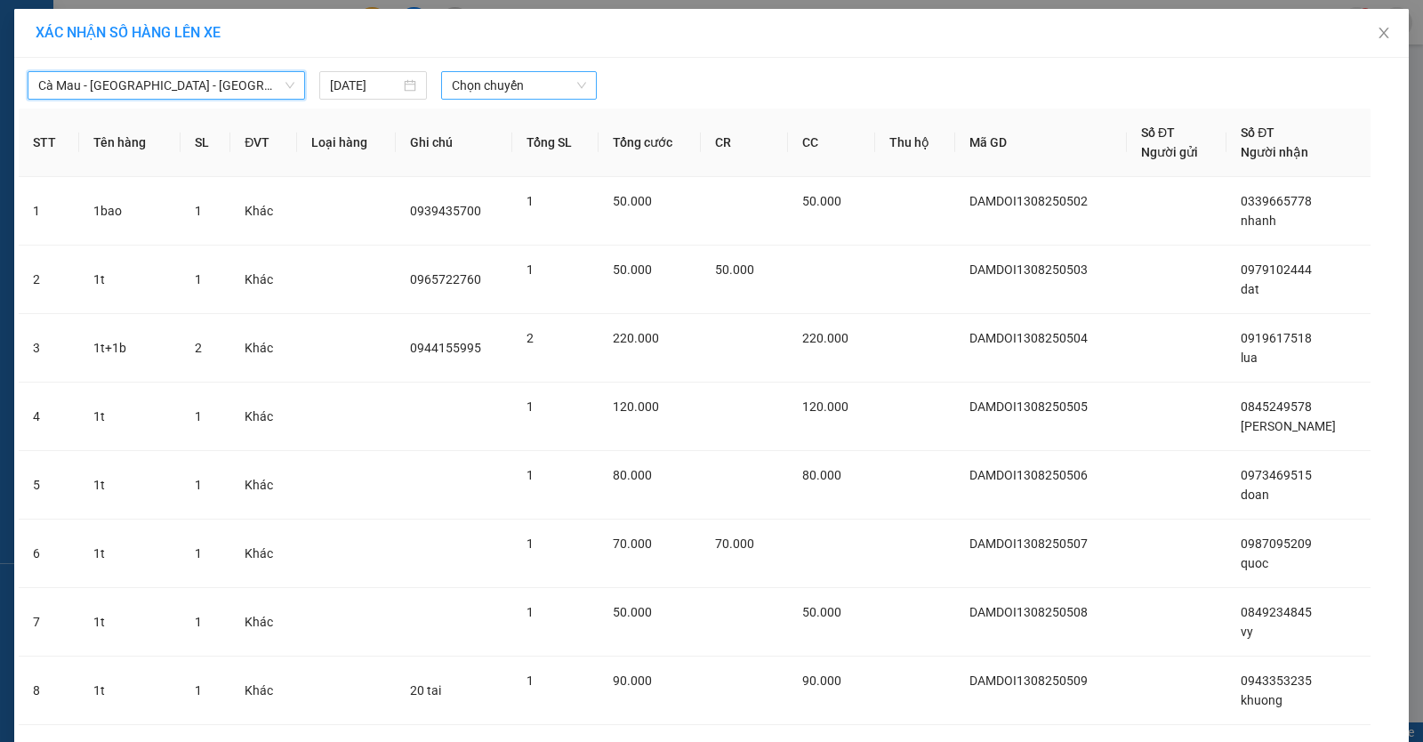
click at [546, 87] on span "Chọn chuyến" at bounding box center [519, 85] width 134 height 27
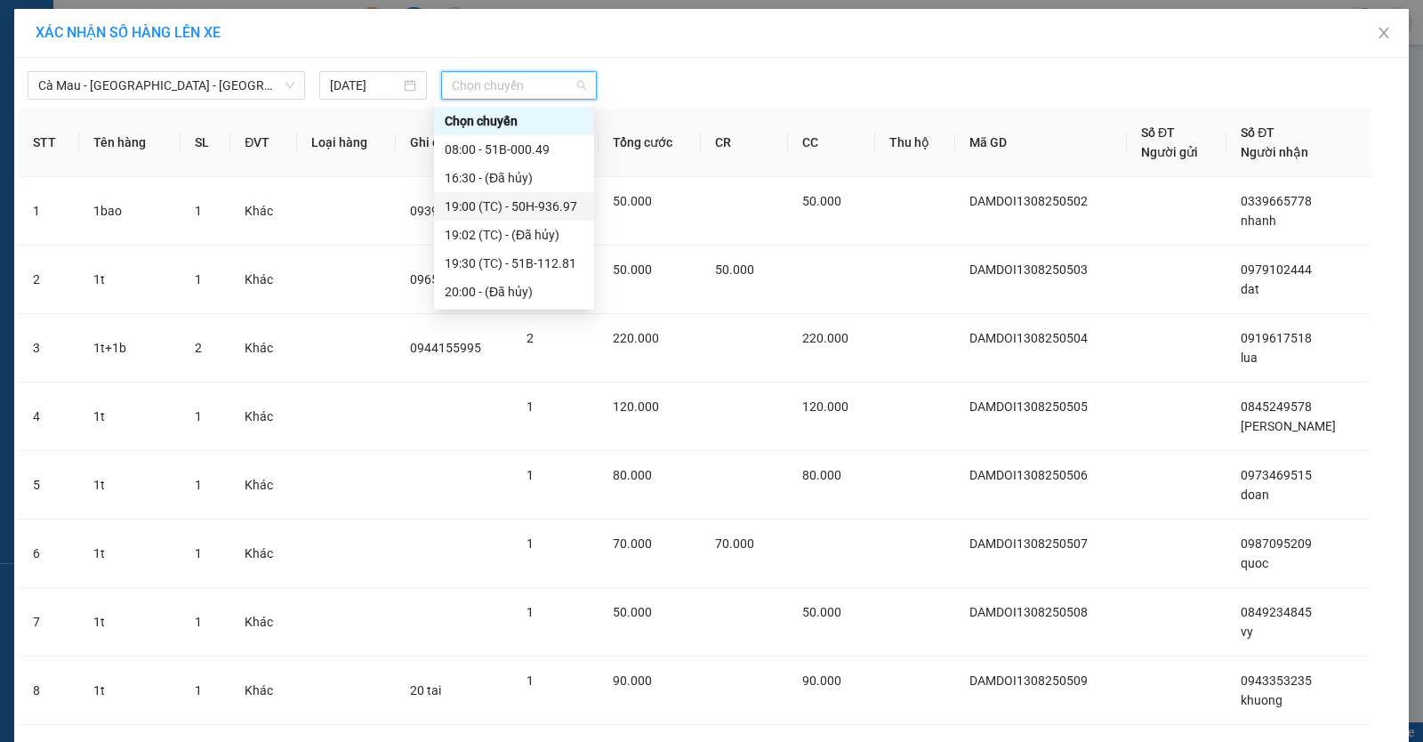
click at [506, 205] on div "19:00 (TC) - 50H-936.97" at bounding box center [514, 207] width 139 height 20
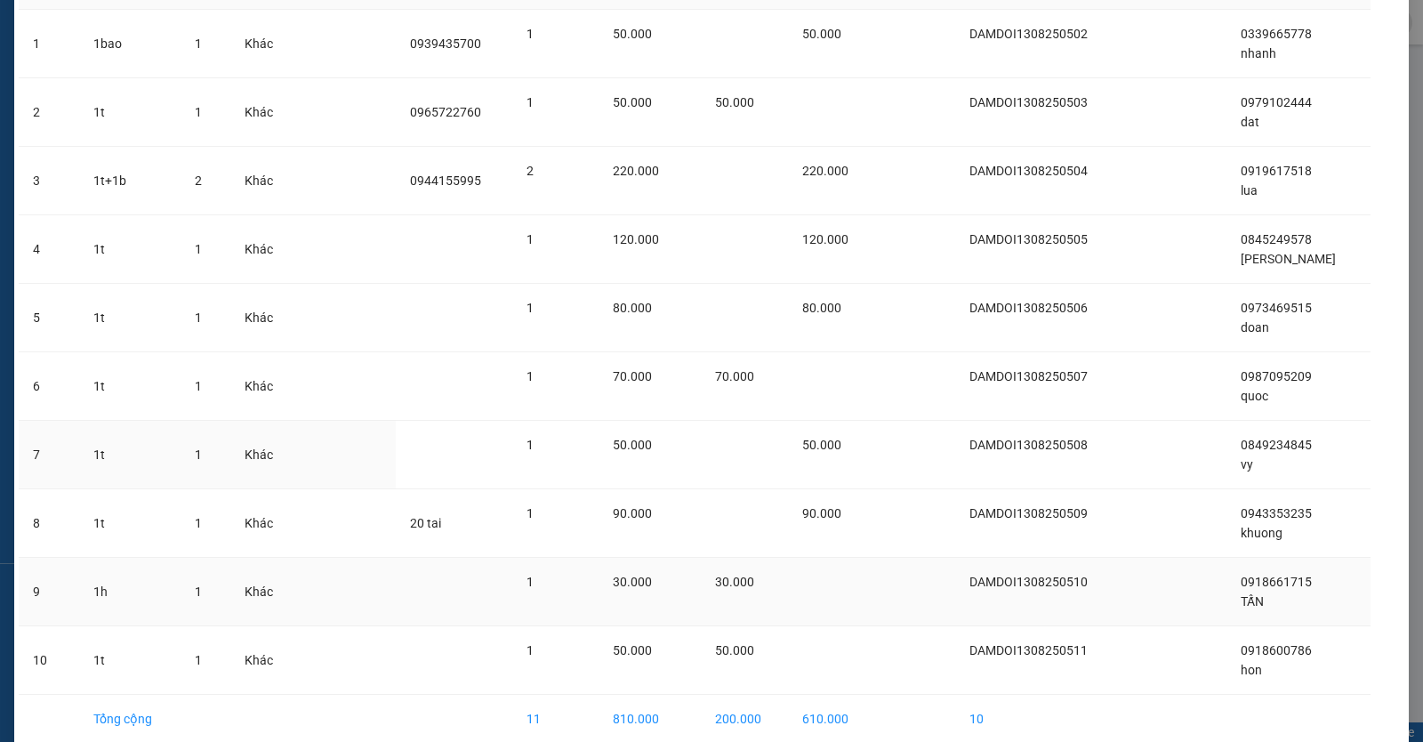
scroll to position [261, 0]
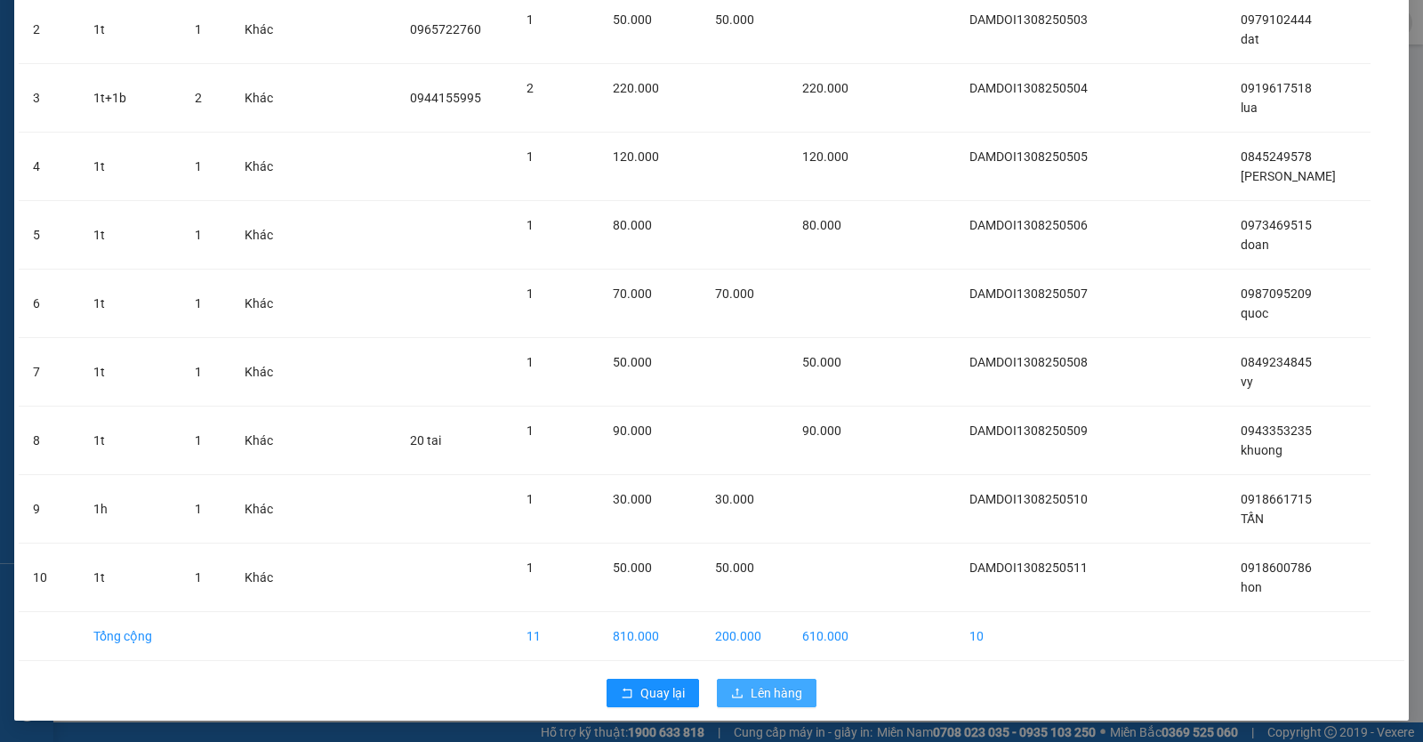
click at [770, 695] on span "Lên hàng" at bounding box center [777, 693] width 52 height 20
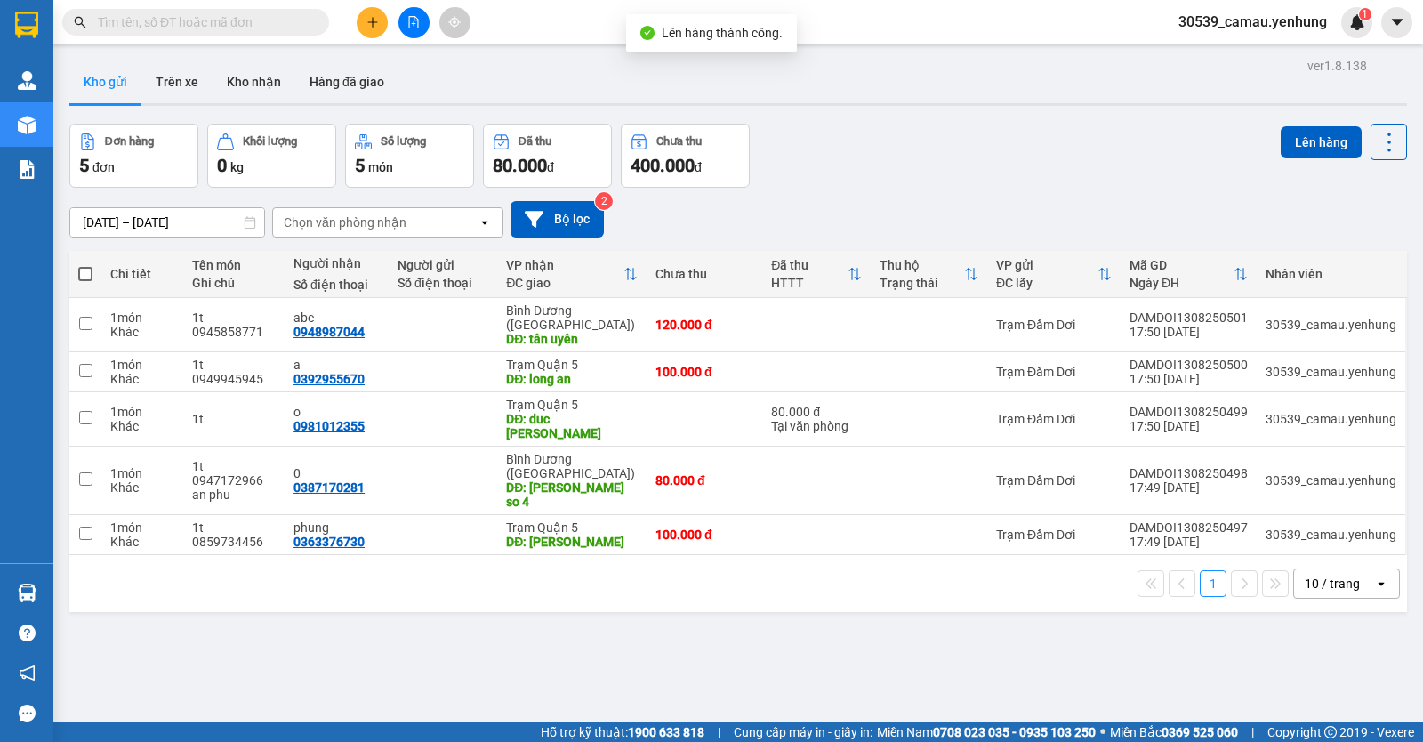
click at [92, 271] on span at bounding box center [85, 274] width 14 height 14
click at [85, 265] on input "checkbox" at bounding box center [85, 265] width 0 height 0
checkbox input "true"
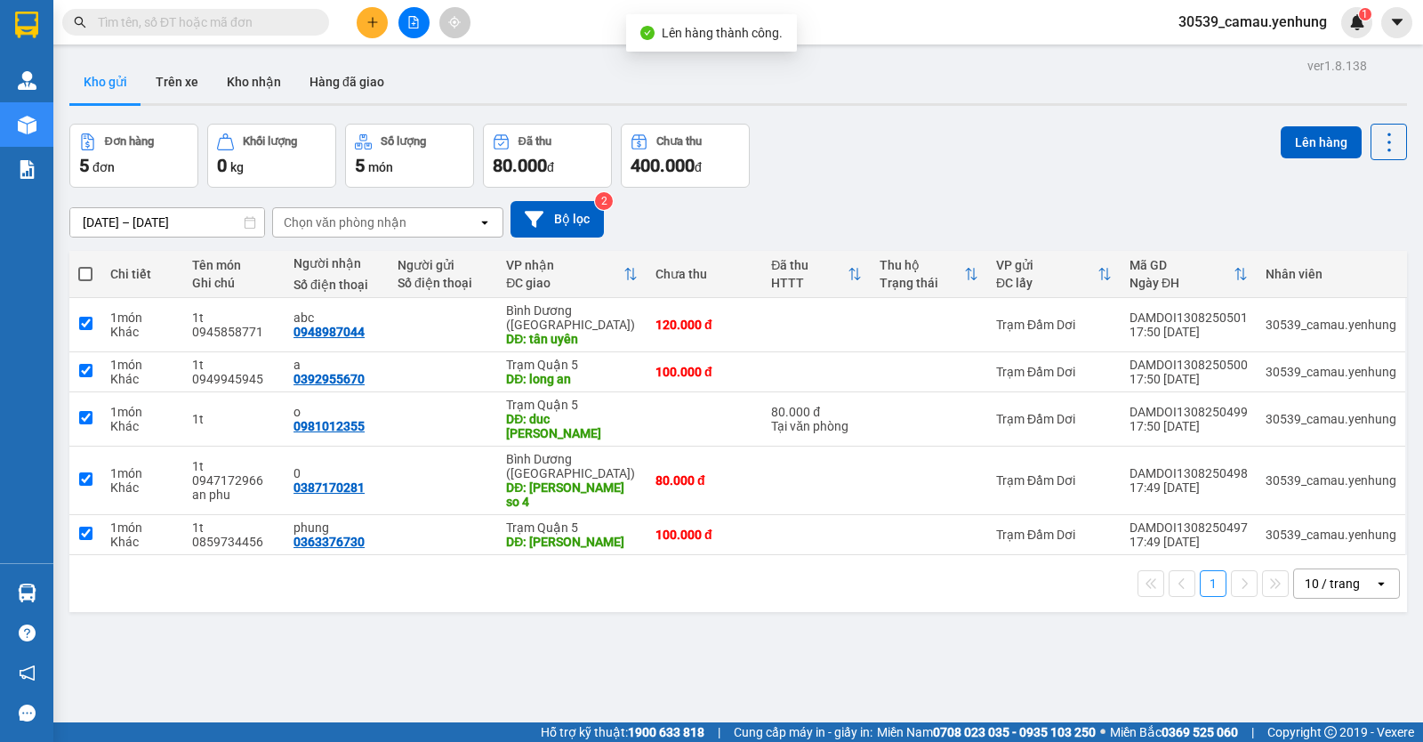
checkbox input "true"
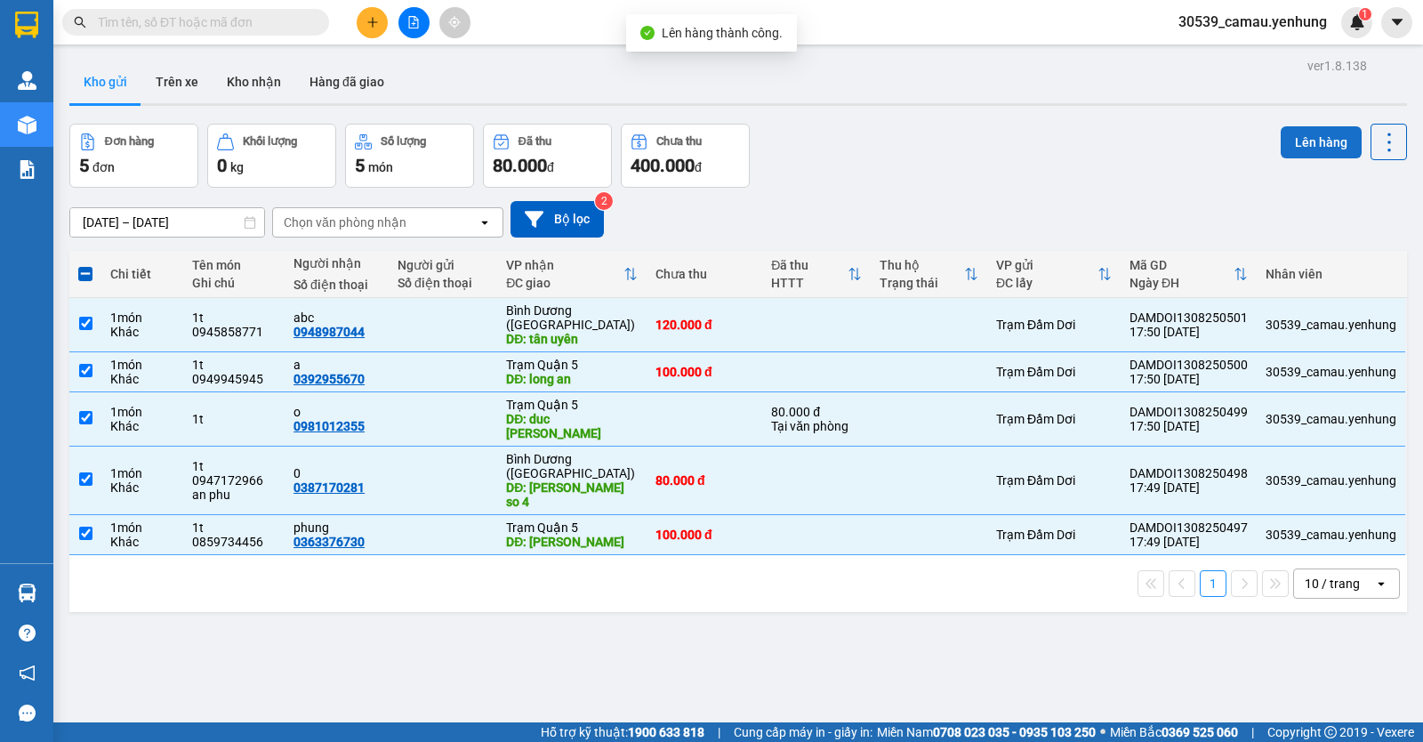
click at [1284, 139] on button "Lên hàng" at bounding box center [1321, 142] width 81 height 32
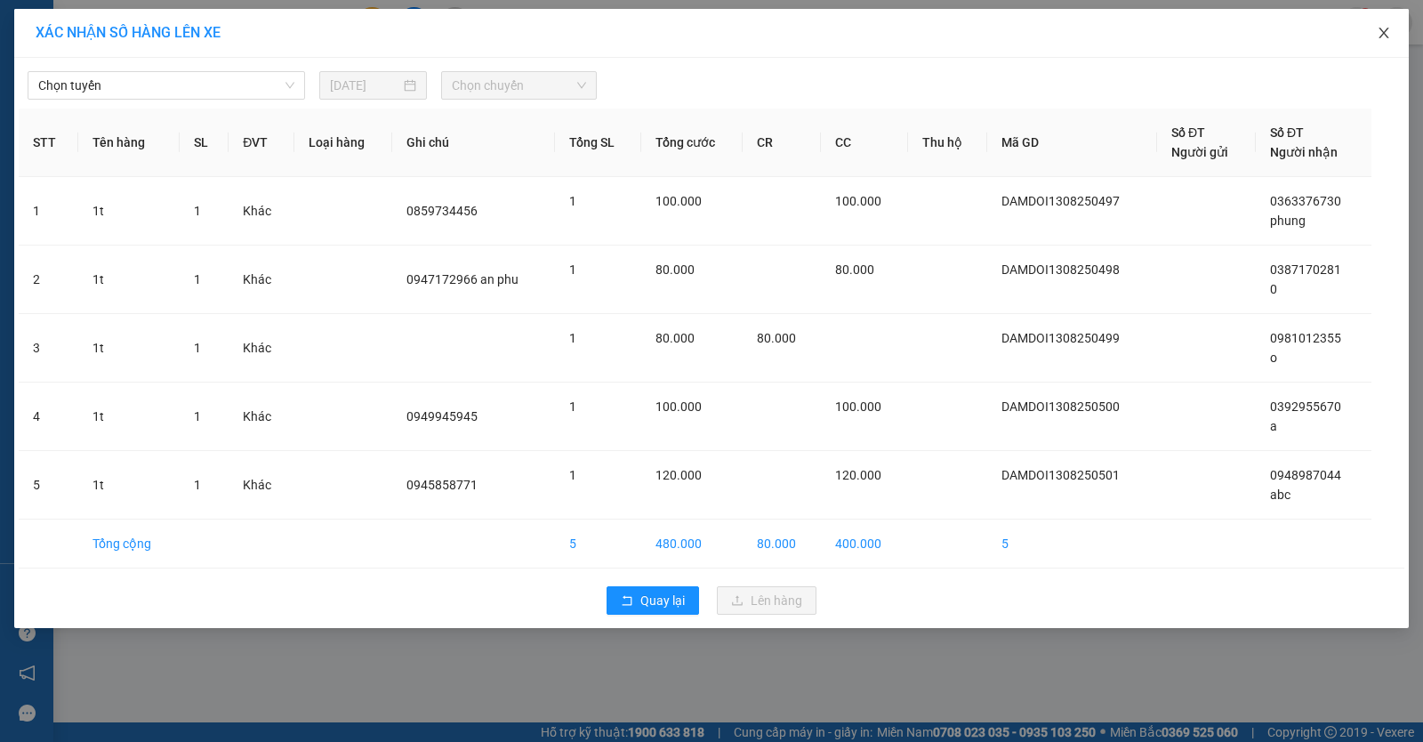
click at [1381, 29] on icon "close" at bounding box center [1384, 33] width 14 height 14
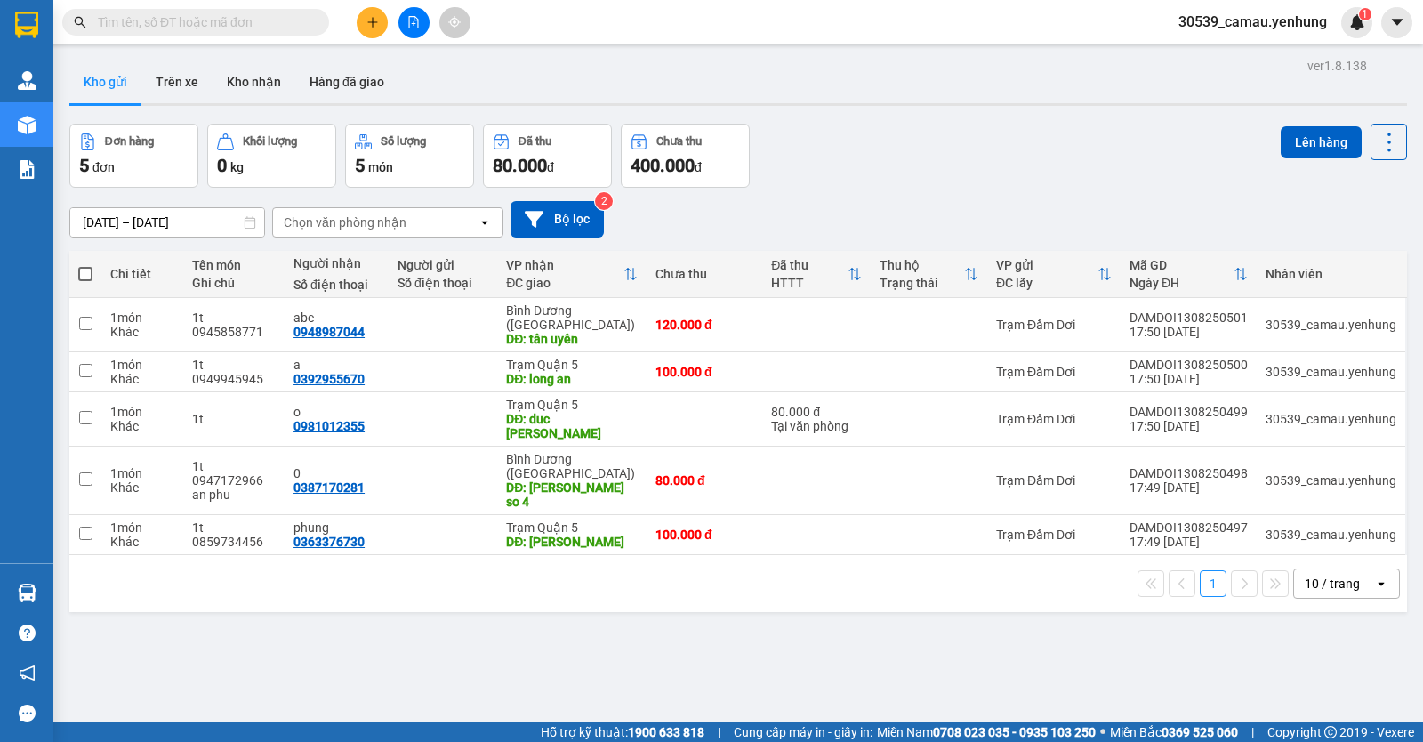
click at [1357, 569] on div "10 / trang" at bounding box center [1334, 583] width 80 height 28
click at [1345, 520] on span "100 / trang" at bounding box center [1326, 516] width 64 height 18
click at [90, 270] on span at bounding box center [85, 274] width 14 height 14
click at [85, 265] on input "checkbox" at bounding box center [85, 265] width 0 height 0
checkbox input "true"
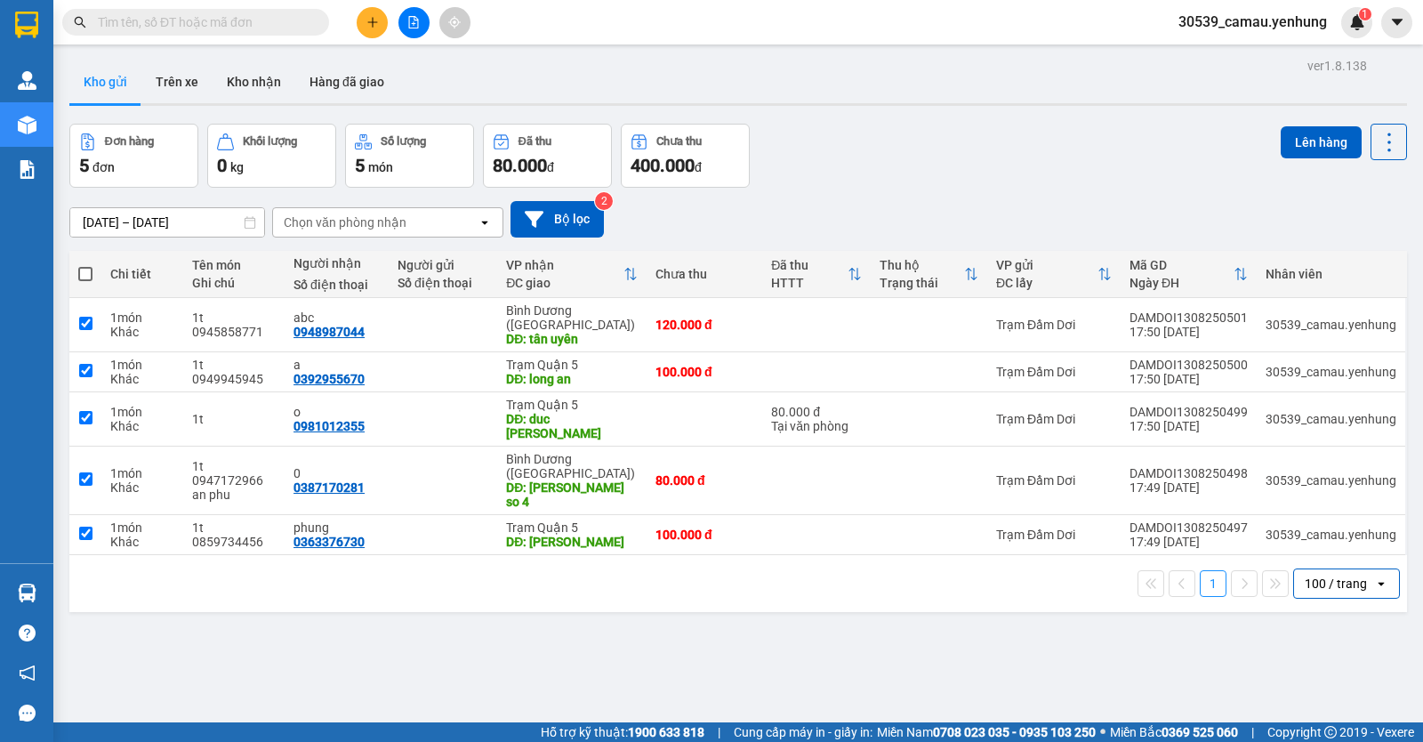
checkbox input "true"
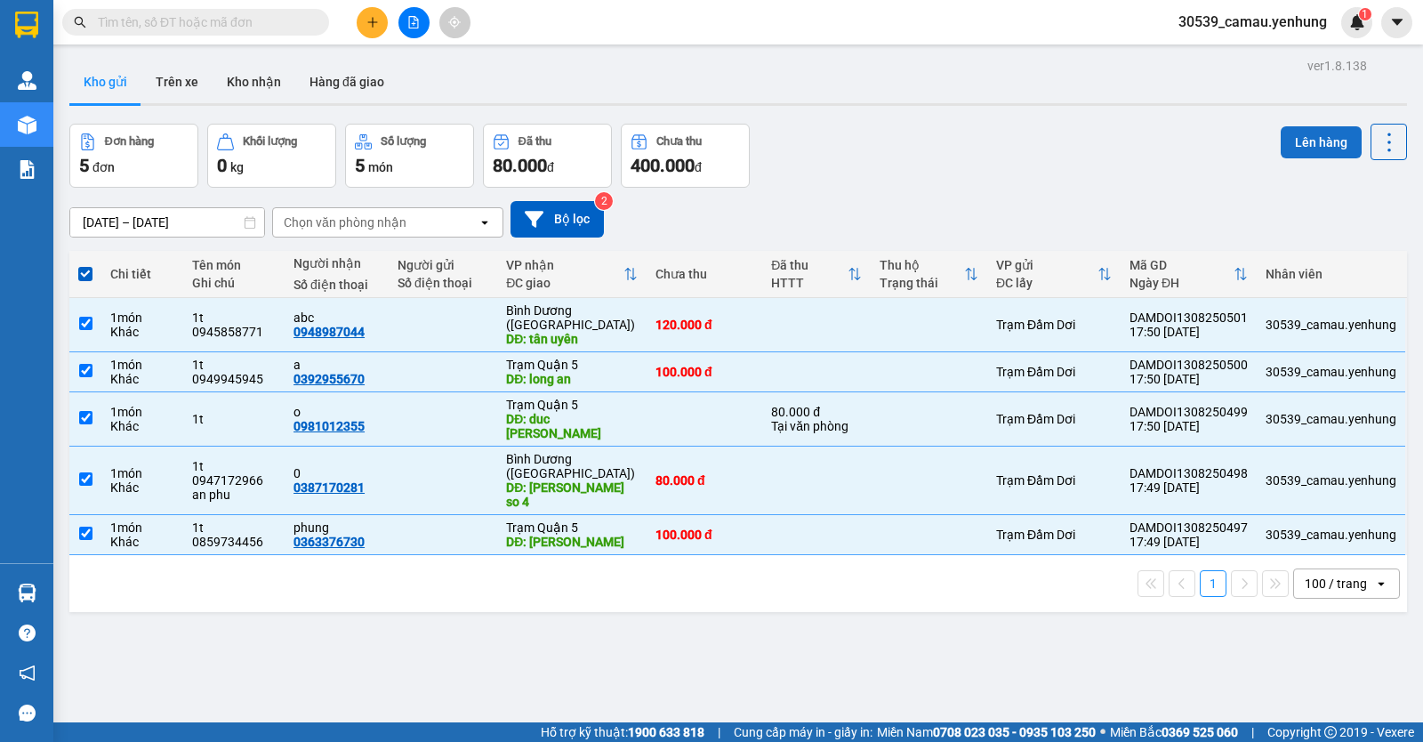
click at [1283, 134] on button "Lên hàng" at bounding box center [1321, 142] width 81 height 32
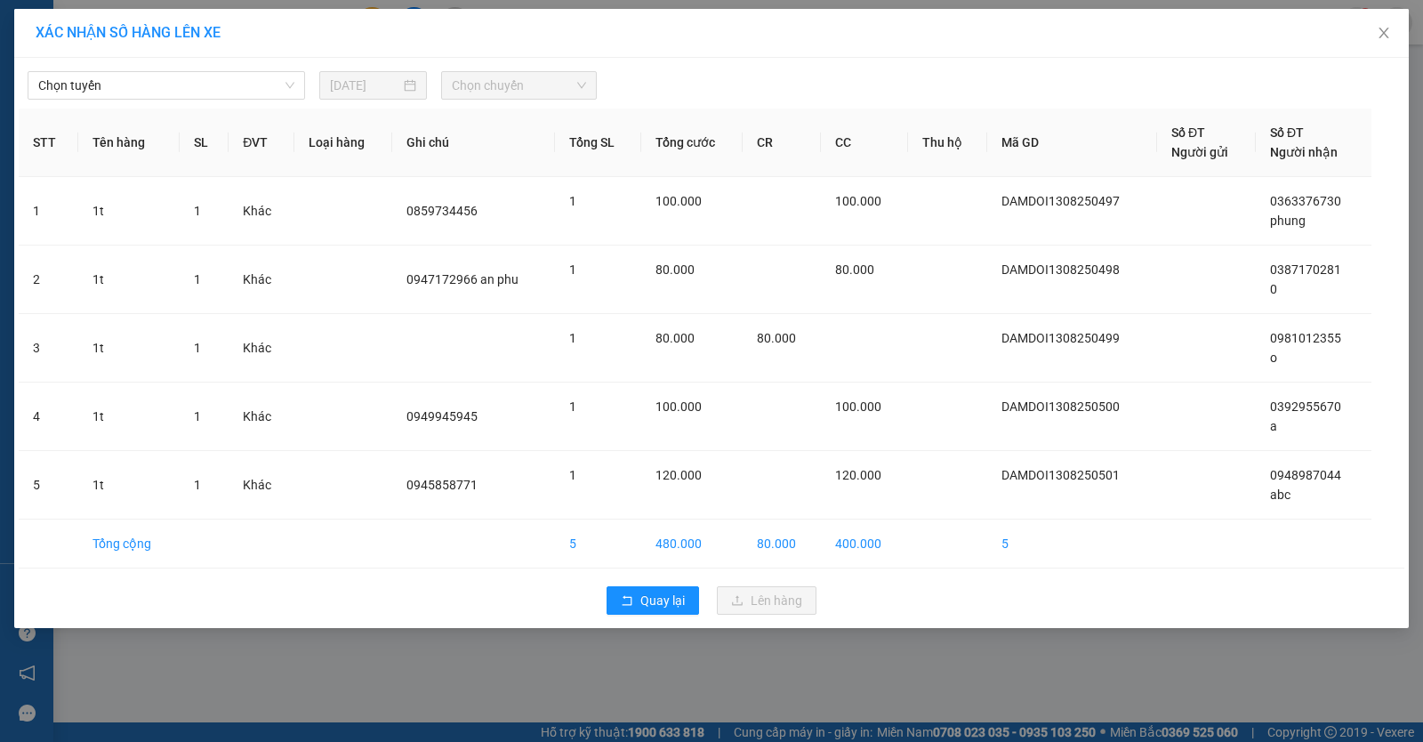
click at [228, 37] on div "XÁC NHẬN SỐ HÀNG LÊN XE" at bounding box center [712, 33] width 1352 height 20
click at [231, 68] on div "Chọn tuyến 13/08/2025 Chọn chuyến" at bounding box center [712, 80] width 1386 height 37
click at [234, 88] on span "Chọn tuyến" at bounding box center [166, 85] width 256 height 27
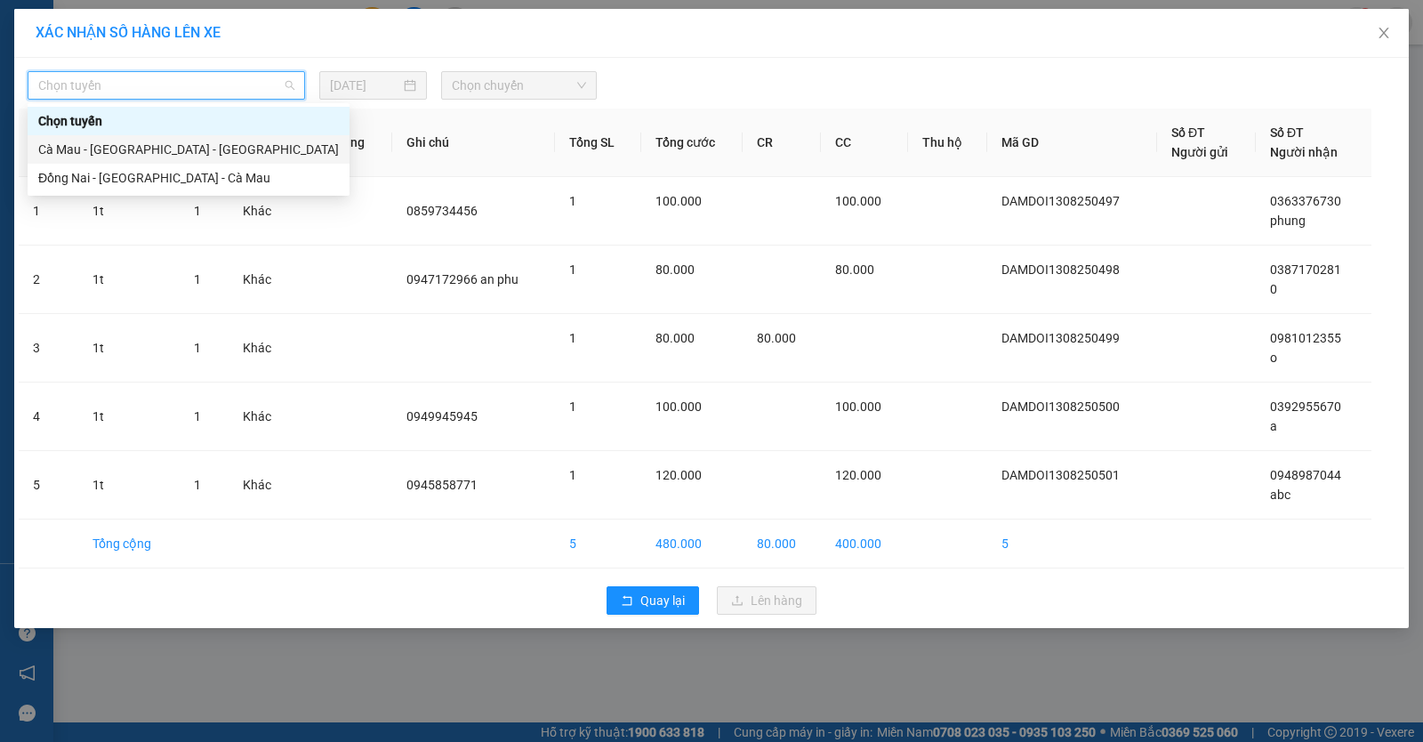
click at [202, 147] on div "Cà Mau - [GEOGRAPHIC_DATA] - [GEOGRAPHIC_DATA]" at bounding box center [188, 150] width 301 height 20
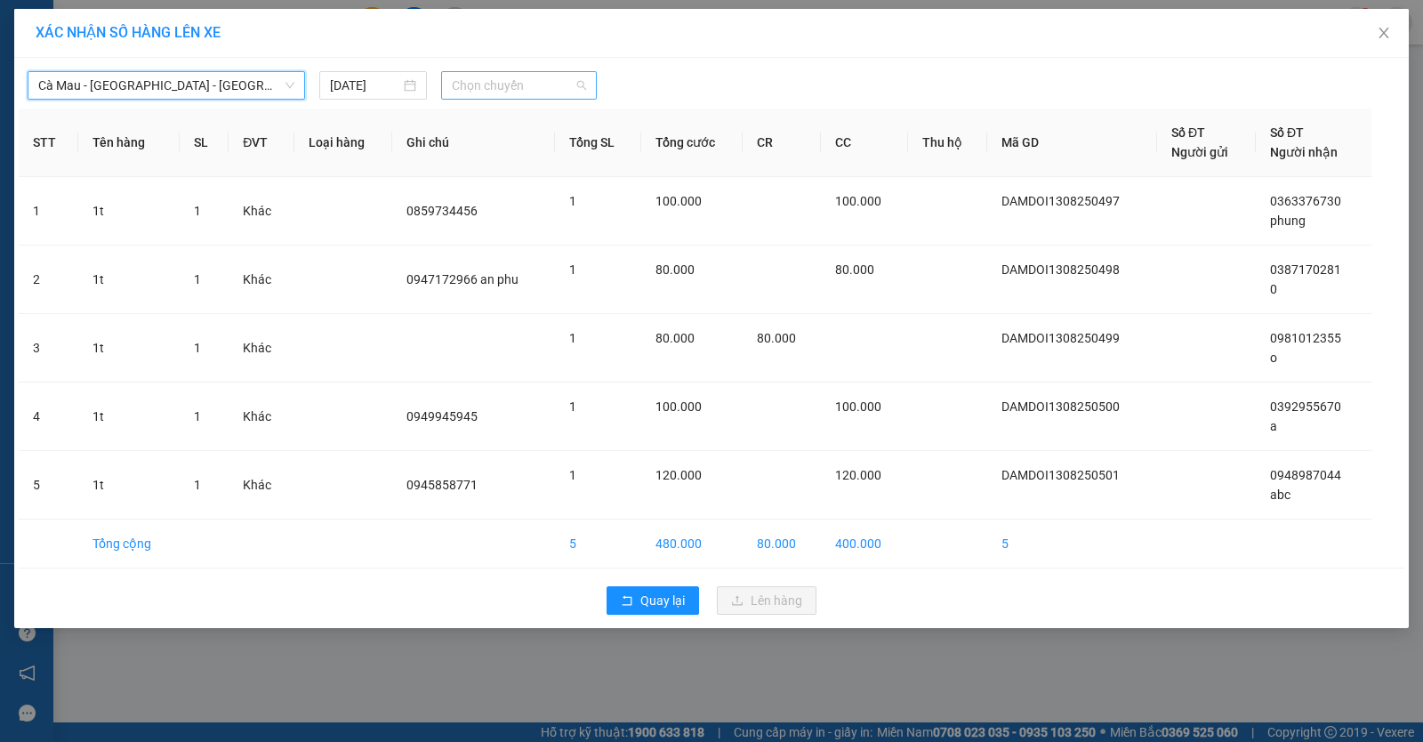
click at [531, 91] on span "Chọn chuyến" at bounding box center [519, 85] width 134 height 27
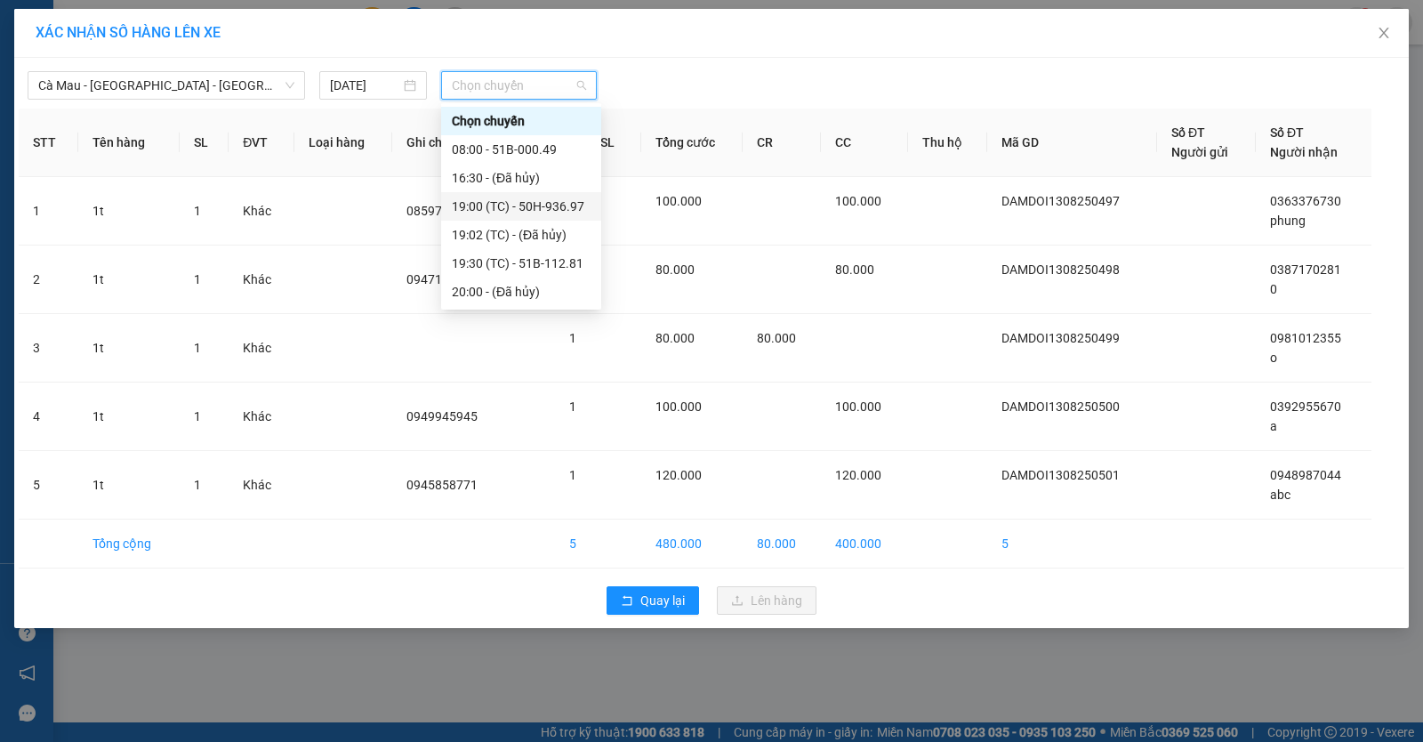
click at [513, 197] on div "19:00 (TC) - 50H-936.97" at bounding box center [521, 207] width 139 height 20
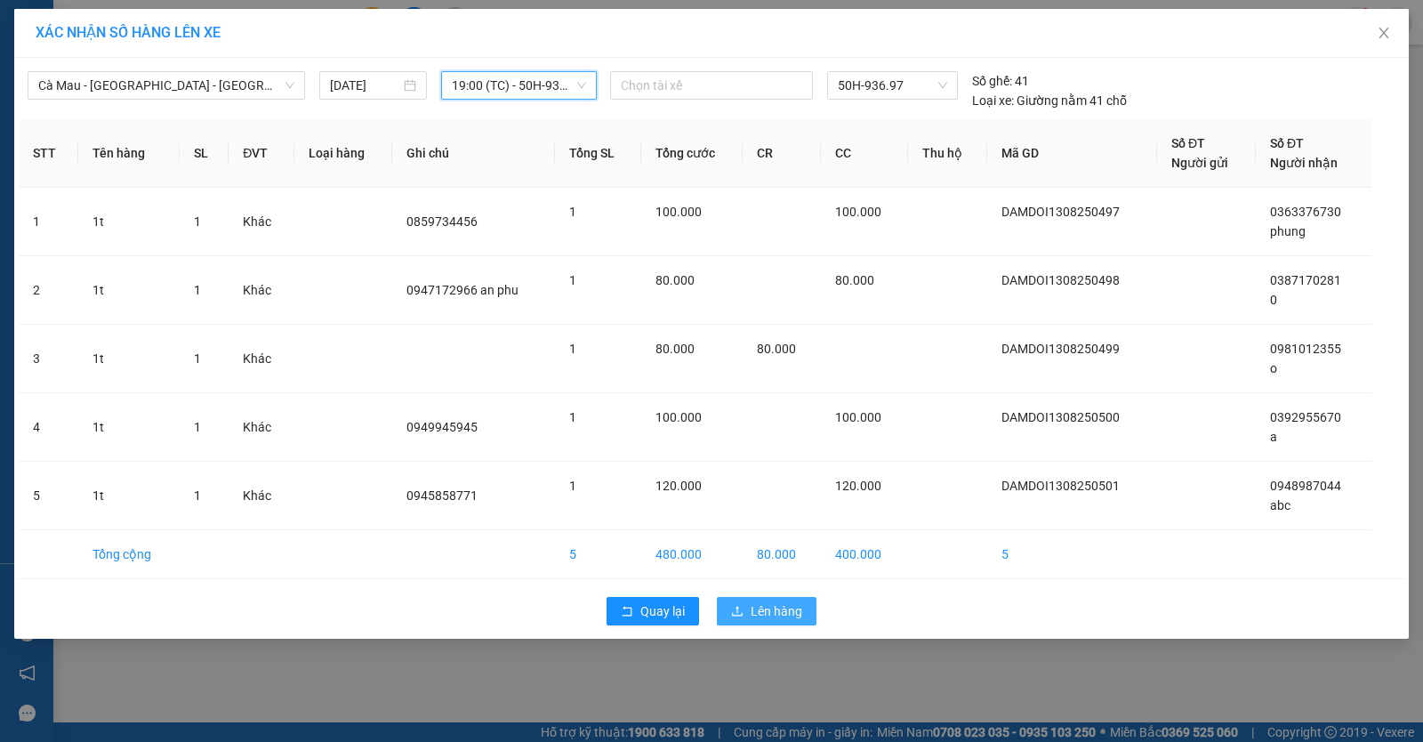
click at [765, 607] on span "Lên hàng" at bounding box center [777, 611] width 52 height 20
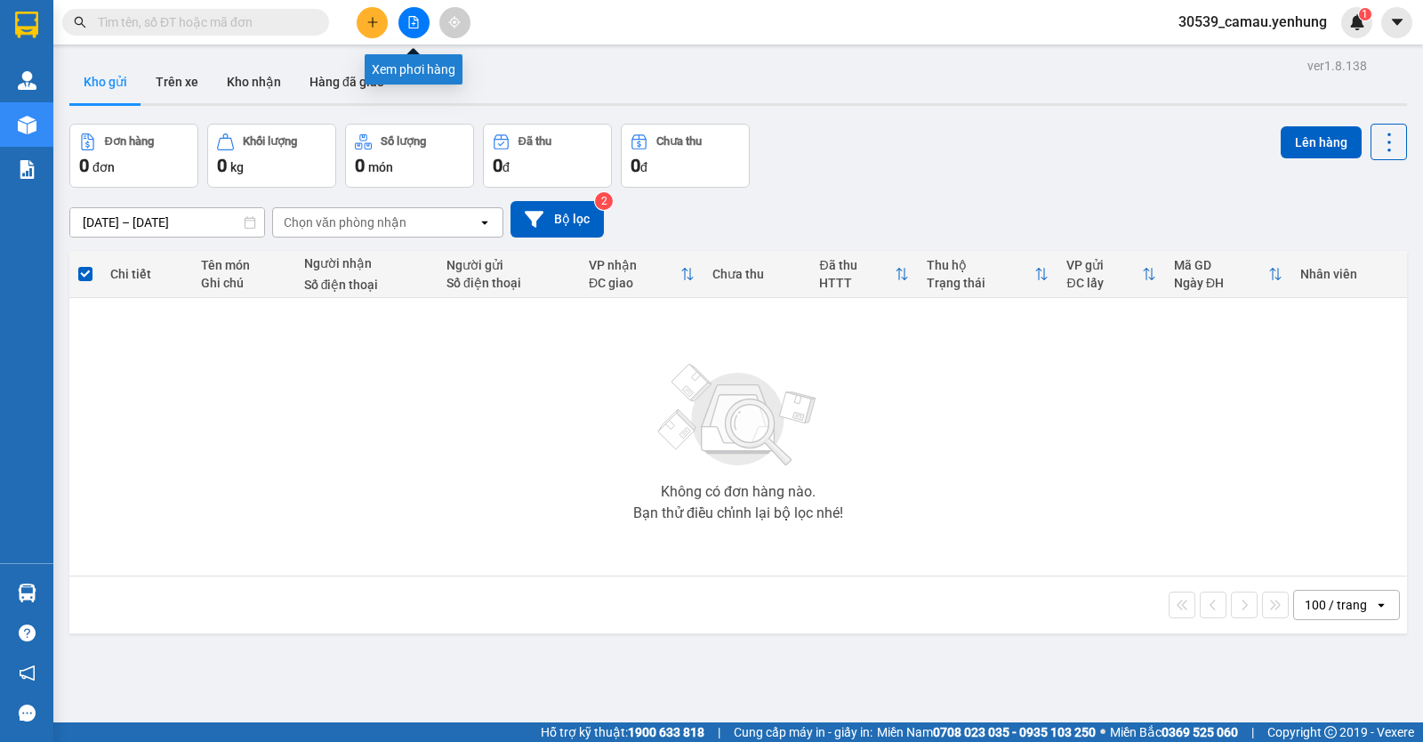
click at [422, 20] on button at bounding box center [413, 22] width 31 height 31
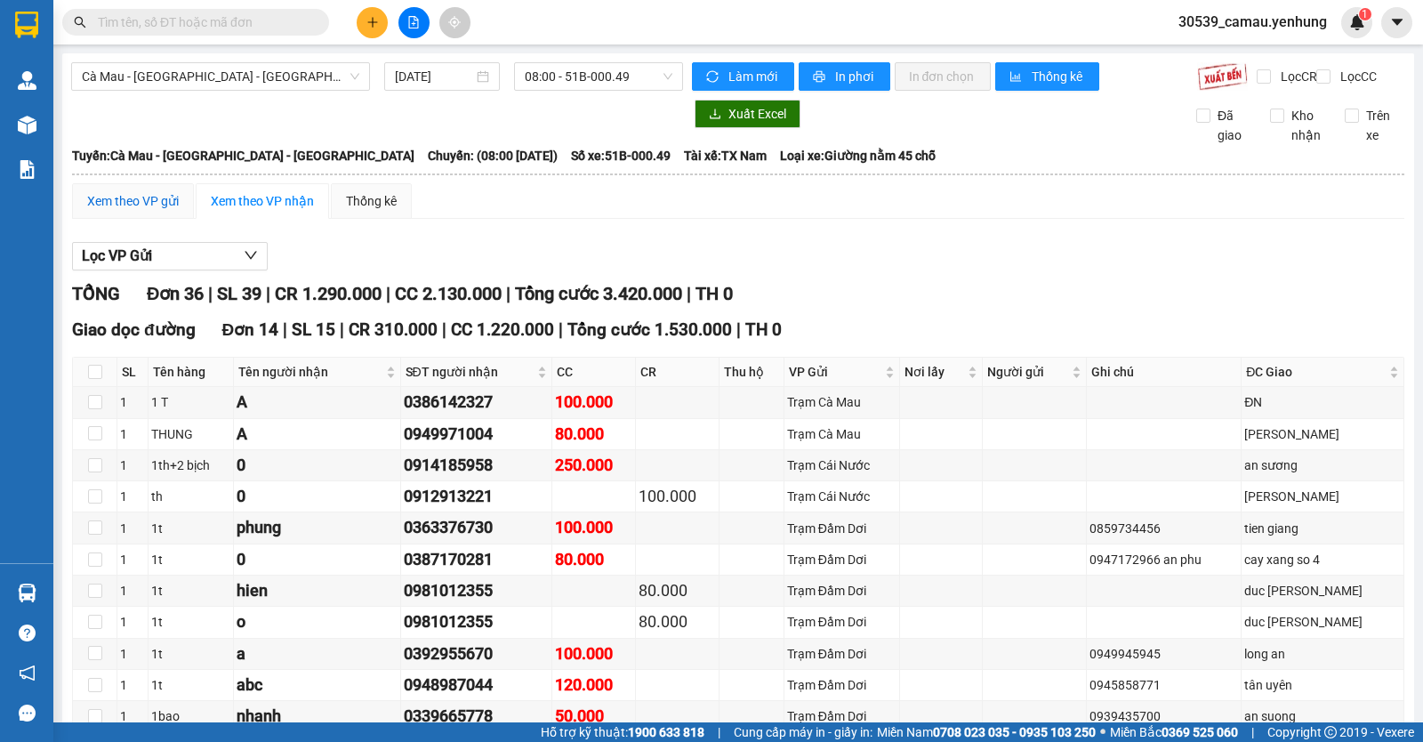
drag, startPoint x: 162, startPoint y: 214, endPoint x: 173, endPoint y: 208, distance: 12.4
click at [164, 211] on div "Xem theo VP gửi" at bounding box center [133, 201] width 92 height 20
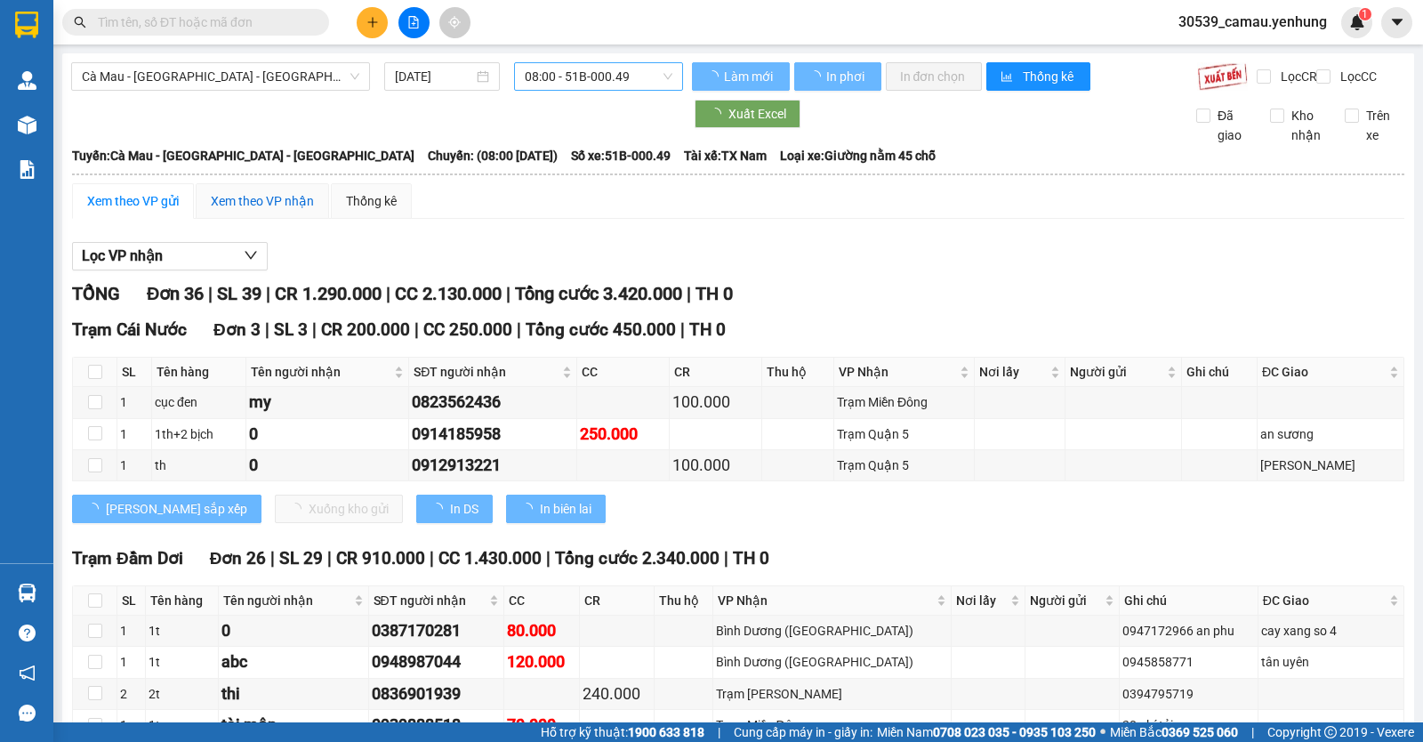
click at [271, 211] on div "Xem theo VP nhận" at bounding box center [262, 201] width 103 height 20
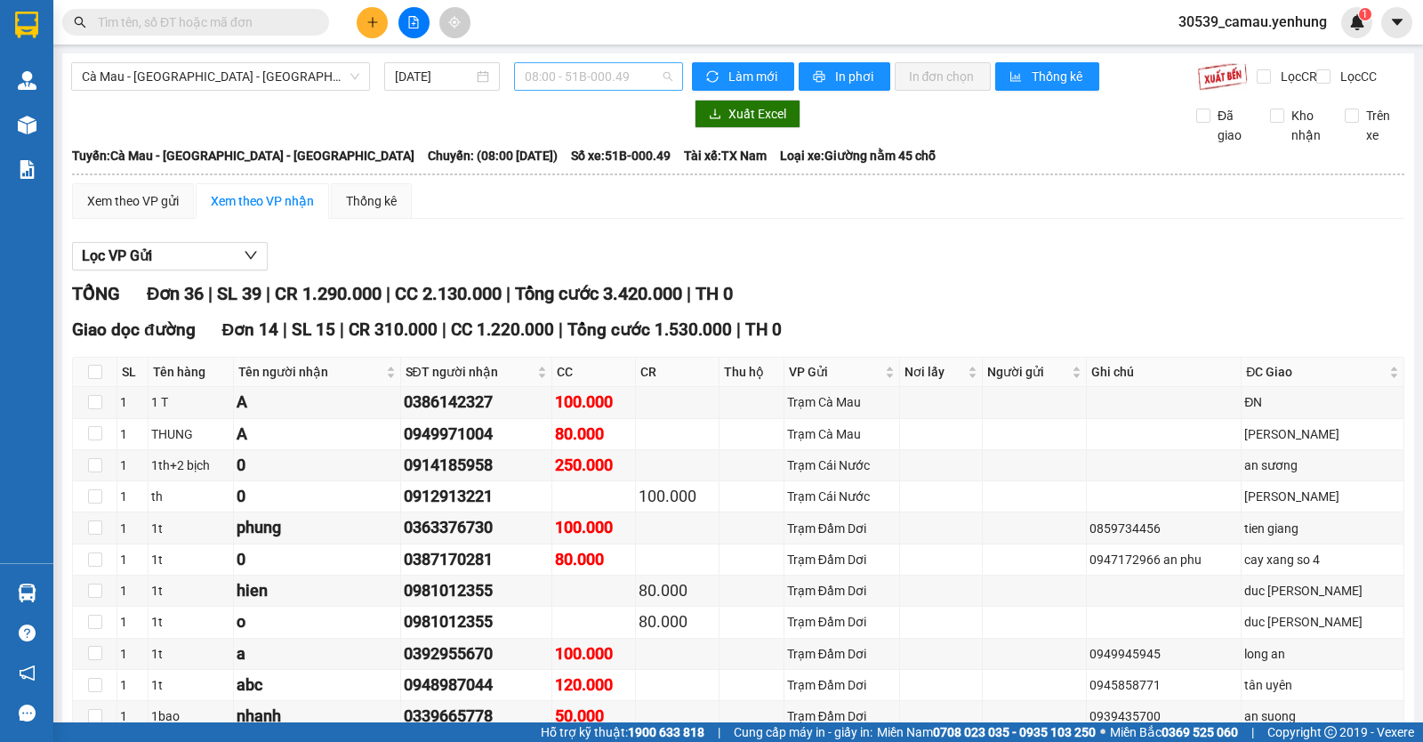
click at [617, 73] on span "08:00 - 51B-000.49" at bounding box center [598, 76] width 147 height 27
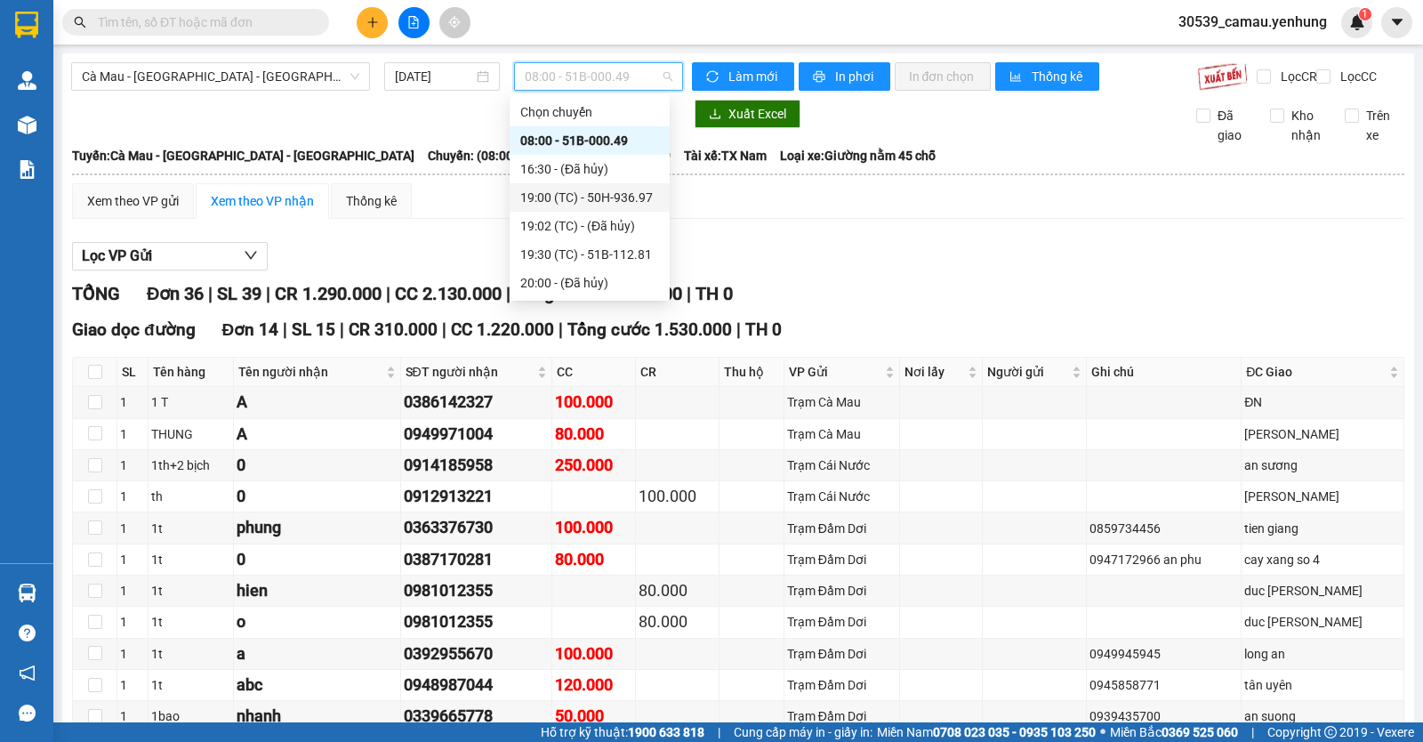
click at [581, 197] on div "19:00 (TC) - 50H-936.97" at bounding box center [589, 198] width 139 height 20
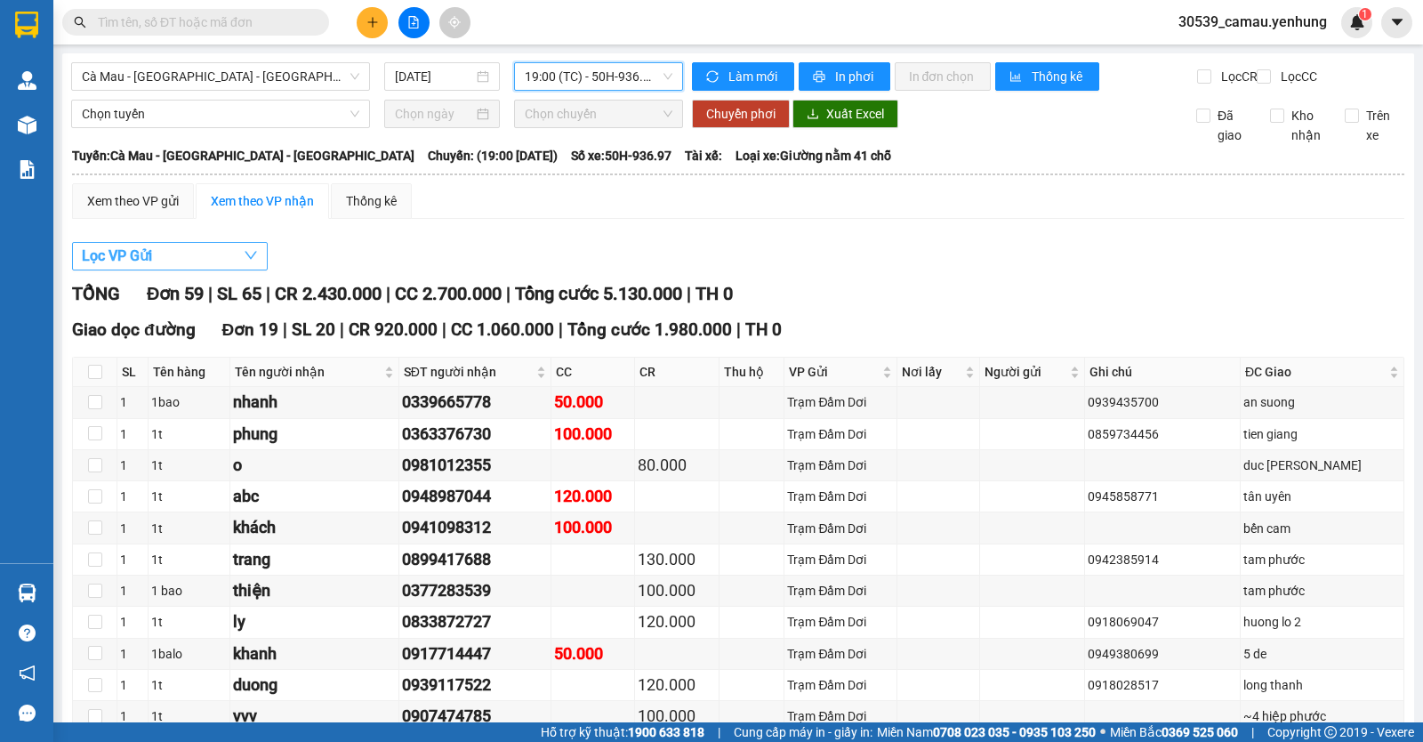
click at [209, 270] on button "Lọc VP Gửi" at bounding box center [170, 256] width 196 height 28
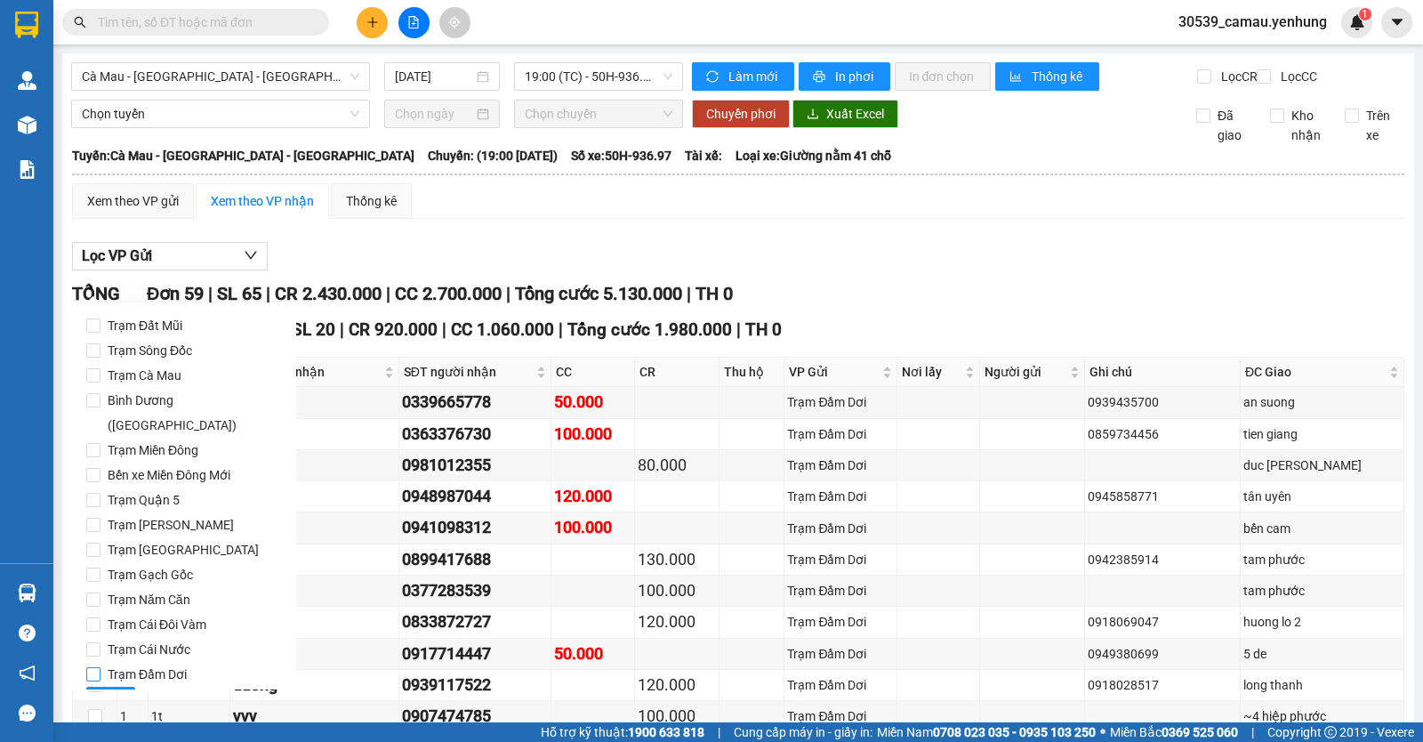
click at [101, 662] on span "Trạm Đầm Dơi" at bounding box center [147, 674] width 93 height 25
click at [101, 667] on input "Trạm Đầm Dơi" at bounding box center [93, 674] width 14 height 14
checkbox input "true"
click at [107, 691] on span "Lọc" at bounding box center [111, 701] width 20 height 20
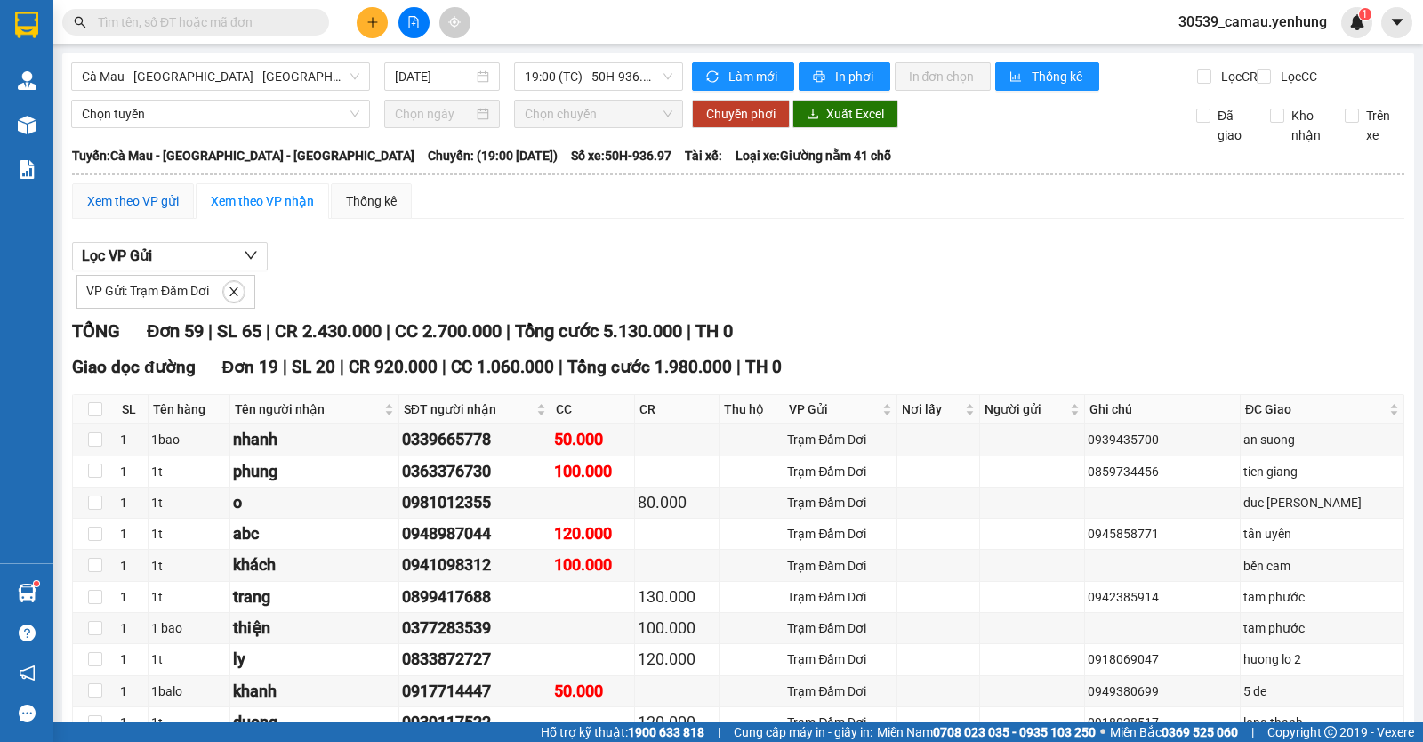
click at [160, 211] on div "Xem theo VP gửi" at bounding box center [133, 201] width 92 height 20
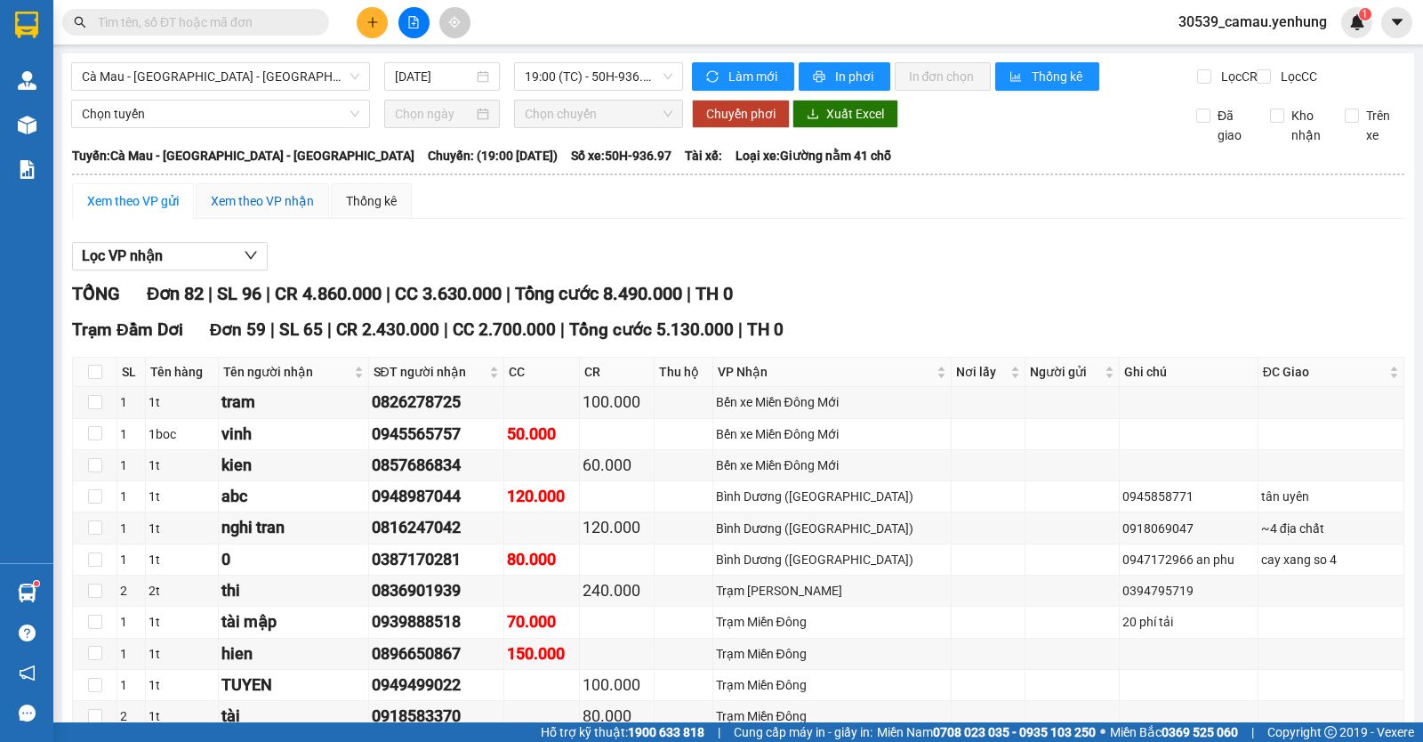
click at [254, 211] on div "Xem theo VP nhận" at bounding box center [262, 201] width 103 height 20
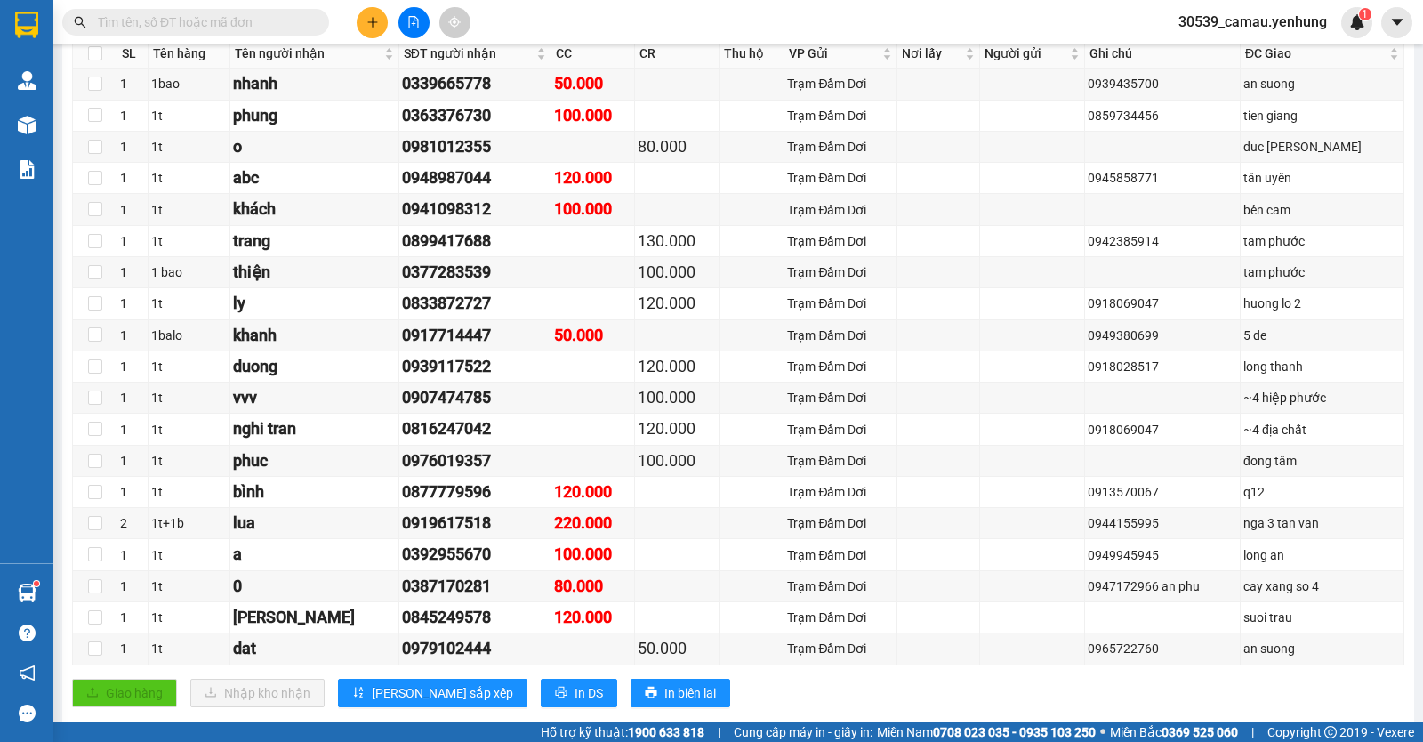
scroll to position [534, 0]
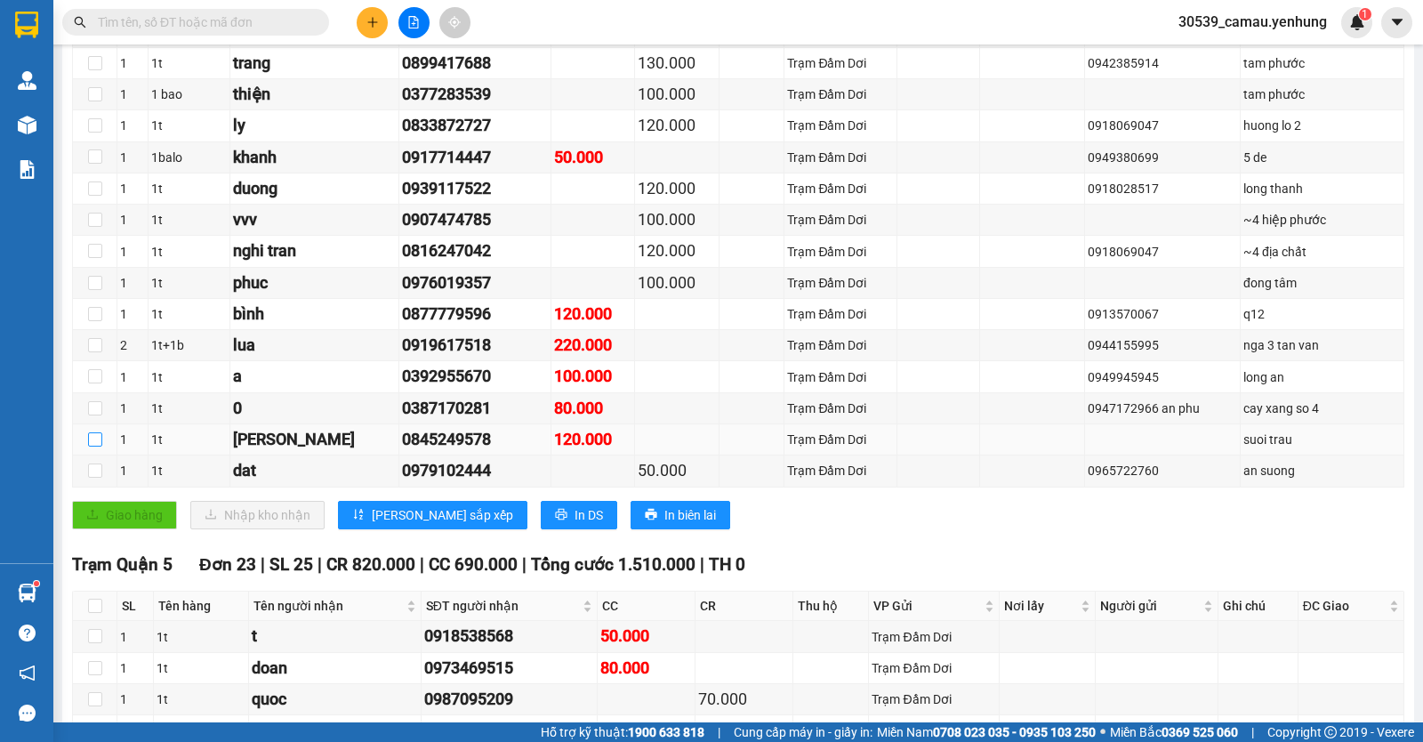
click at [100, 446] on input "checkbox" at bounding box center [95, 439] width 14 height 14
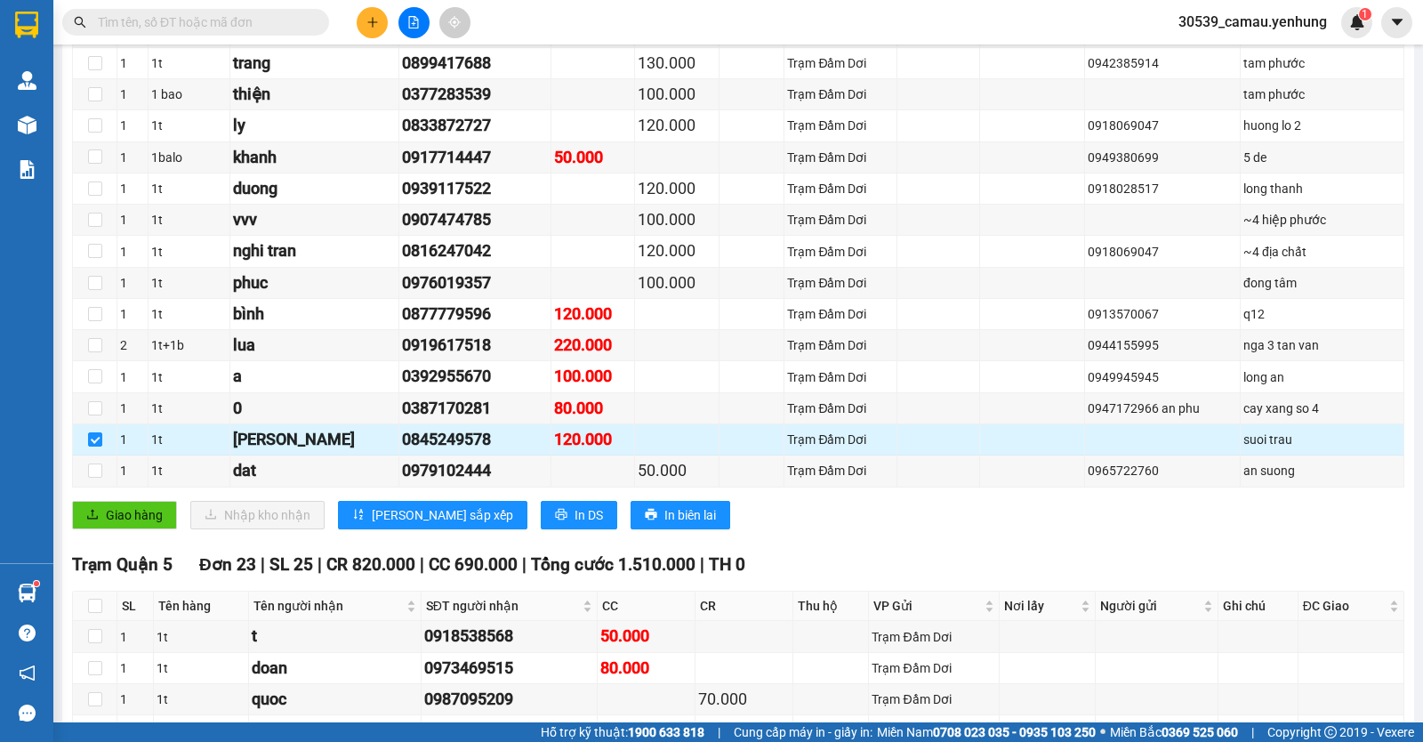
drag, startPoint x: 98, startPoint y: 454, endPoint x: 104, endPoint y: 461, distance: 9.5
click at [100, 446] on input "checkbox" at bounding box center [95, 439] width 14 height 14
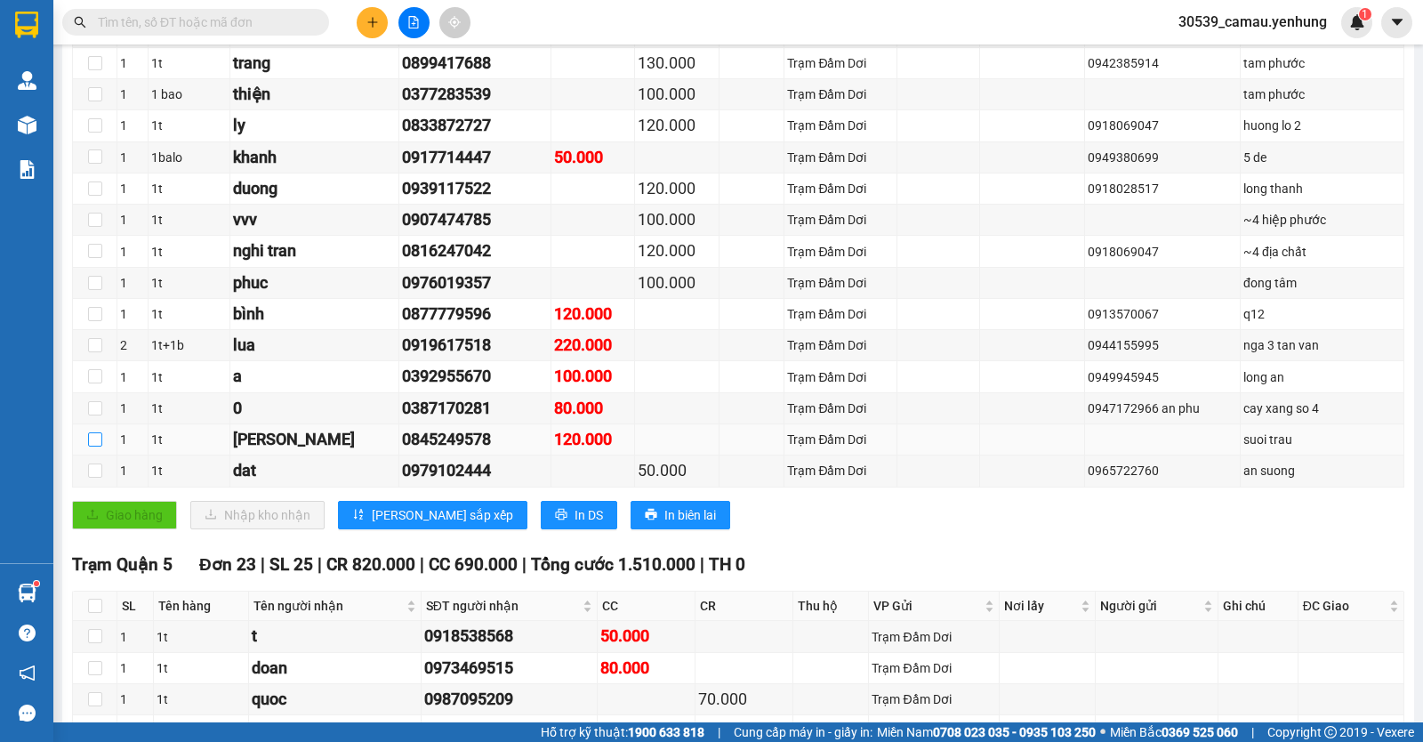
click at [89, 446] on input "checkbox" at bounding box center [95, 439] width 14 height 14
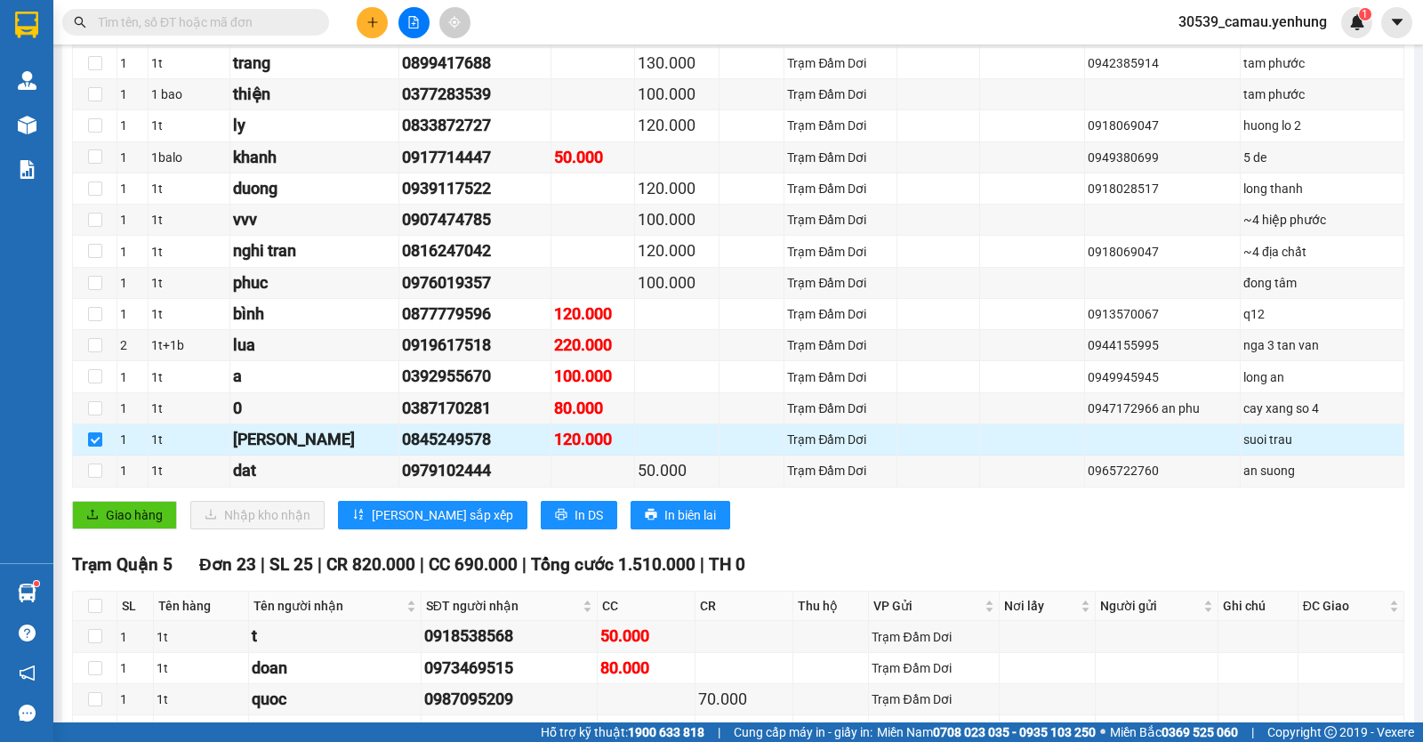
click at [89, 446] on input "checkbox" at bounding box center [95, 439] width 14 height 14
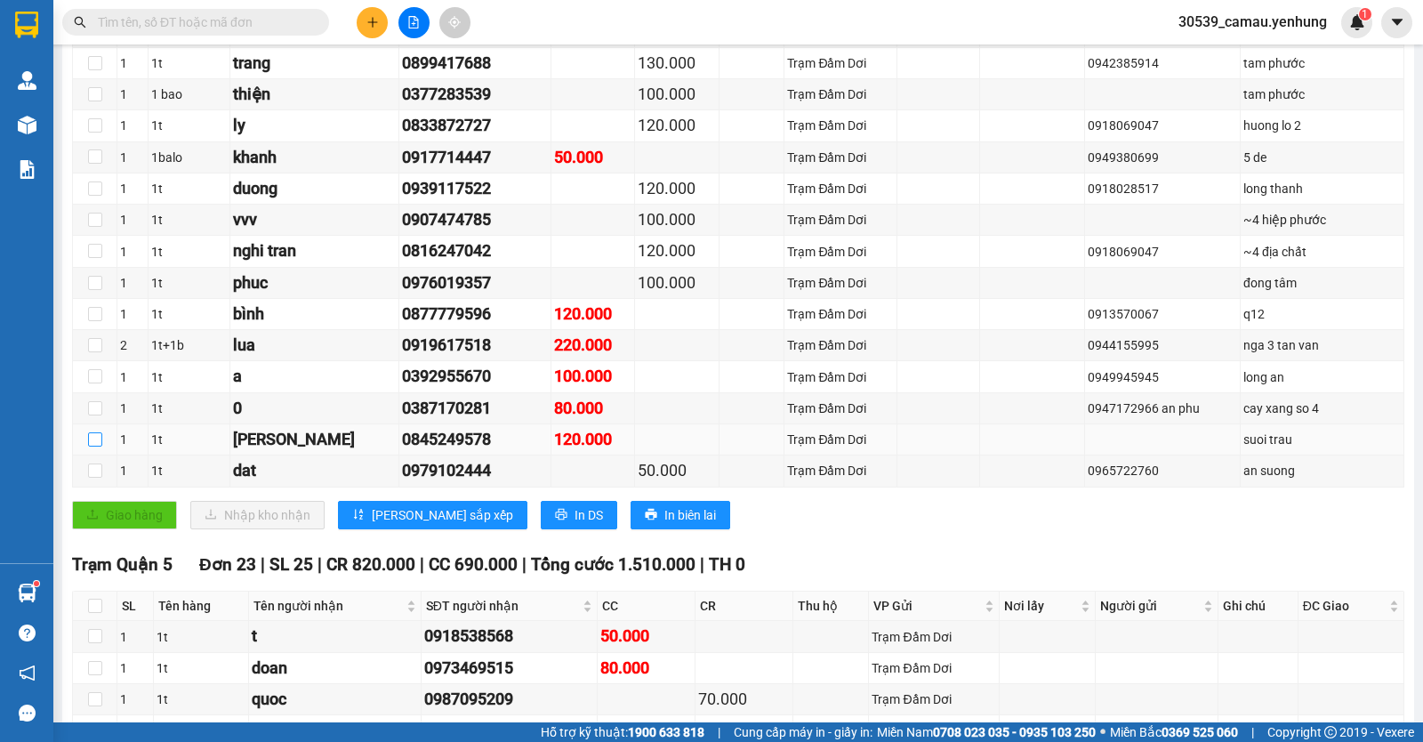
click at [89, 446] on input "checkbox" at bounding box center [95, 439] width 14 height 14
checkbox input "true"
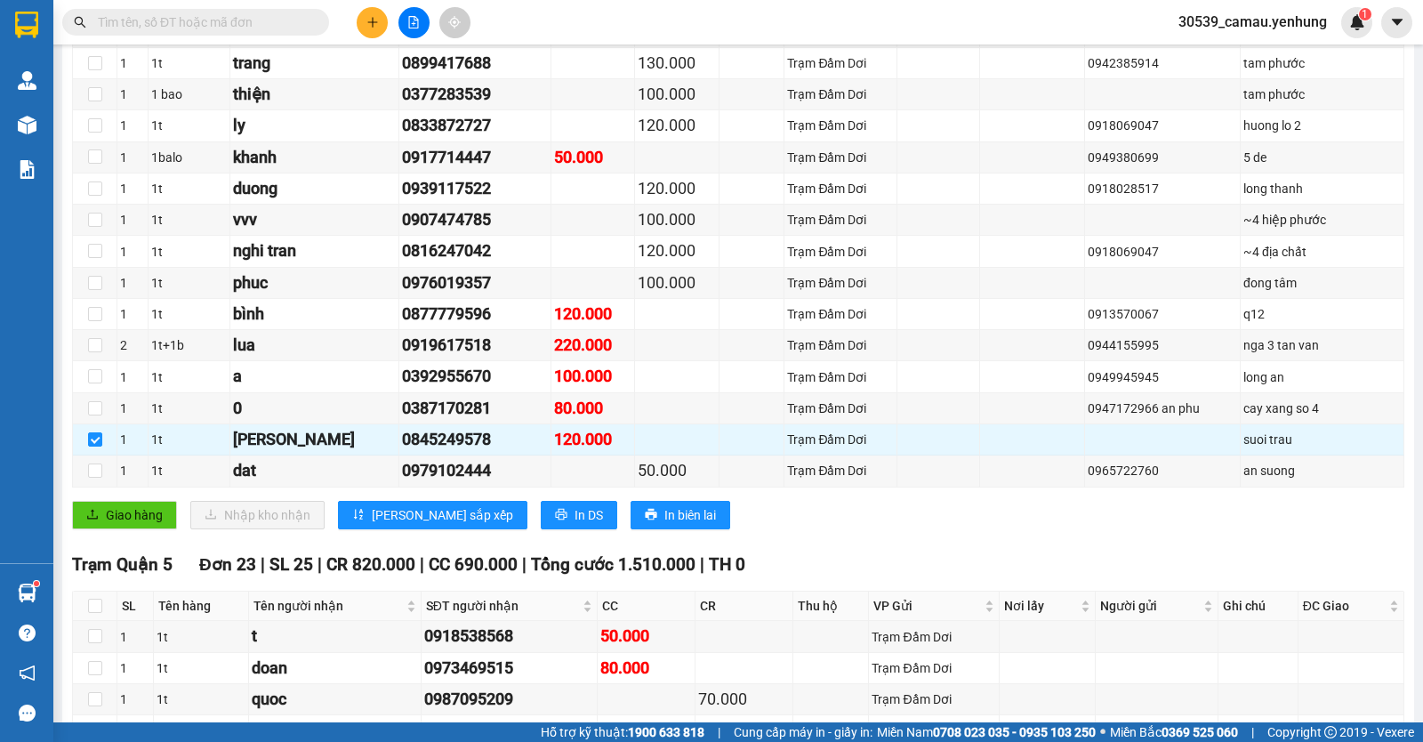
scroll to position [178, 0]
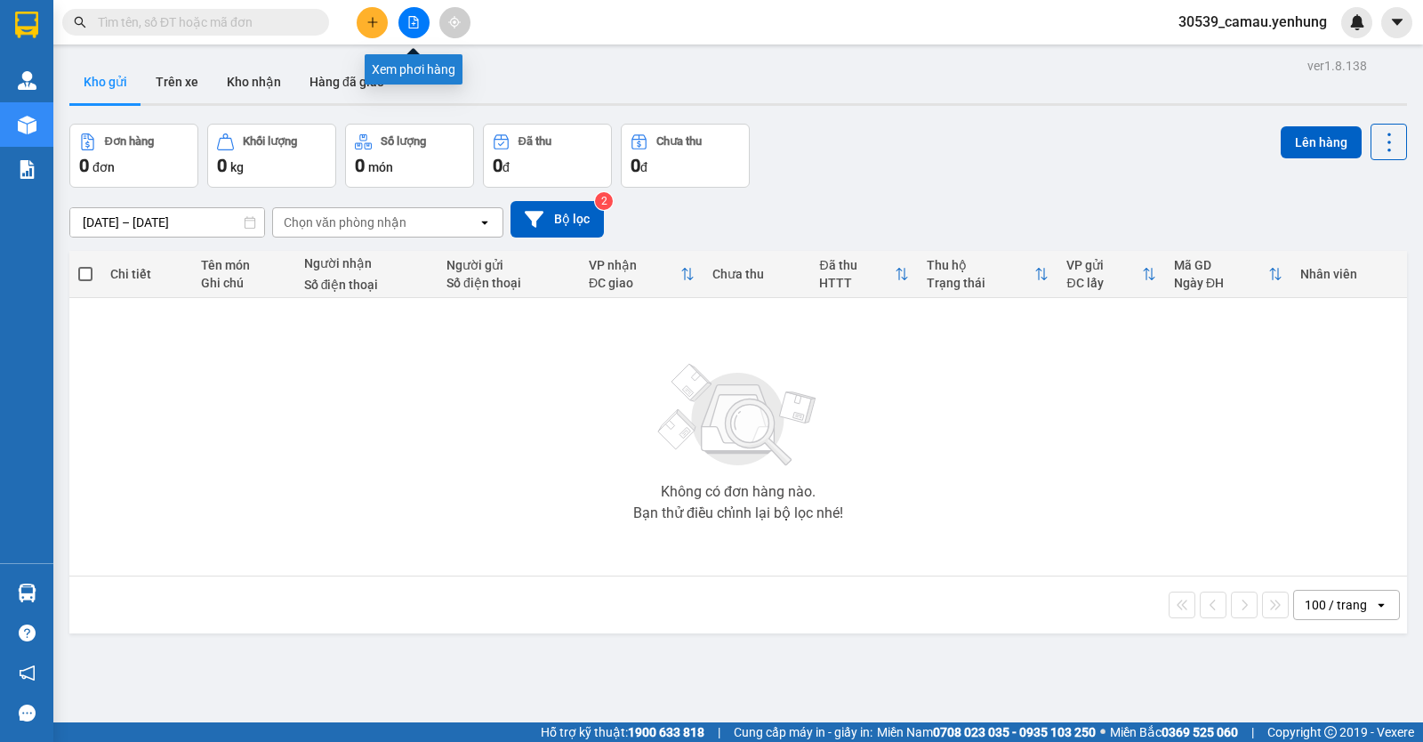
click at [422, 23] on button at bounding box center [413, 22] width 31 height 31
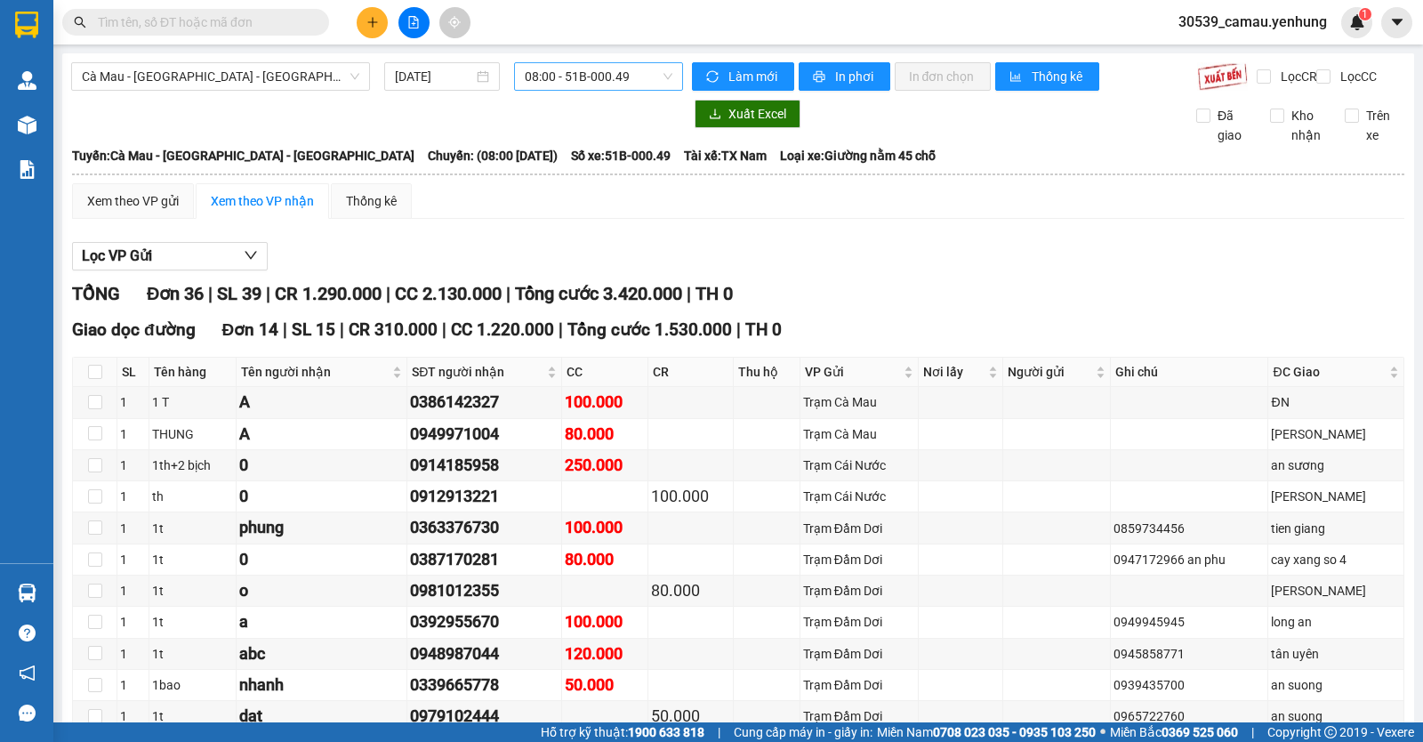
click at [654, 70] on span "08:00 - 51B-000.49" at bounding box center [598, 76] width 147 height 27
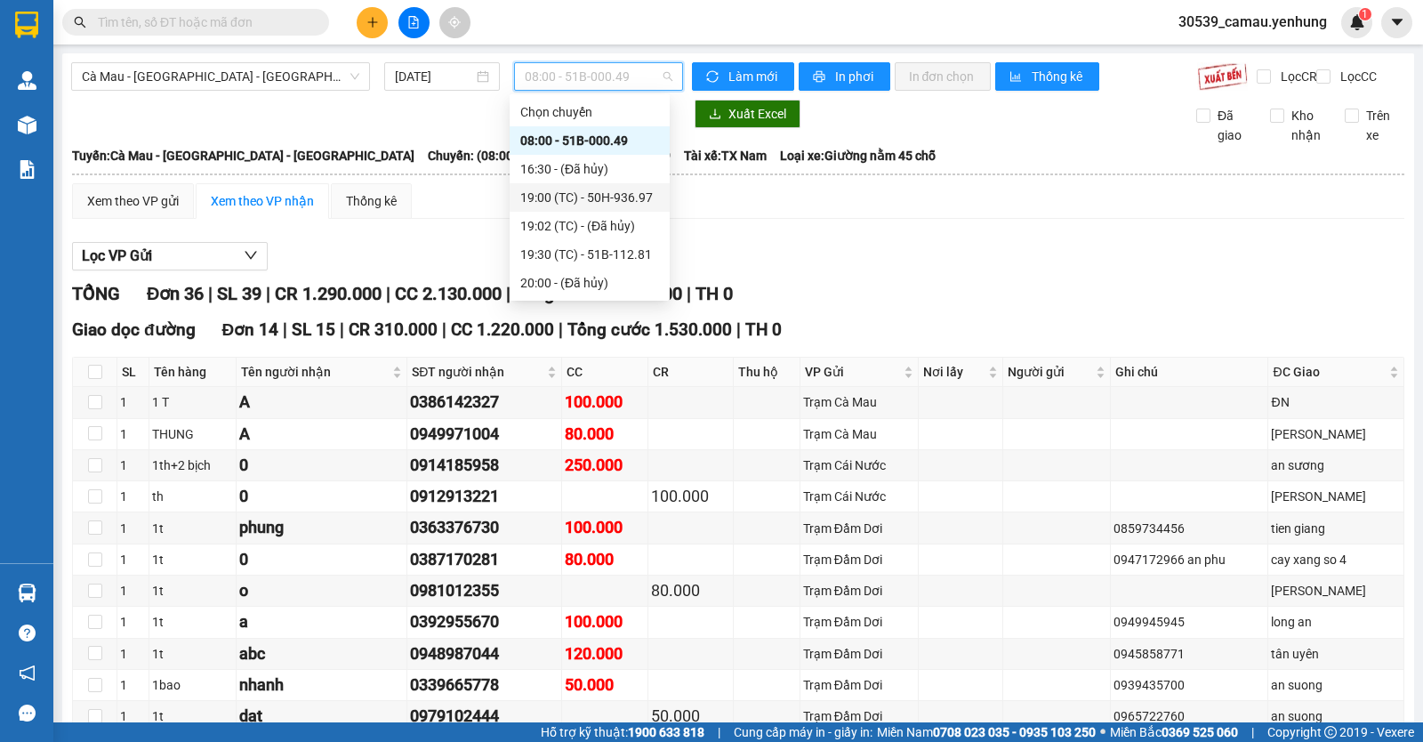
click at [598, 194] on div "19:00 (TC) - 50H-936.97" at bounding box center [589, 198] width 139 height 20
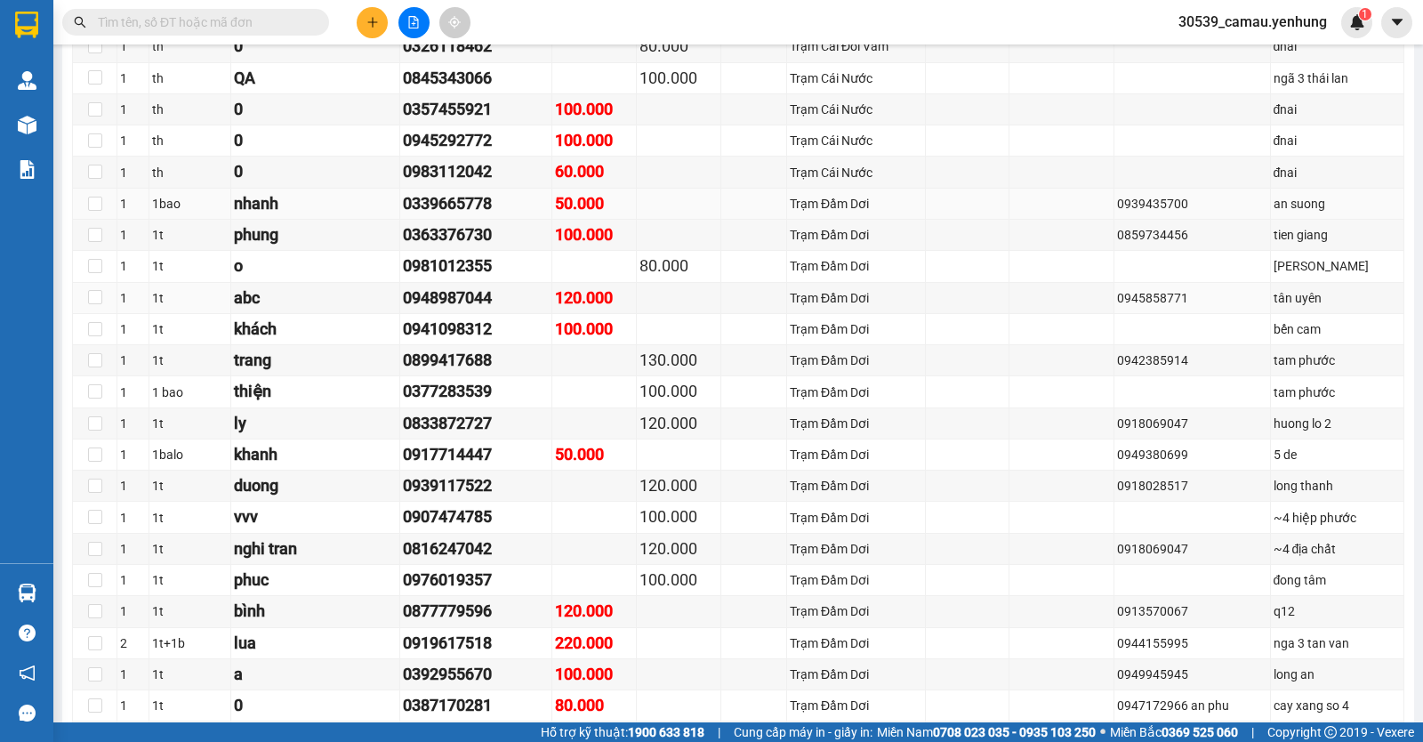
scroll to position [534, 0]
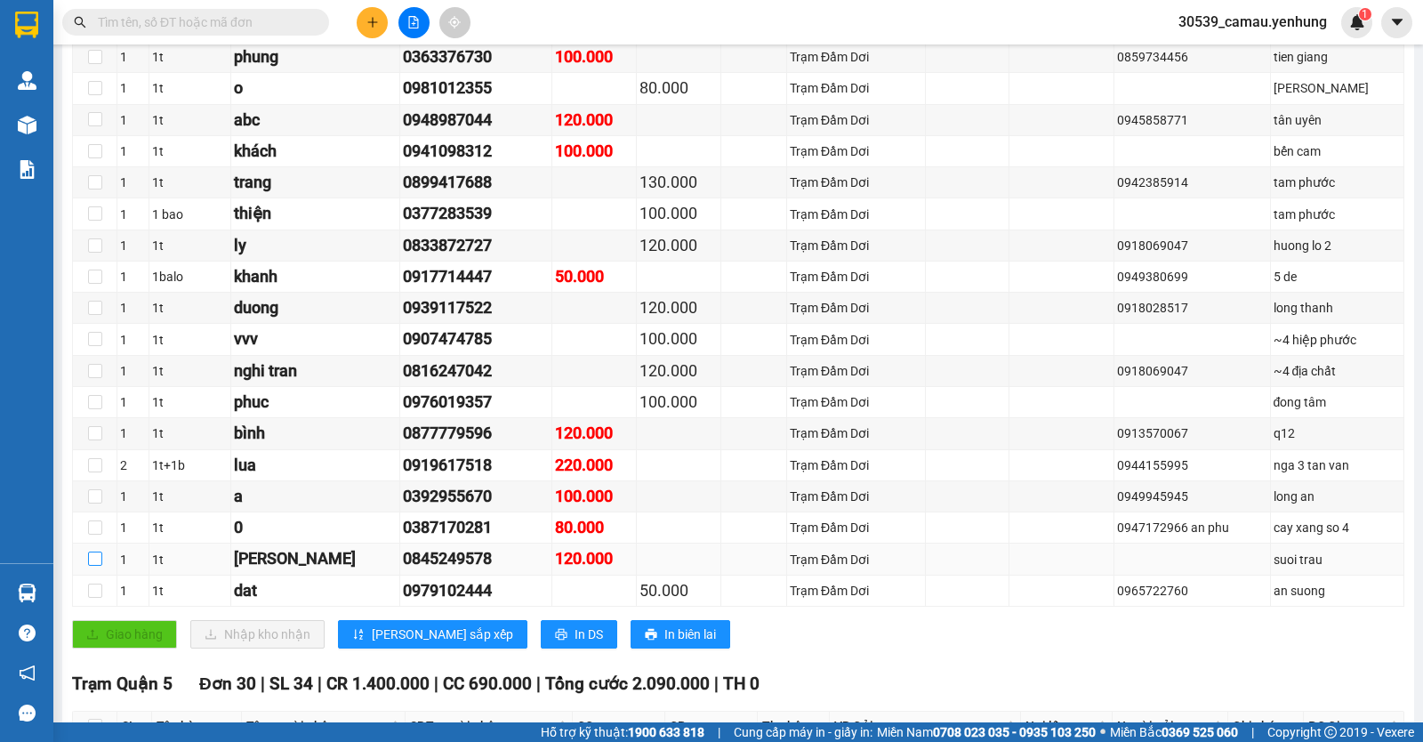
click at [93, 566] on input "checkbox" at bounding box center [95, 558] width 14 height 14
checkbox input "true"
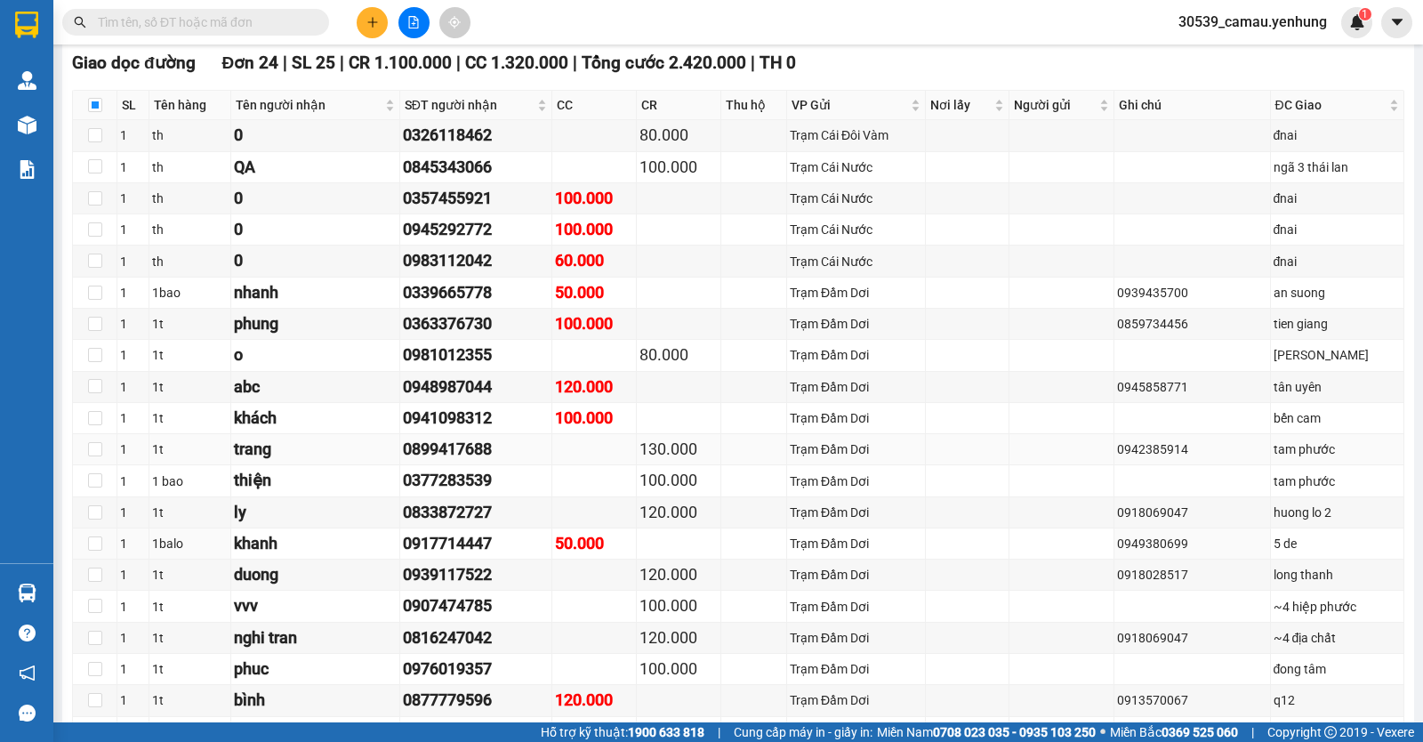
scroll to position [0, 0]
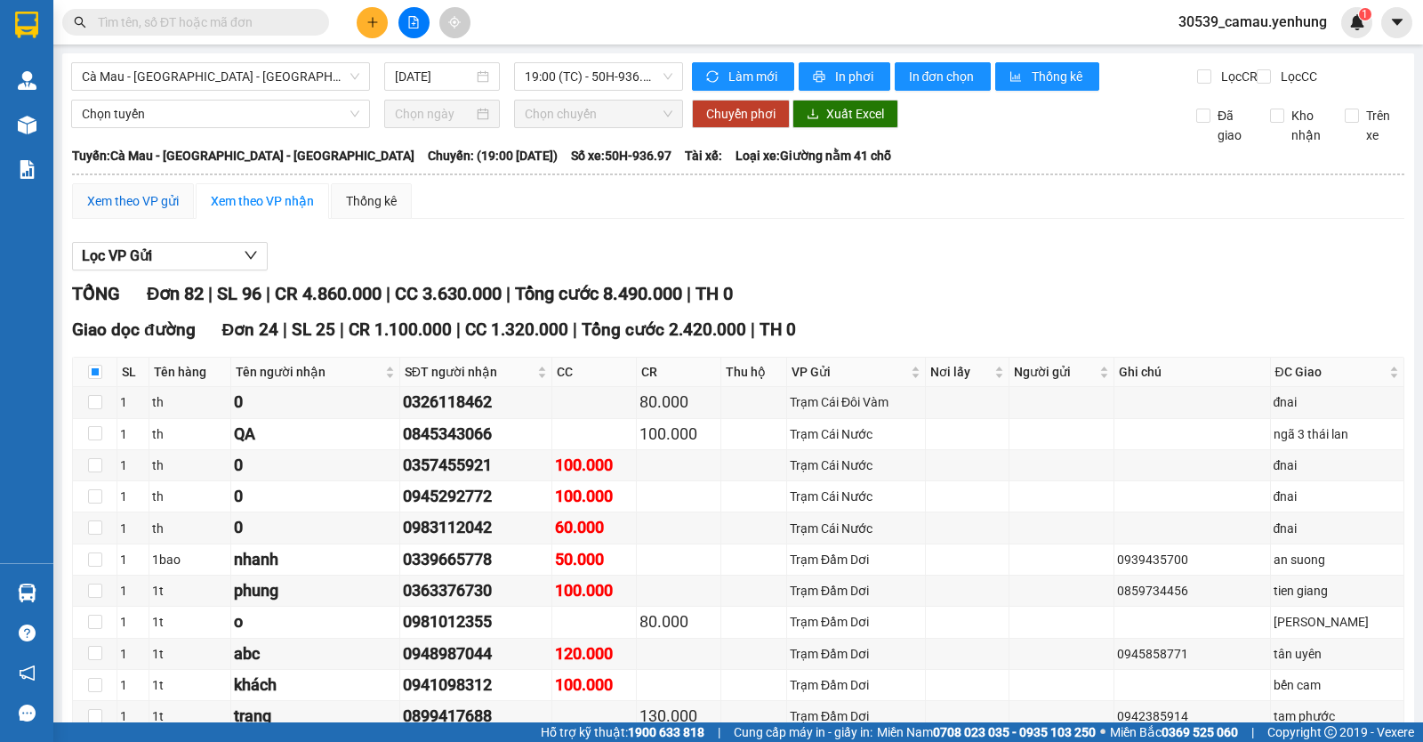
click at [158, 211] on div "Xem theo VP gửi" at bounding box center [133, 201] width 92 height 20
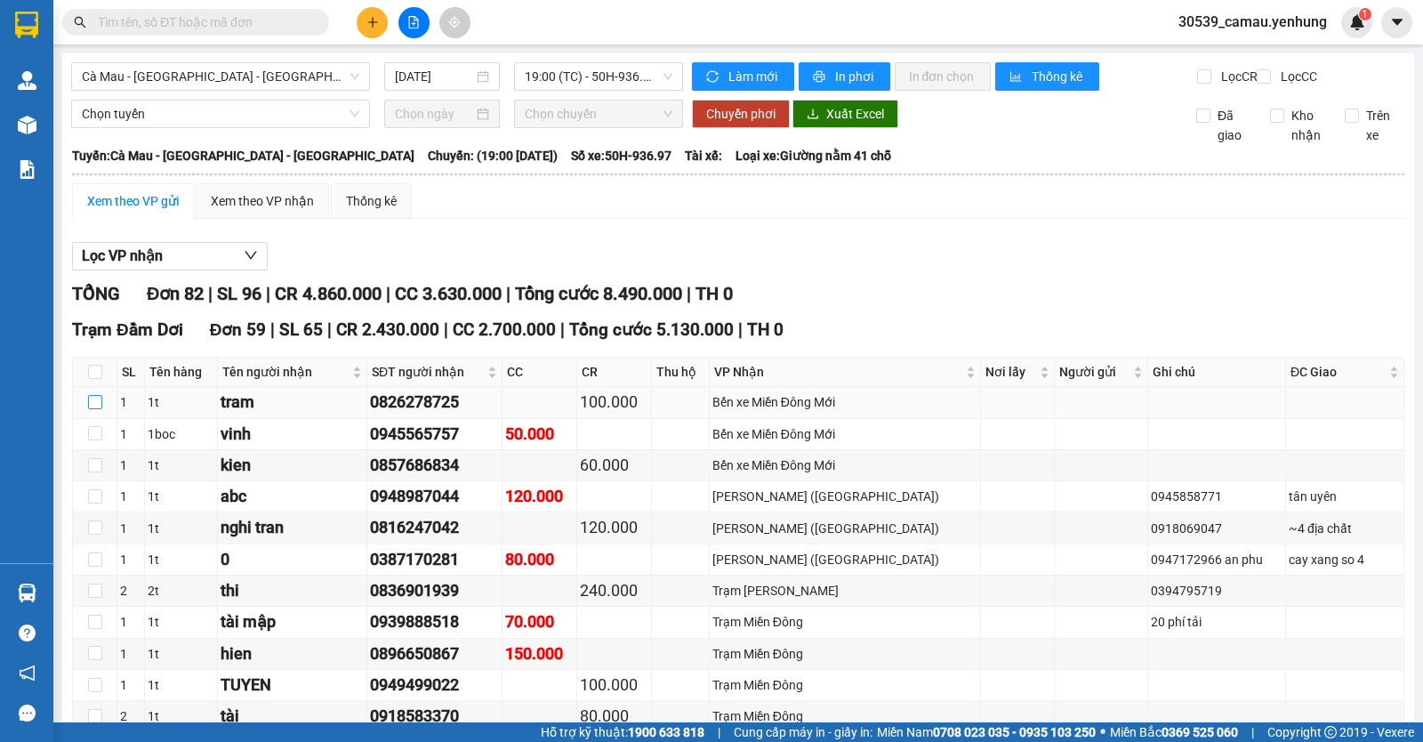
click at [101, 409] on input "checkbox" at bounding box center [95, 402] width 14 height 14
checkbox input "true"
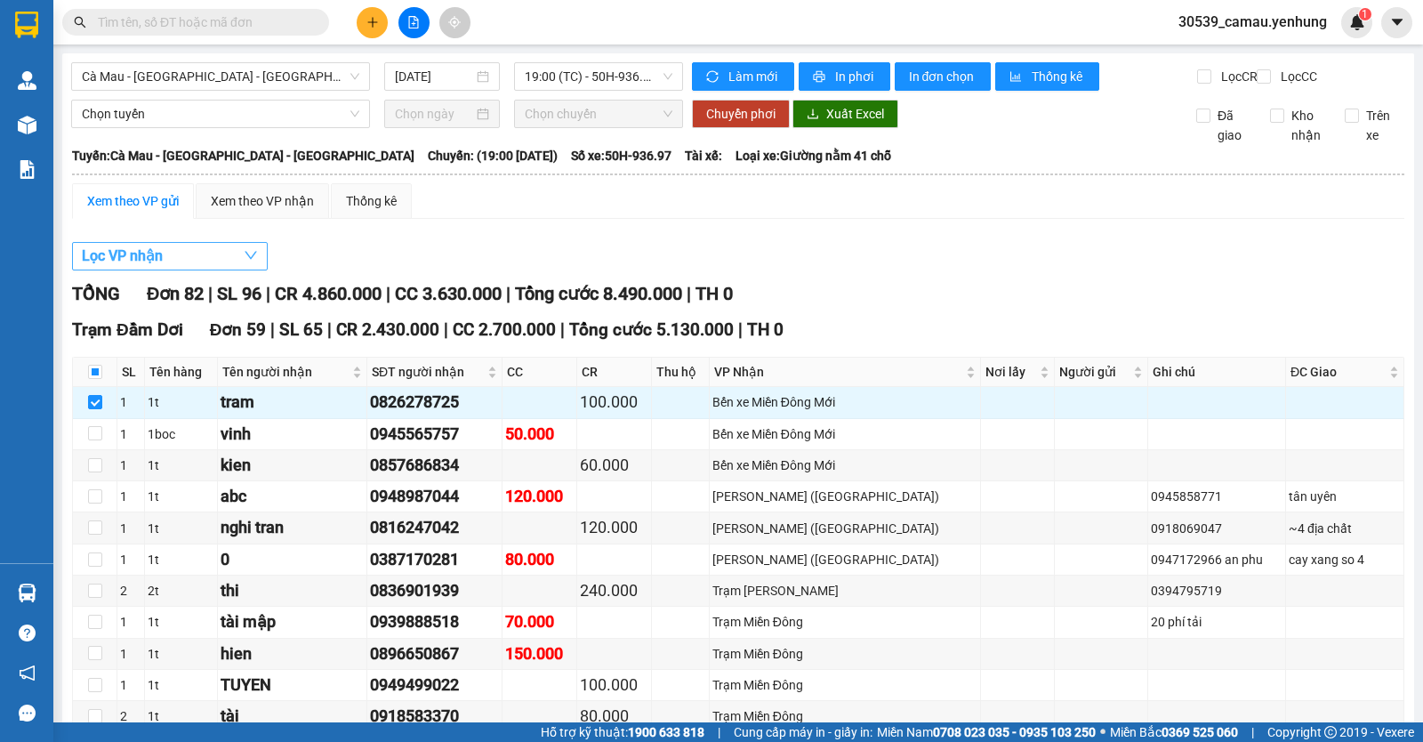
click at [170, 270] on button "Lọc VP nhận" at bounding box center [170, 256] width 196 height 28
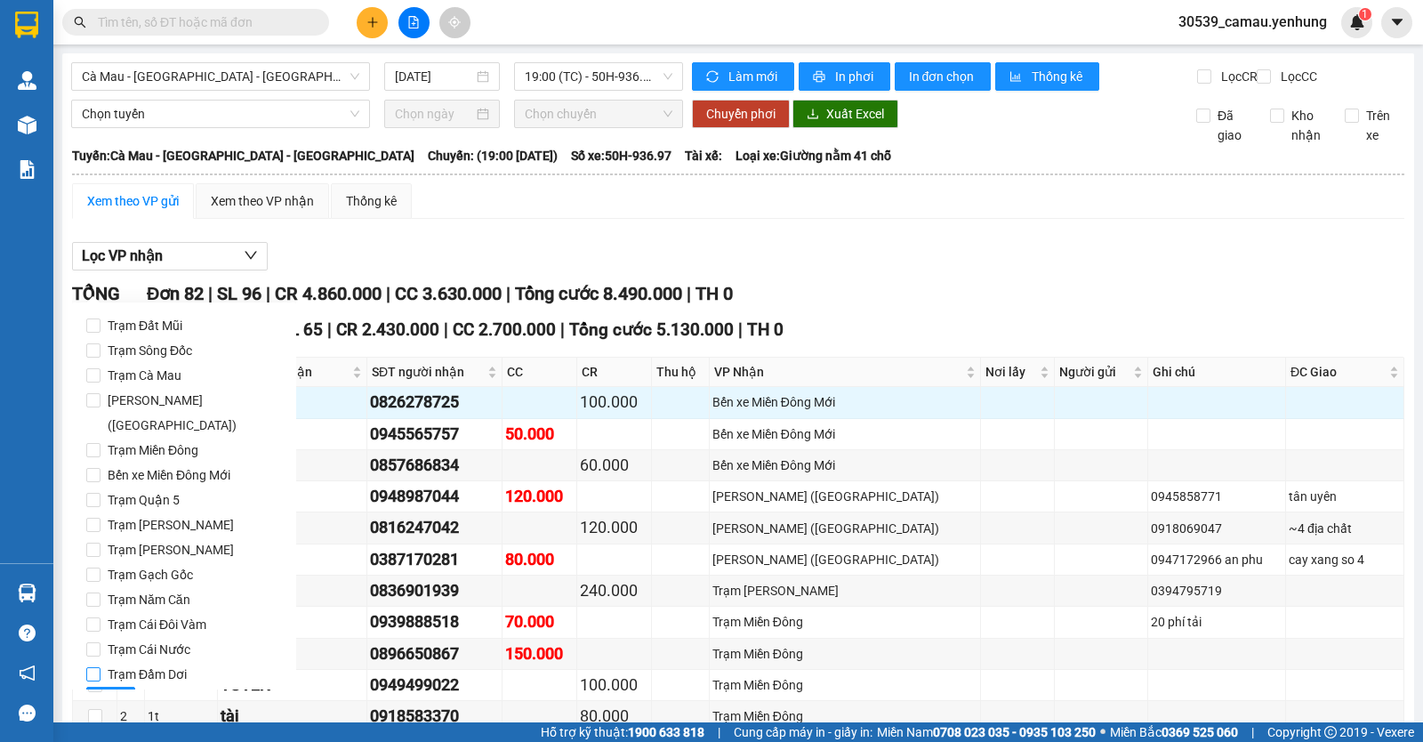
click at [100, 667] on input "Trạm Đầm Dơi" at bounding box center [93, 674] width 14 height 14
checkbox input "true"
click at [108, 687] on button "Lọc" at bounding box center [110, 701] width 49 height 28
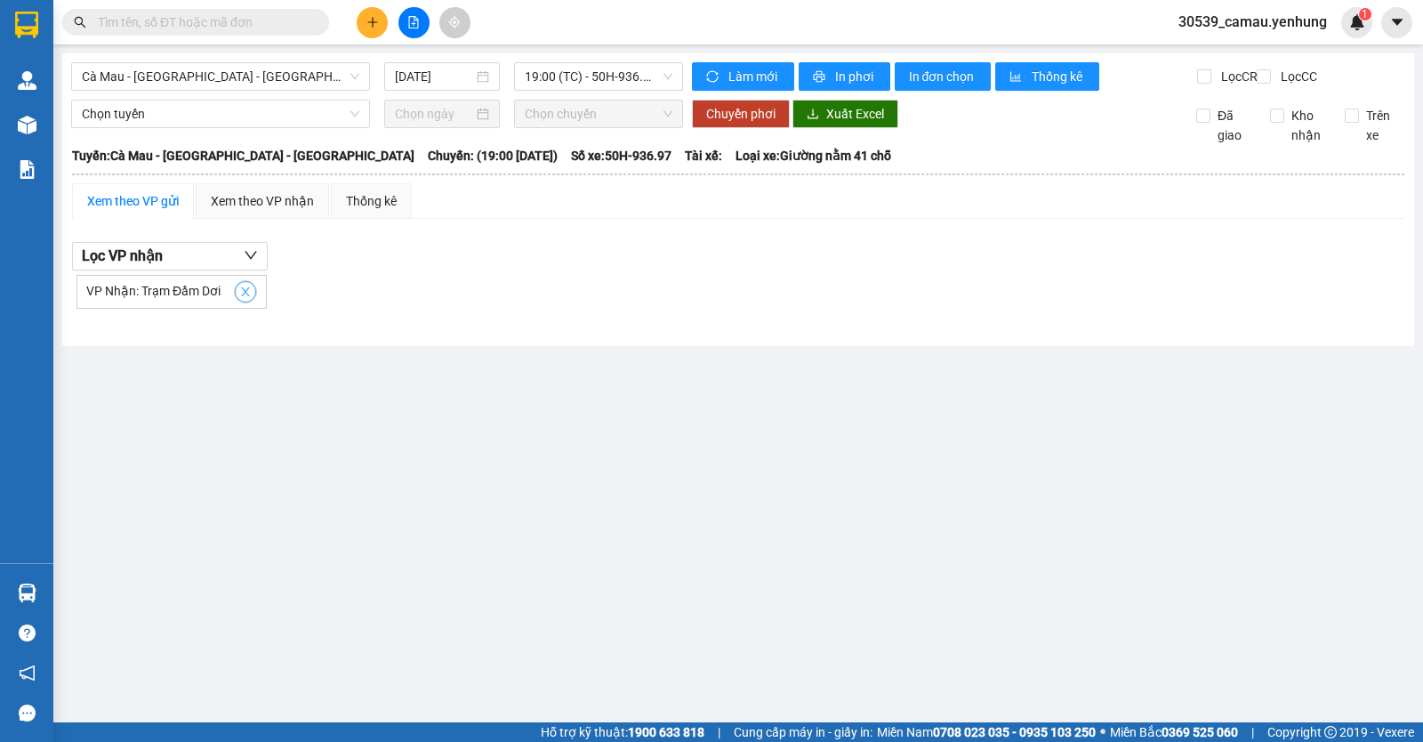
click at [248, 298] on icon "close" at bounding box center [245, 291] width 12 height 12
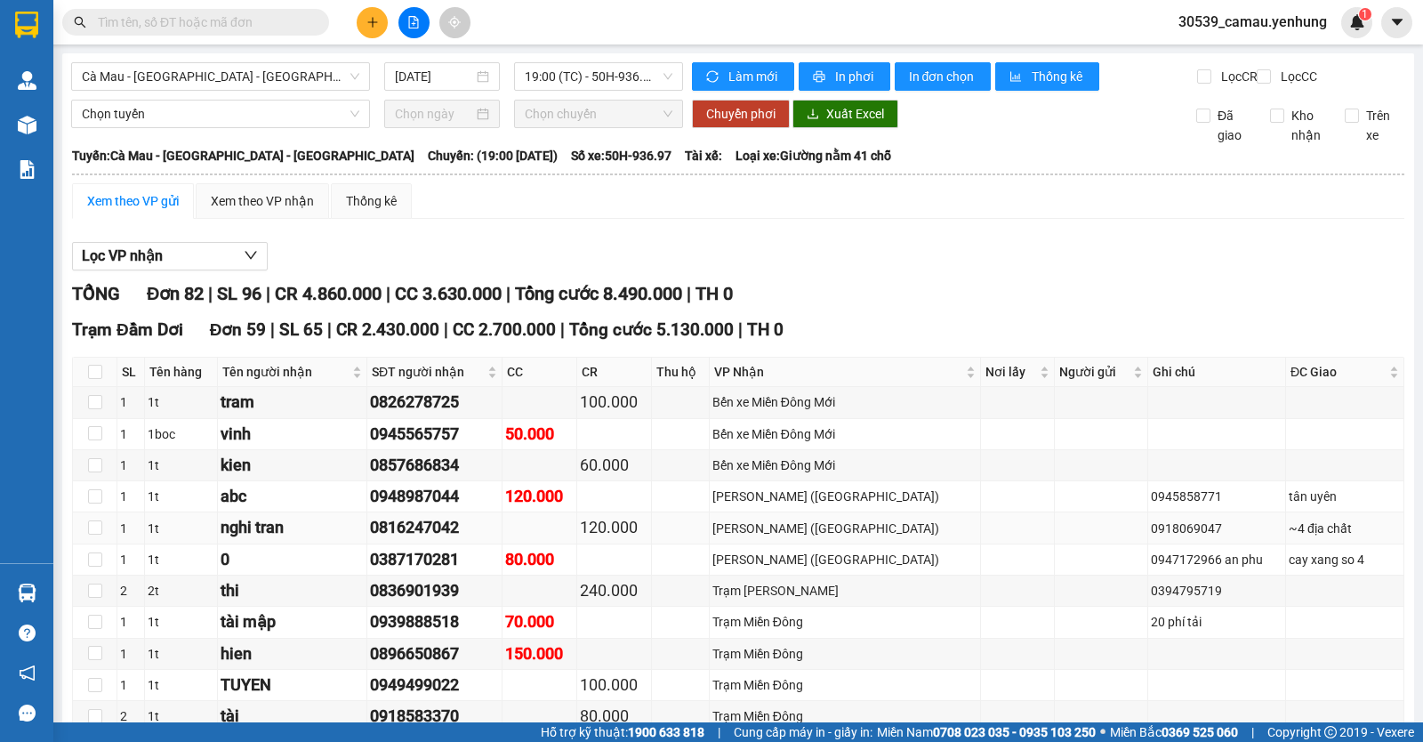
scroll to position [178, 0]
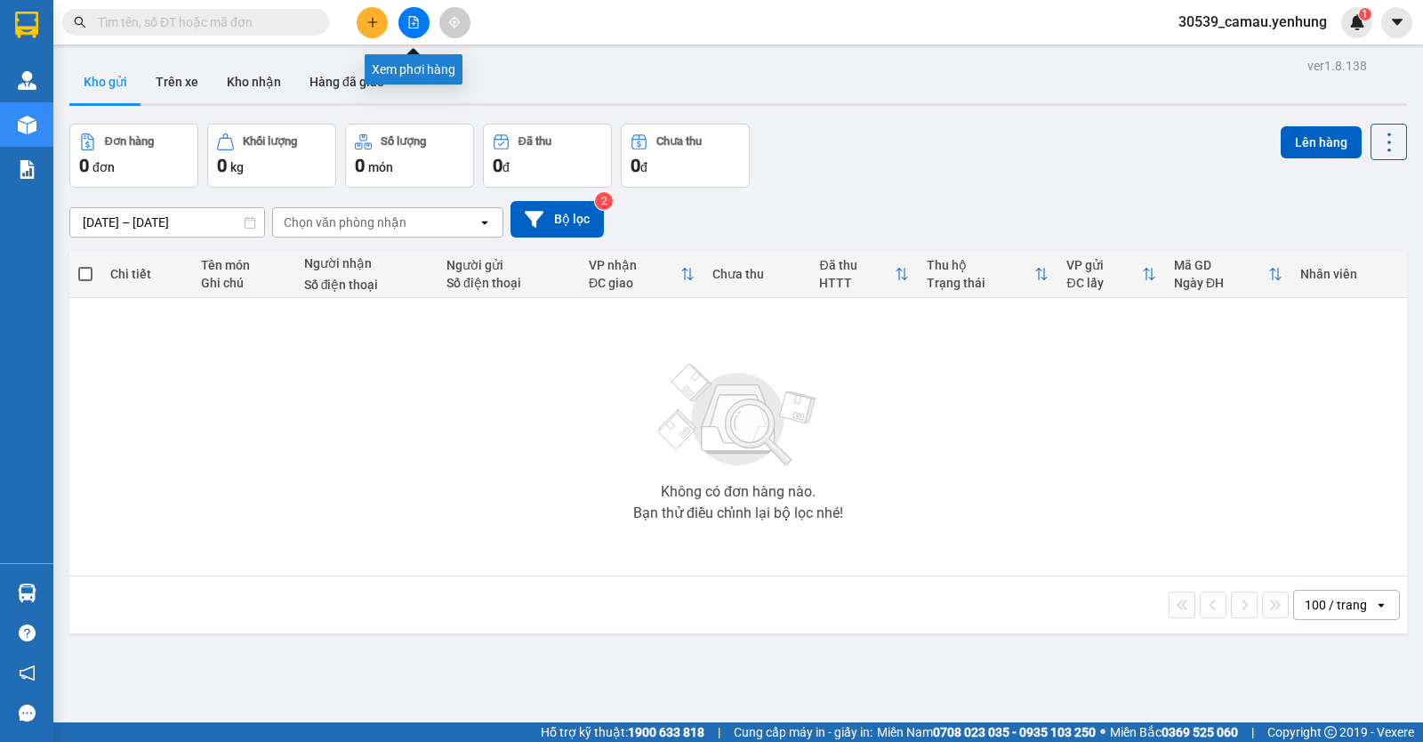
click at [415, 16] on icon "file-add" at bounding box center [413, 22] width 12 height 12
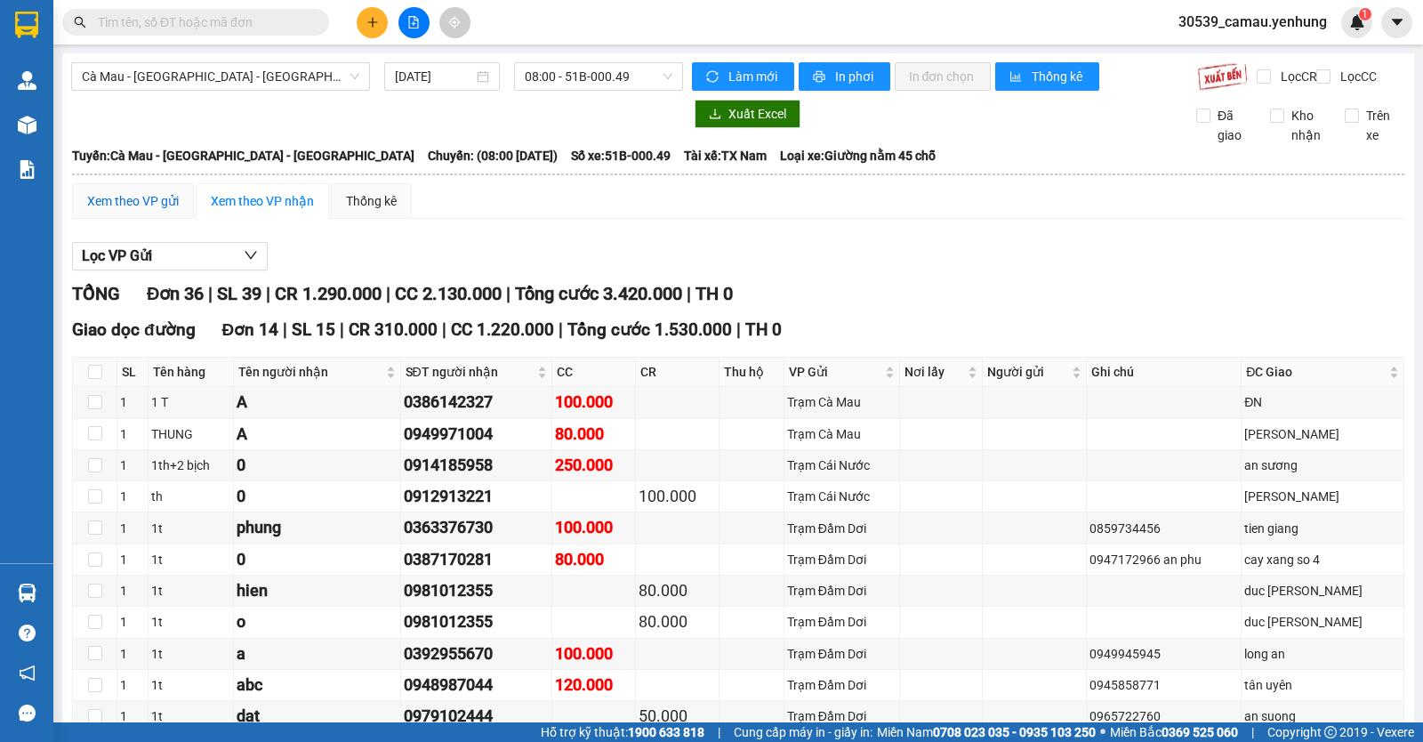
click at [137, 211] on div "Xem theo VP gửi" at bounding box center [133, 201] width 92 height 20
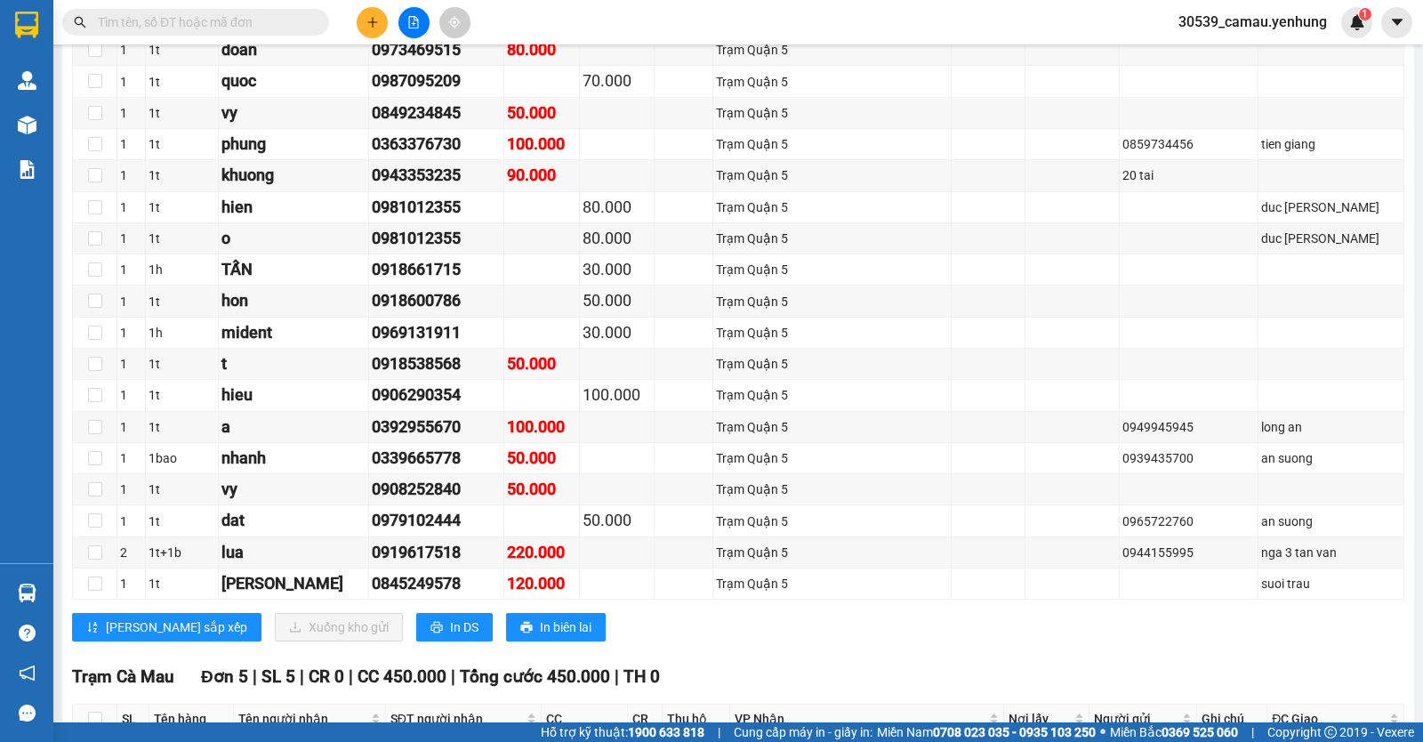
scroll to position [848, 0]
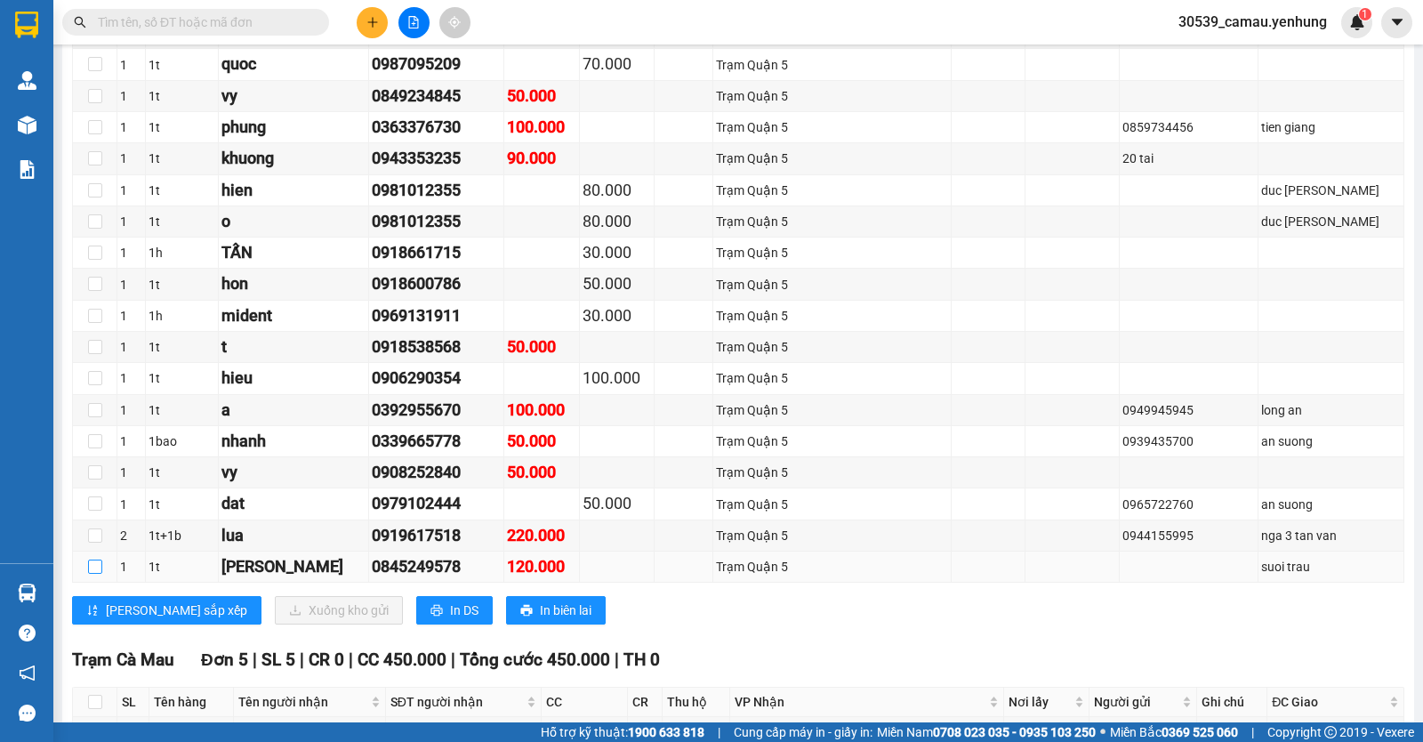
click at [93, 574] on input "checkbox" at bounding box center [95, 566] width 14 height 14
checkbox input "true"
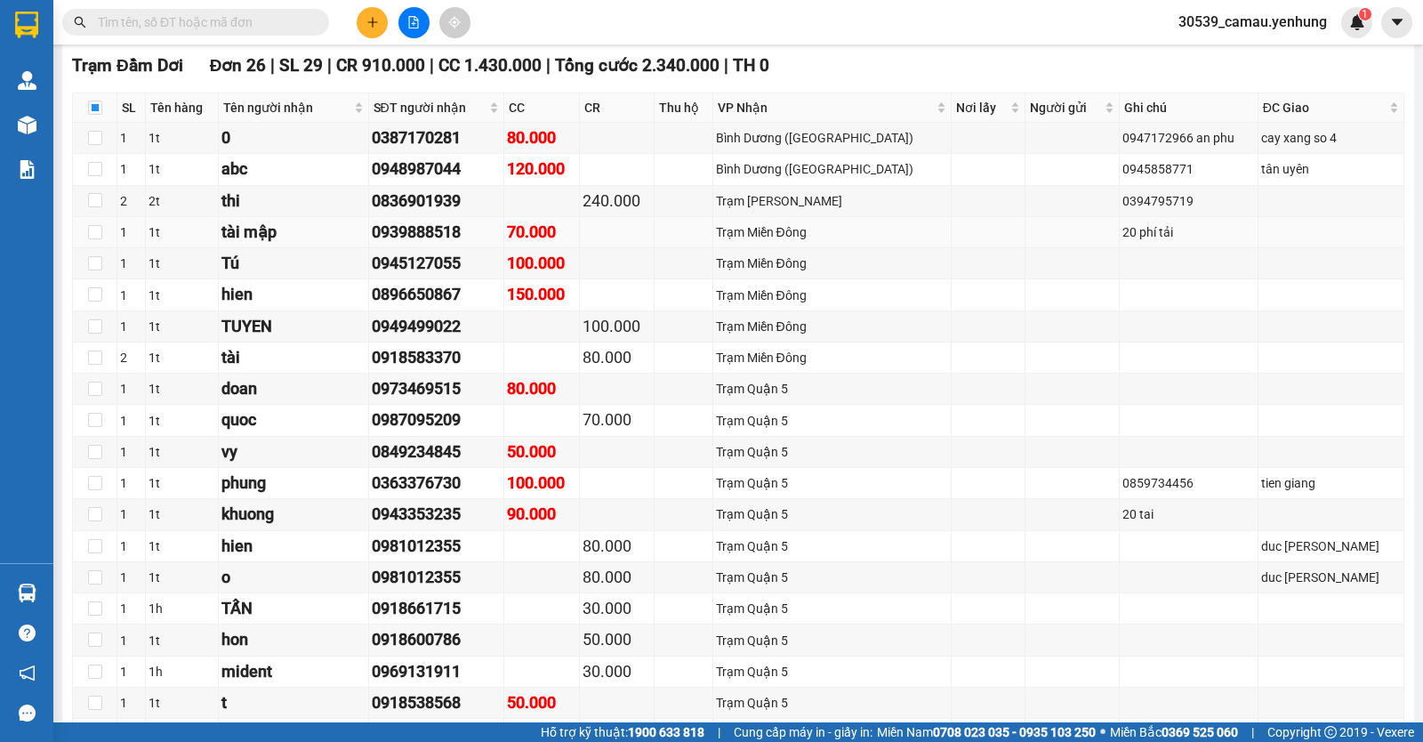
scroll to position [226, 0]
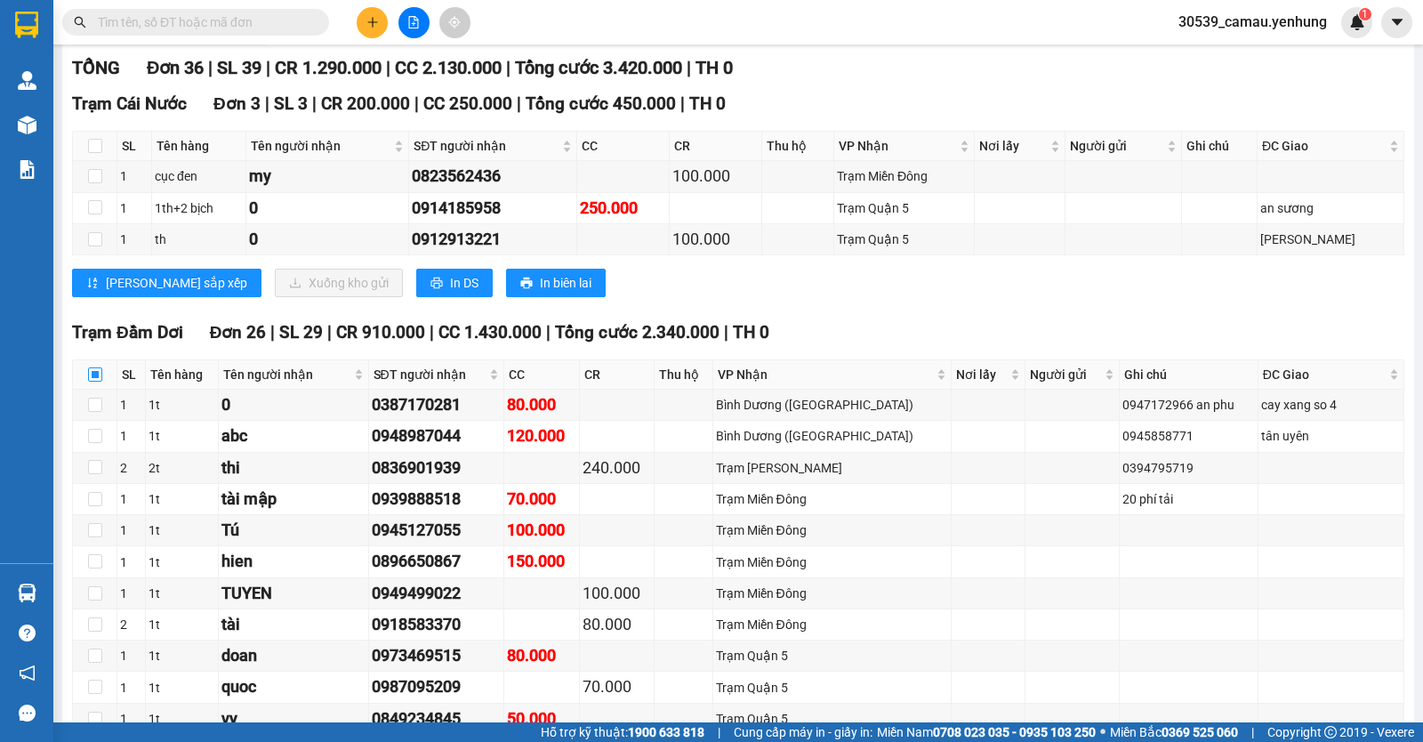
click at [94, 382] on input "checkbox" at bounding box center [95, 374] width 14 height 14
checkbox input "true"
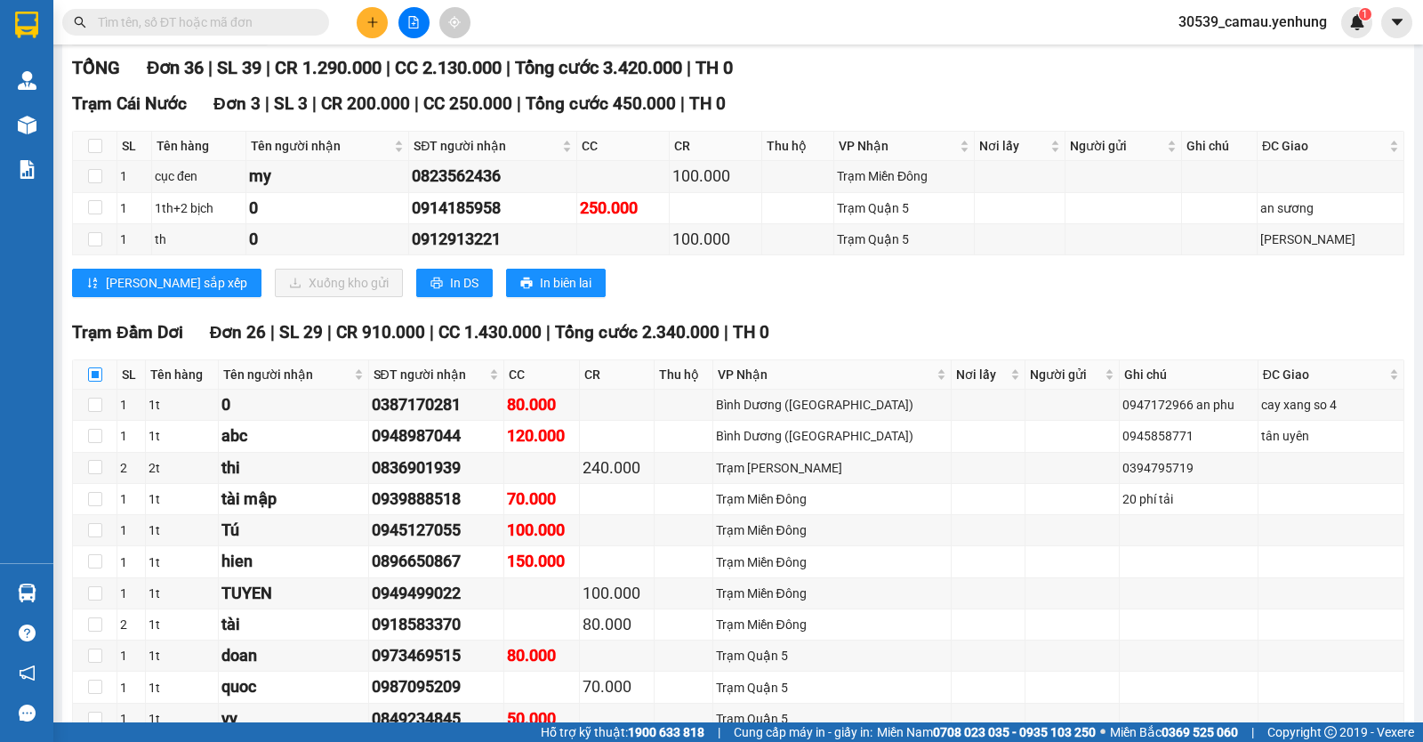
checkbox input "true"
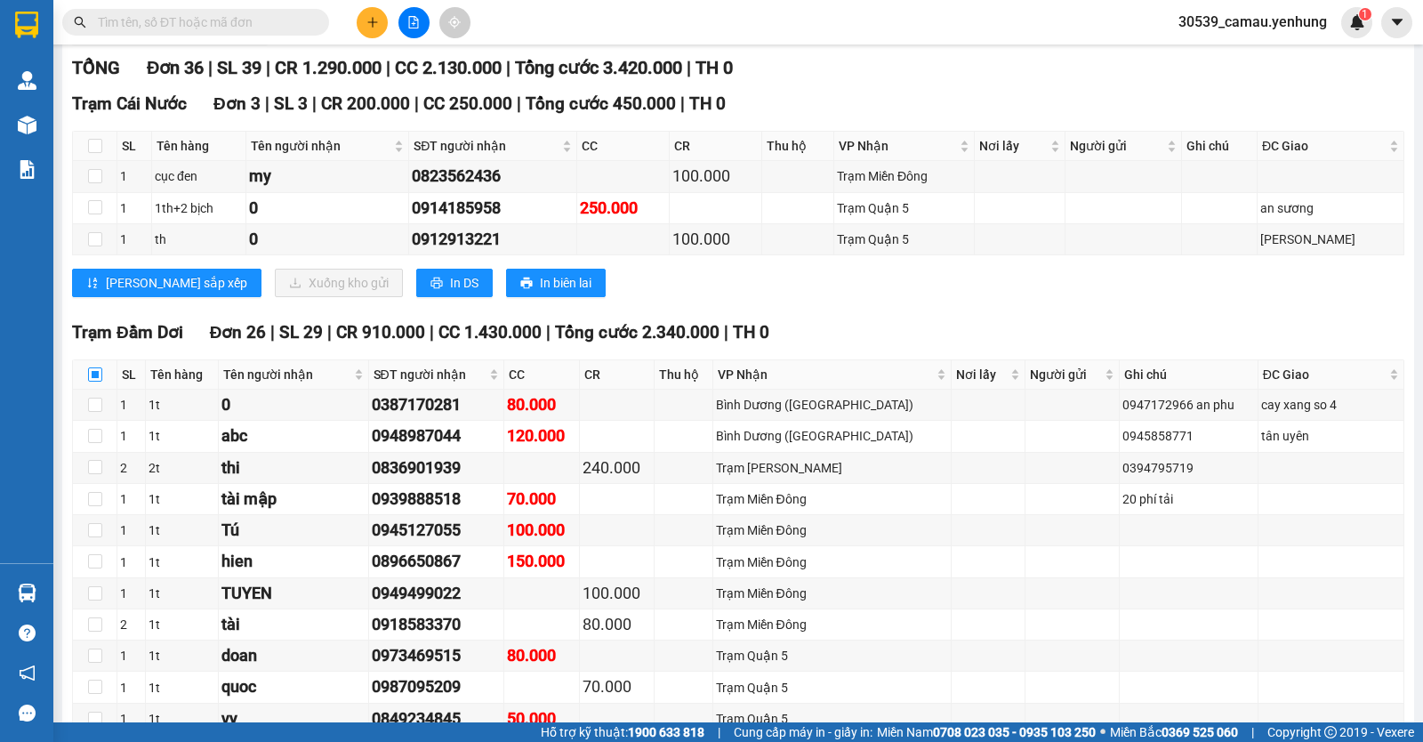
checkbox input "true"
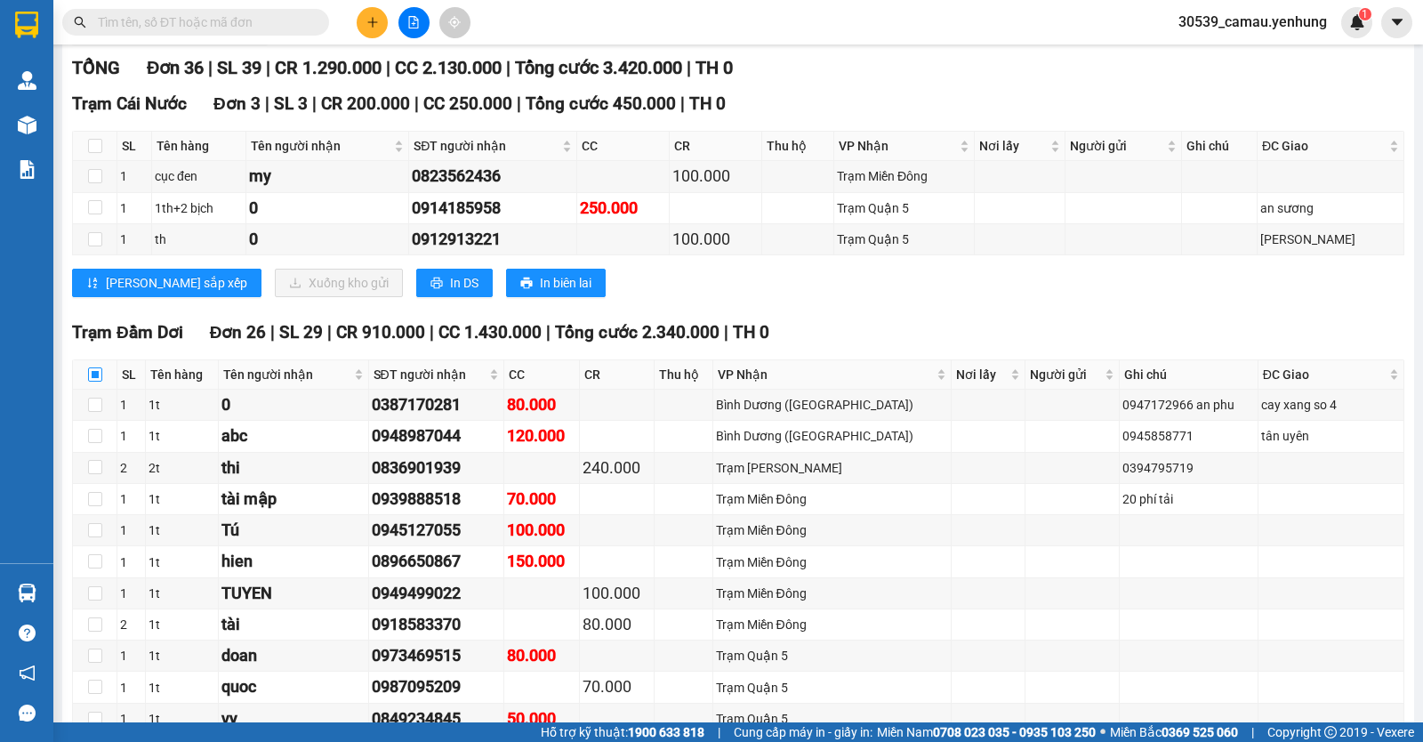
checkbox input "true"
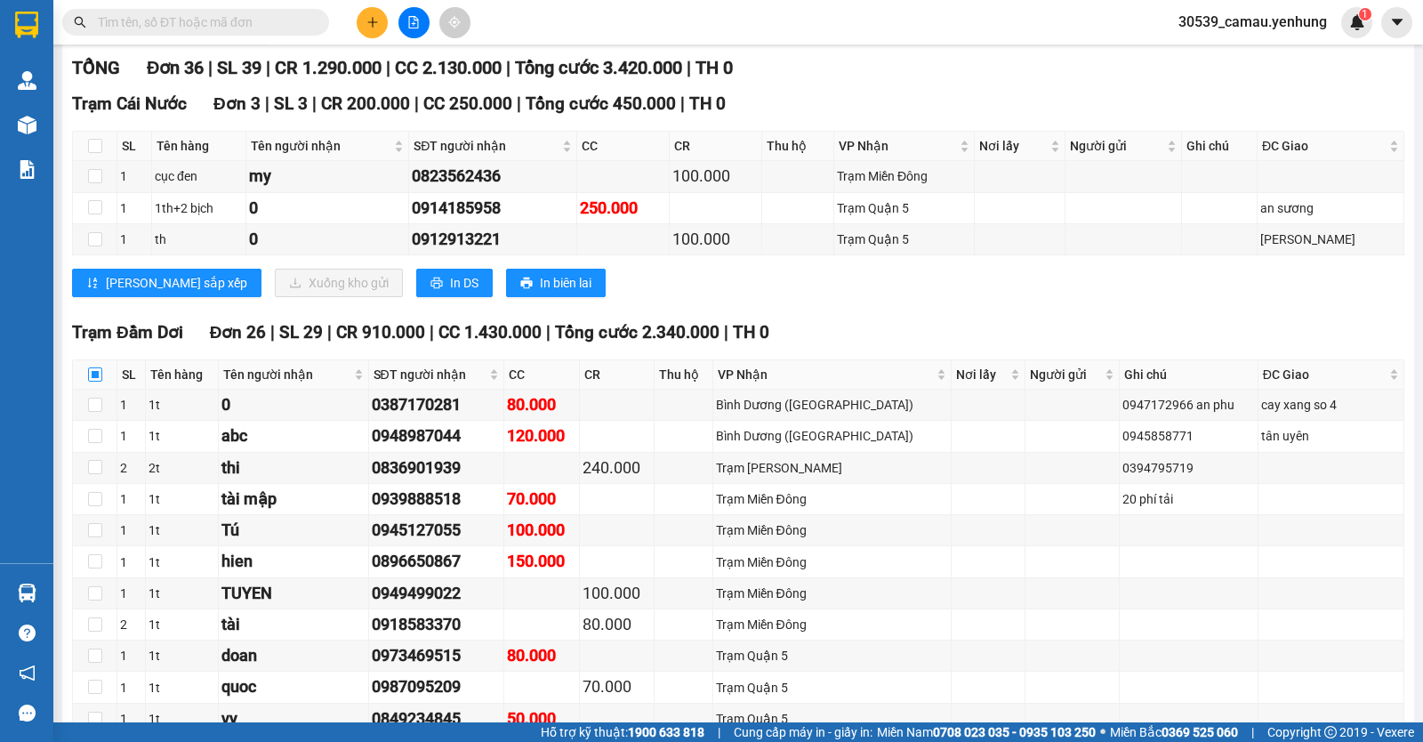
checkbox input "true"
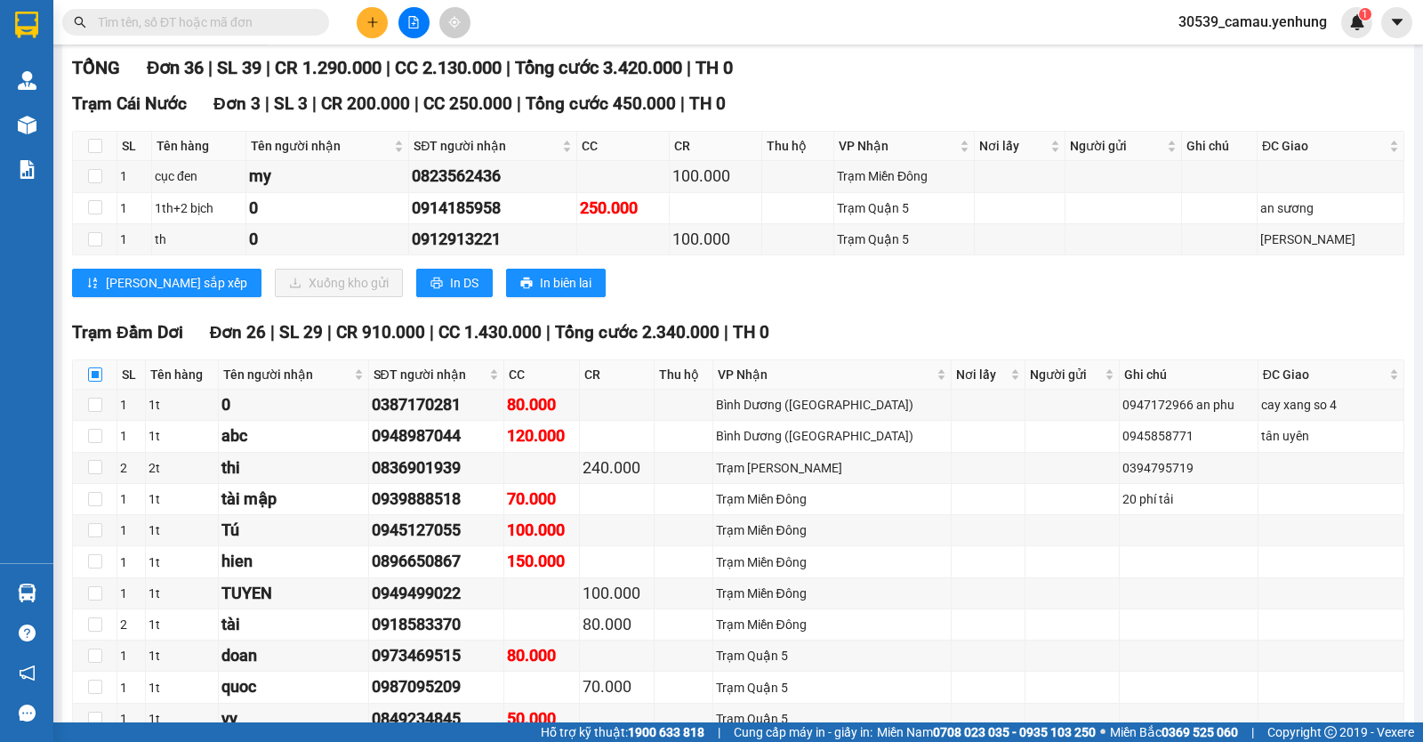
checkbox input "true"
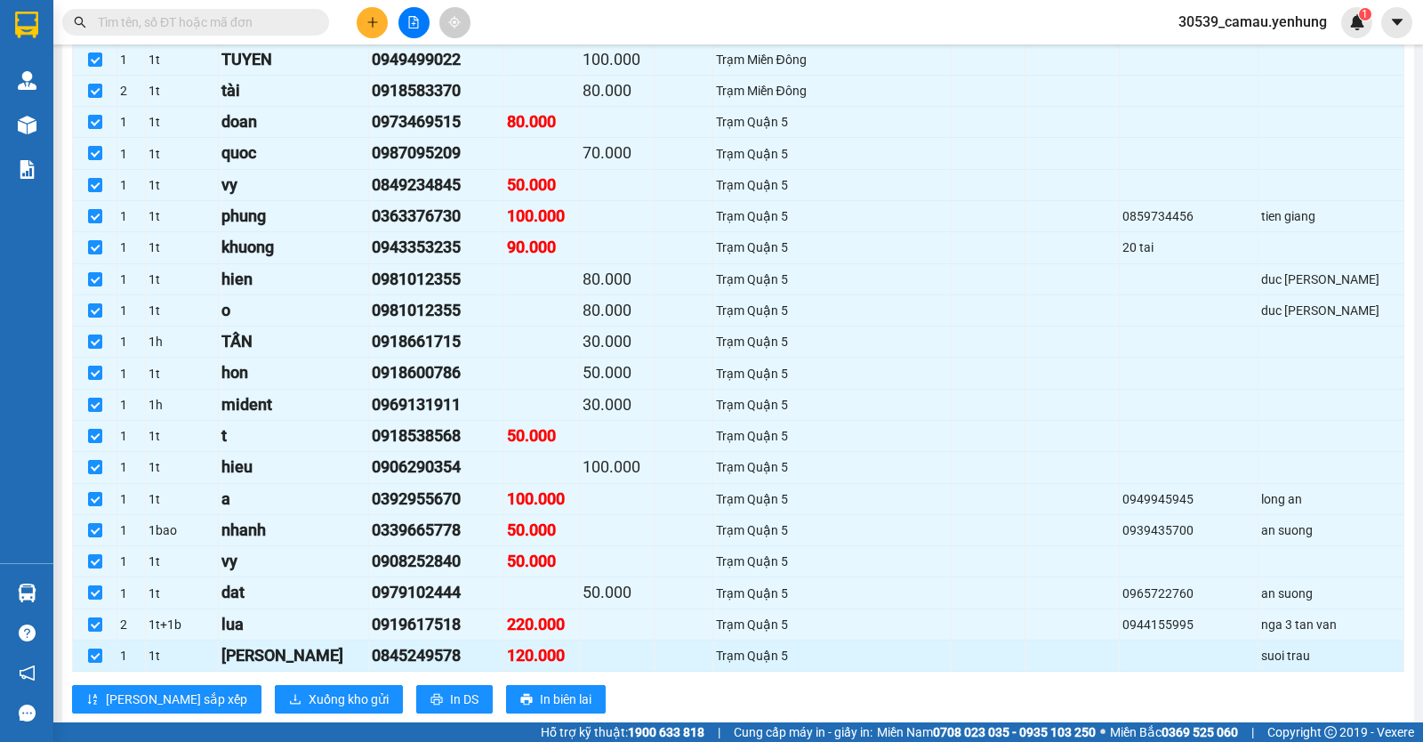
scroll to position [1026, 0]
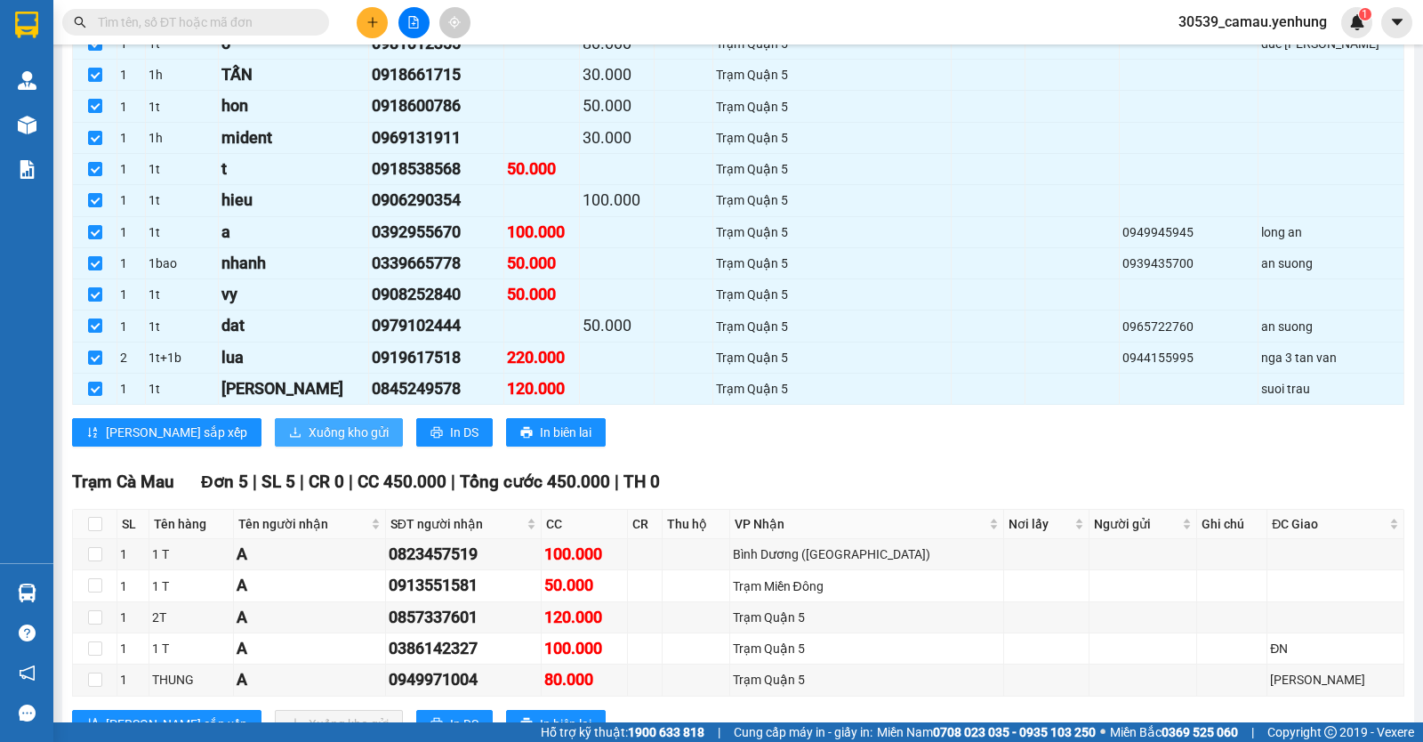
click at [309, 442] on span "Xuống kho gửi" at bounding box center [349, 432] width 80 height 20
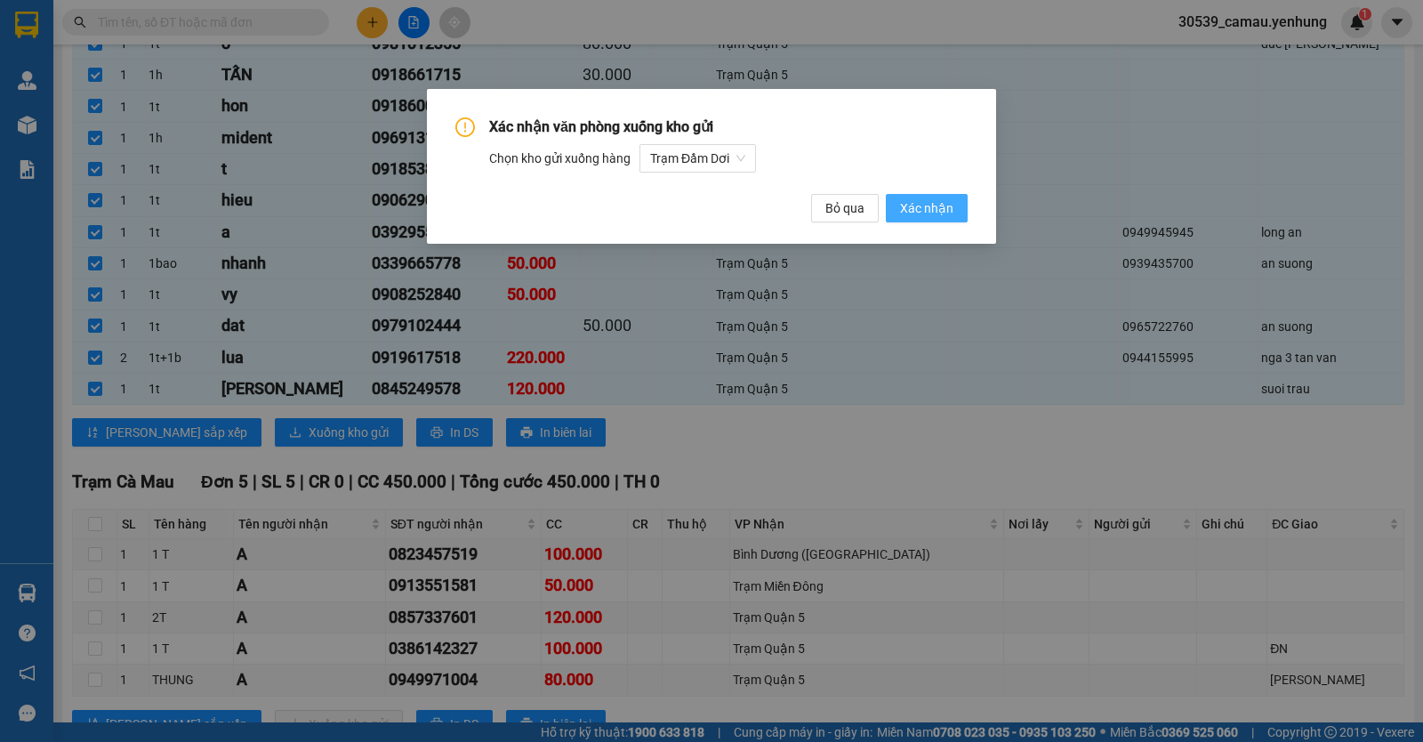
click at [907, 209] on span "Xác nhận" at bounding box center [926, 208] width 53 height 20
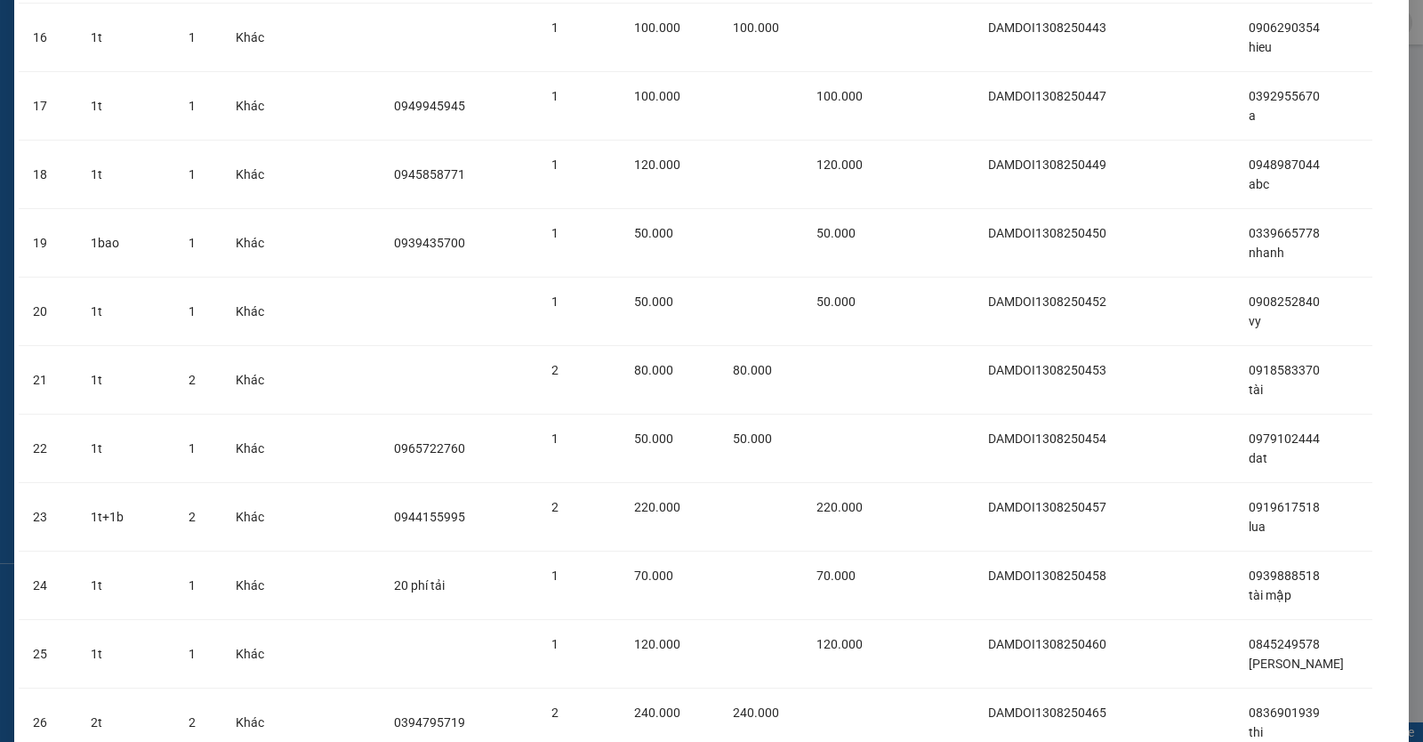
scroll to position [1318, 0]
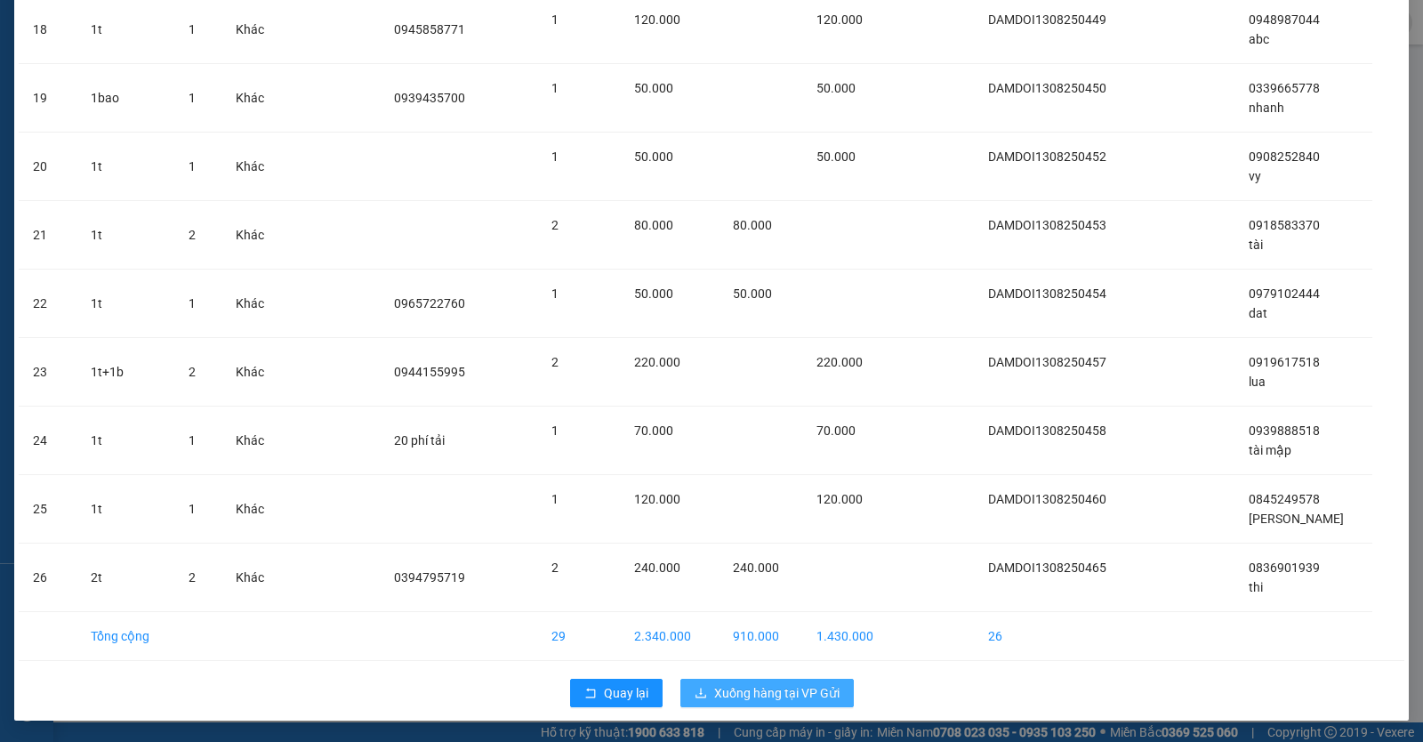
click at [745, 692] on span "Xuống hàng tại VP Gửi" at bounding box center [776, 693] width 125 height 20
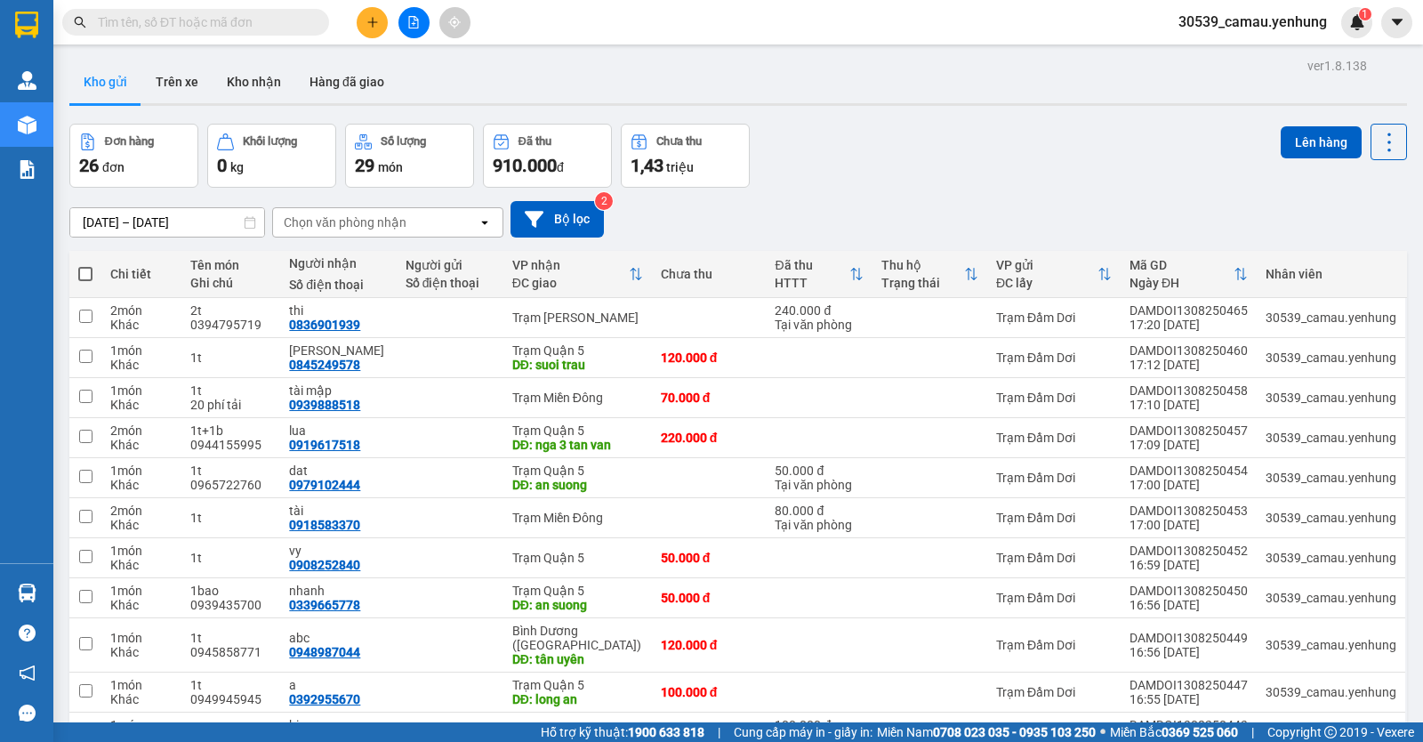
click at [84, 269] on span at bounding box center [85, 274] width 14 height 14
click at [85, 265] on input "checkbox" at bounding box center [85, 265] width 0 height 0
checkbox input "true"
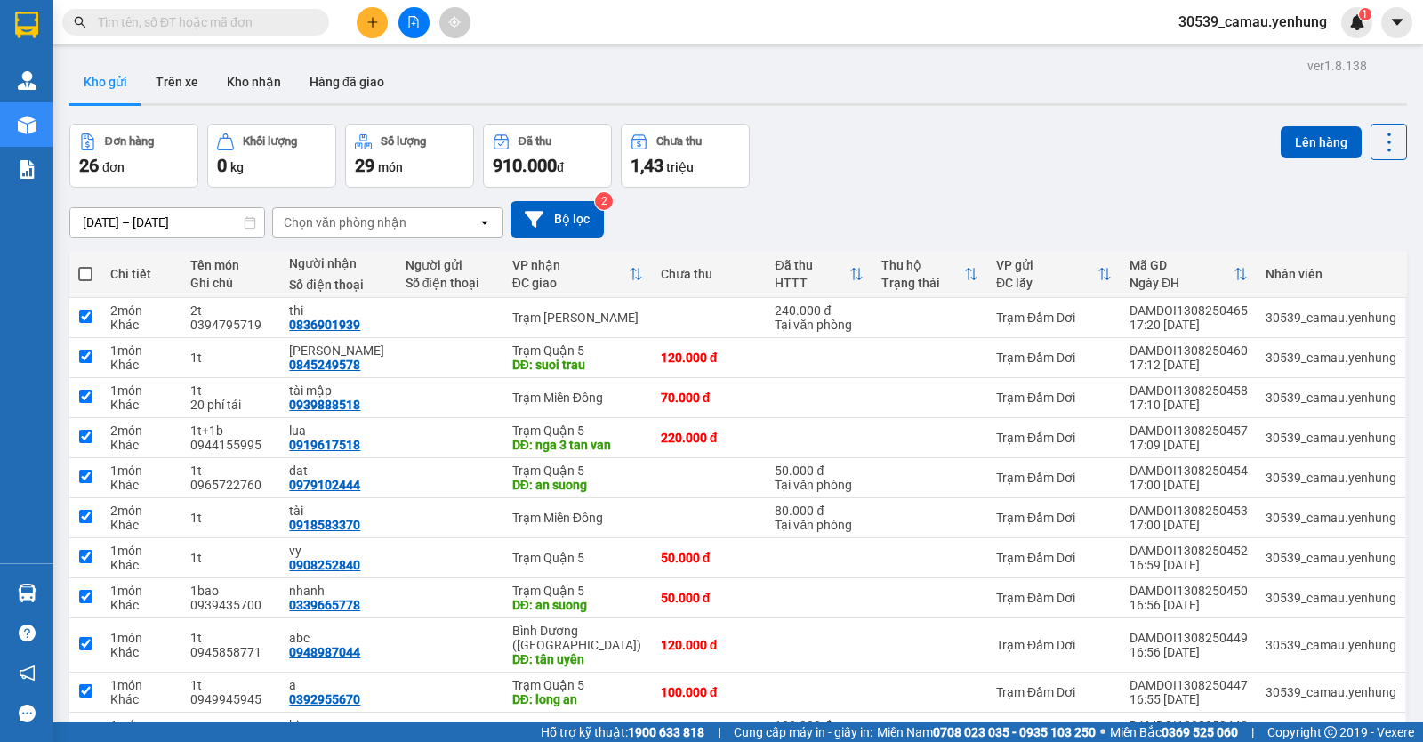
checkbox input "true"
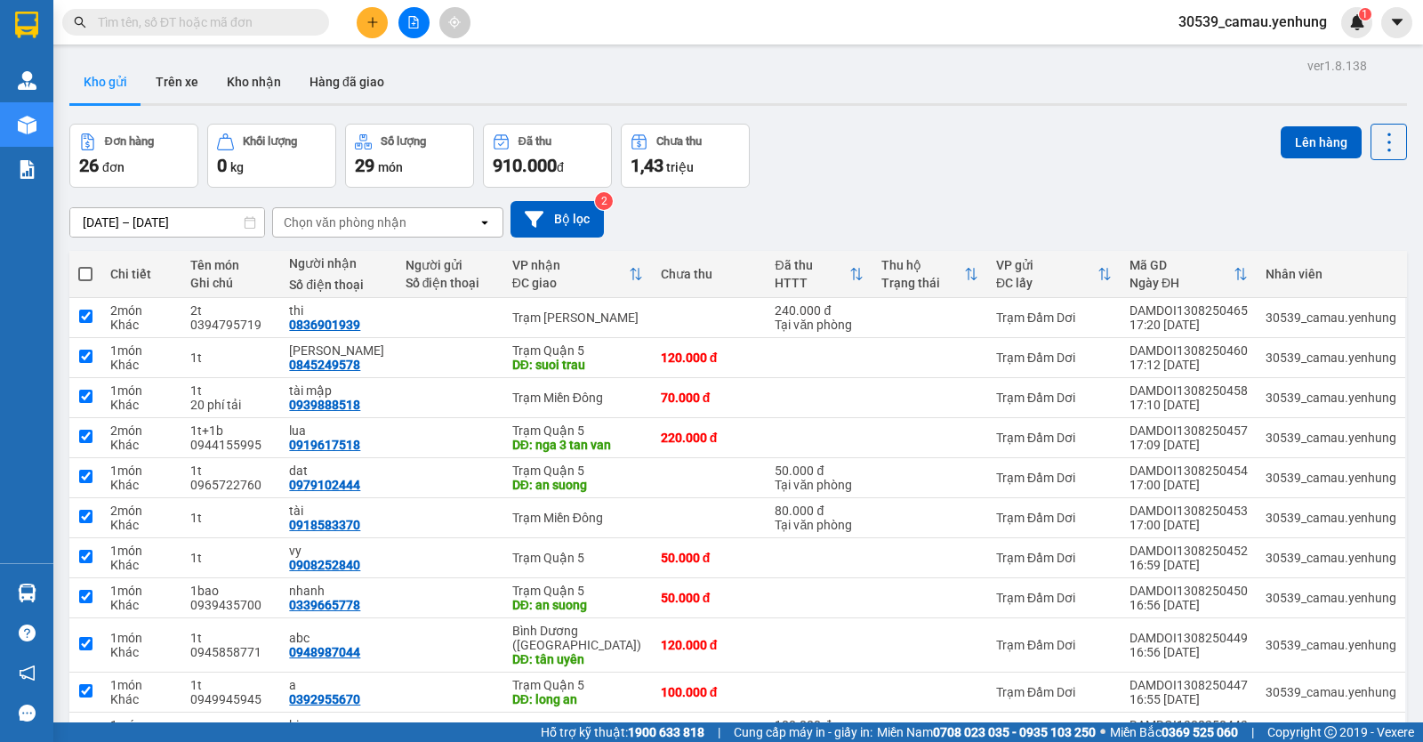
checkbox input "true"
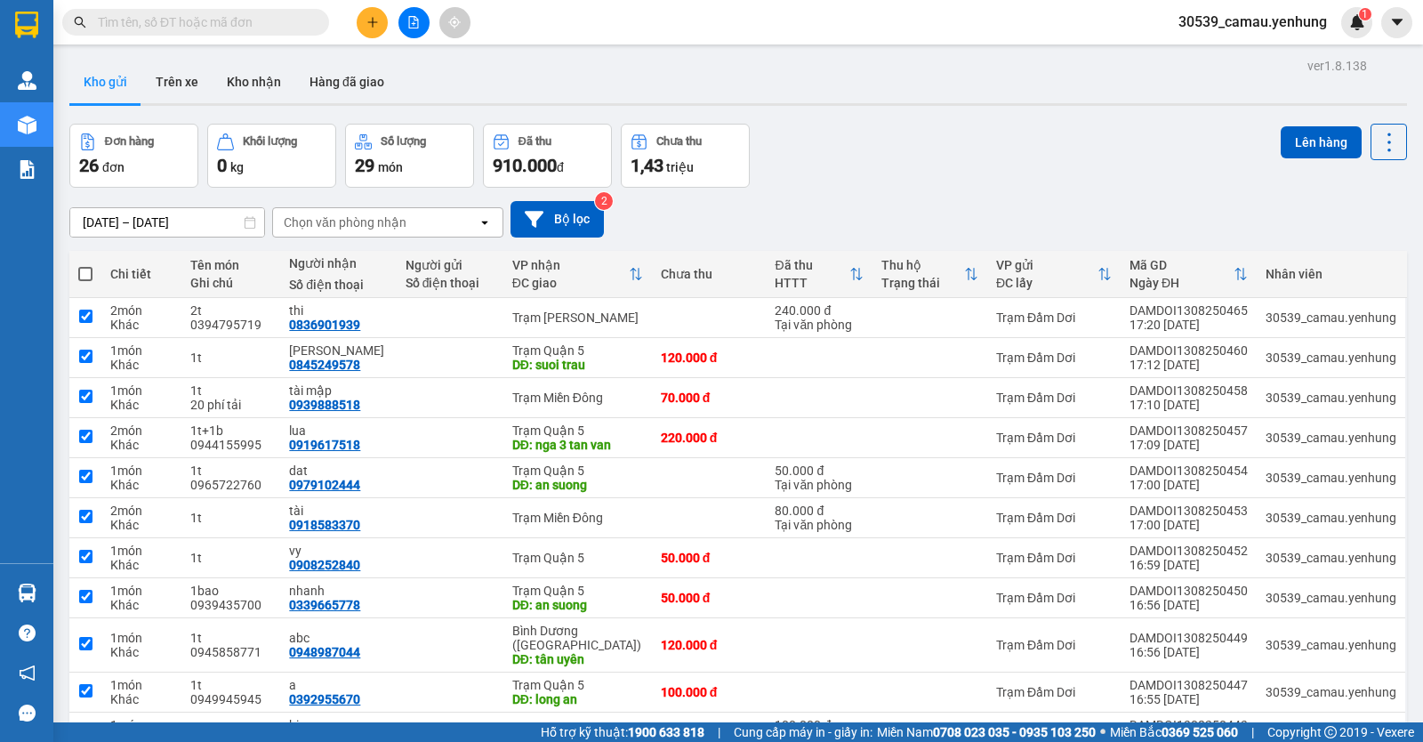
checkbox input "true"
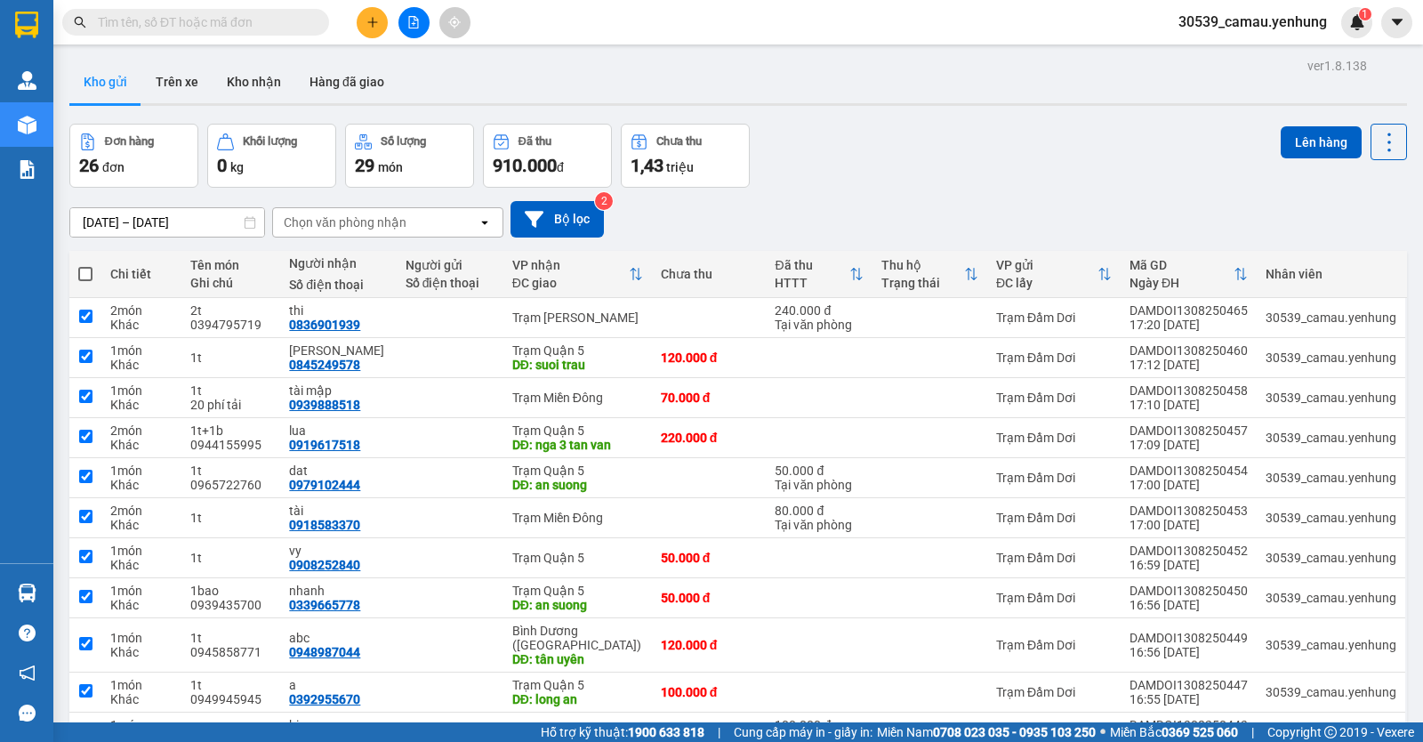
checkbox input "true"
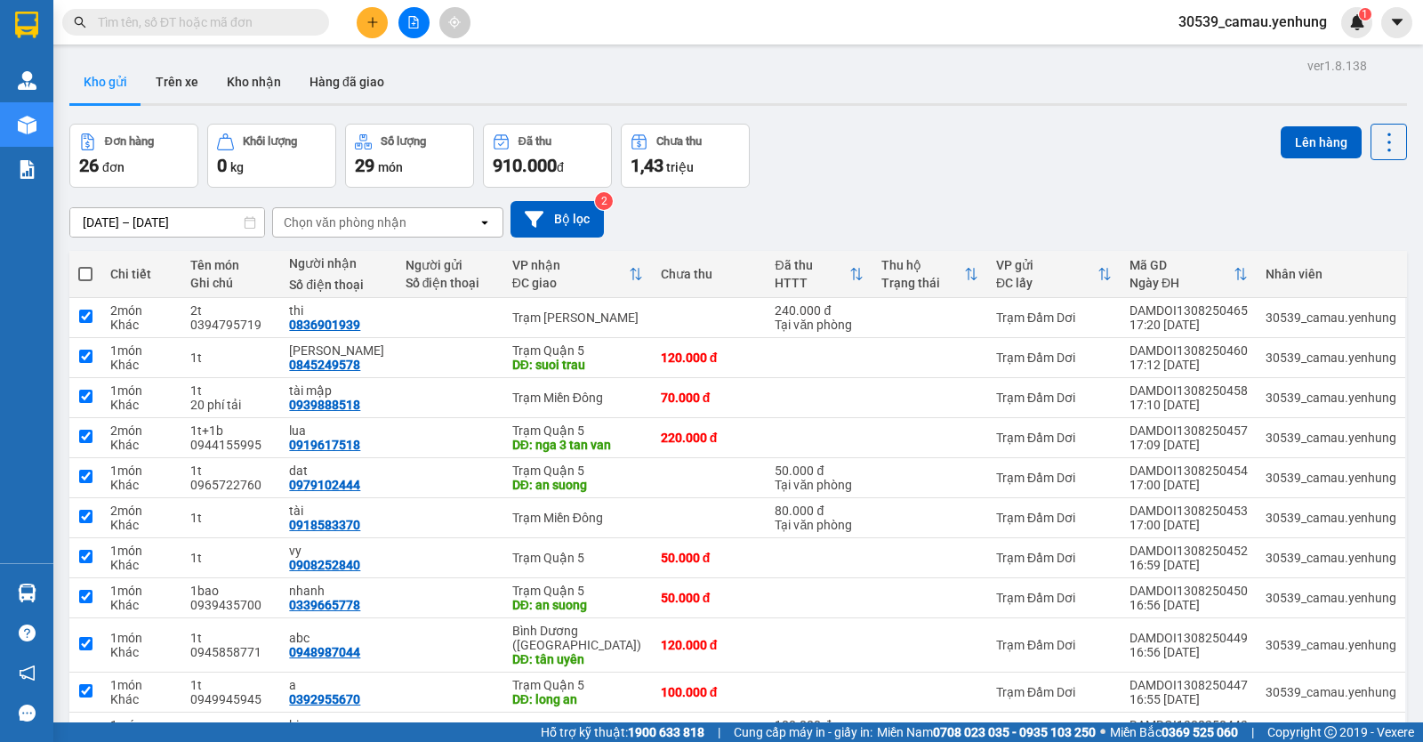
checkbox input "true"
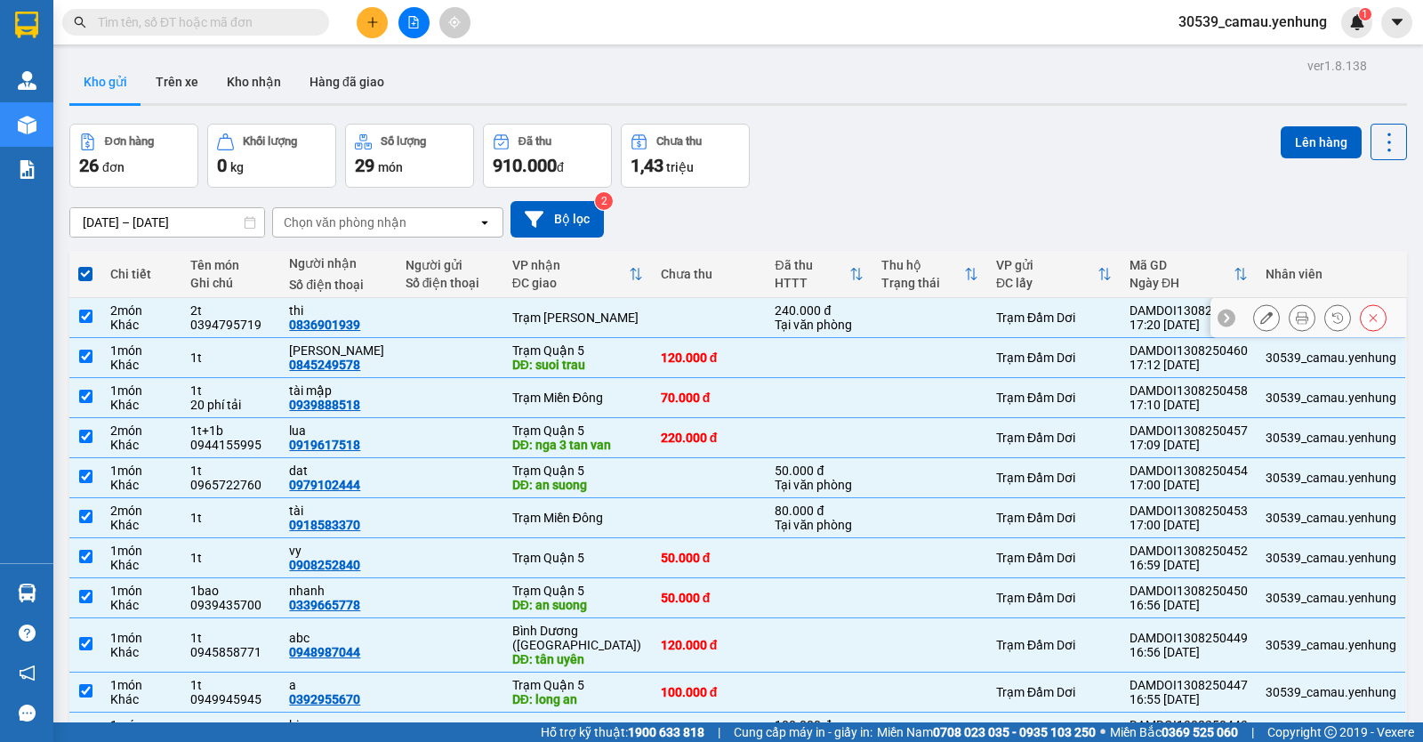
click at [1370, 315] on button at bounding box center [1373, 317] width 25 height 31
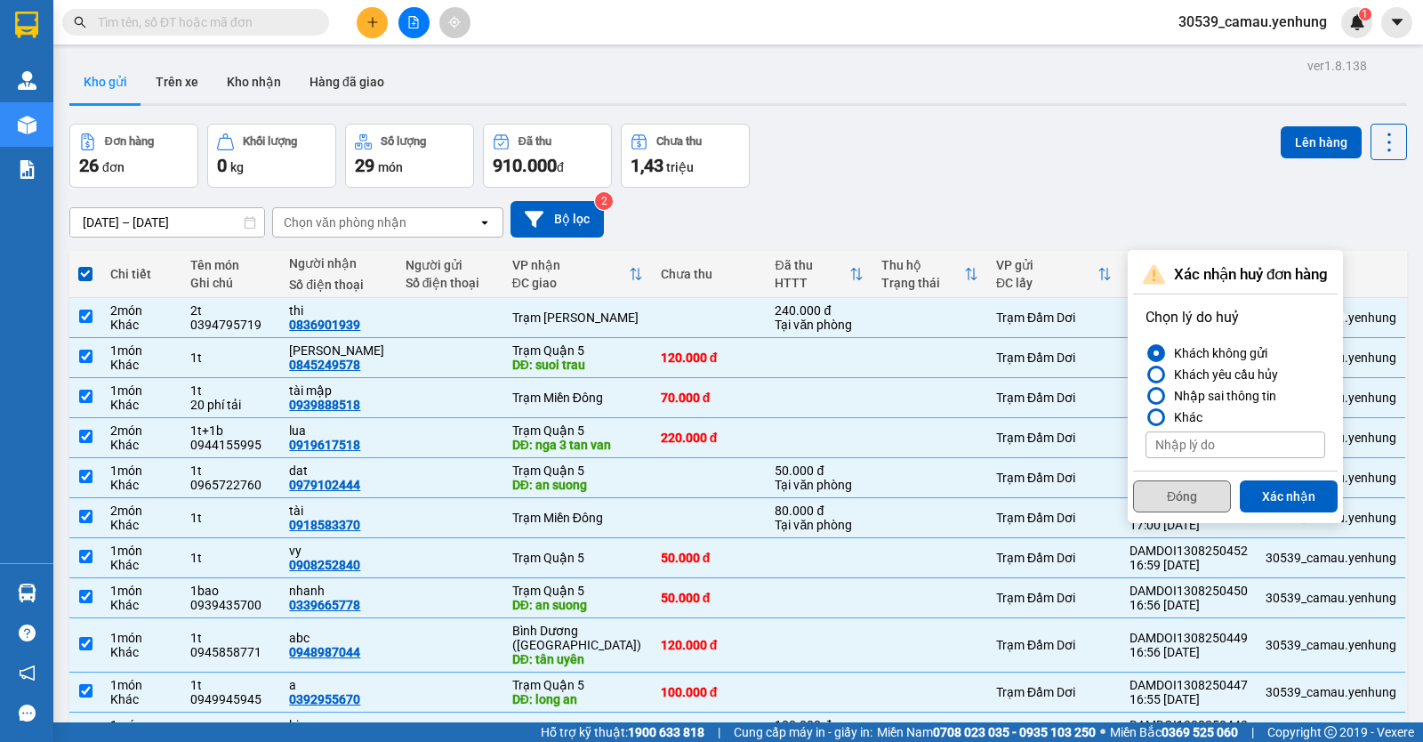
click at [1180, 506] on button "Đóng" at bounding box center [1182, 496] width 98 height 32
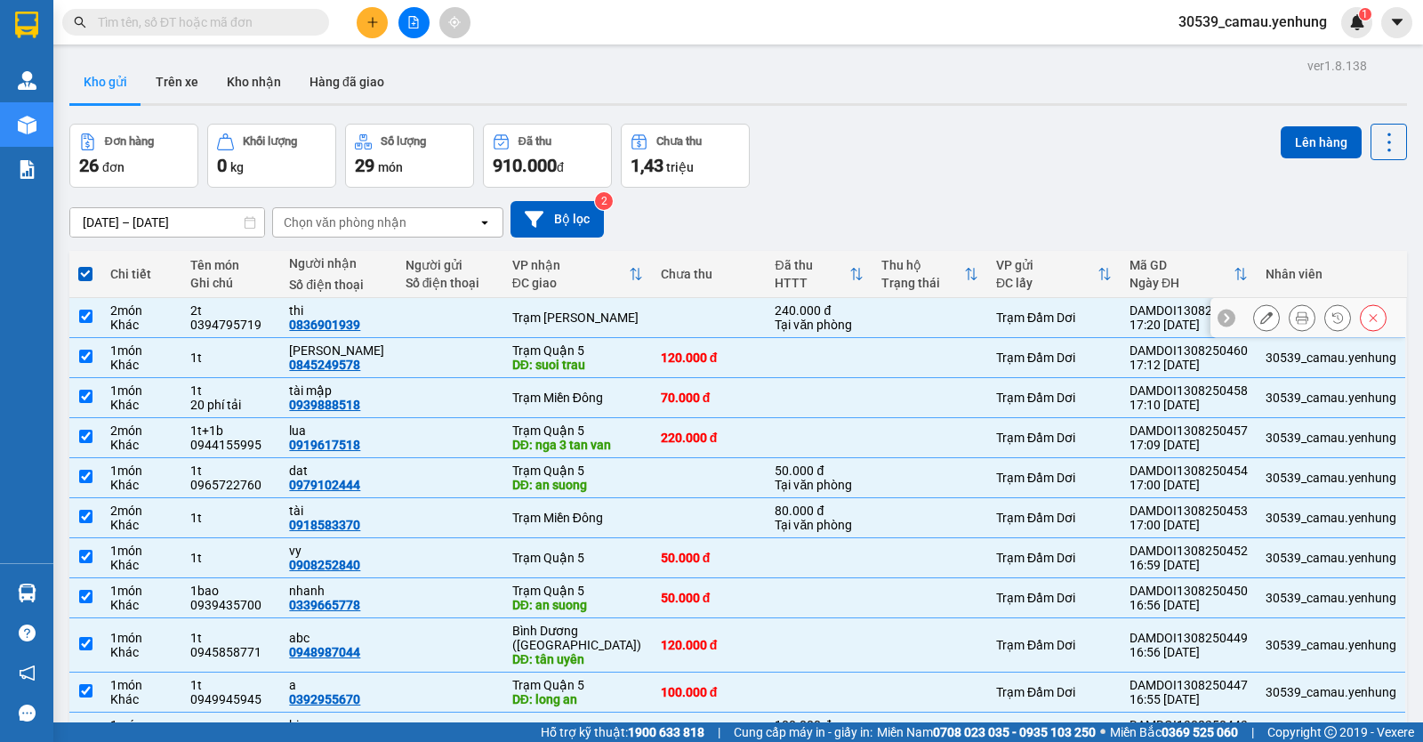
click at [1369, 322] on button at bounding box center [1373, 317] width 25 height 31
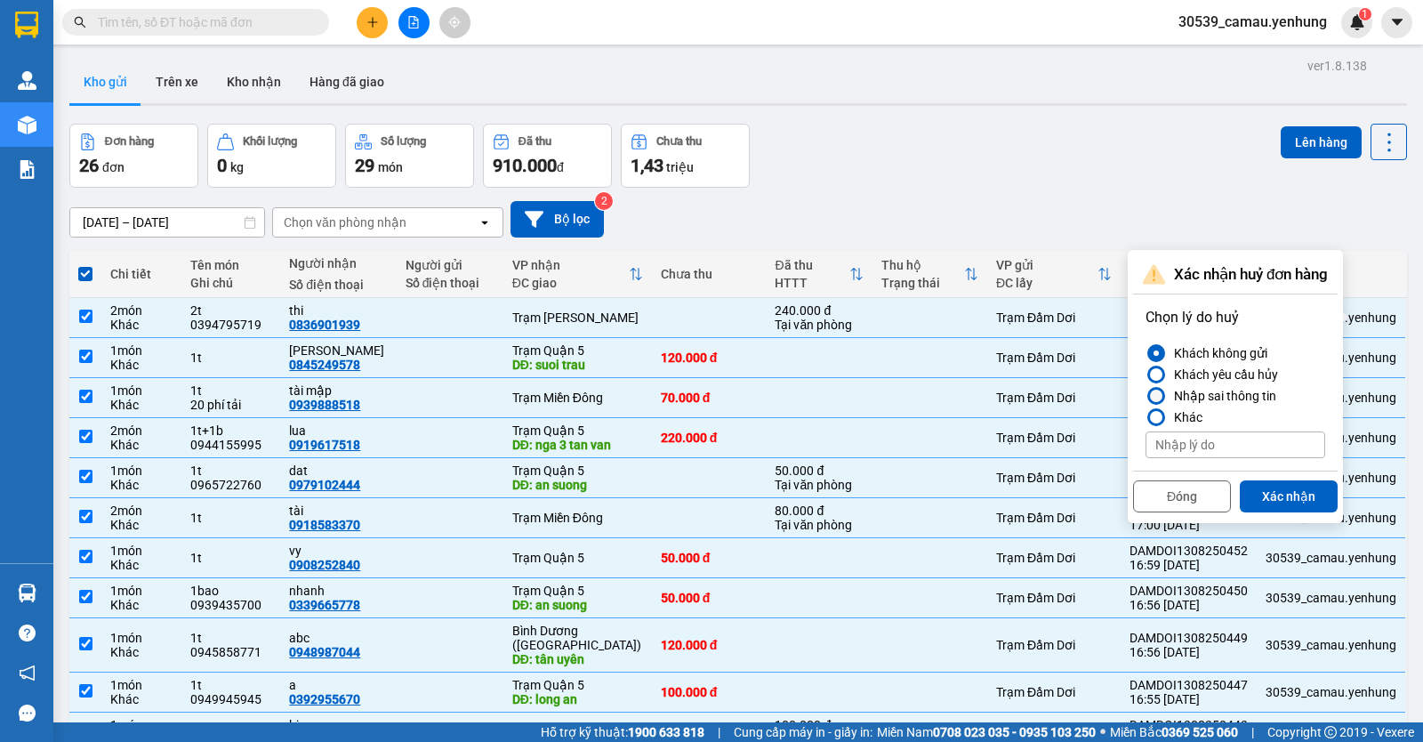
click at [1158, 397] on div at bounding box center [1156, 396] width 12 height 12
click at [1146, 396] on input "Nhập sai thông tin" at bounding box center [1146, 396] width 0 height 0
click at [1284, 503] on button "Xác nhận" at bounding box center [1289, 496] width 98 height 32
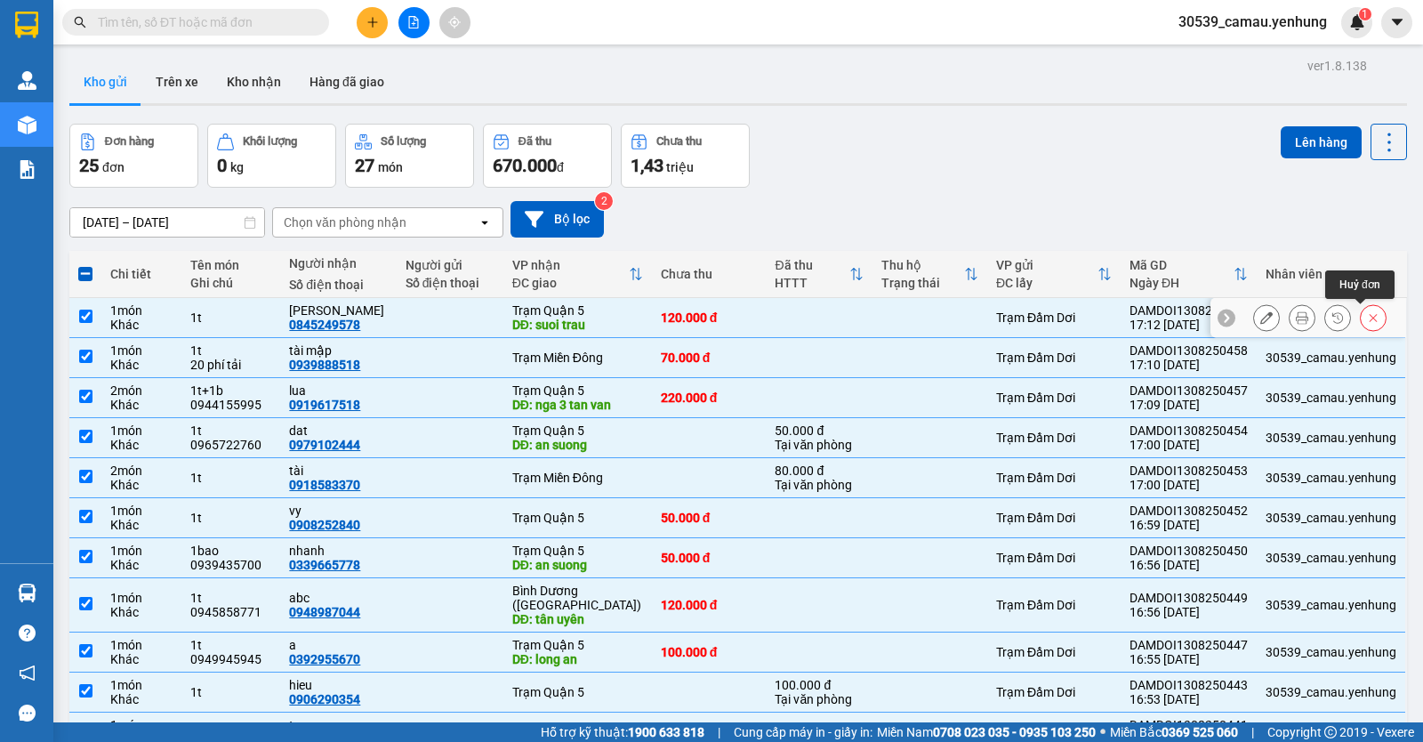
click at [1361, 313] on button at bounding box center [1373, 317] width 25 height 31
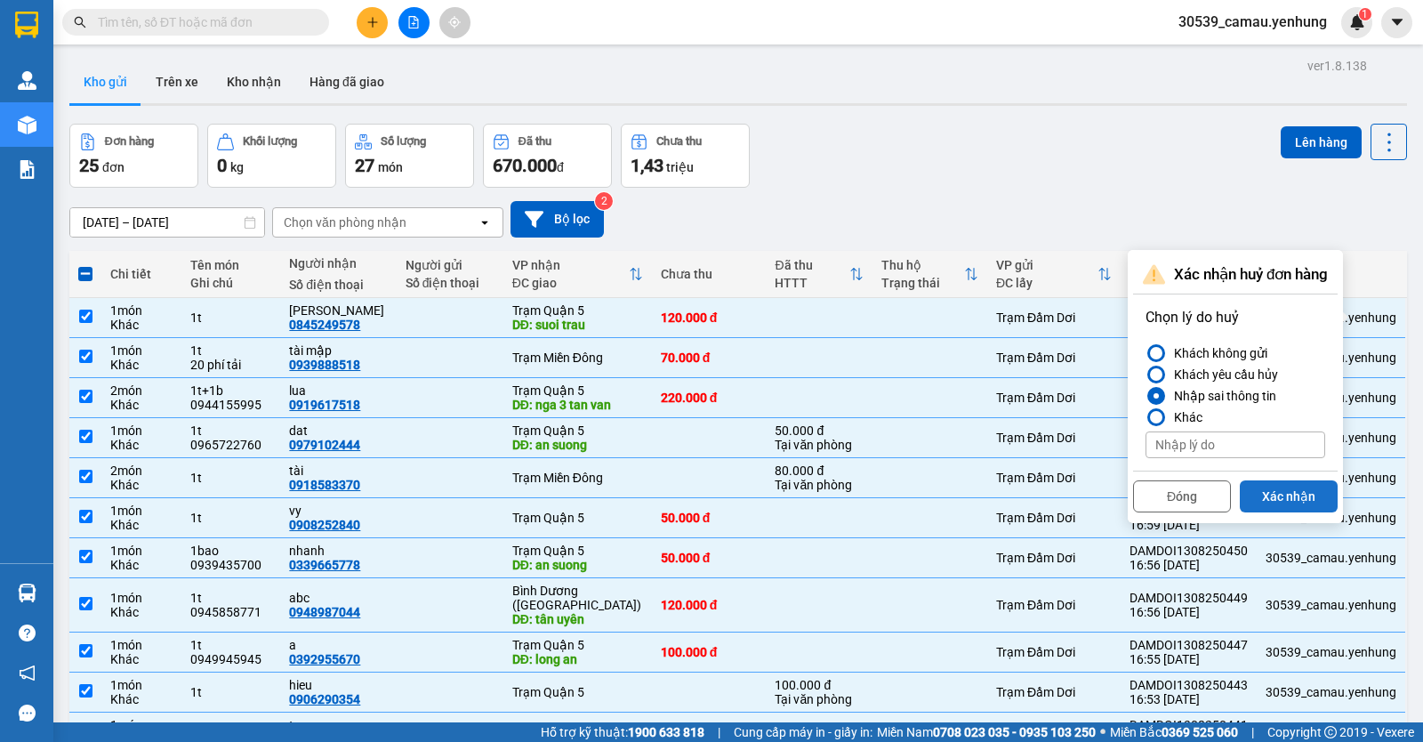
click at [1301, 496] on button "Xác nhận" at bounding box center [1289, 496] width 98 height 32
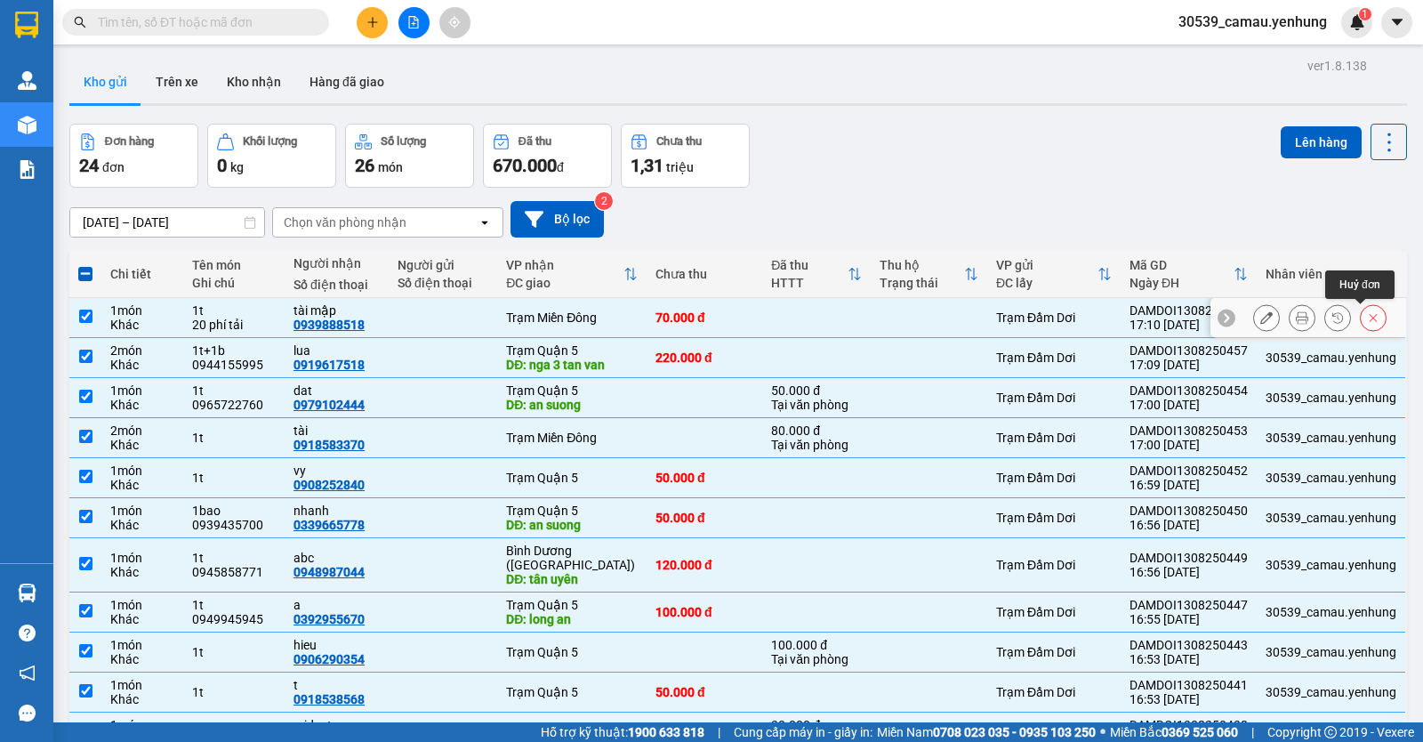
click at [1366, 312] on button at bounding box center [1373, 317] width 25 height 31
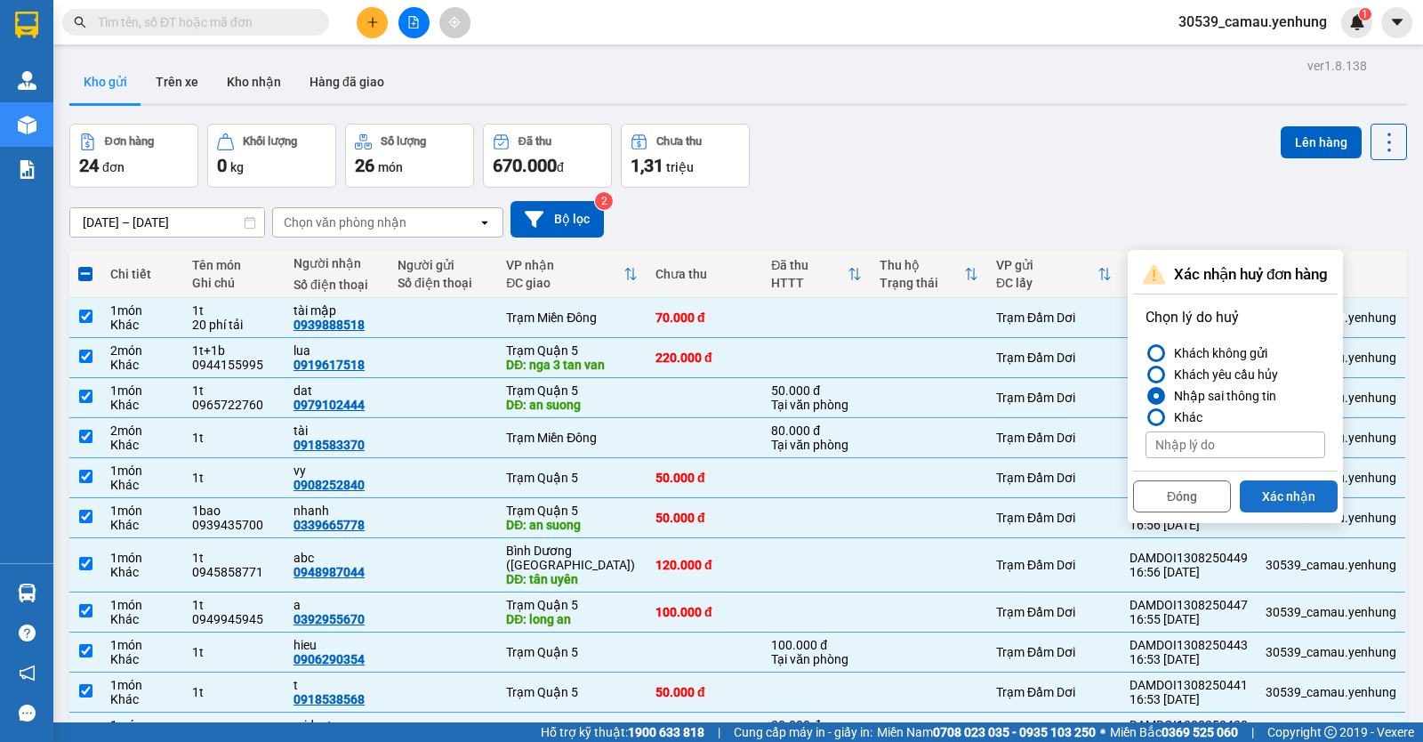
click at [1305, 490] on button "Xác nhận" at bounding box center [1289, 496] width 98 height 32
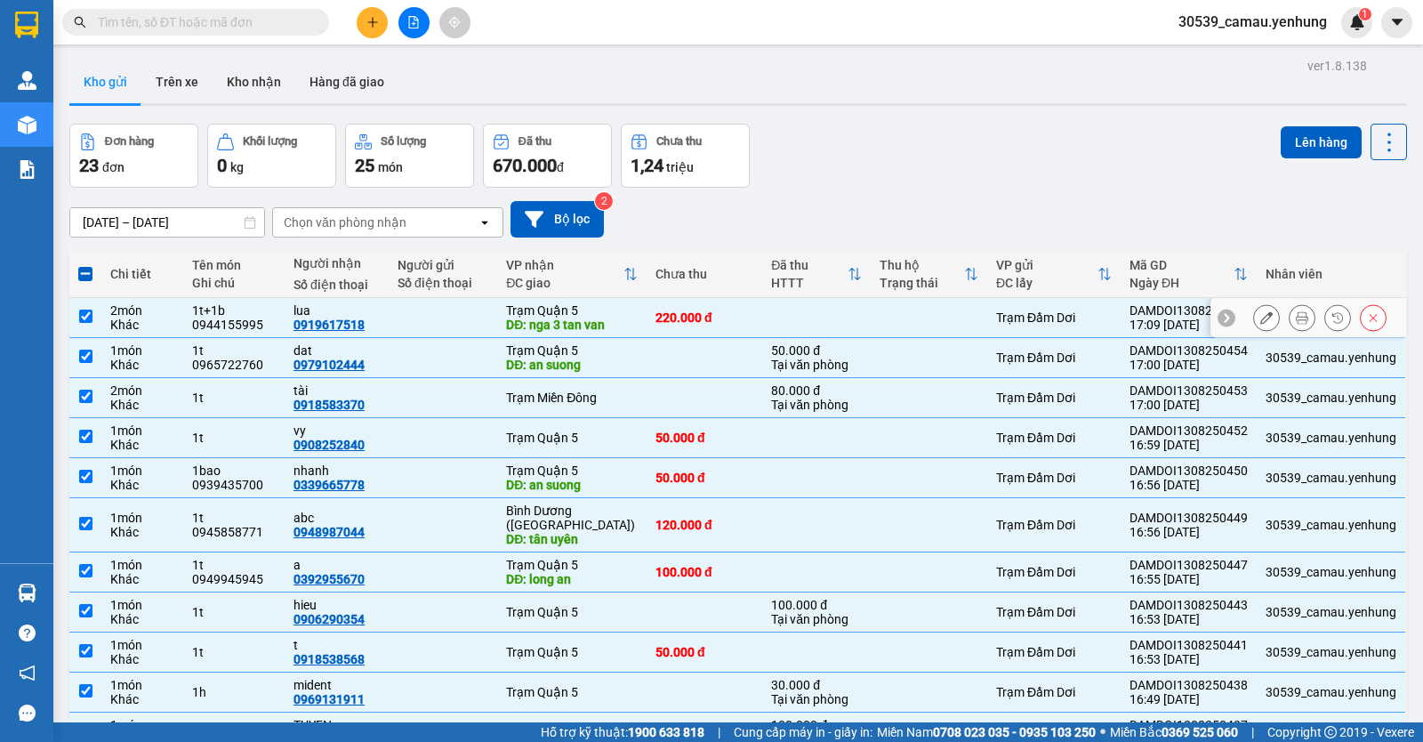
click at [1378, 317] on div at bounding box center [1308, 318] width 196 height 40
click at [1371, 317] on button at bounding box center [1373, 317] width 25 height 31
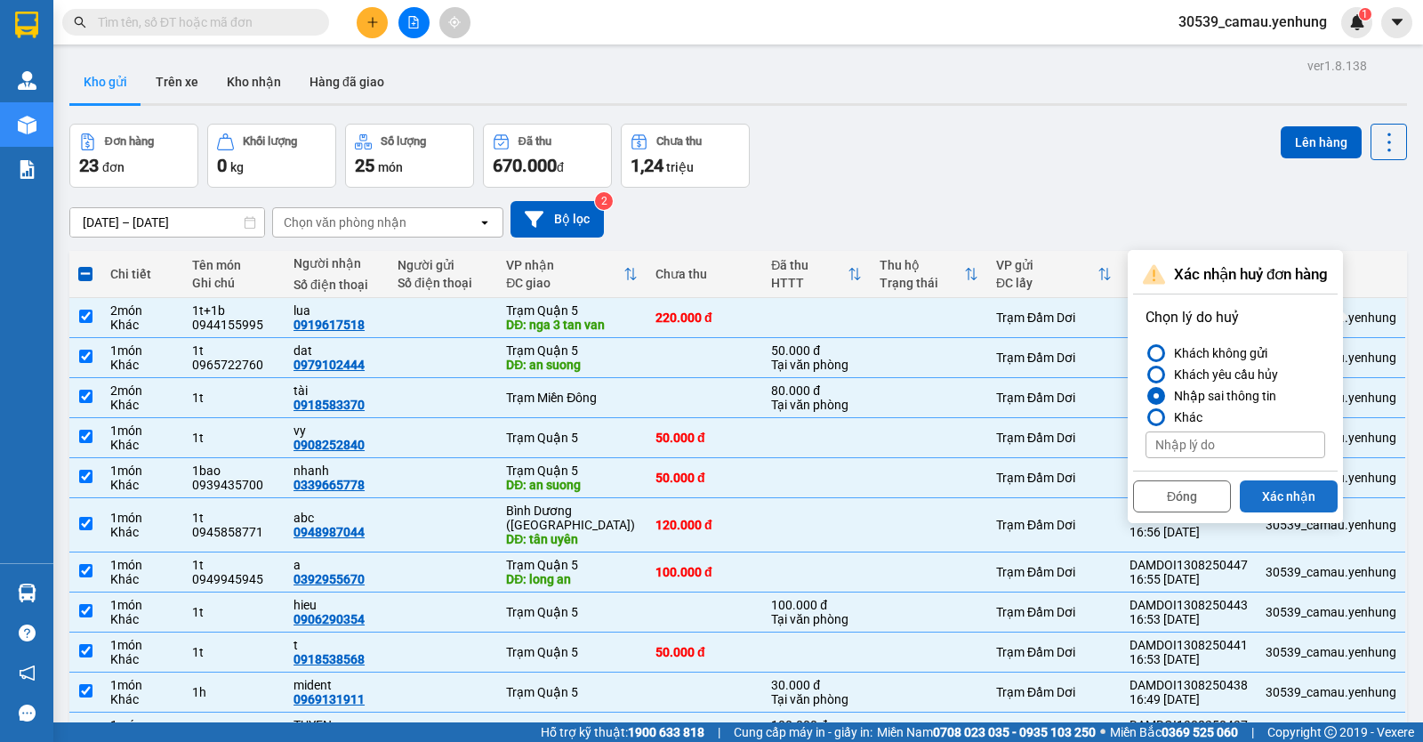
click at [1299, 496] on button "Xác nhận" at bounding box center [1289, 496] width 98 height 32
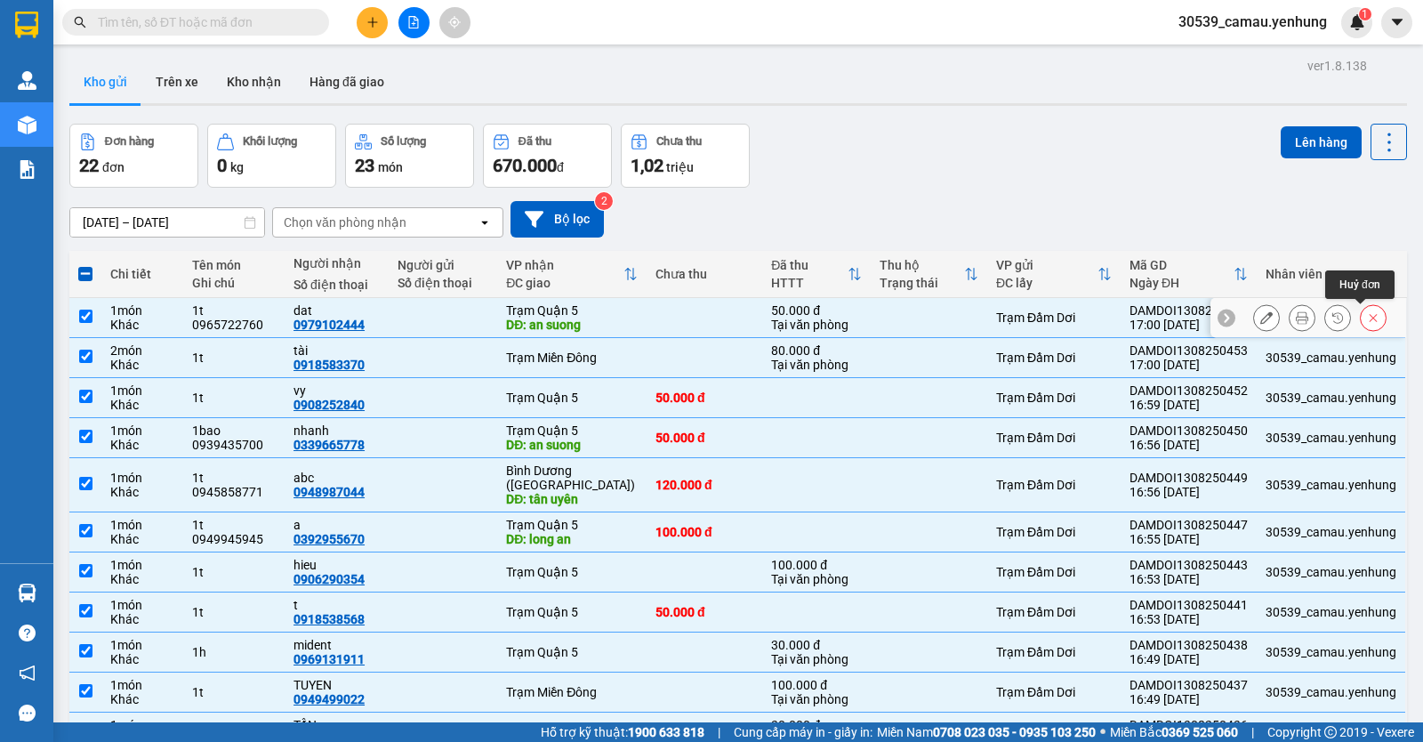
click at [1368, 318] on button at bounding box center [1373, 317] width 25 height 31
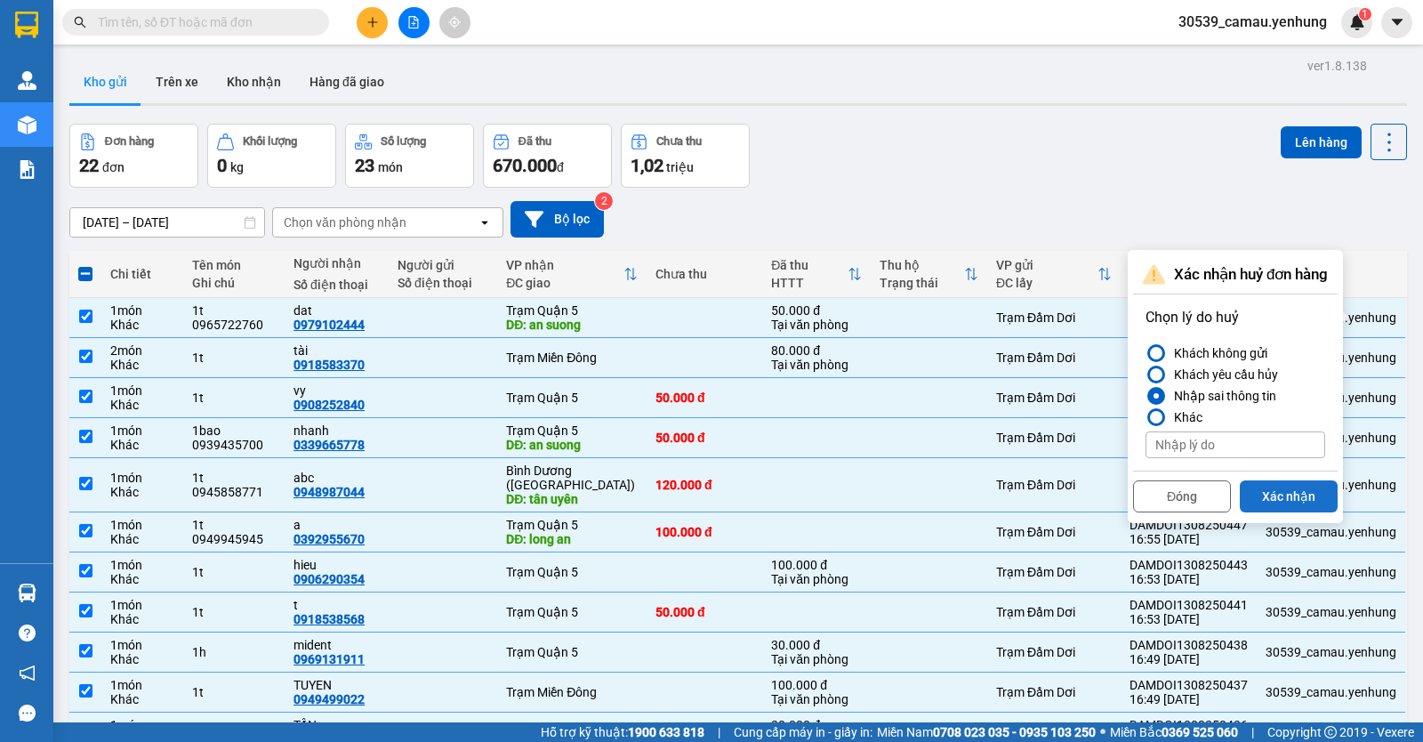
click at [1300, 491] on button "Xác nhận" at bounding box center [1289, 496] width 98 height 32
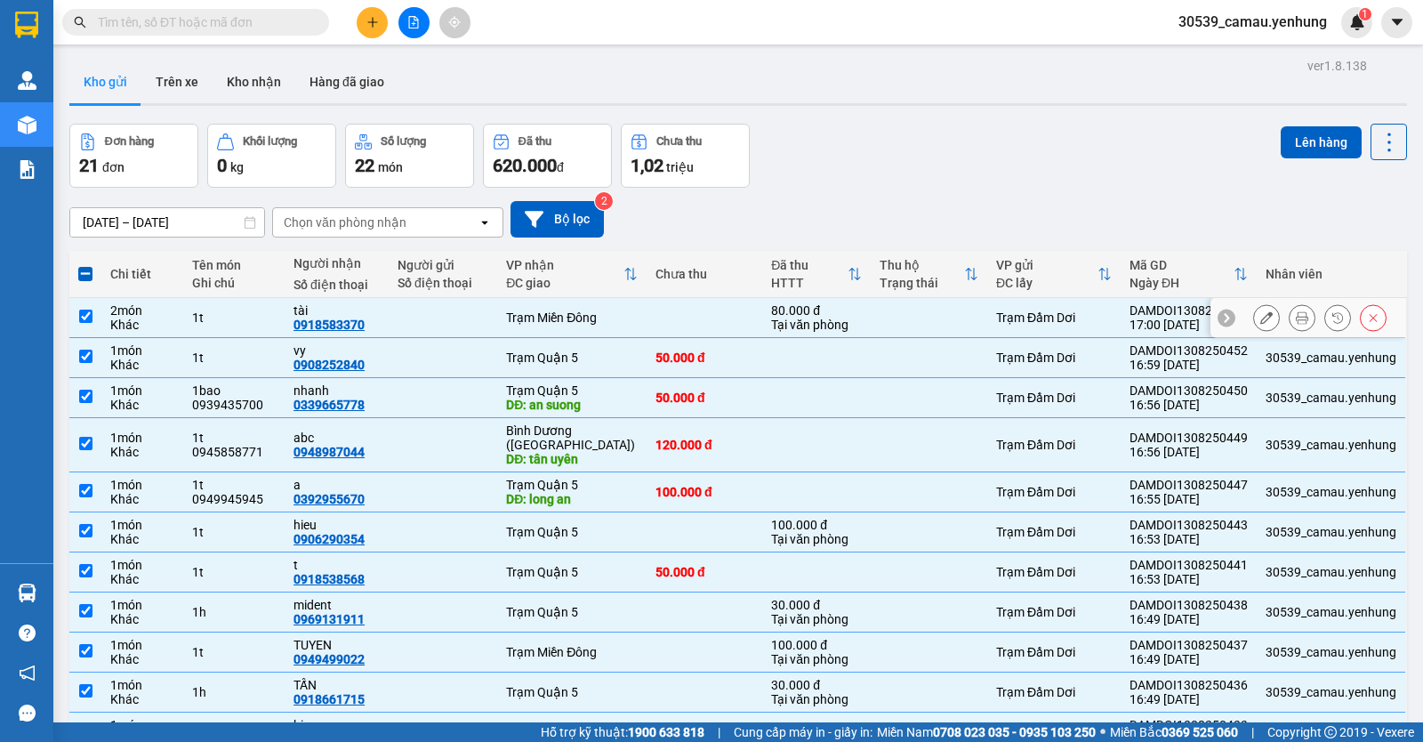
click at [1367, 314] on icon at bounding box center [1373, 317] width 12 height 12
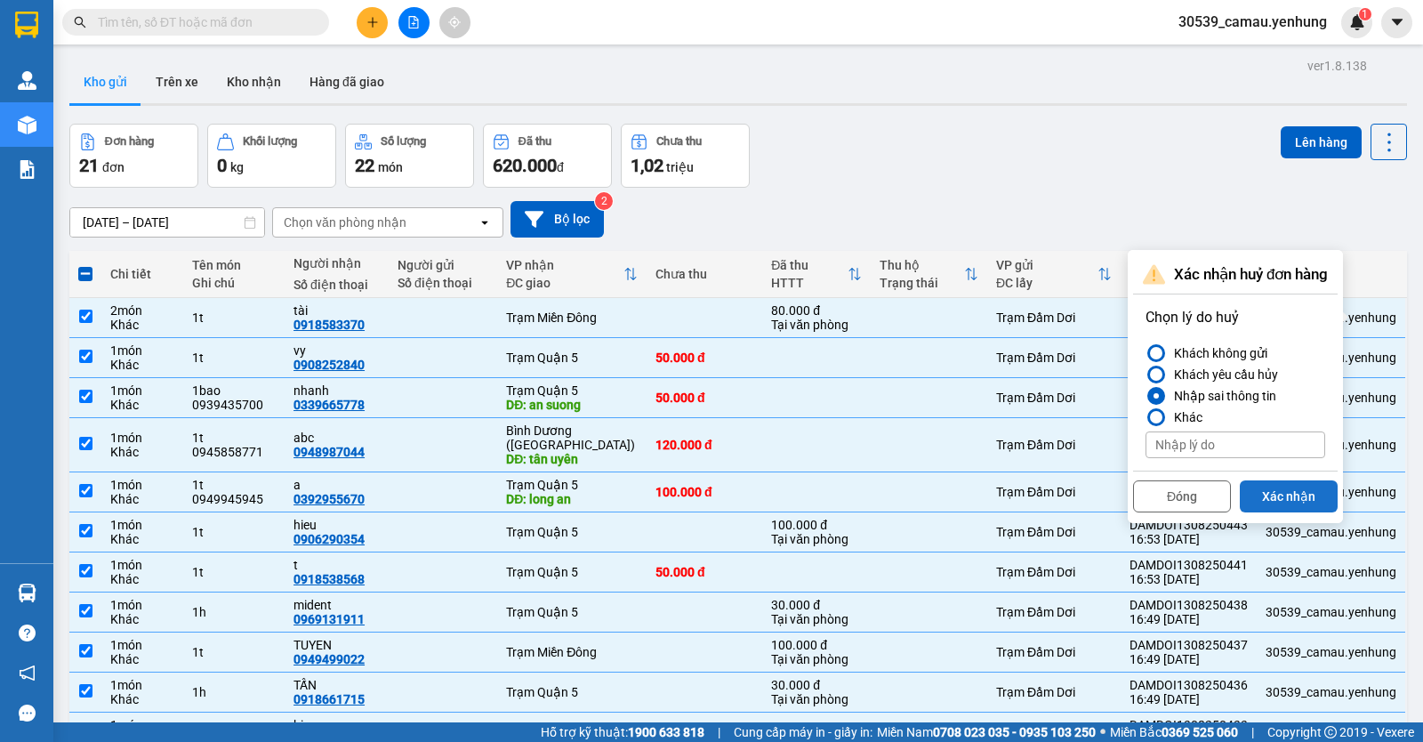
click at [1285, 492] on button "Xác nhận" at bounding box center [1289, 496] width 98 height 32
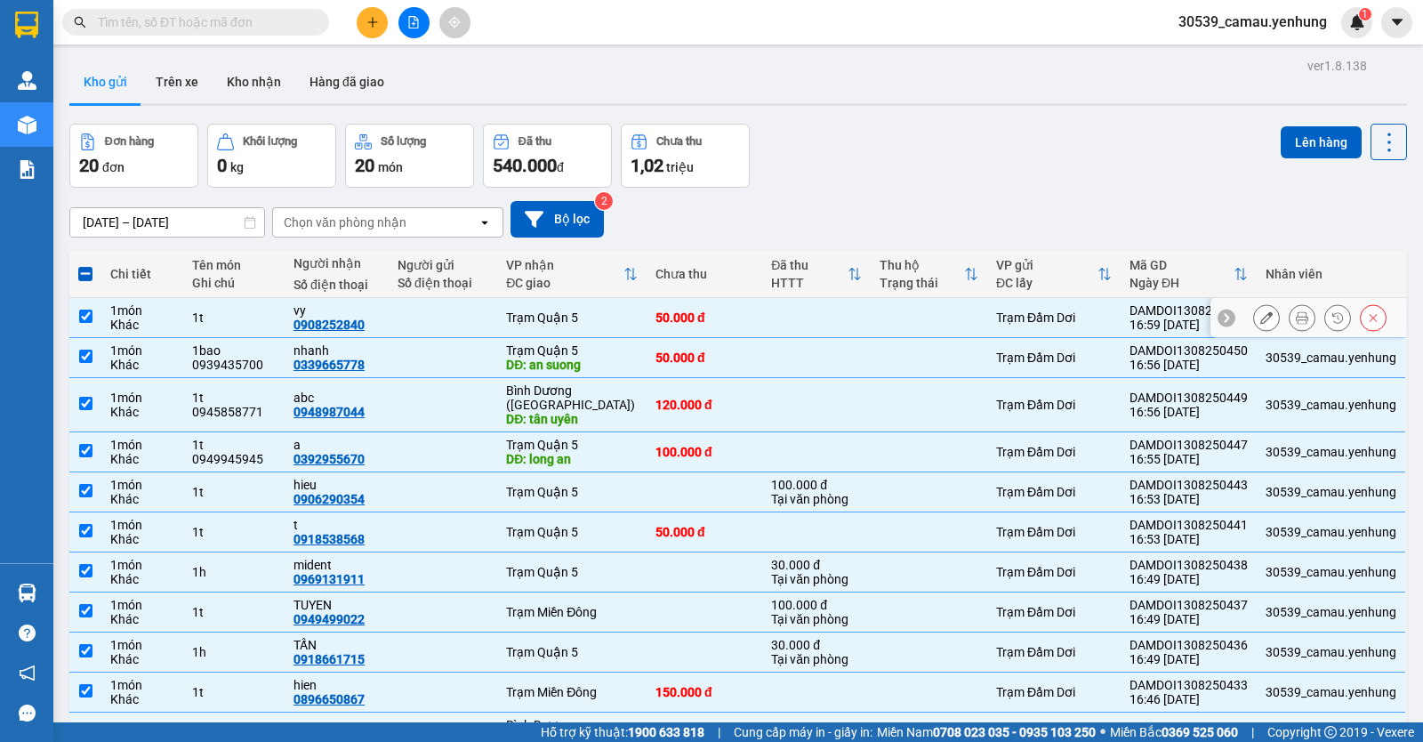
click at [1374, 318] on div at bounding box center [1308, 318] width 196 height 40
click at [1370, 318] on button at bounding box center [1373, 317] width 25 height 31
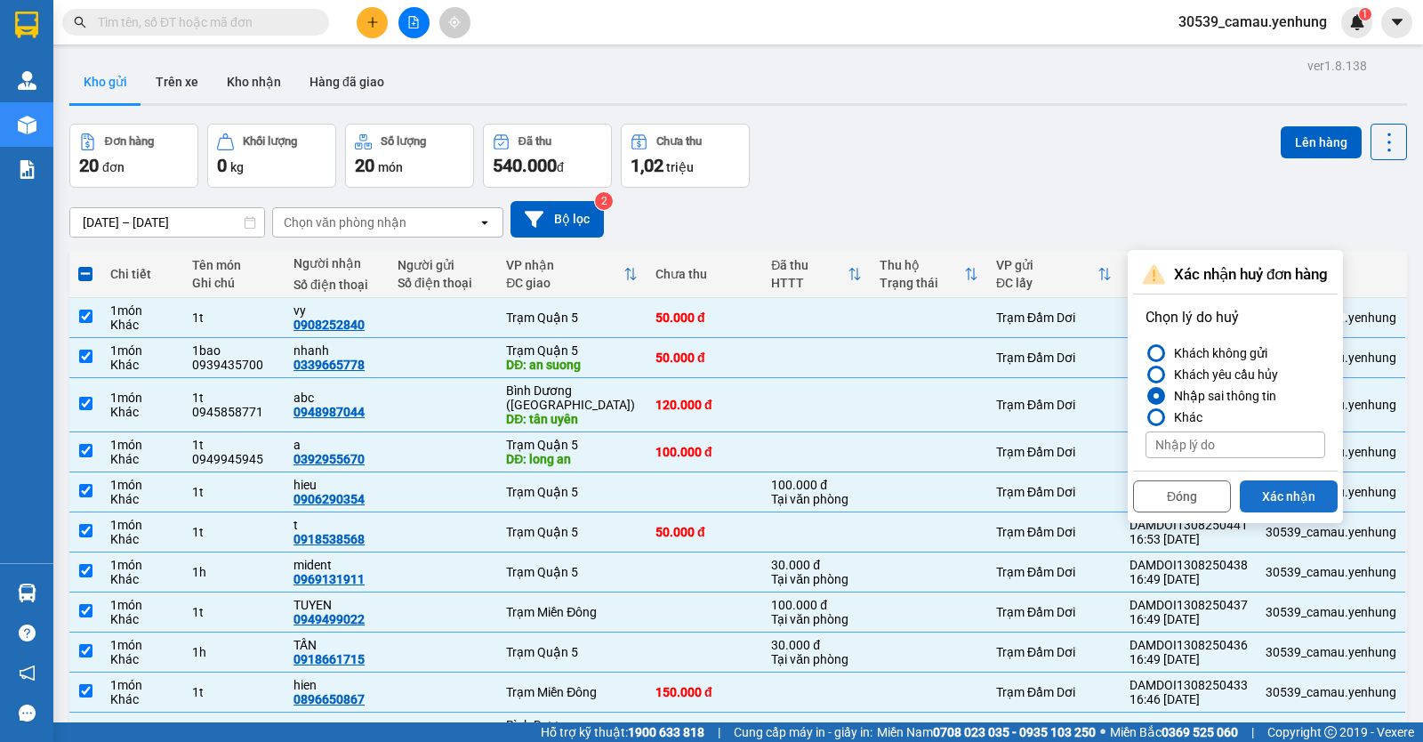
click at [1290, 493] on button "Xác nhận" at bounding box center [1289, 496] width 98 height 32
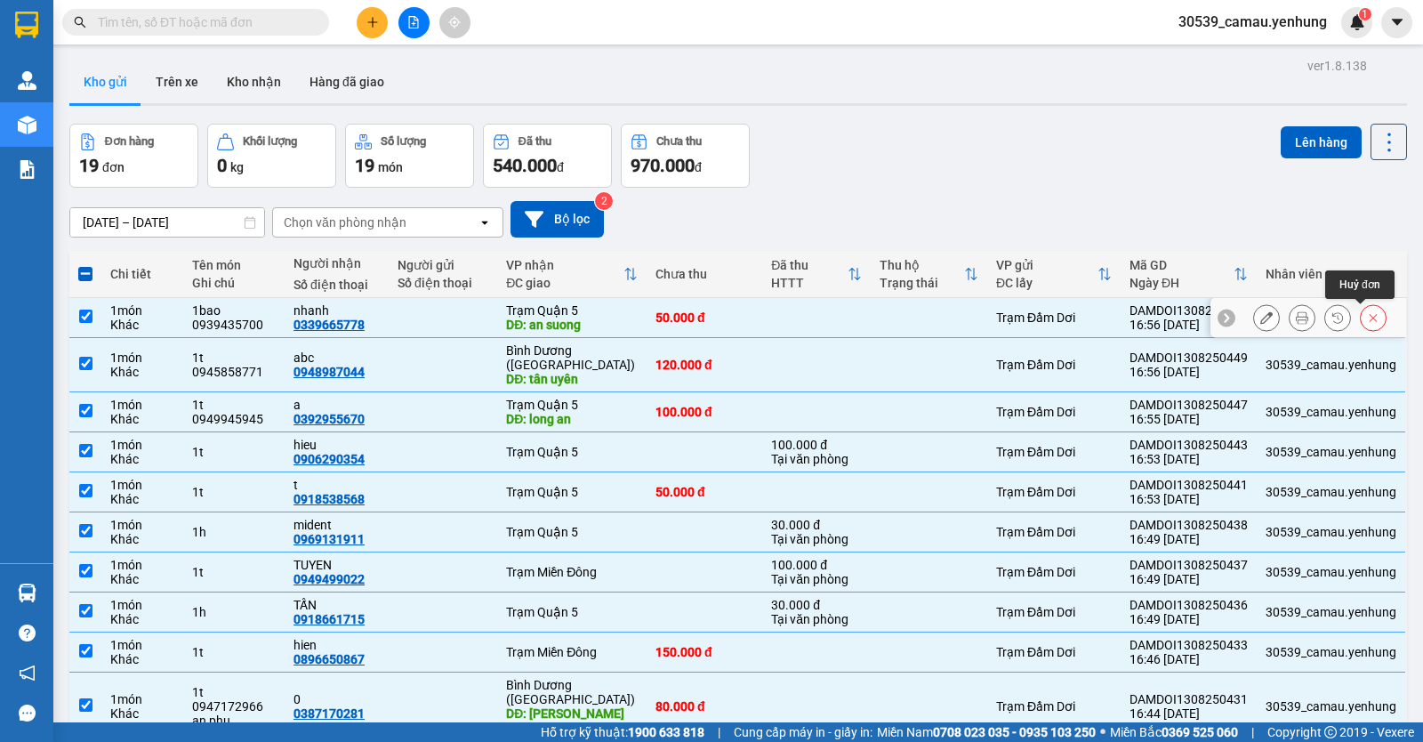
click at [1367, 316] on icon at bounding box center [1373, 317] width 12 height 12
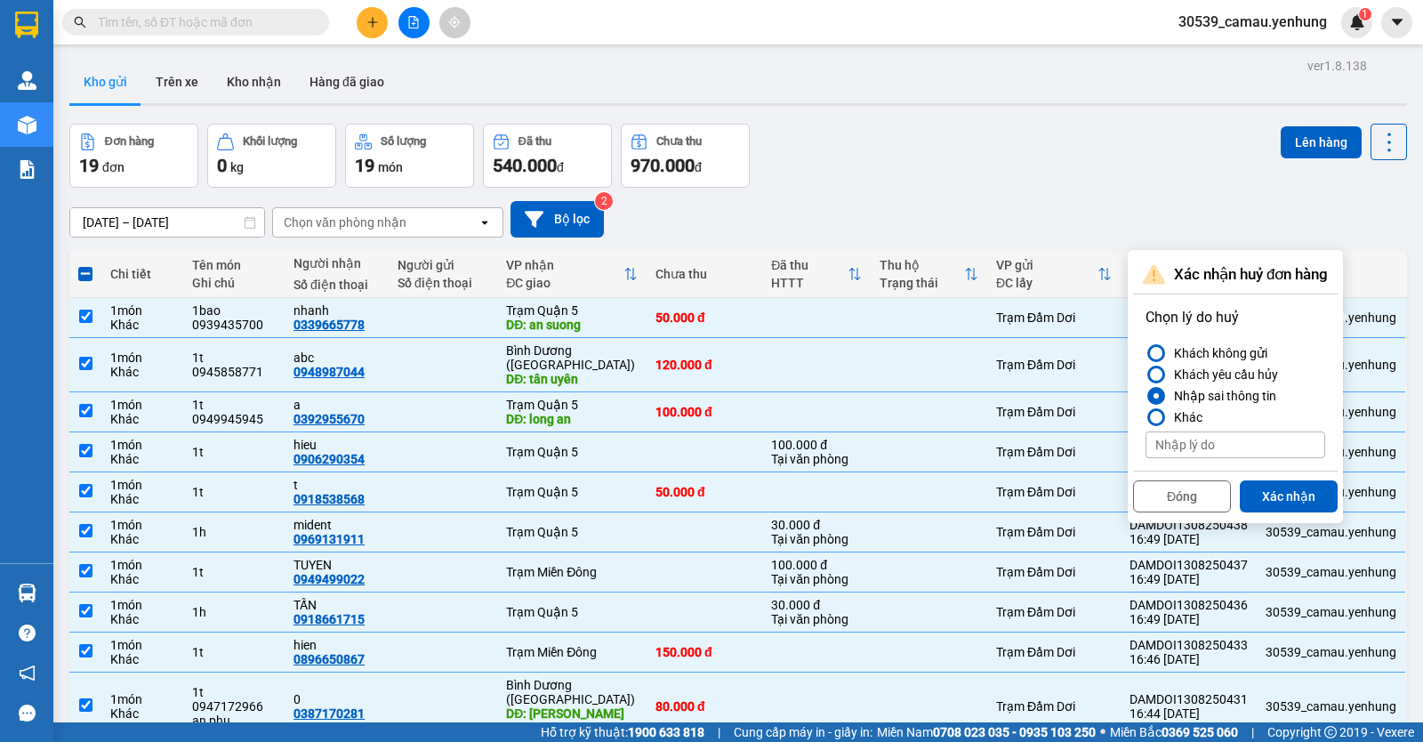
click at [1266, 499] on button "Xác nhận" at bounding box center [1289, 496] width 98 height 32
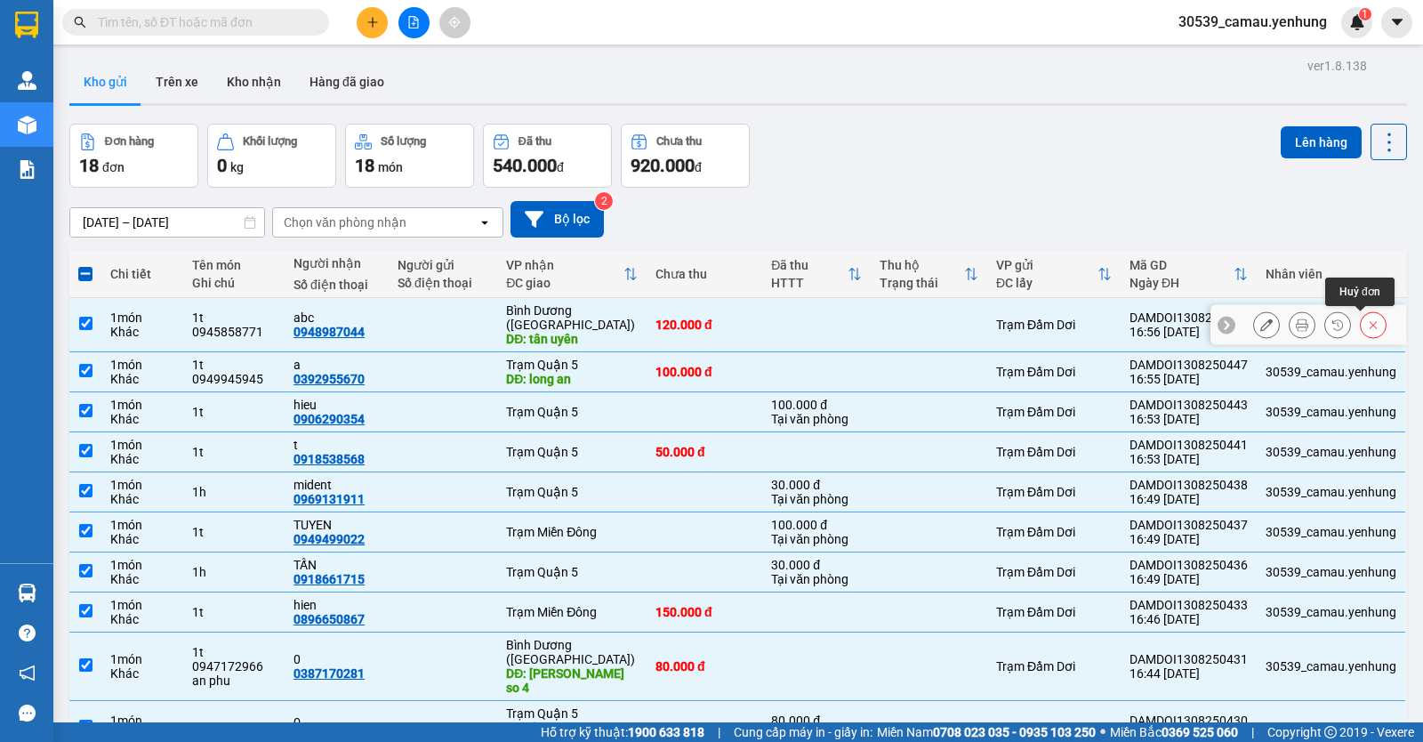
click at [1367, 326] on icon at bounding box center [1373, 324] width 12 height 12
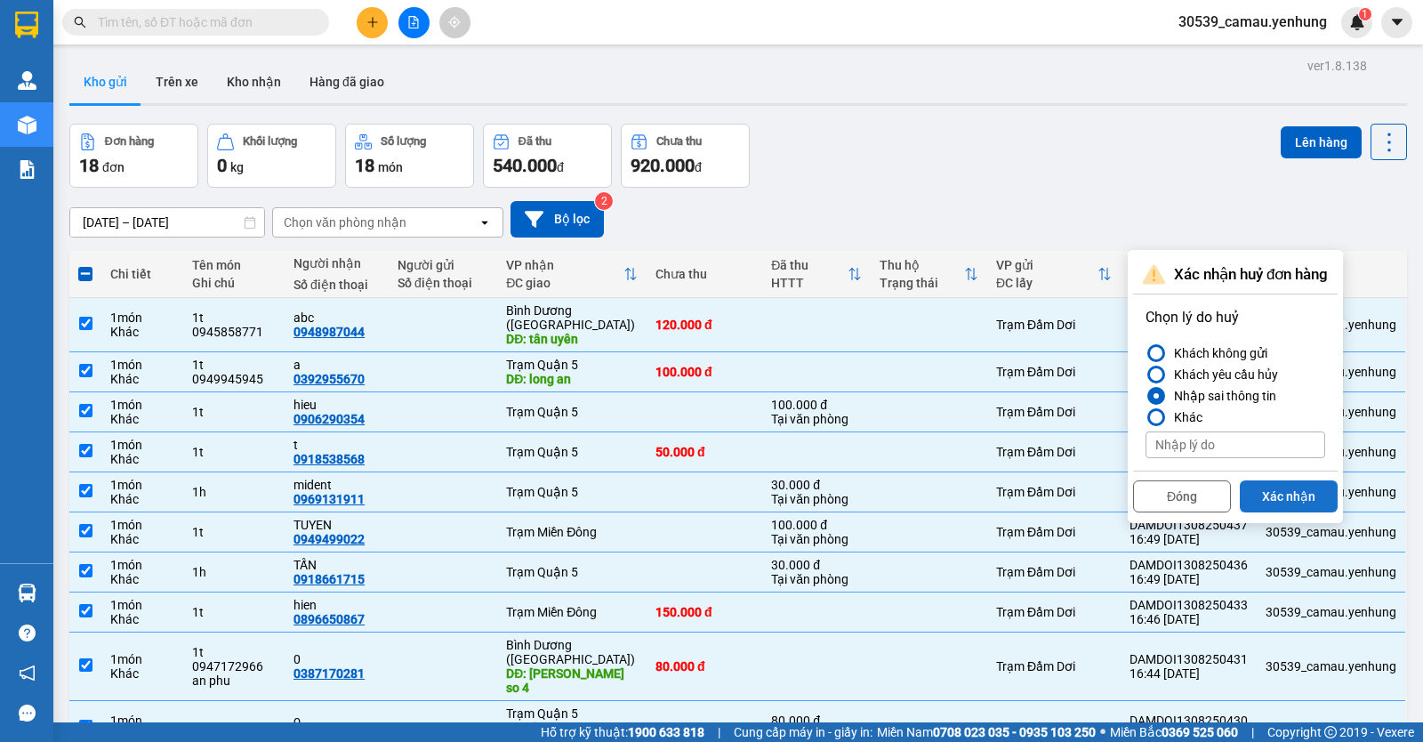
click at [1289, 486] on button "Xác nhận" at bounding box center [1289, 496] width 98 height 32
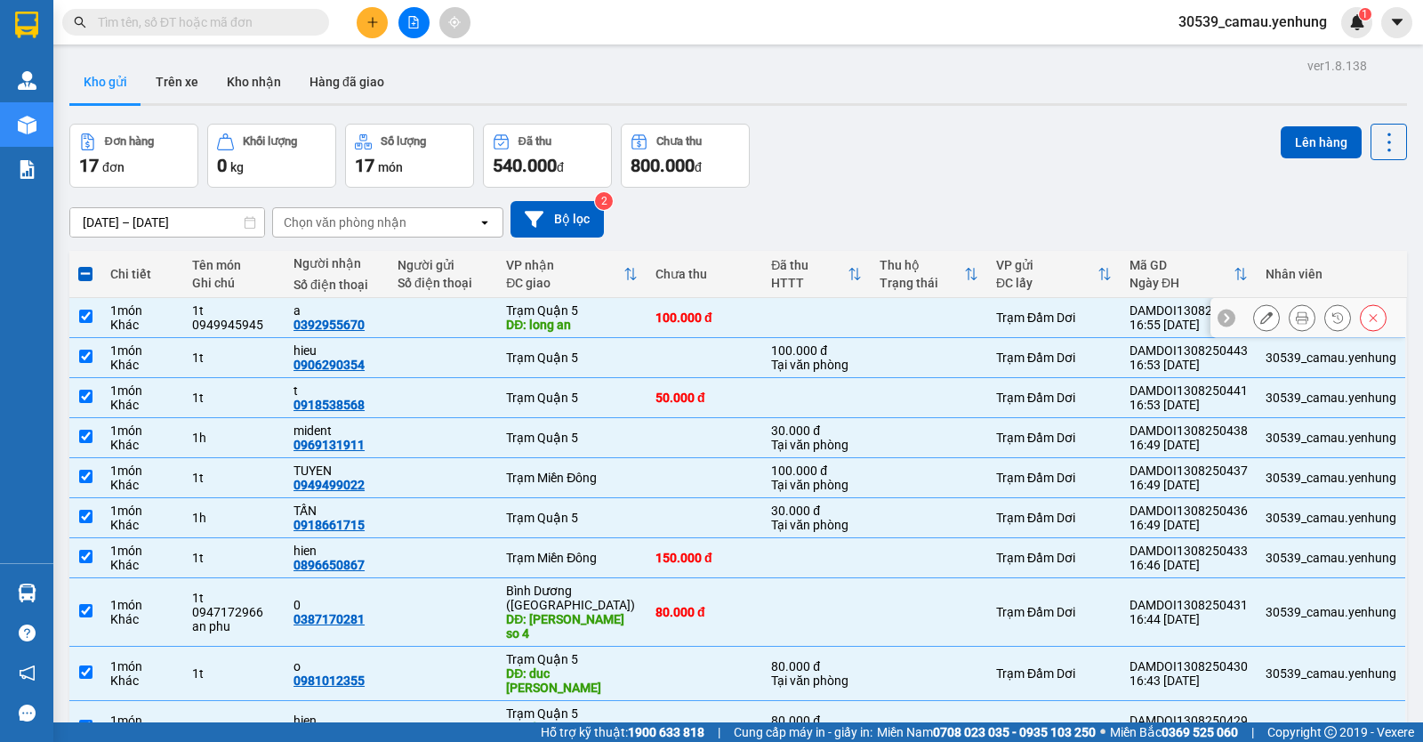
click at [1366, 310] on button at bounding box center [1373, 317] width 25 height 31
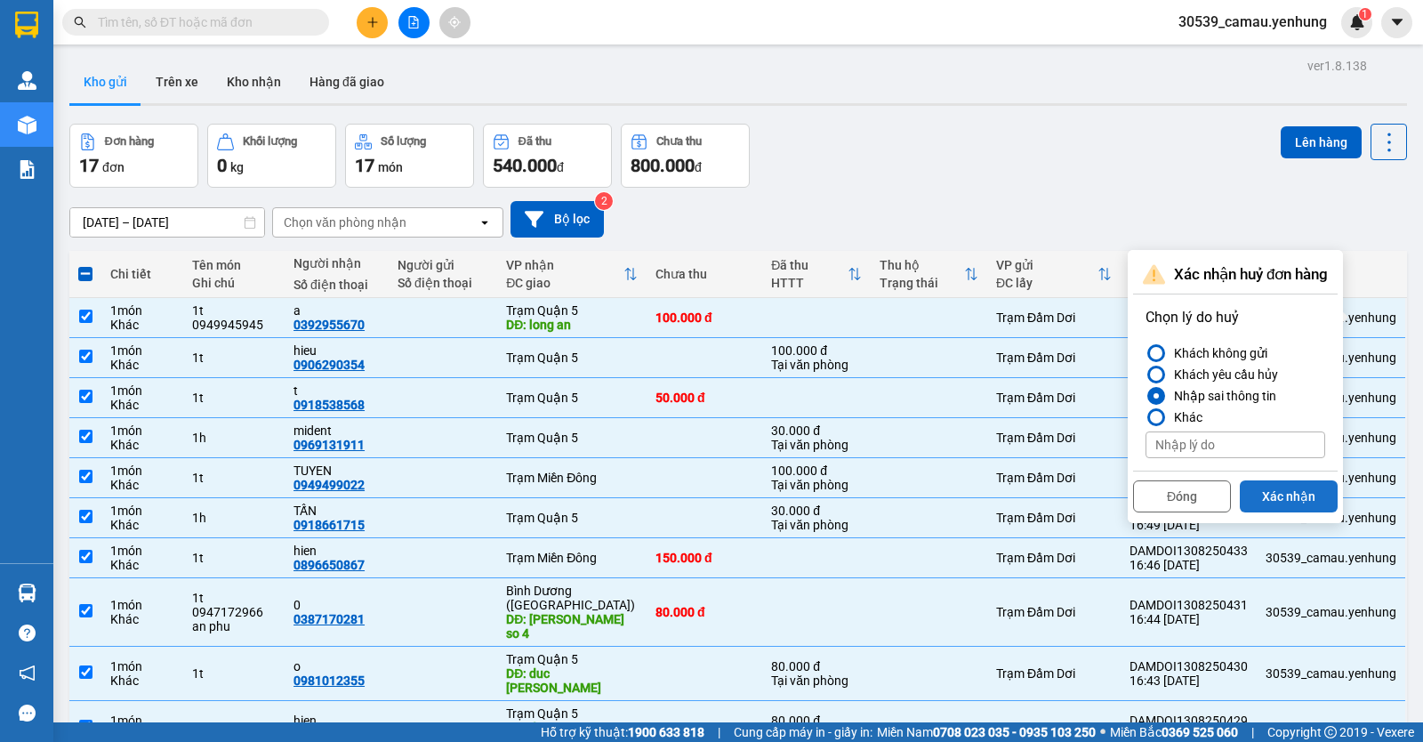
click at [1294, 494] on button "Xác nhận" at bounding box center [1289, 496] width 98 height 32
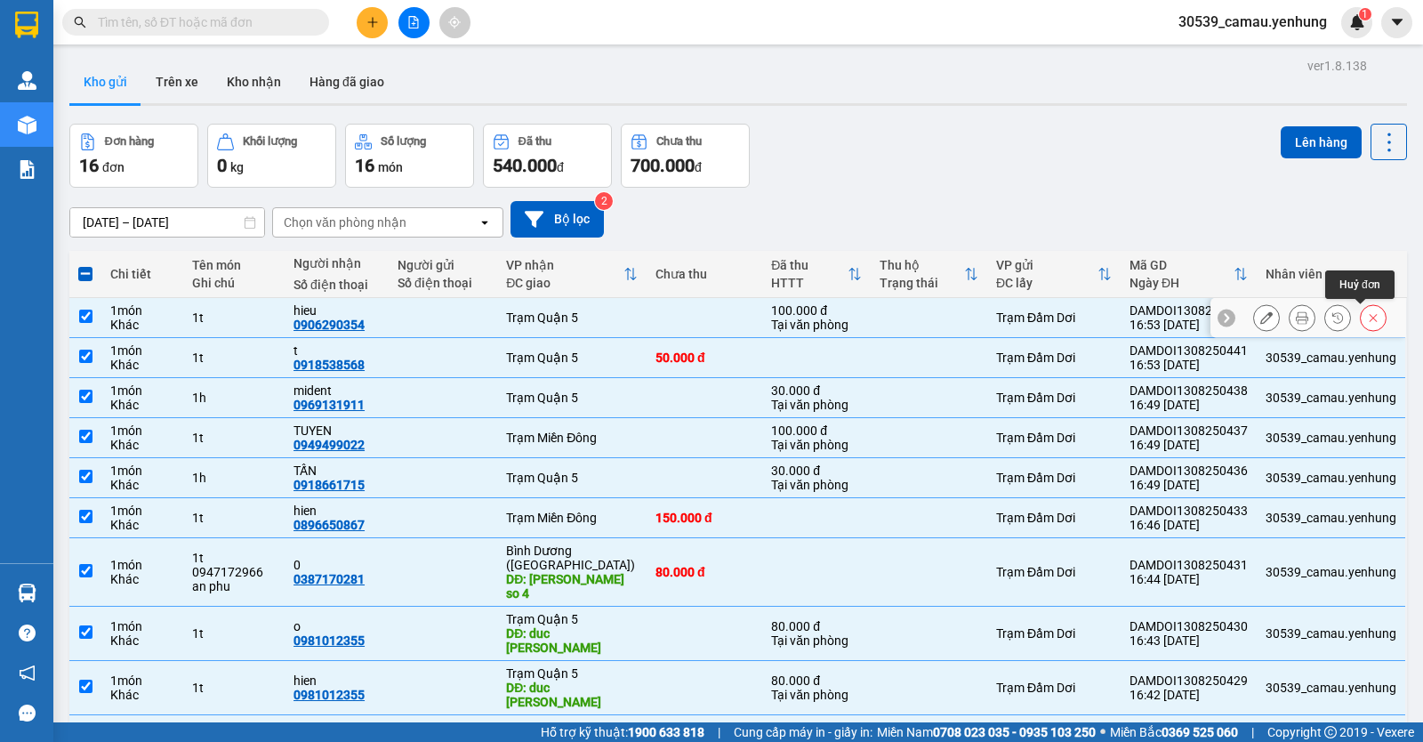
click at [1368, 319] on button at bounding box center [1373, 317] width 25 height 31
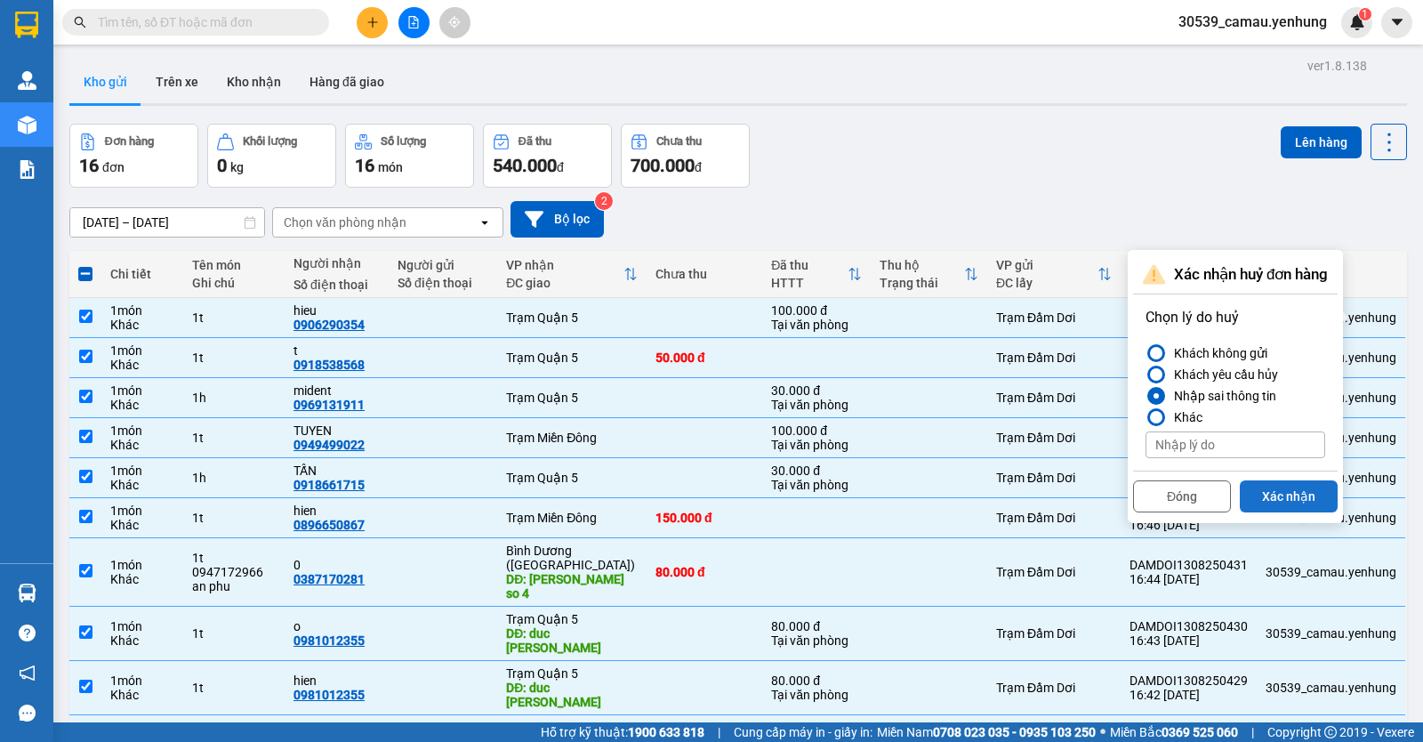
click at [1319, 481] on button "Xác nhận" at bounding box center [1289, 496] width 98 height 32
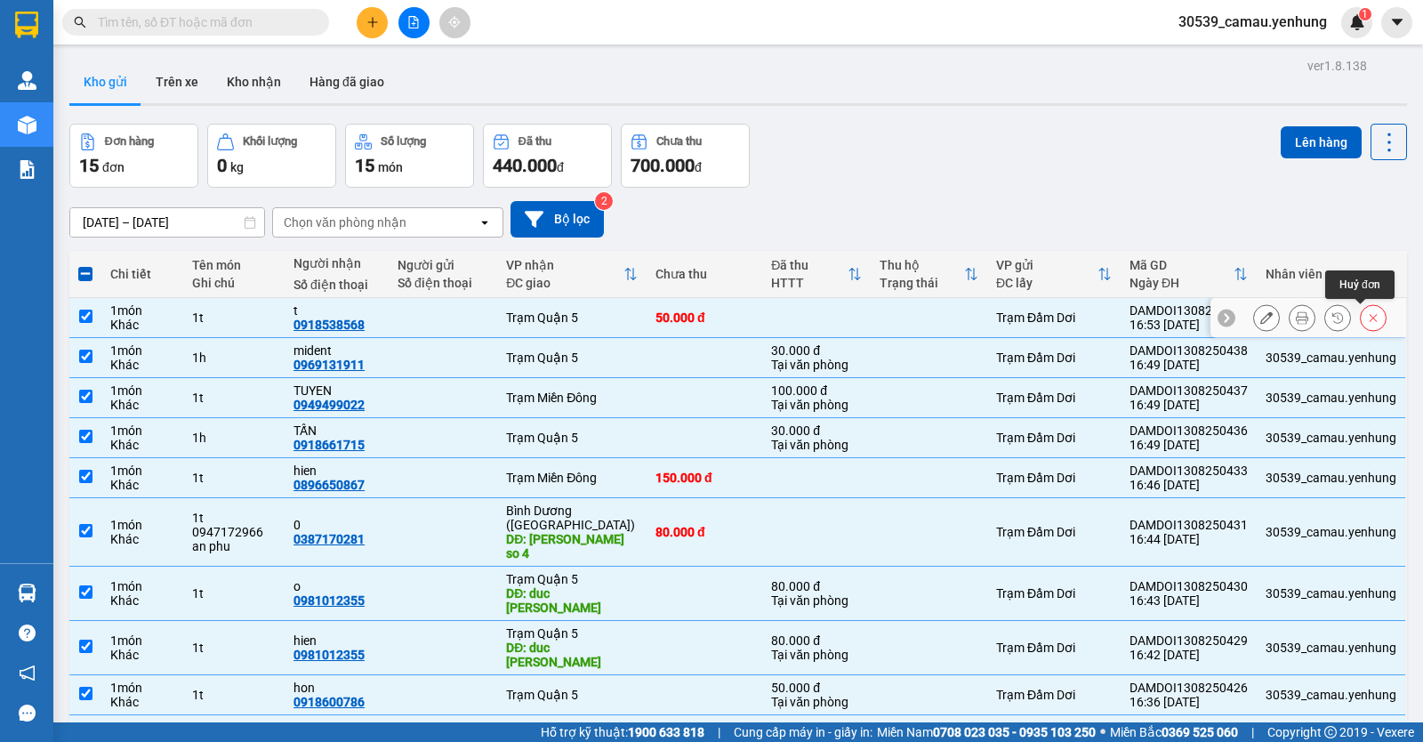
click at [1366, 323] on button at bounding box center [1373, 317] width 25 height 31
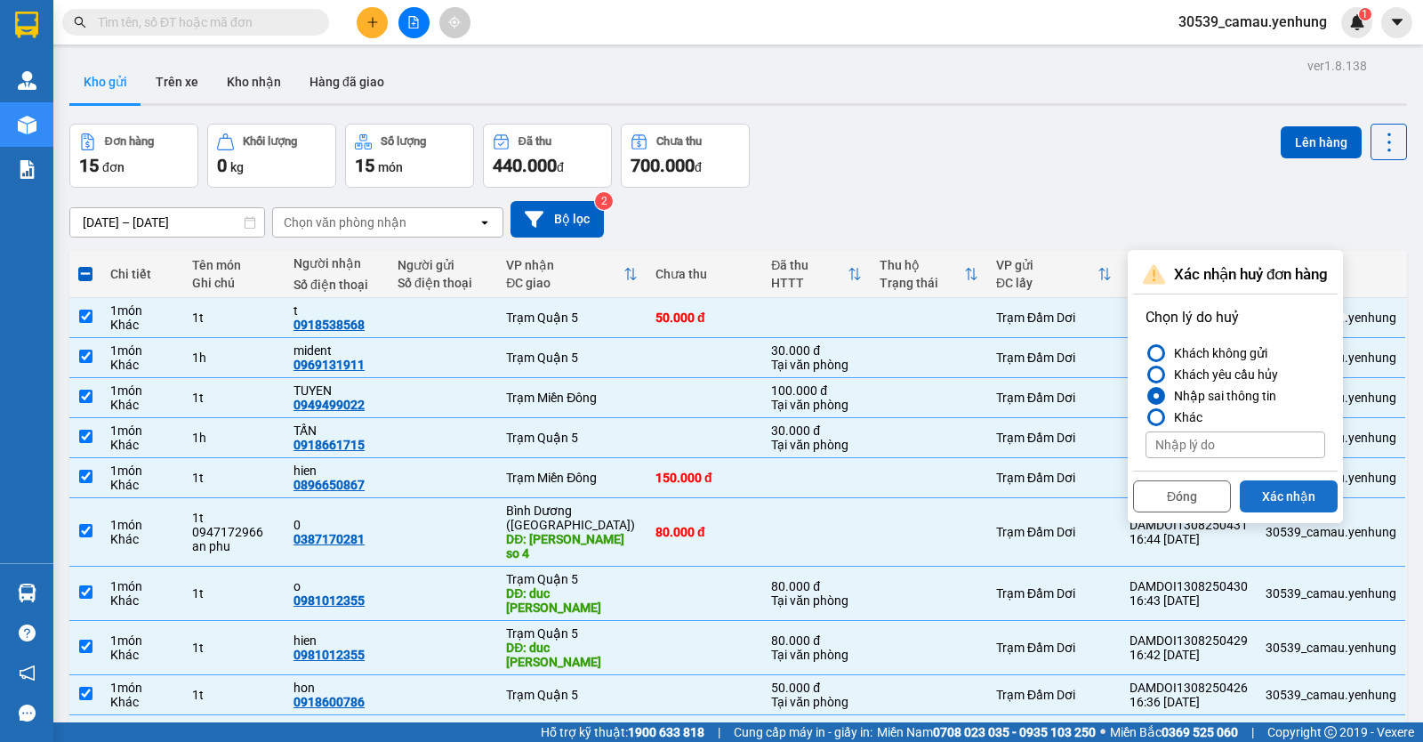
click at [1277, 496] on button "Xác nhận" at bounding box center [1289, 496] width 98 height 32
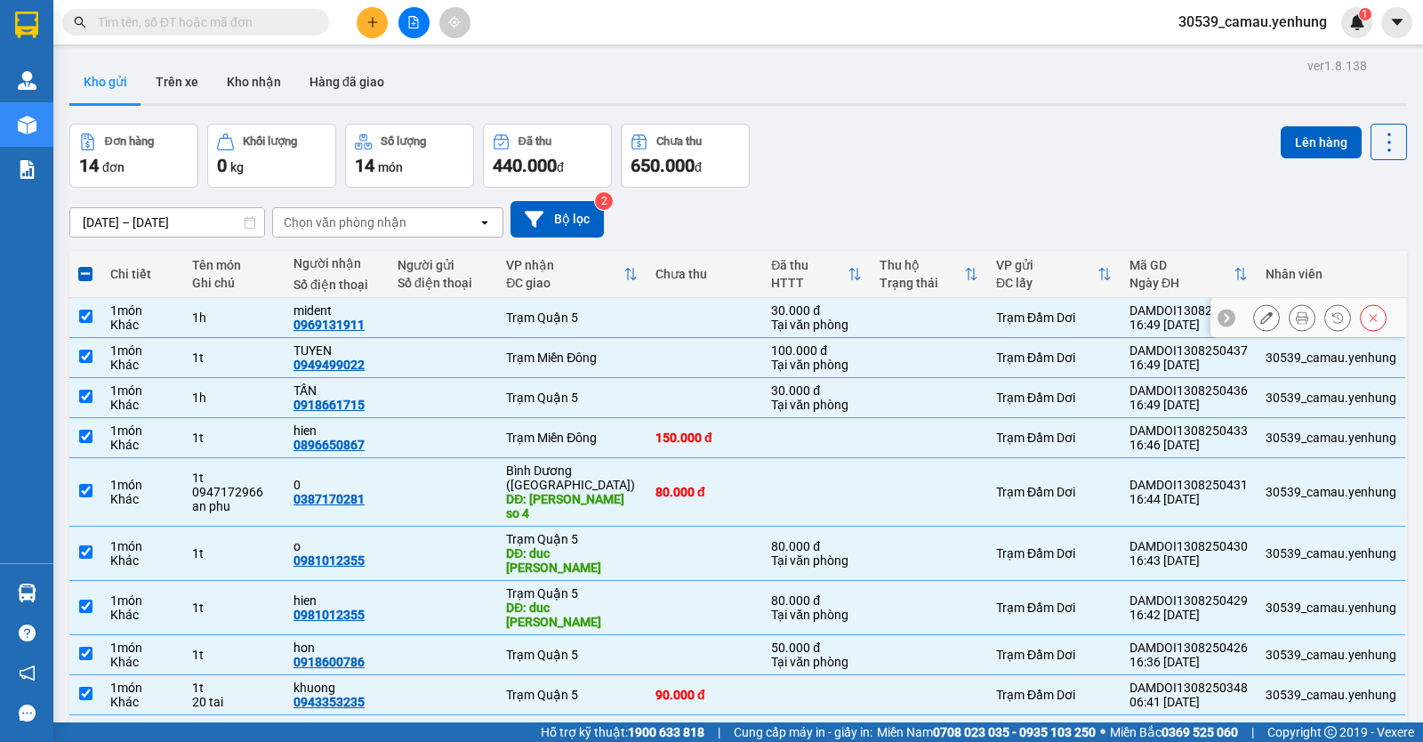
click at [1368, 320] on button at bounding box center [1373, 317] width 25 height 31
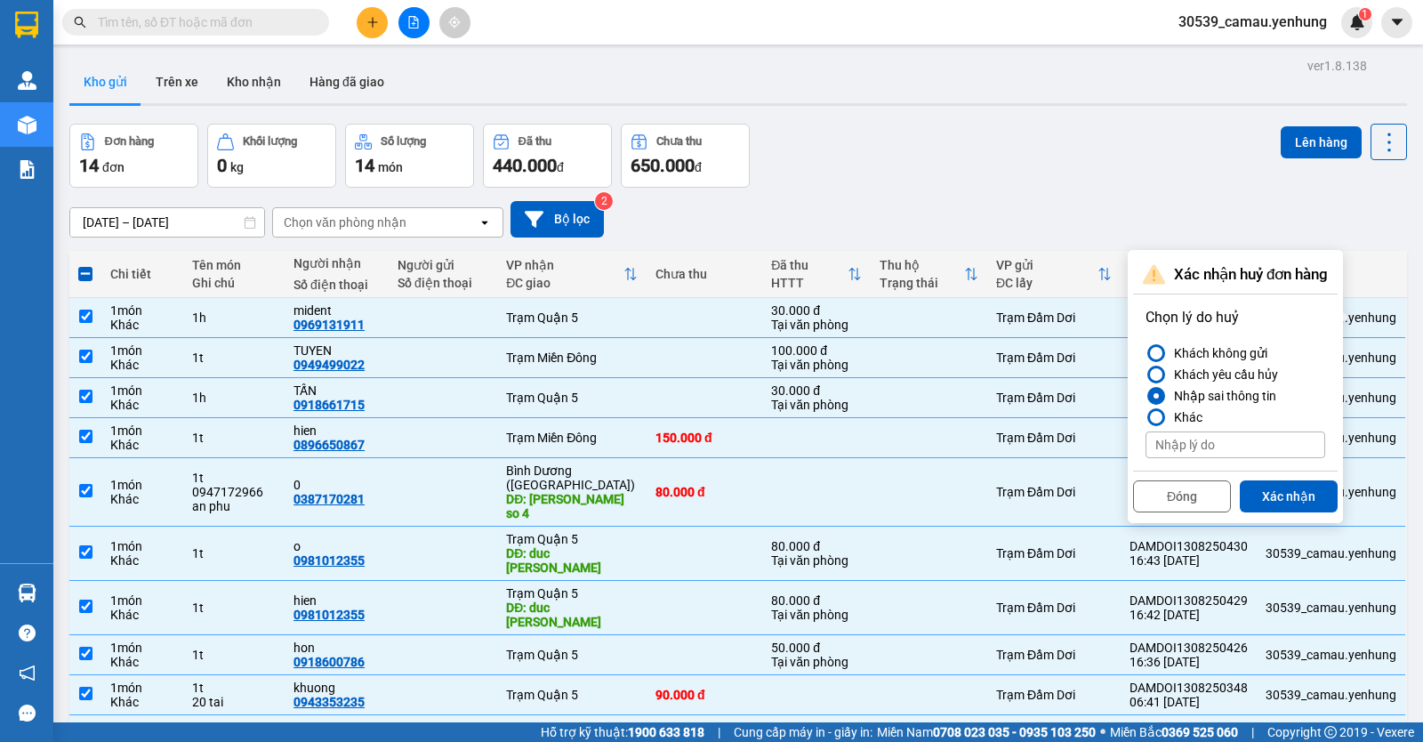
click at [1304, 490] on button "Xác nhận" at bounding box center [1289, 496] width 98 height 32
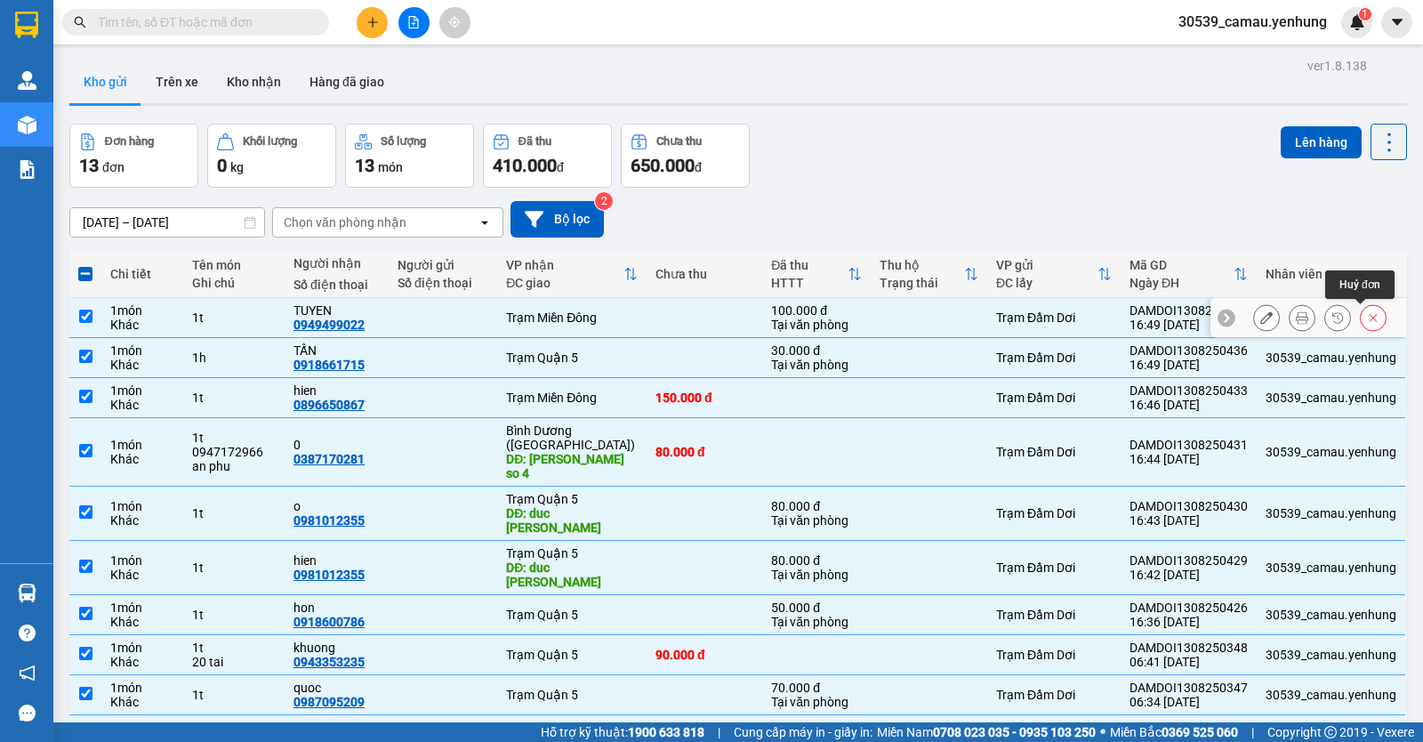
click at [1367, 318] on icon at bounding box center [1373, 317] width 12 height 12
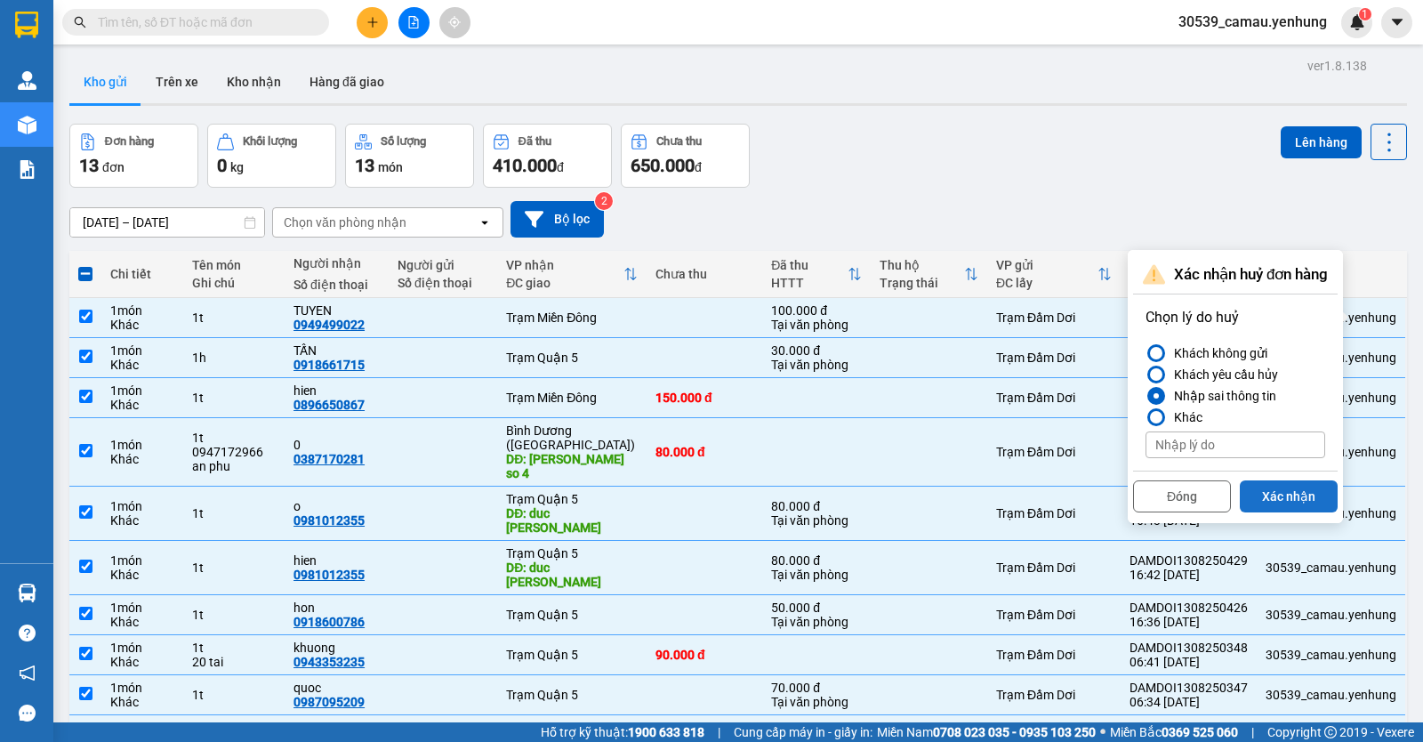
click at [1282, 486] on button "Xác nhận" at bounding box center [1289, 496] width 98 height 32
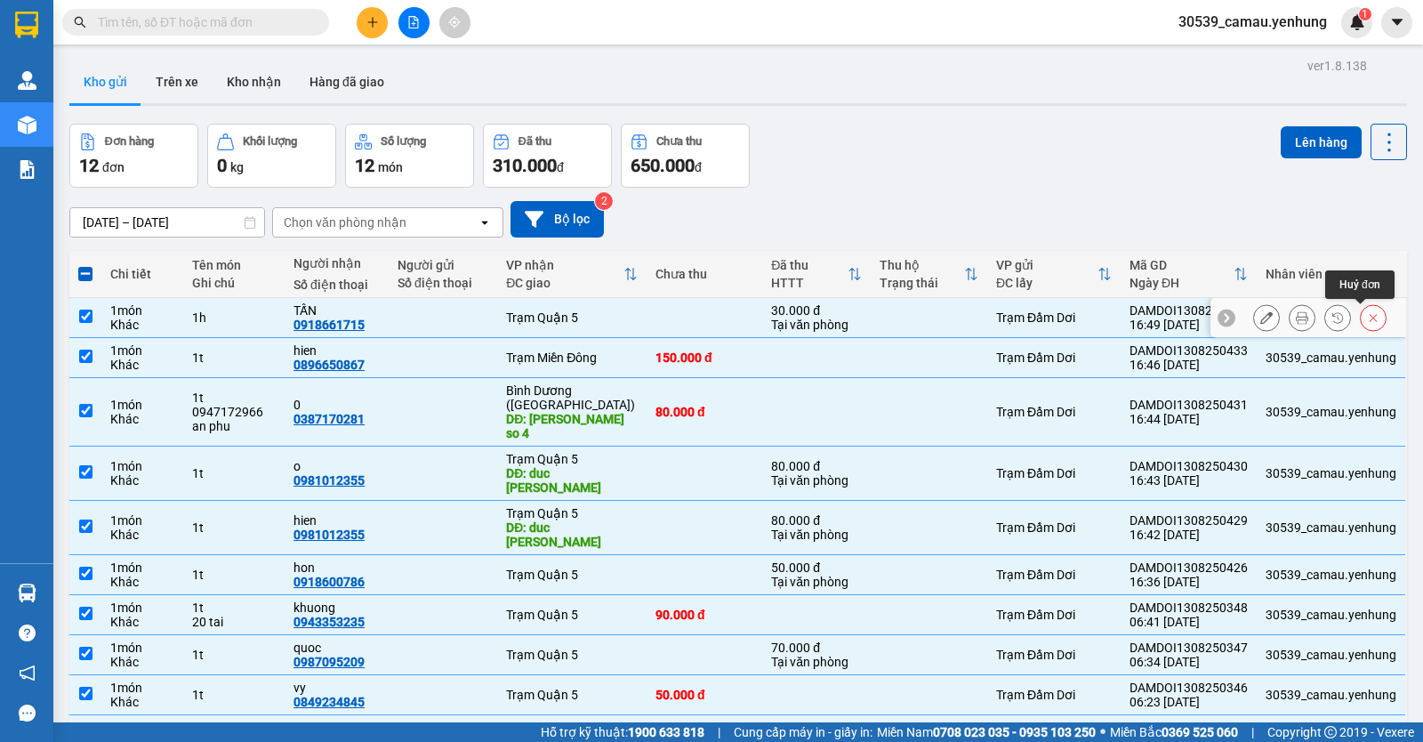
click at [1368, 313] on button at bounding box center [1373, 317] width 25 height 31
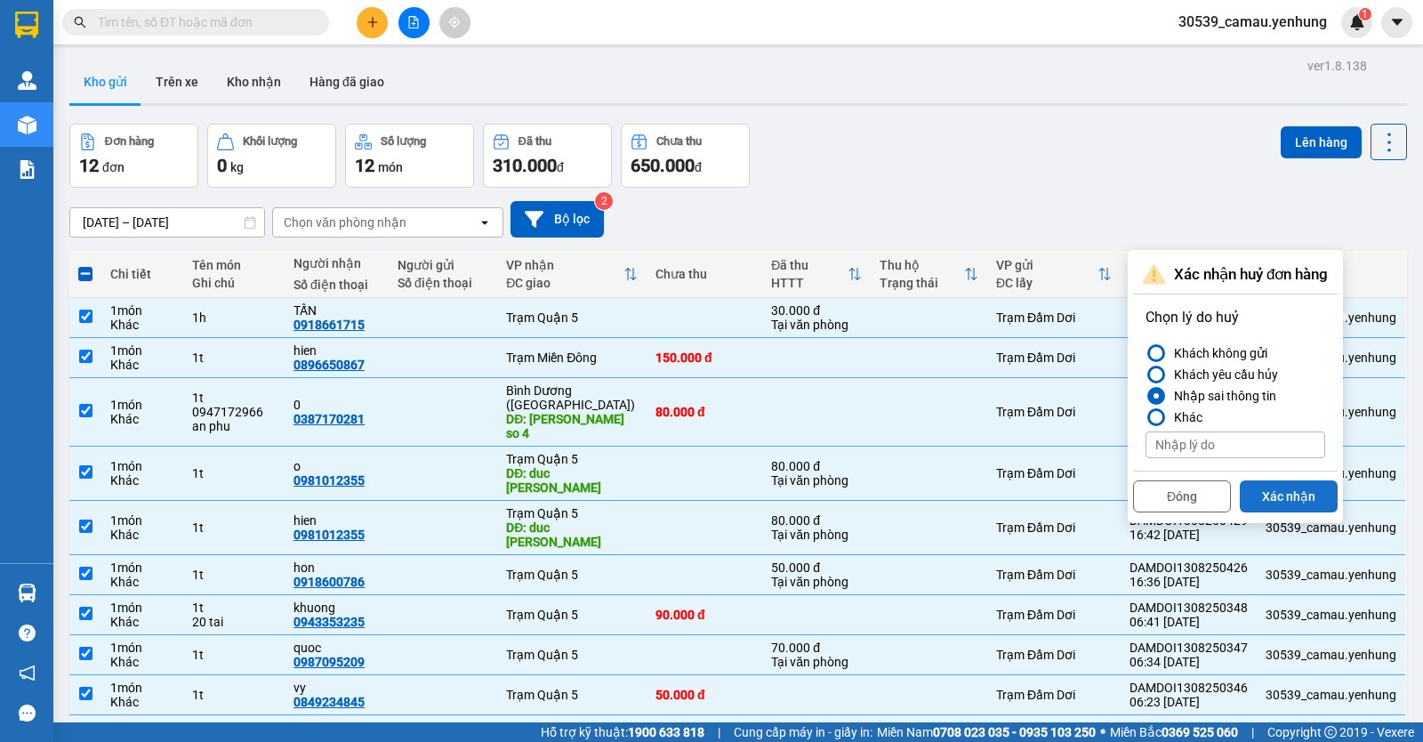
drag, startPoint x: 1308, startPoint y: 496, endPoint x: 1304, endPoint y: 480, distance: 16.6
click at [1307, 496] on button "Xác nhận" at bounding box center [1289, 496] width 98 height 32
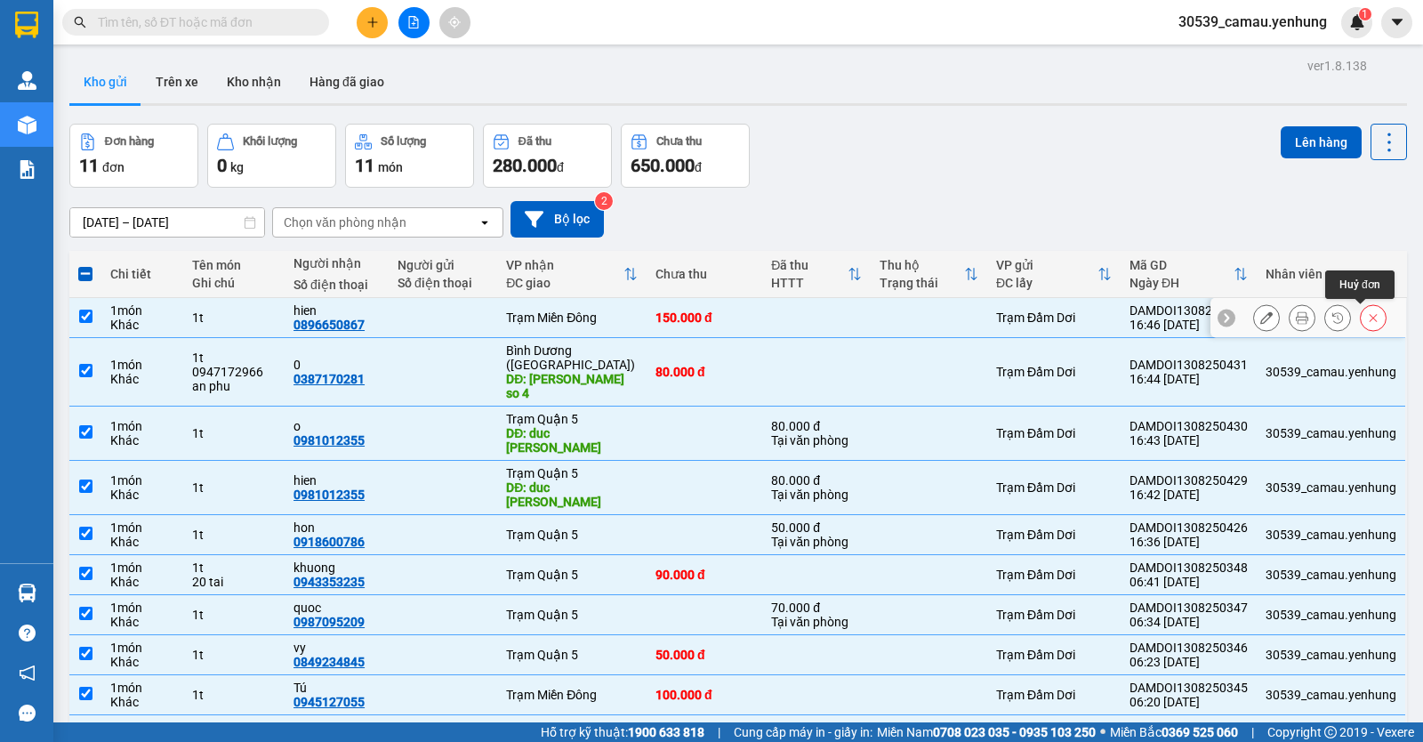
click at [1367, 320] on icon at bounding box center [1373, 317] width 12 height 12
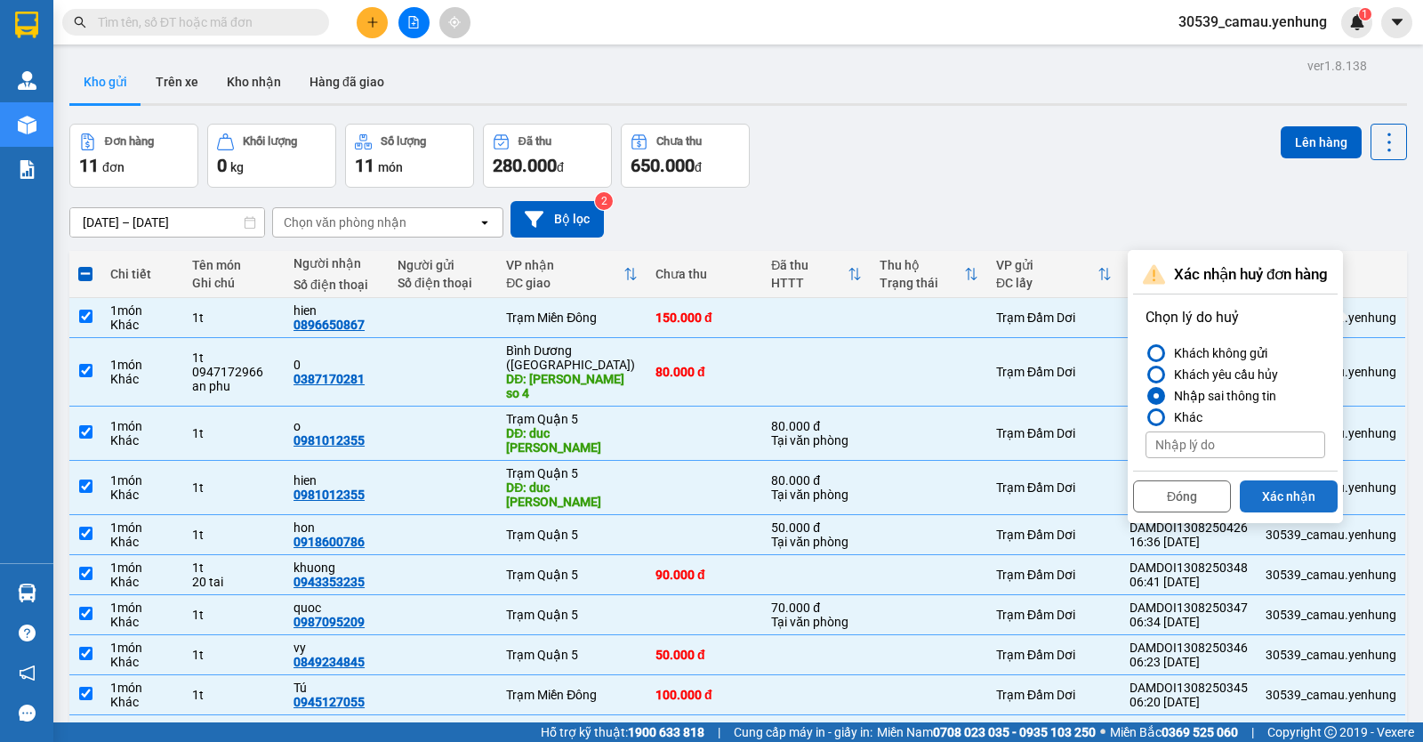
click at [1307, 497] on button "Xác nhận" at bounding box center [1289, 496] width 98 height 32
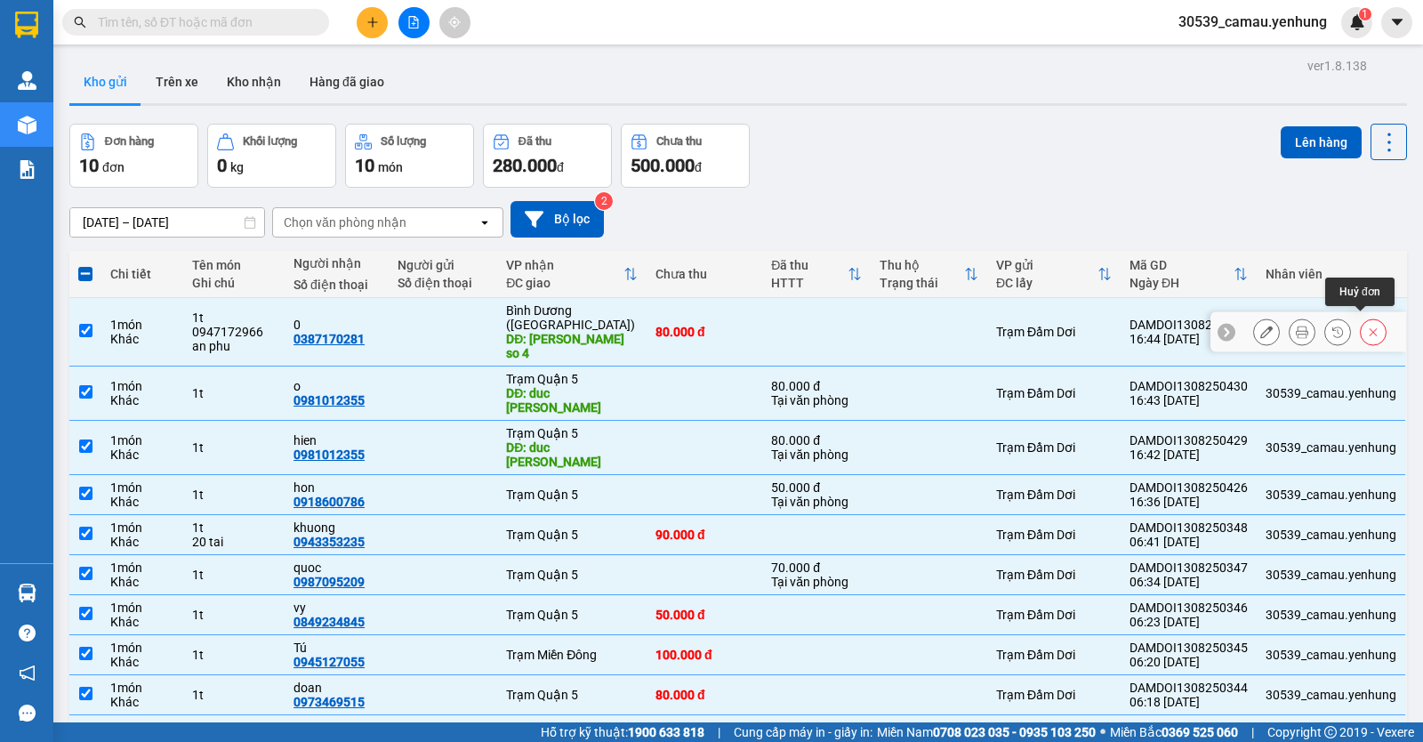
click at [1366, 323] on button at bounding box center [1373, 332] width 25 height 31
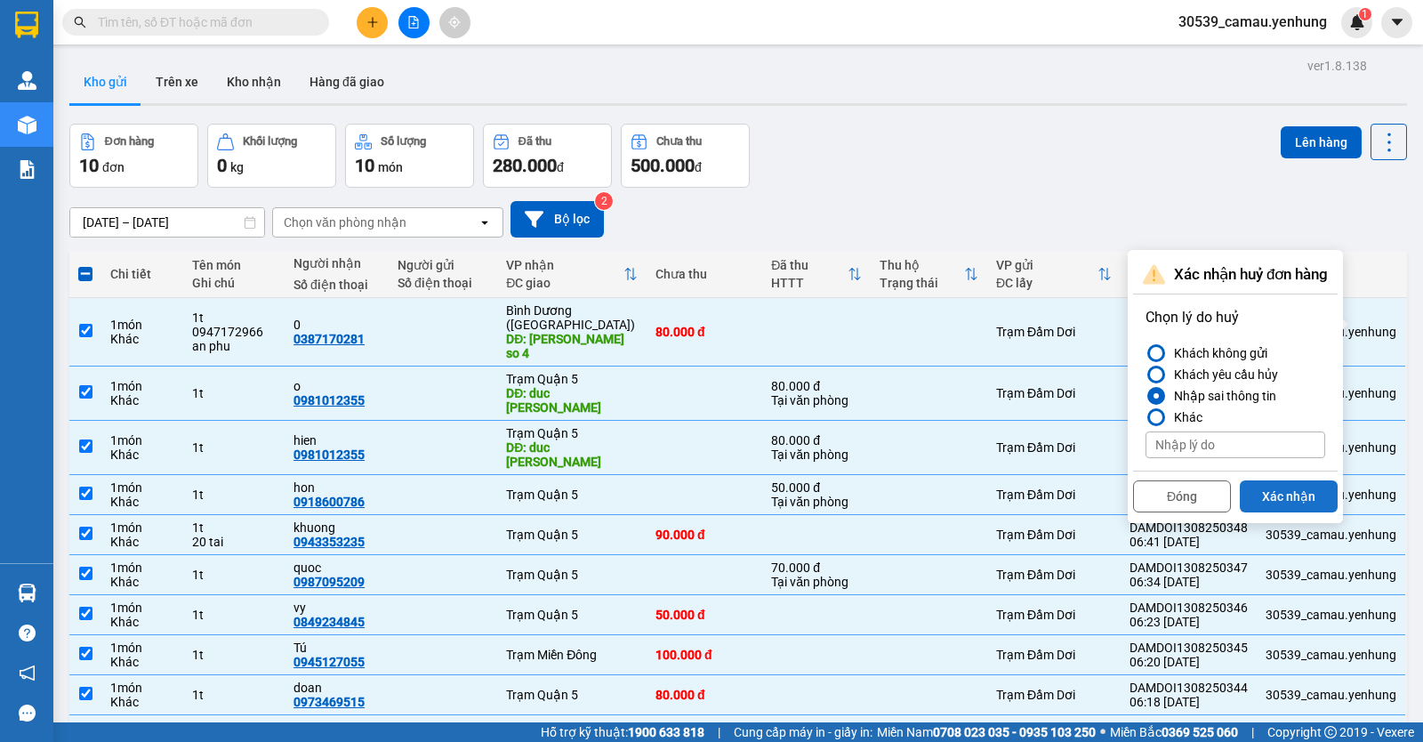
click at [1322, 494] on button "Xác nhận" at bounding box center [1289, 496] width 98 height 32
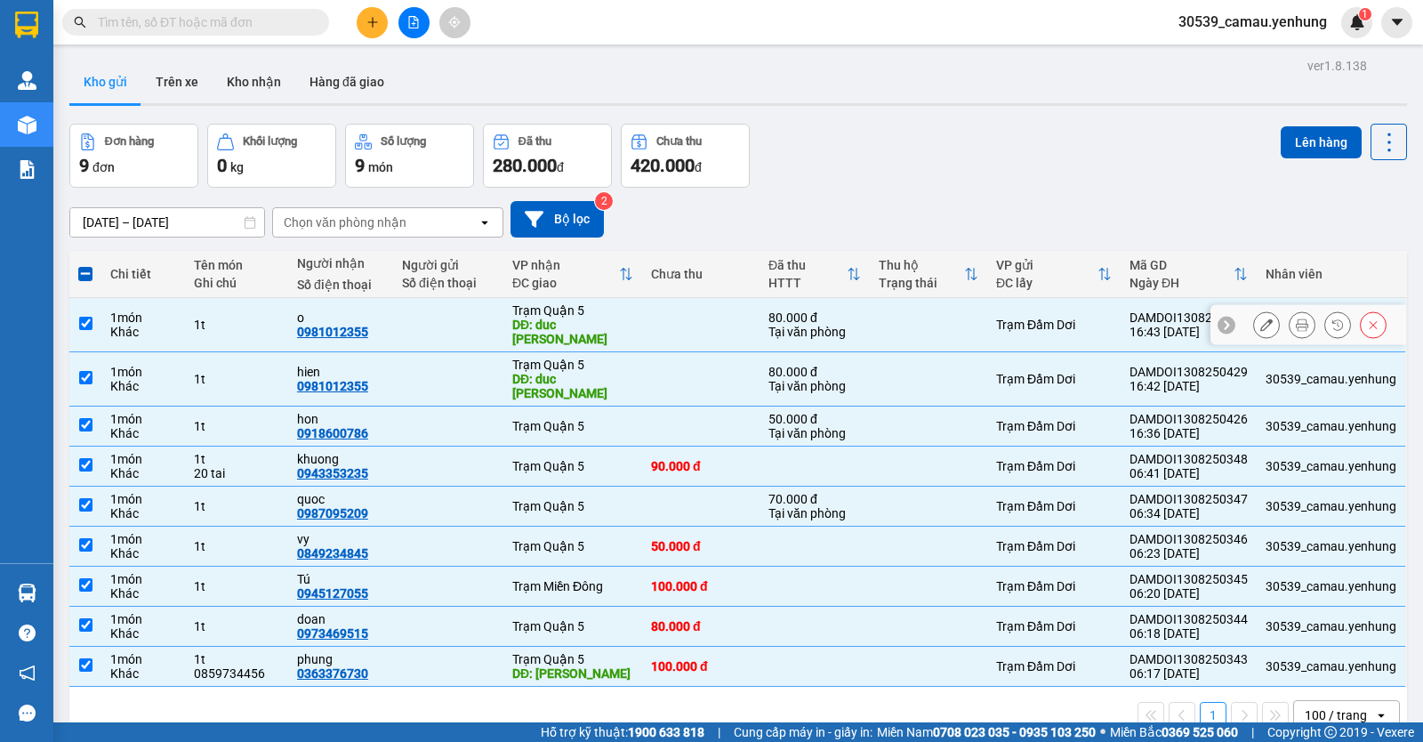
click at [1368, 314] on button at bounding box center [1373, 325] width 25 height 31
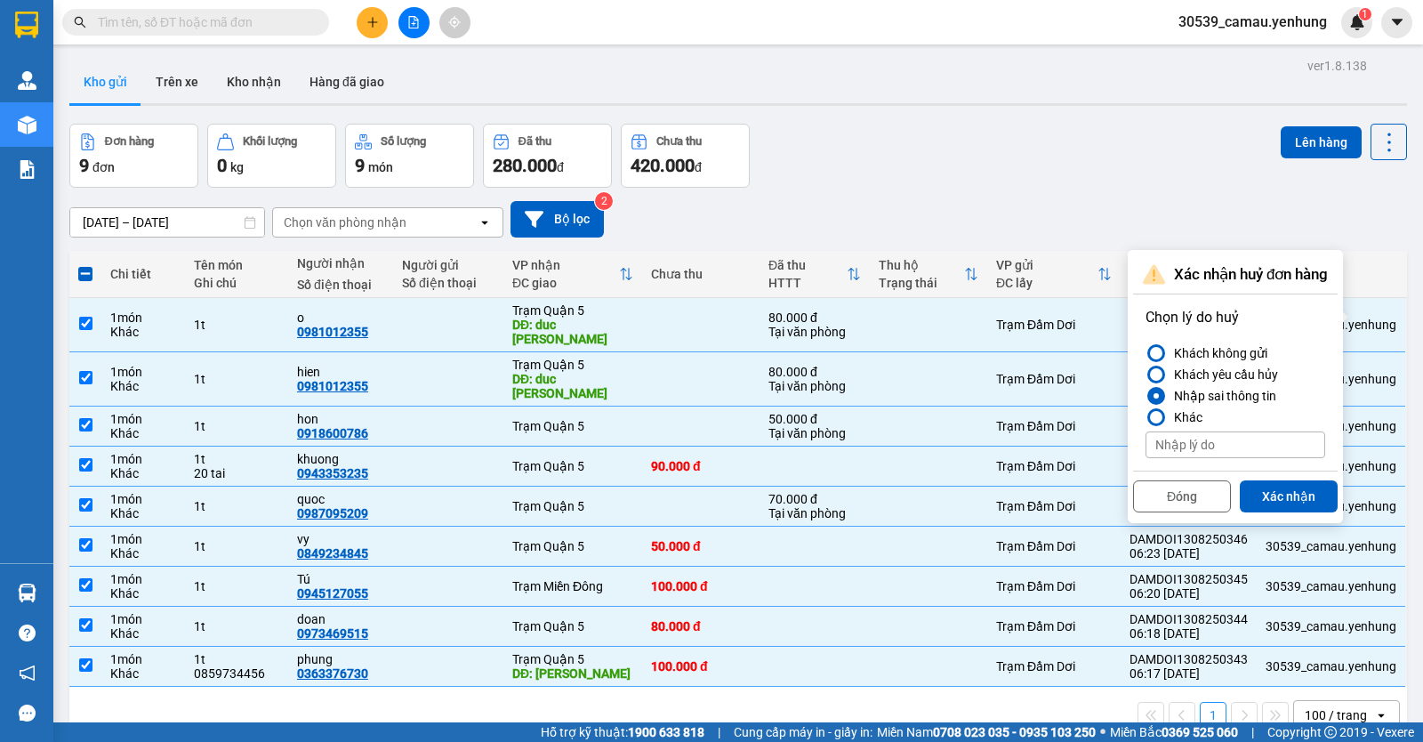
click at [1301, 503] on button "Xác nhận" at bounding box center [1289, 496] width 98 height 32
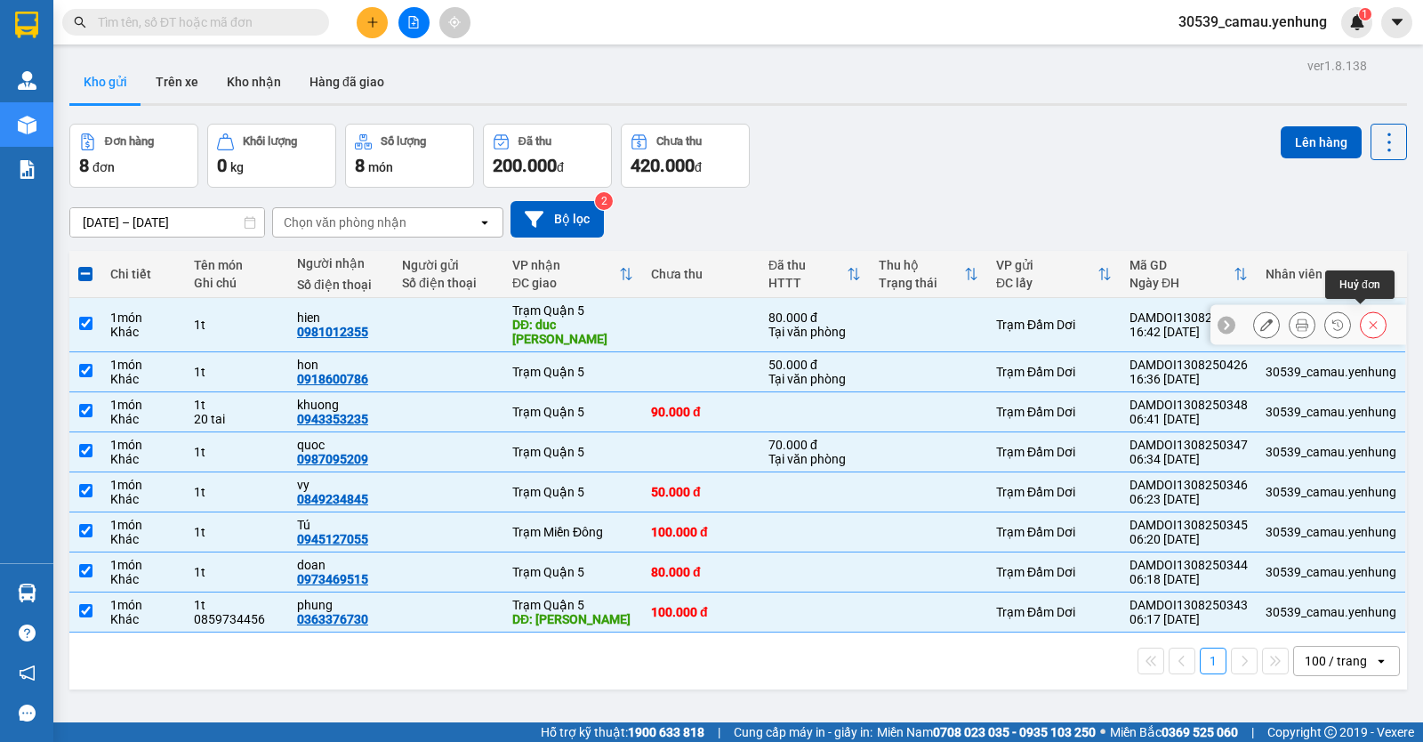
click at [1361, 310] on button at bounding box center [1373, 325] width 25 height 31
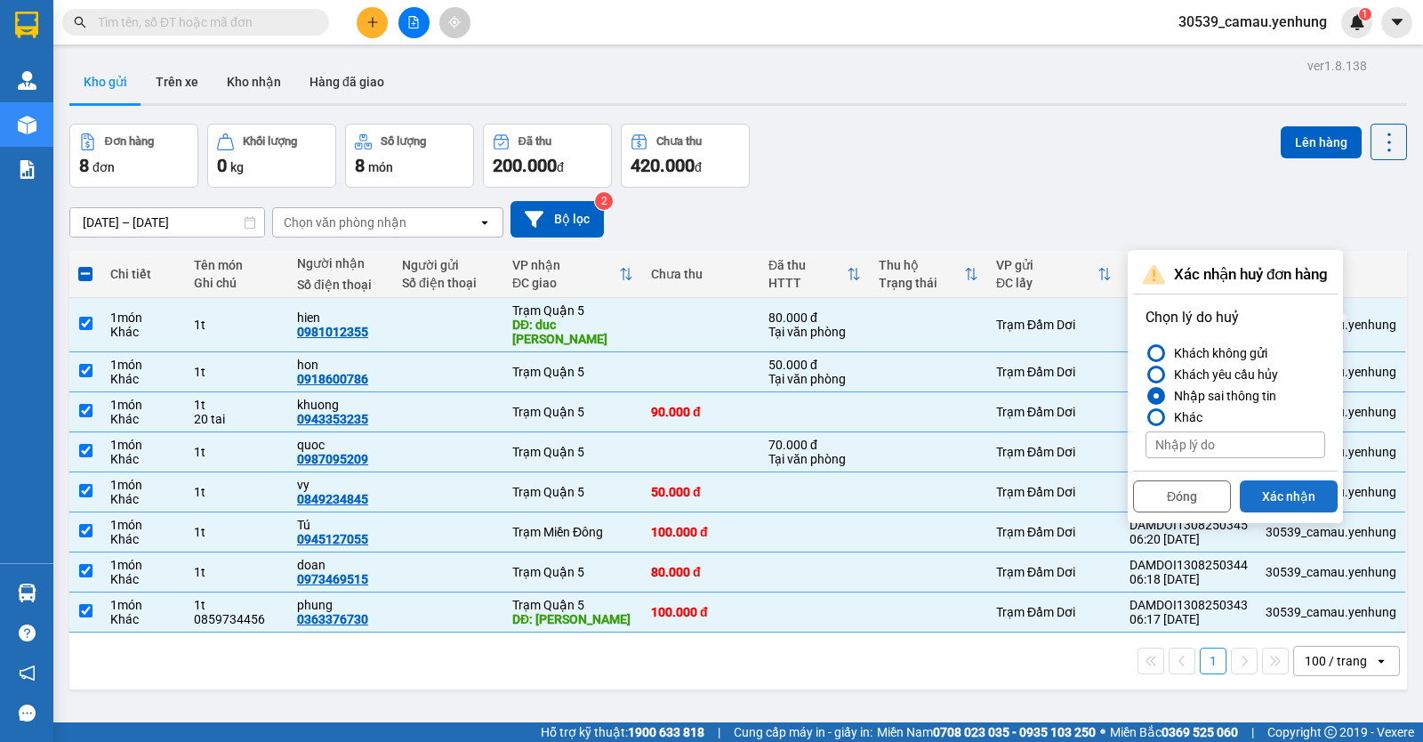
click at [1330, 495] on button "Xác nhận" at bounding box center [1289, 496] width 98 height 32
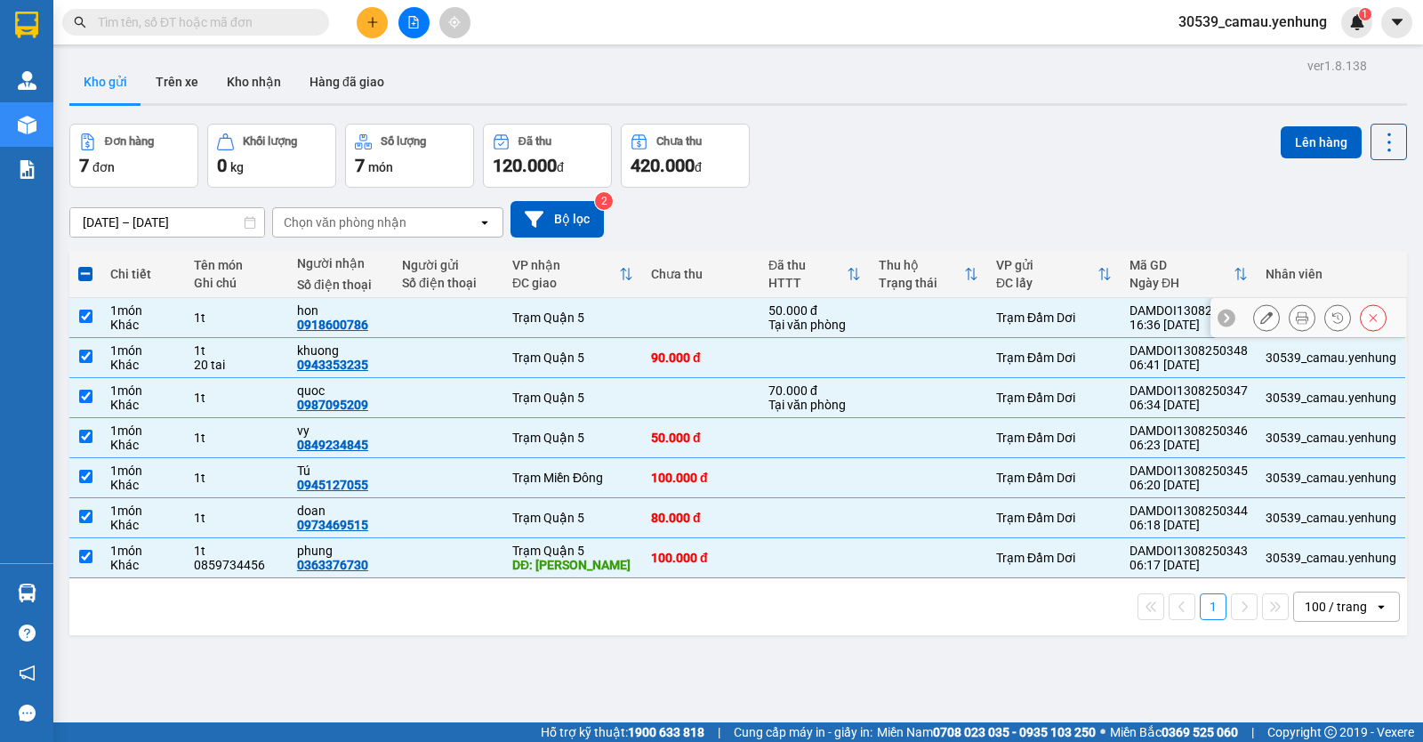
click at [1367, 320] on icon at bounding box center [1373, 317] width 12 height 12
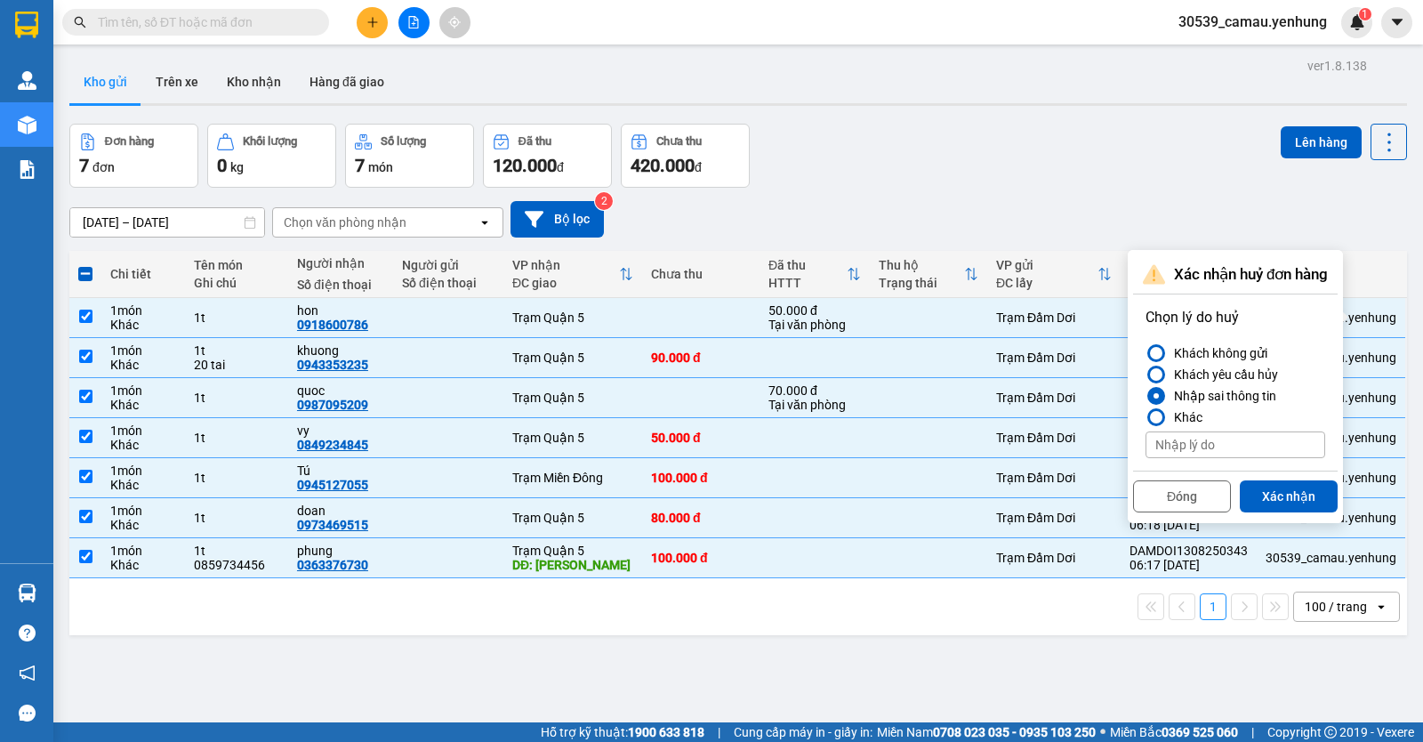
click at [1299, 502] on button "Xác nhận" at bounding box center [1289, 496] width 98 height 32
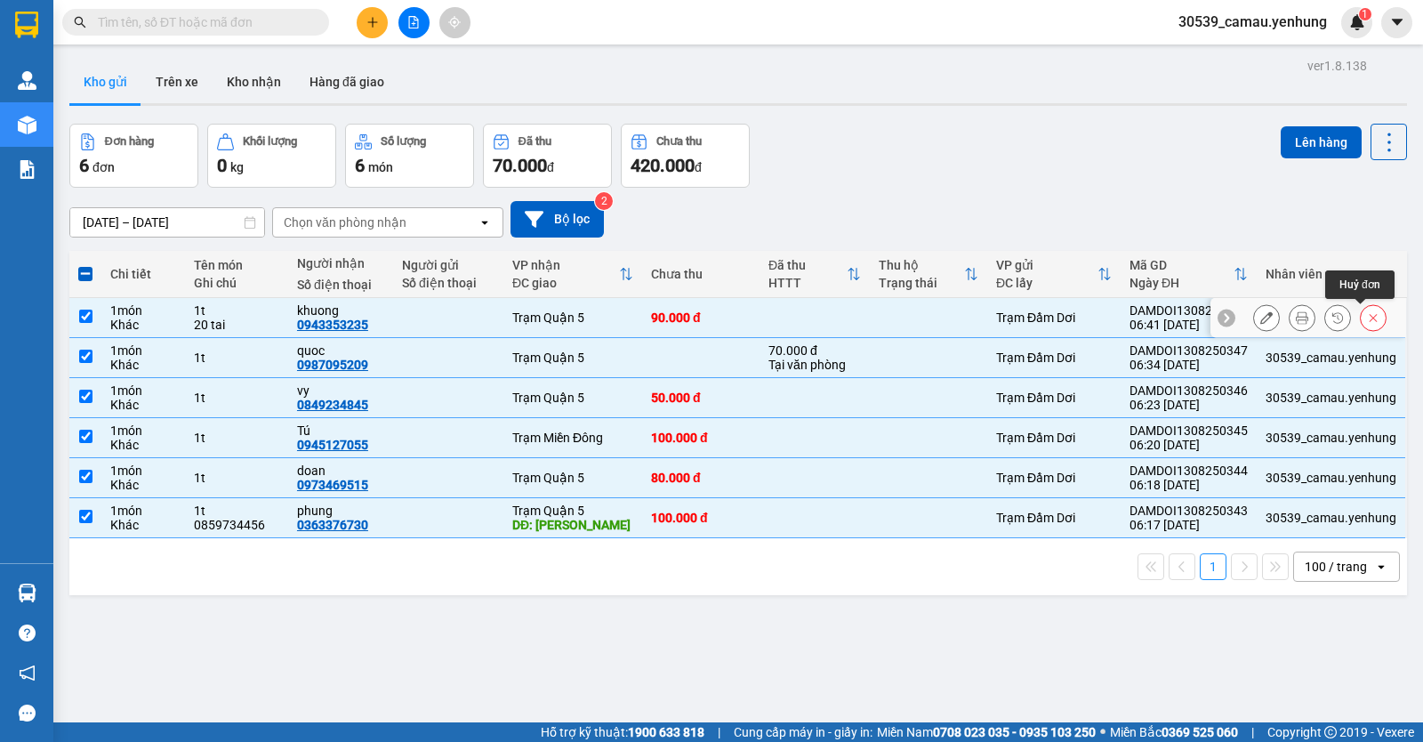
click at [1367, 322] on button at bounding box center [1373, 317] width 25 height 31
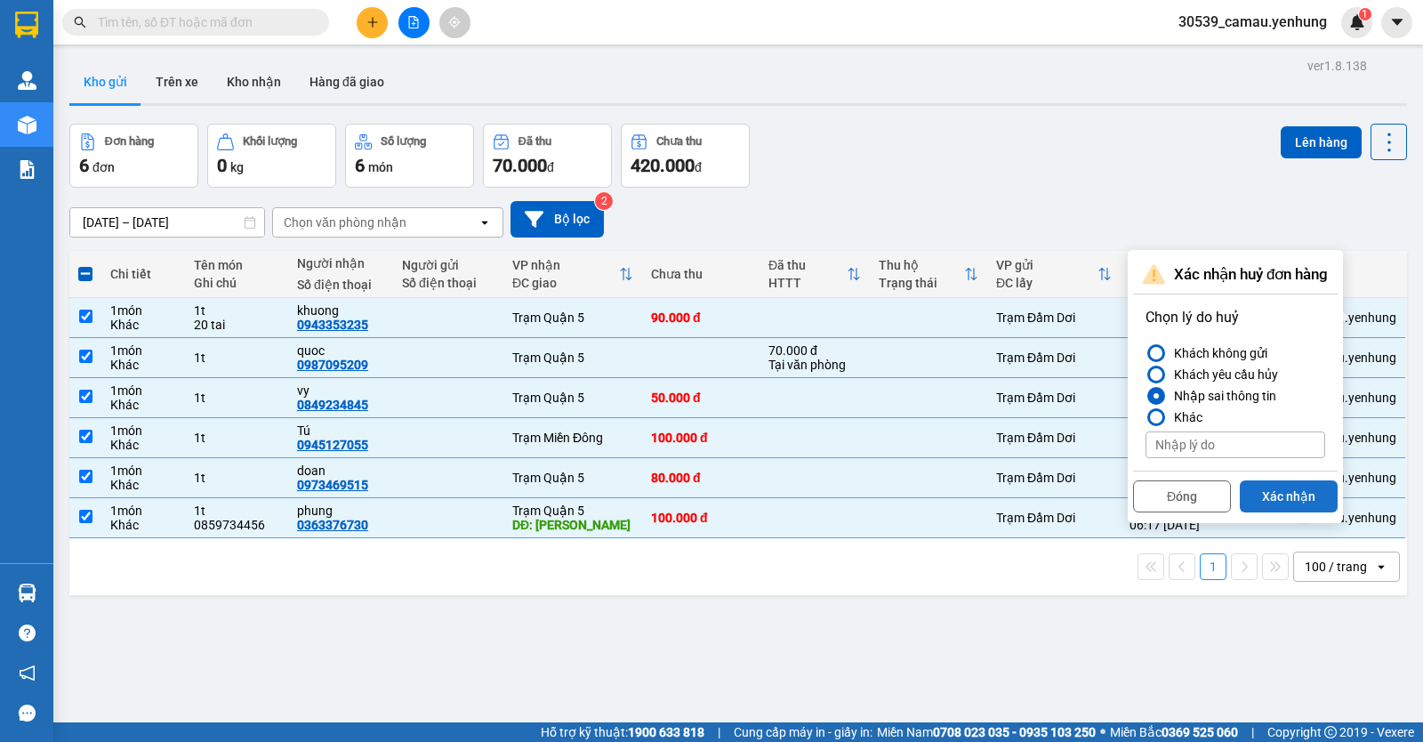
click at [1286, 506] on button "Xác nhận" at bounding box center [1289, 496] width 98 height 32
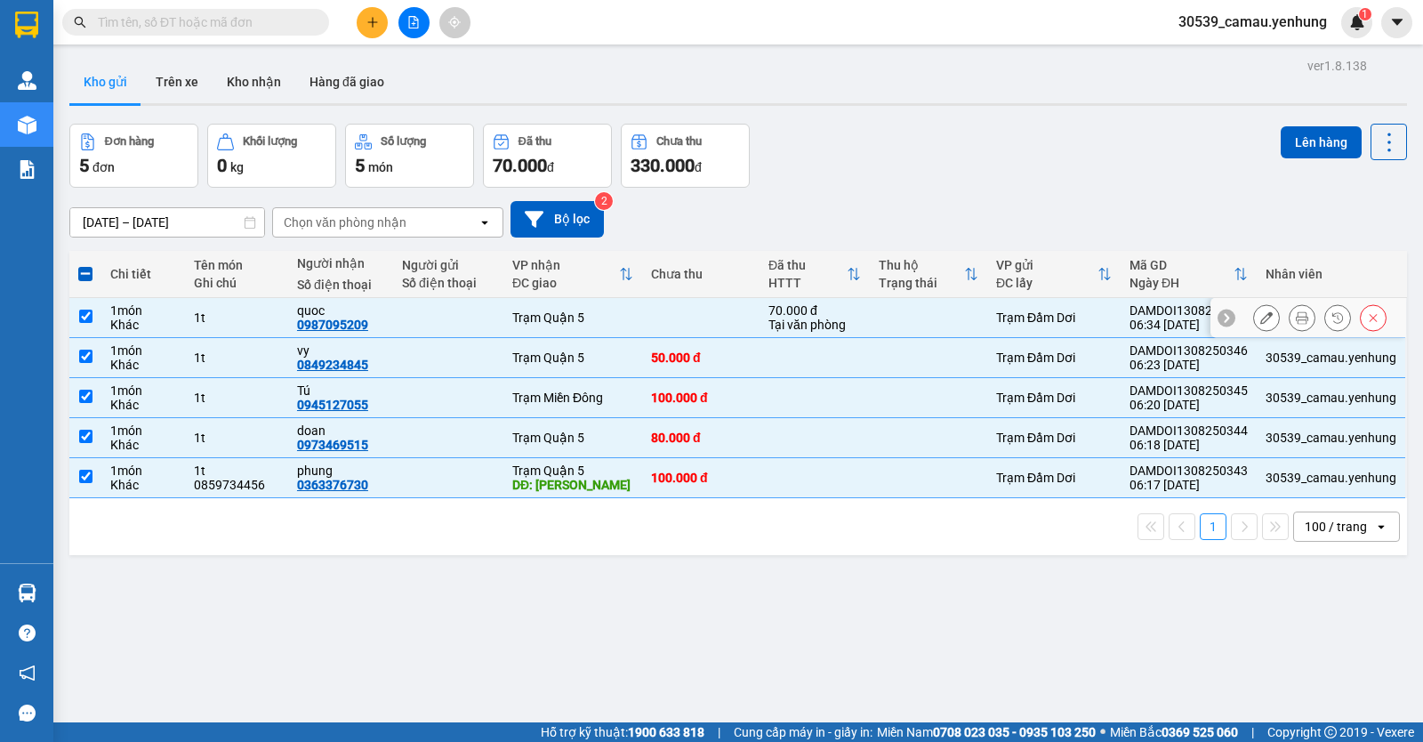
click at [1368, 316] on button at bounding box center [1373, 317] width 25 height 31
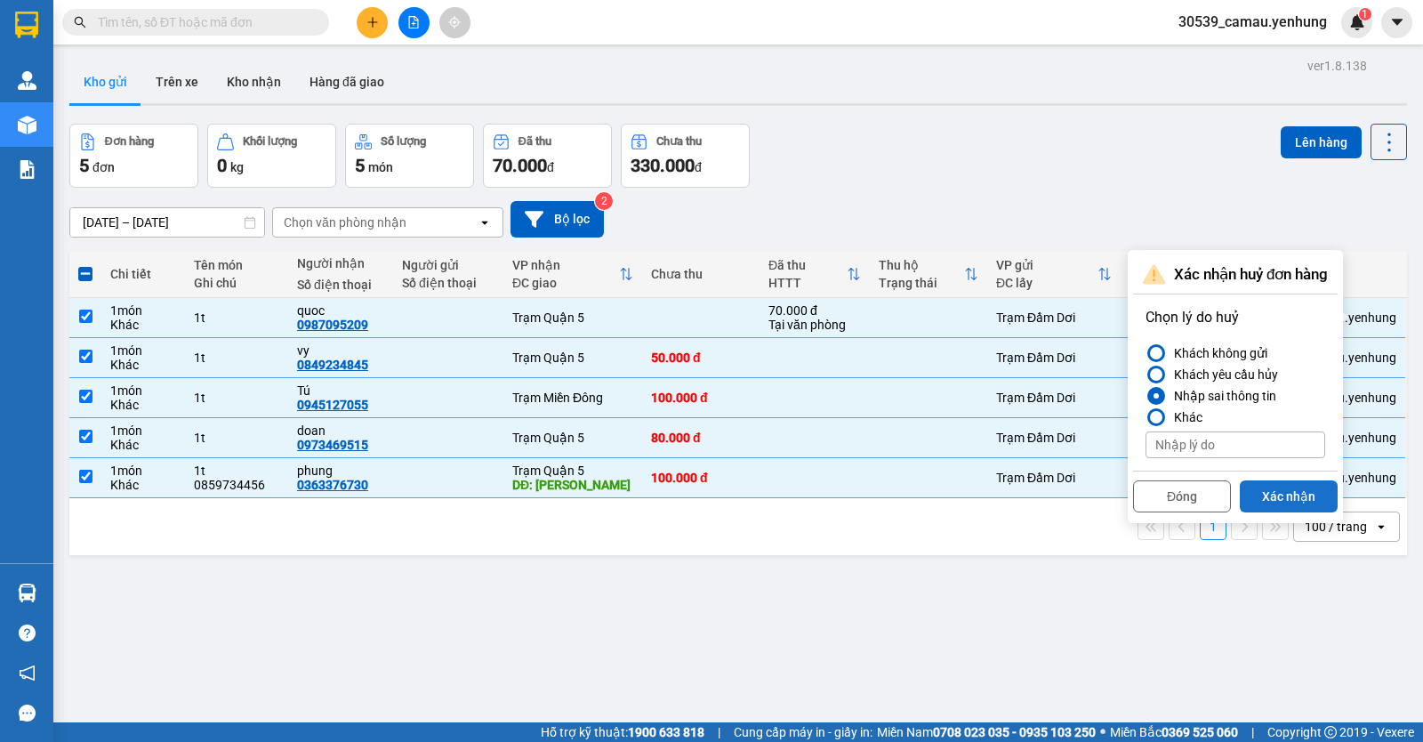
drag, startPoint x: 1299, startPoint y: 499, endPoint x: 1296, endPoint y: 448, distance: 50.8
click at [1298, 498] on button "Xác nhận" at bounding box center [1289, 496] width 98 height 32
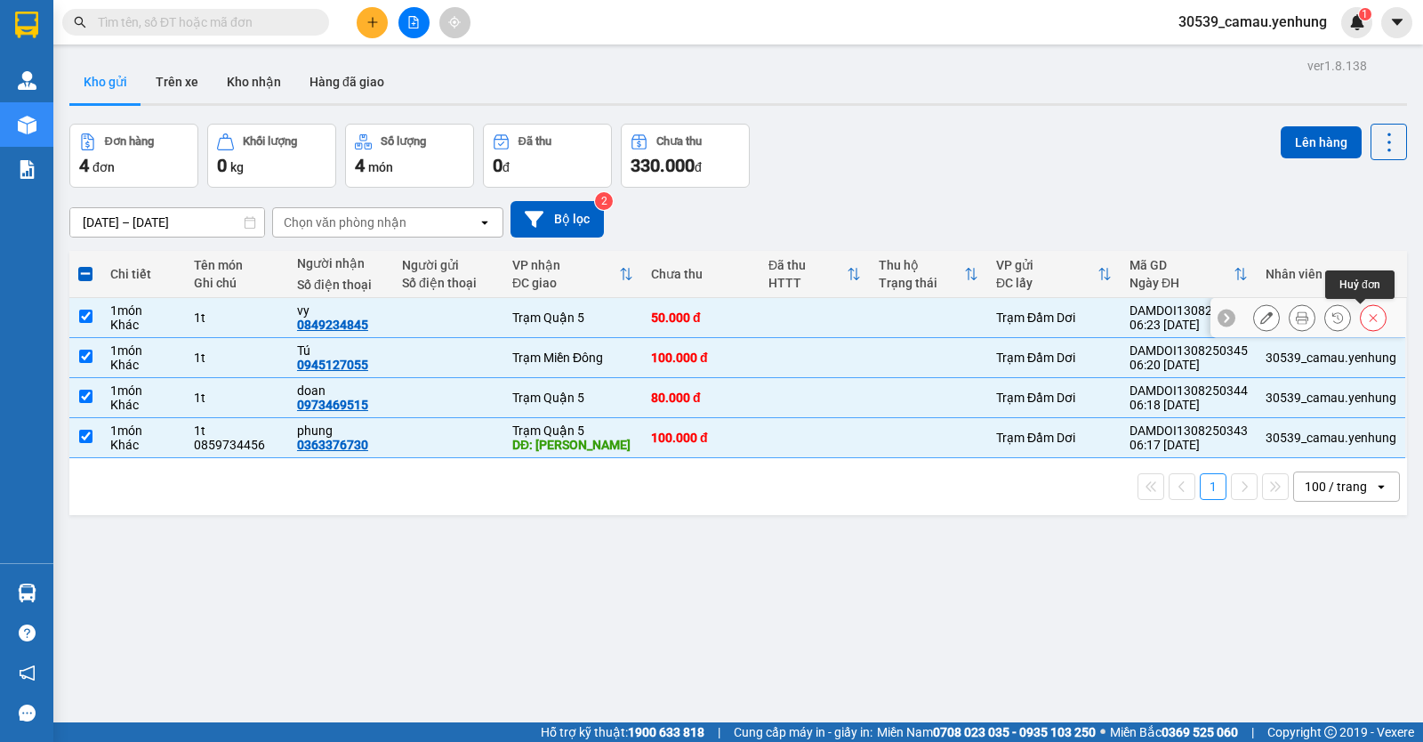
click at [1367, 316] on icon at bounding box center [1373, 317] width 12 height 12
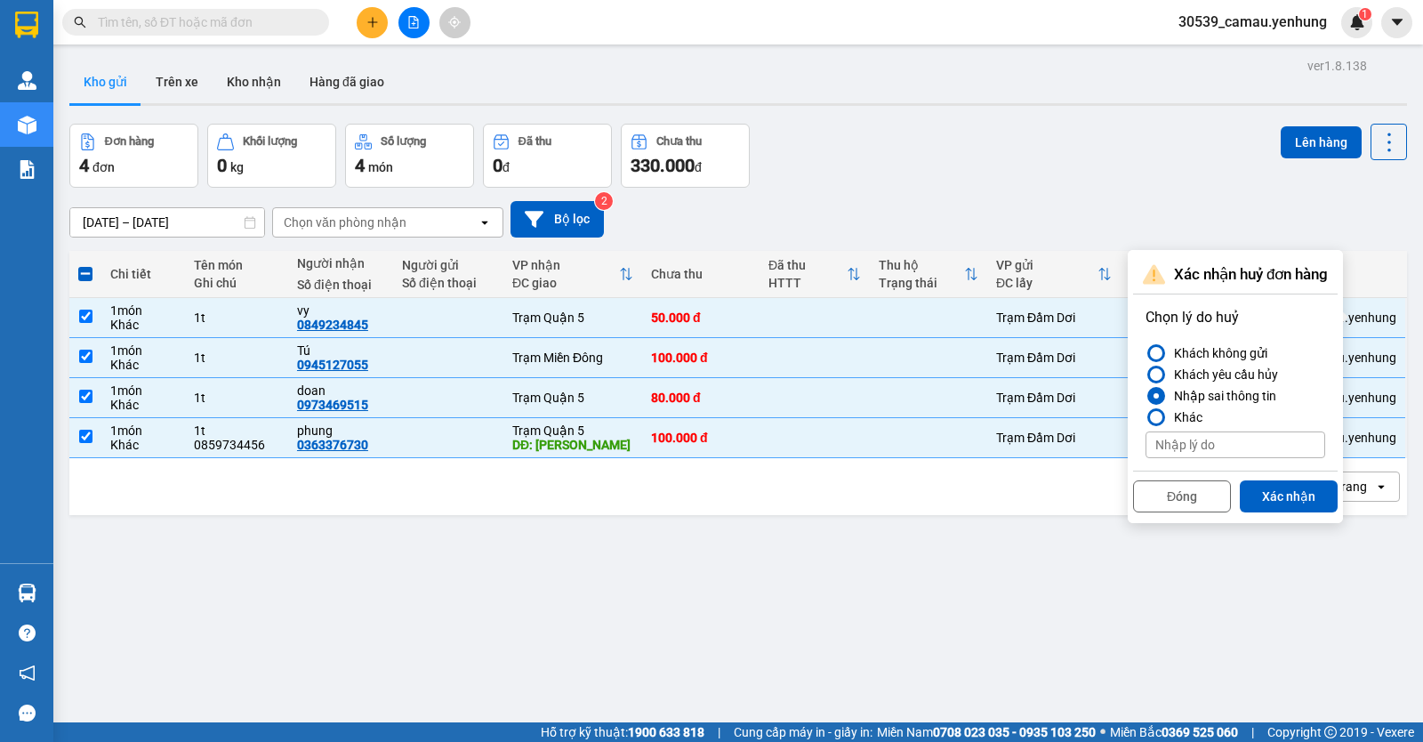
click at [1282, 498] on button "Xác nhận" at bounding box center [1289, 496] width 98 height 32
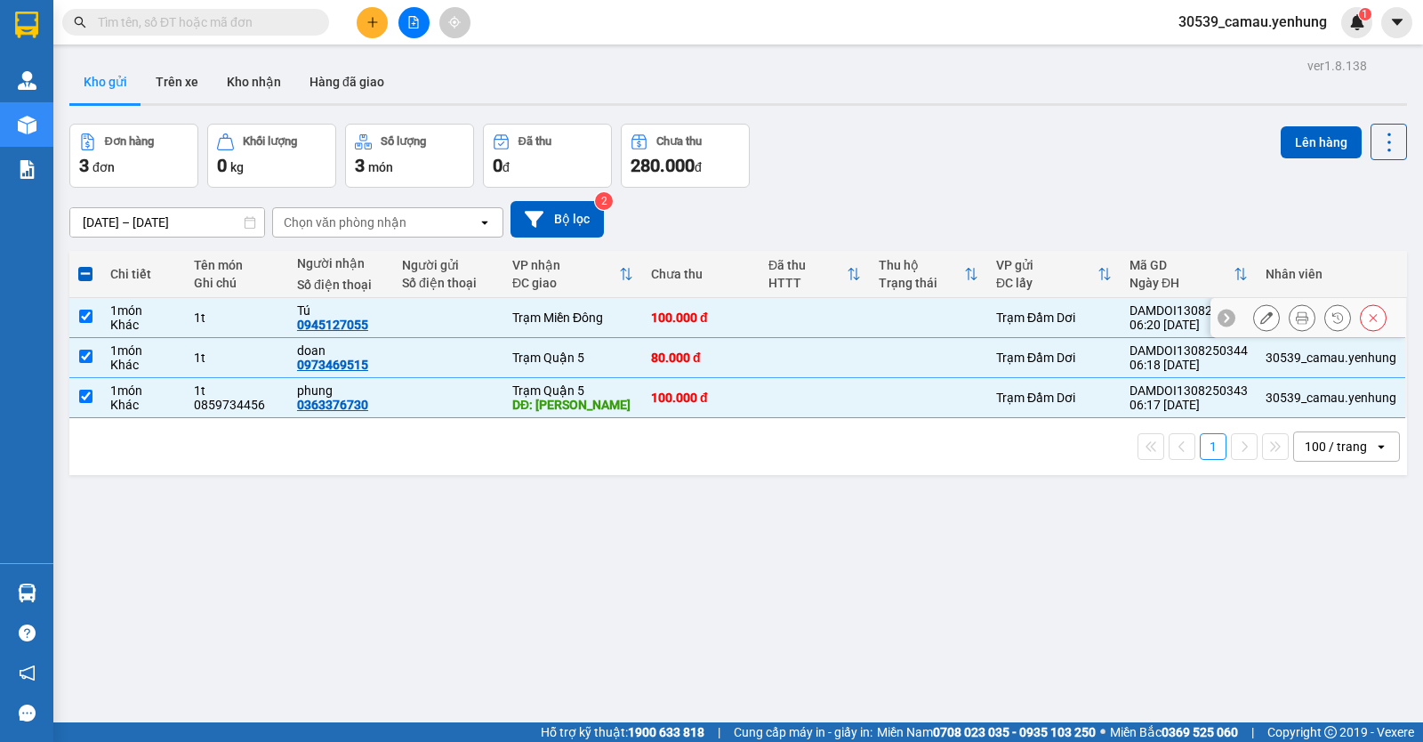
click at [1367, 317] on icon at bounding box center [1373, 317] width 12 height 12
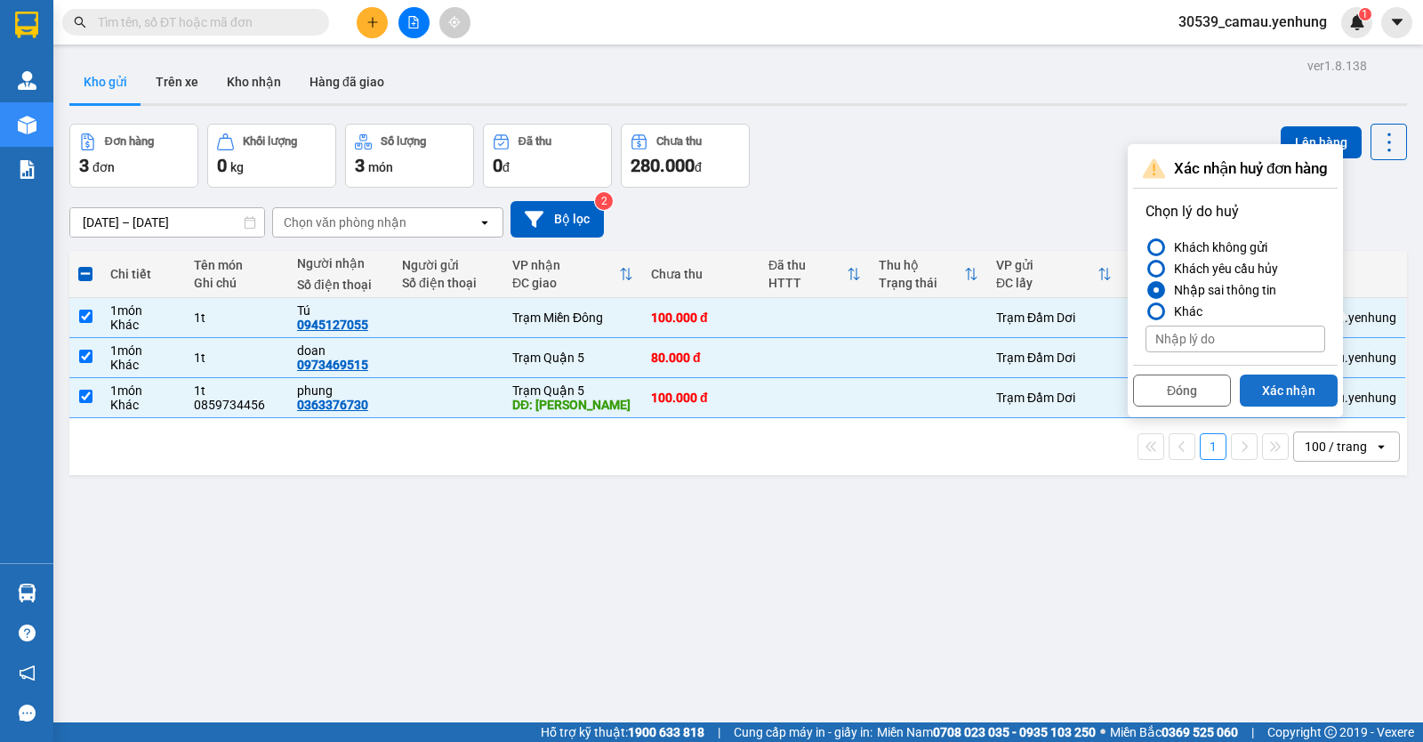
click at [1276, 394] on button "Xác nhận" at bounding box center [1289, 390] width 98 height 32
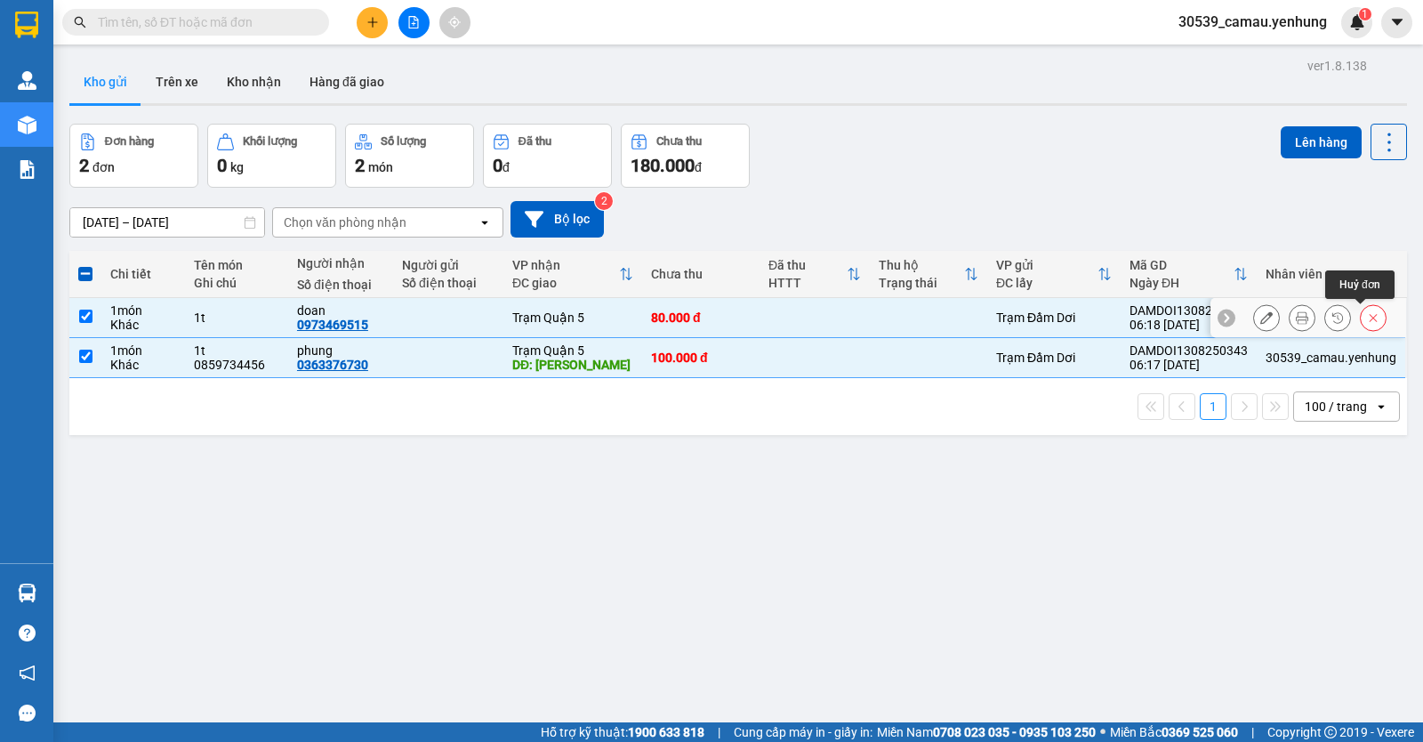
click at [1367, 313] on icon at bounding box center [1373, 317] width 12 height 12
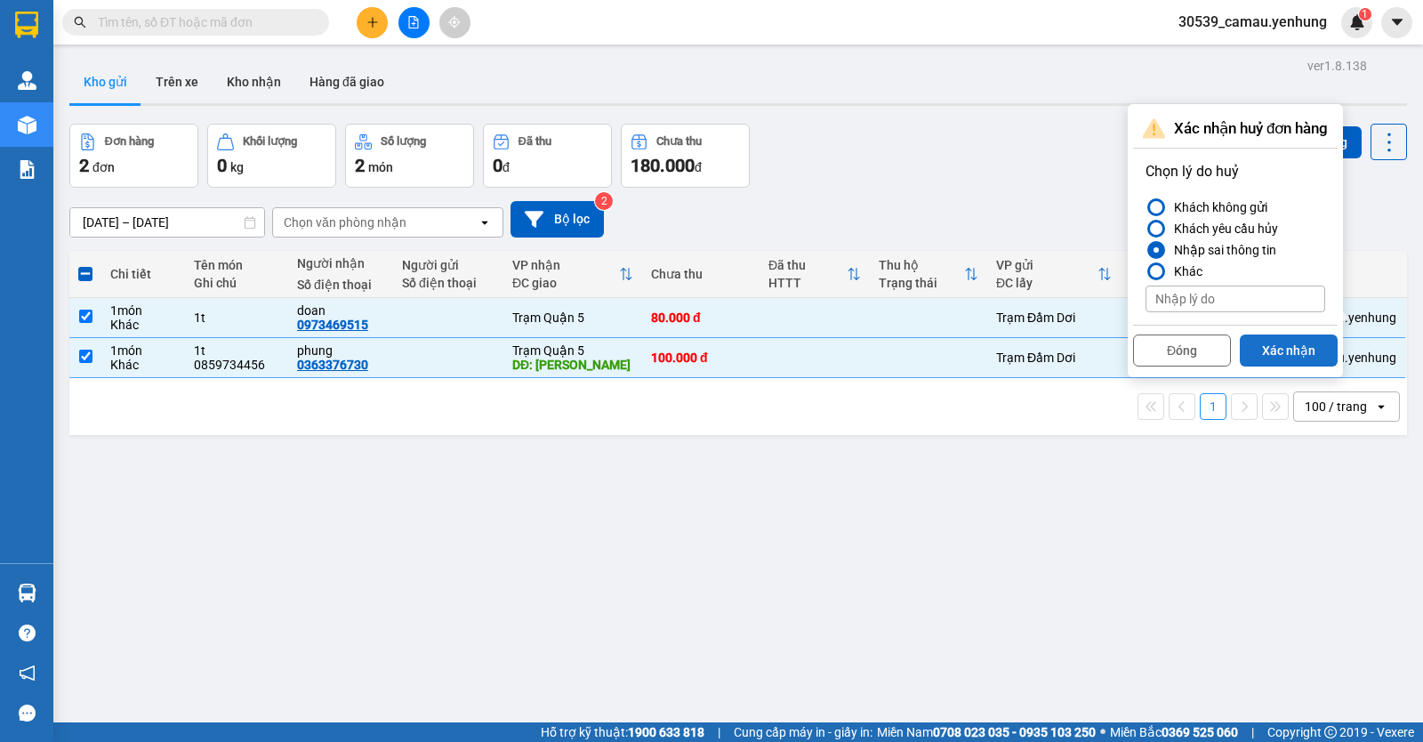
click at [1298, 361] on button "Xác nhận" at bounding box center [1289, 350] width 98 height 32
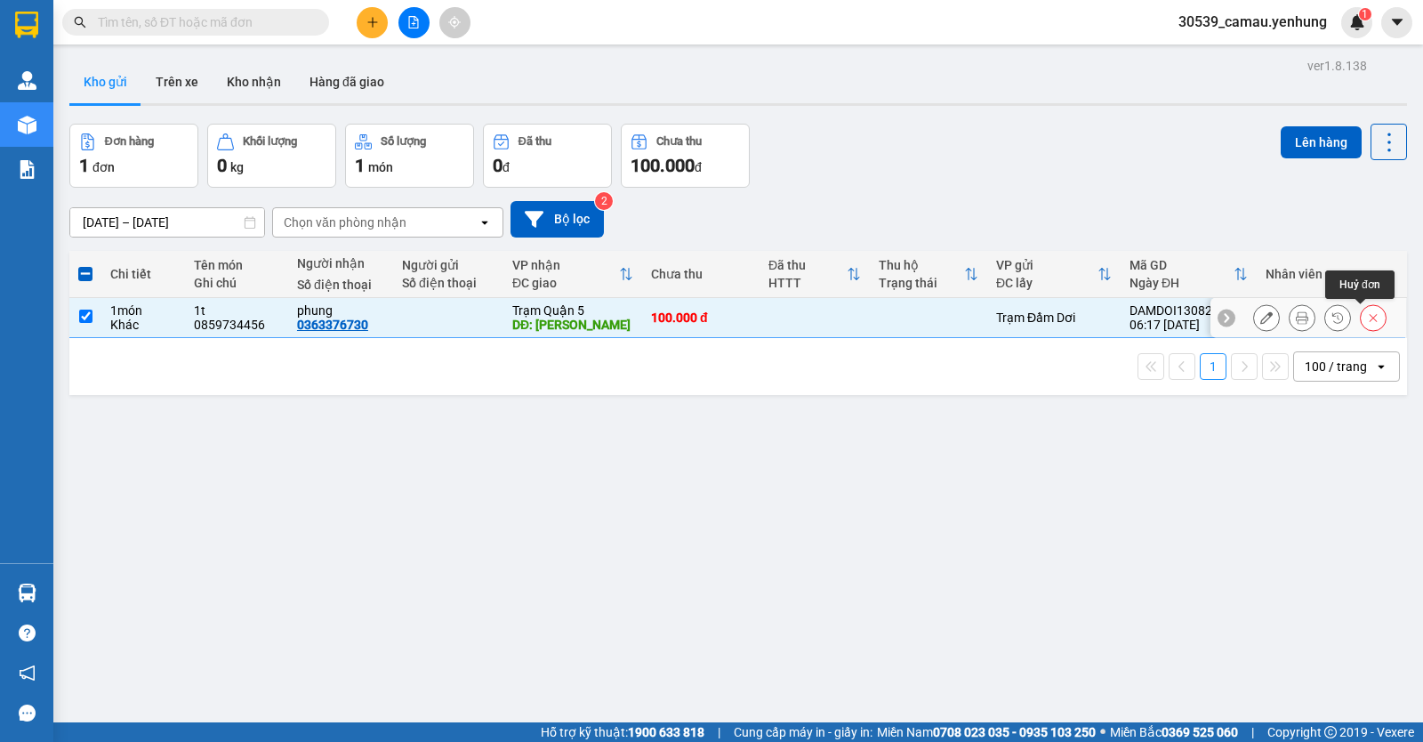
click at [1367, 311] on icon at bounding box center [1373, 317] width 12 height 12
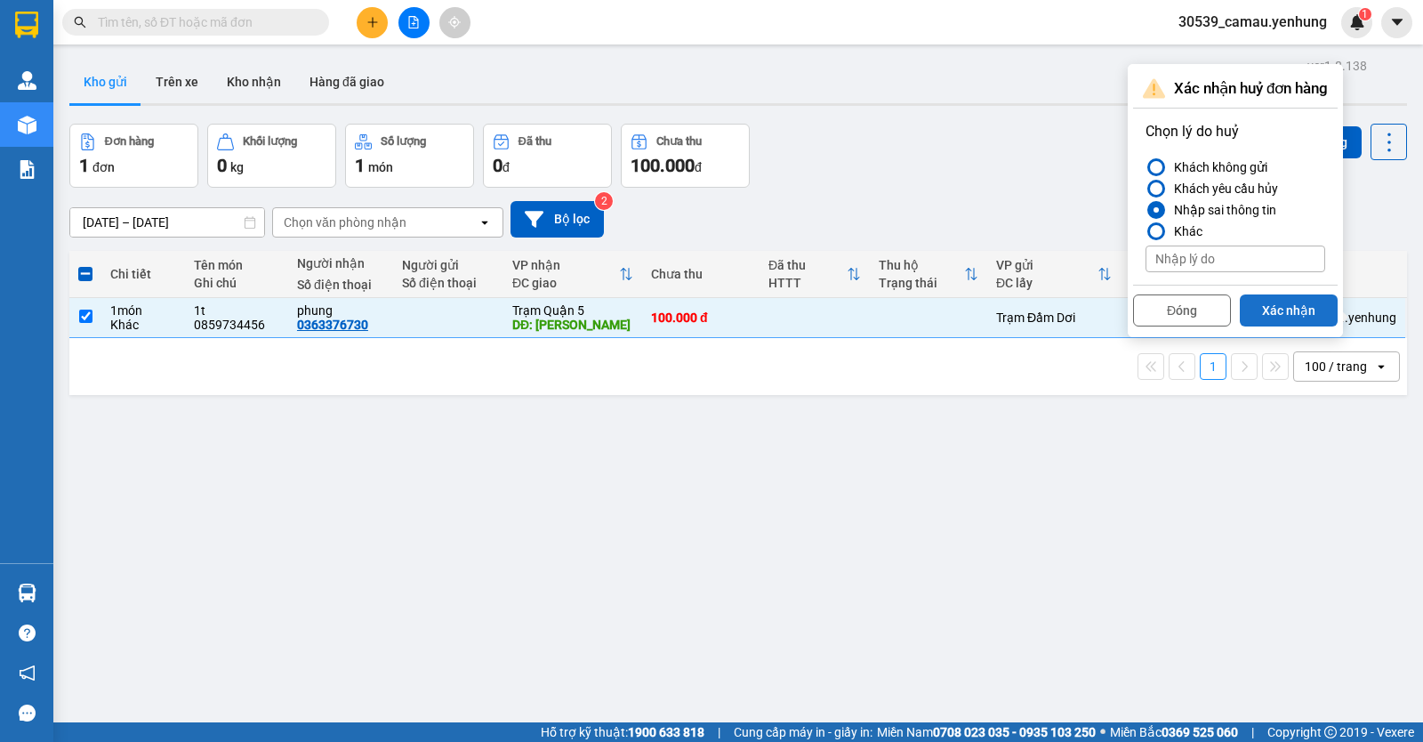
click at [1304, 320] on button "Xác nhận" at bounding box center [1289, 310] width 98 height 32
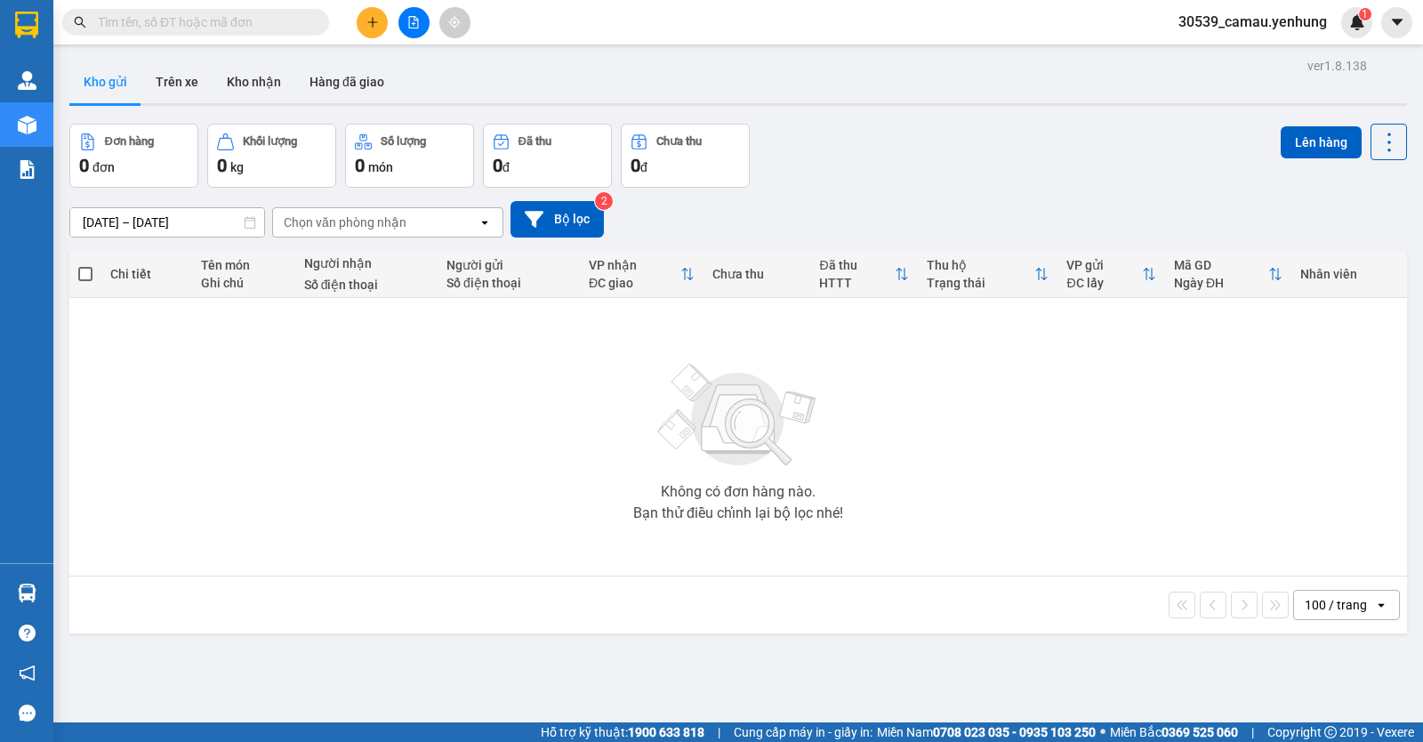
click at [412, 15] on button at bounding box center [413, 22] width 31 height 31
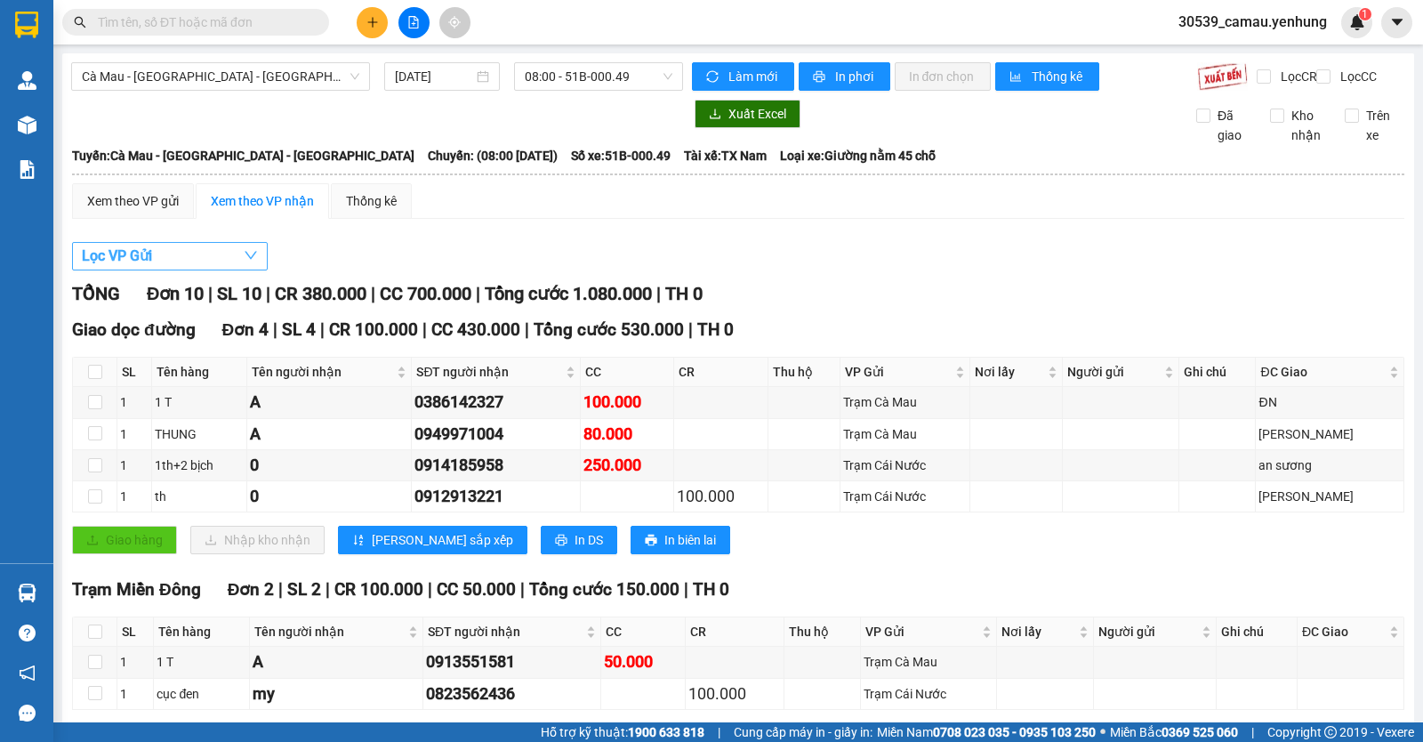
drag, startPoint x: 211, startPoint y: 264, endPoint x: 228, endPoint y: 281, distance: 23.9
click at [211, 264] on button "Lọc VP Gửi" at bounding box center [170, 256] width 196 height 28
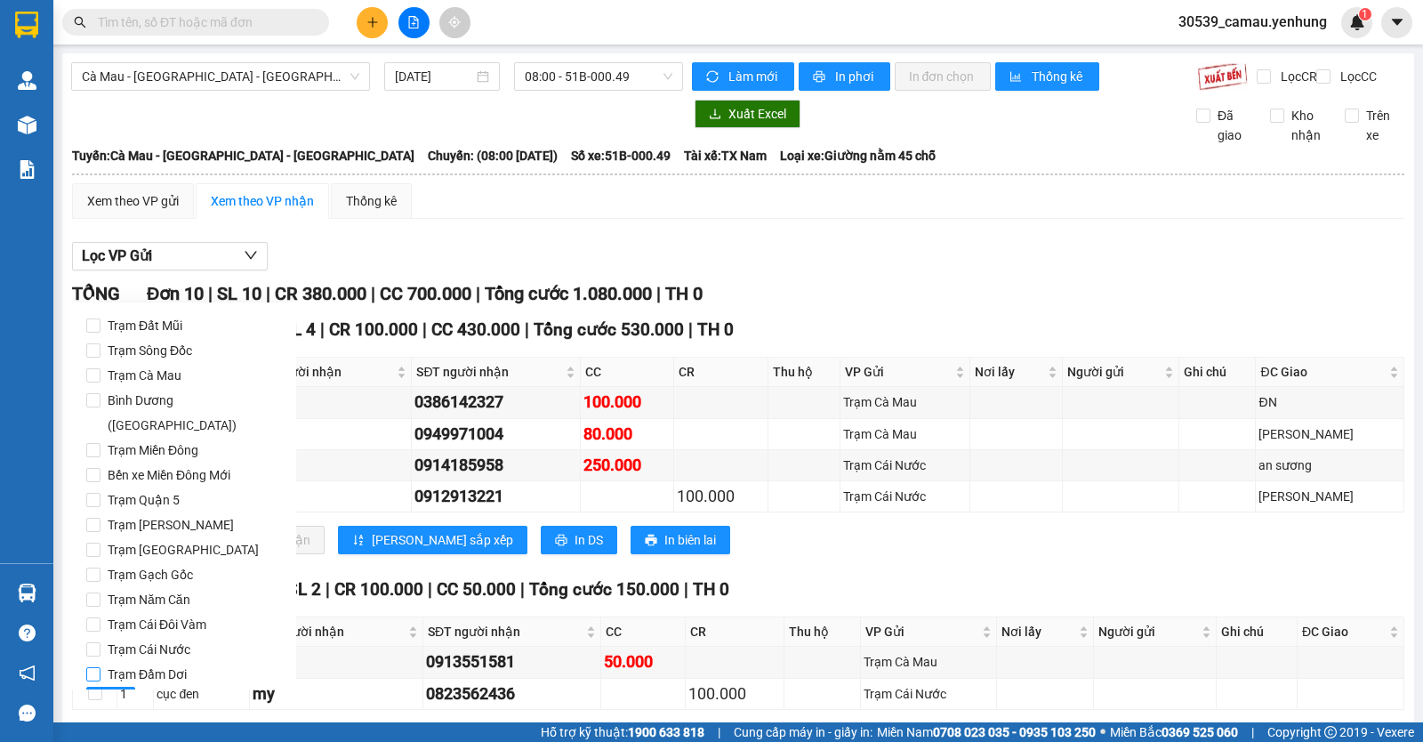
click at [108, 662] on span "Trạm Đầm Dơi" at bounding box center [147, 674] width 93 height 25
click at [101, 667] on input "Trạm Đầm Dơi" at bounding box center [93, 674] width 14 height 14
checkbox input "true"
click at [104, 691] on span "Lọc" at bounding box center [111, 701] width 20 height 20
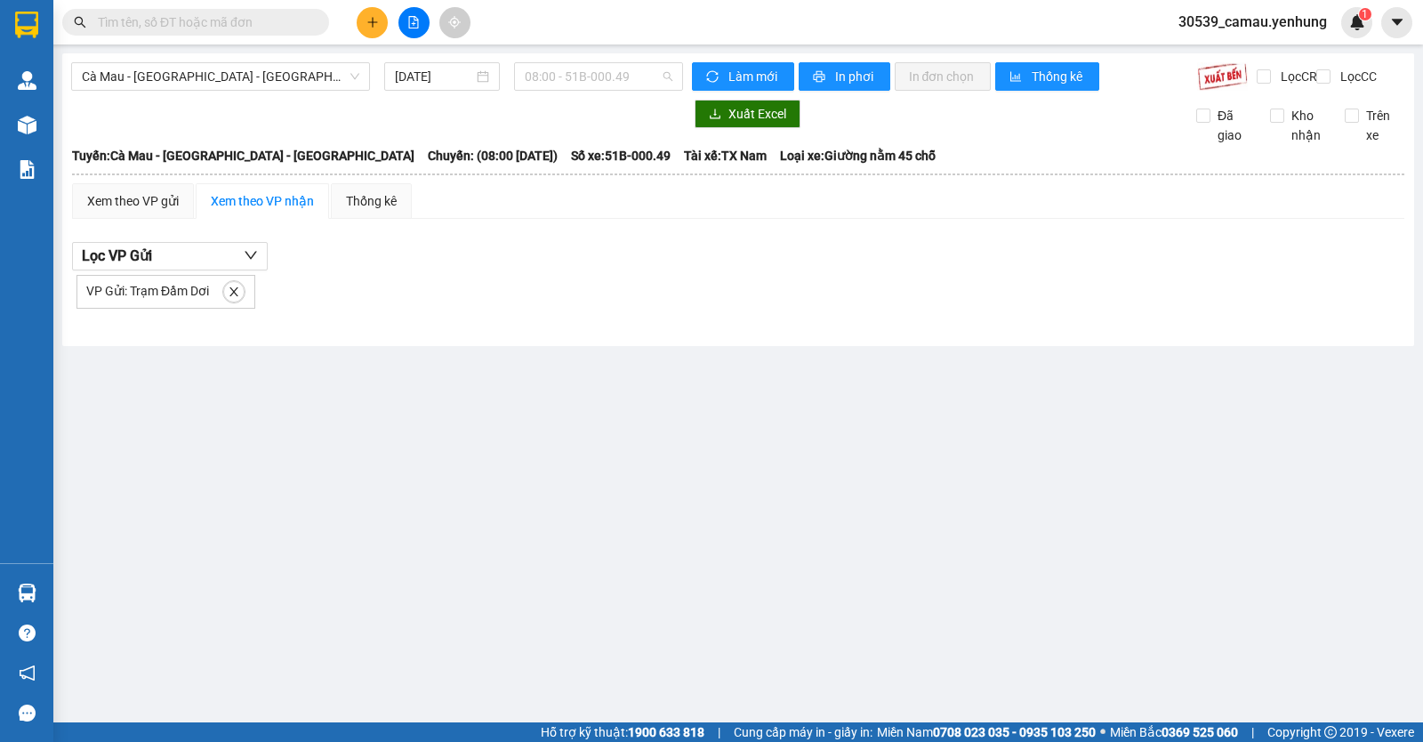
drag, startPoint x: 595, startPoint y: 76, endPoint x: 603, endPoint y: 101, distance: 26.2
click at [601, 76] on span "08:00 - 51B-000.49" at bounding box center [598, 76] width 147 height 27
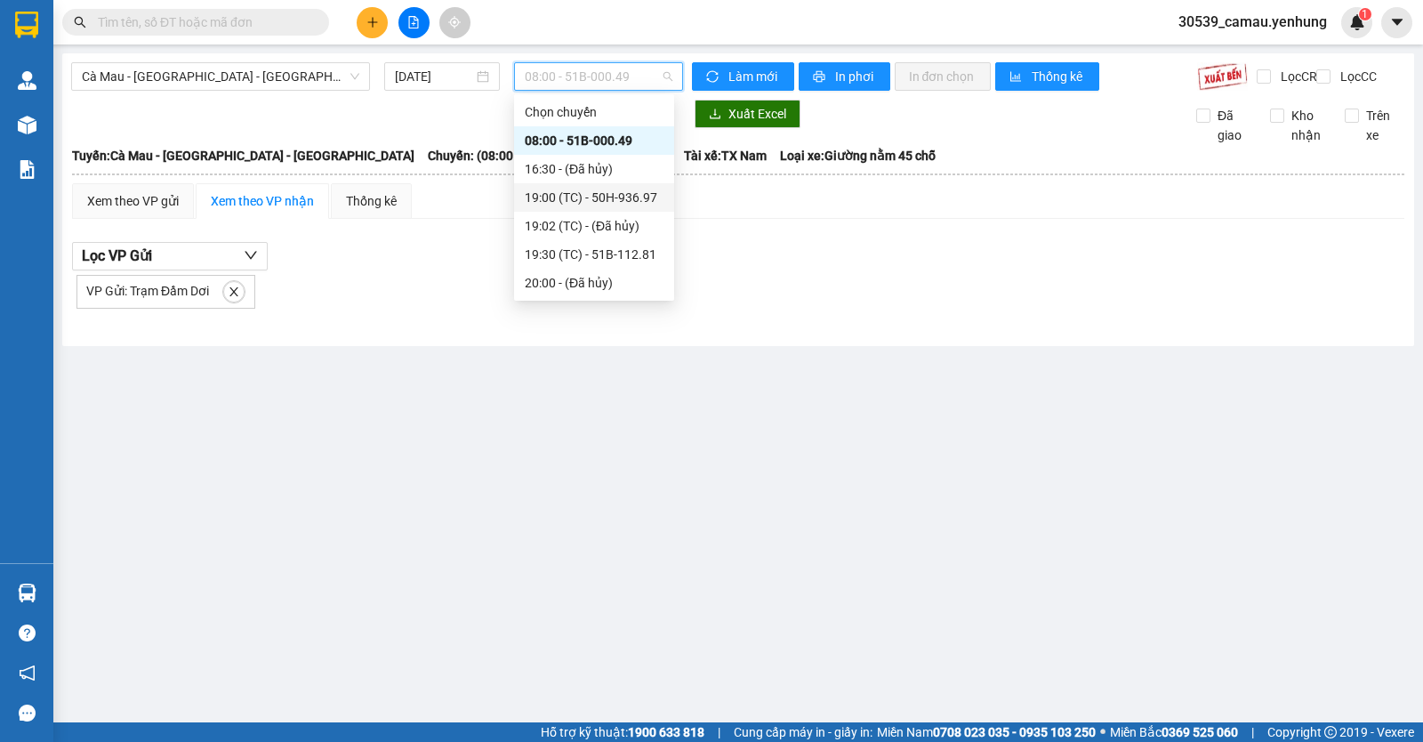
click at [569, 198] on div "19:00 (TC) - 50H-936.97" at bounding box center [594, 198] width 139 height 20
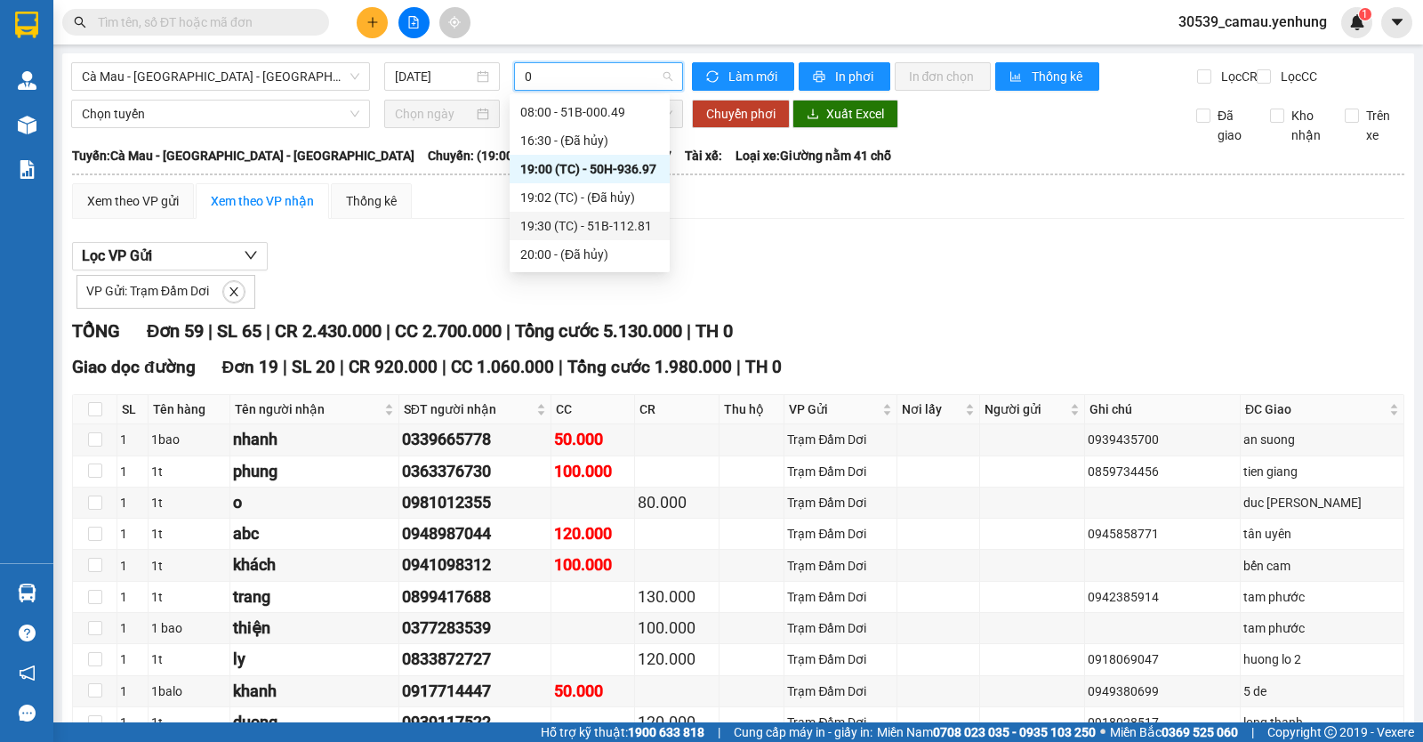
type input "0"
click at [816, 280] on div "Lọc VP Gửi VP Gửi: Trạm Đầm Dơi" at bounding box center [738, 275] width 1332 height 67
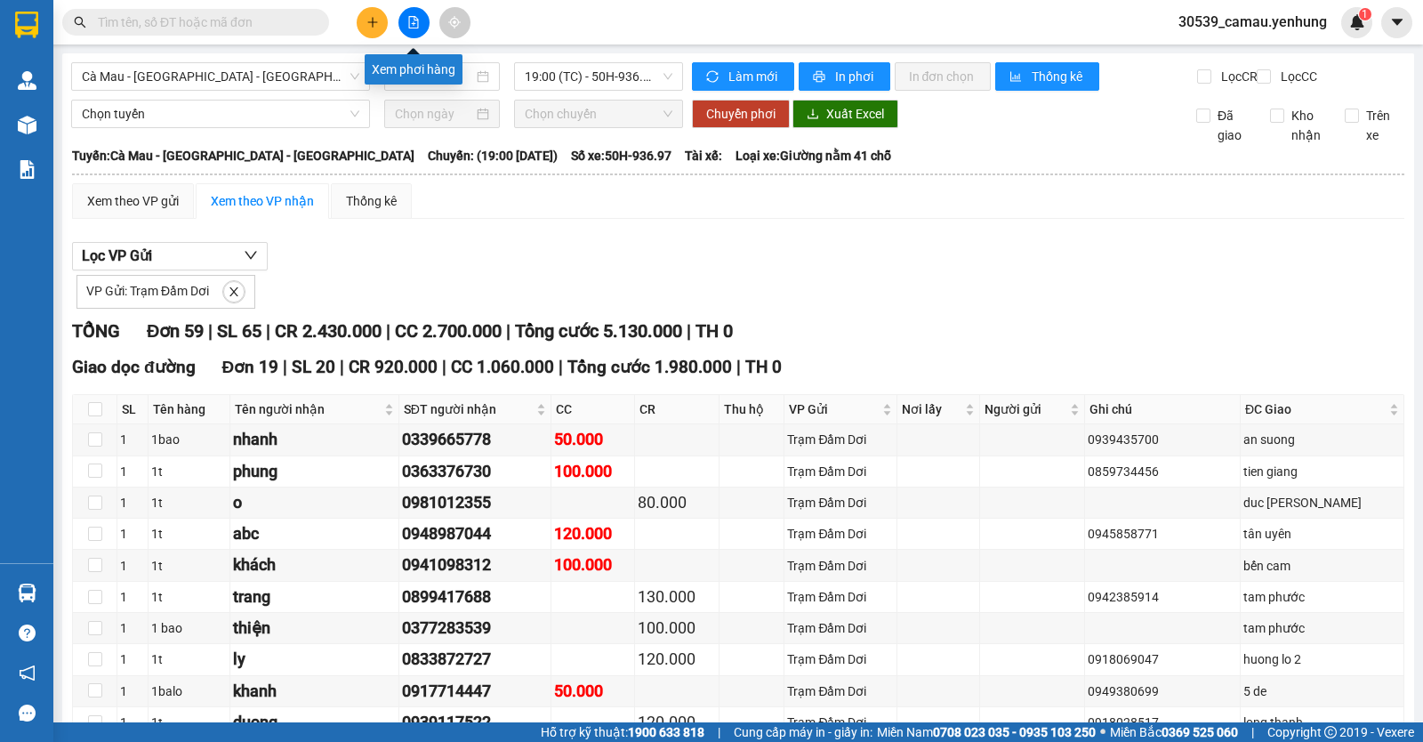
click at [410, 25] on icon "file-add" at bounding box center [413, 22] width 12 height 12
click at [634, 75] on span "19:00 (TC) - 50H-936.97" at bounding box center [598, 76] width 147 height 27
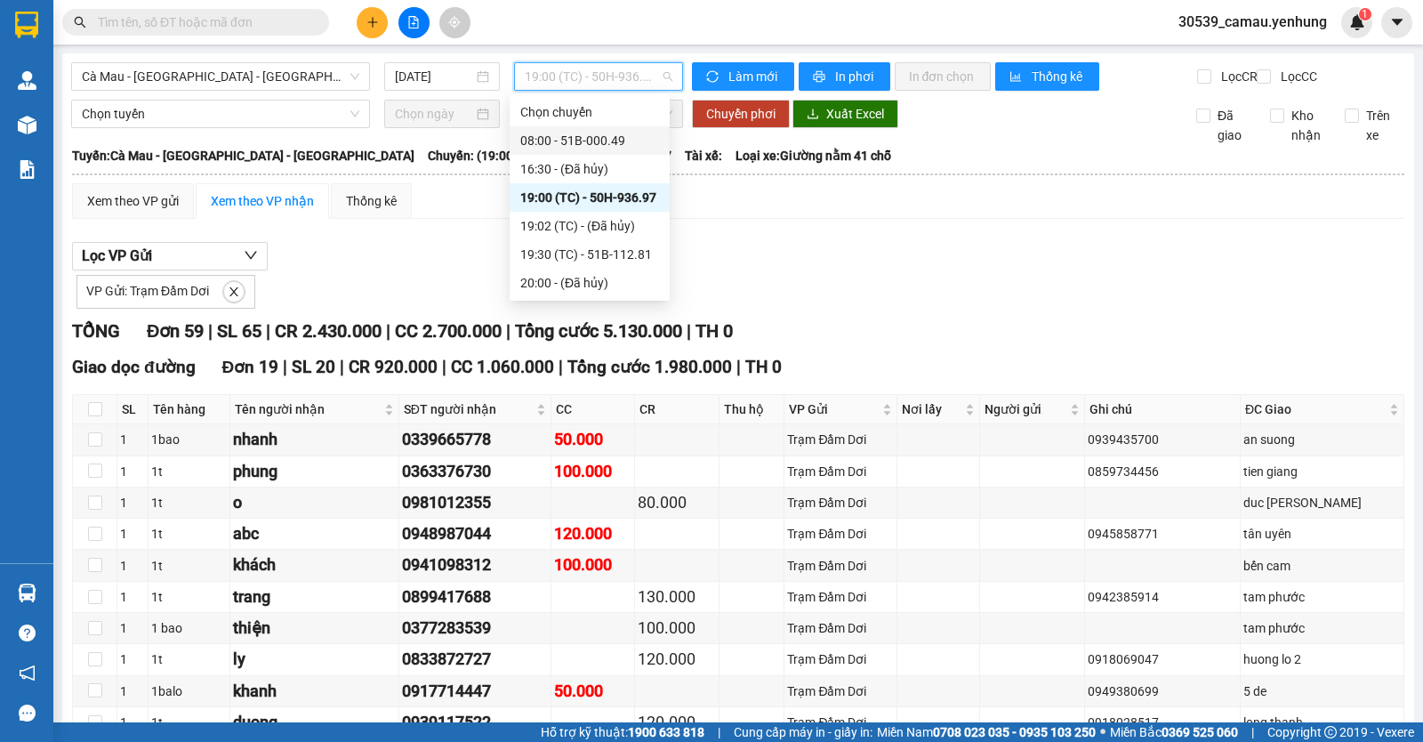
click at [601, 145] on div "08:00 - 51B-000.49" at bounding box center [589, 141] width 139 height 20
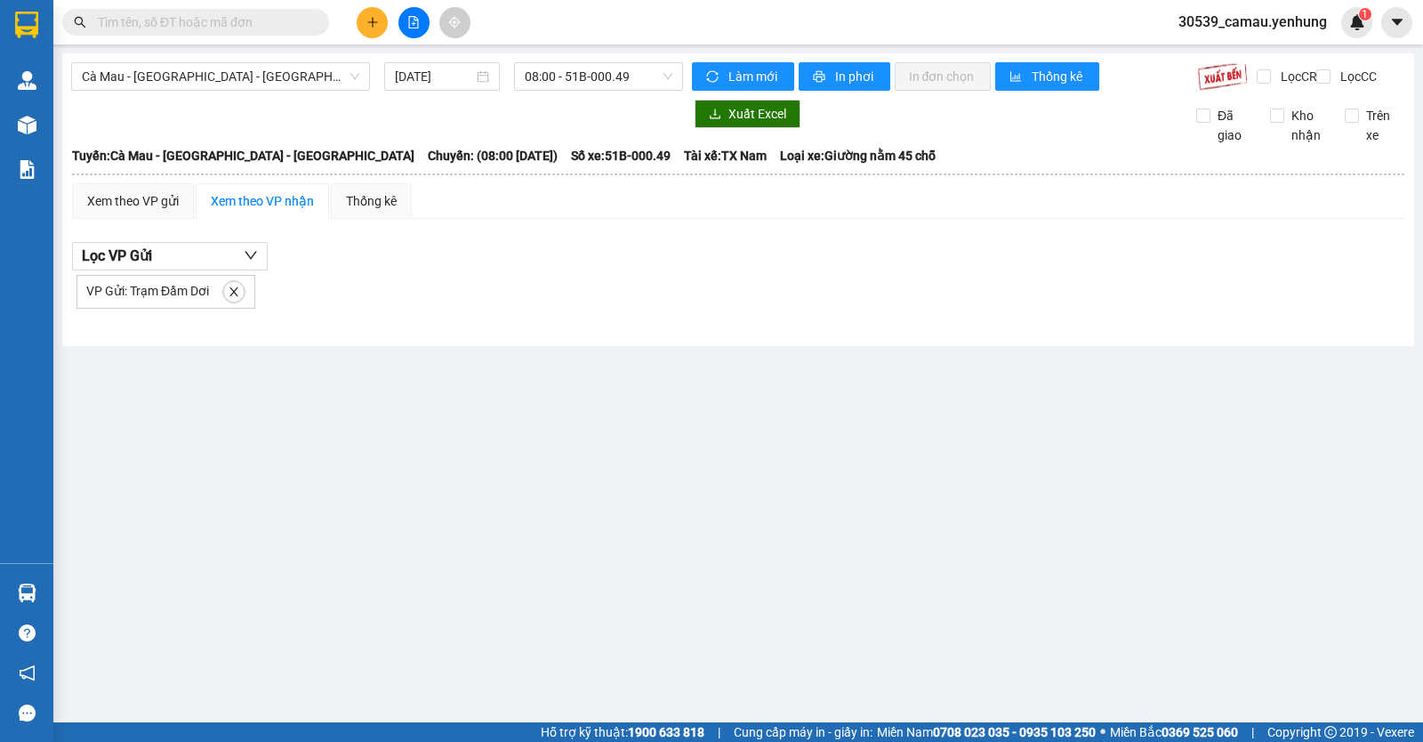
click at [165, 298] on span "VP Gửi: Trạm Đầm Dơi" at bounding box center [147, 291] width 123 height 14
click at [170, 211] on div "Xem theo VP gửi" at bounding box center [133, 201] width 92 height 20
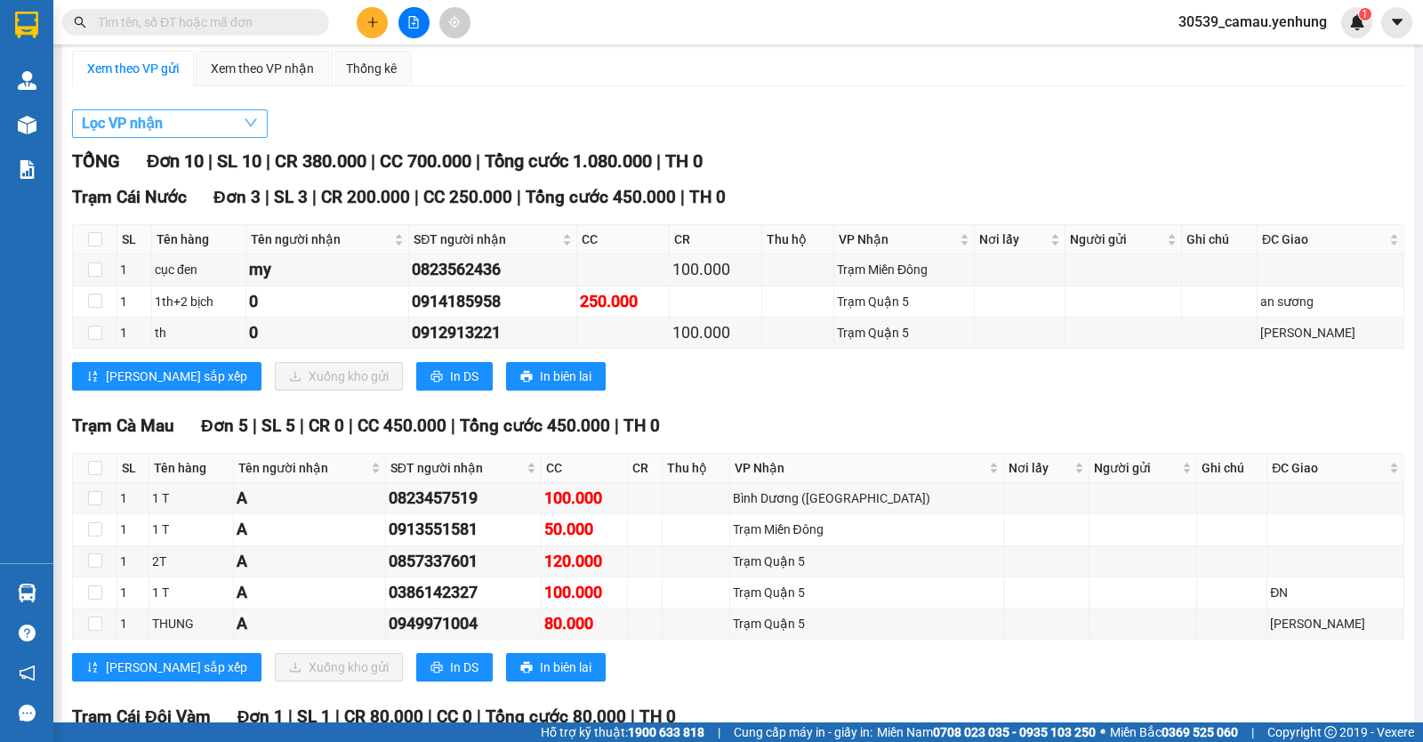
scroll to position [44, 0]
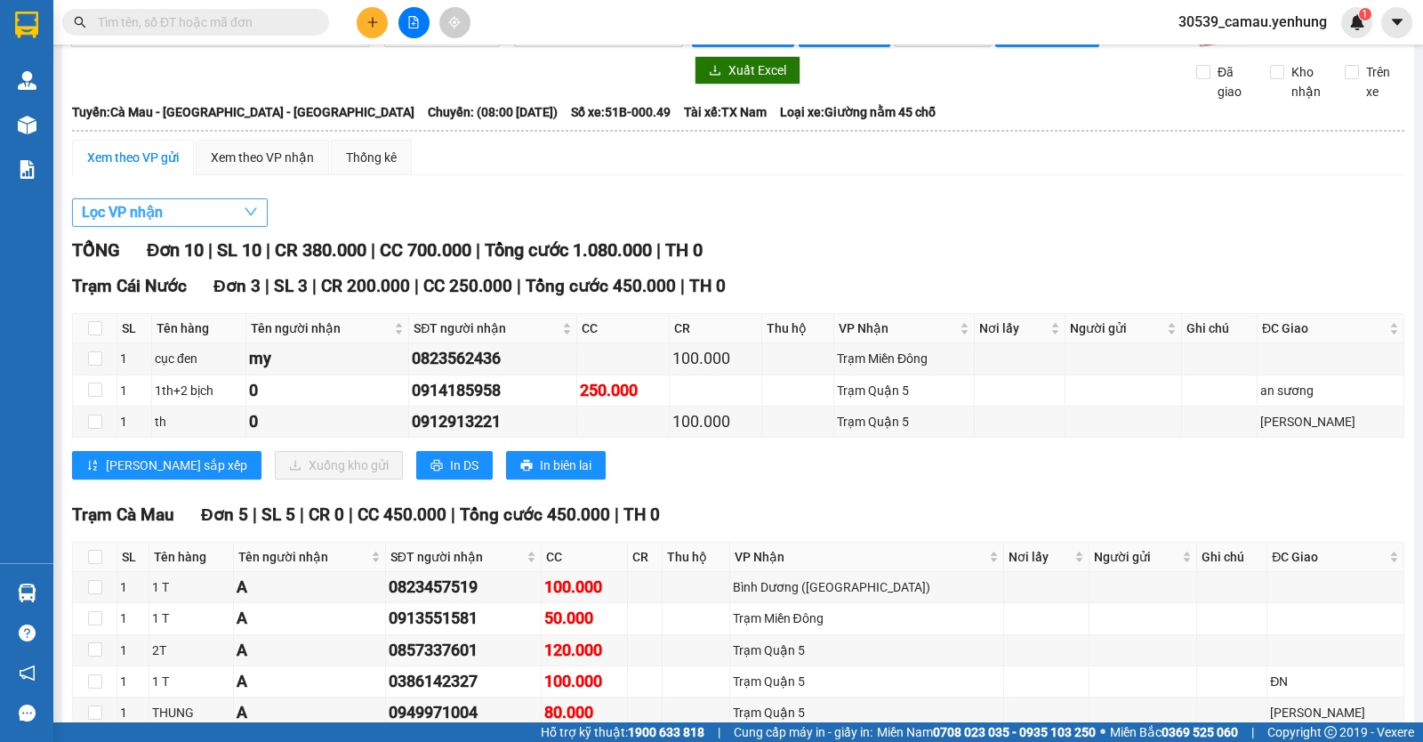
click at [195, 224] on button "Lọc VP nhận" at bounding box center [170, 212] width 196 height 28
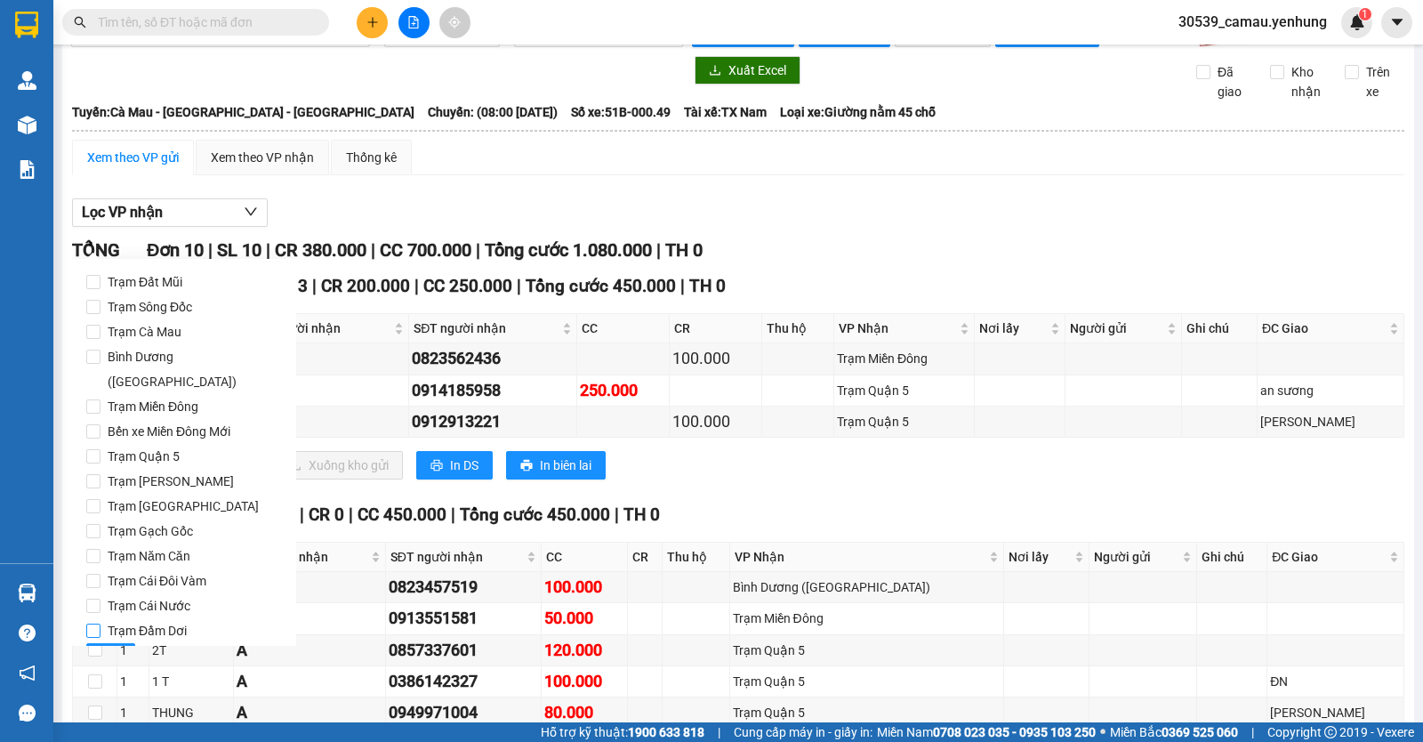
click at [101, 618] on span "Trạm Đầm Dơi" at bounding box center [147, 630] width 93 height 25
click at [101, 623] on input "Trạm Đầm Dơi" at bounding box center [93, 630] width 14 height 14
checkbox input "true"
click at [728, 221] on div "Lọc VP nhận" at bounding box center [738, 212] width 1332 height 29
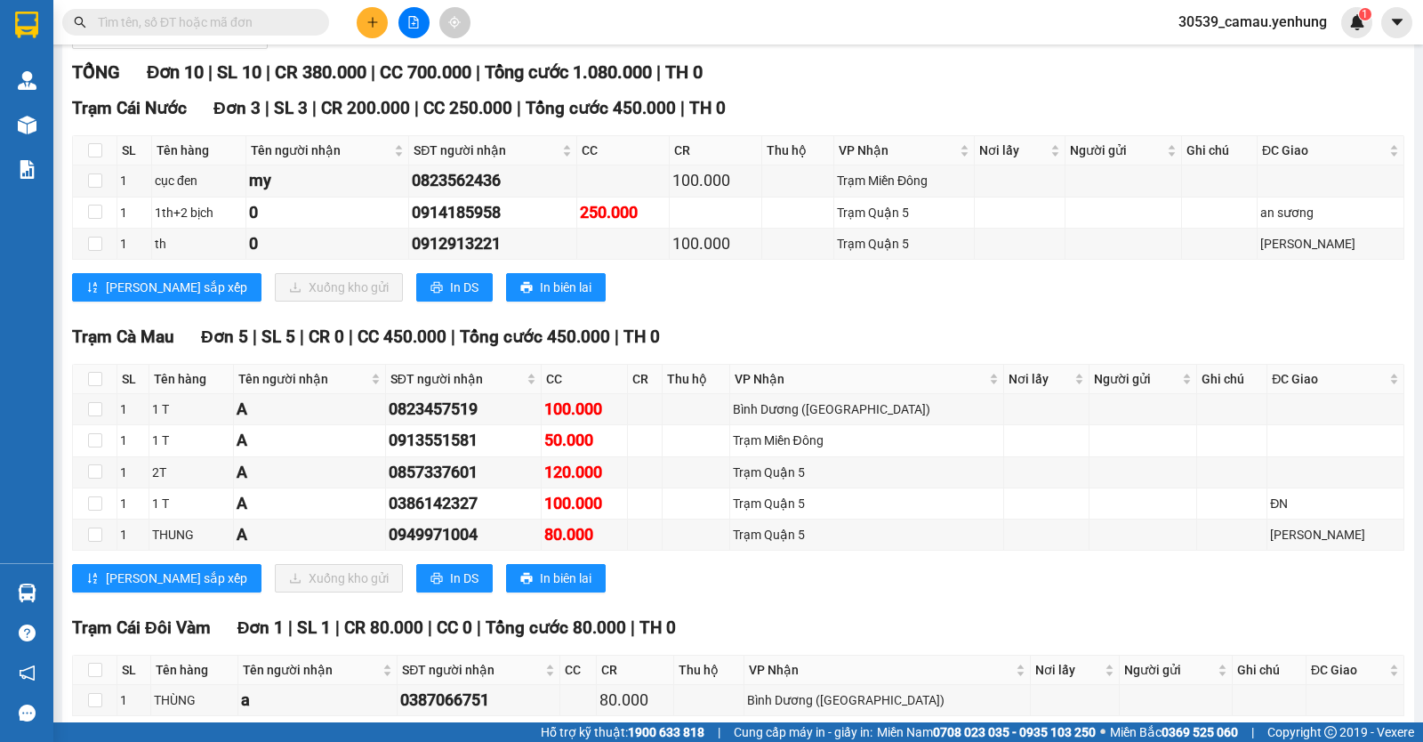
scroll to position [0, 0]
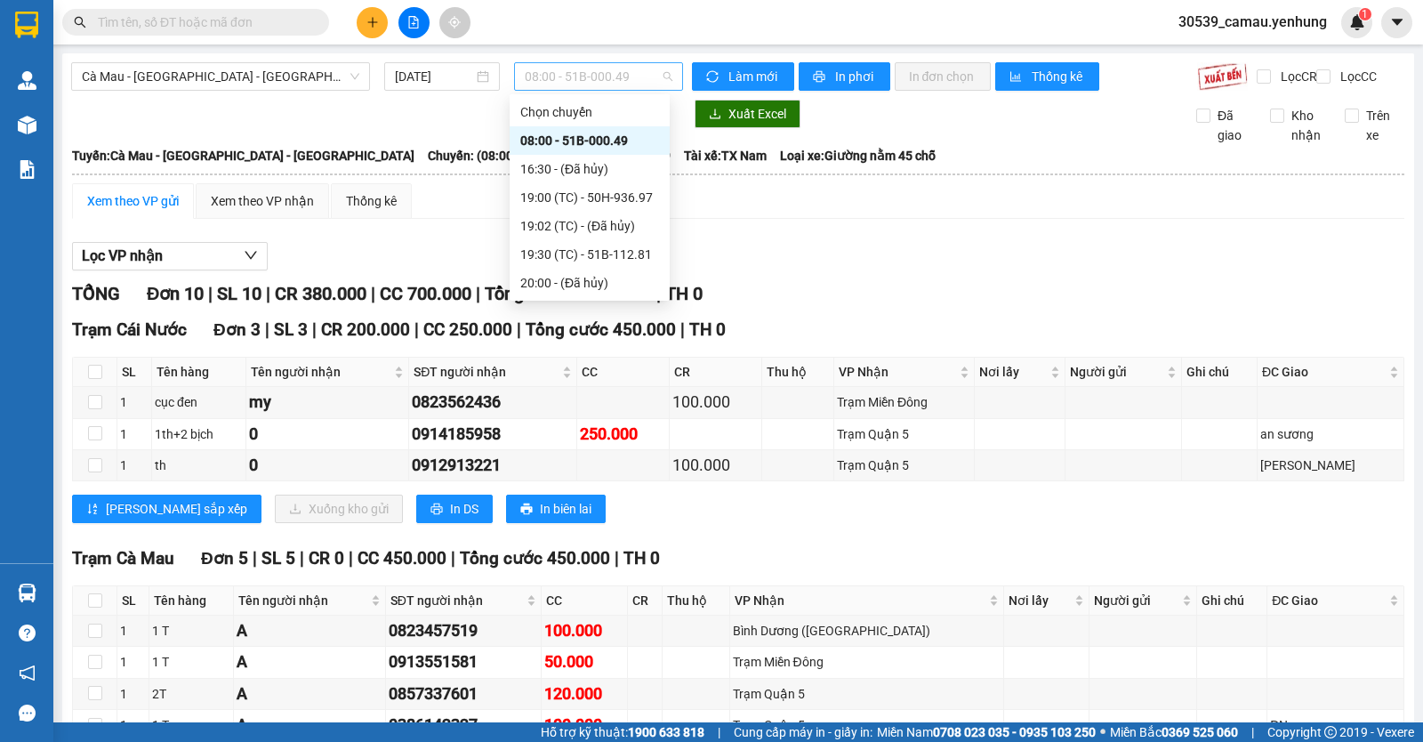
click at [630, 69] on span "08:00 - 51B-000.49" at bounding box center [598, 76] width 147 height 27
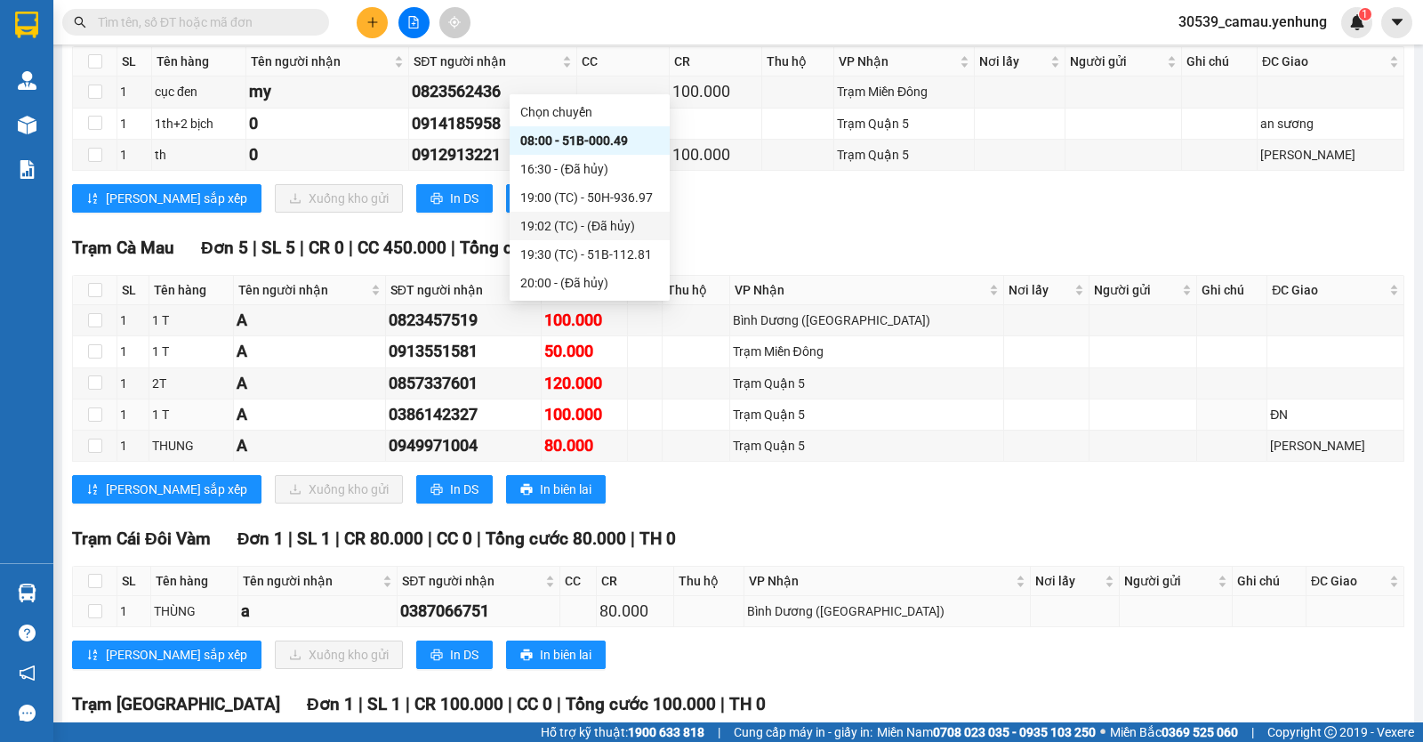
scroll to position [133, 0]
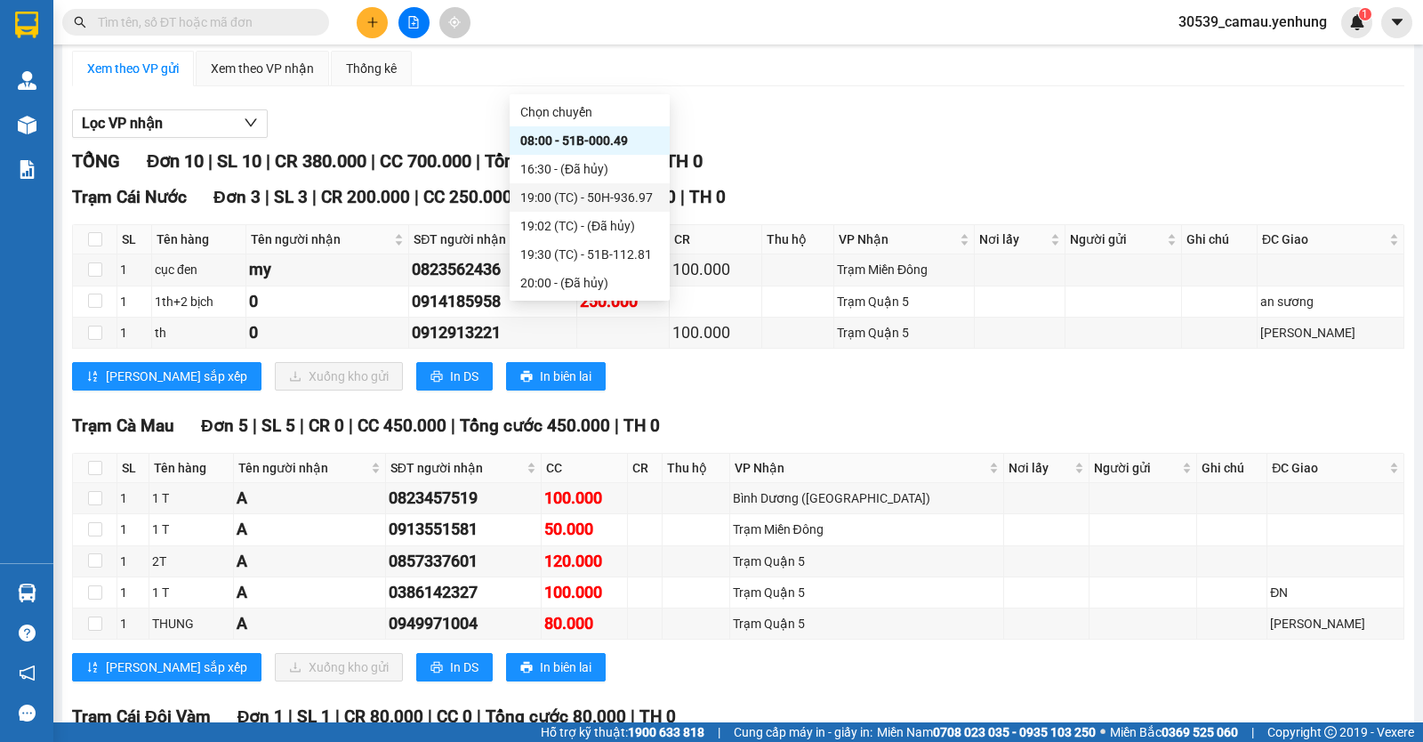
click at [614, 195] on div "19:00 (TC) - 50H-936.97" at bounding box center [589, 198] width 139 height 20
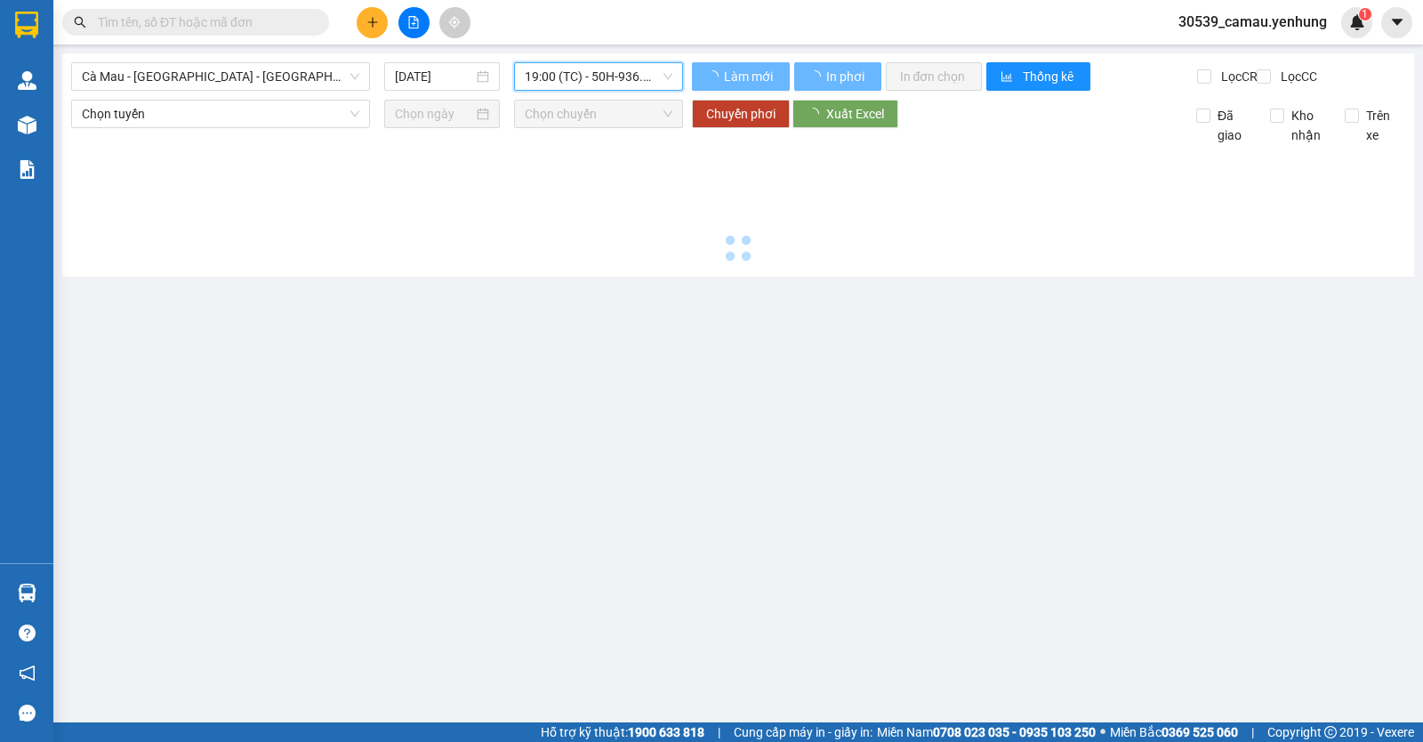
scroll to position [0, 0]
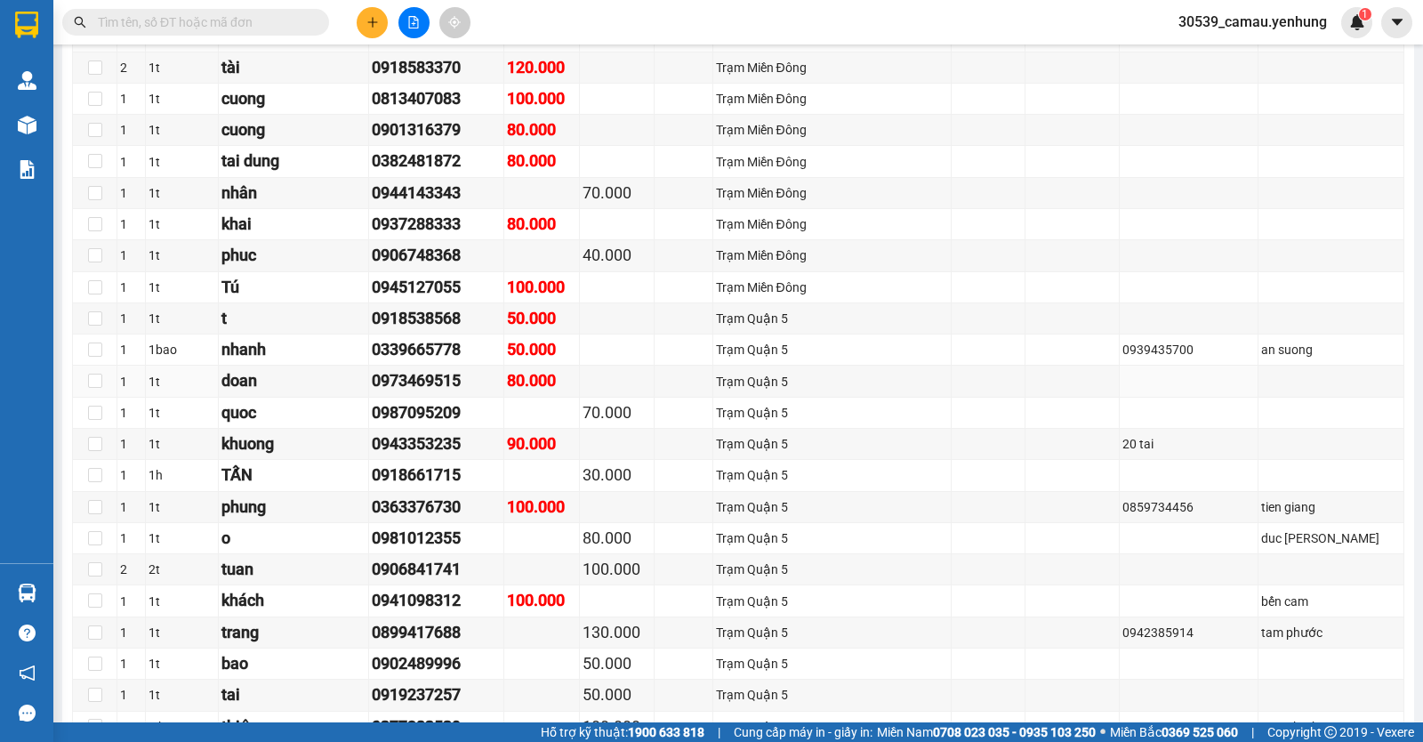
scroll to position [534, 0]
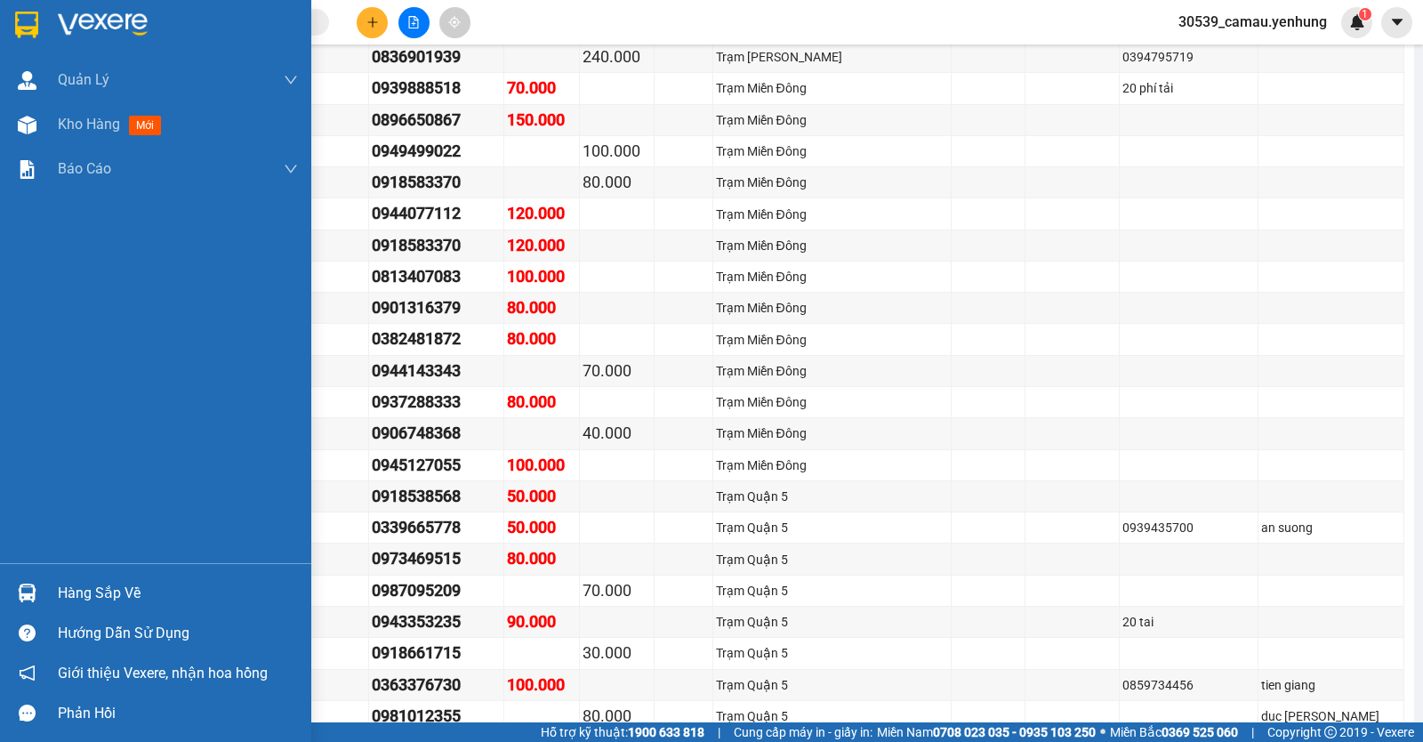
click at [52, 592] on div "Hàng sắp về" at bounding box center [155, 593] width 311 height 40
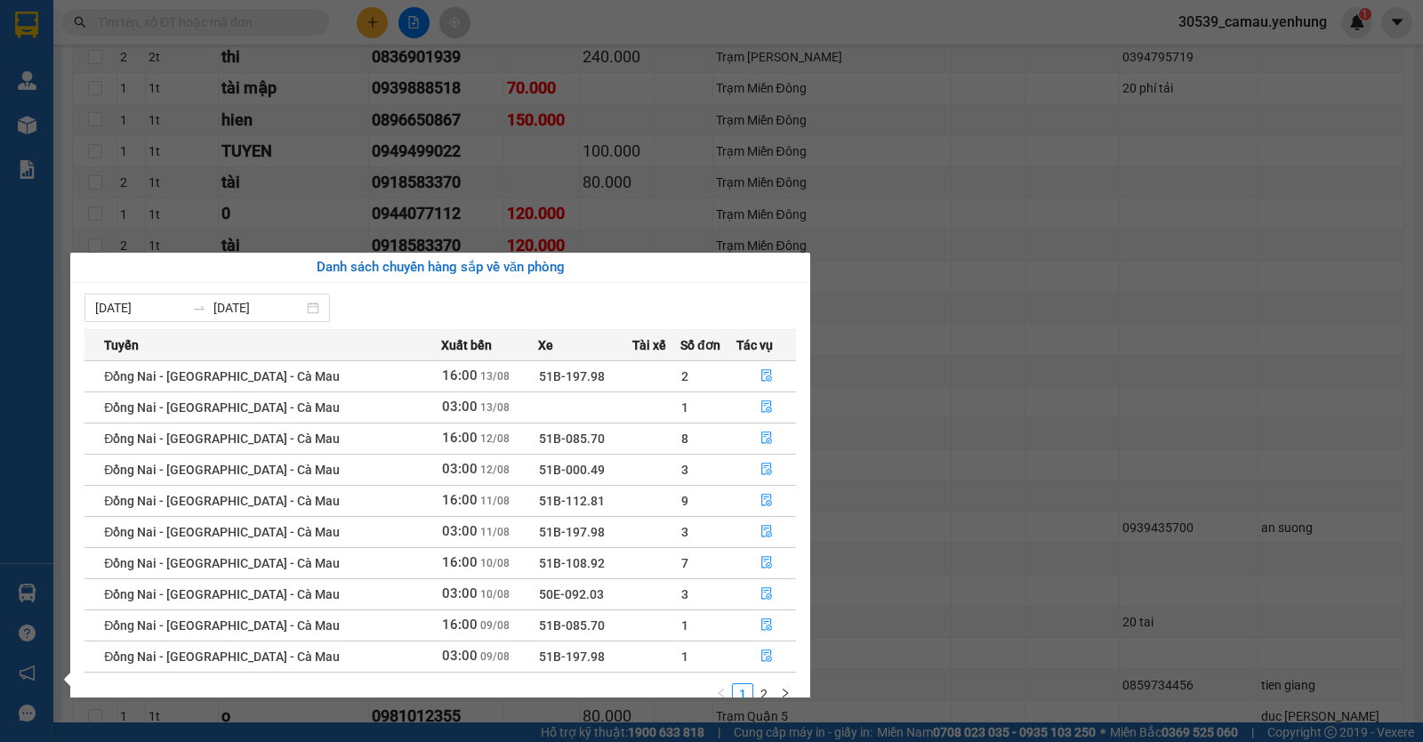
click at [1123, 264] on section "Kết quả tìm kiếm ( 0 ) Bộ lọc No Data 30539_camau.yenhung 1 Quản [PERSON_NAME] …" at bounding box center [711, 371] width 1423 height 742
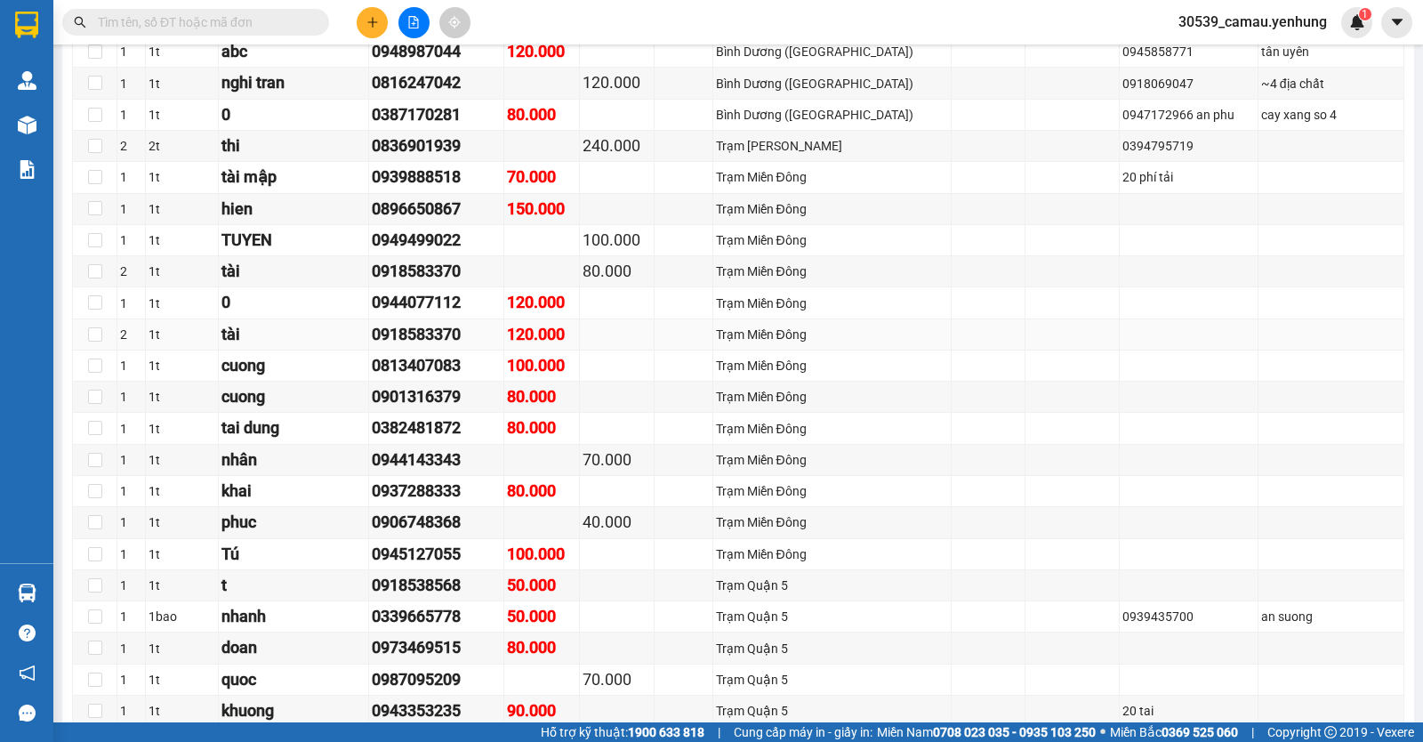
scroll to position [0, 0]
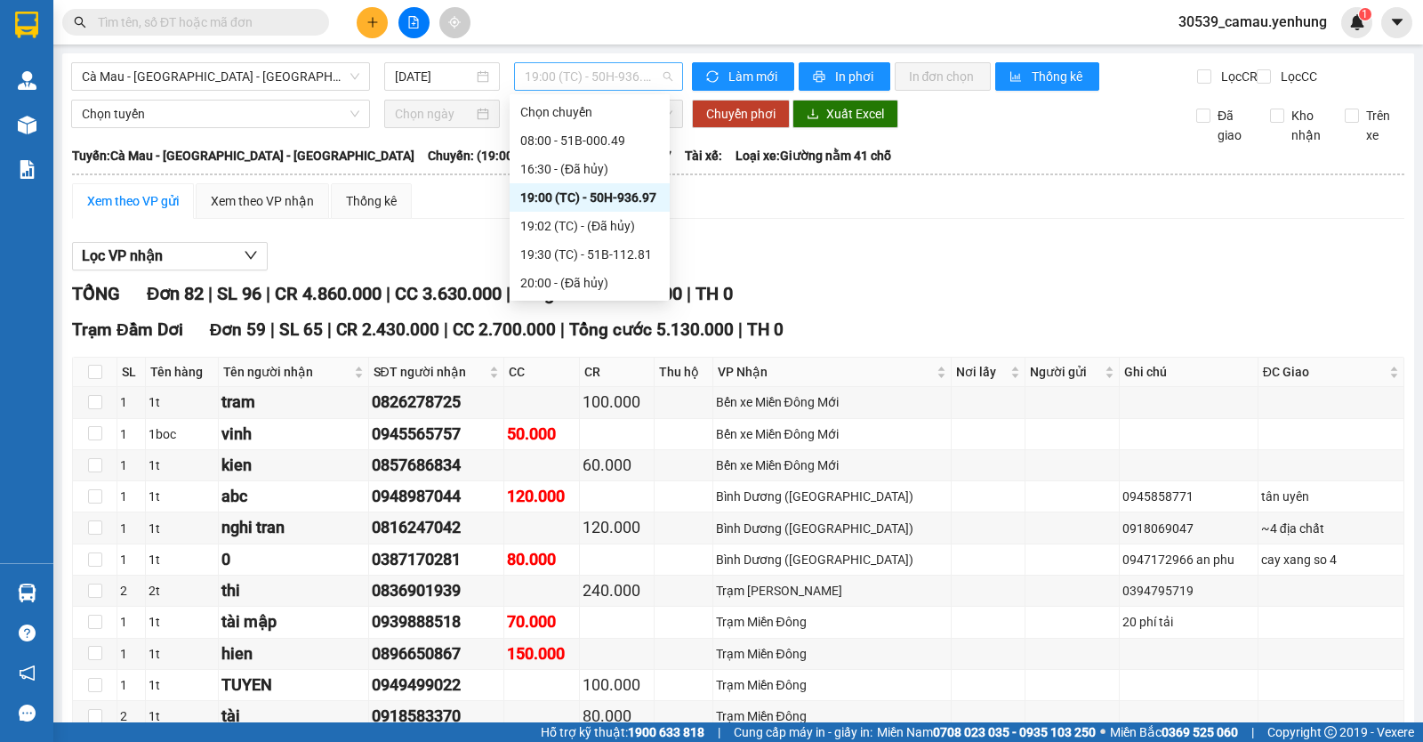
click at [655, 75] on span "19:00 (TC) - 50H-936.97" at bounding box center [598, 76] width 147 height 27
click at [610, 146] on div "08:00 - 51B-000.49" at bounding box center [589, 141] width 139 height 20
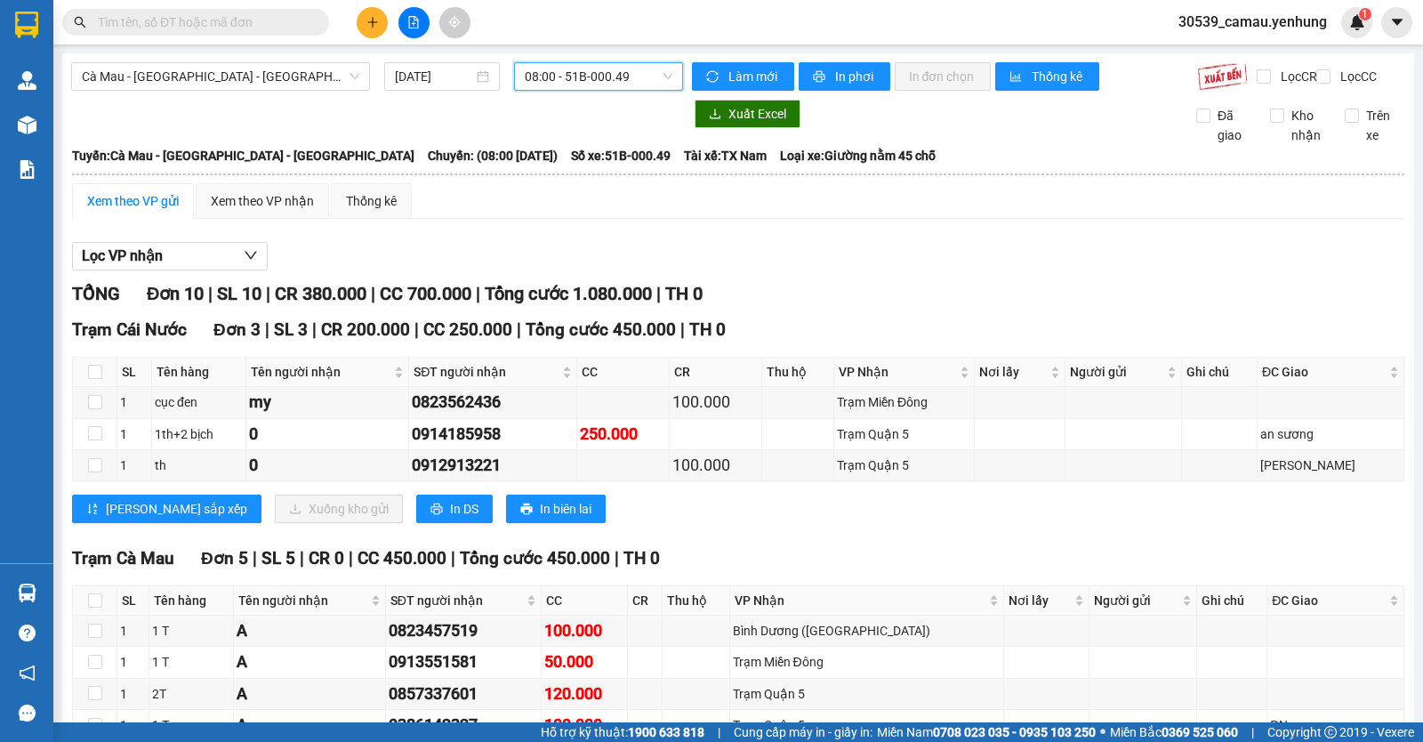
scroll to position [178, 0]
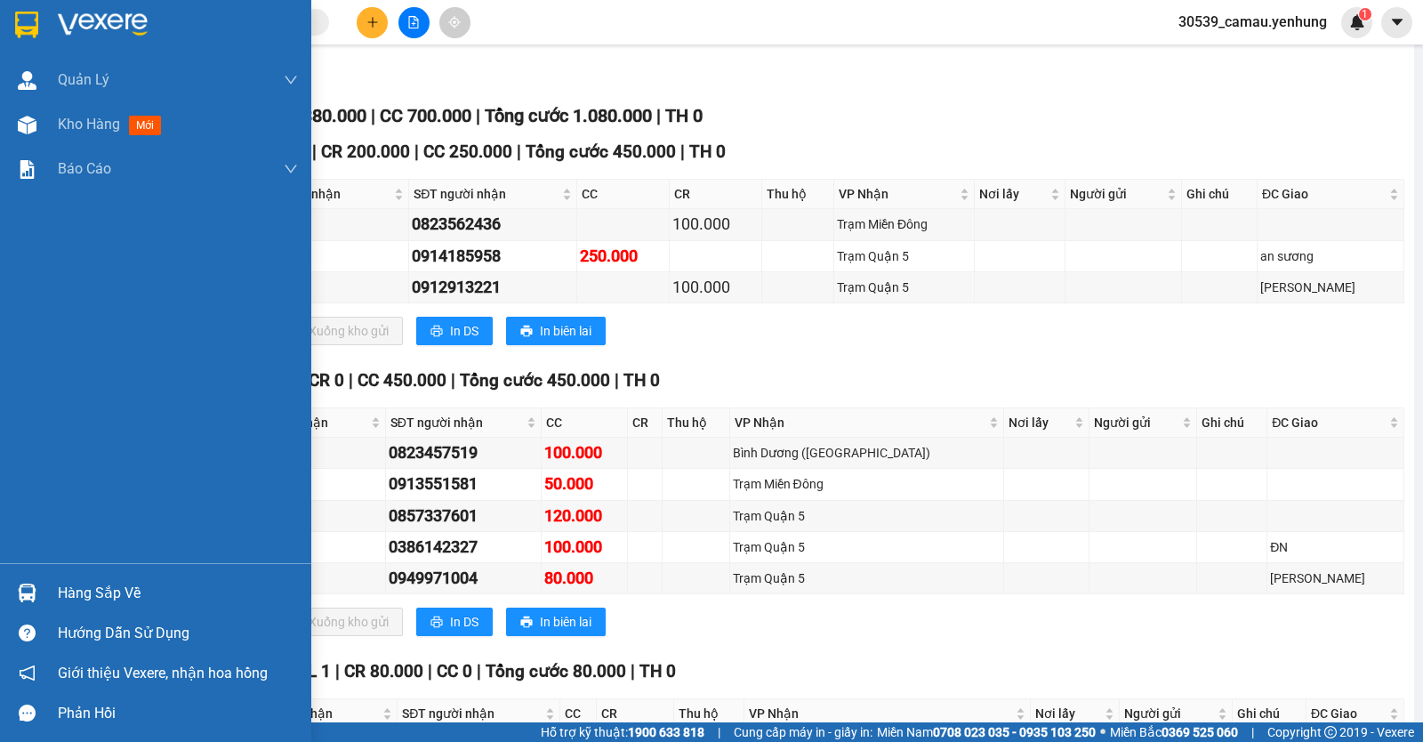
click at [25, 590] on img at bounding box center [27, 592] width 19 height 19
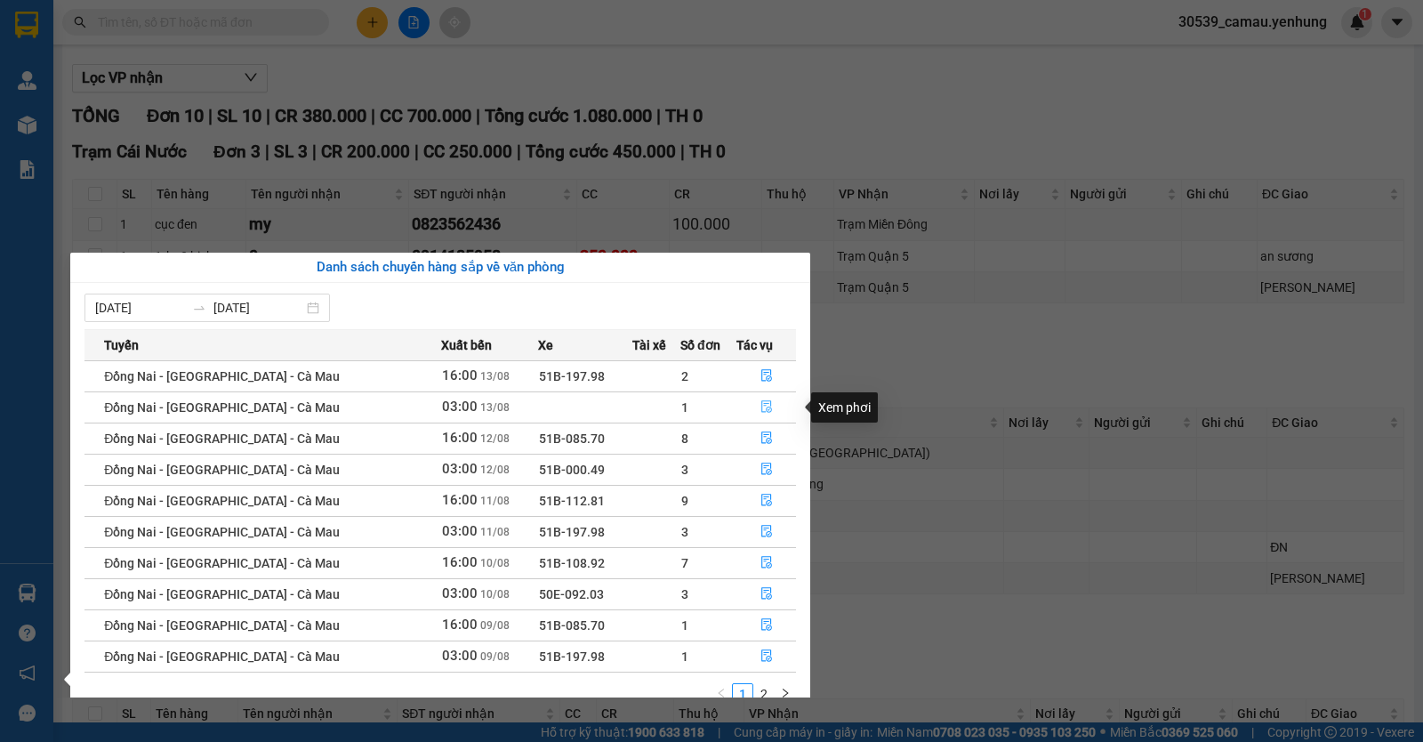
click at [763, 415] on button "button" at bounding box center [766, 407] width 58 height 28
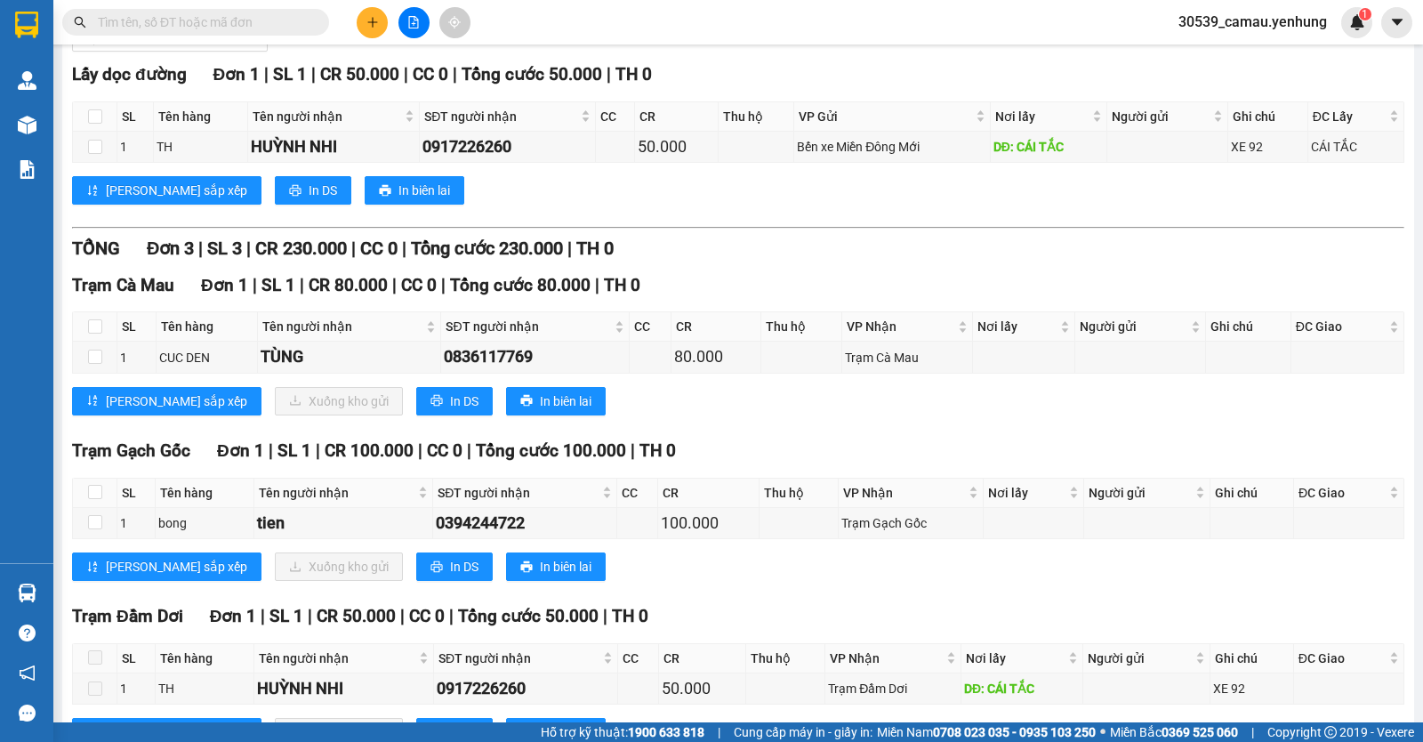
scroll to position [130, 0]
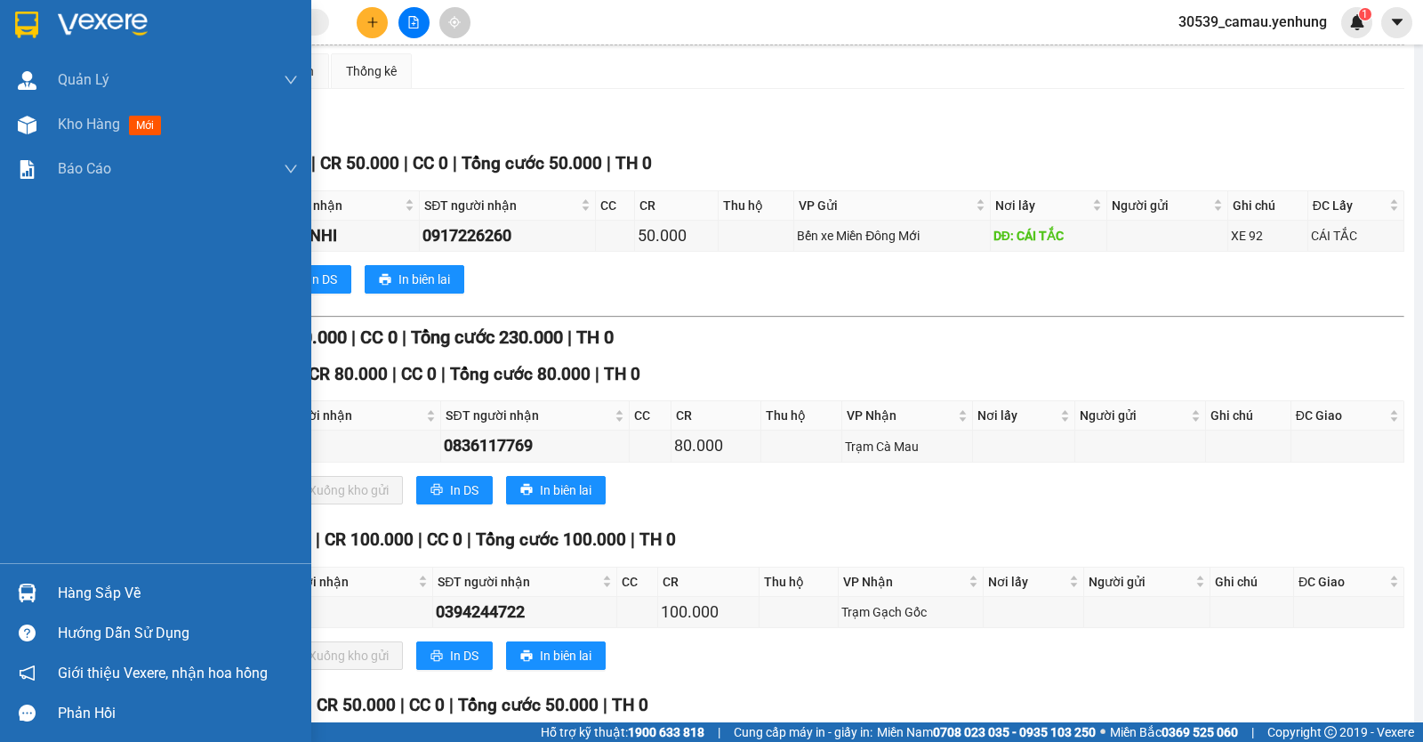
click at [26, 585] on img at bounding box center [27, 592] width 19 height 19
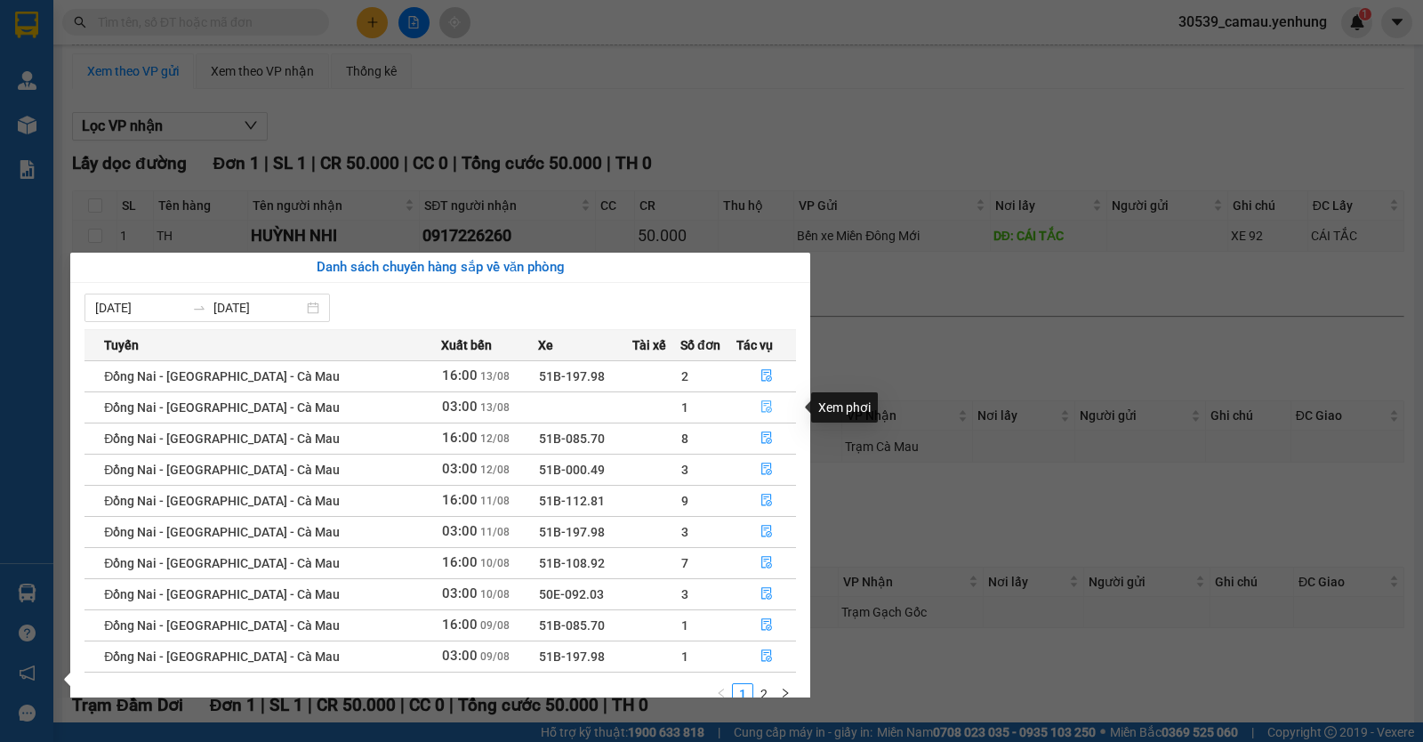
click at [760, 406] on icon "file-done" at bounding box center [766, 406] width 12 height 12
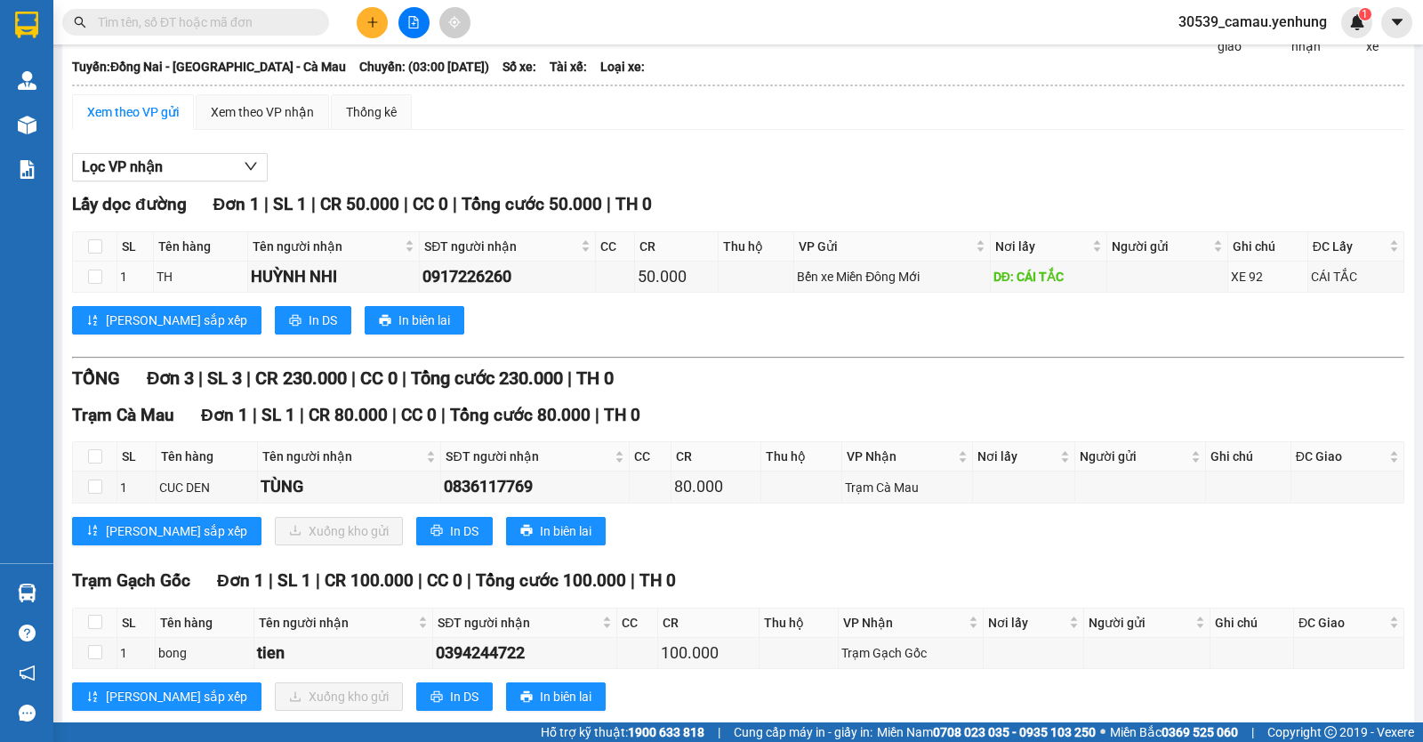
scroll to position [89, 0]
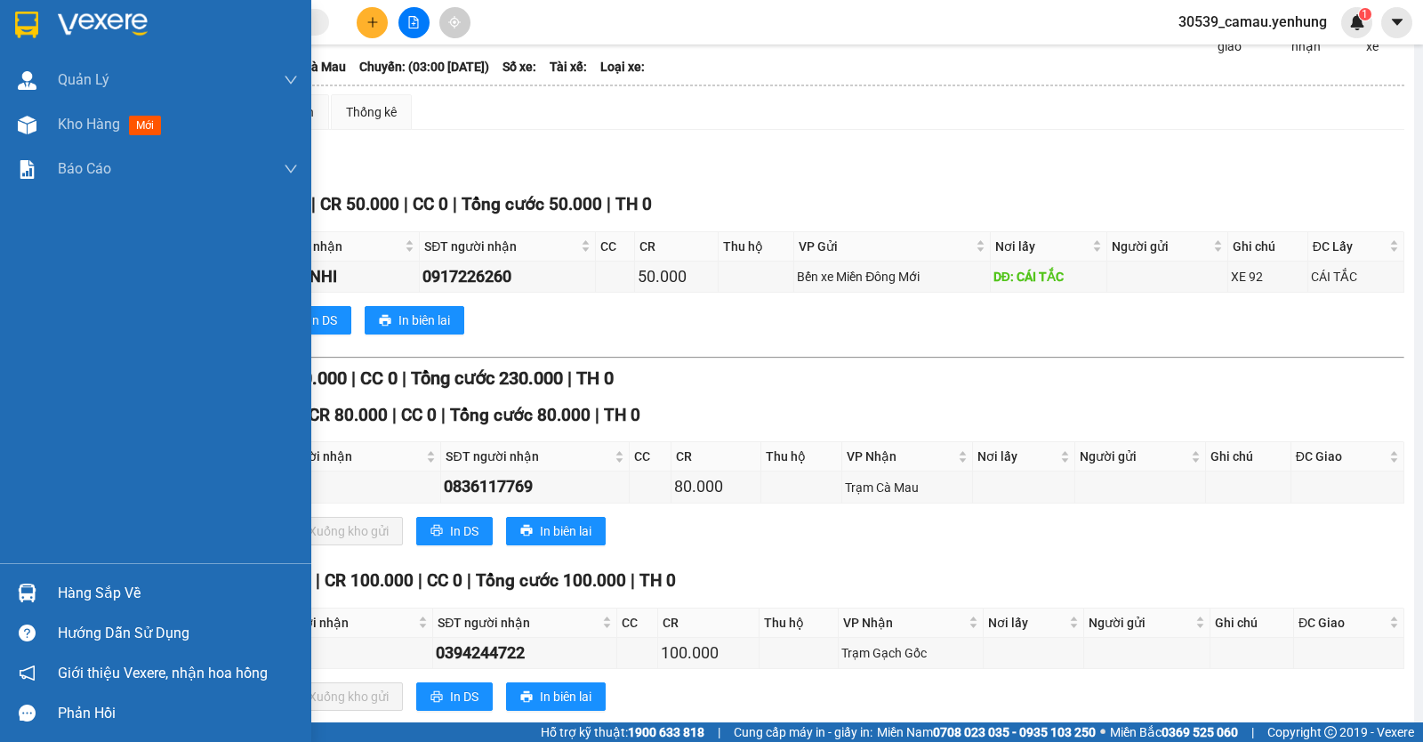
click at [45, 600] on div "Hàng sắp về" at bounding box center [155, 593] width 311 height 40
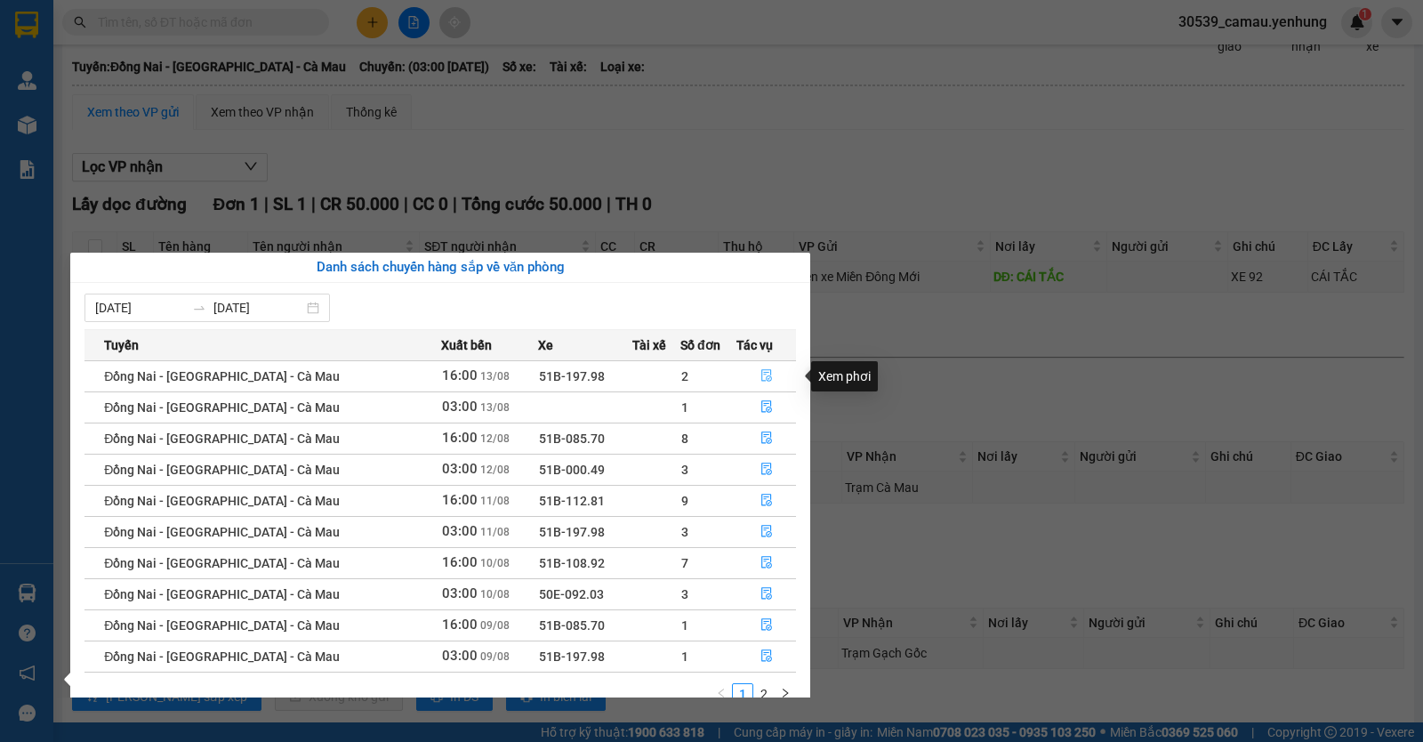
click at [756, 366] on button "button" at bounding box center [766, 376] width 58 height 28
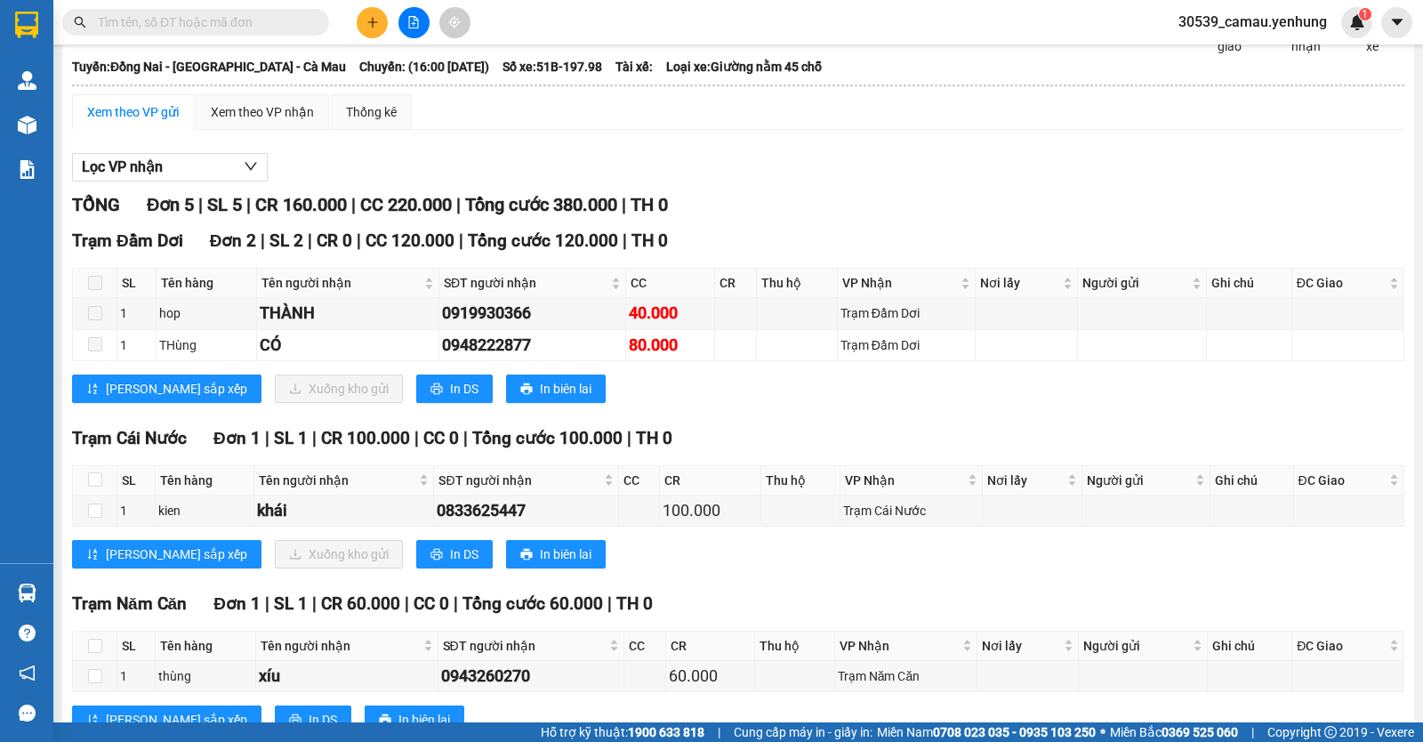
scroll to position [331, 0]
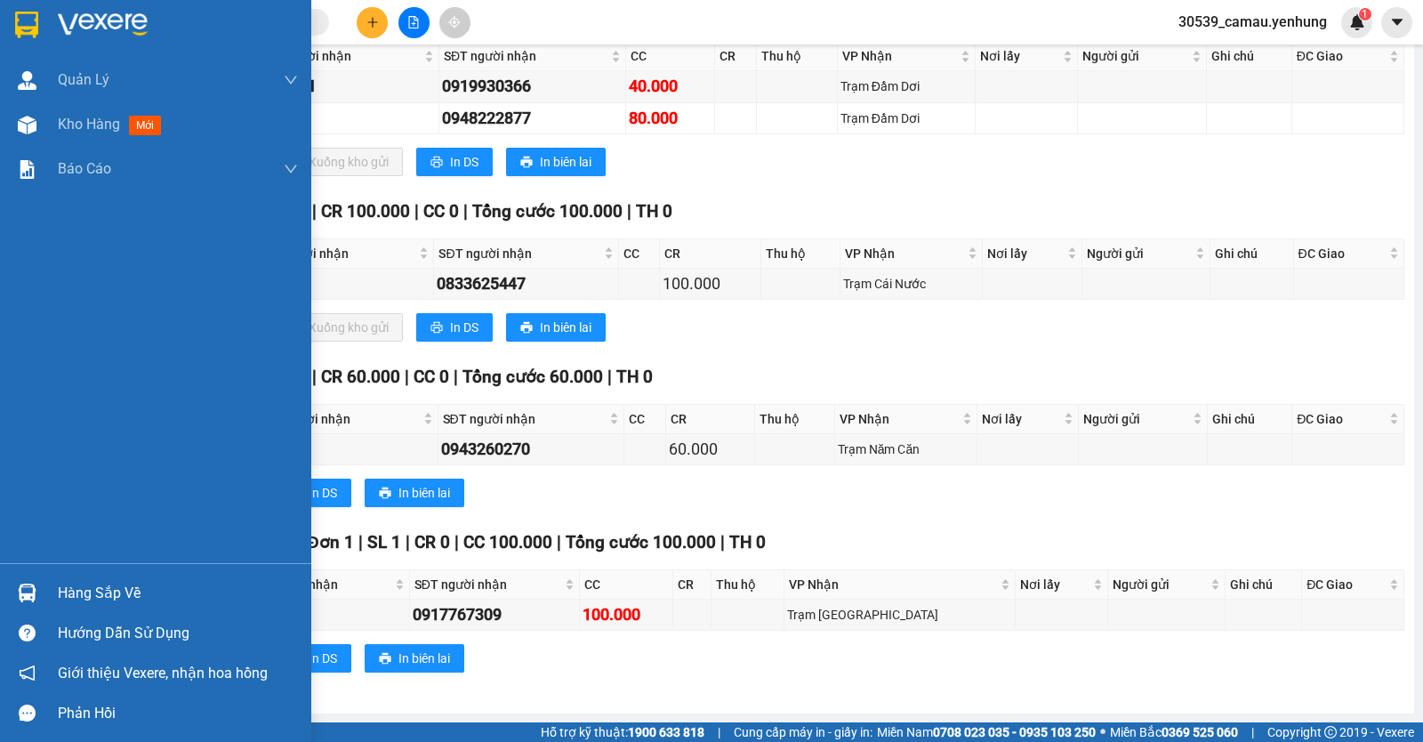
click at [29, 581] on div at bounding box center [27, 592] width 31 height 31
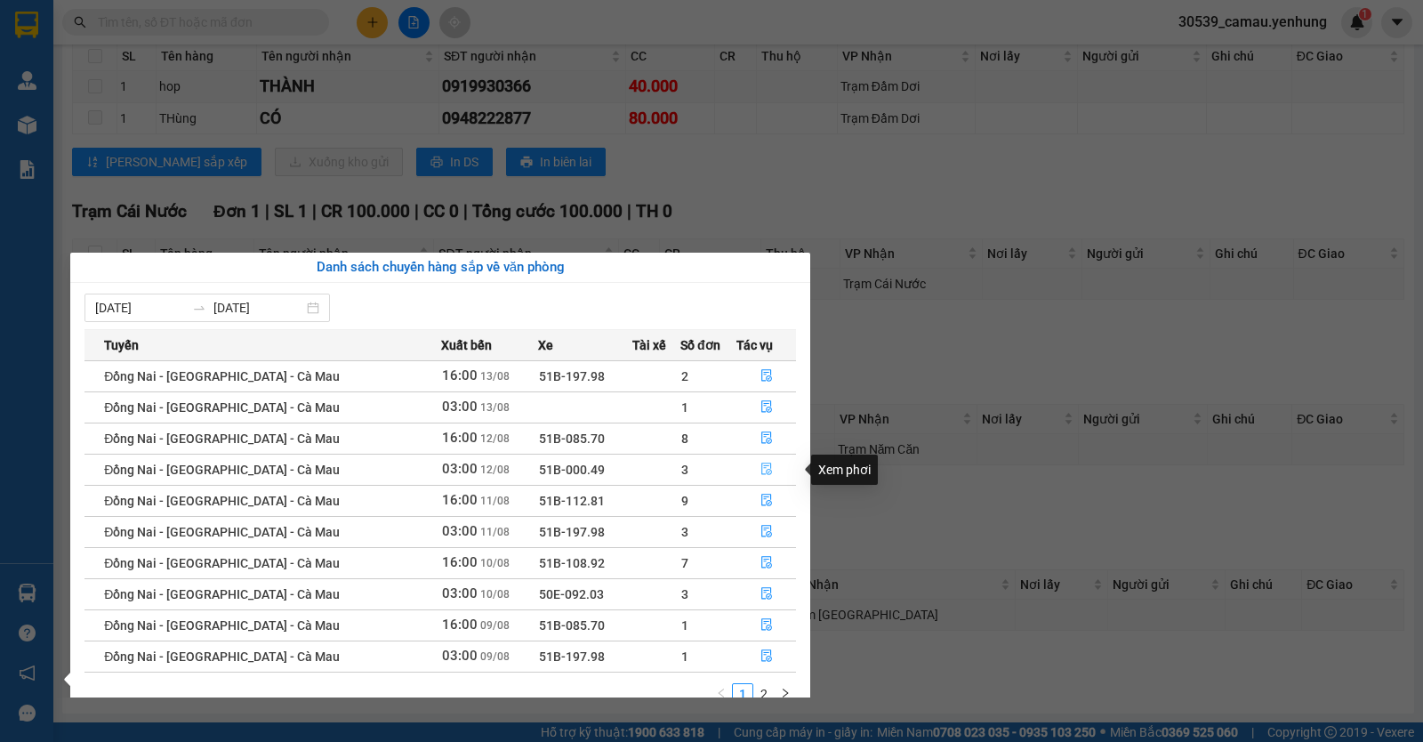
click at [760, 470] on icon "file-done" at bounding box center [766, 468] width 12 height 12
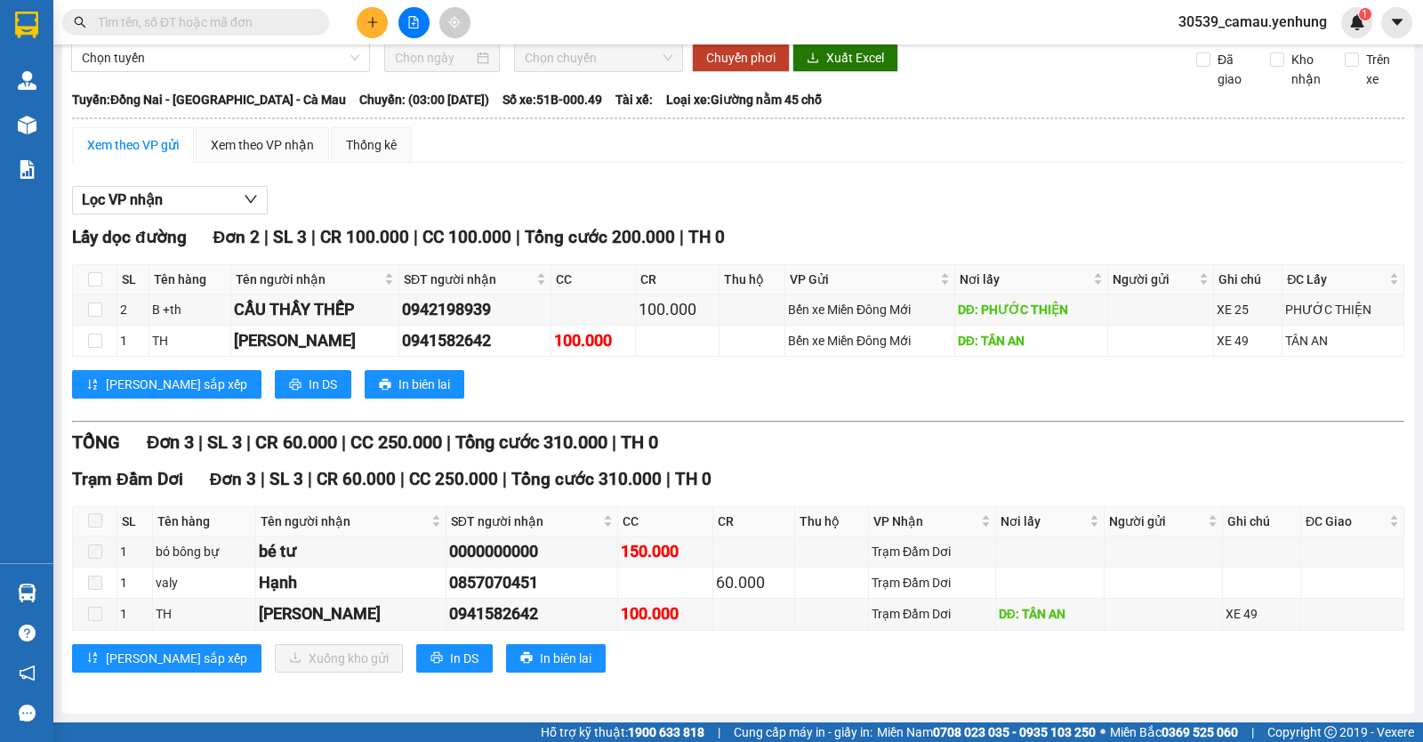
scroll to position [71, 0]
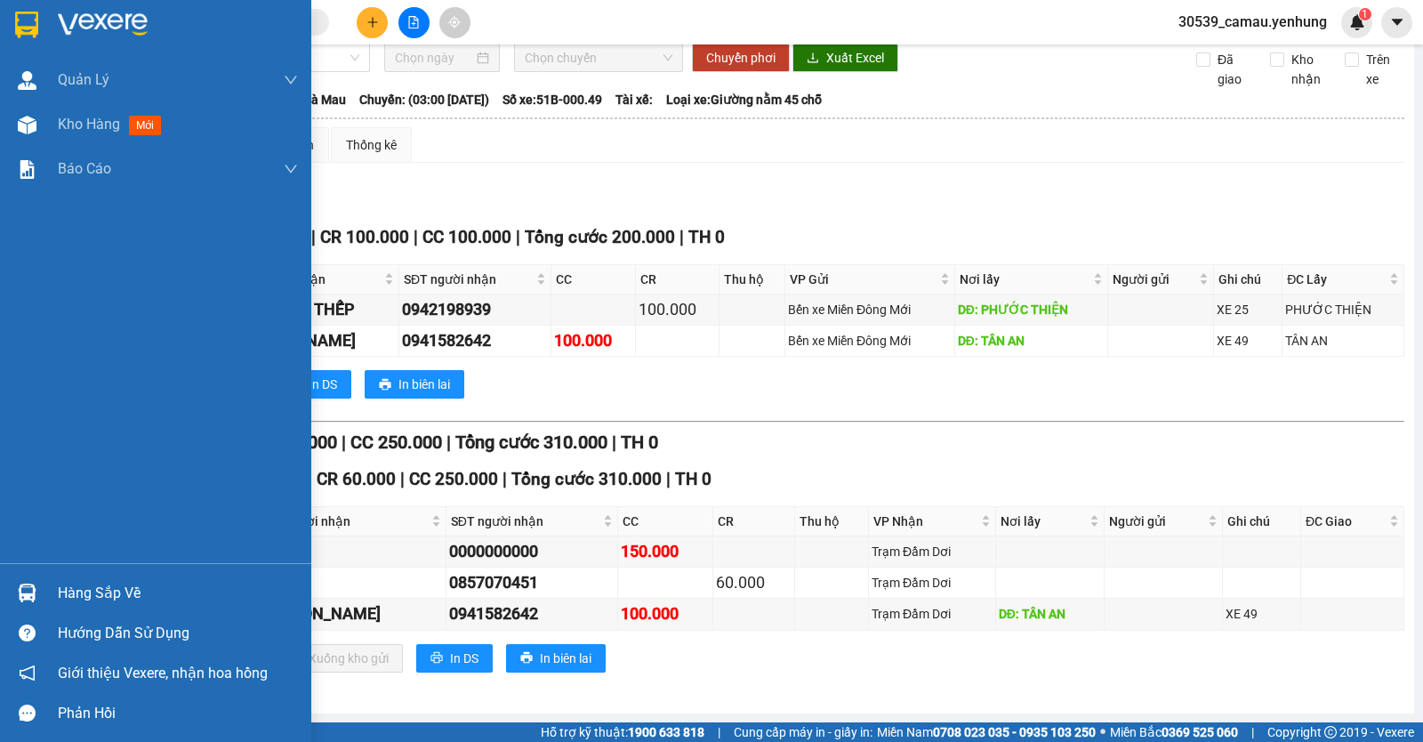
click at [41, 597] on div at bounding box center [27, 592] width 31 height 31
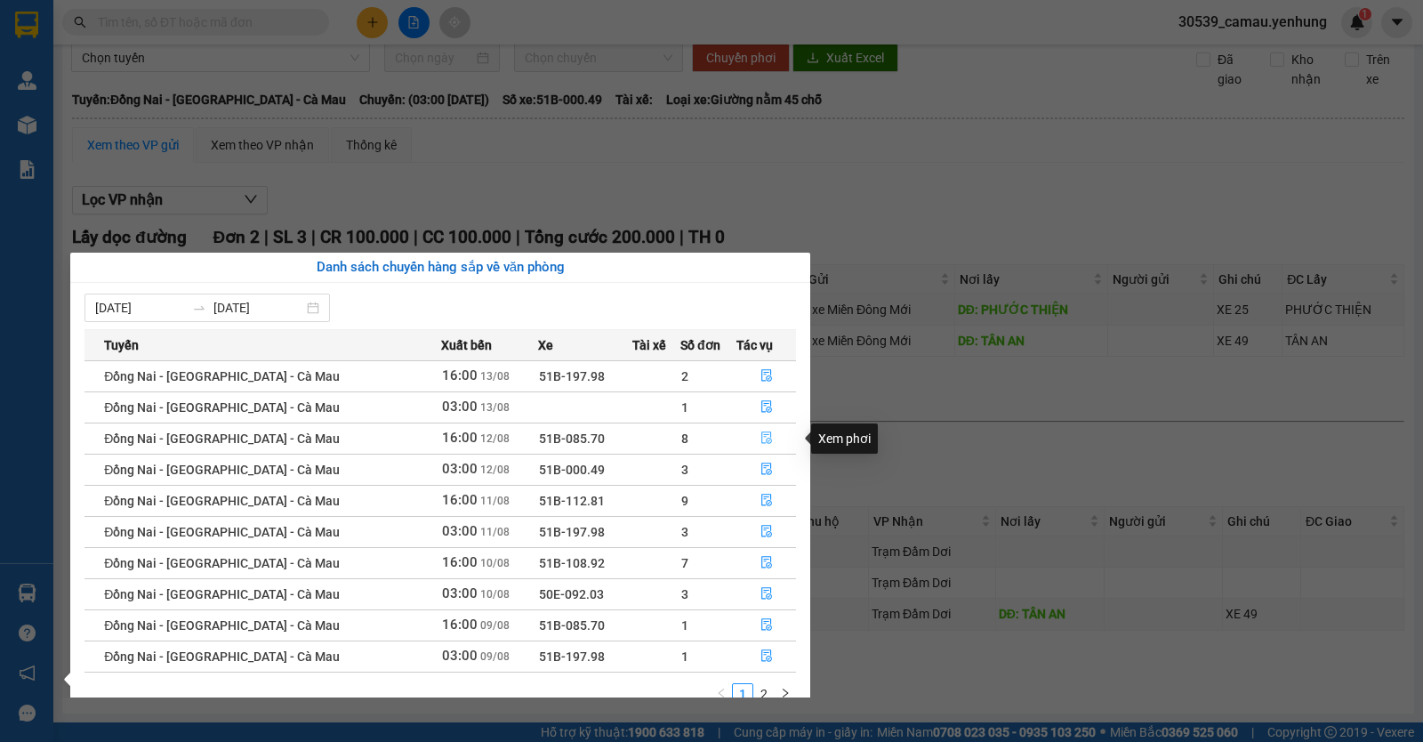
click at [762, 440] on icon "file-done" at bounding box center [766, 437] width 12 height 12
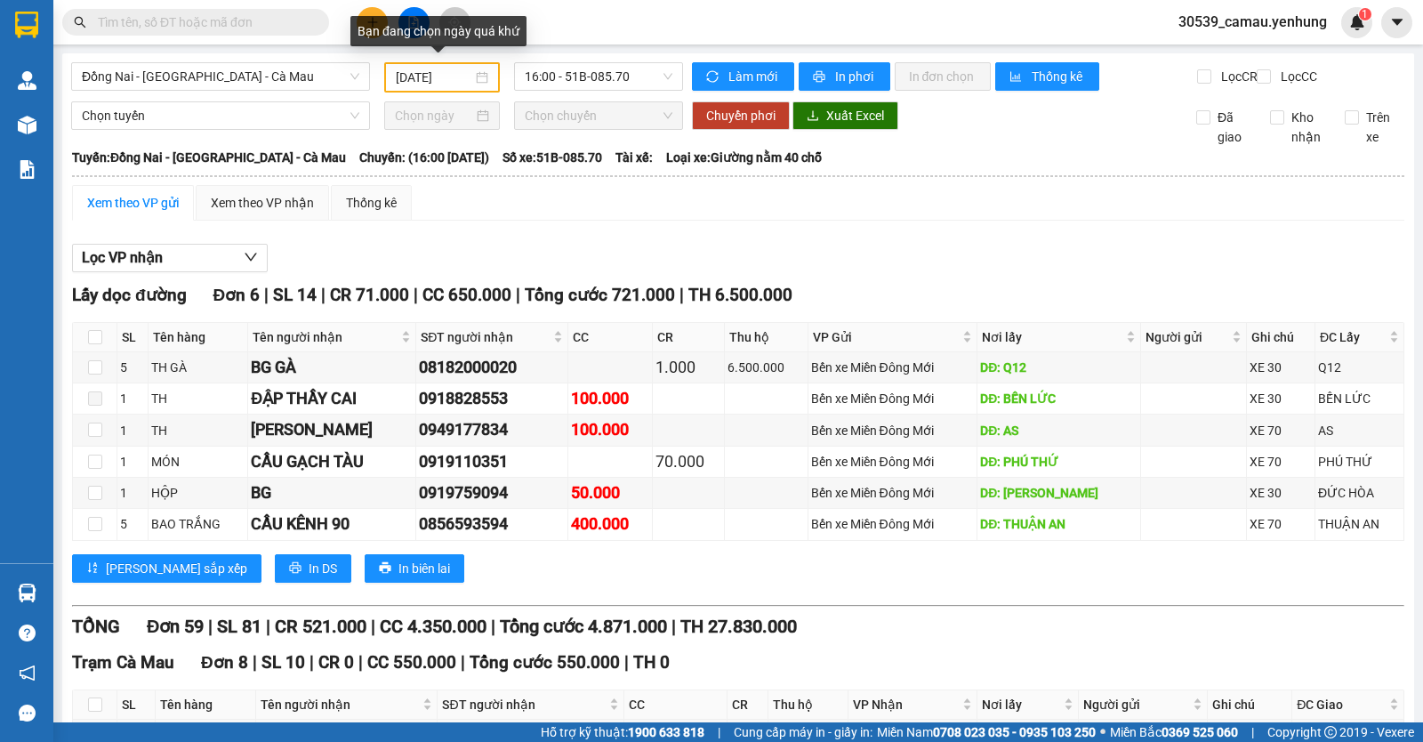
click at [457, 78] on input "[DATE]" at bounding box center [434, 78] width 77 height 20
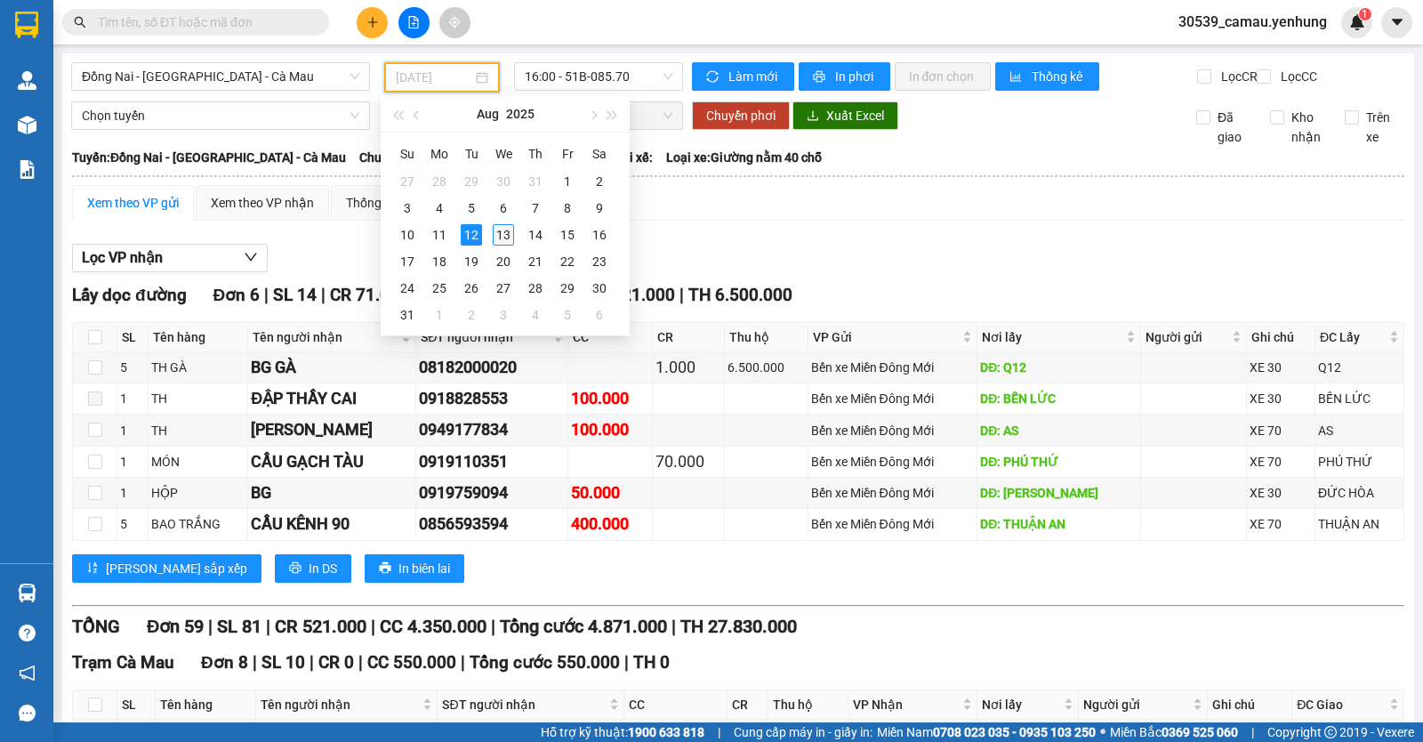
click at [495, 229] on div "13" at bounding box center [503, 234] width 21 height 21
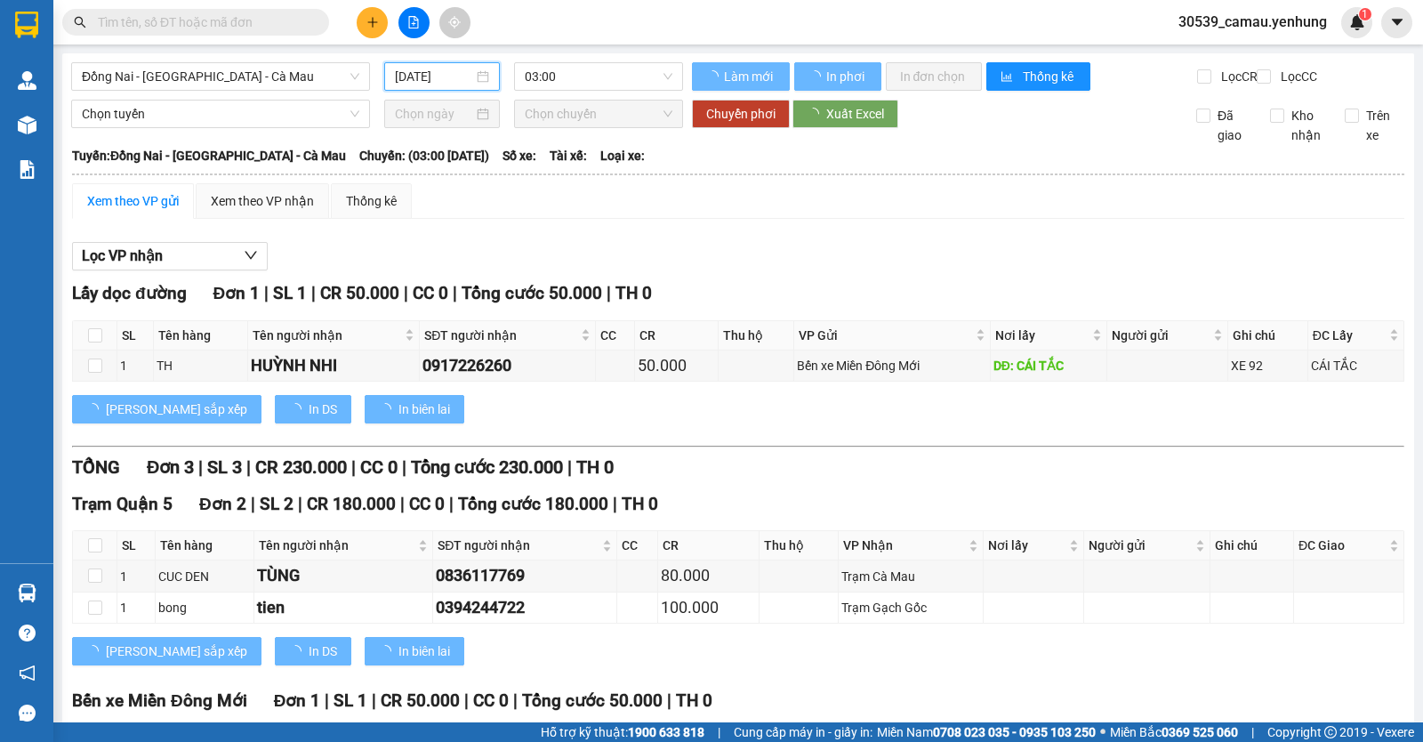
click at [482, 85] on div "[DATE]" at bounding box center [442, 77] width 95 height 20
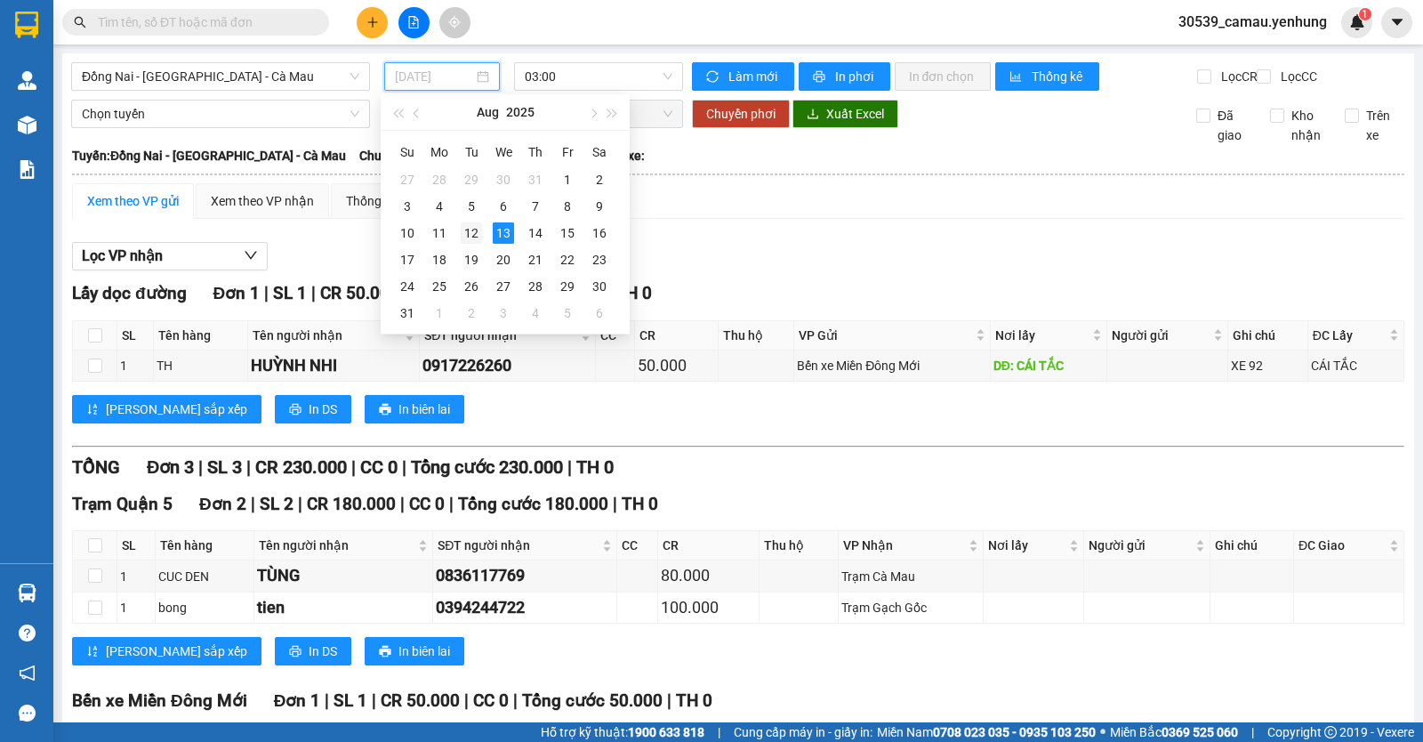
click at [464, 227] on div "12" at bounding box center [471, 232] width 21 height 21
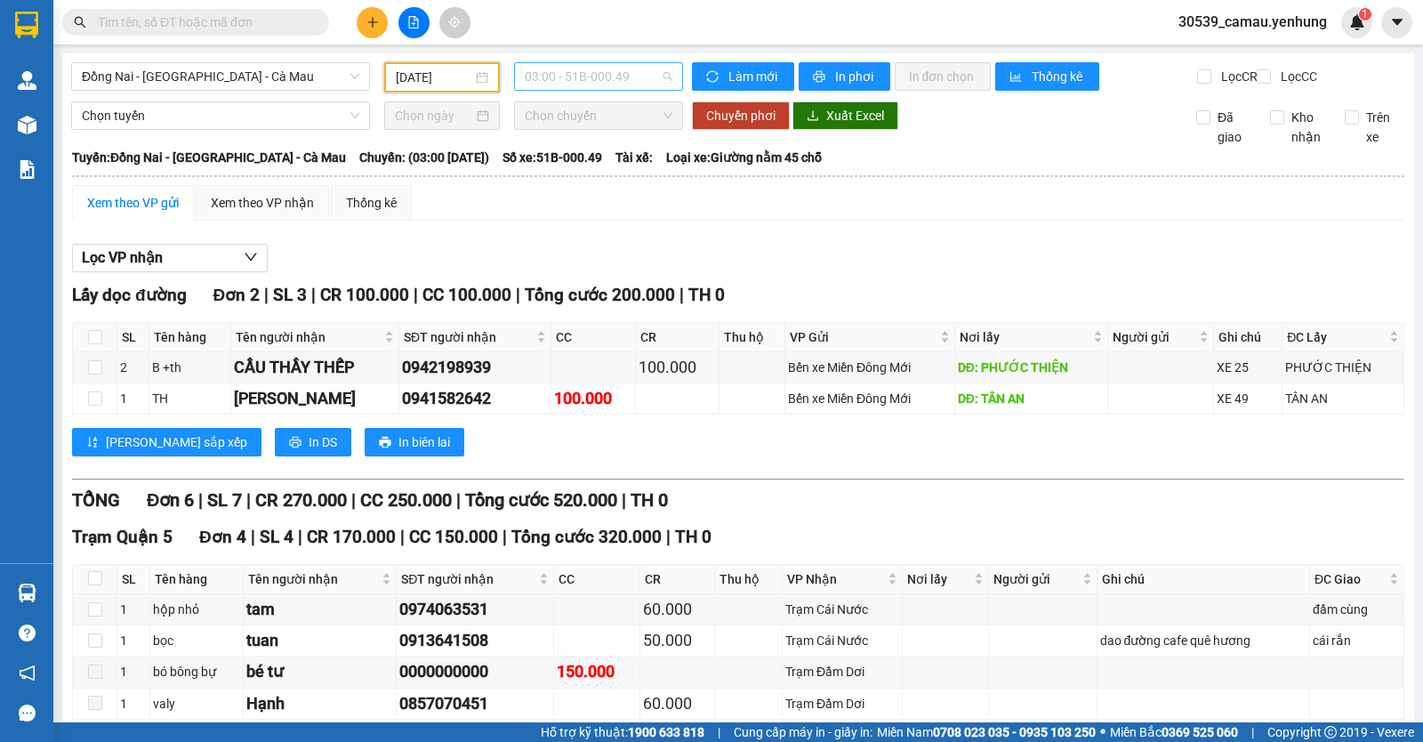
click at [652, 74] on span "03:00 - 51B-000.49" at bounding box center [598, 76] width 147 height 27
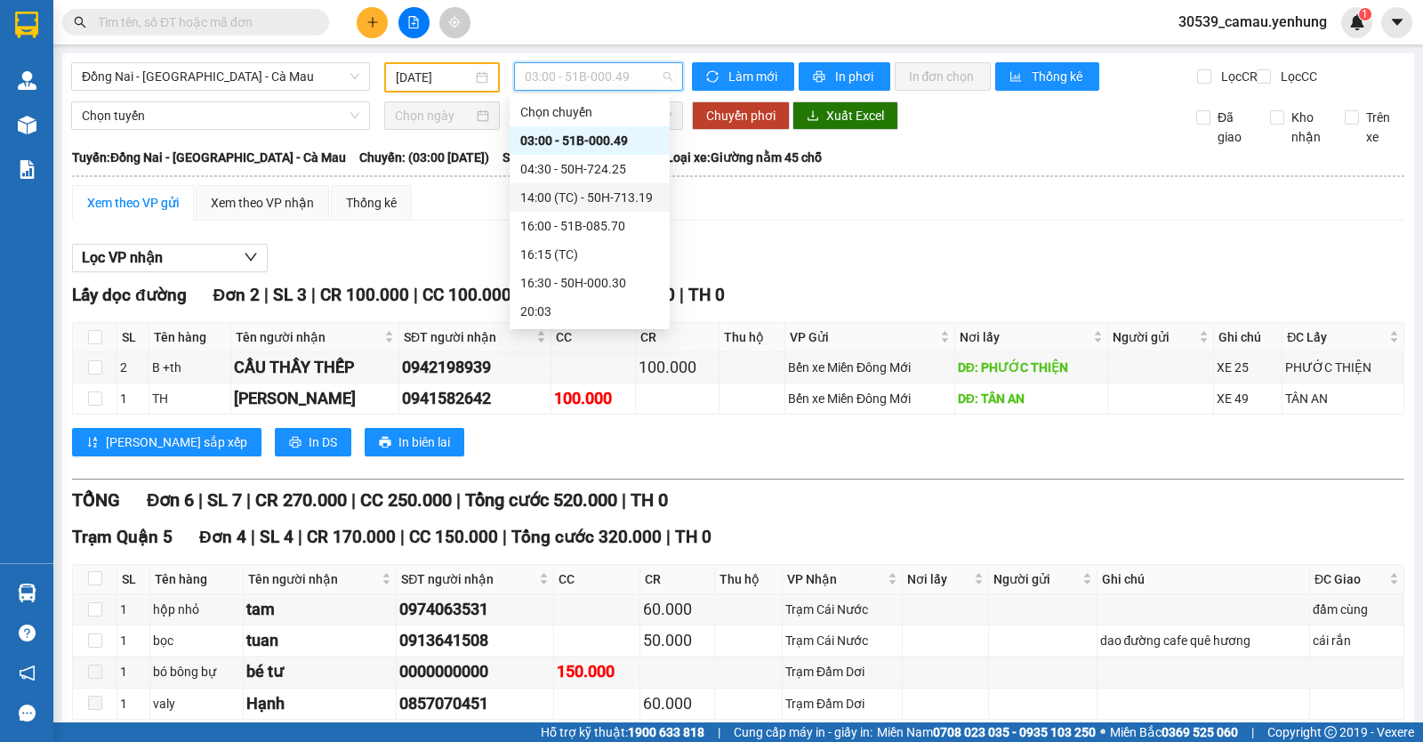
click at [586, 187] on div "14:00 (TC) - 50H-713.19" at bounding box center [590, 197] width 160 height 28
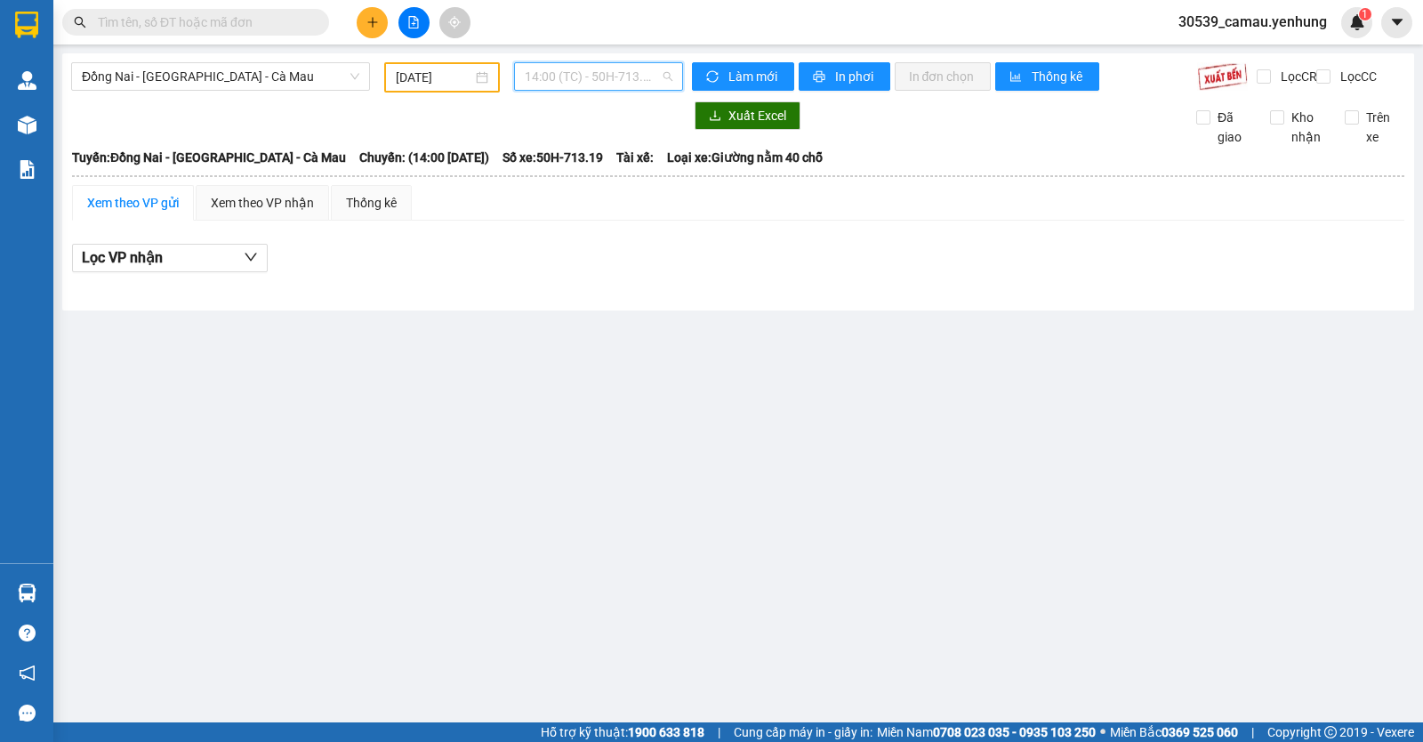
click at [640, 81] on span "14:00 (TC) - 50H-713.19" at bounding box center [598, 76] width 147 height 27
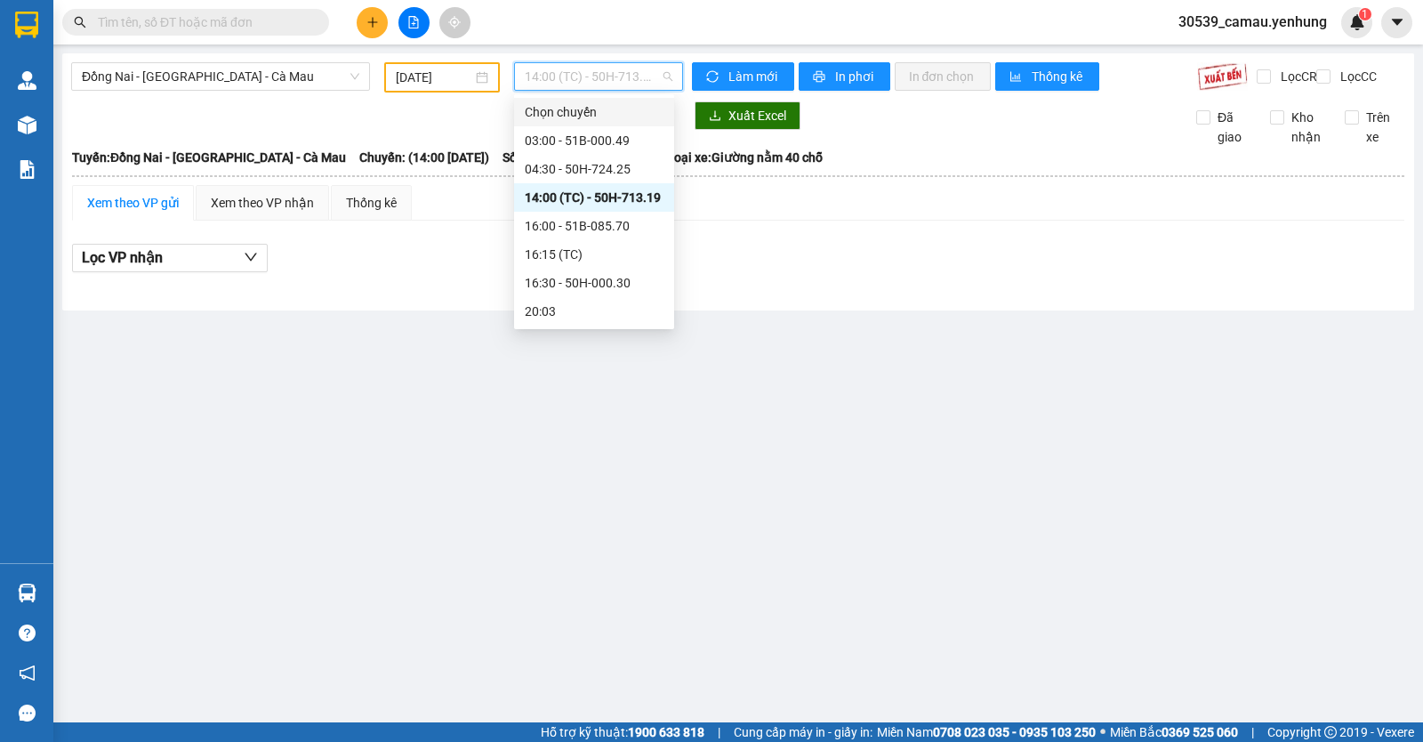
click at [631, 72] on span "14:00 (TC) - 50H-713.19" at bounding box center [598, 76] width 147 height 27
click at [625, 85] on span "14:00 (TC) - 50H-713.19" at bounding box center [598, 76] width 147 height 27
click at [591, 285] on div "16:30 - 50H-000.30" at bounding box center [594, 283] width 139 height 20
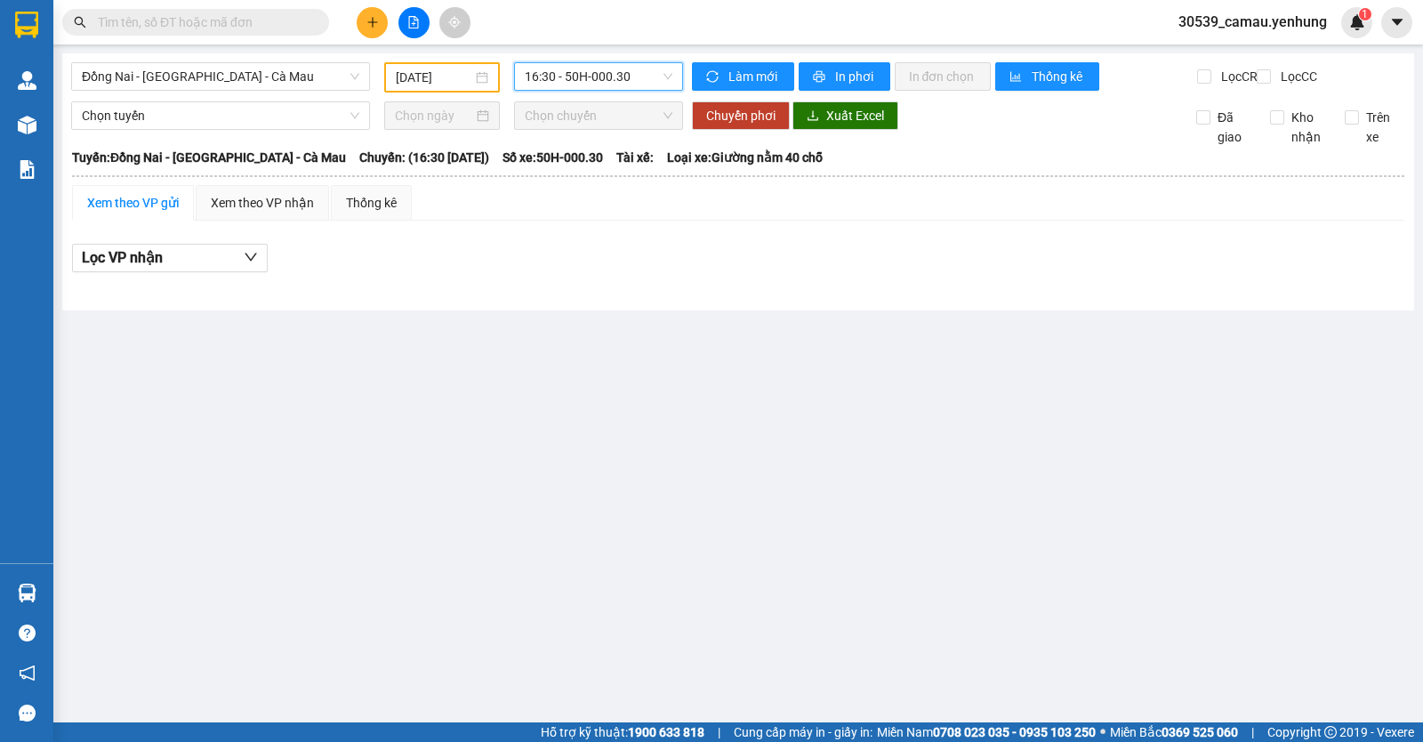
click at [627, 81] on span "16:30 - 50H-000.30" at bounding box center [598, 76] width 147 height 27
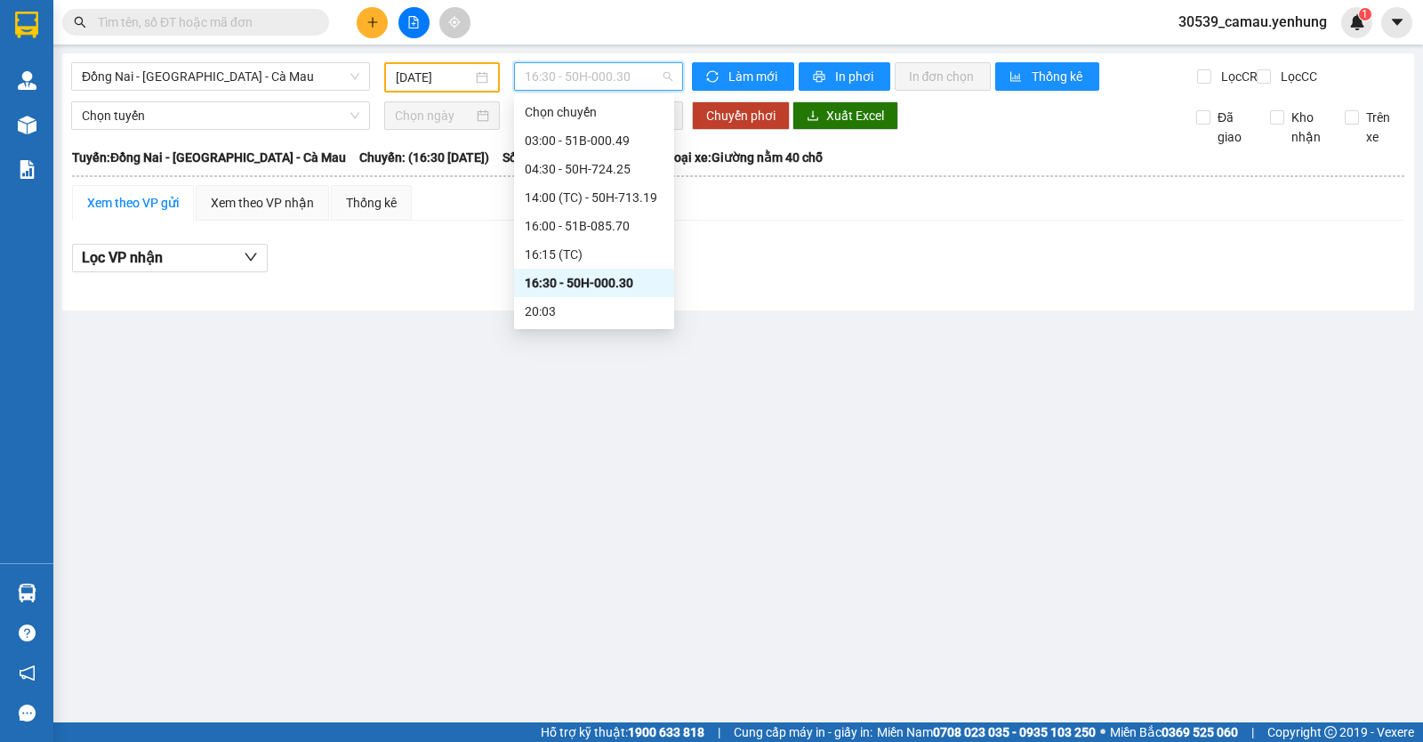
click at [605, 280] on div "16:30 - 50H-000.30" at bounding box center [594, 283] width 139 height 20
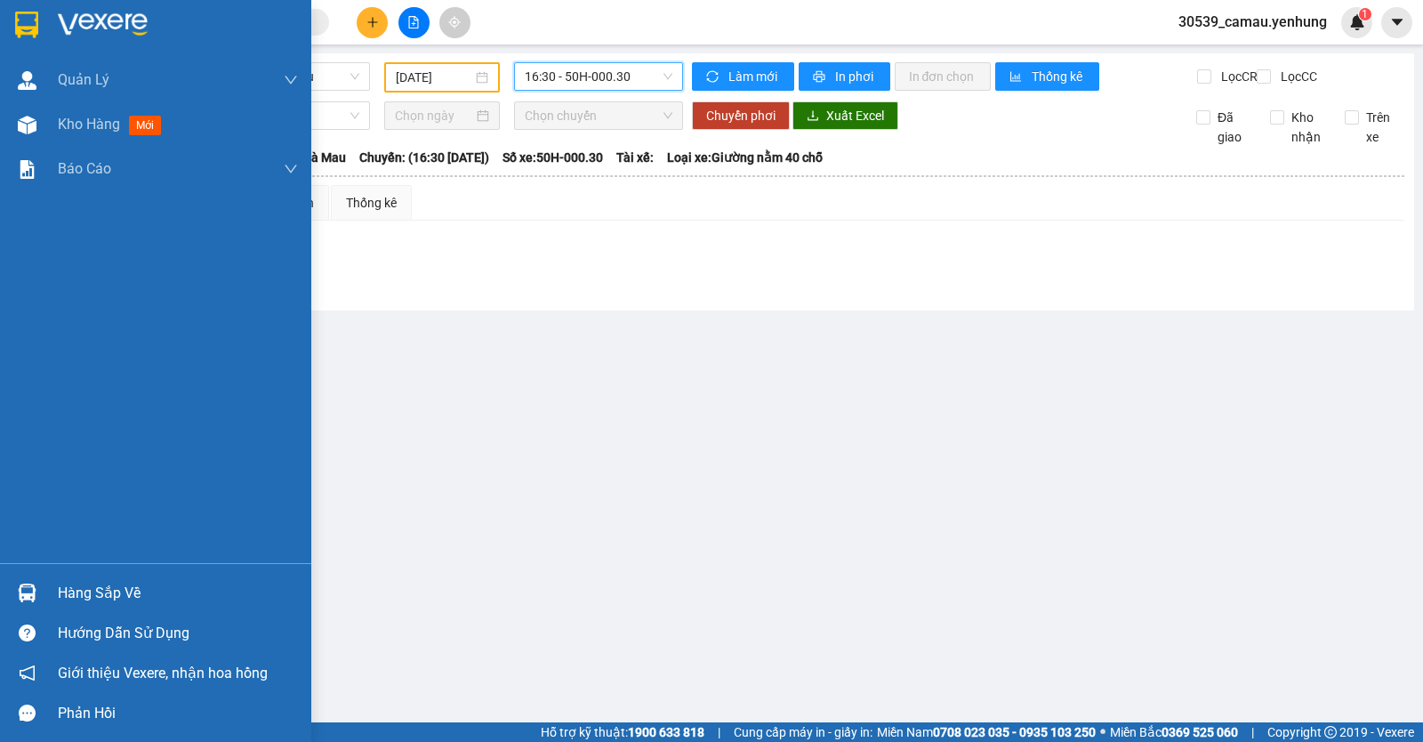
click at [26, 599] on img at bounding box center [27, 592] width 19 height 19
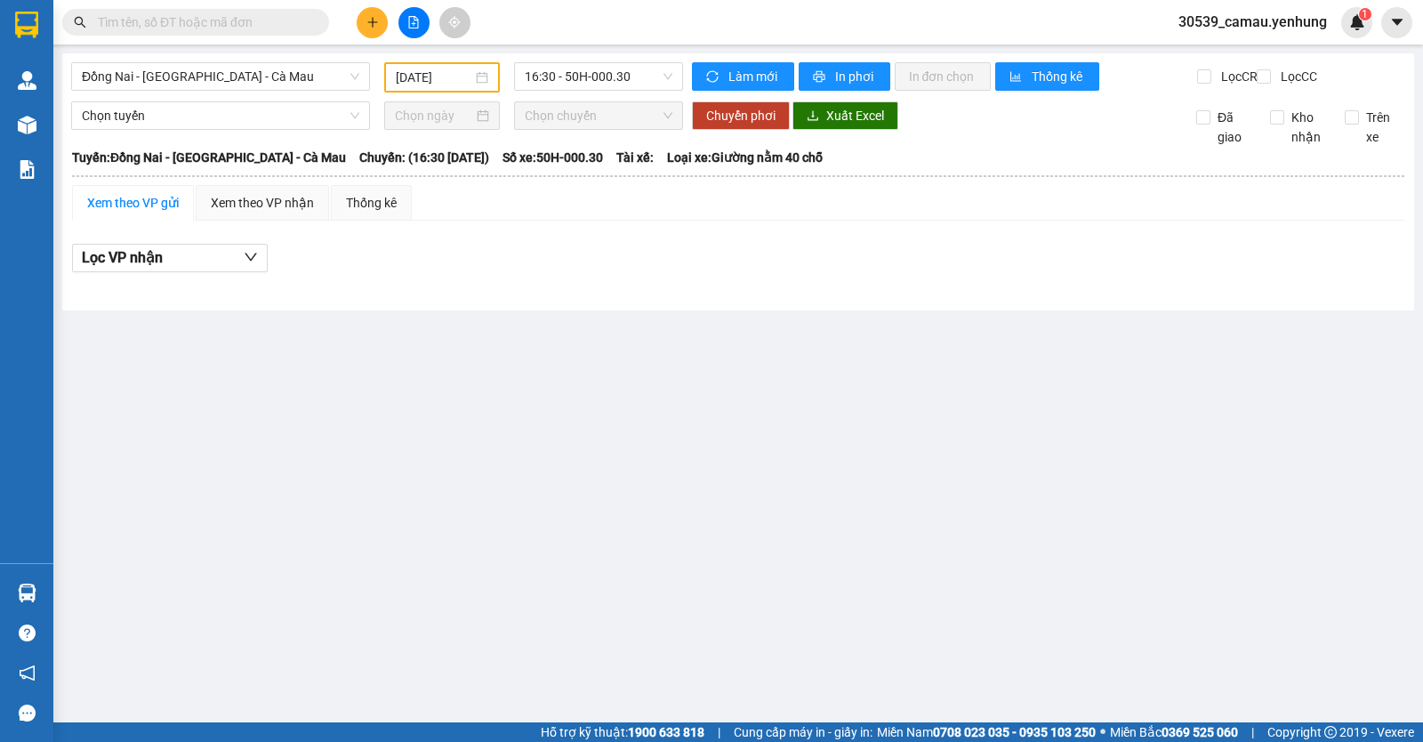
click at [936, 354] on section "Kết quả tìm kiếm ( 0 ) Bộ lọc No Data 30539_camau.yenhung 1 Quản [PERSON_NAME] …" at bounding box center [711, 371] width 1423 height 742
click at [492, 73] on div "[DATE]" at bounding box center [442, 77] width 117 height 30
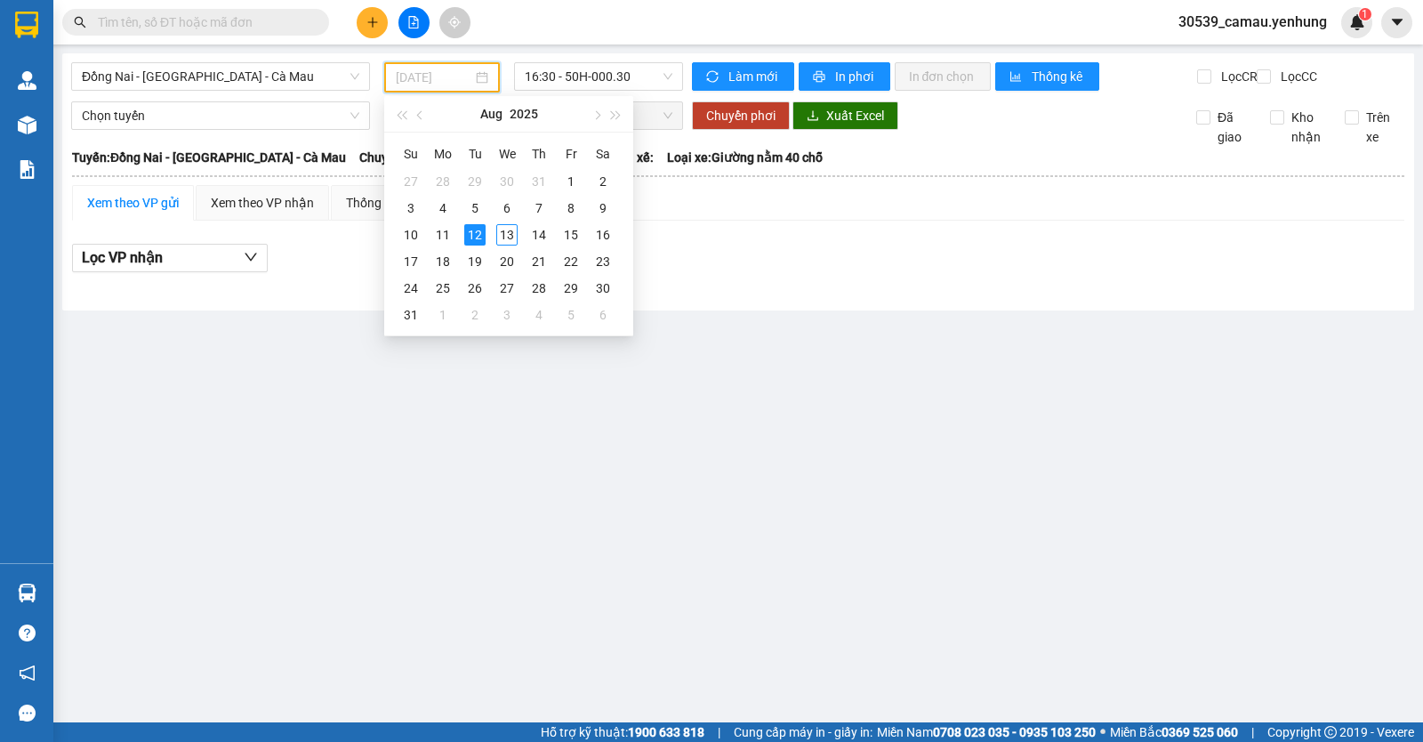
click at [482, 239] on div "12" at bounding box center [474, 234] width 21 height 21
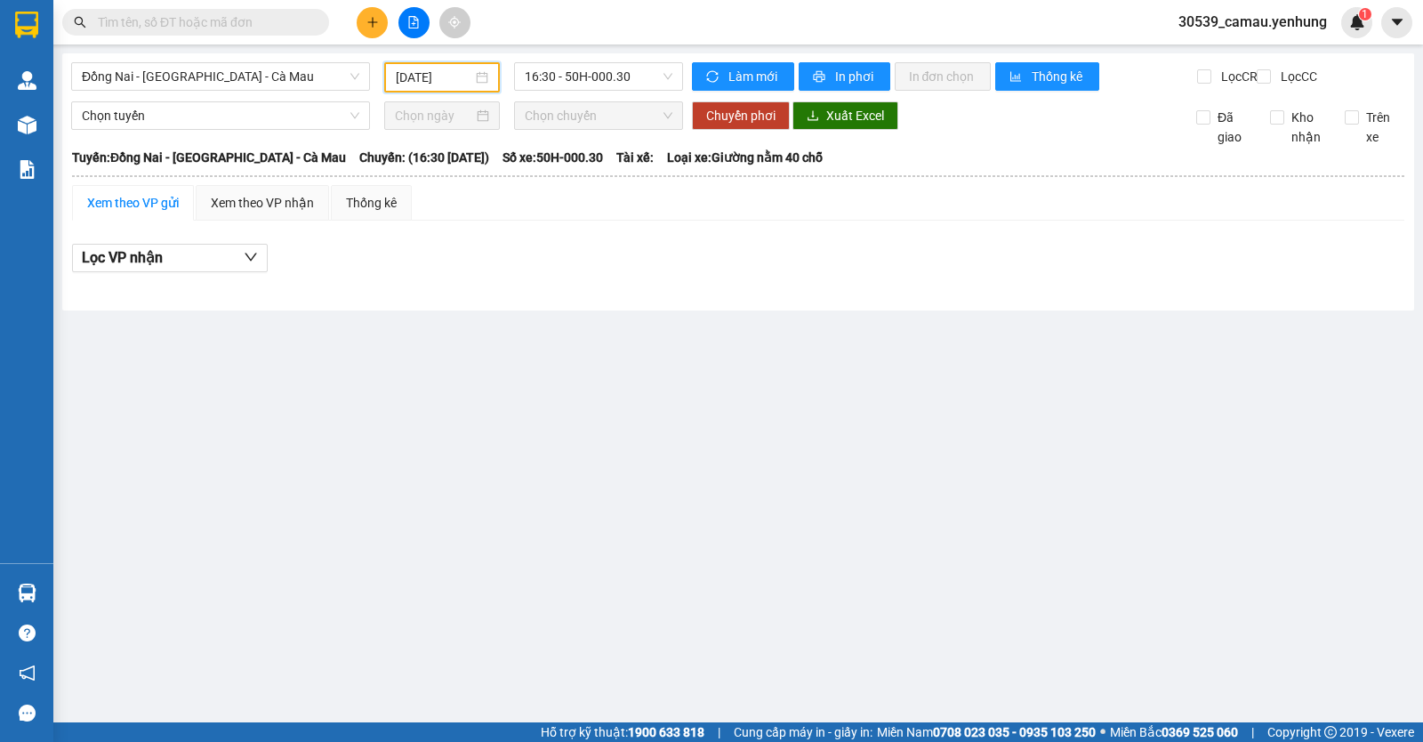
click at [486, 84] on div "[DATE]" at bounding box center [442, 78] width 93 height 20
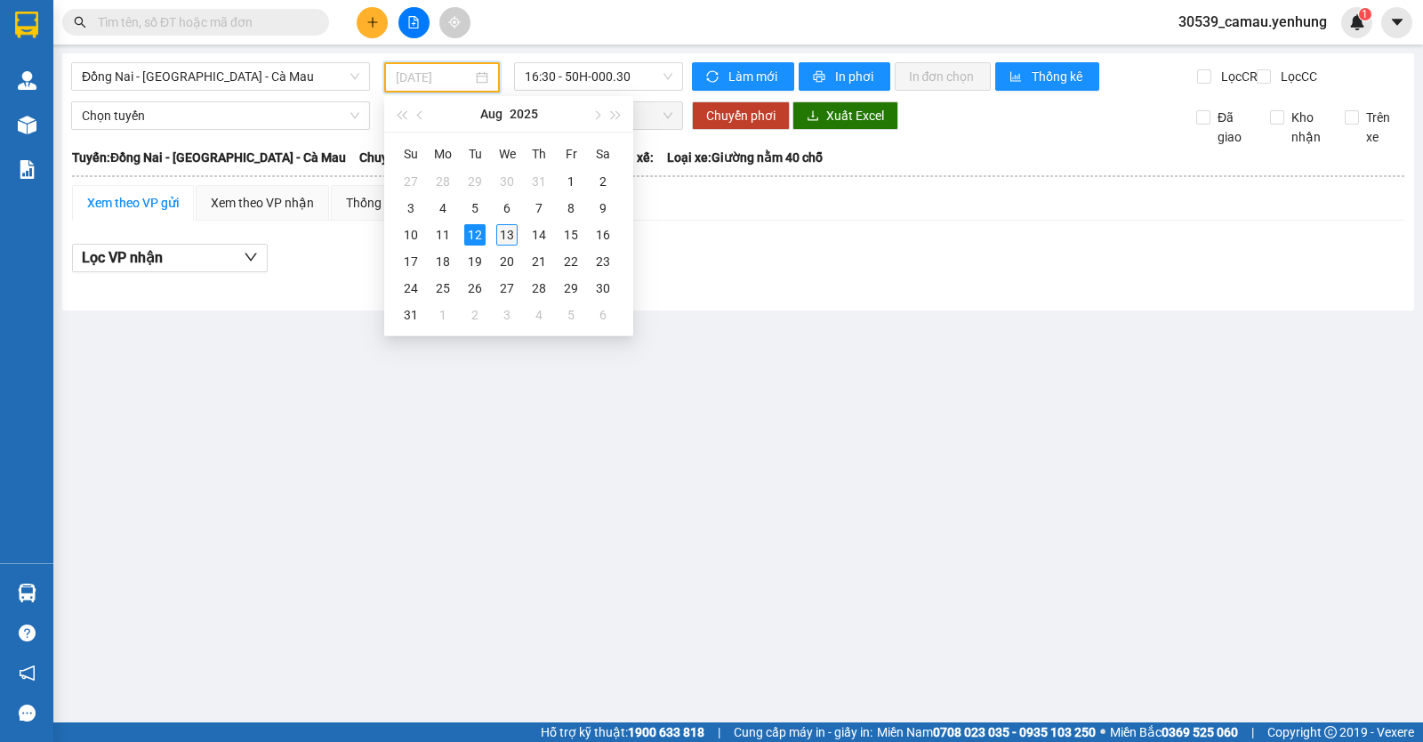
click at [500, 227] on div "13" at bounding box center [506, 234] width 21 height 21
type input "[DATE]"
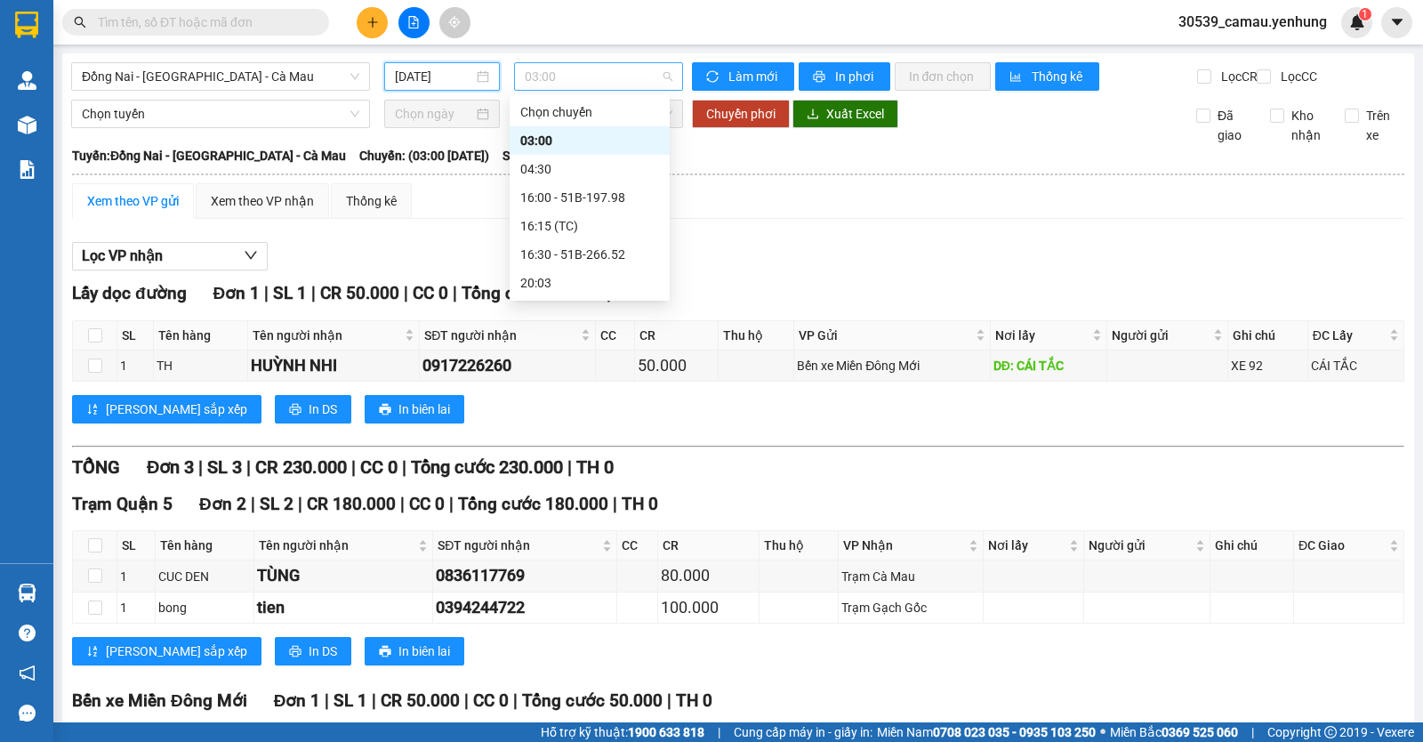
click at [584, 77] on span "03:00" at bounding box center [598, 76] width 147 height 27
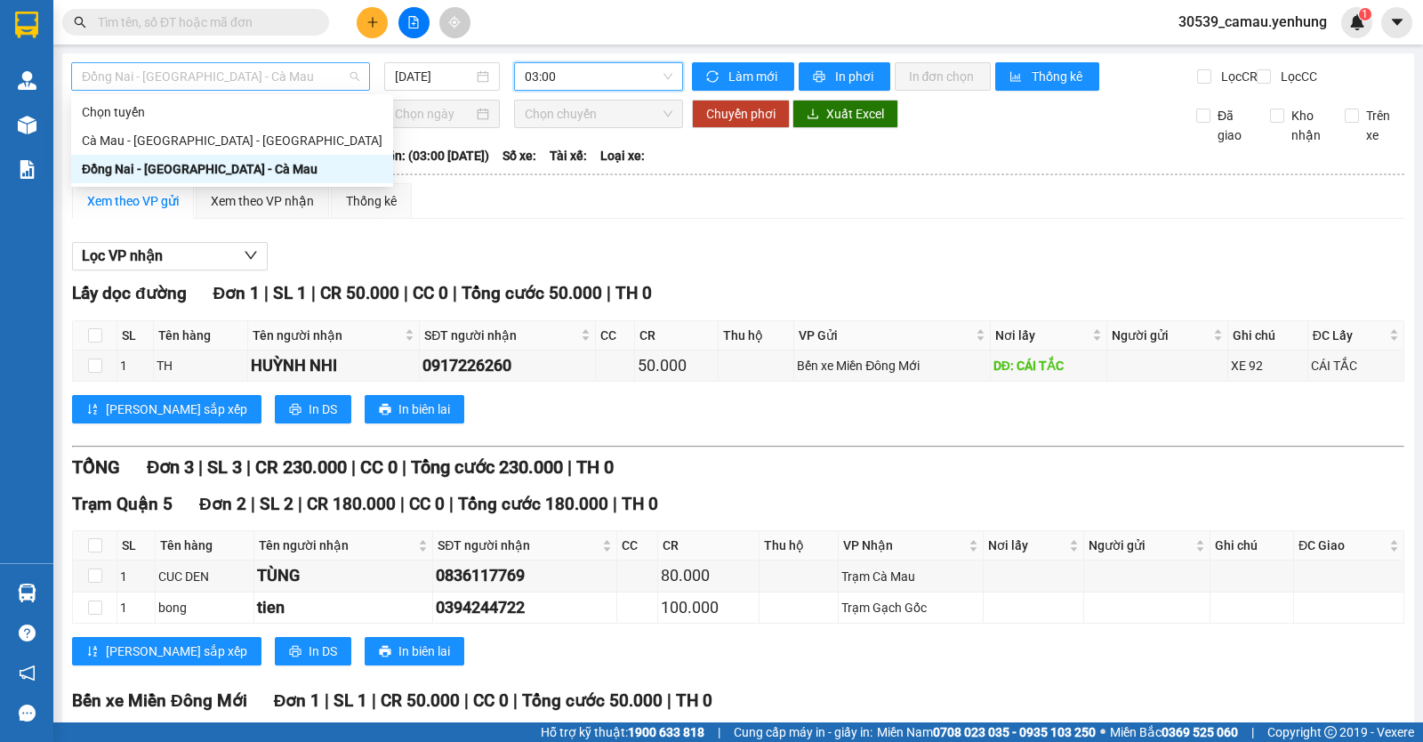
click at [336, 85] on span "Đồng Nai - [GEOGRAPHIC_DATA] - Cà Mau" at bounding box center [220, 76] width 277 height 27
click at [234, 139] on div "Cà Mau - [GEOGRAPHIC_DATA] - [GEOGRAPHIC_DATA]" at bounding box center [232, 141] width 301 height 20
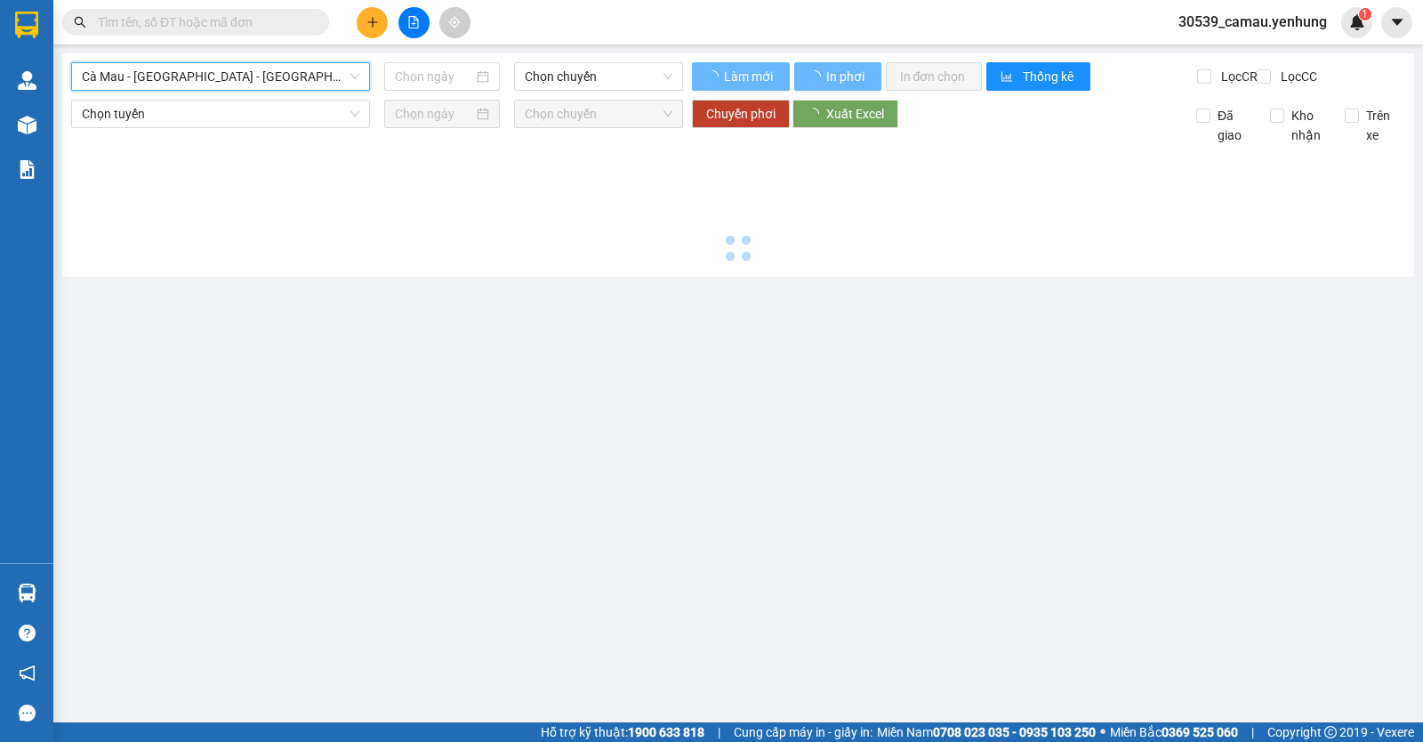
type input "[DATE]"
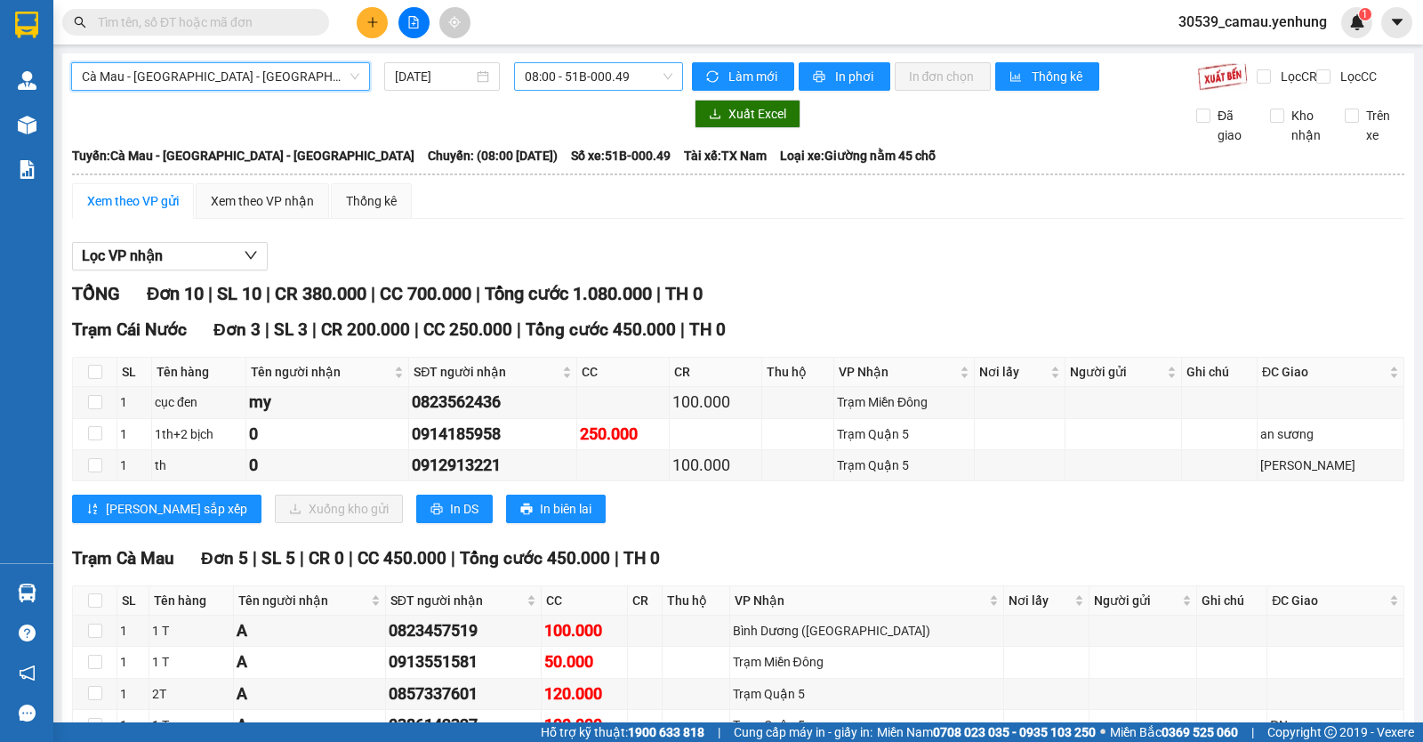
click at [645, 79] on span "08:00 - 51B-000.49" at bounding box center [598, 76] width 147 height 27
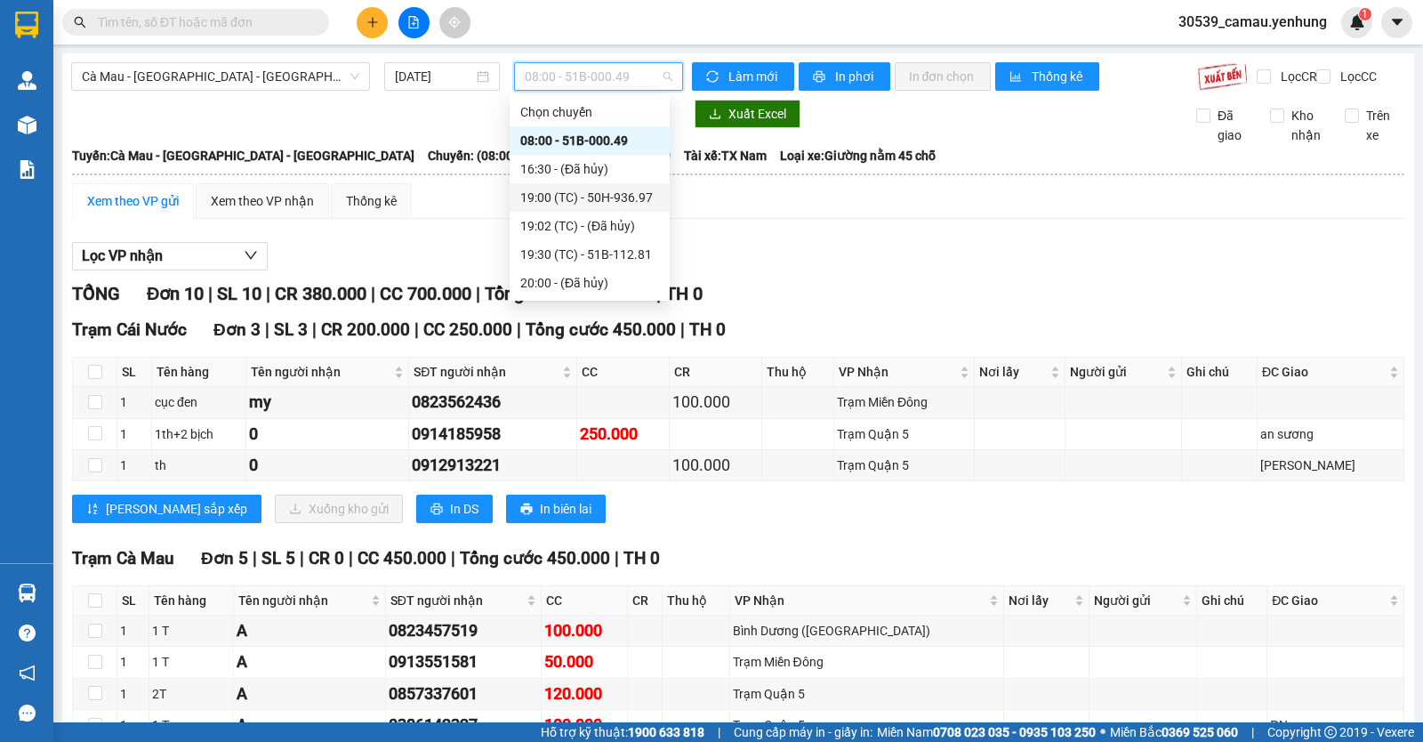
click at [591, 197] on div "19:00 (TC) - 50H-936.97" at bounding box center [589, 198] width 139 height 20
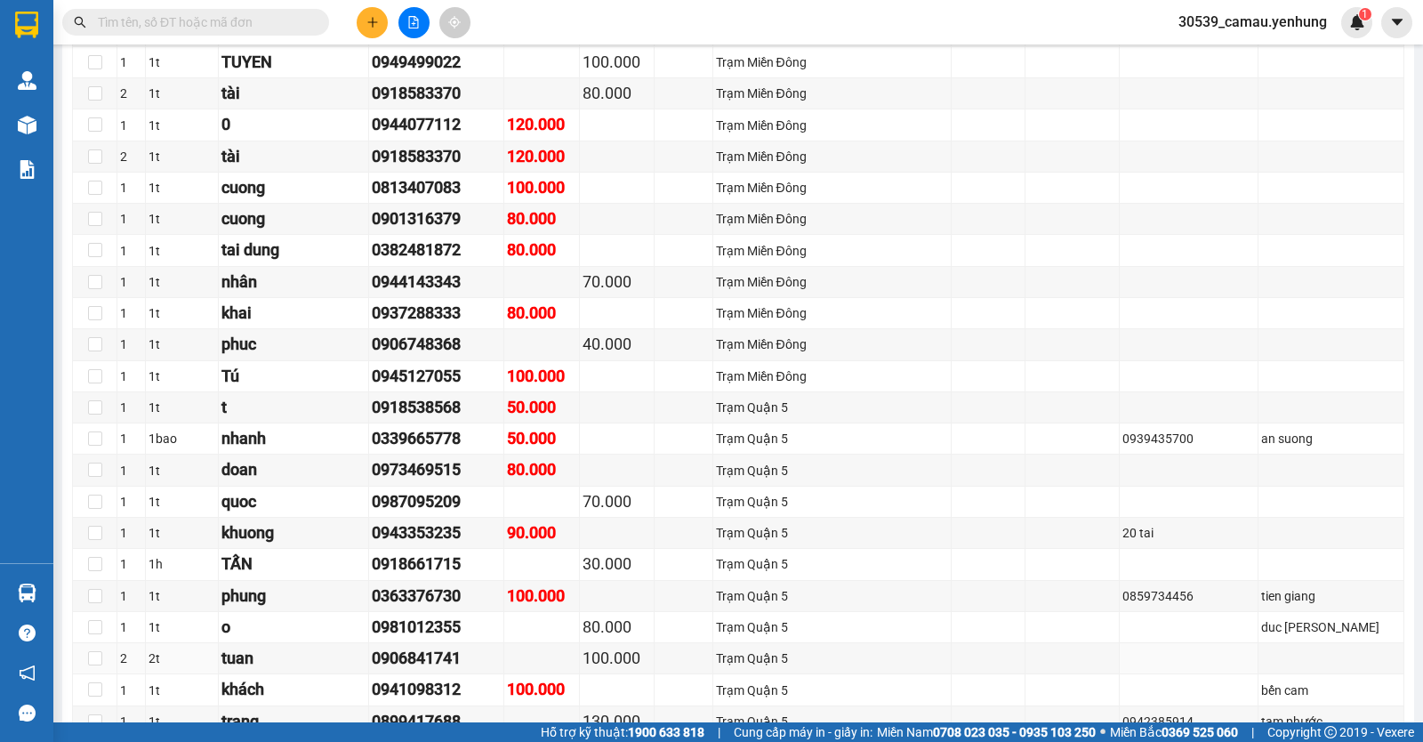
scroll to position [445, 0]
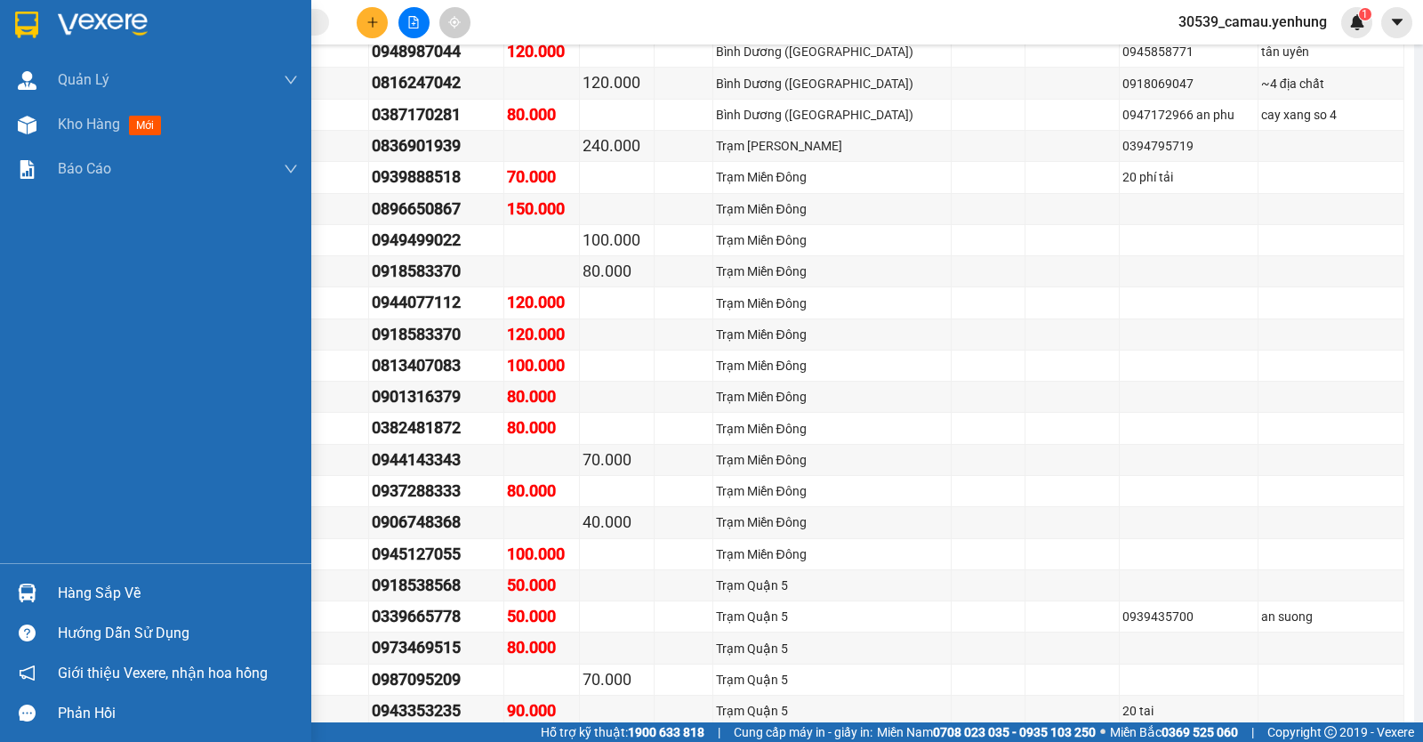
click at [86, 598] on div "Hàng sắp về" at bounding box center [178, 593] width 240 height 27
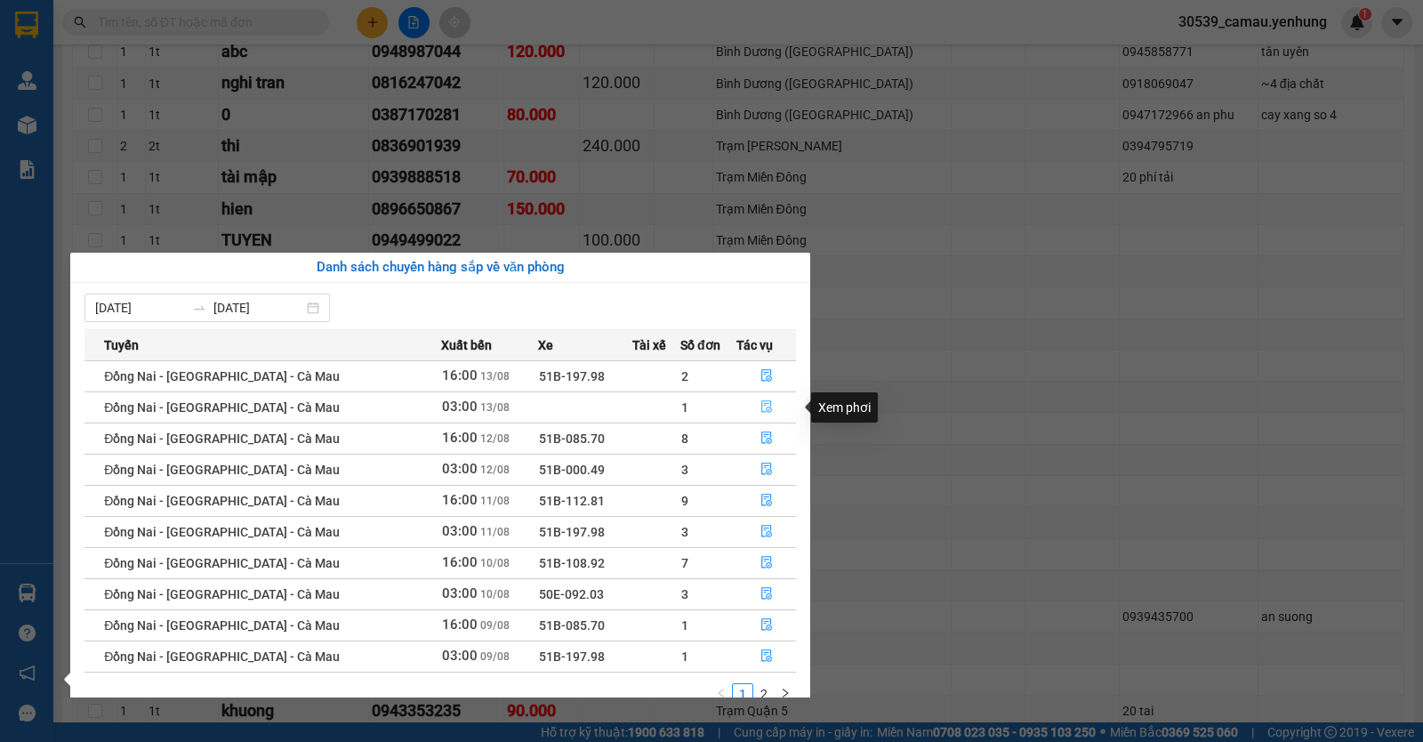
click at [760, 403] on icon "file-done" at bounding box center [766, 406] width 12 height 12
